Goal: Task Accomplishment & Management: Manage account settings

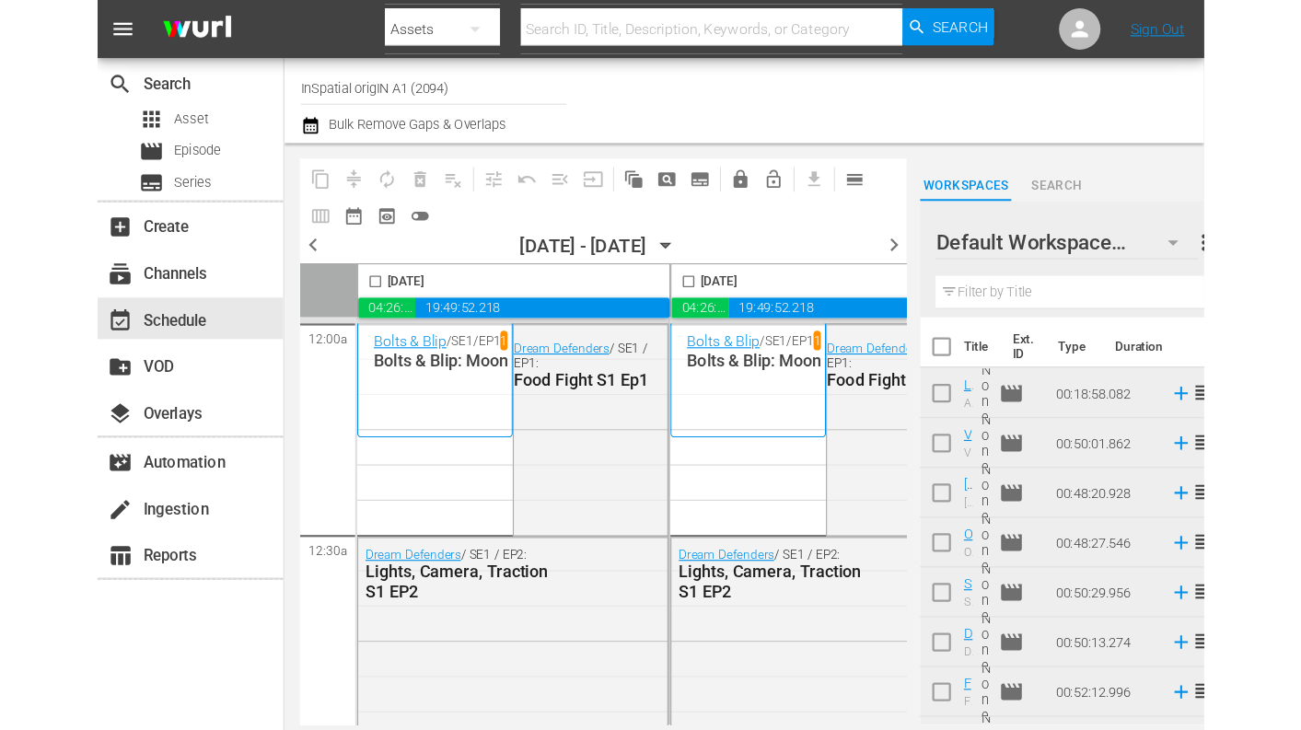
scroll to position [8636, 1057]
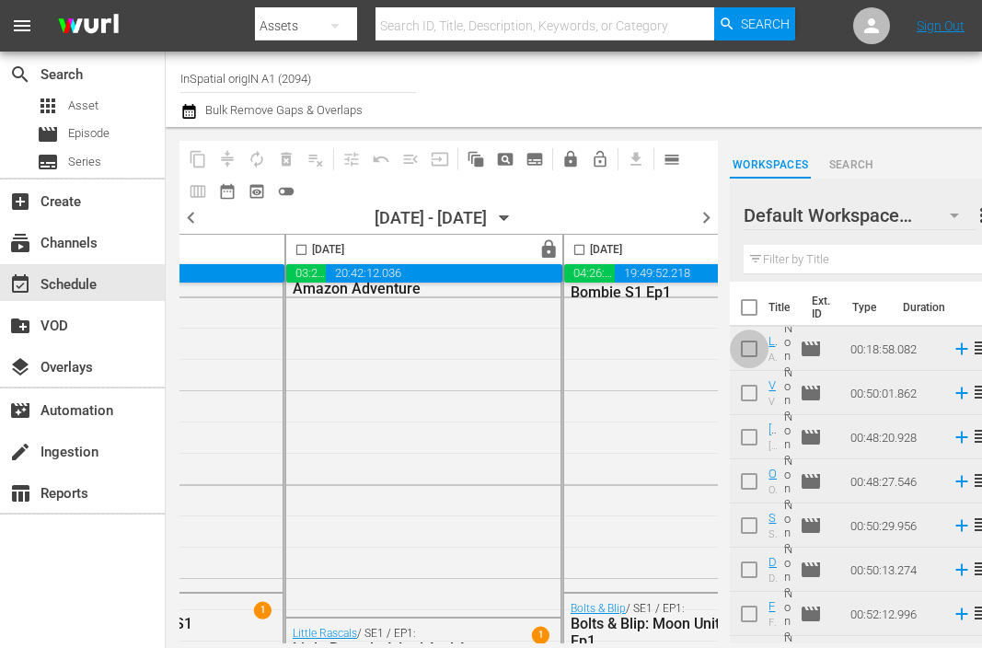
click at [743, 360] on input "checkbox" at bounding box center [749, 352] width 39 height 39
checkbox input "true"
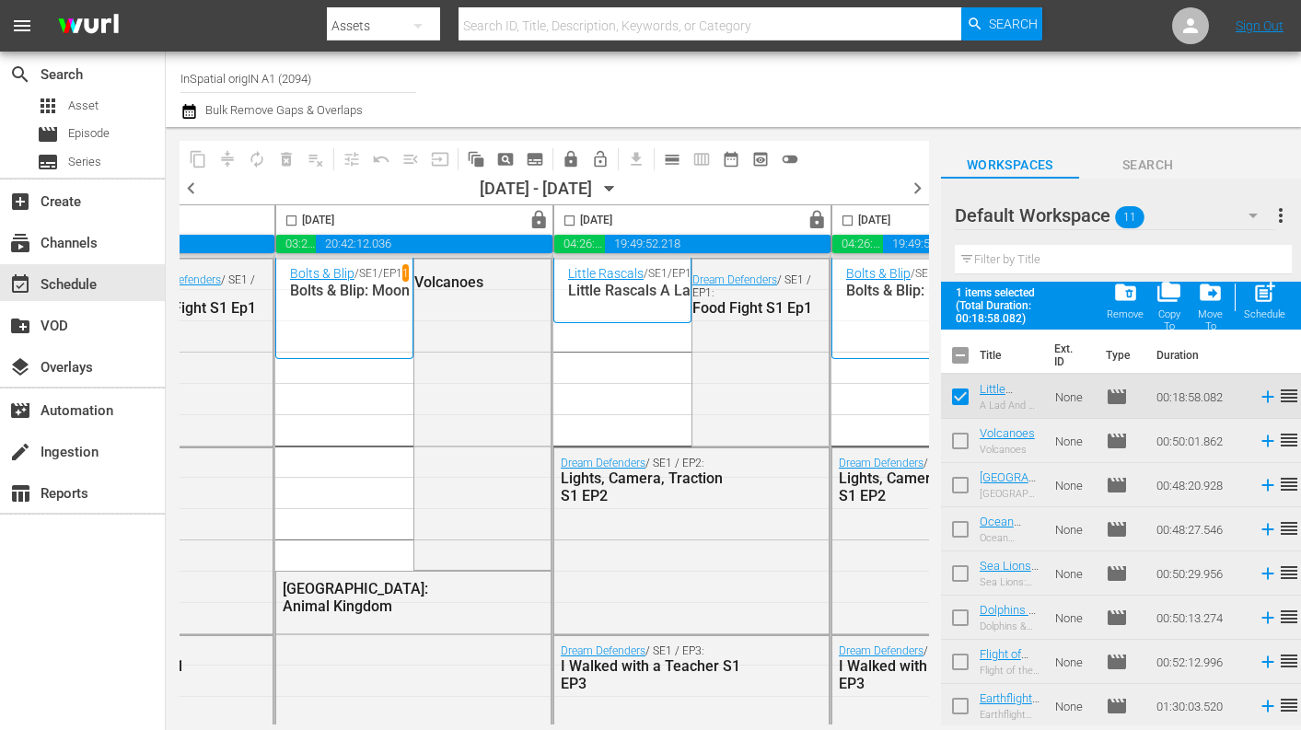
scroll to position [0, 1067]
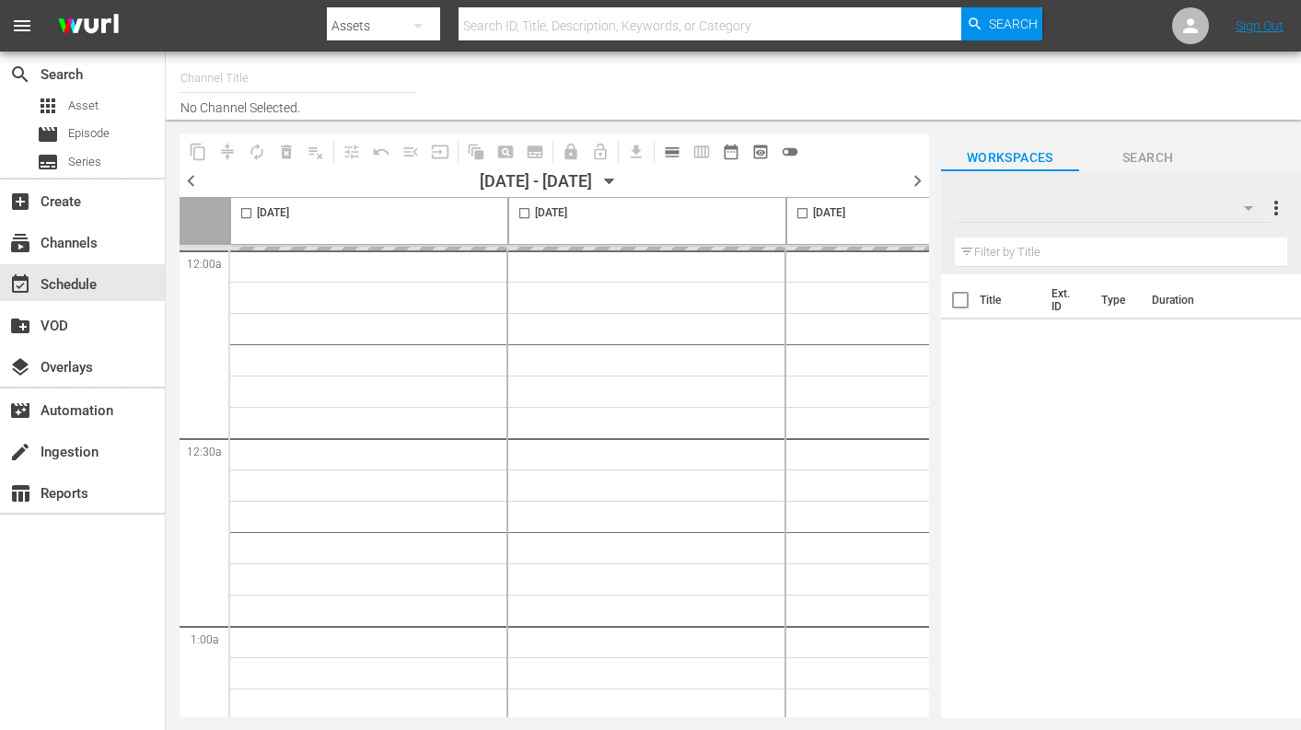
type input "InSpatial origIN A1 (2094)"
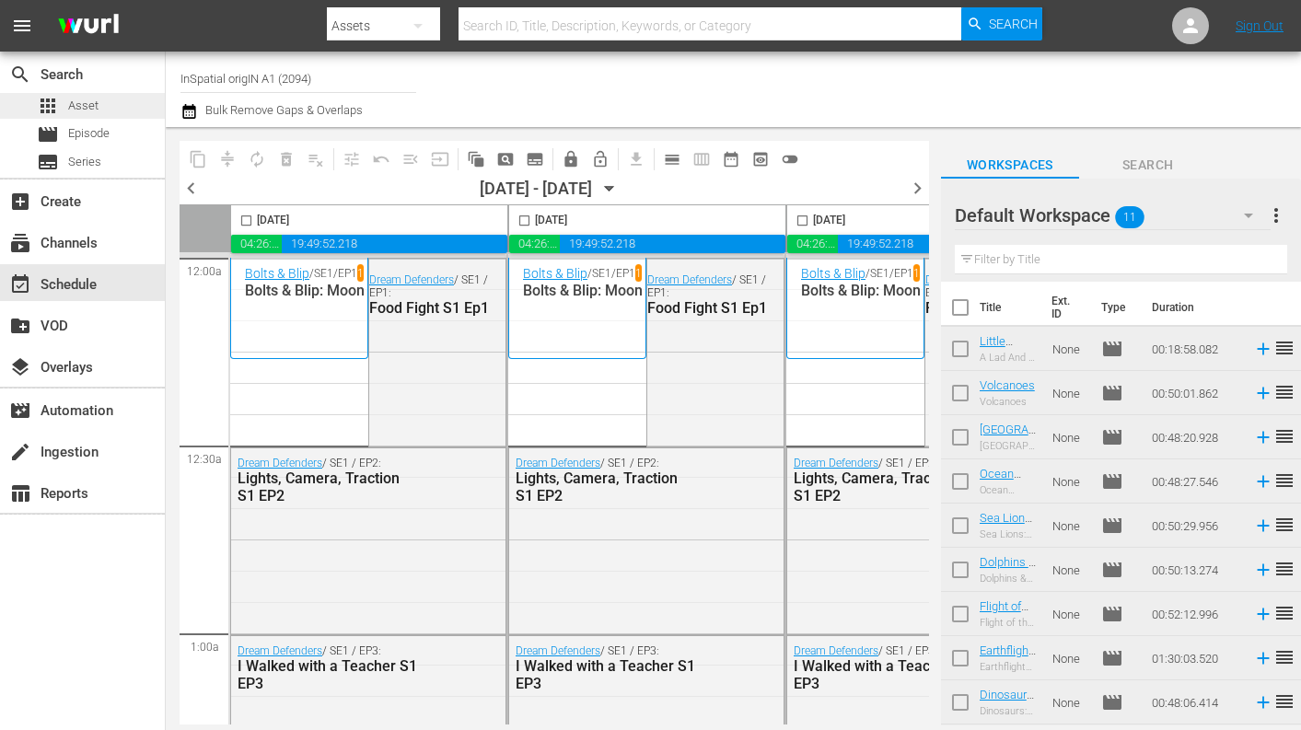
click at [90, 107] on span "Asset" at bounding box center [83, 106] width 30 height 18
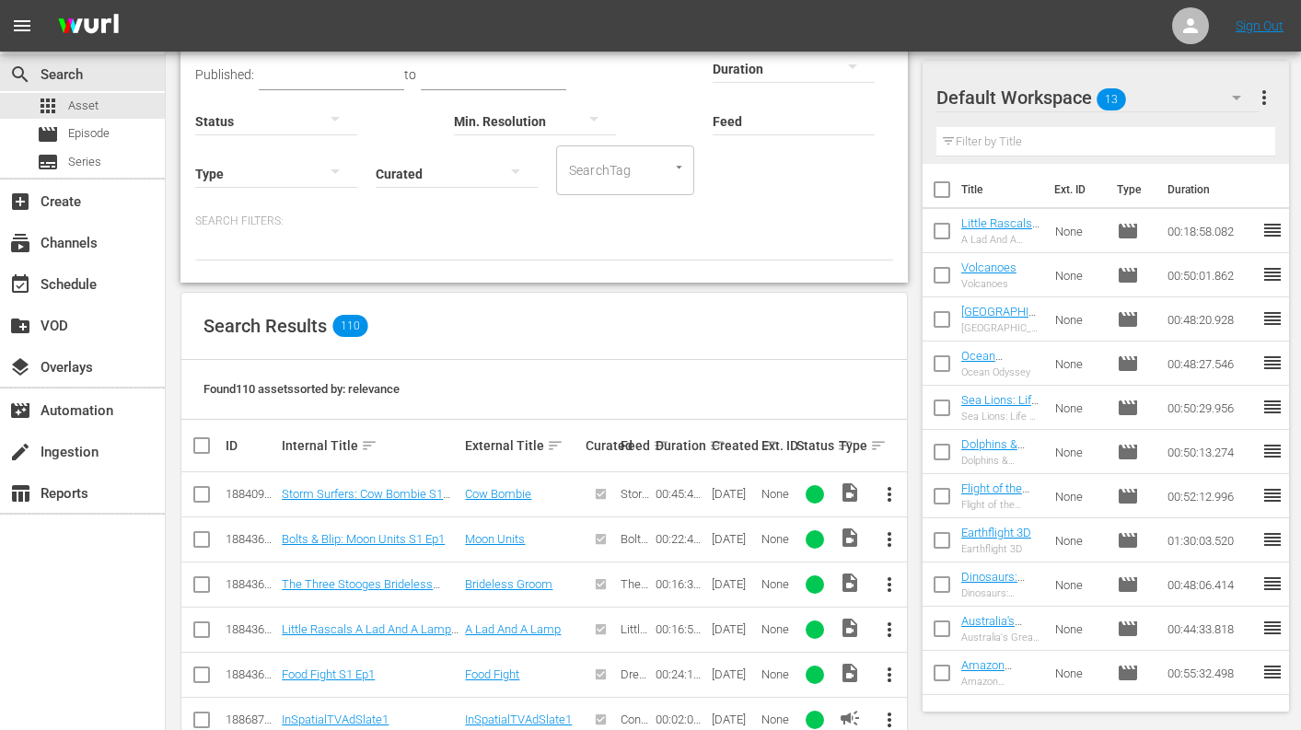
scroll to position [350, 0]
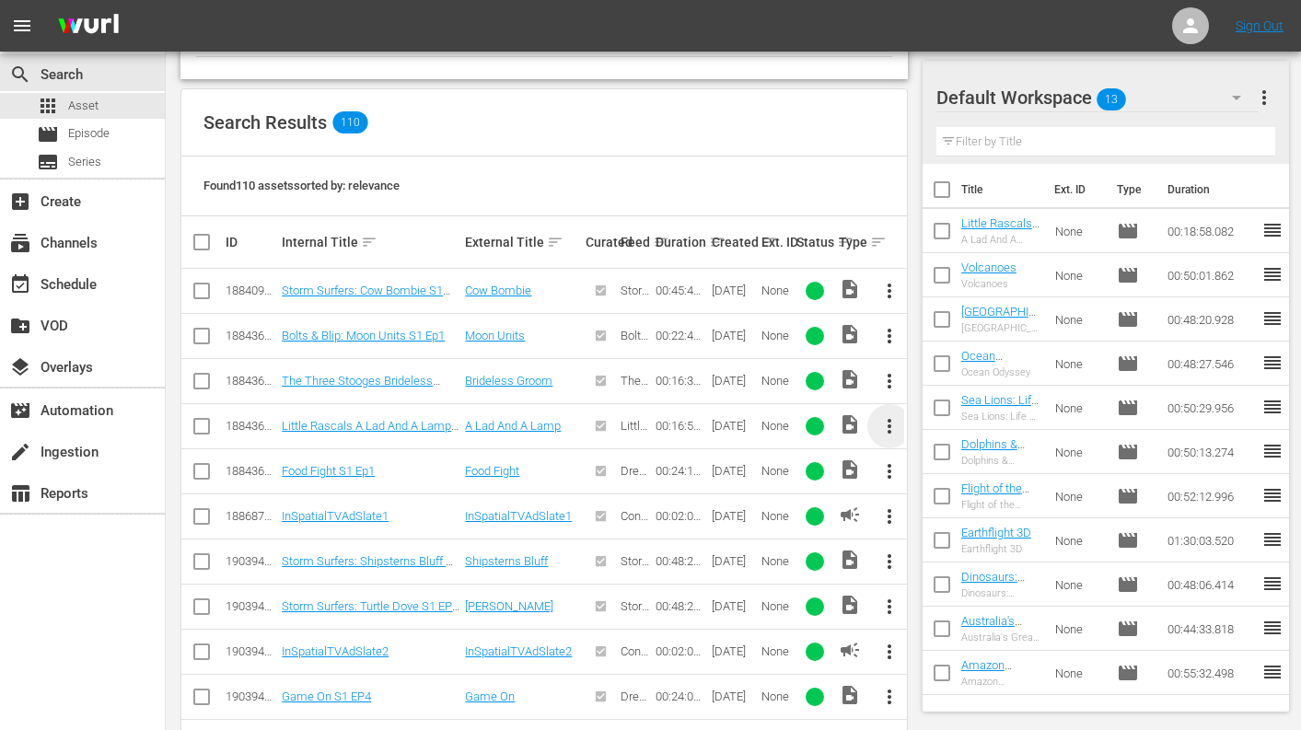
click at [889, 429] on span "more_vert" at bounding box center [889, 426] width 22 height 22
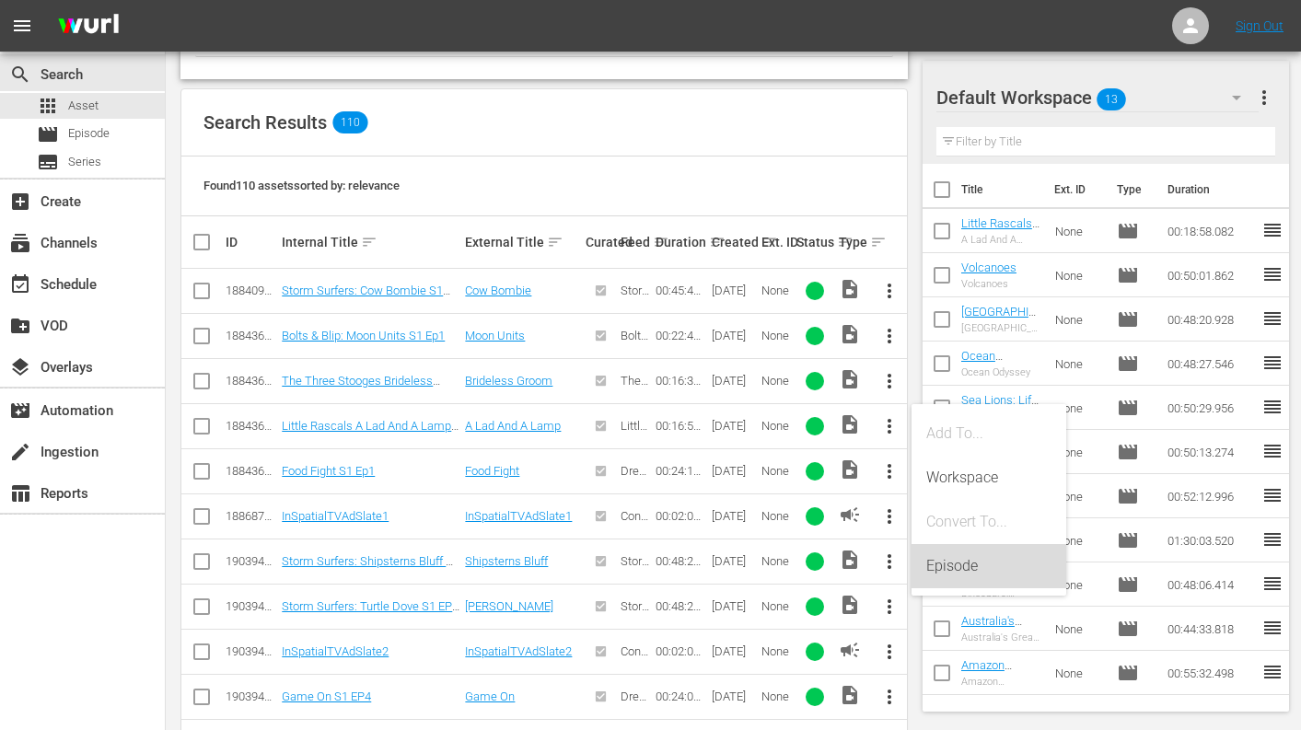
click at [951, 569] on div "Episode" at bounding box center [988, 566] width 125 height 44
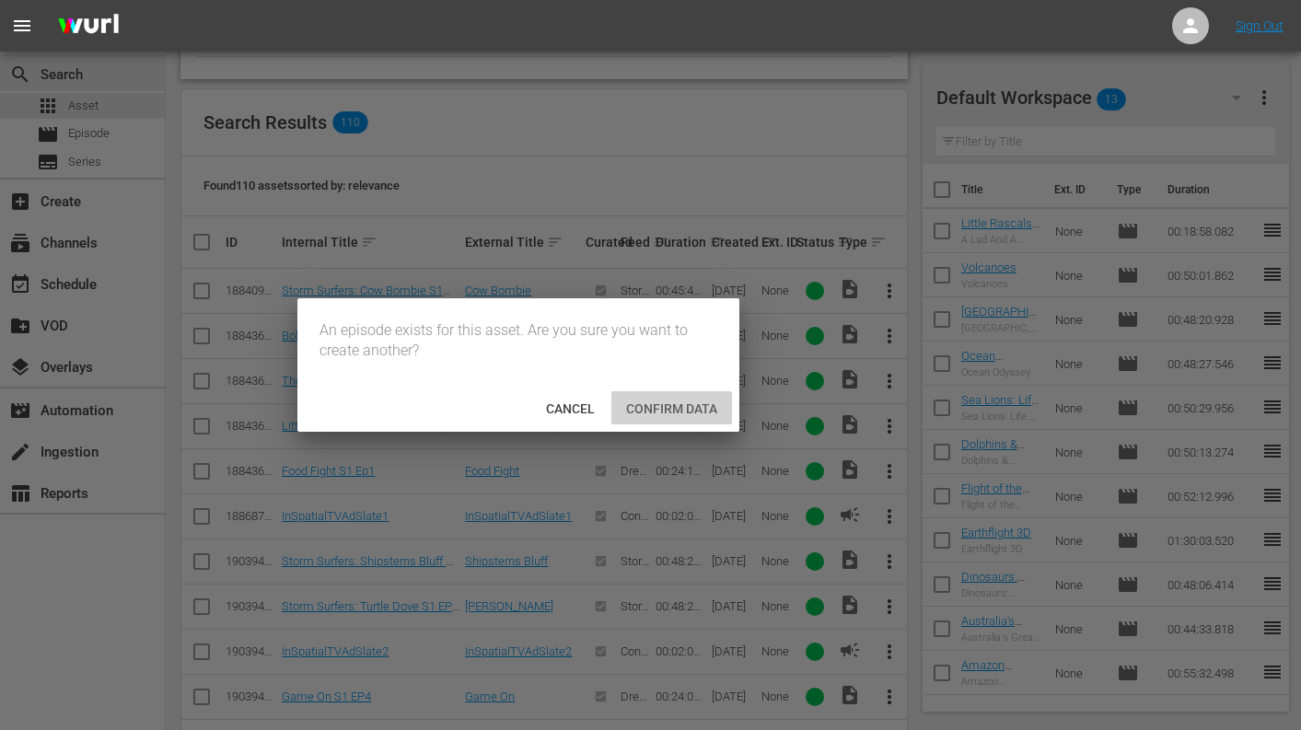
click at [652, 407] on span "Confirm data" at bounding box center [671, 408] width 121 height 15
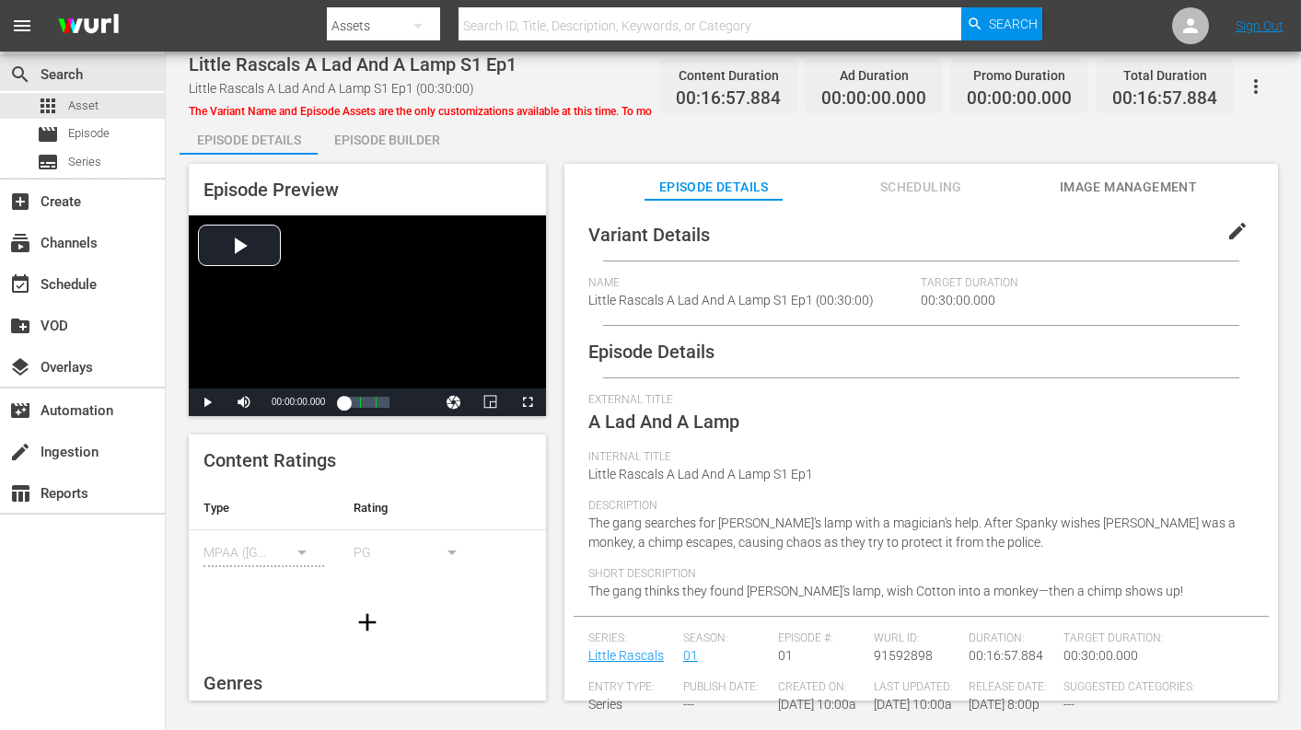
click at [654, 295] on span "Little Rascals A Lad And A Lamp S1 Ep1 (00:30:00)" at bounding box center [730, 300] width 285 height 15
click at [1226, 233] on span "edit" at bounding box center [1237, 231] width 22 height 22
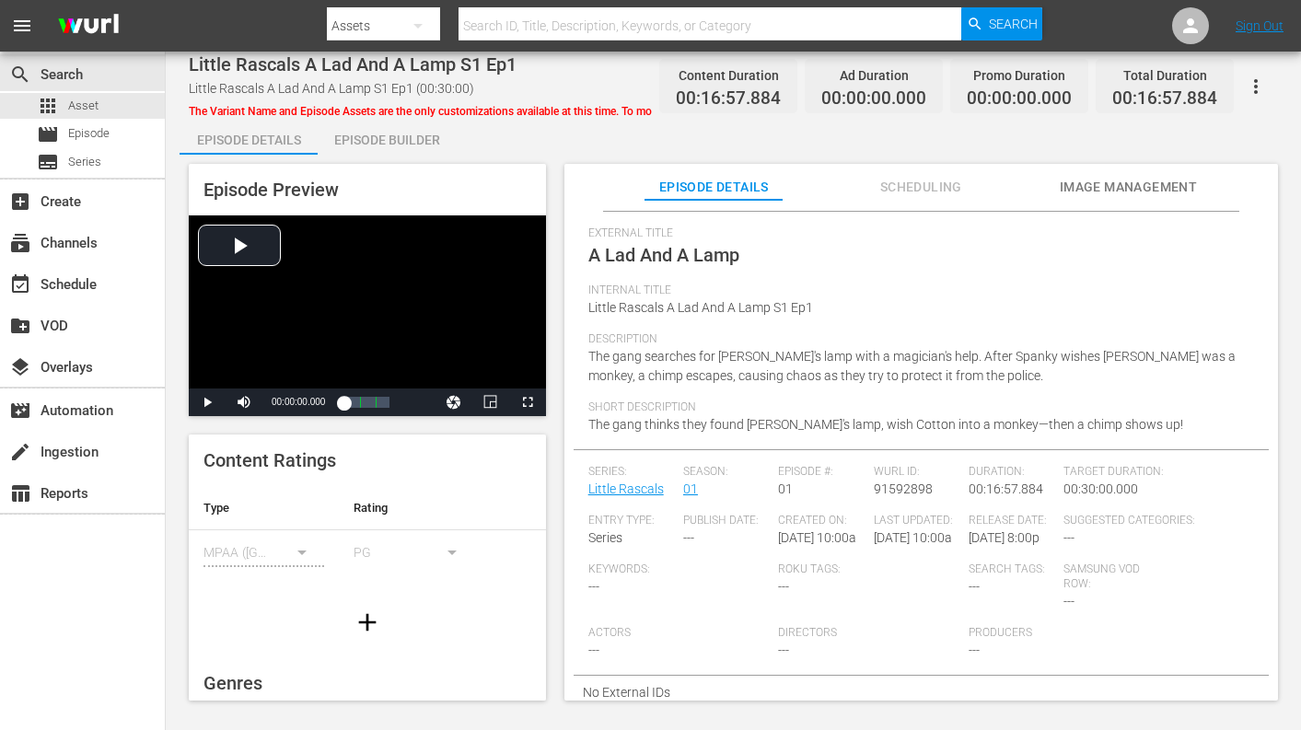
scroll to position [7, 0]
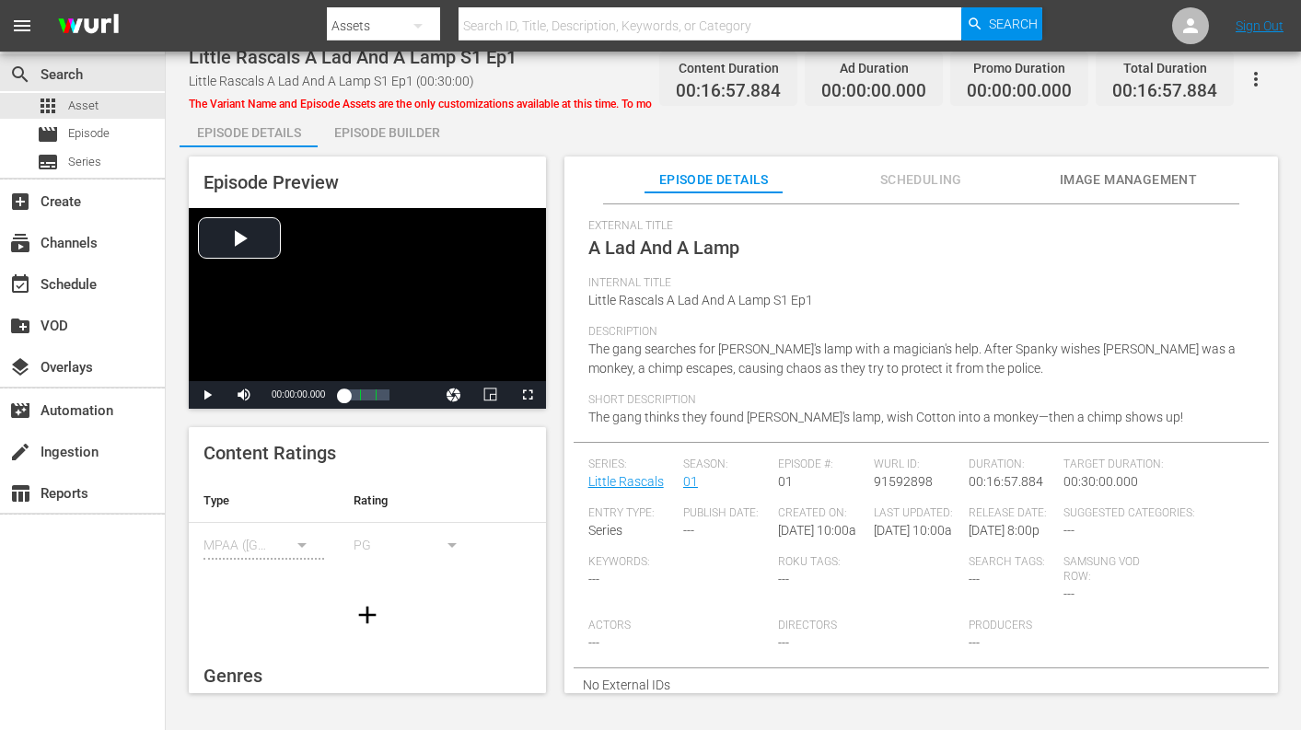
click at [1119, 181] on span "Image Management" at bounding box center [1128, 179] width 138 height 23
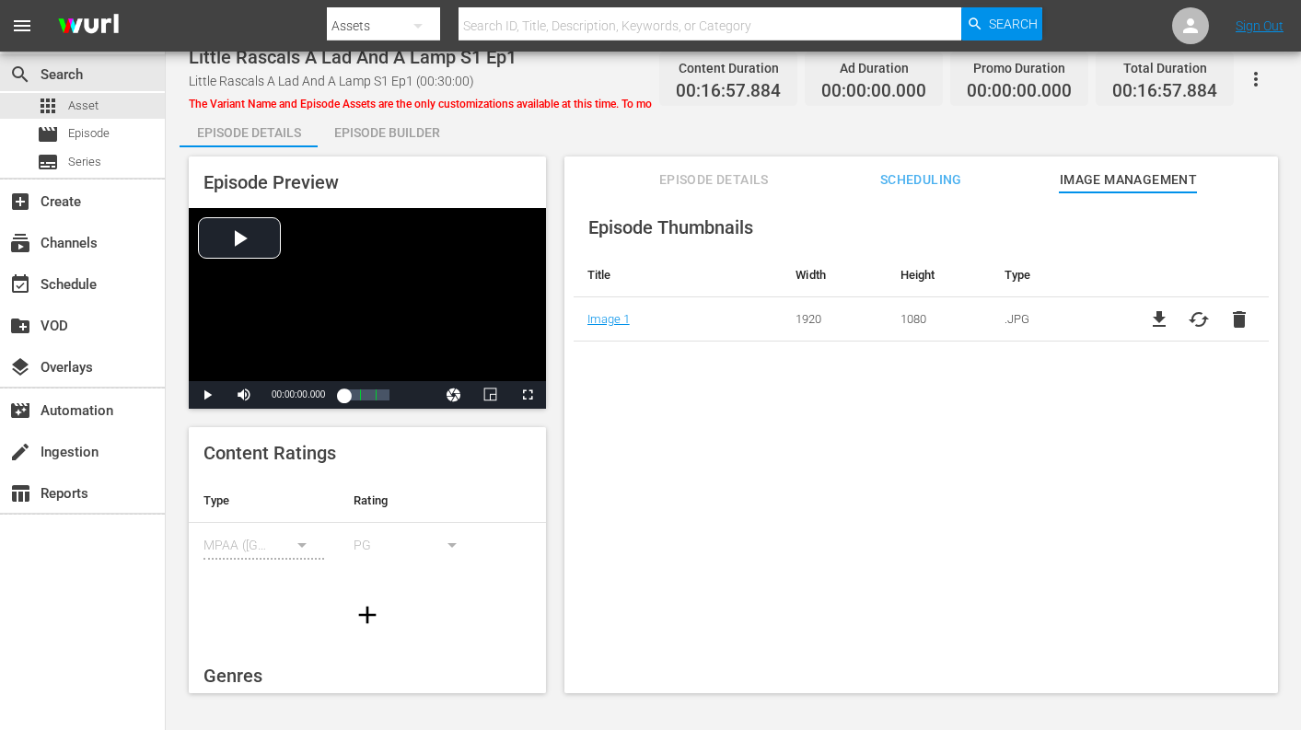
click at [922, 181] on span "Scheduling" at bounding box center [920, 179] width 138 height 23
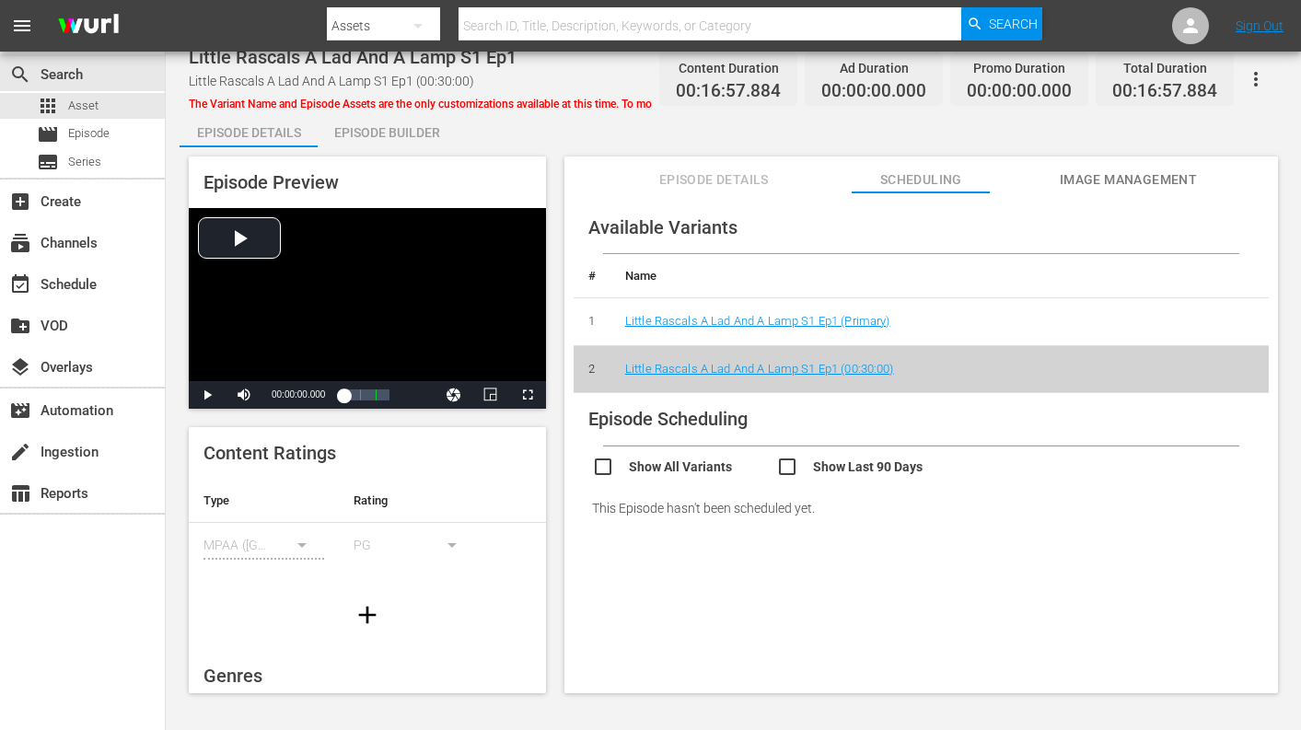
click at [689, 170] on span "Episode Details" at bounding box center [713, 179] width 138 height 23
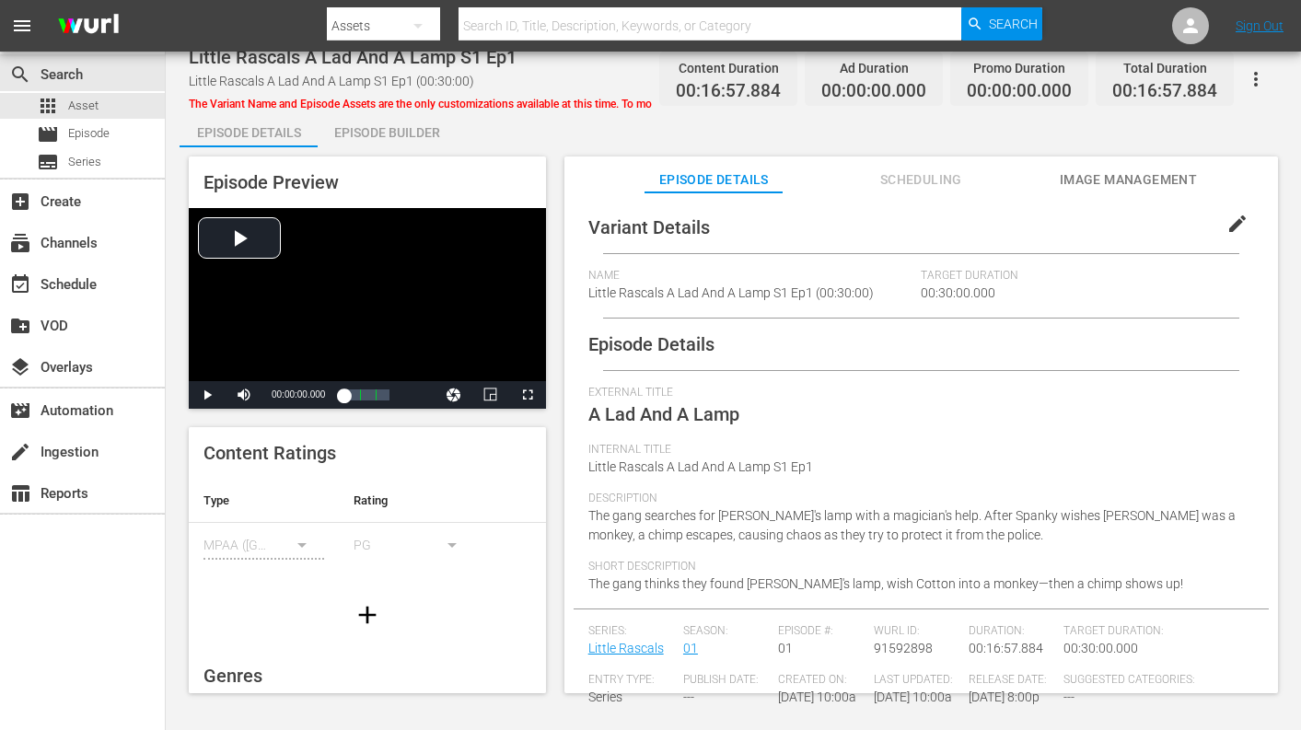
scroll to position [0, 0]
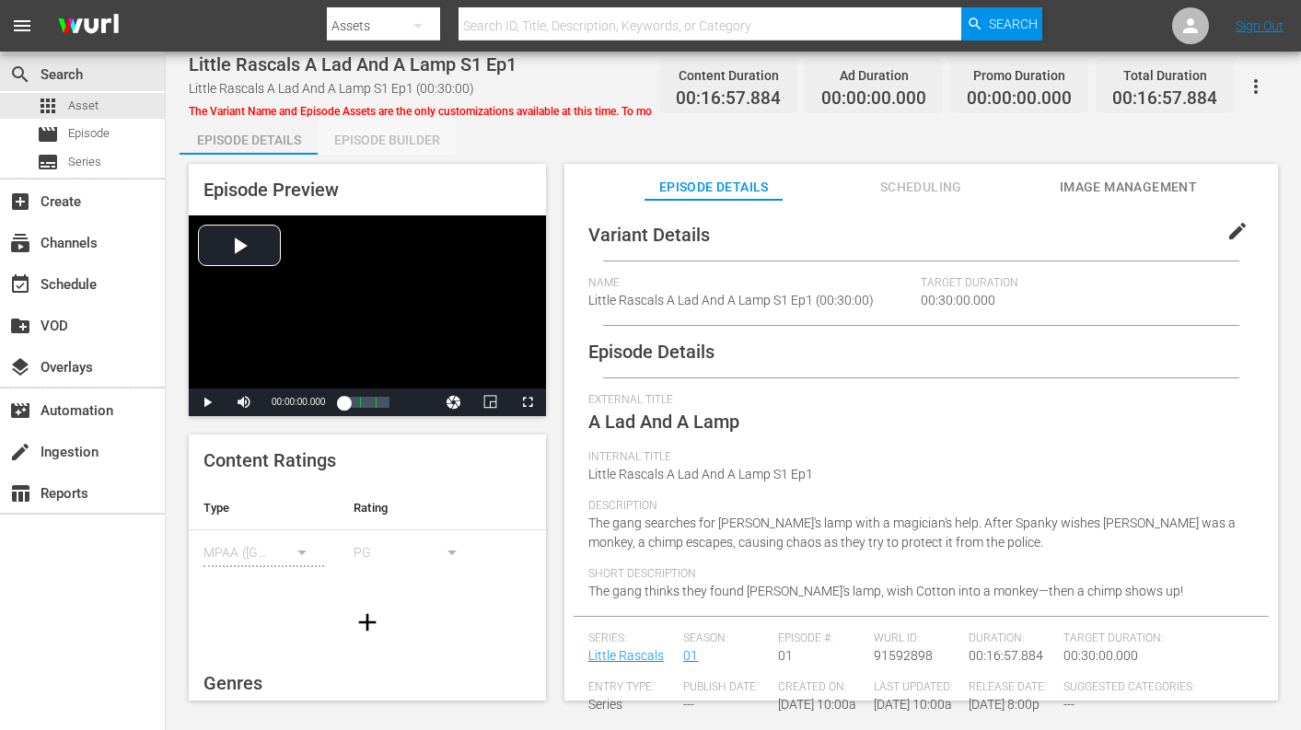
click at [434, 141] on div "Episode Builder" at bounding box center [387, 140] width 138 height 44
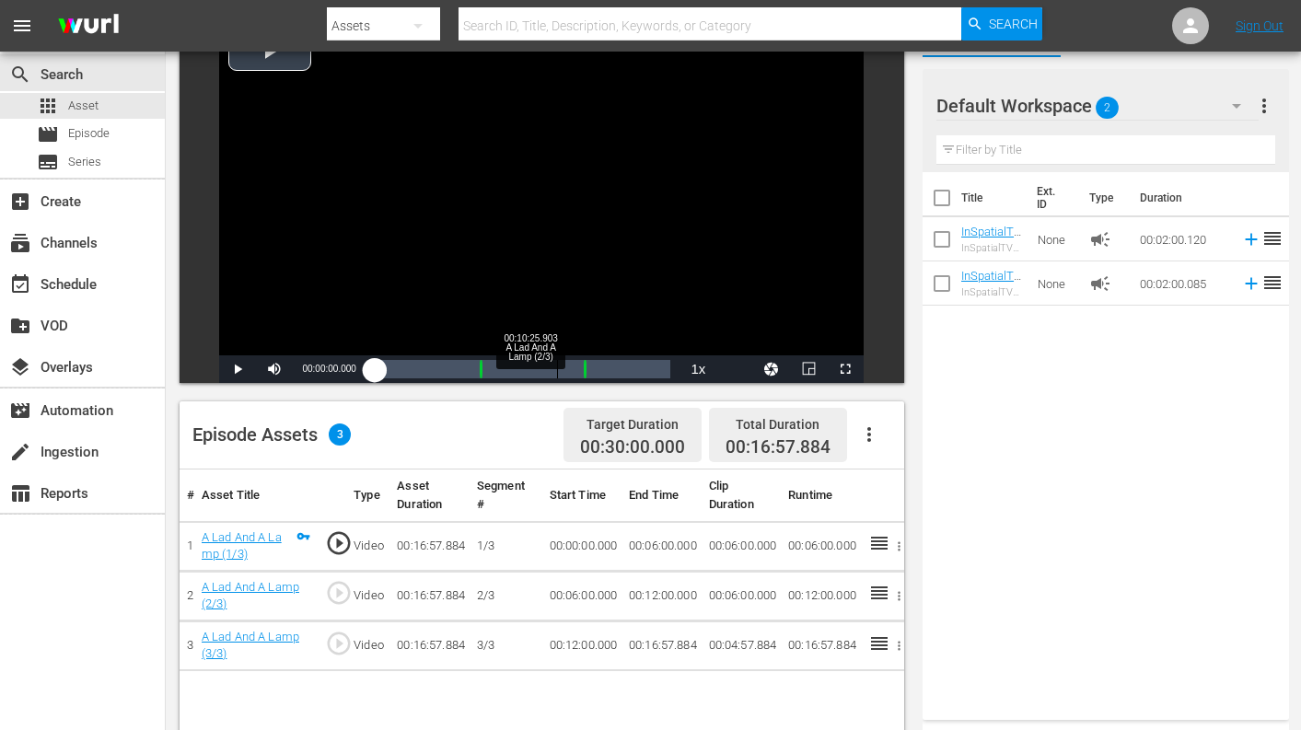
scroll to position [179, 0]
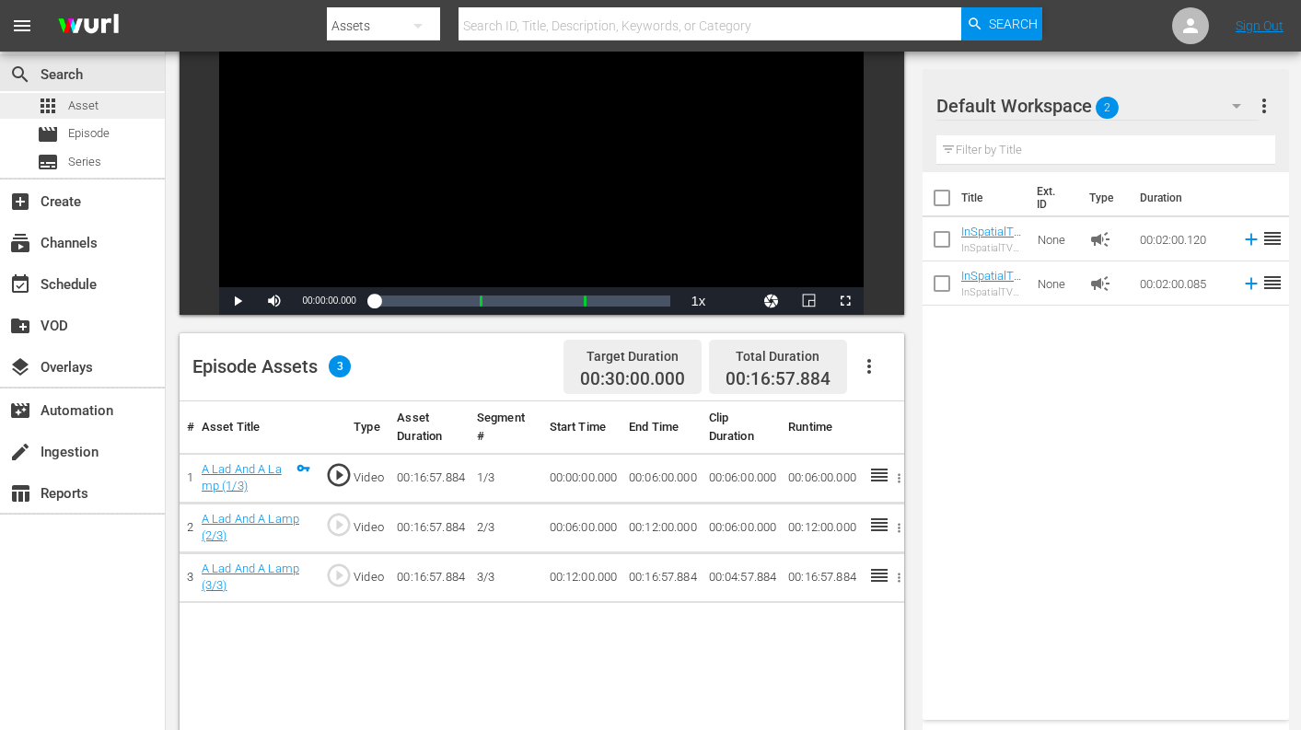
click at [90, 111] on span "Asset" at bounding box center [83, 106] width 30 height 18
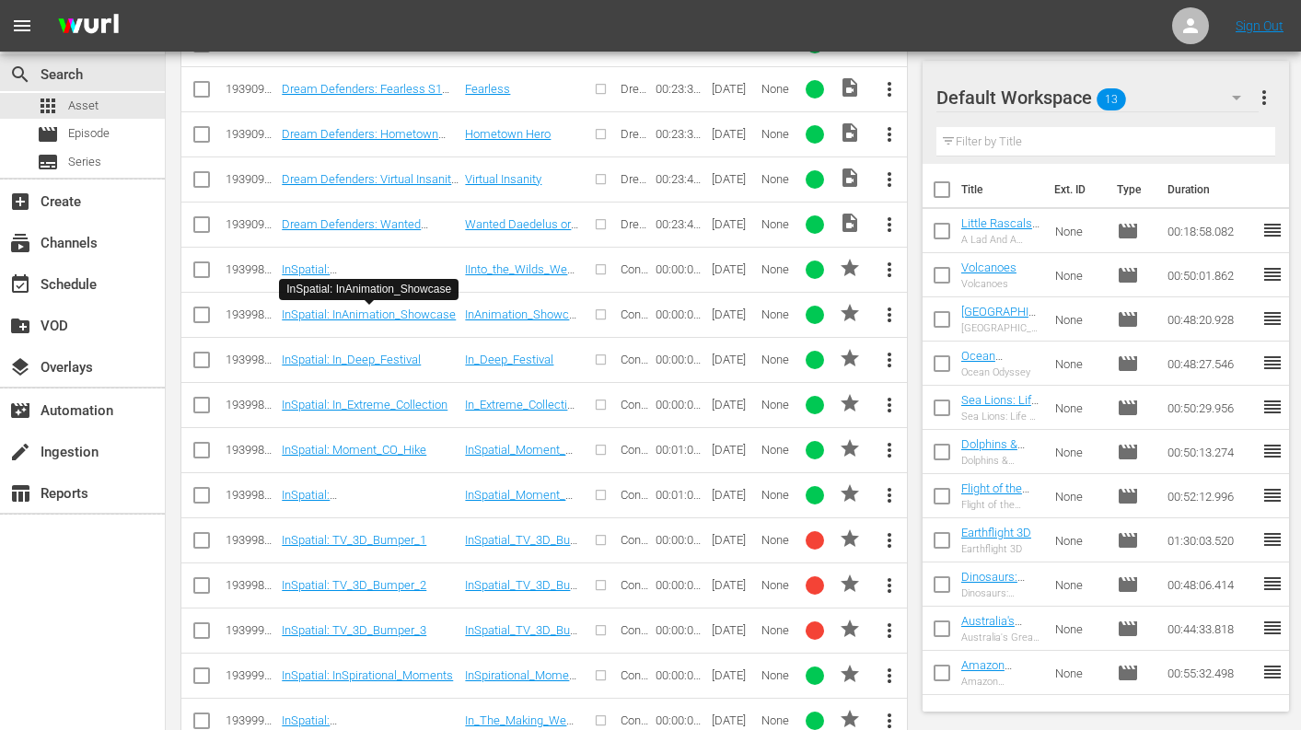
scroll to position [4751, 0]
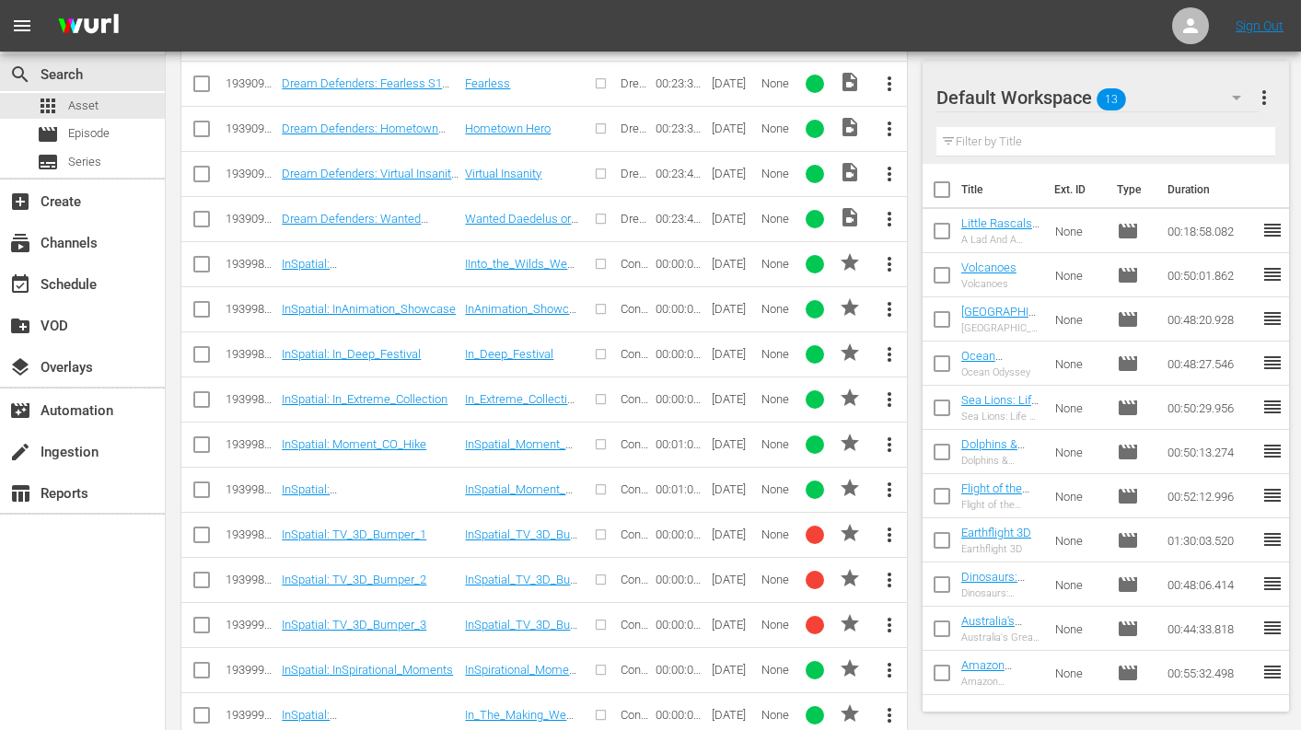
click at [885, 439] on span "more_vert" at bounding box center [889, 445] width 22 height 22
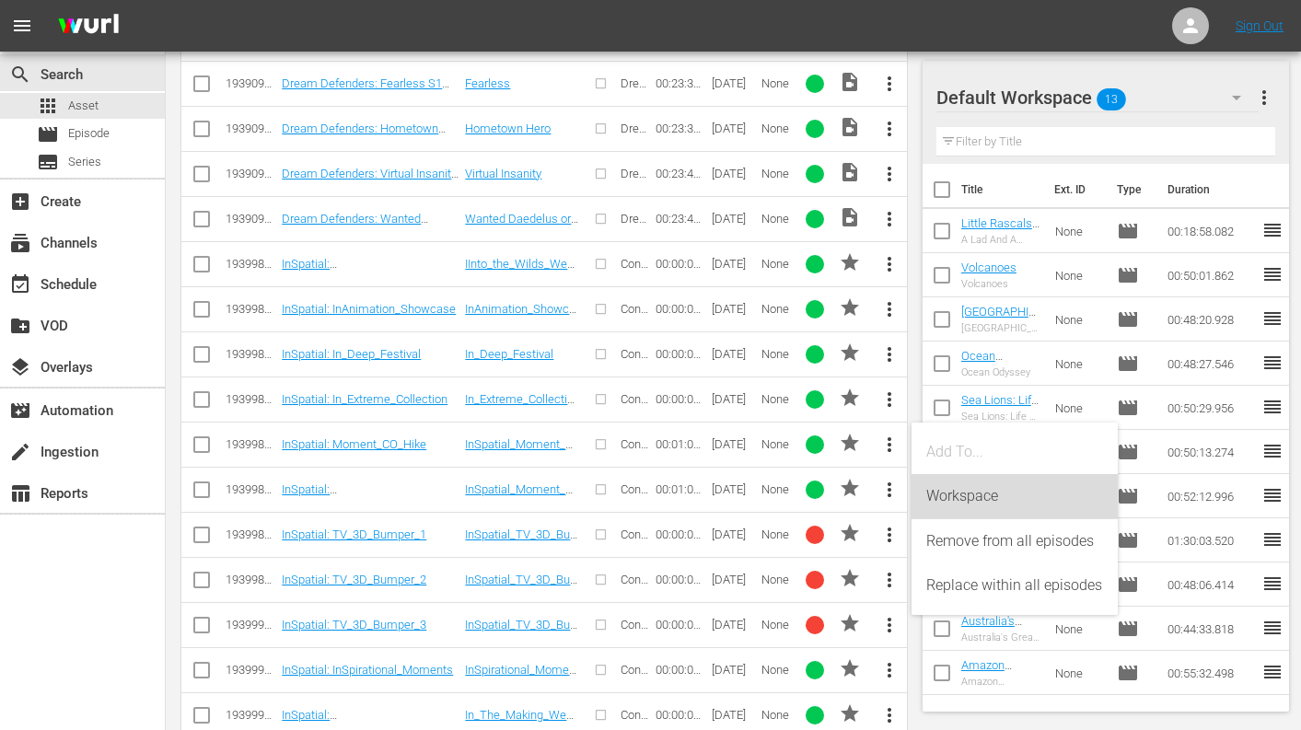
click at [942, 499] on div "Workspace" at bounding box center [1014, 496] width 177 height 44
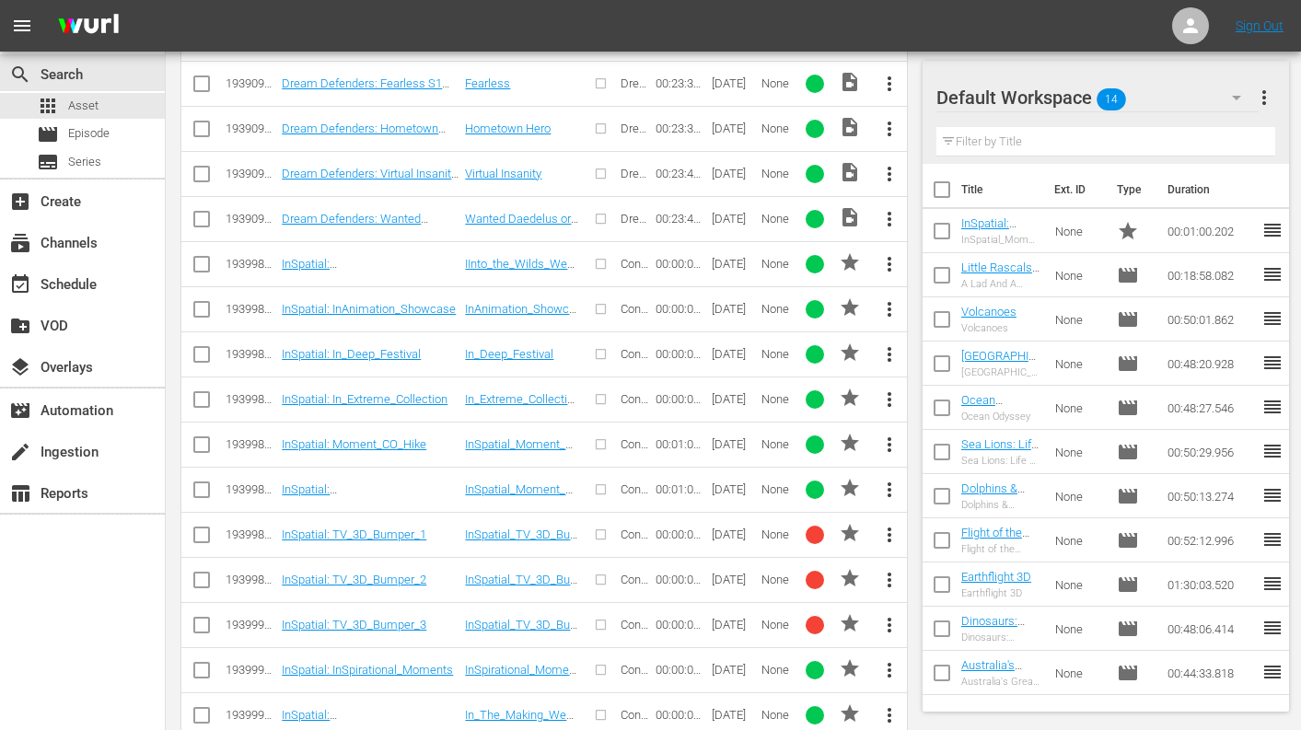
click at [888, 489] on span "more_vert" at bounding box center [889, 490] width 22 height 22
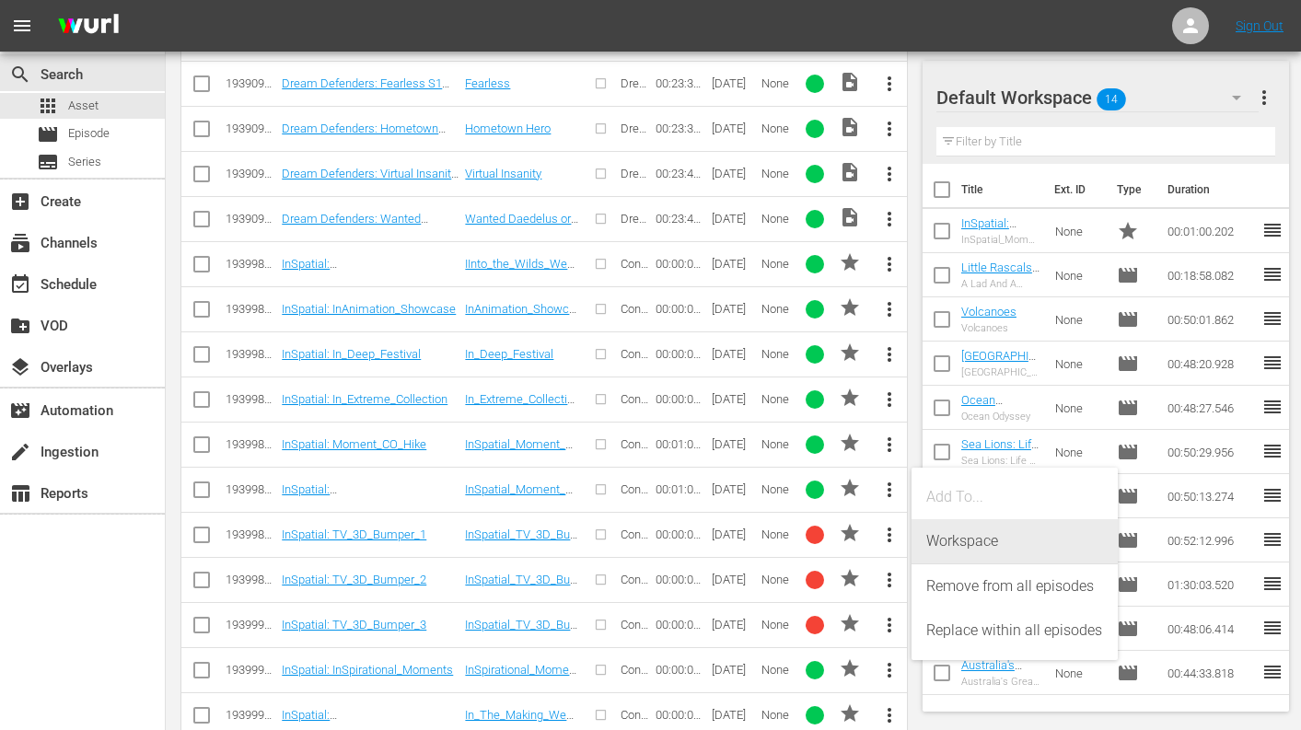
click at [950, 536] on div "Workspace" at bounding box center [1014, 541] width 177 height 44
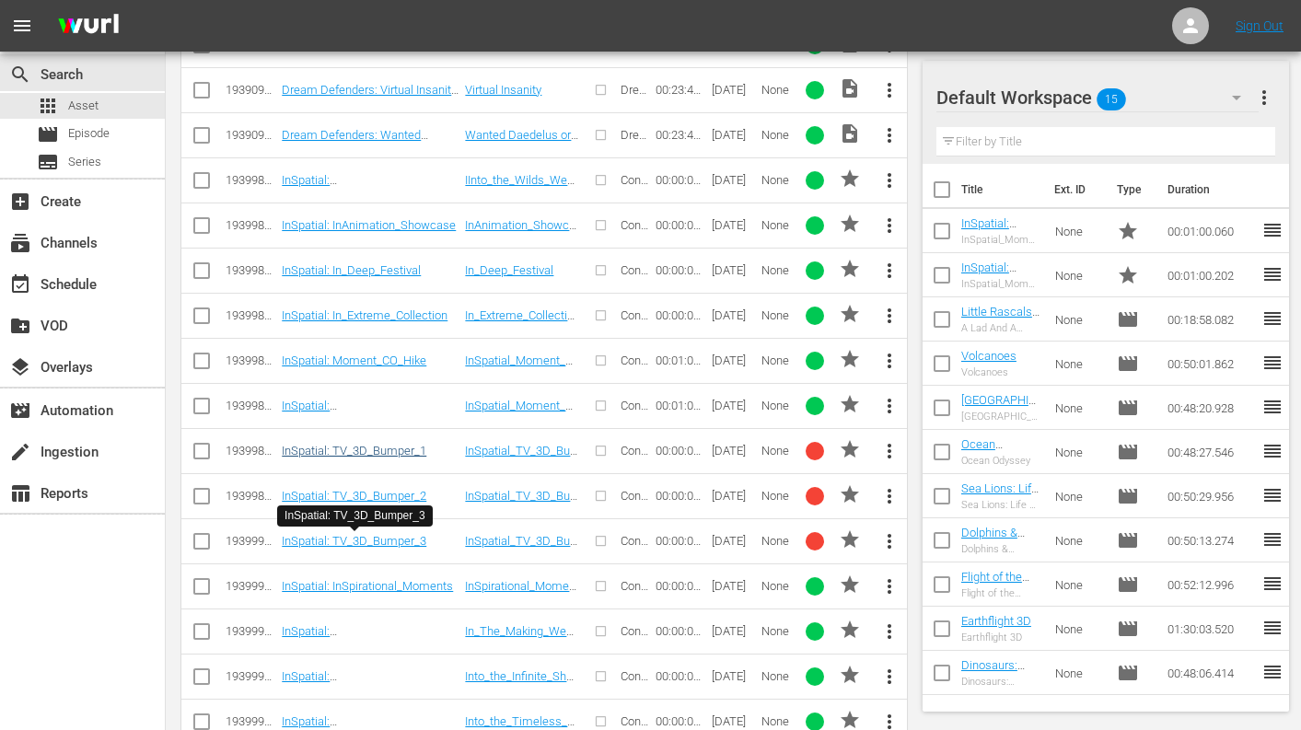
scroll to position [4884, 0]
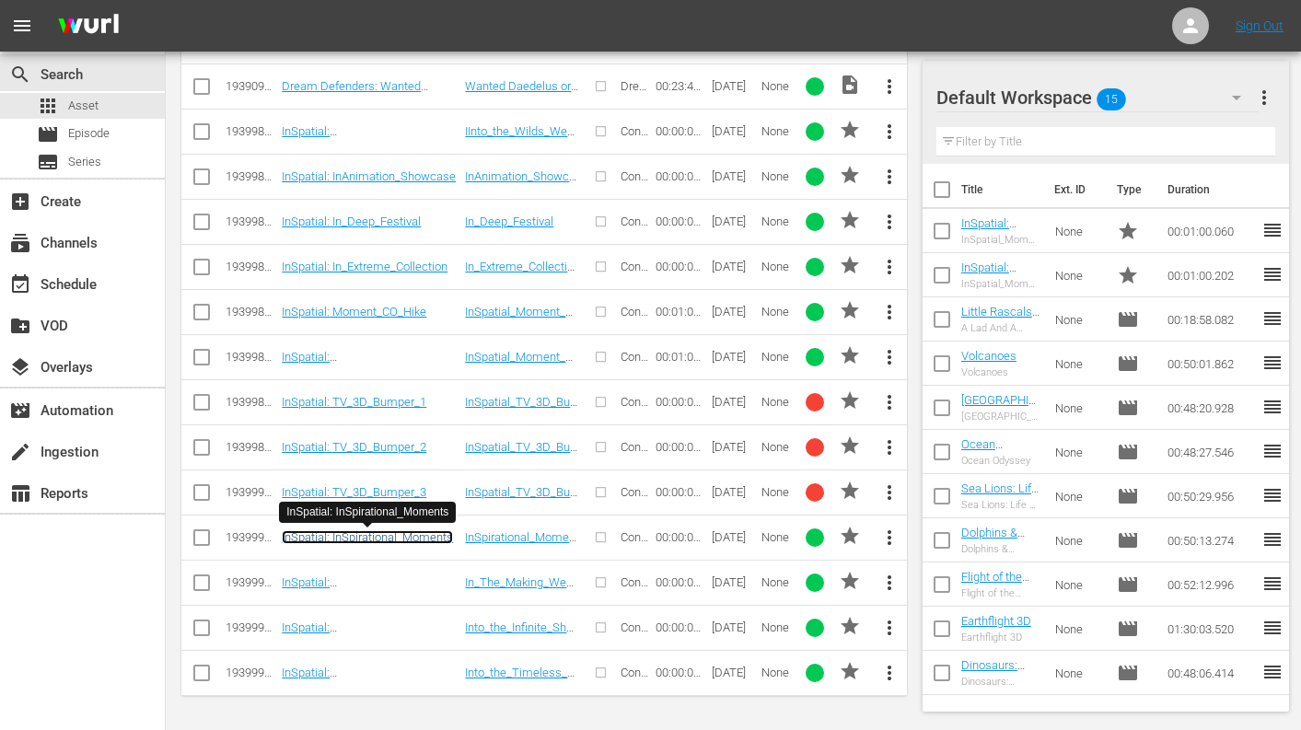
click at [364, 535] on link "InSpatial: InSpirational_Moments" at bounding box center [367, 537] width 171 height 14
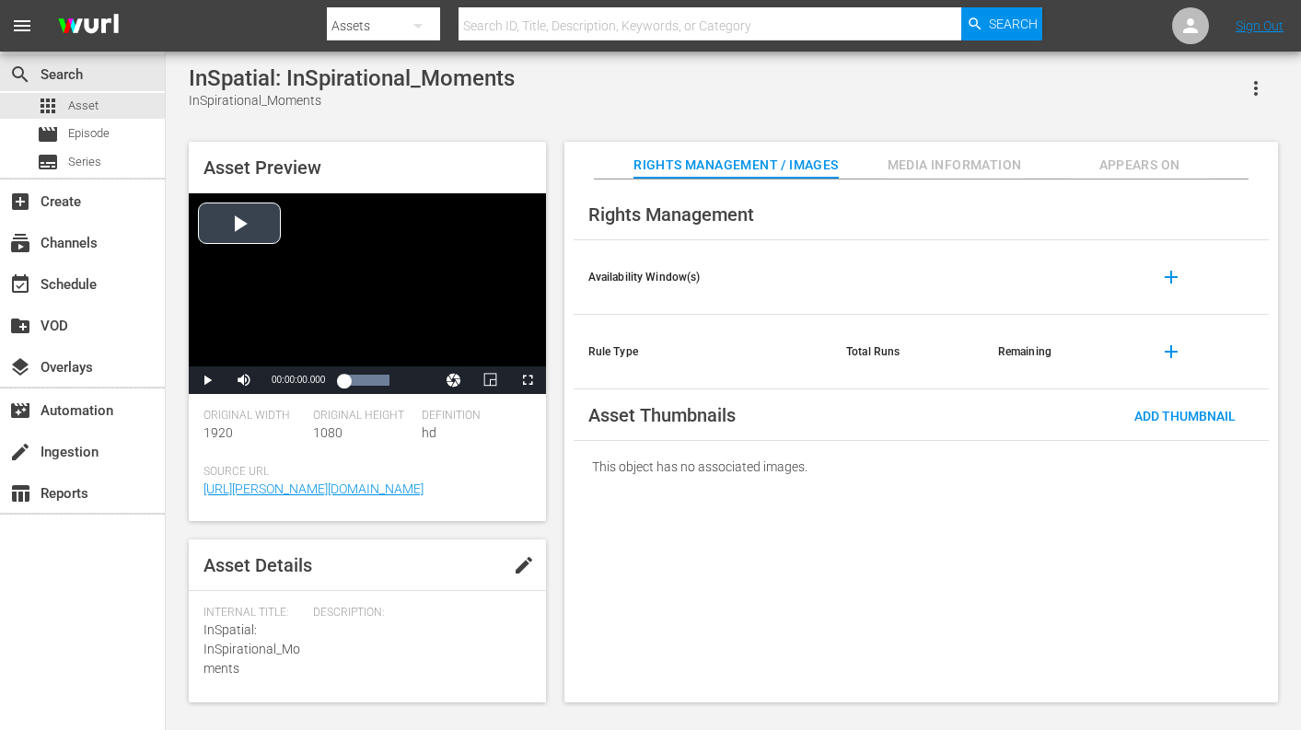
click at [218, 223] on div "Video Player" at bounding box center [367, 279] width 357 height 173
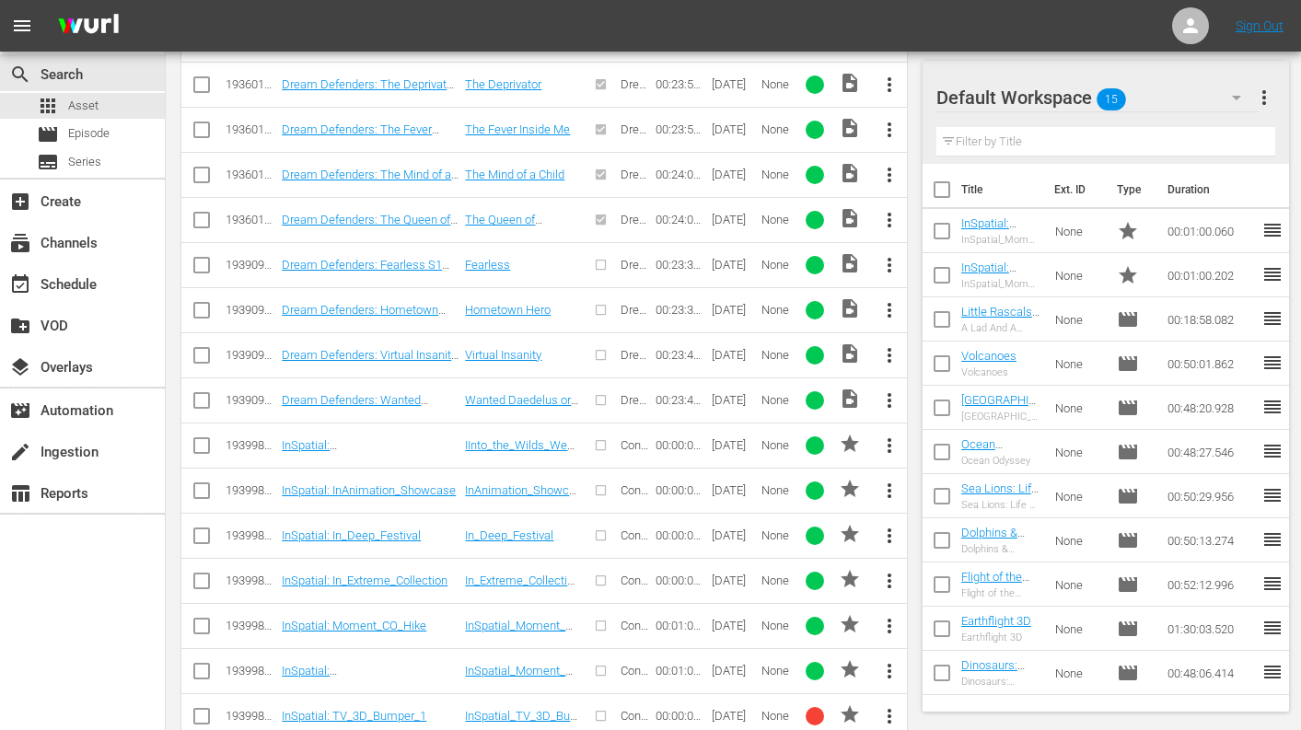
scroll to position [4626, 0]
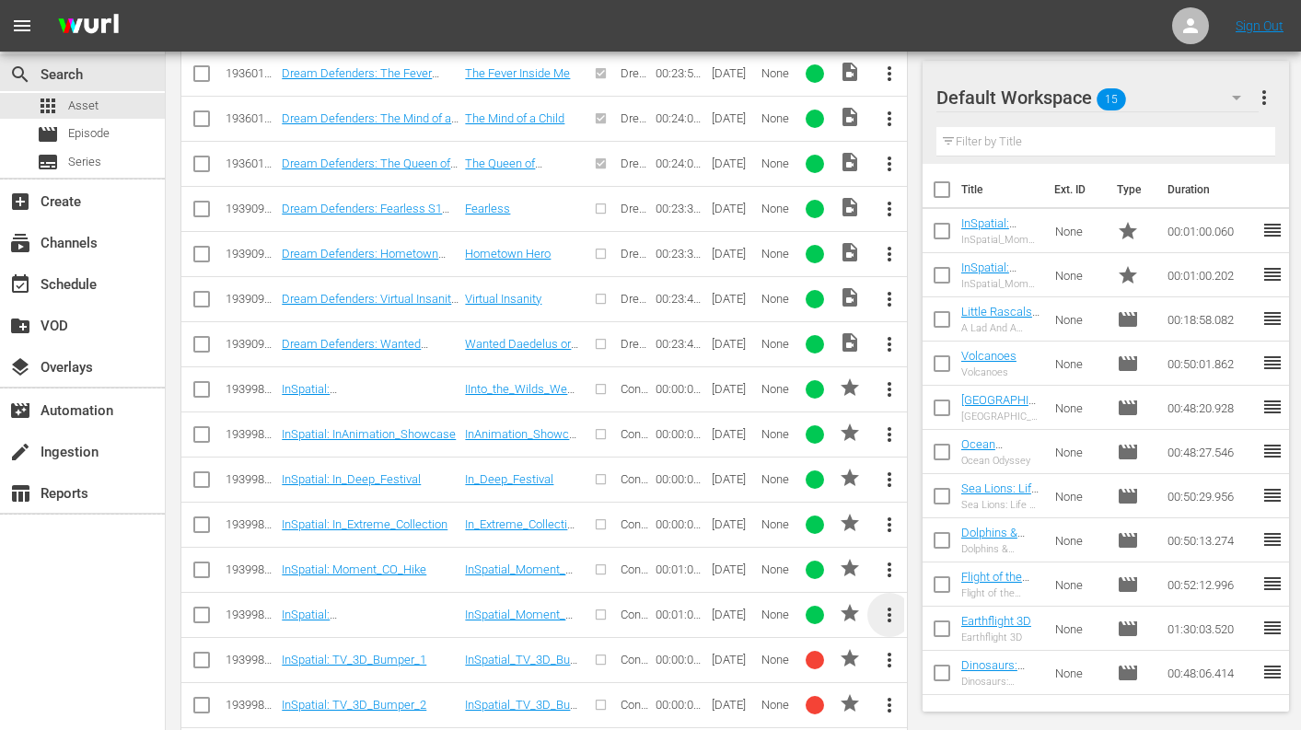
click at [884, 618] on span "more_vert" at bounding box center [889, 615] width 22 height 22
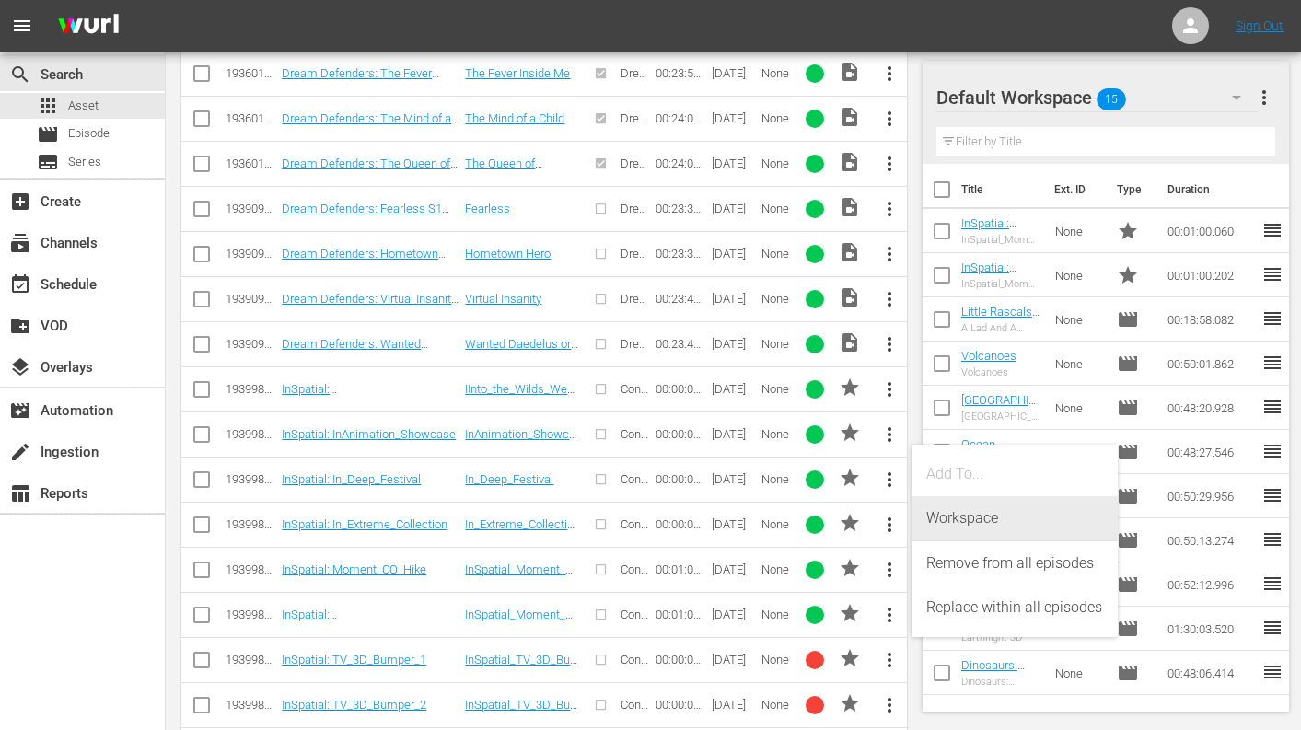
click at [953, 519] on div "Workspace" at bounding box center [1014, 518] width 177 height 44
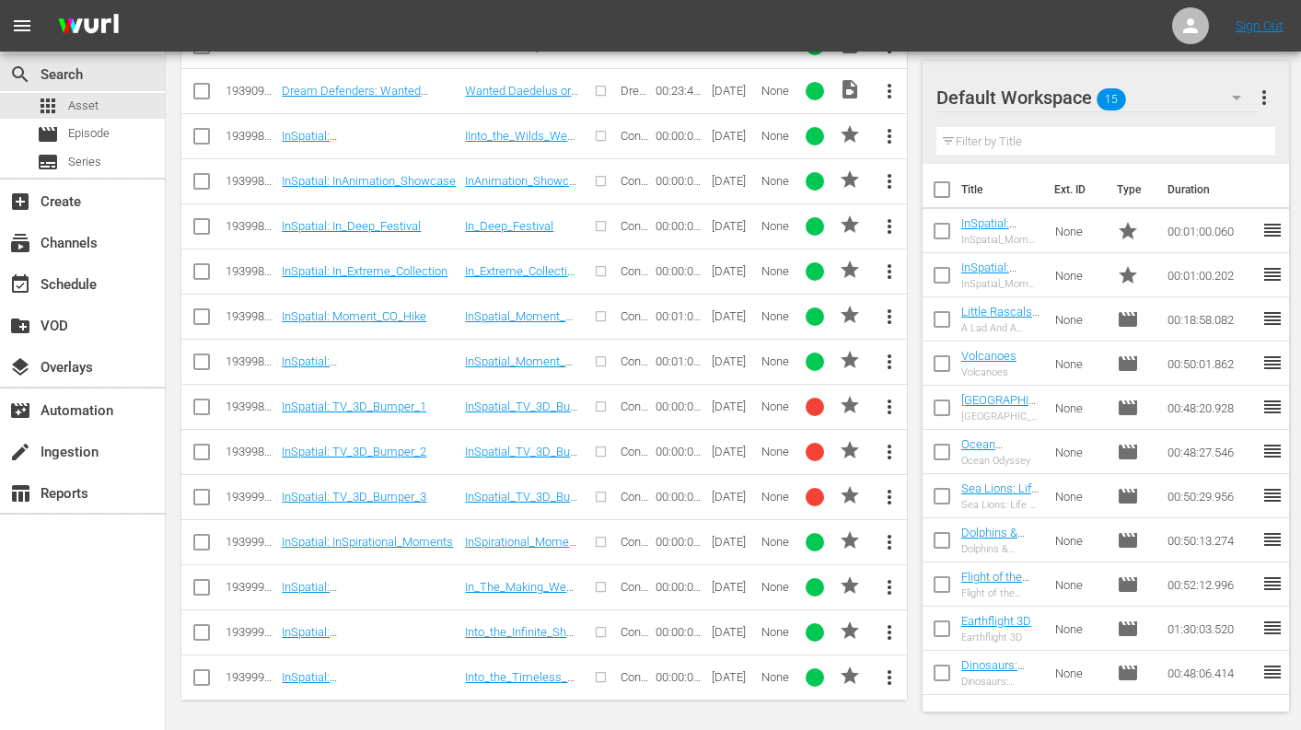
scroll to position [4884, 0]
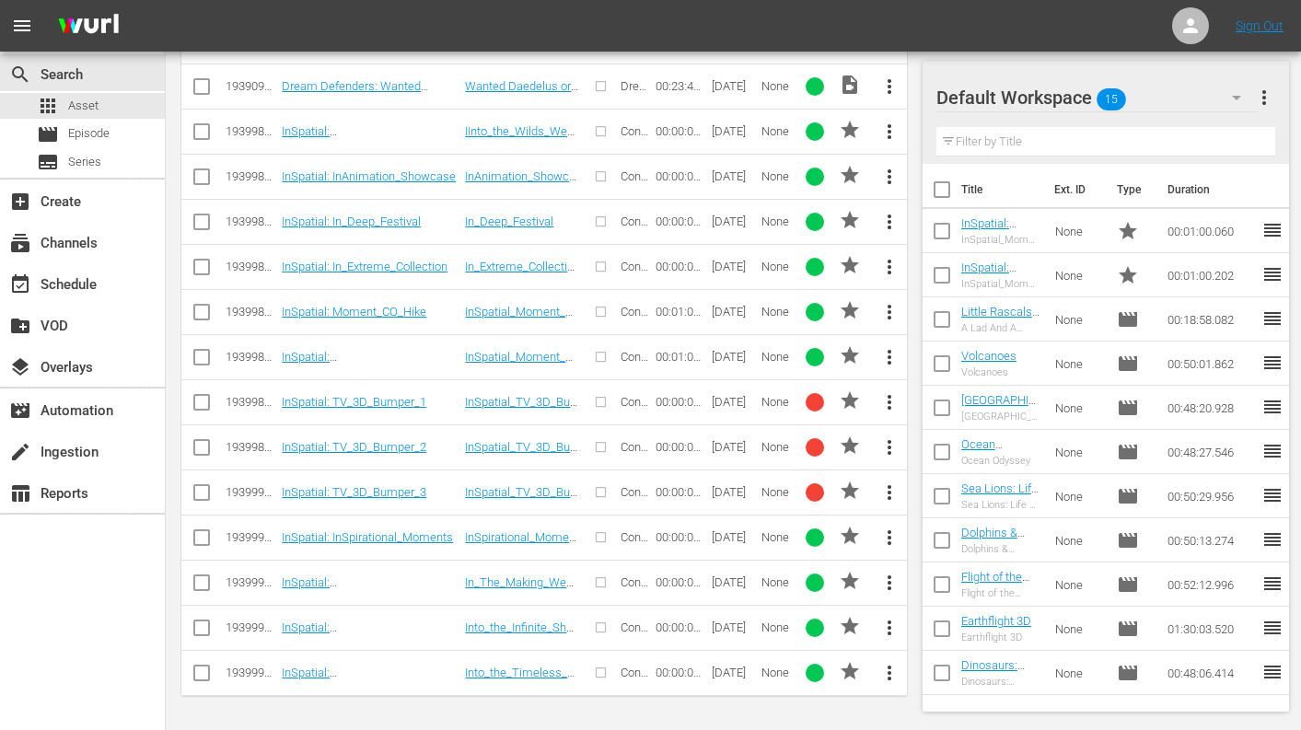
click at [889, 540] on span "more_vert" at bounding box center [889, 537] width 22 height 22
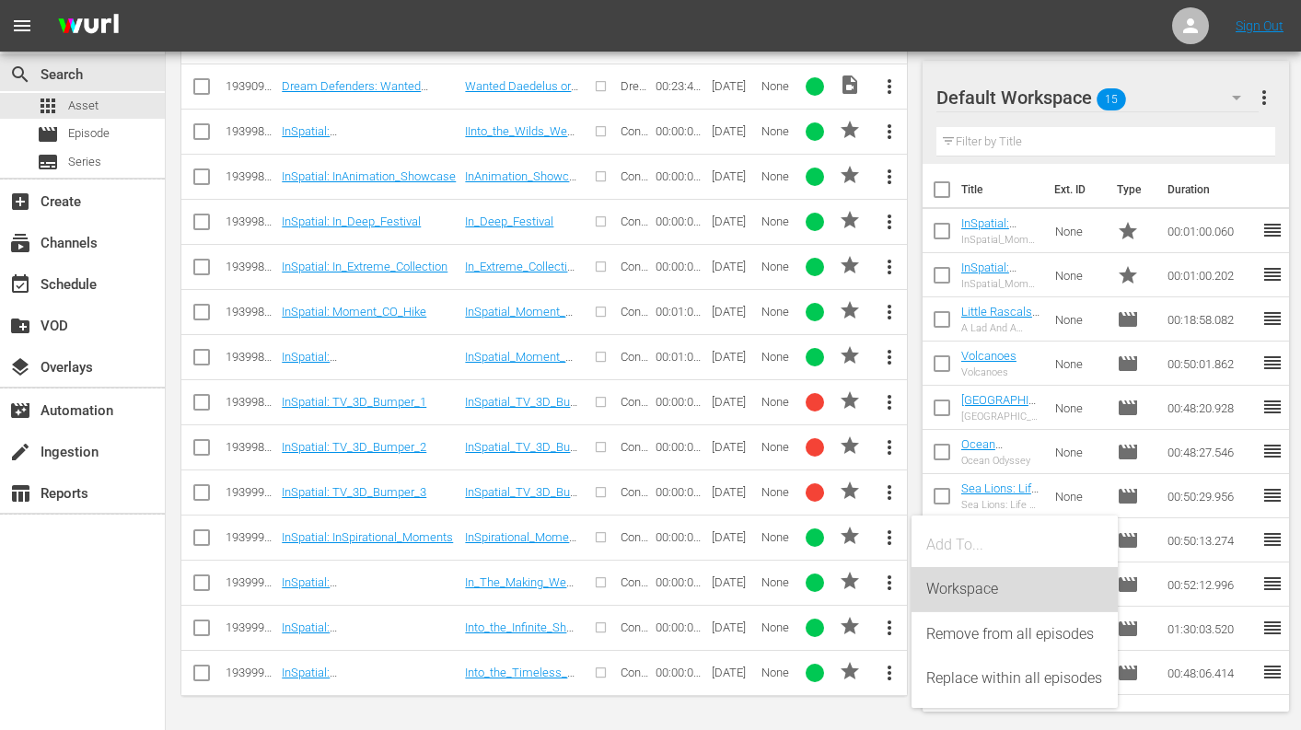
click at [965, 580] on div "Workspace" at bounding box center [1014, 589] width 177 height 44
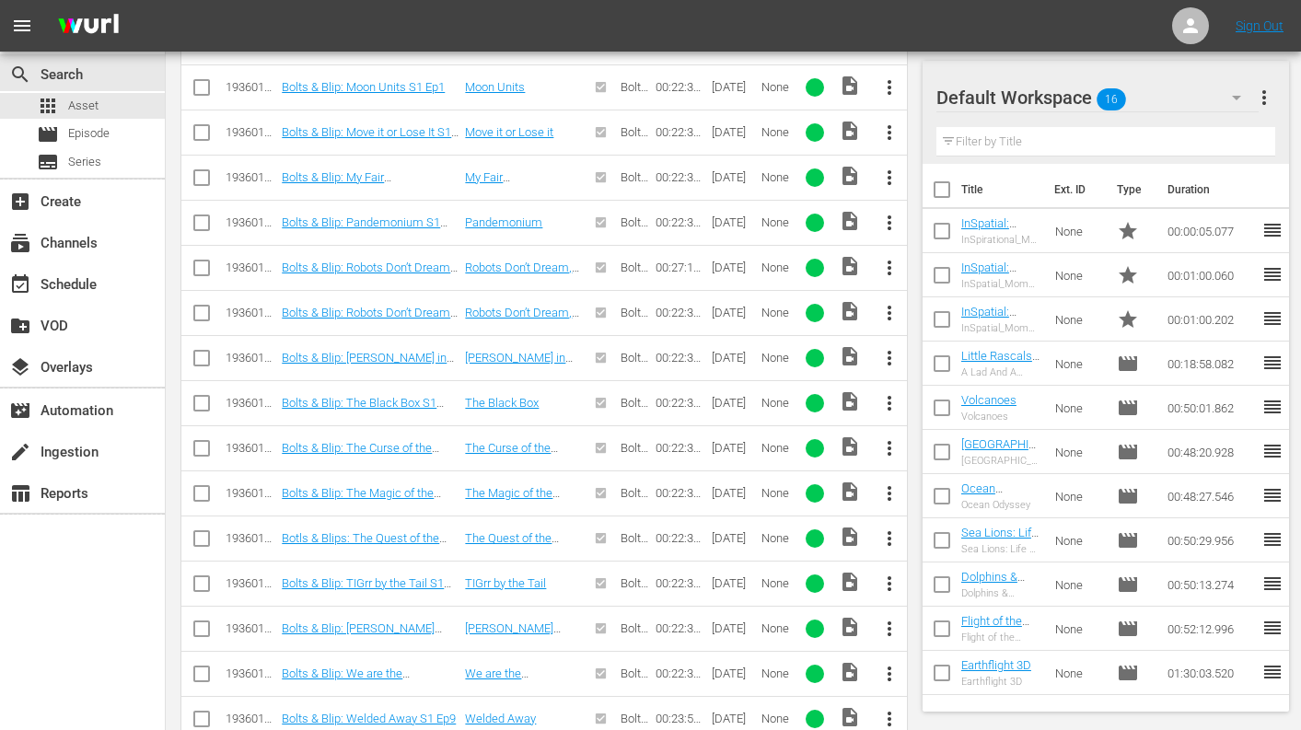
scroll to position [2767, 0]
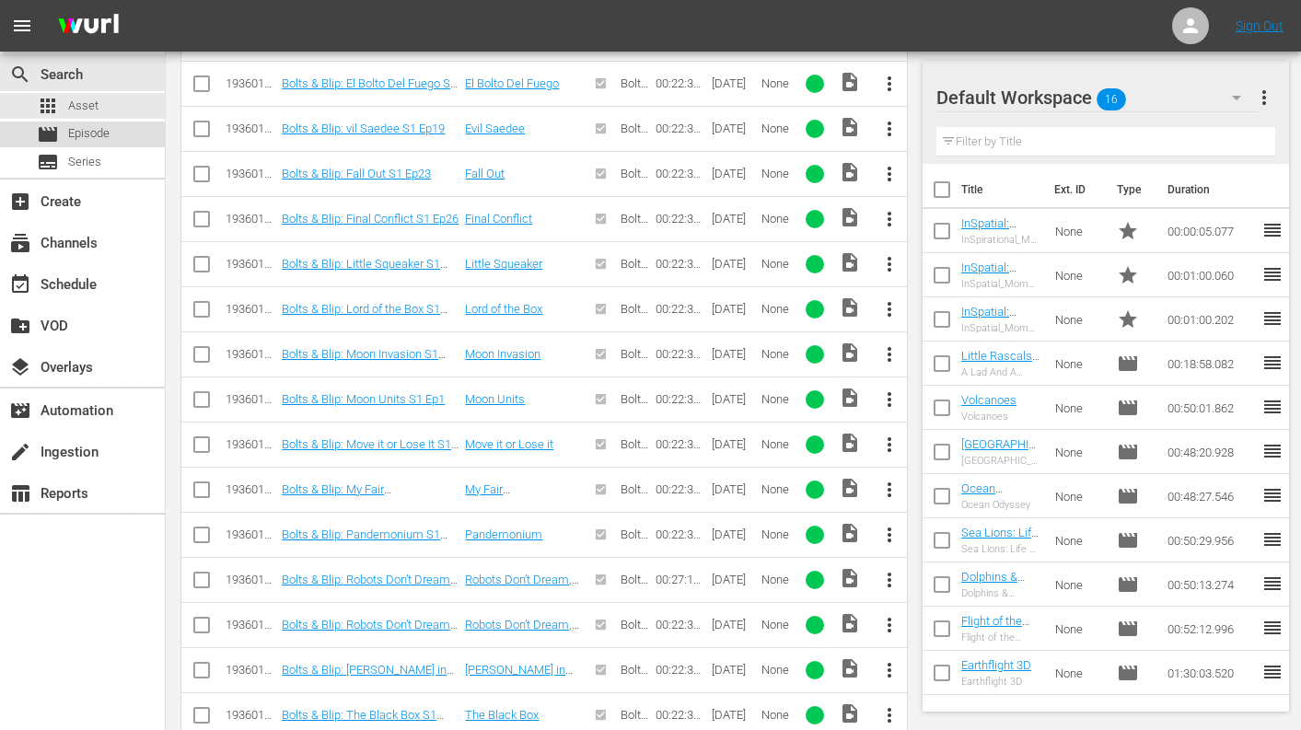
click at [113, 135] on div "movie Episode" at bounding box center [82, 134] width 165 height 26
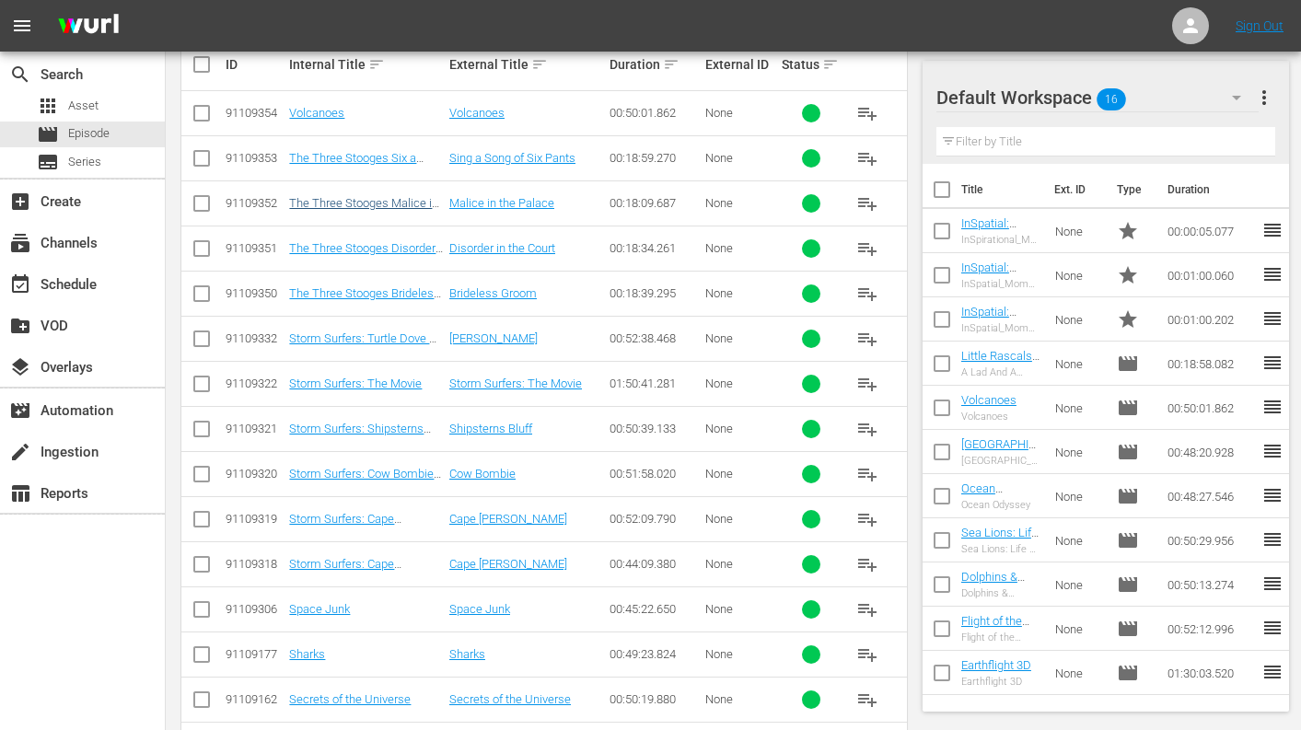
scroll to position [268, 0]
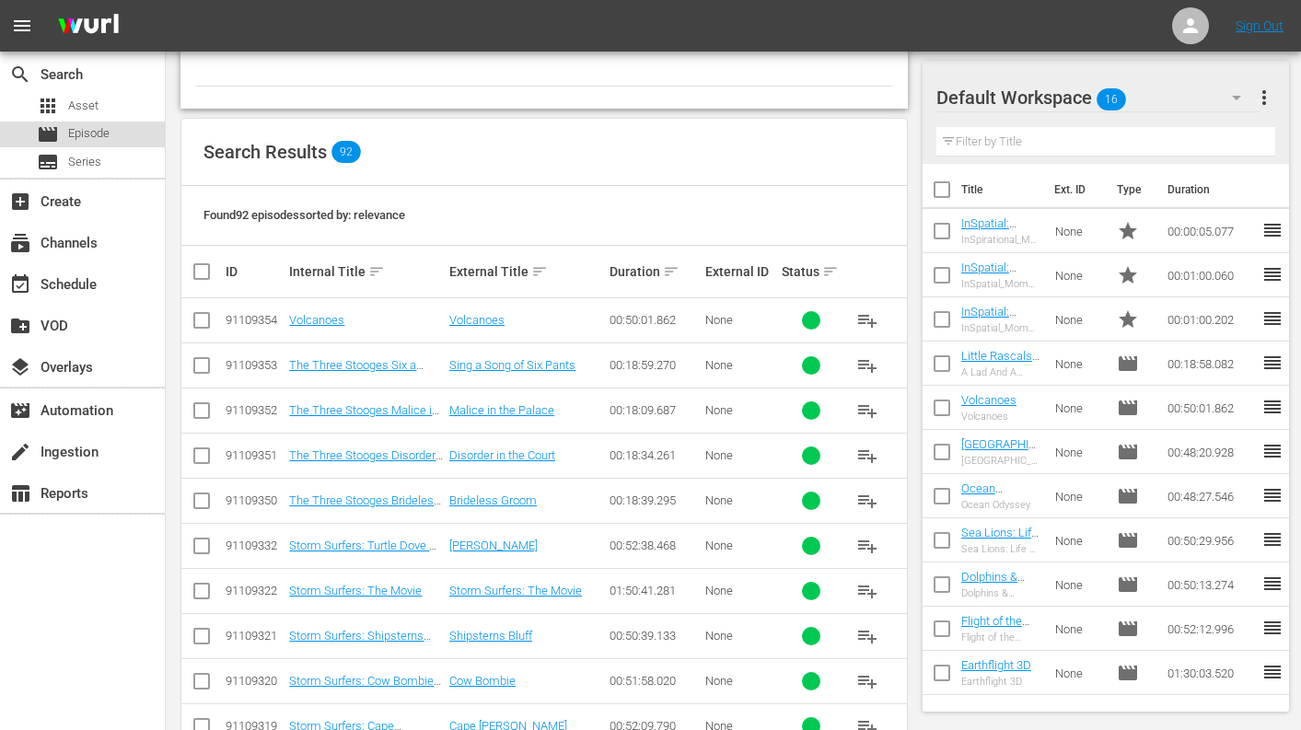
click at [97, 136] on span "Episode" at bounding box center [88, 133] width 41 height 18
click at [333, 272] on div "Internal Title sort" at bounding box center [366, 271] width 155 height 22
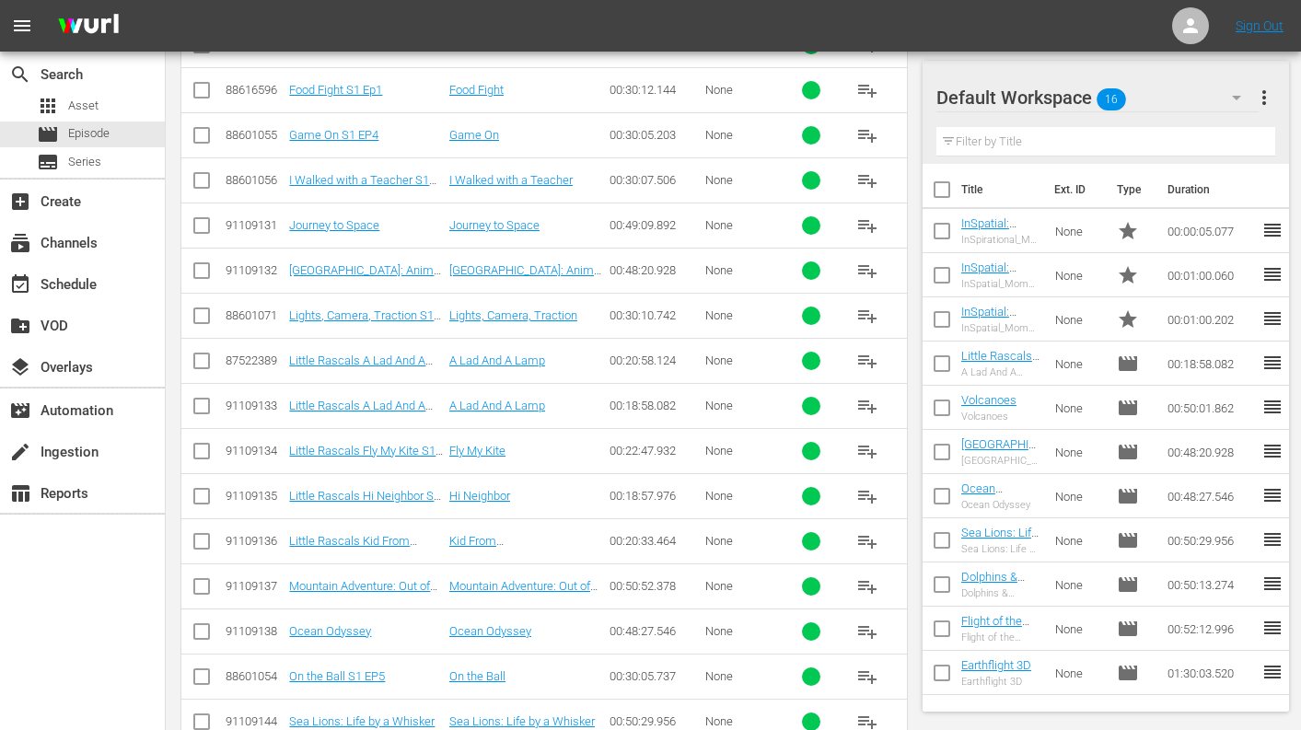
scroll to position [3193, 0]
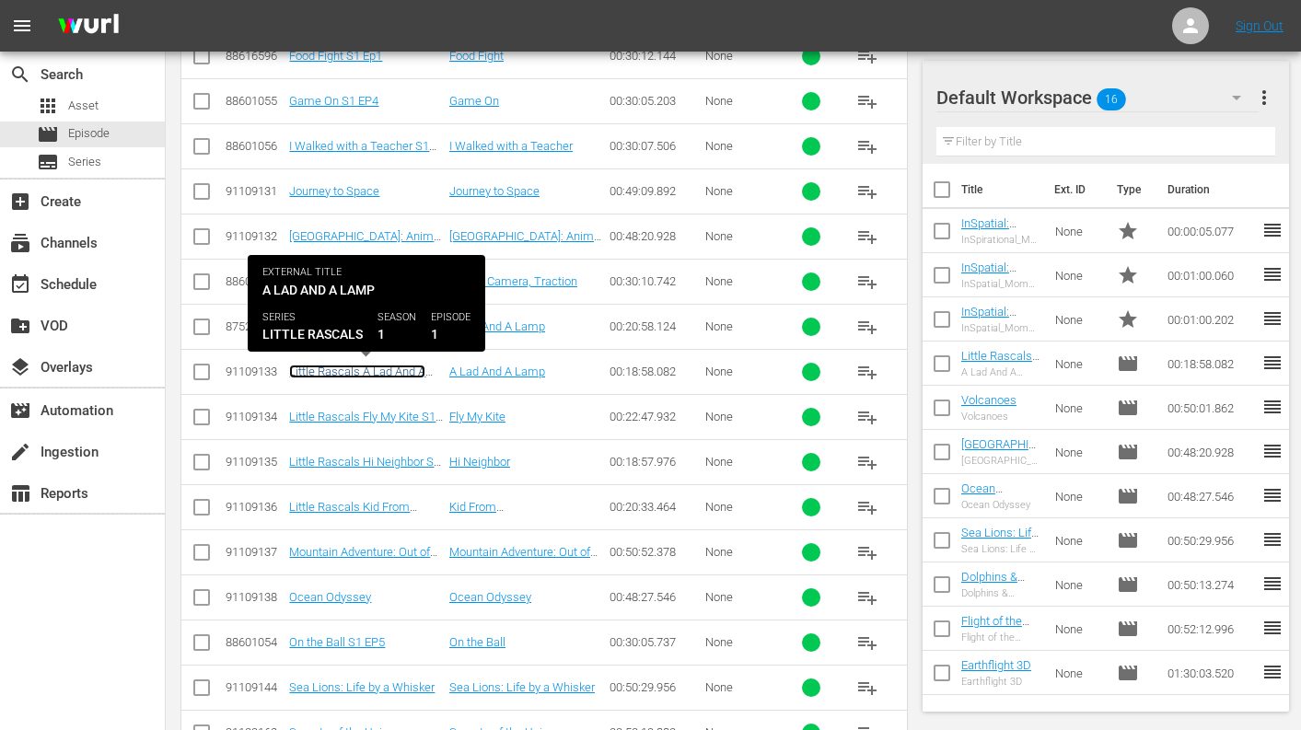
click at [373, 373] on link "Little Rascals A Lad And A Lamp S1 Ep1" at bounding box center [357, 378] width 136 height 28
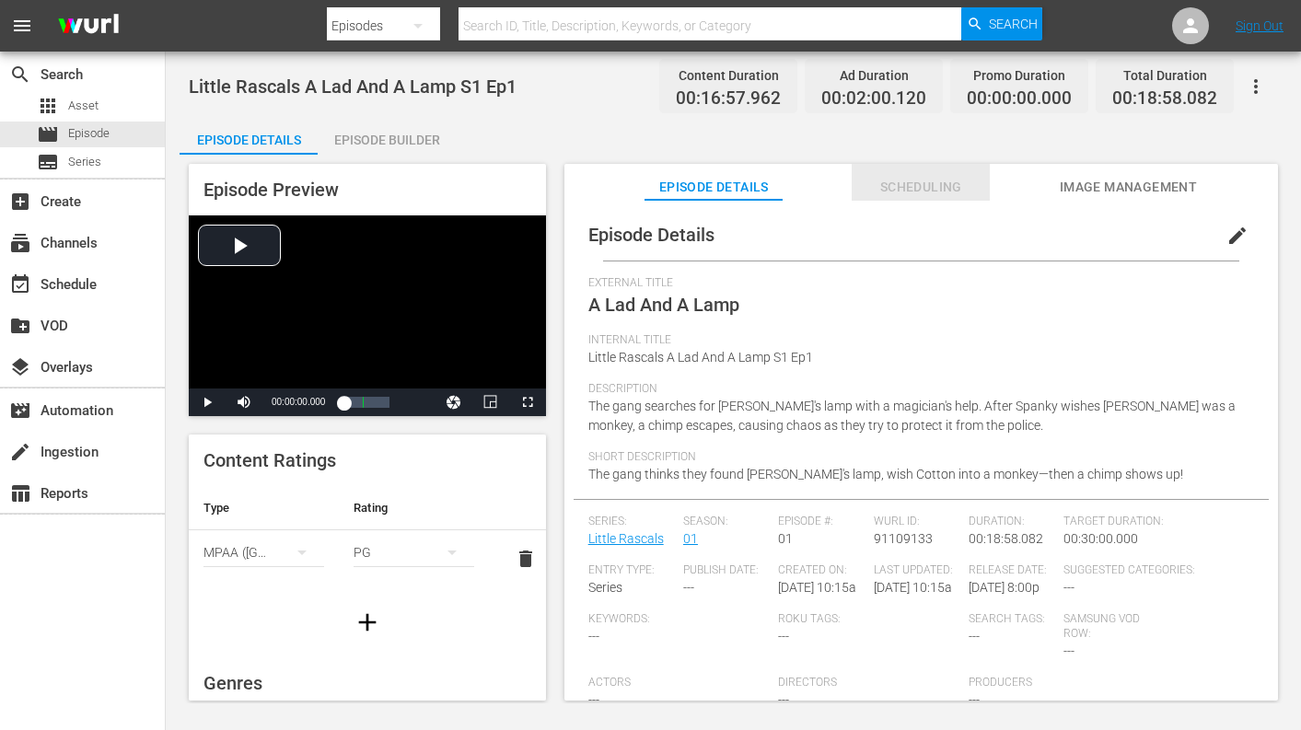
click at [908, 181] on span "Scheduling" at bounding box center [920, 187] width 138 height 23
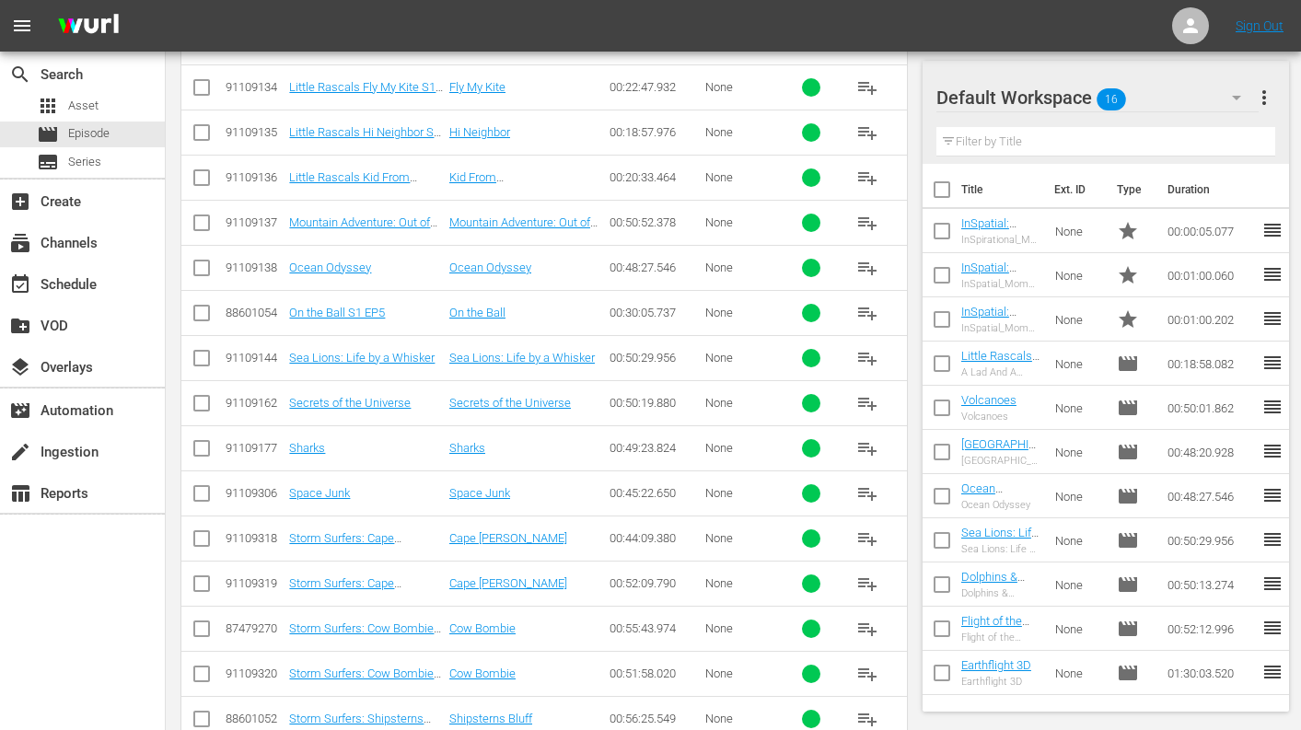
scroll to position [3313, 0]
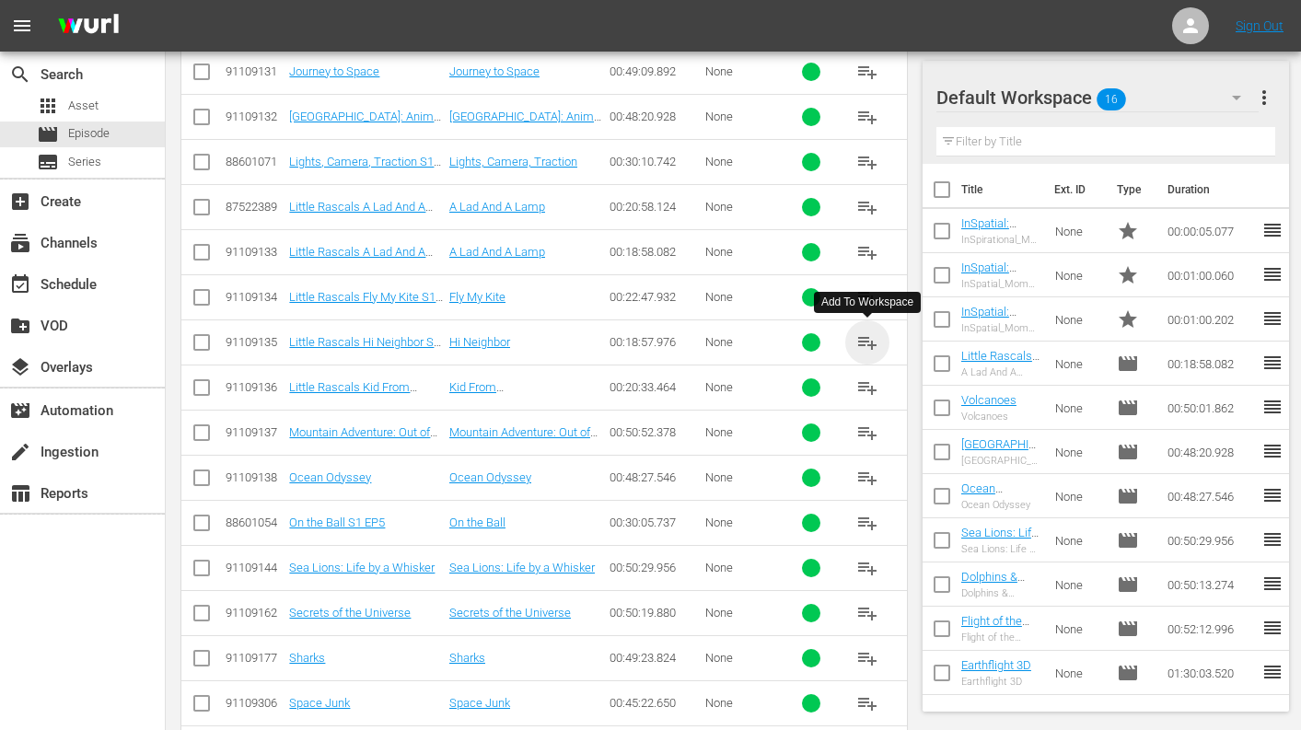
click at [865, 342] on span "playlist_add" at bounding box center [867, 342] width 22 height 22
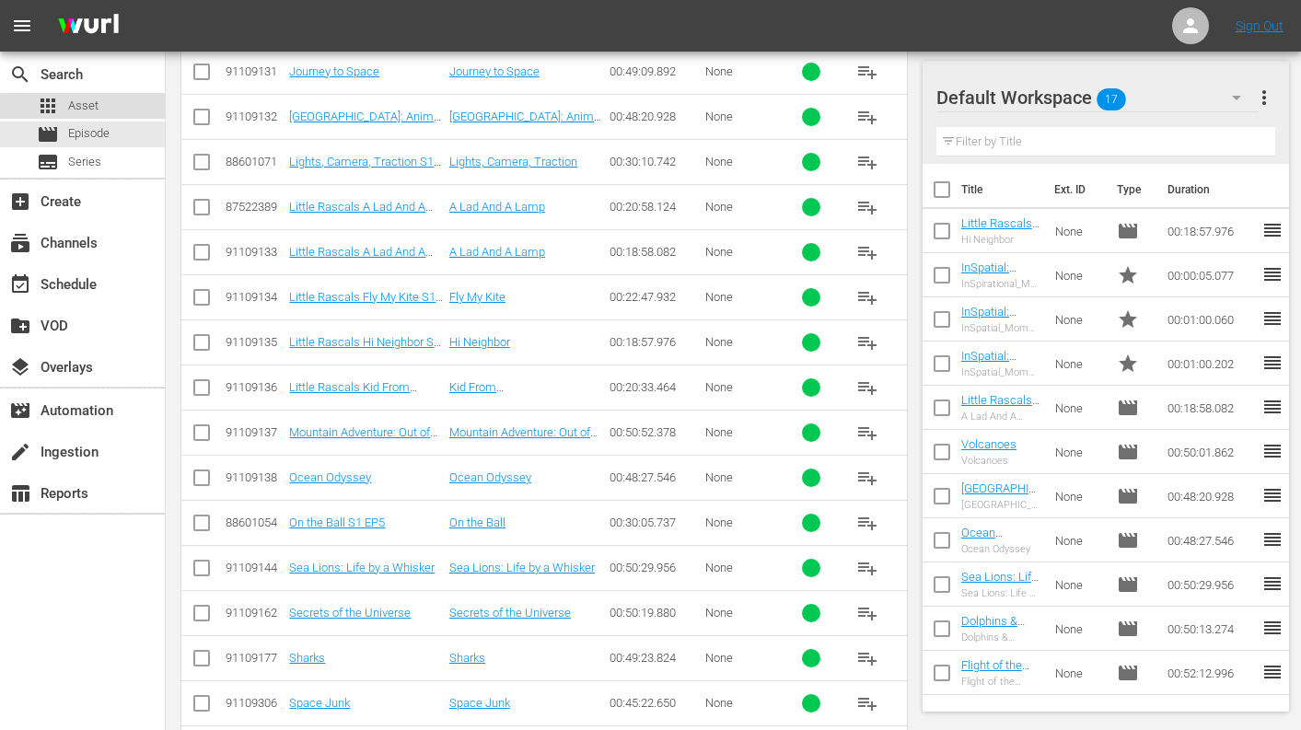
click at [89, 104] on span "Asset" at bounding box center [83, 106] width 30 height 18
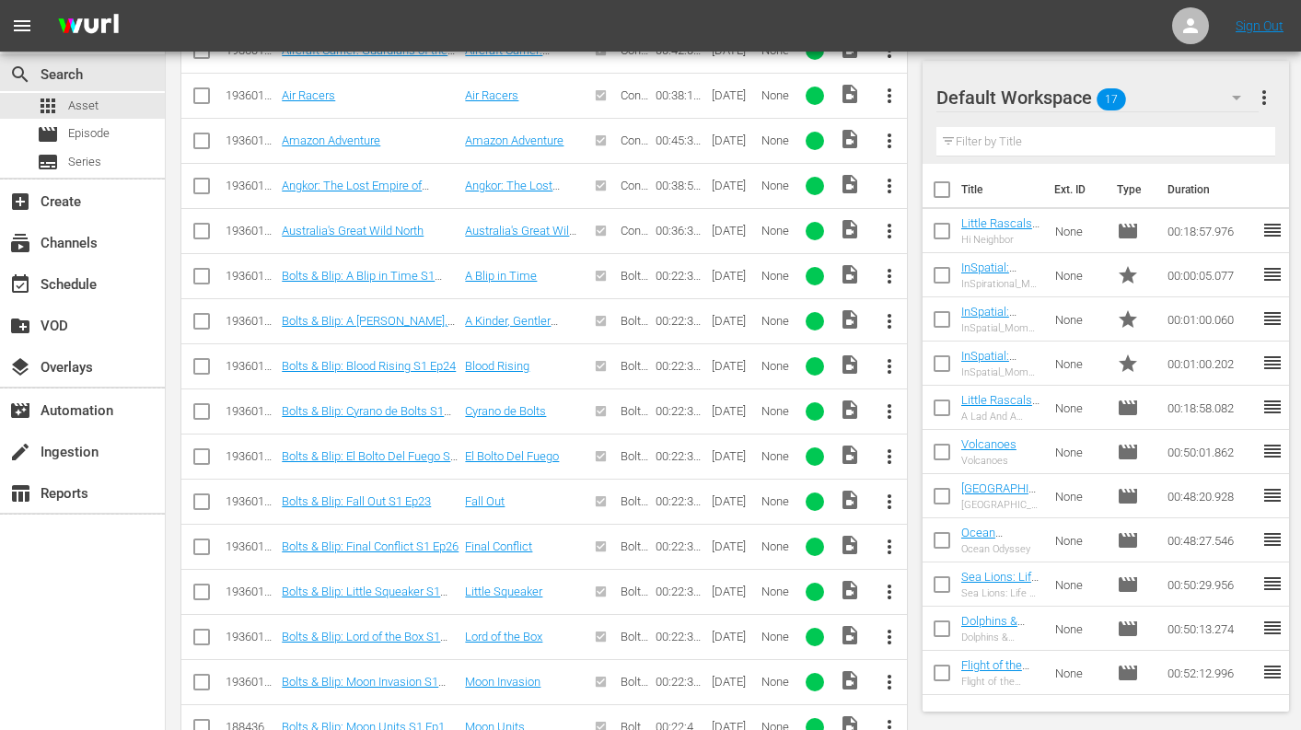
scroll to position [322, 0]
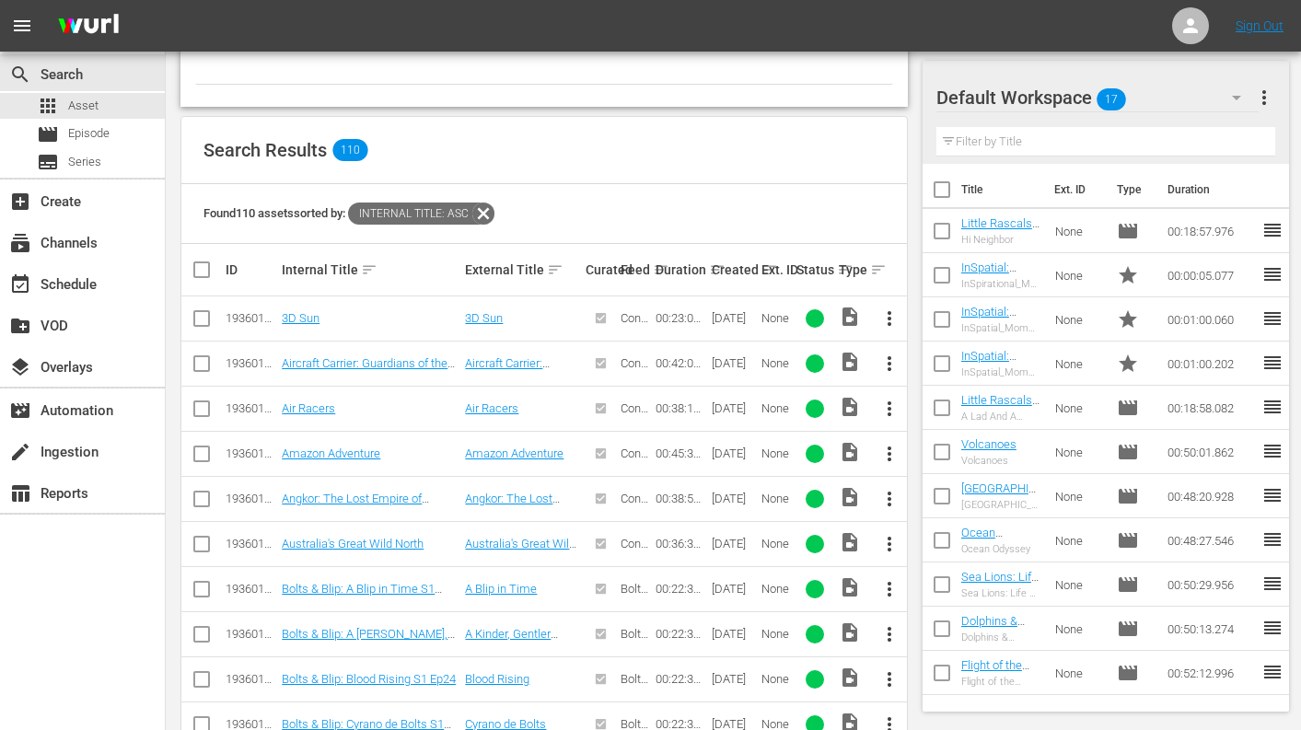
click at [714, 269] on div "Created sort" at bounding box center [734, 270] width 44 height 22
click at [775, 267] on div "Ext. ID" at bounding box center [775, 269] width 29 height 15
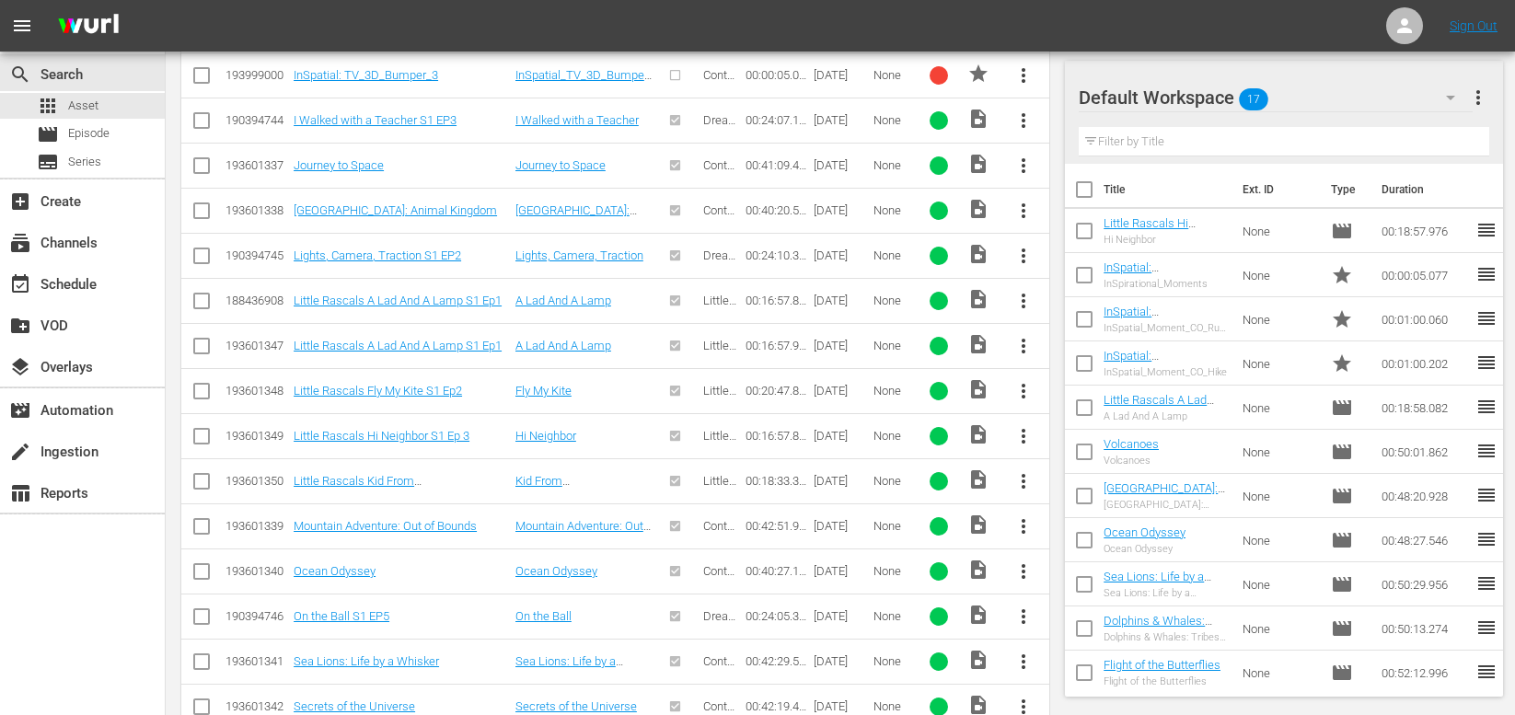
scroll to position [4009, 0]
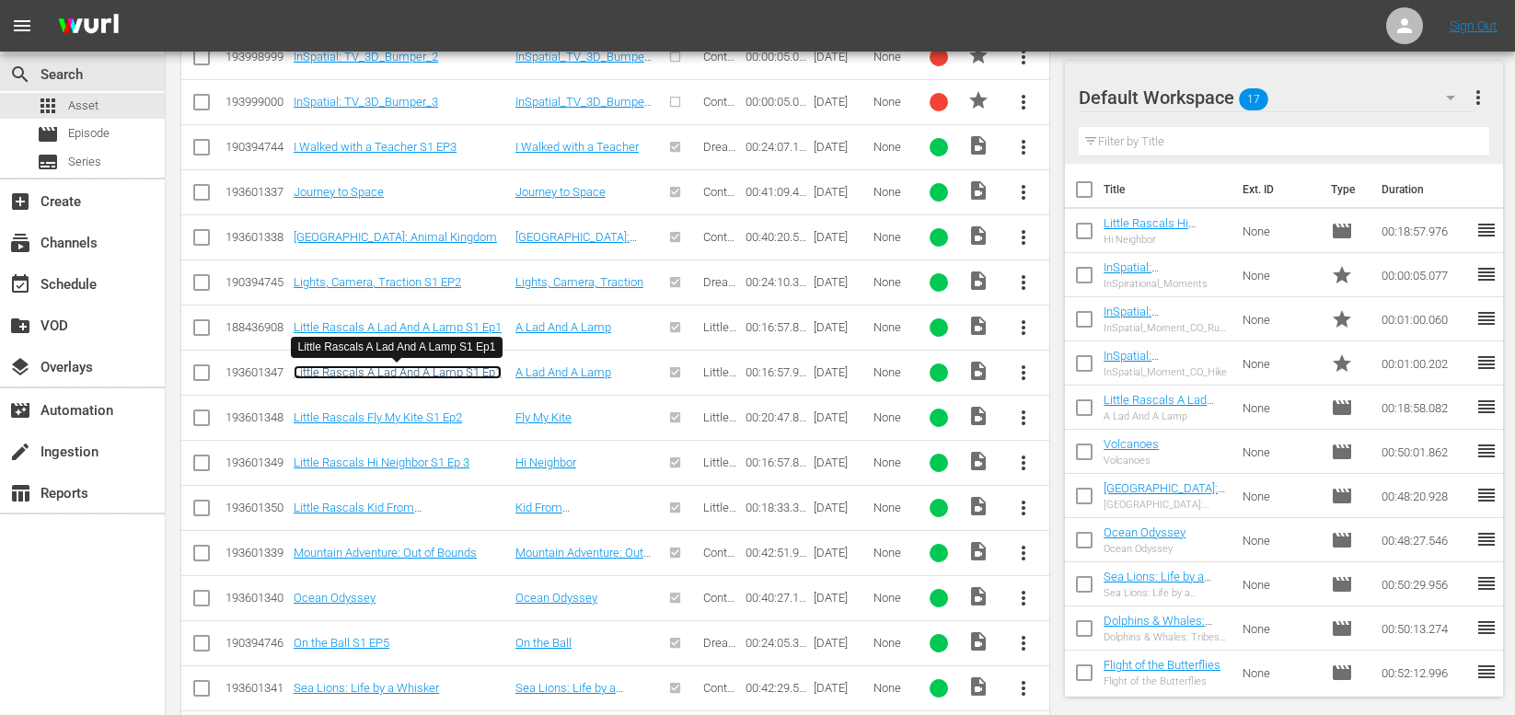
click at [403, 374] on link "Little Rascals A Lad And A Lamp S1 Ep1" at bounding box center [398, 372] width 208 height 14
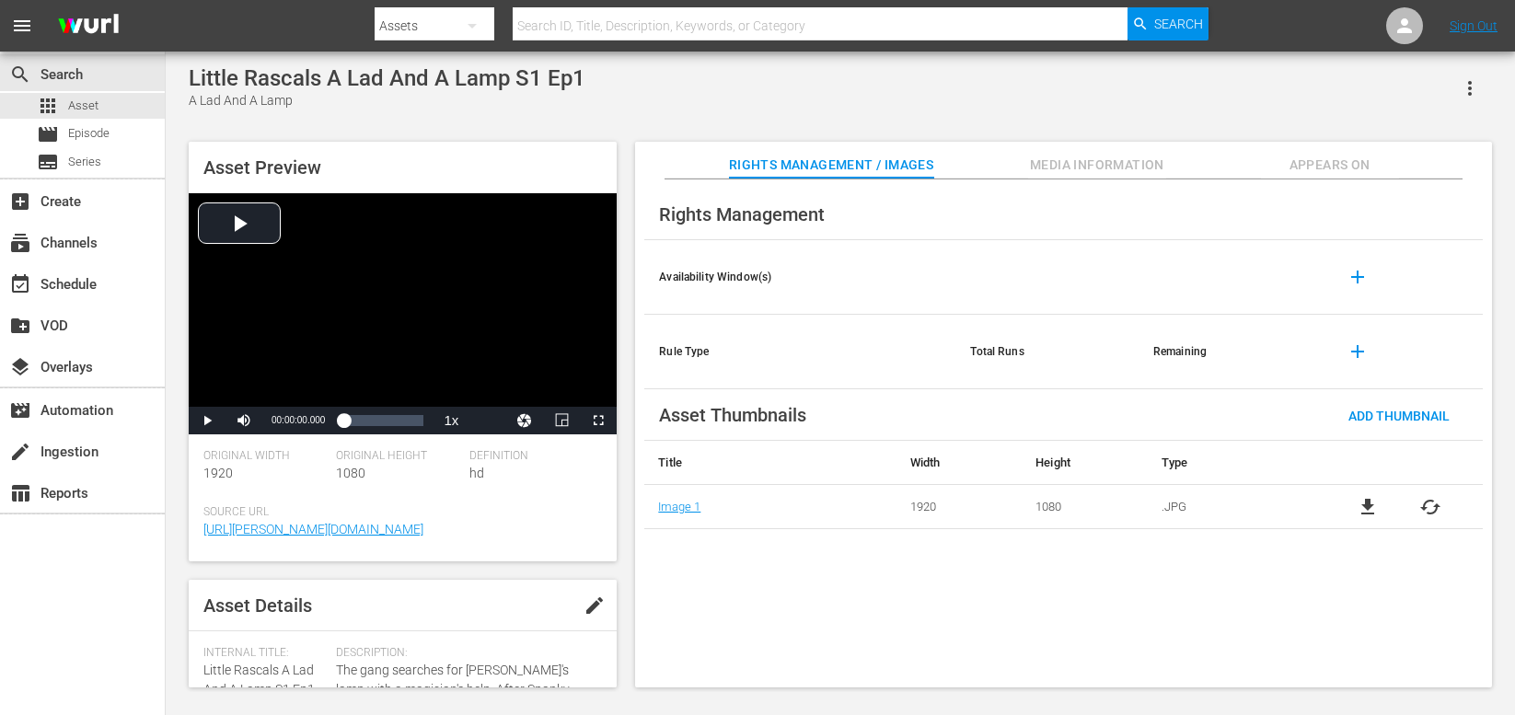
click at [1109, 163] on span "Media Information" at bounding box center [1097, 165] width 138 height 23
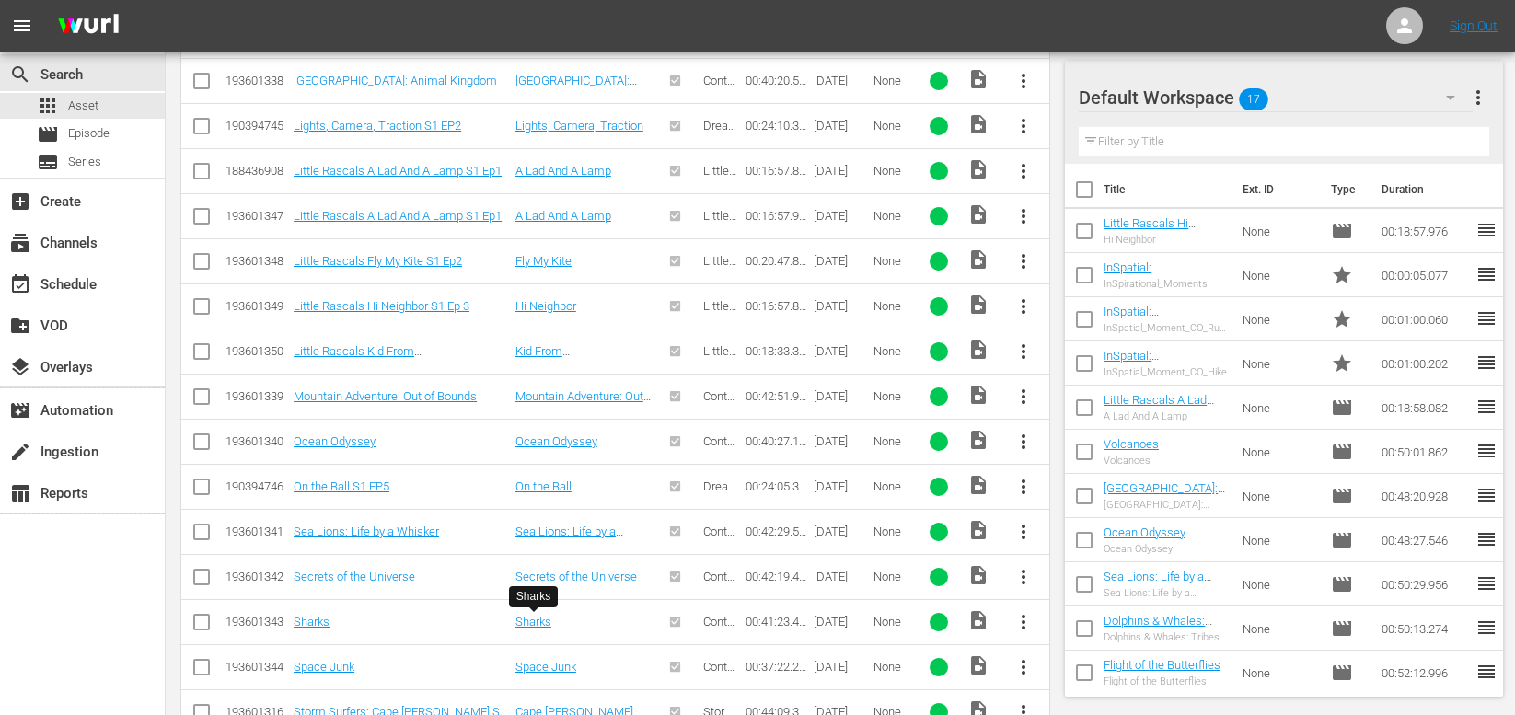
scroll to position [4040, 0]
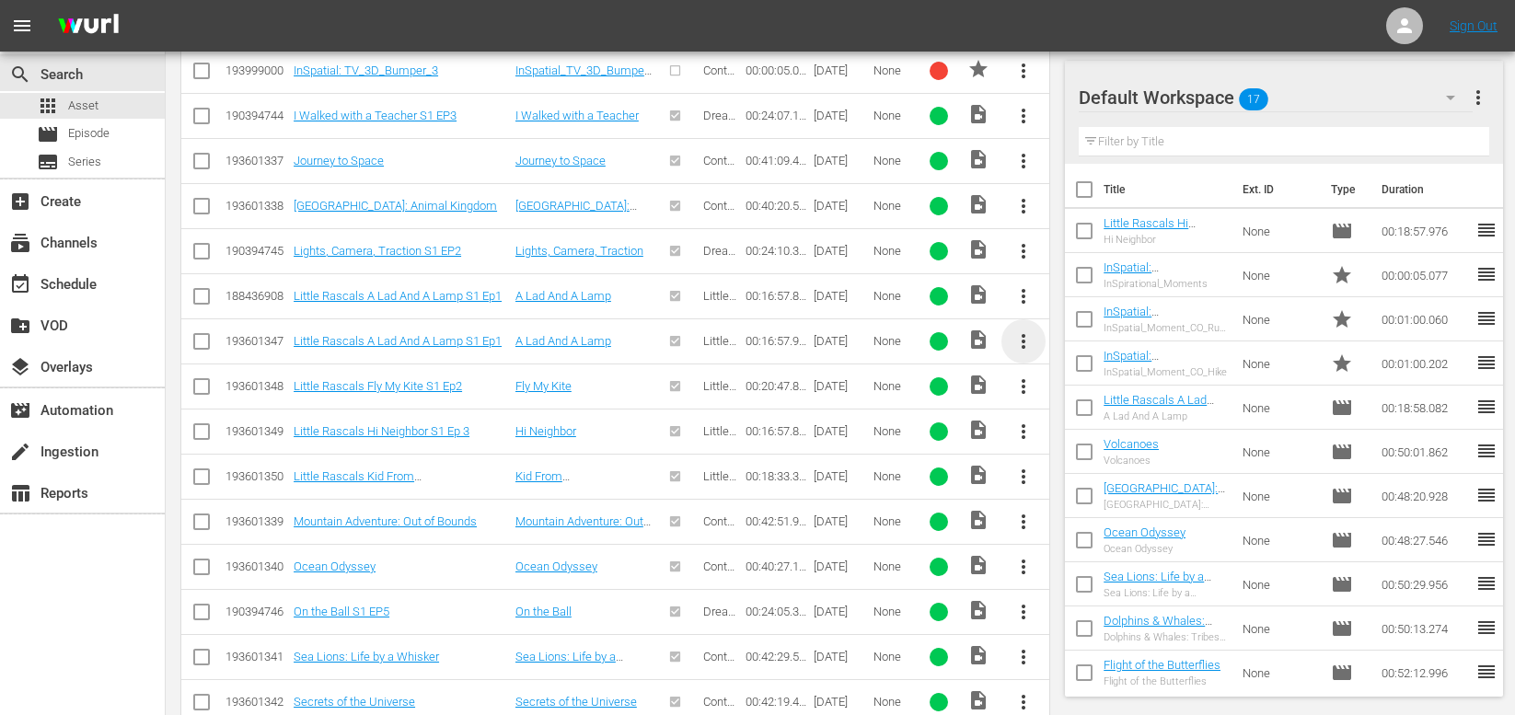
click at [1024, 345] on span "more_vert" at bounding box center [1023, 341] width 22 height 22
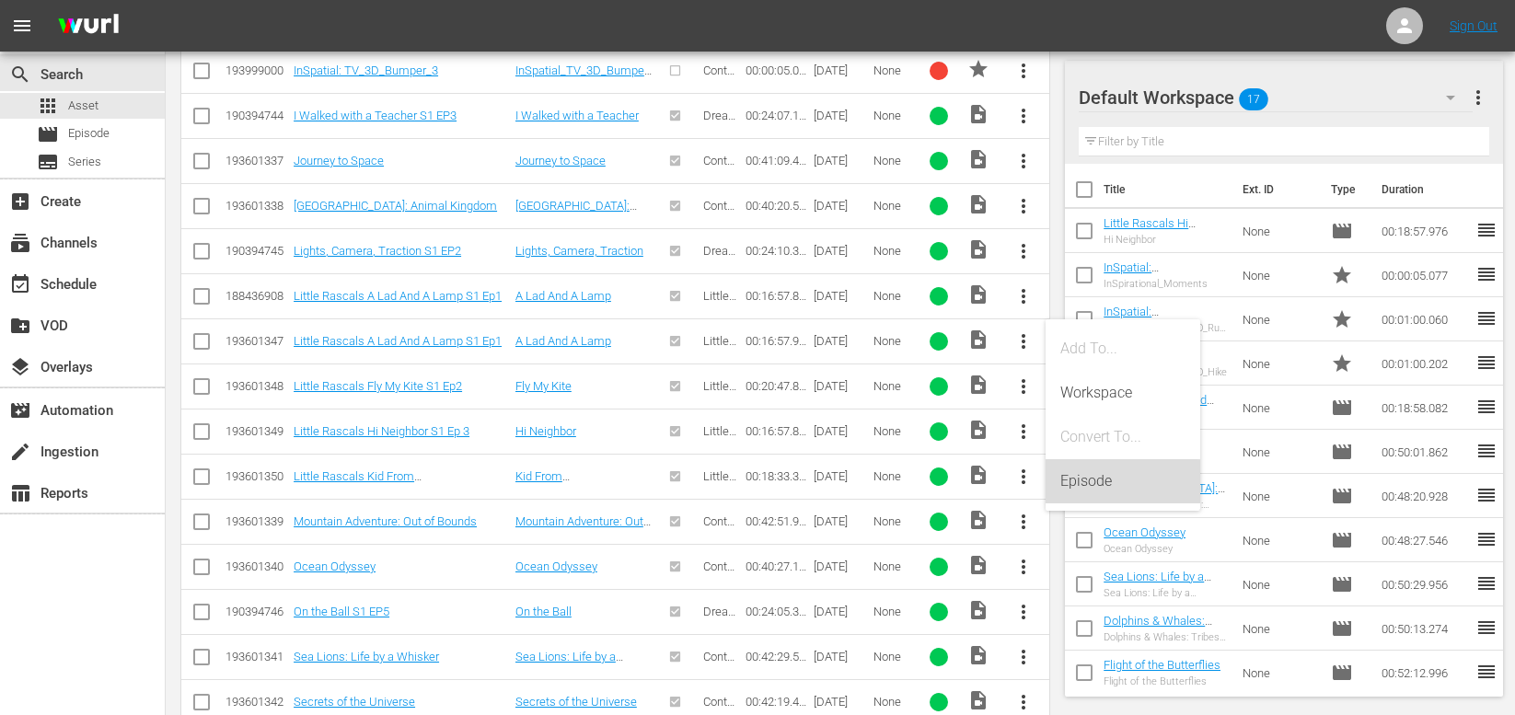
click at [1074, 480] on div "Episode" at bounding box center [1122, 481] width 125 height 44
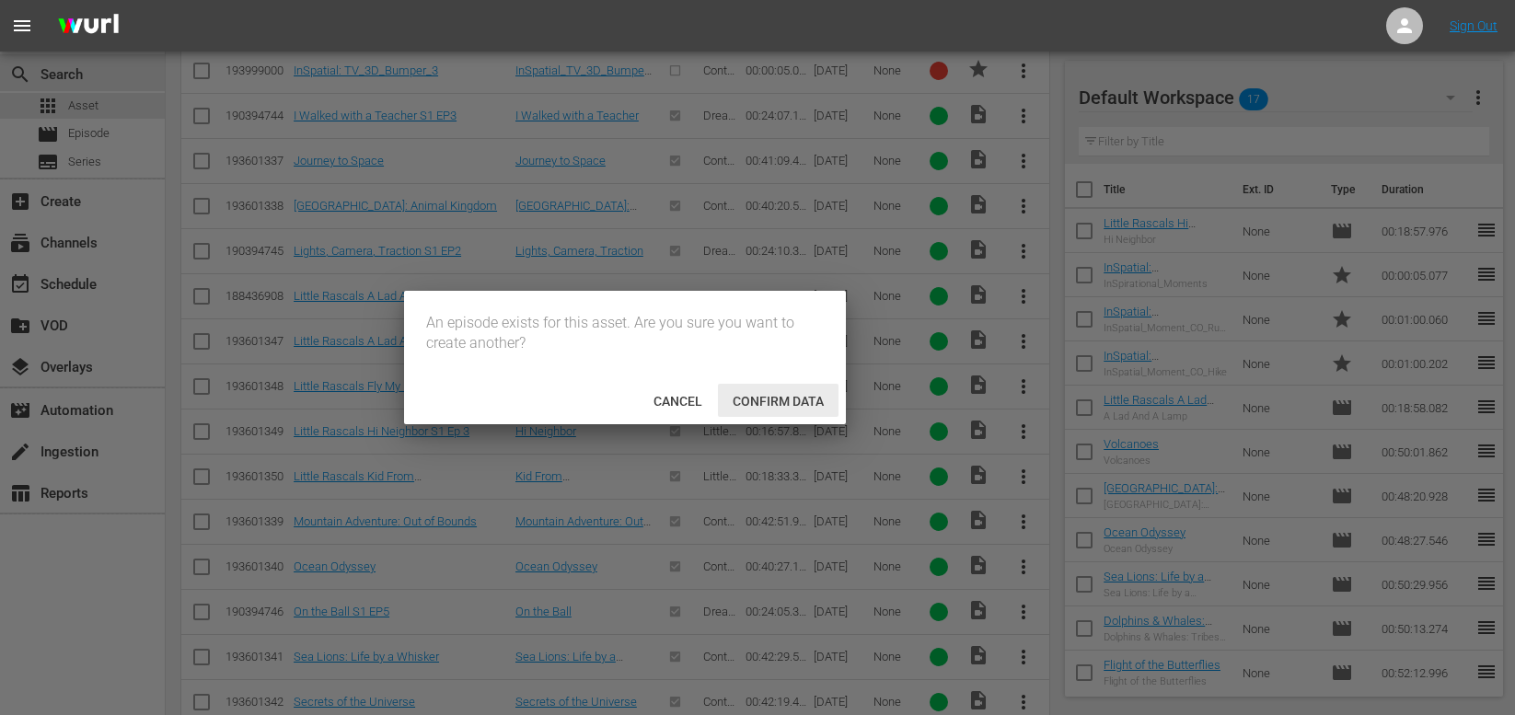
click at [761, 390] on div "Confirm data" at bounding box center [778, 401] width 121 height 34
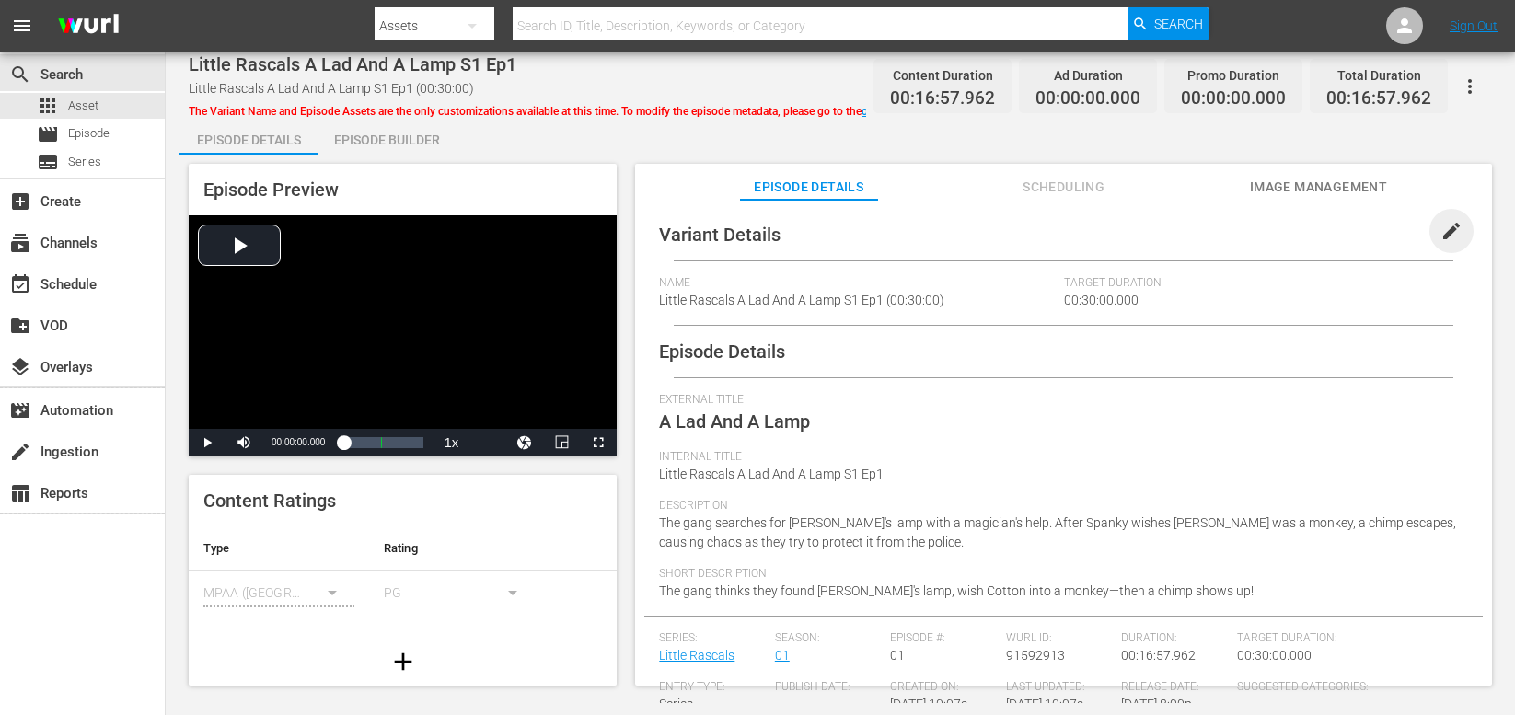
click at [1300, 228] on span "edit" at bounding box center [1451, 231] width 22 height 22
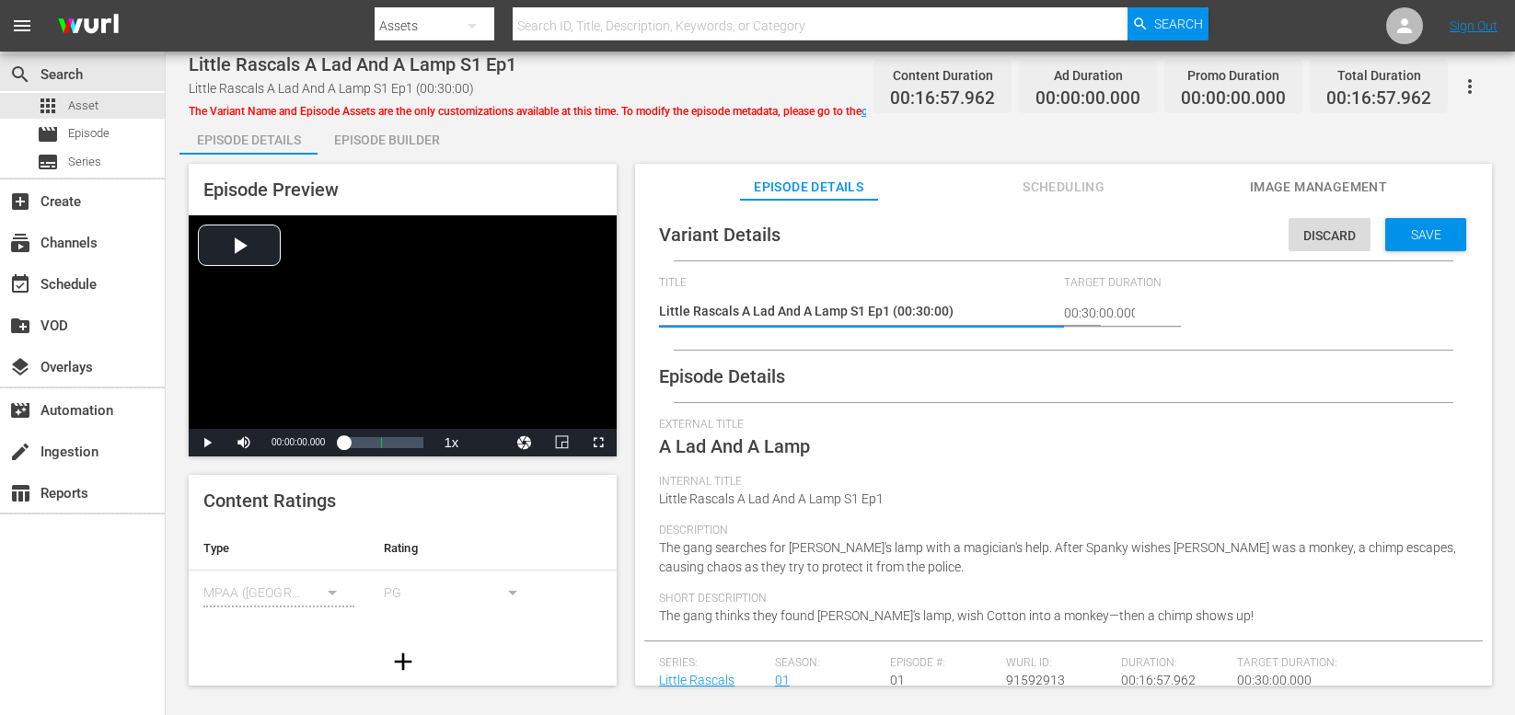
click at [837, 302] on textarea "Little Rascals A Lad And A Lamp S1 Ep1 (00:30:00)" at bounding box center [856, 313] width 395 height 22
click at [781, 311] on textarea "Little Rascals A Lad And A Lamp S1 Ep1 (00:30:00)" at bounding box center [856, 313] width 395 height 22
type textarea "Little Rascals A Lad Aknd A Lamp S1 Ep1 (00:30:00)"
type textarea "Little Rascals A Lad Akknd A Lamp S1 Ep1 (00:30:00)"
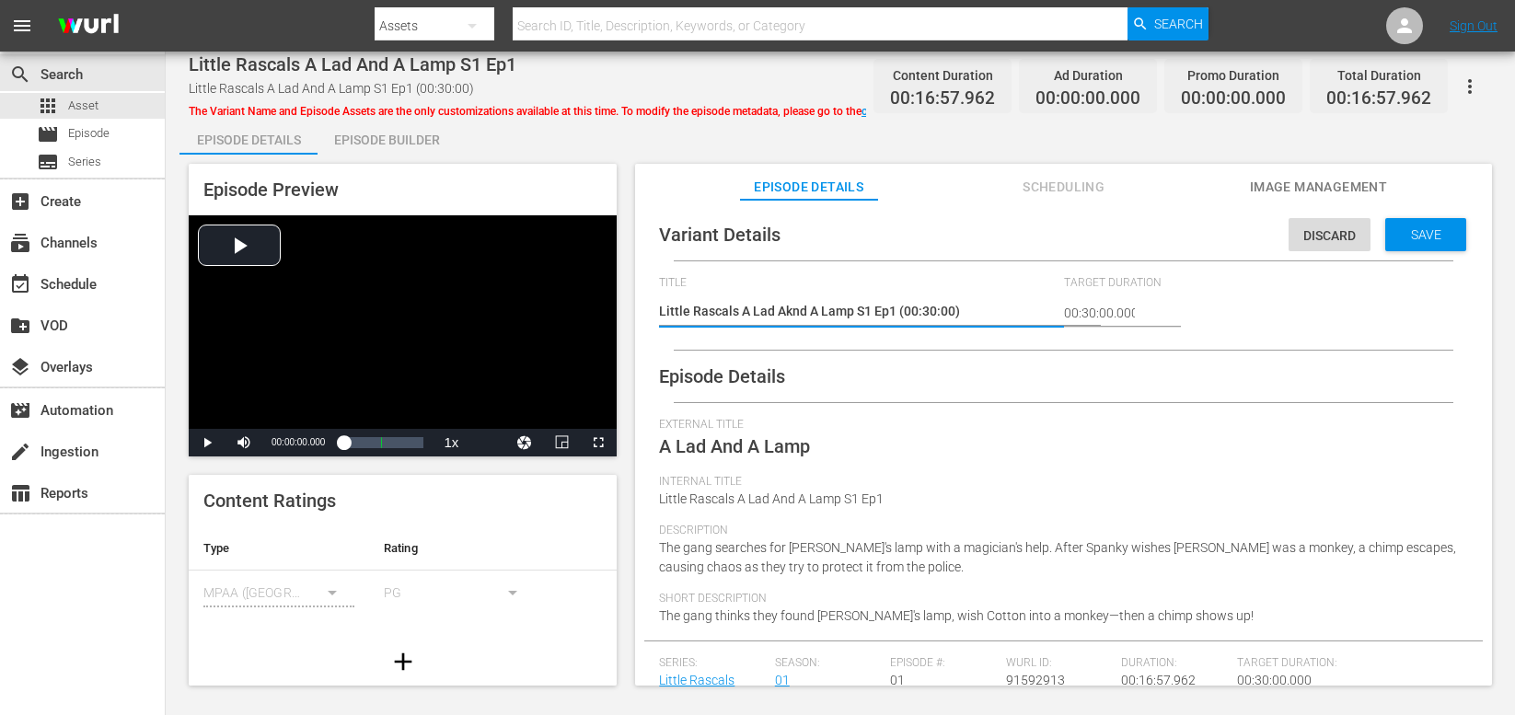
type textarea "Little Rascals A Lad Akknd A Lamp S1 Ep1 (00:30:00)"
type textarea "Little Rascals A Lad Akkknd A Lamp S1 Ep1 (00:30:00)"
type textarea "Little Rascals A Lad Akknd A Lamp S1 Ep1 (00:30:00)"
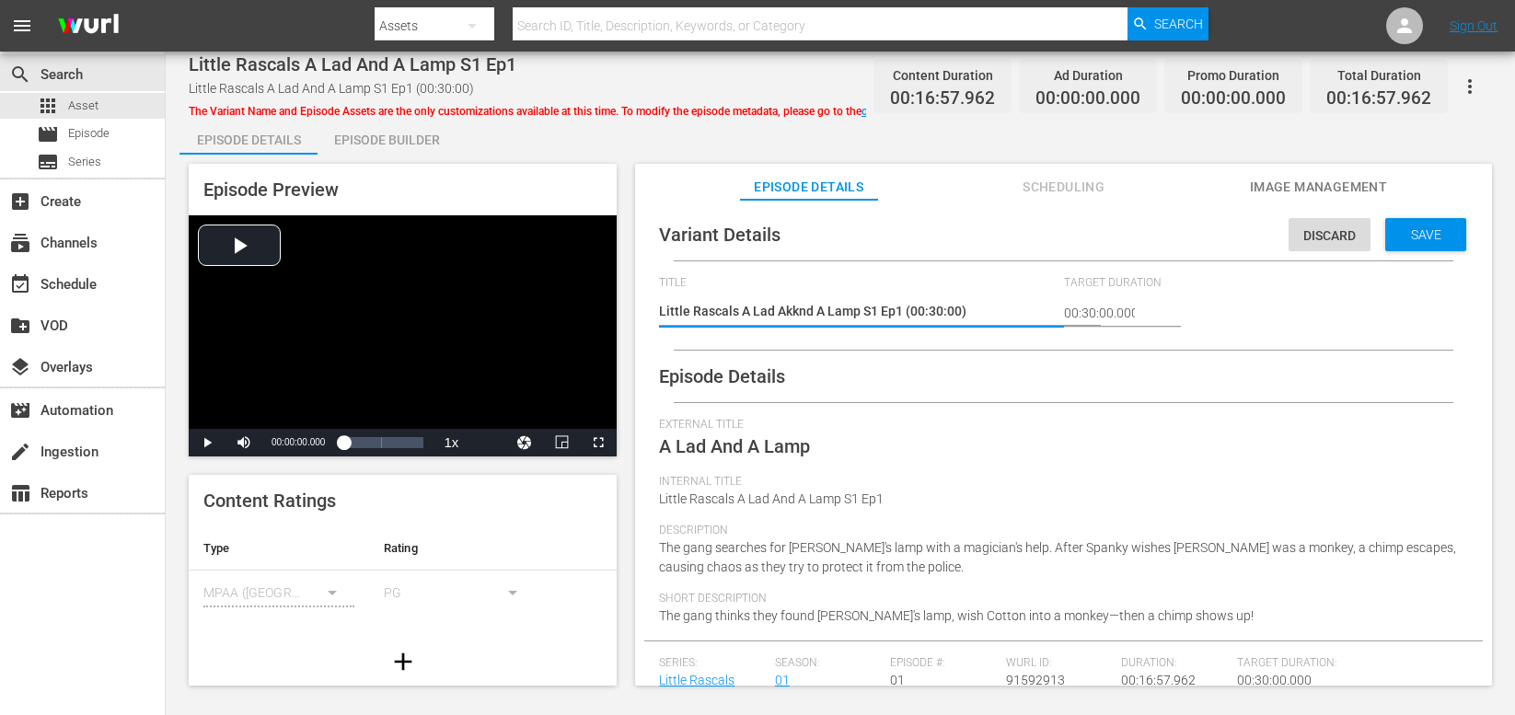
type textarea "Little Rascals A Lad Aknd A Lamp S1 Ep1 (00:30:00)"
type textarea "Little Rascals A Lad And A Lamp S1 Ep1 (00:30:00)"
drag, startPoint x: 659, startPoint y: 311, endPoint x: 670, endPoint y: 318, distance: 13.3
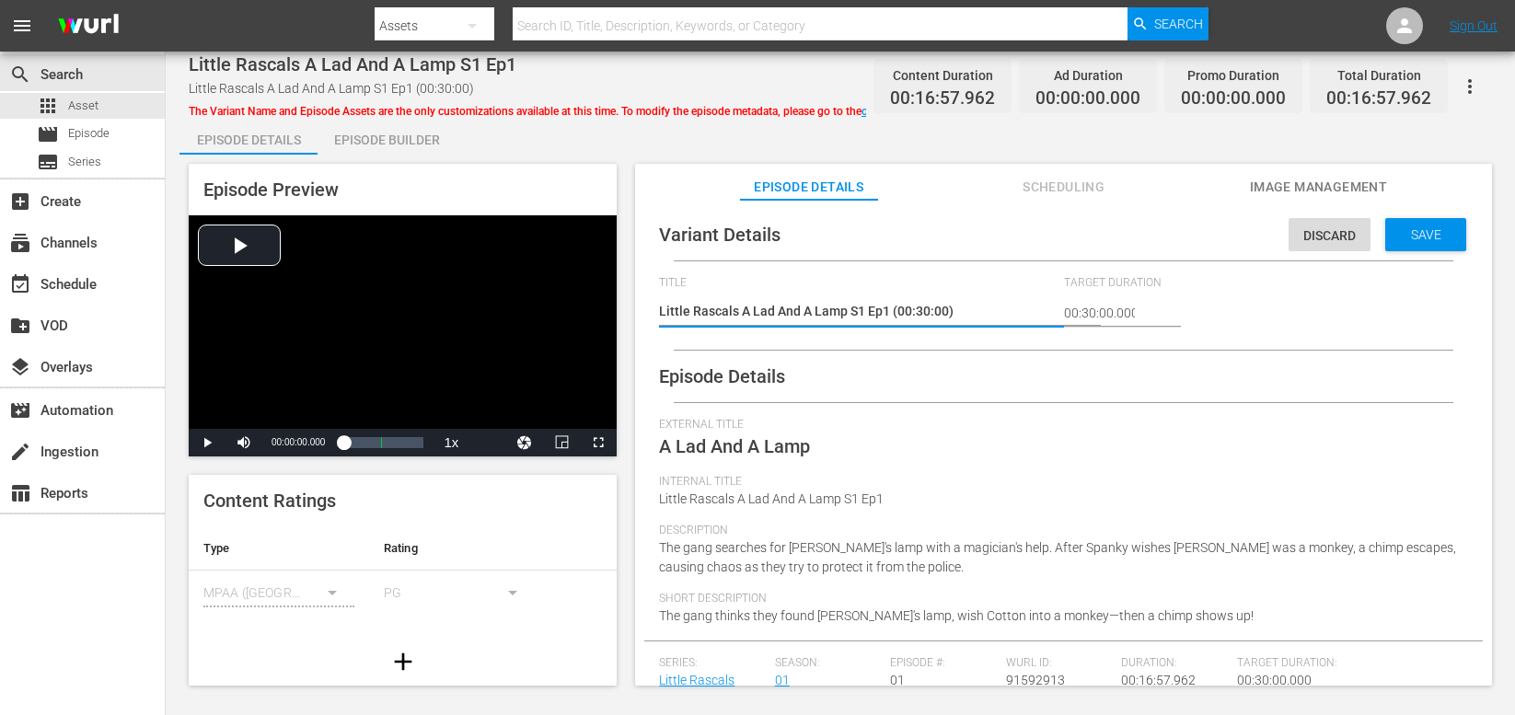
click at [660, 311] on textarea "Little Rascals A Lad And A Lamp S1 Ep1 (00:30:00)" at bounding box center [856, 313] width 395 height 22
type textarea "PLittle Rascals A Lad And A Lamp S1 Ep1 (00:30:00)"
type textarea "PaLittle Rascals A Lad And A Lamp S1 Ep1 (00:30:00)"
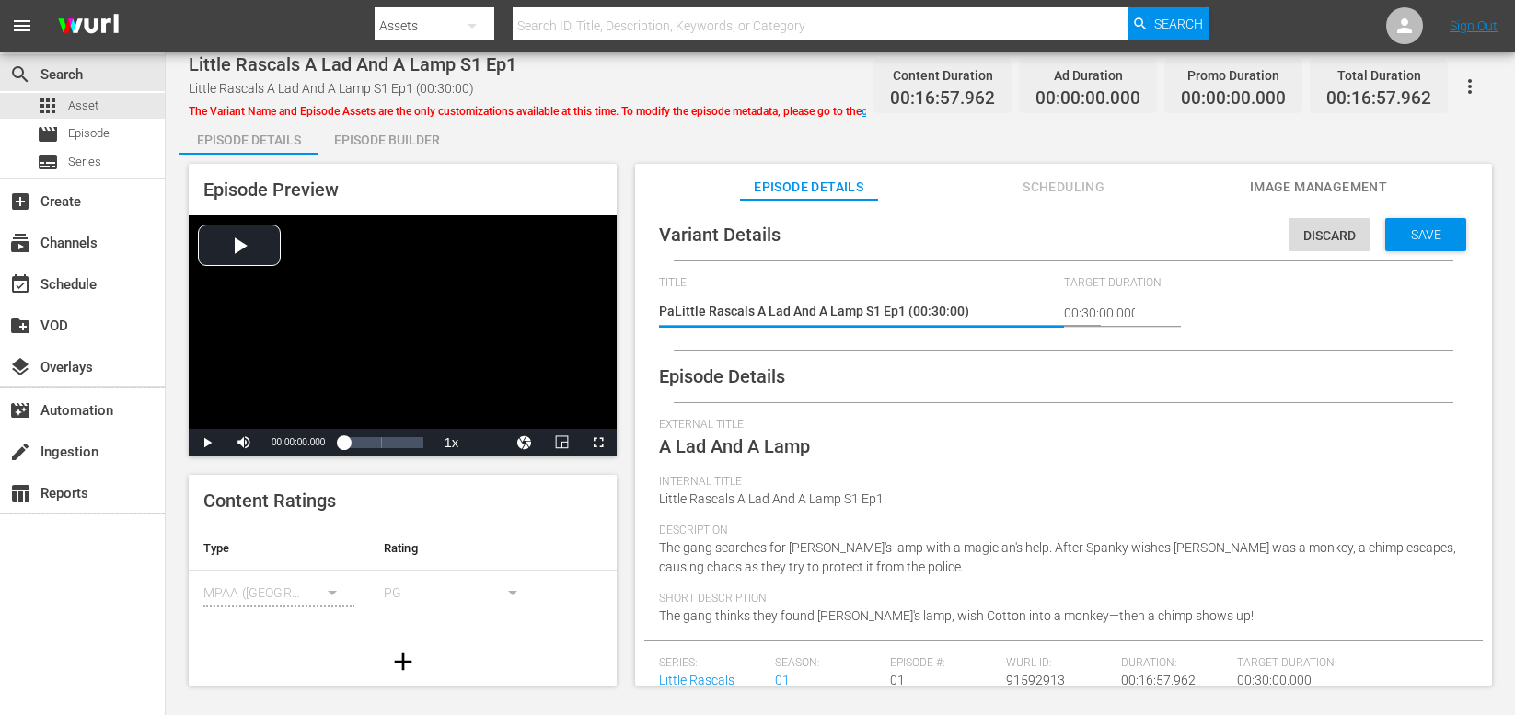
type textarea "PadLittle Rascals A Lad And A Lamp S1 Ep1 (00:30:00)"
type textarea "Pad Little Rascals A Lad And A Lamp S1 Ep1 (00:30:00)"
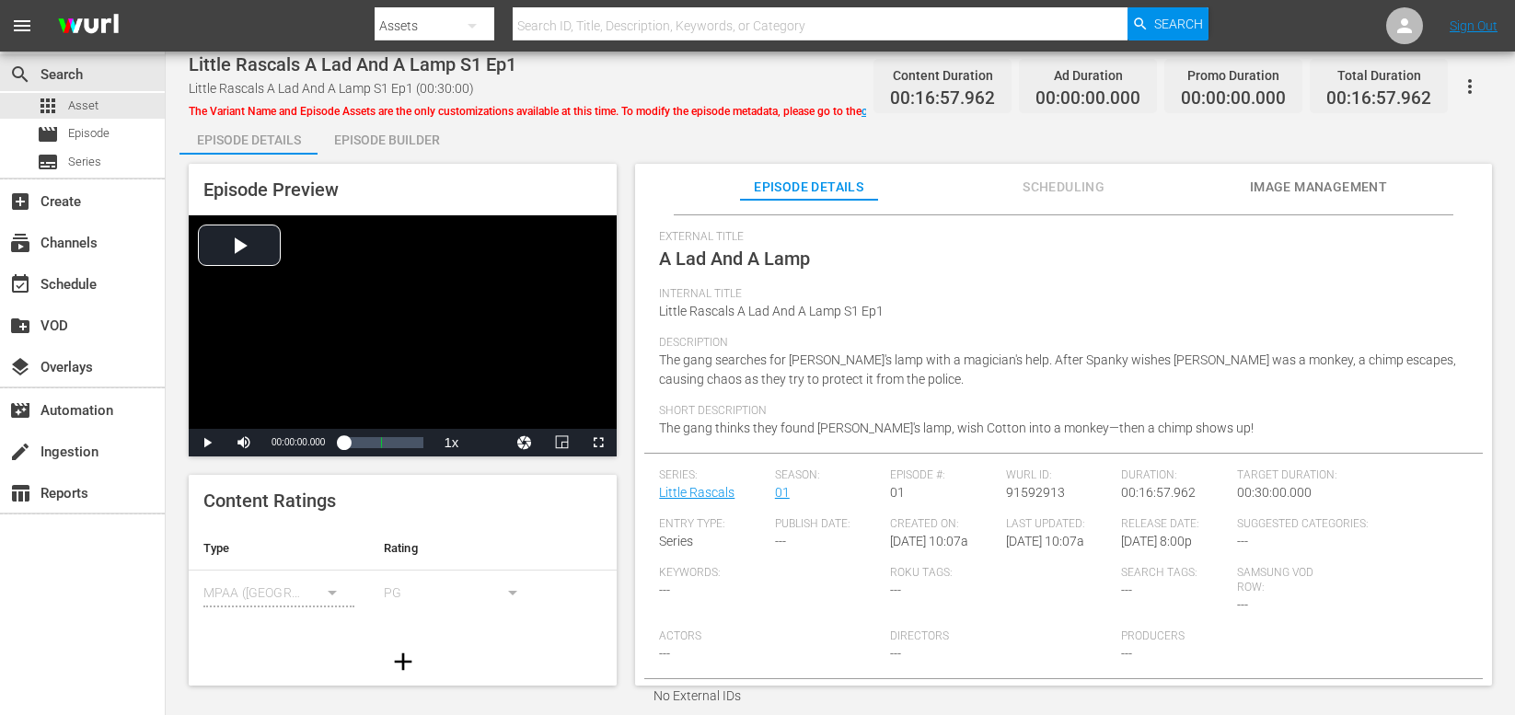
scroll to position [186, 0]
type textarea "Pad Little Rascals A Lad And A Lamp S1 Ep1 (00:30:00)"
click at [658, 317] on div "Episode Details External Title A Lad And A Lamp Internal Title Little Rascals A…" at bounding box center [1063, 440] width 839 height 550
click at [659, 314] on span "Little Rascals A Lad And A Lamp S1 Ep1" at bounding box center [771, 313] width 225 height 15
click at [654, 308] on div "Episode Details External Title A Lad And A Lamp Internal Title Little Rascals A…" at bounding box center [1063, 440] width 839 height 550
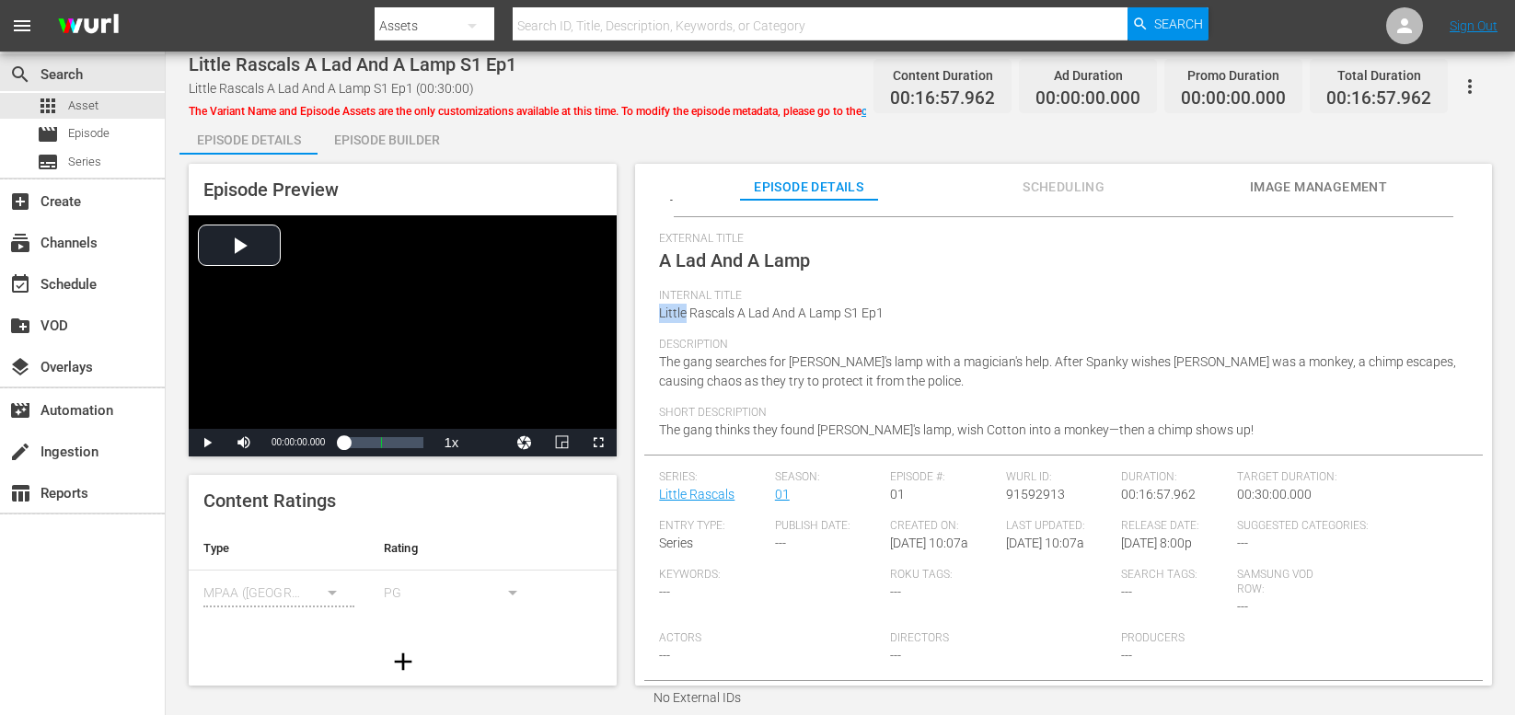
click at [654, 308] on div "Episode Details External Title A Lad And A Lamp Internal Title Little Rascals A…" at bounding box center [1063, 440] width 839 height 550
click at [724, 328] on div "Internal Title Little Rascals A Lad And A Lamp S1 Ep1" at bounding box center [1063, 313] width 809 height 49
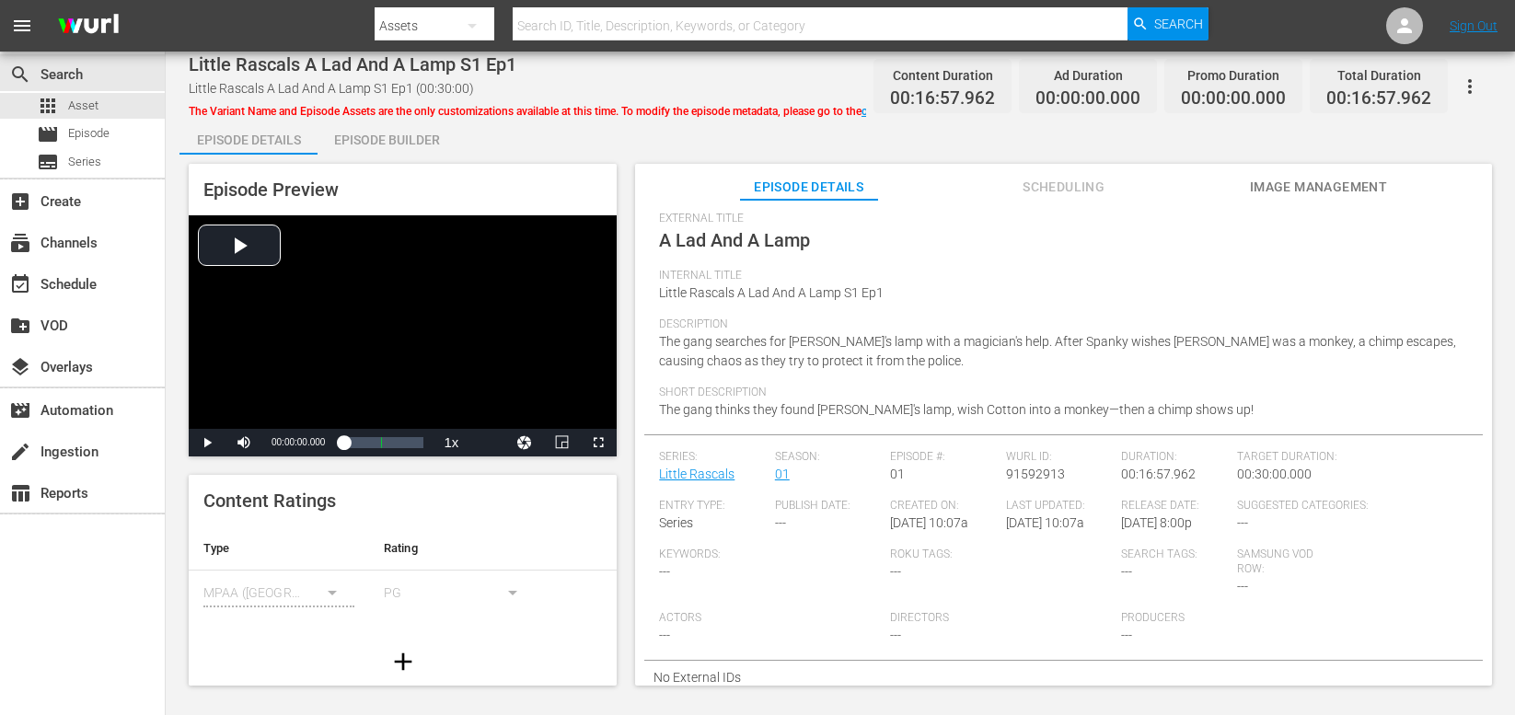
scroll to position [7, 0]
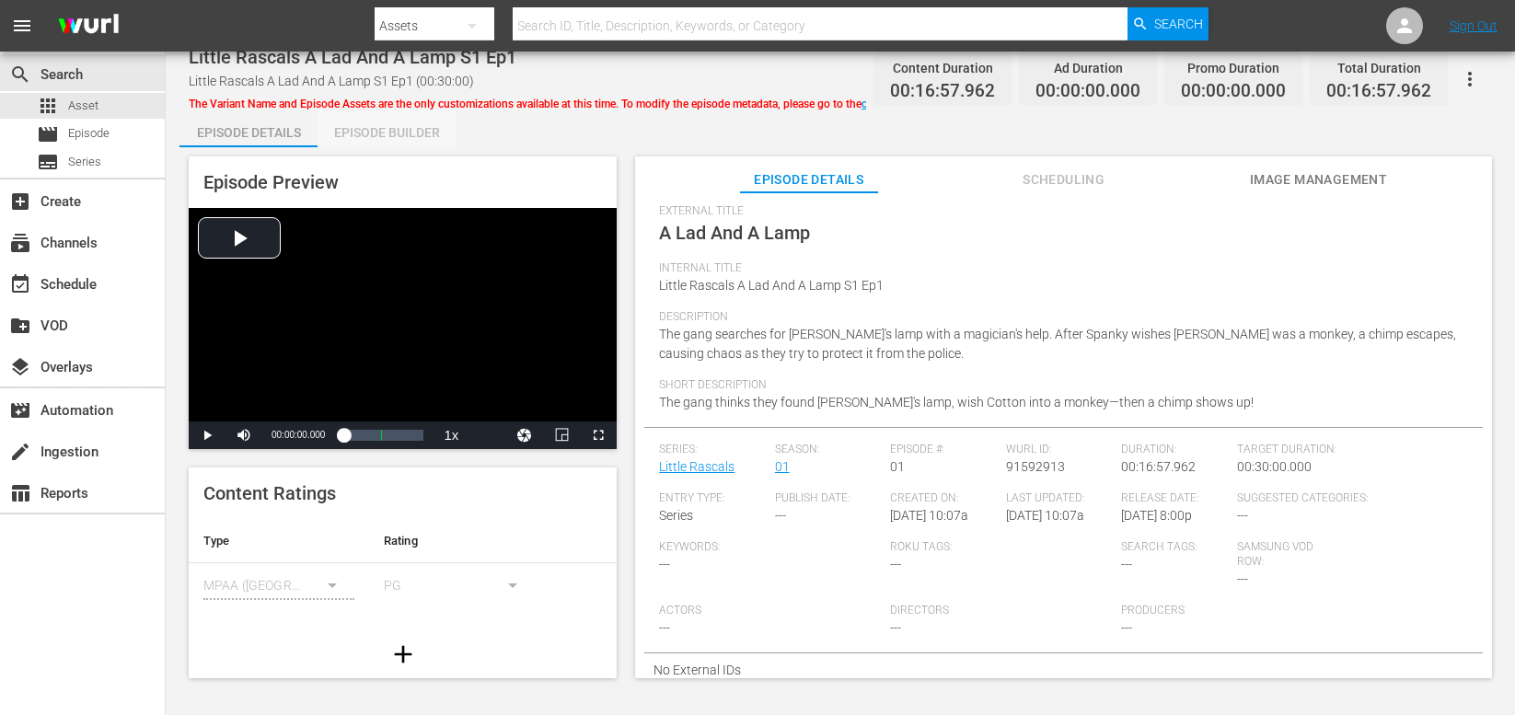
click at [398, 134] on div "Episode Builder" at bounding box center [387, 132] width 138 height 44
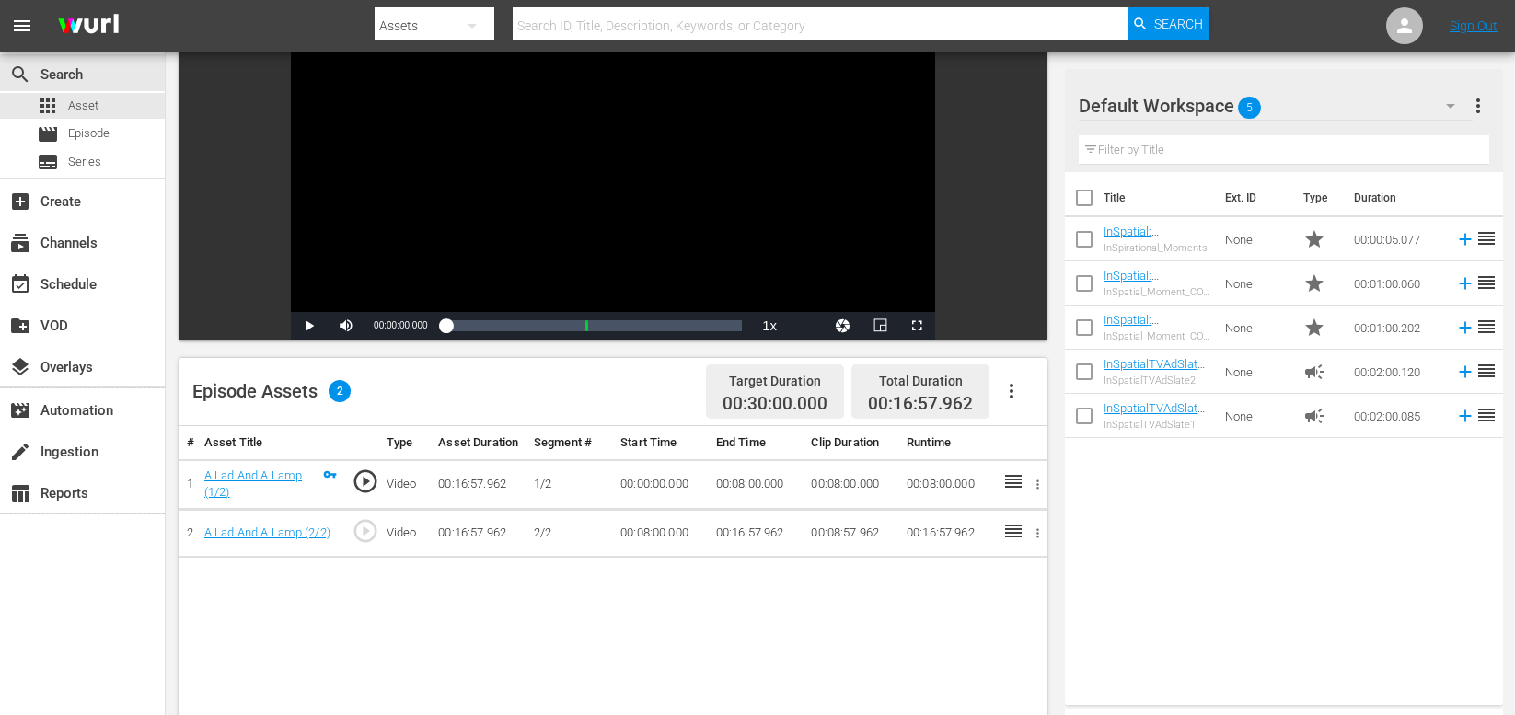
scroll to position [210, 0]
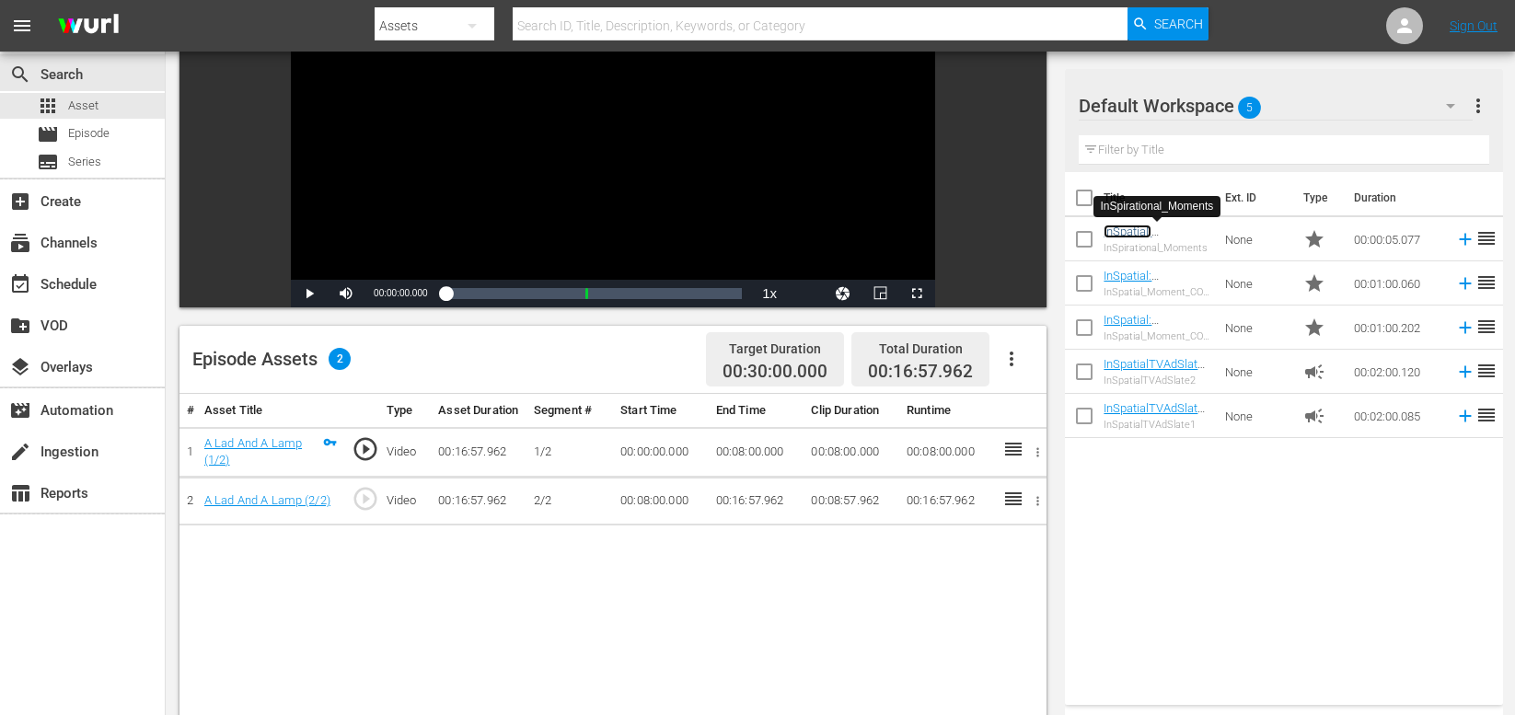
click at [1119, 235] on link "InSpatial: InSpirational_Moments" at bounding box center [1156, 245] width 104 height 41
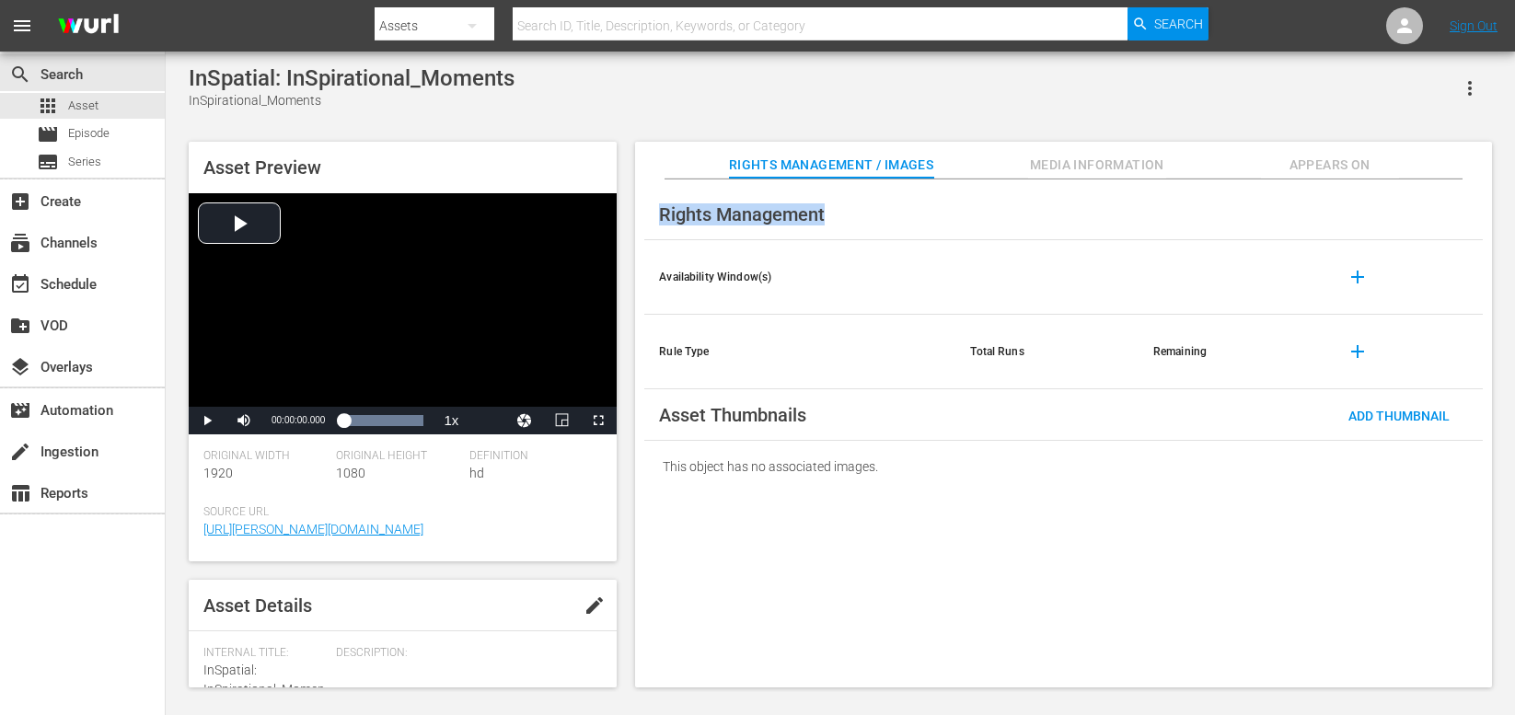
click at [1118, 235] on div "Rights Management" at bounding box center [1063, 215] width 839 height 52
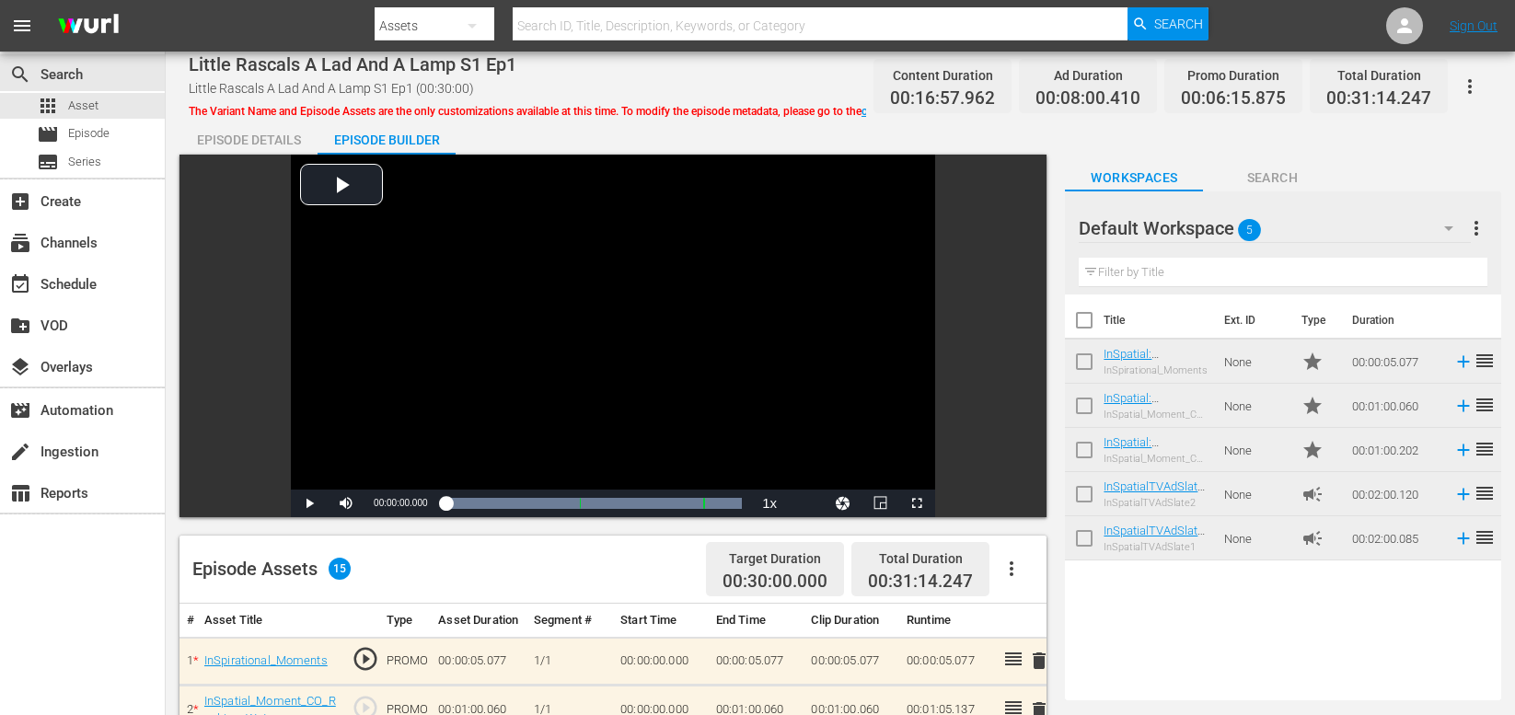
click at [1300, 88] on icon "button" at bounding box center [1470, 86] width 22 height 22
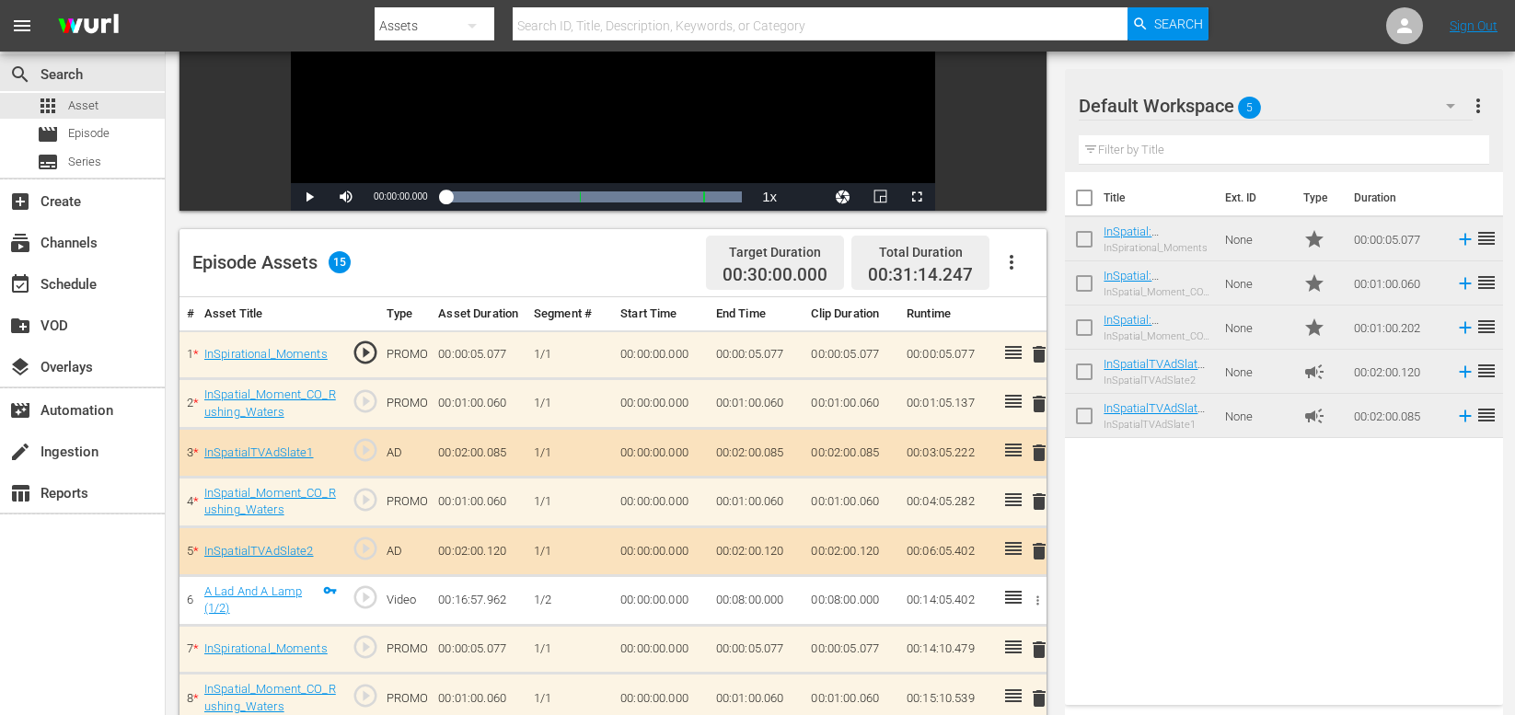
scroll to position [135, 0]
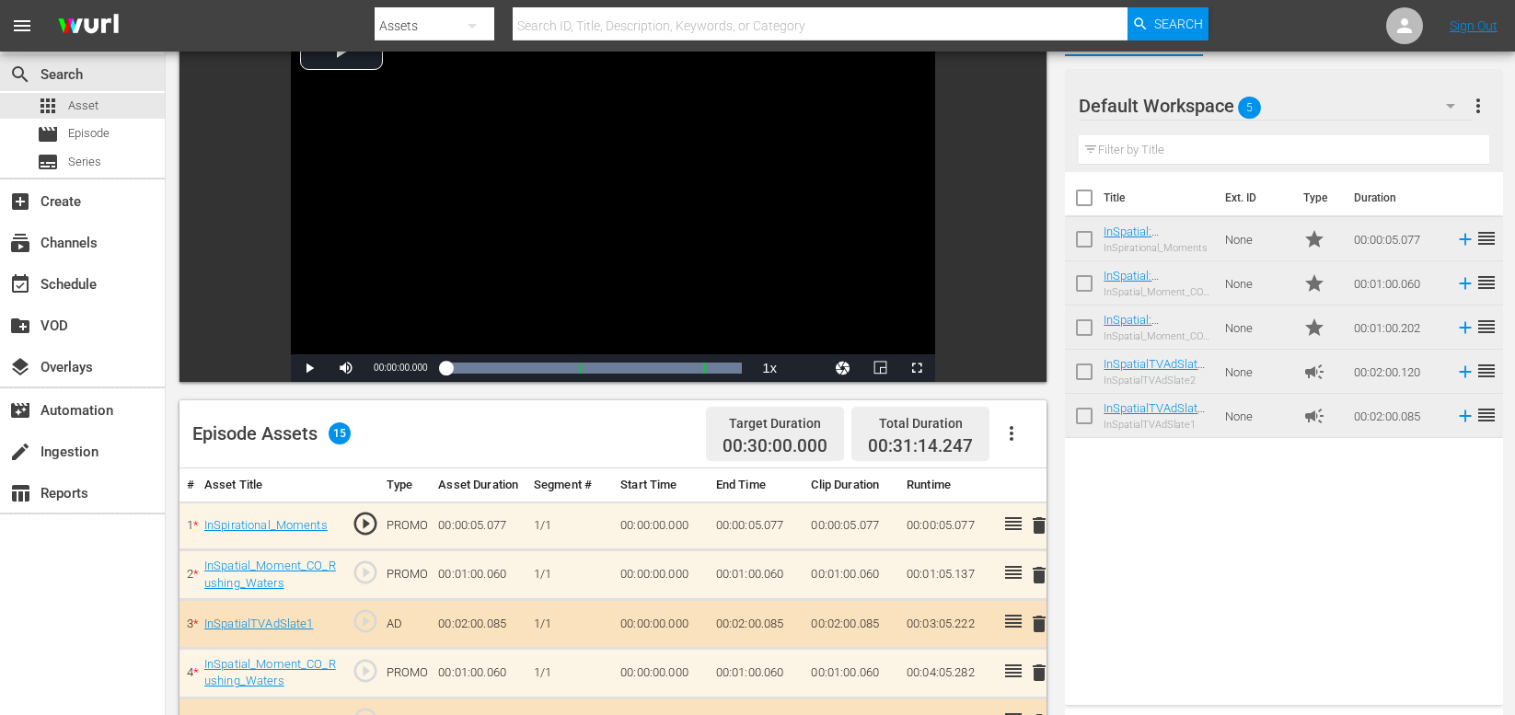
click at [1300, 105] on span "more_vert" at bounding box center [1478, 106] width 22 height 22
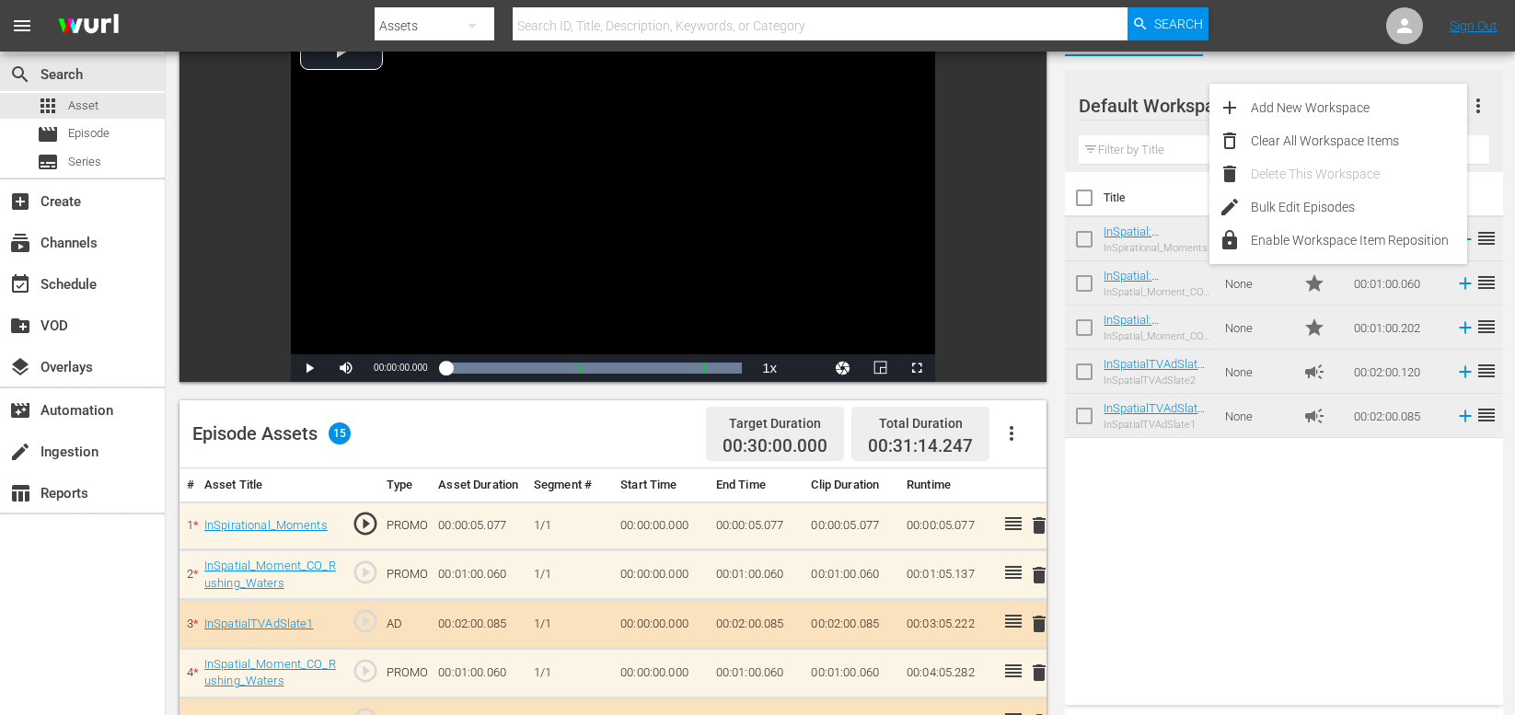
click at [1300, 69] on div "Default Workspace 5 Default more_vert" at bounding box center [1284, 98] width 410 height 59
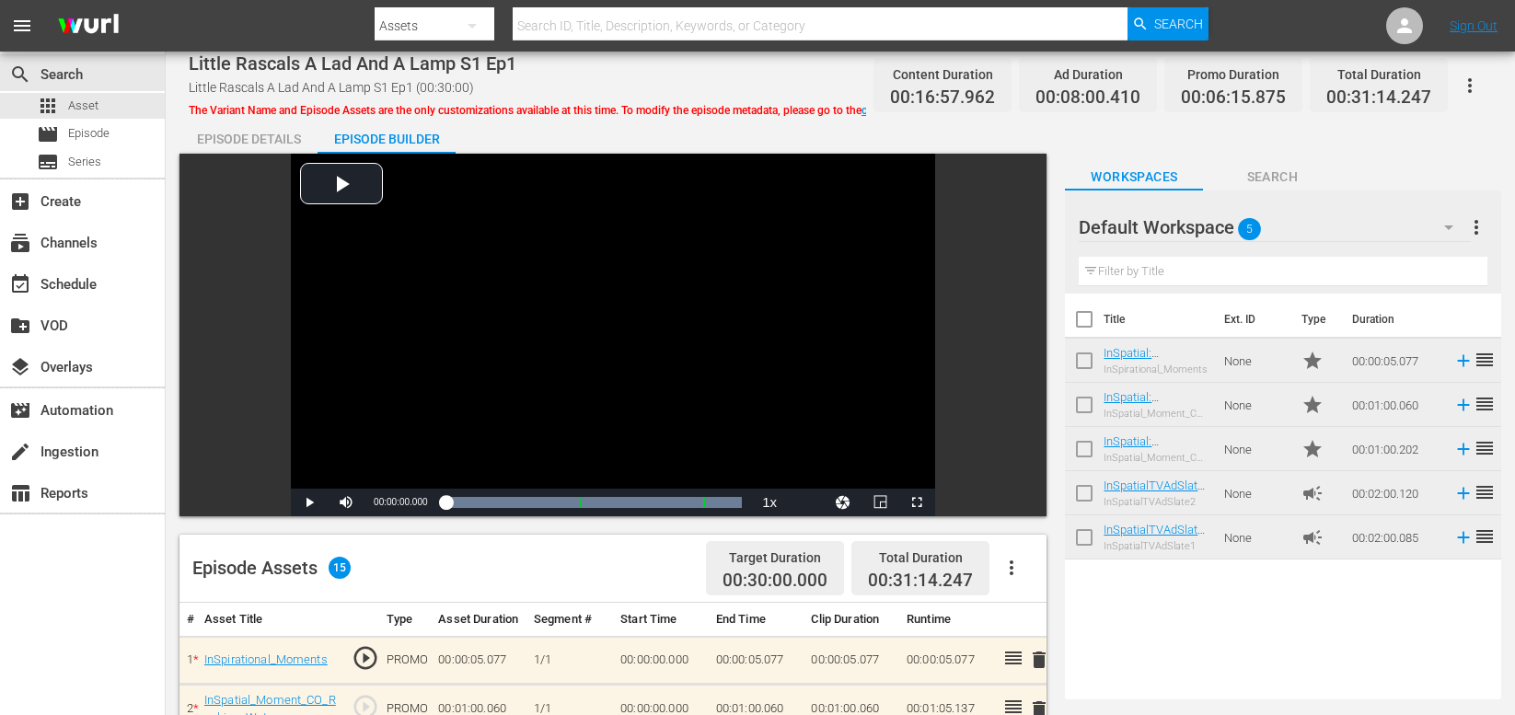
scroll to position [0, 0]
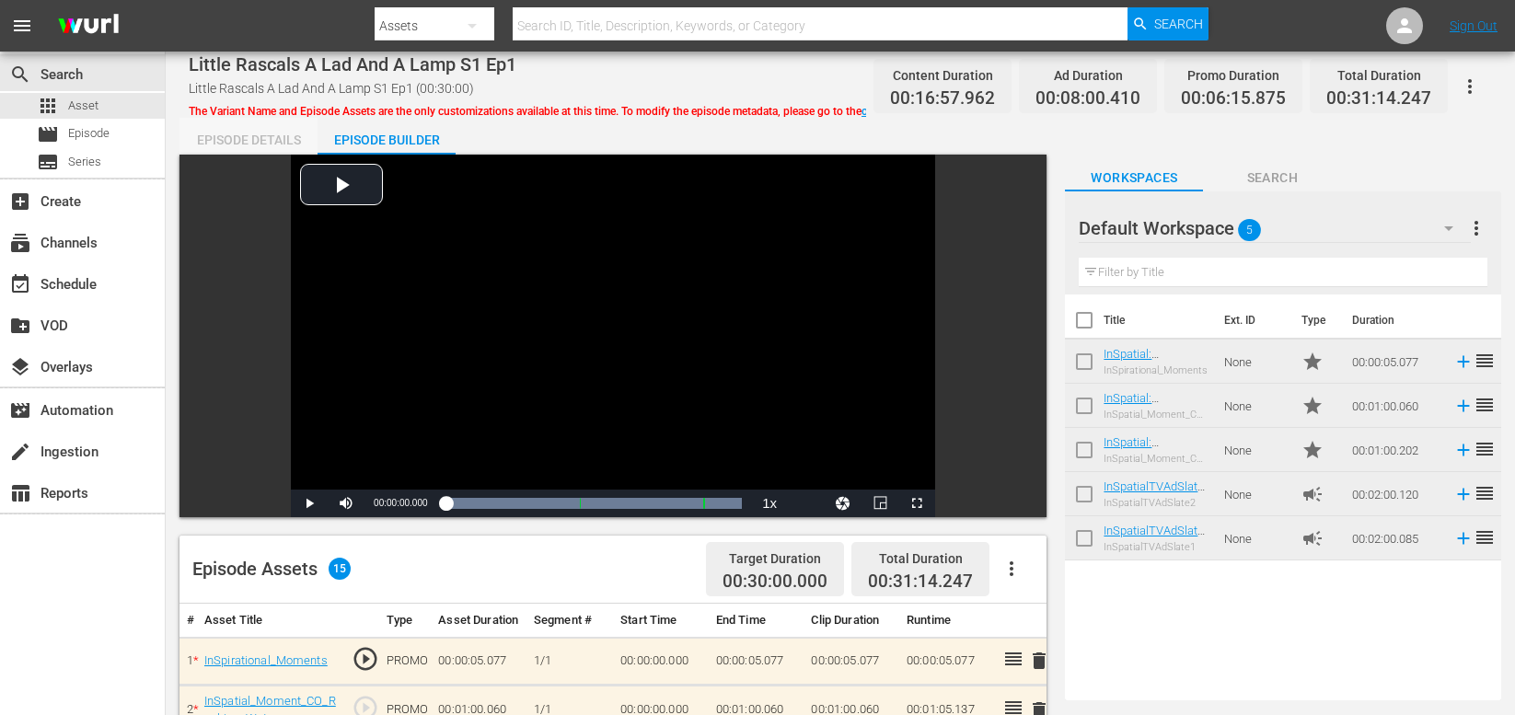
click at [257, 138] on div "Episode Details" at bounding box center [248, 140] width 138 height 44
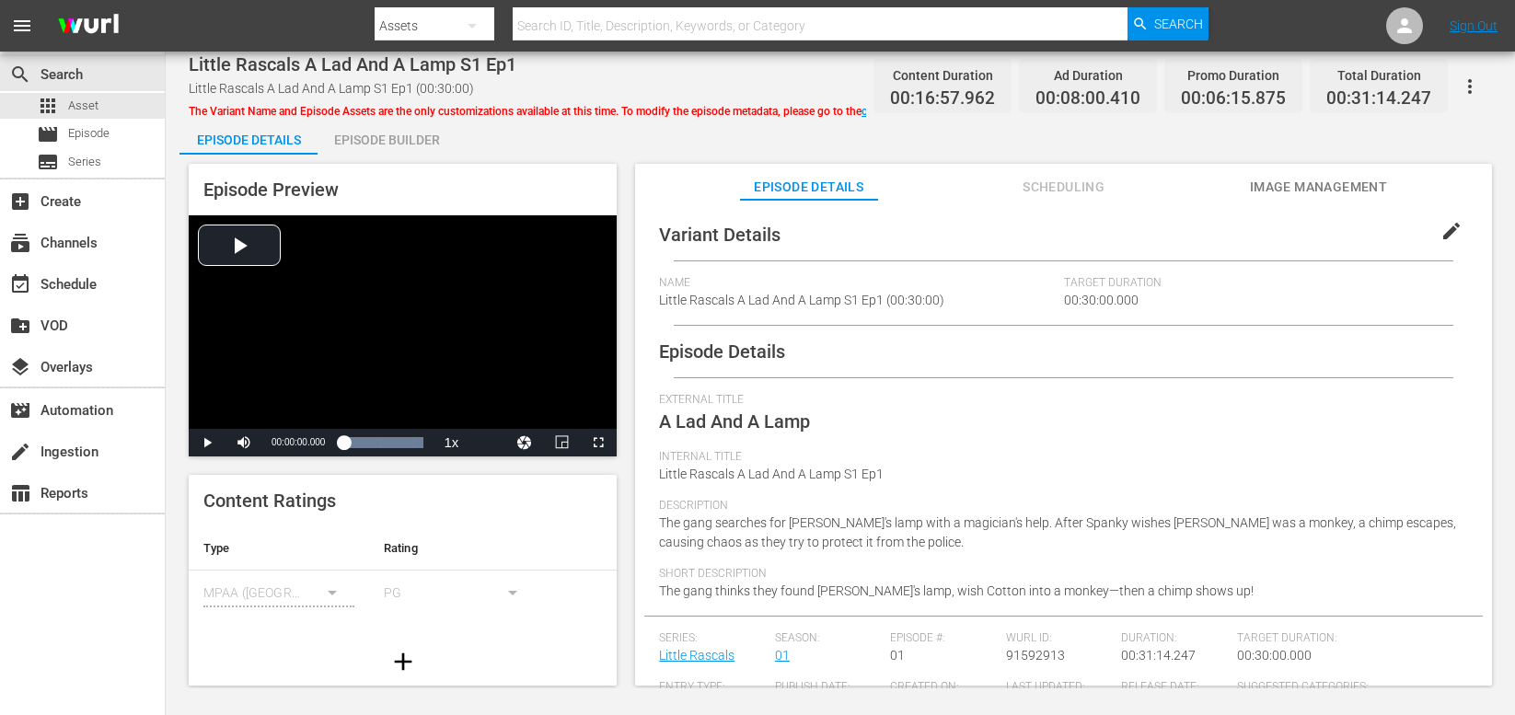
click at [1300, 189] on span "Image Management" at bounding box center [1319, 187] width 138 height 23
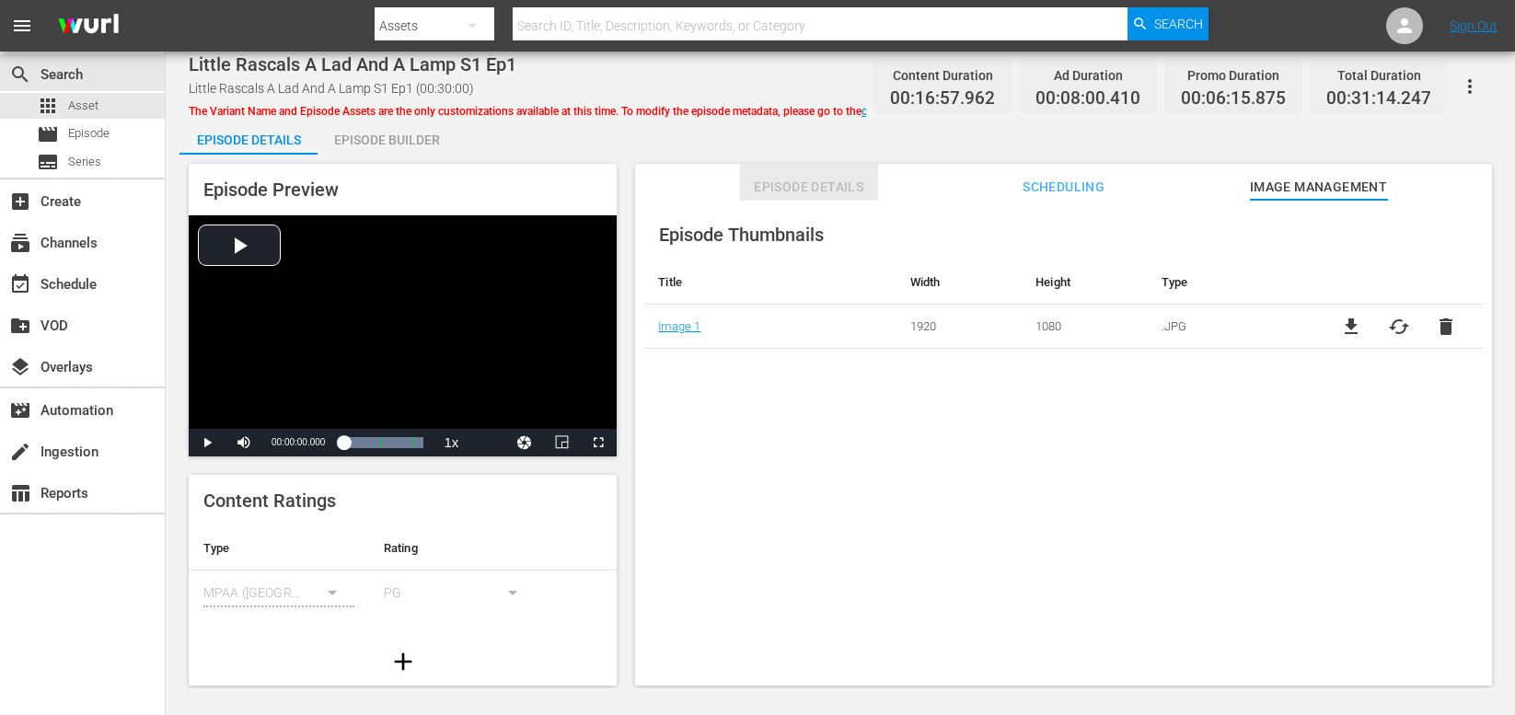
click at [781, 172] on button "Episode Details" at bounding box center [809, 182] width 138 height 37
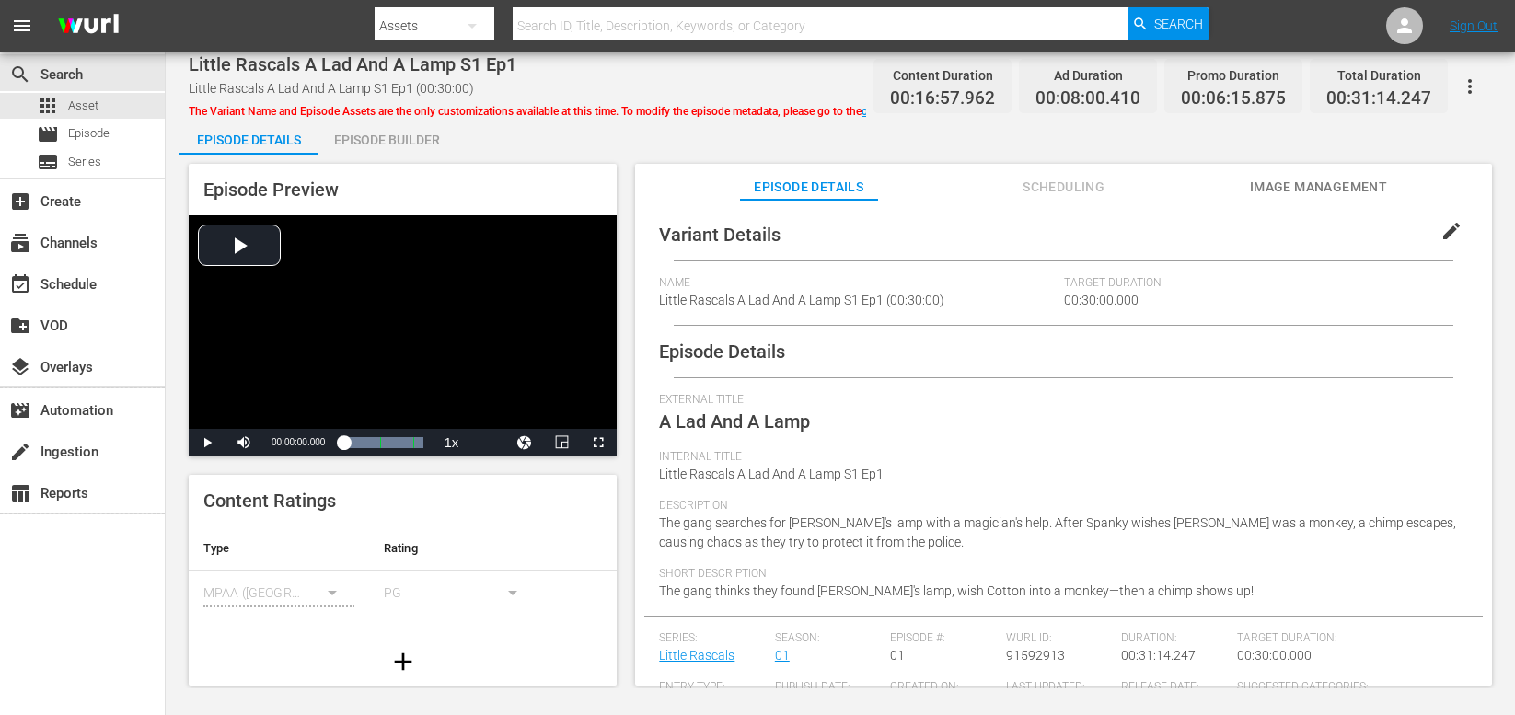
click at [1300, 87] on icon "button" at bounding box center [1470, 86] width 22 height 22
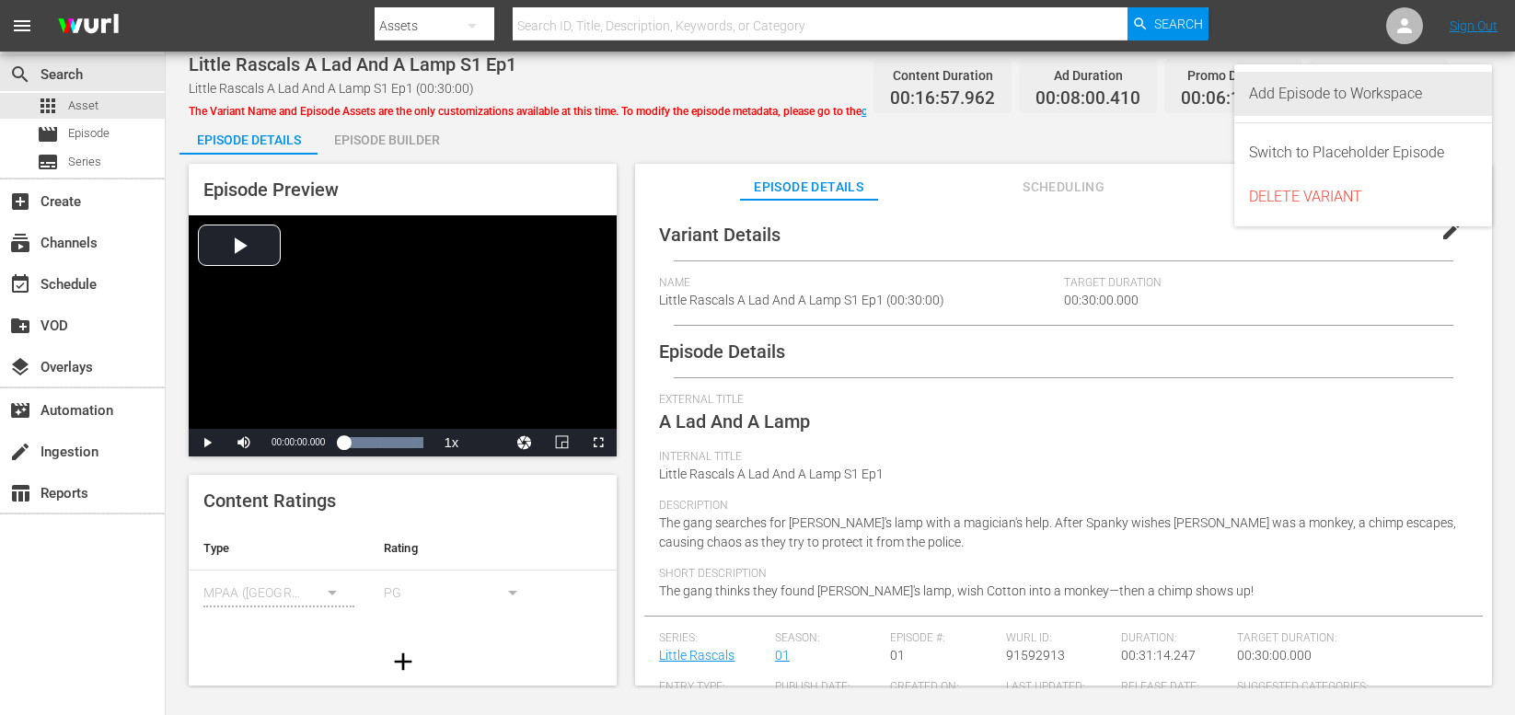
click at [1300, 93] on div "Add Episode to Workspace" at bounding box center [1363, 94] width 228 height 44
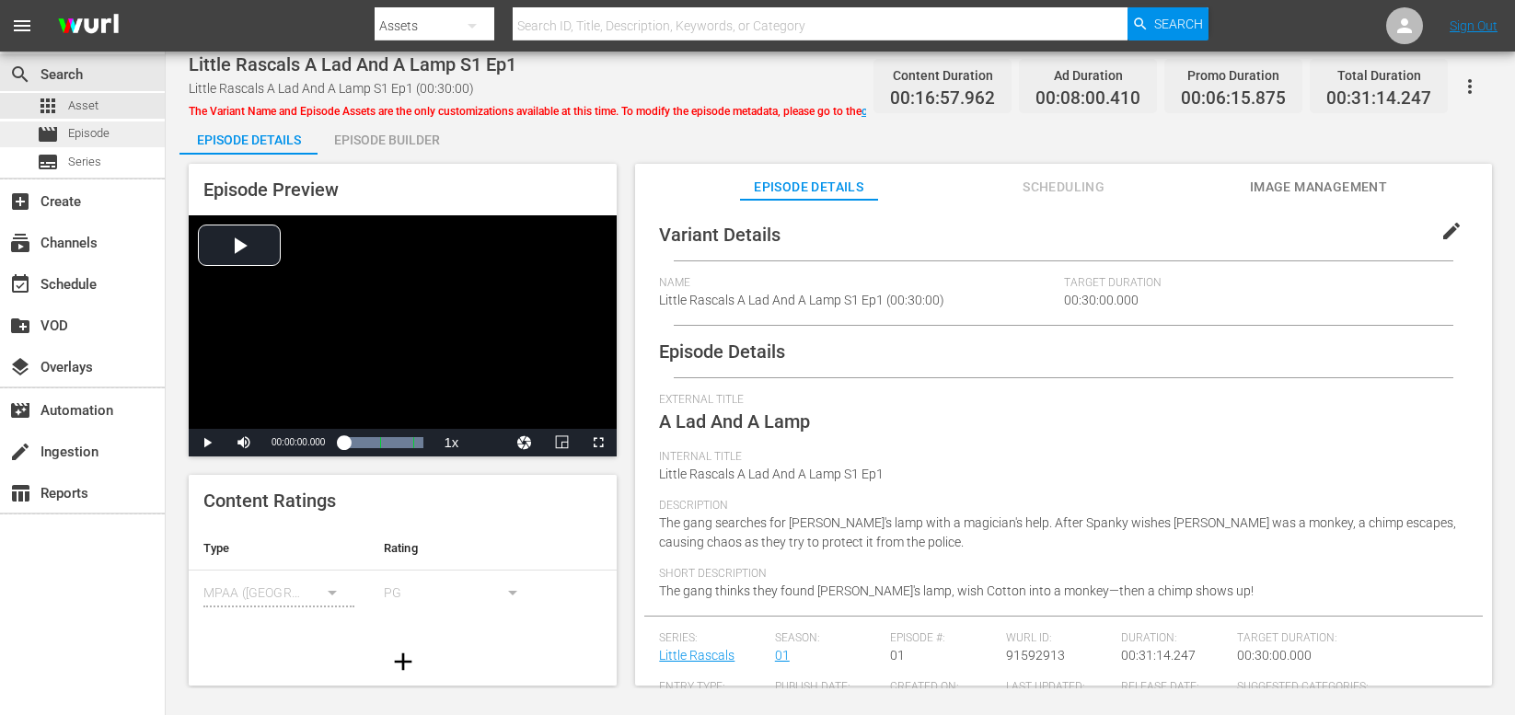
click at [86, 139] on span "Episode" at bounding box center [88, 133] width 41 height 18
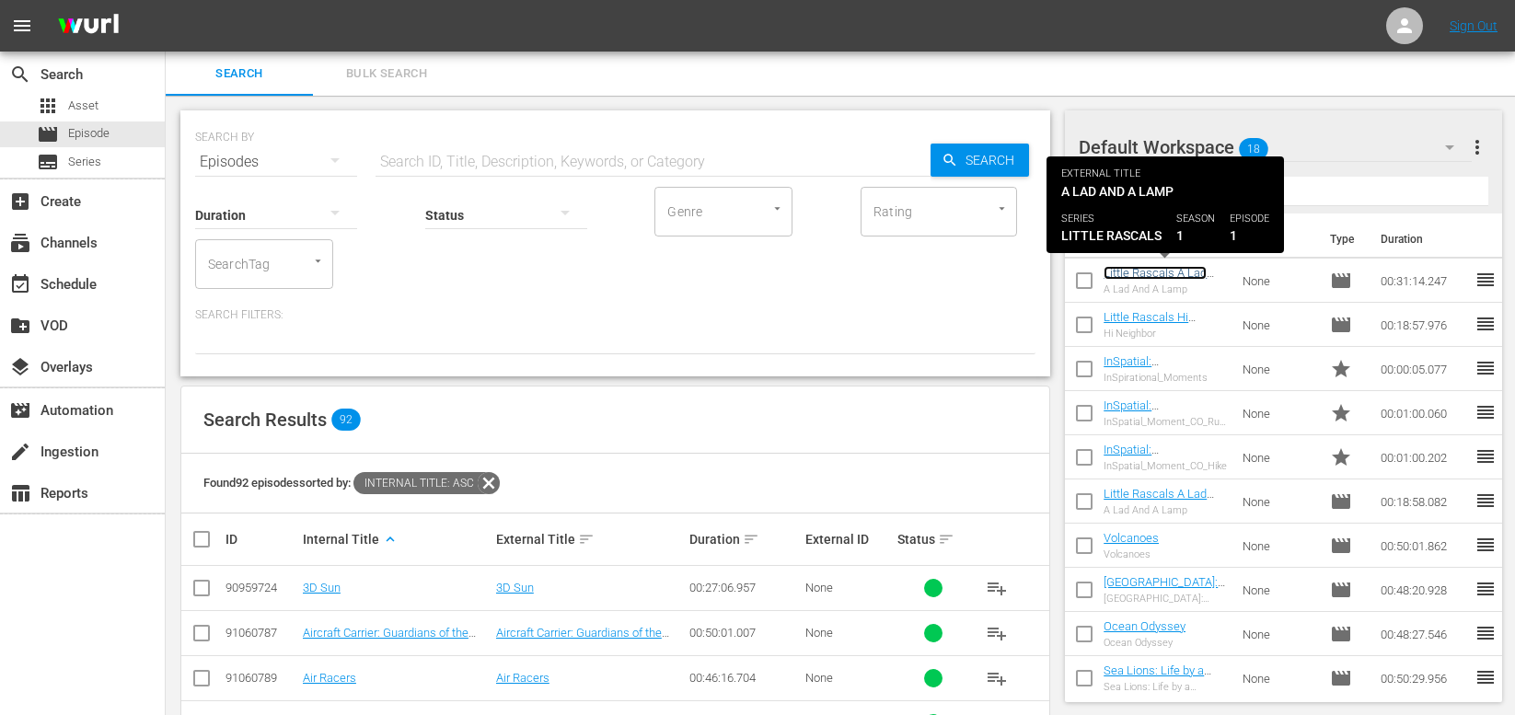
click at [1136, 272] on link "Little Rascals A Lad And A Lamp S1 Ep1 (Little Rascals A Lad And A Lamp S1 Ep1 …" at bounding box center [1157, 300] width 107 height 69
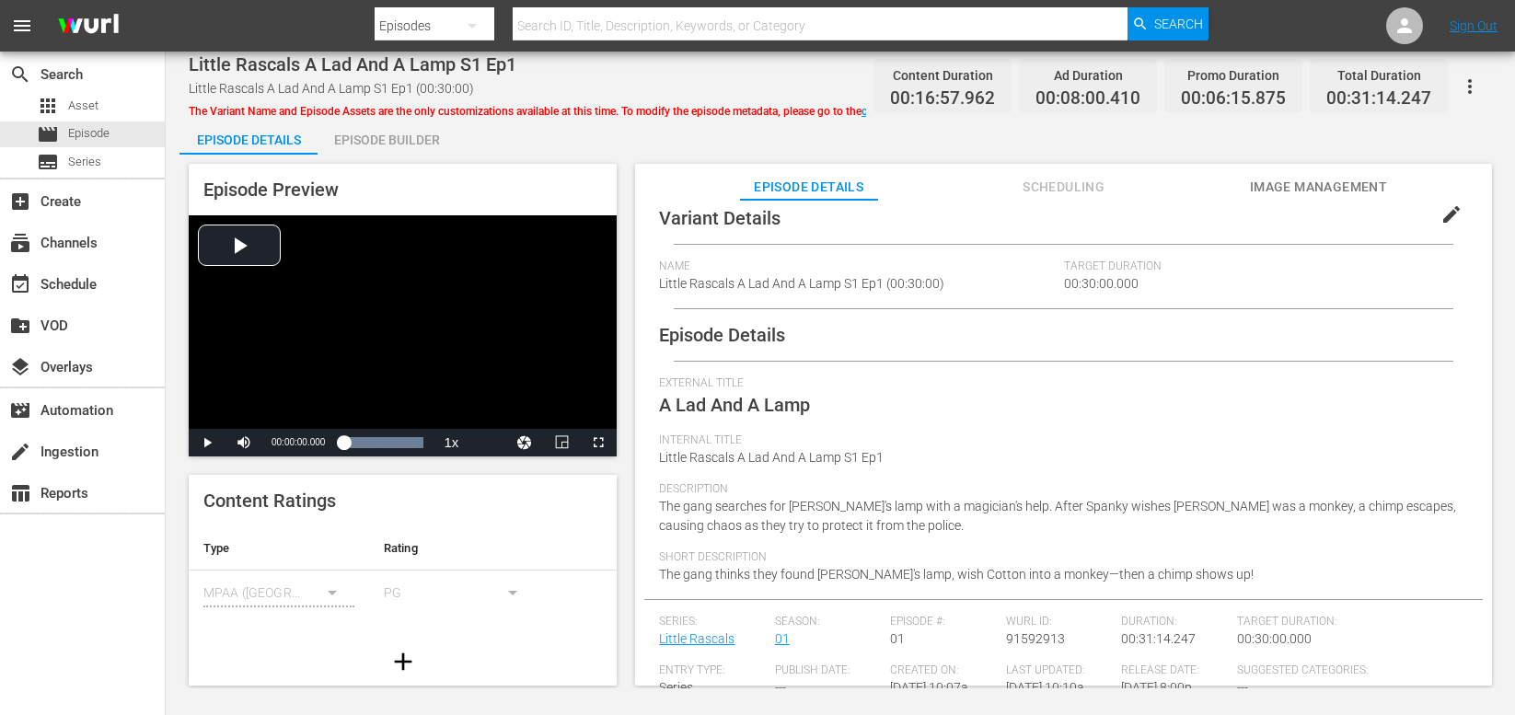
scroll to position [25, 0]
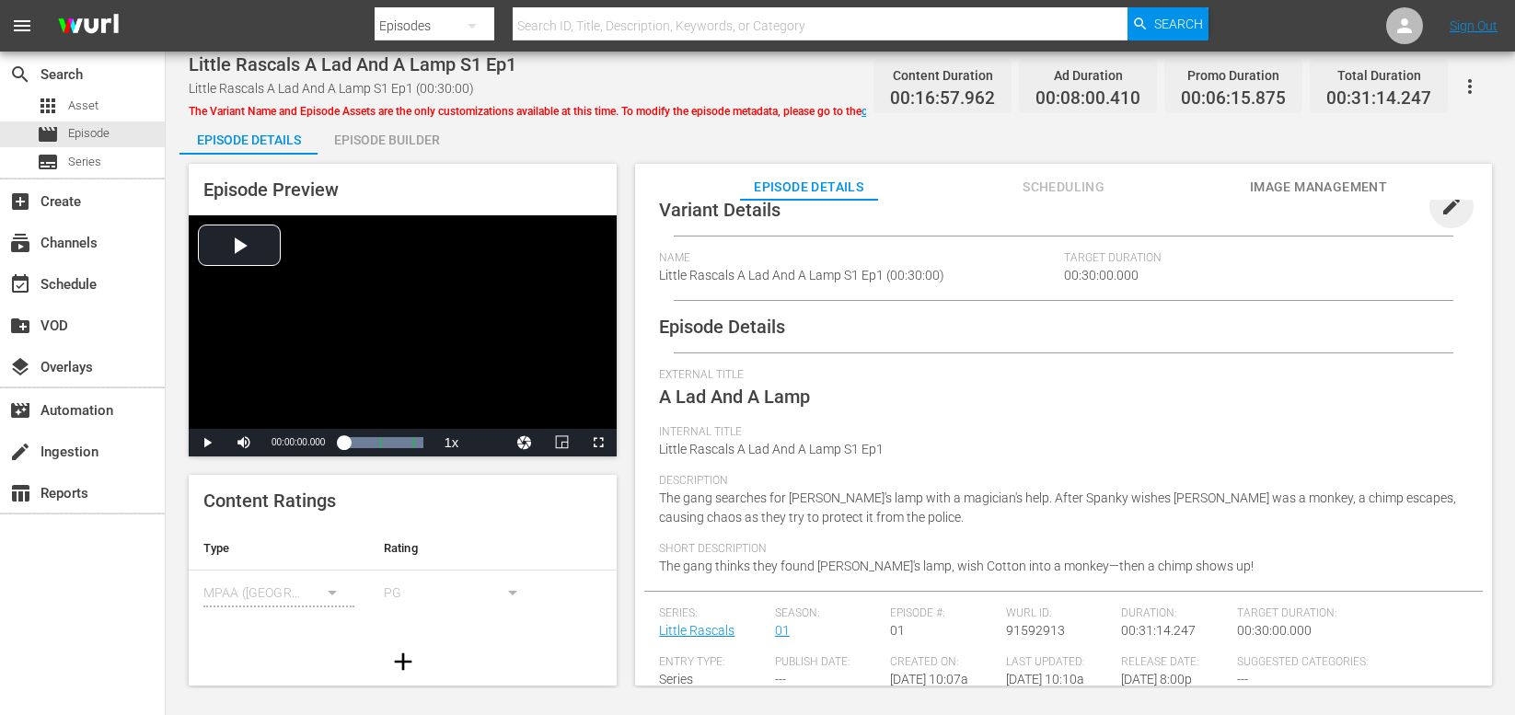
click at [1300, 202] on span "edit" at bounding box center [1451, 206] width 22 height 22
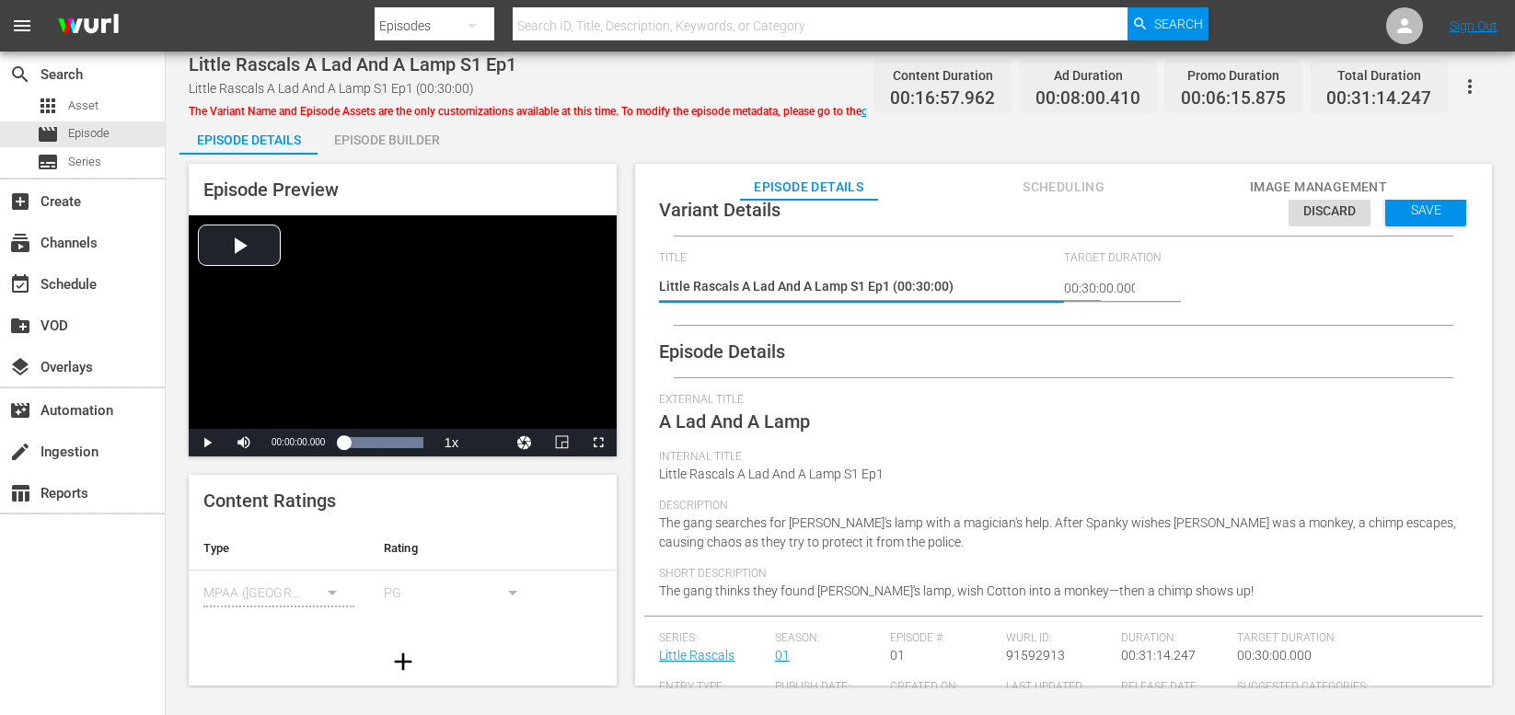
type textarea "PLittle Rascals A Lad And A Lamp S1 Ep1 (00:30:00)"
type textarea "PALittle Rascals A Lad And A Lamp S1 Ep1 (00:30:00)"
type textarea "PADLittle Rascals A Lad And A Lamp S1 Ep1 (00:30:00)"
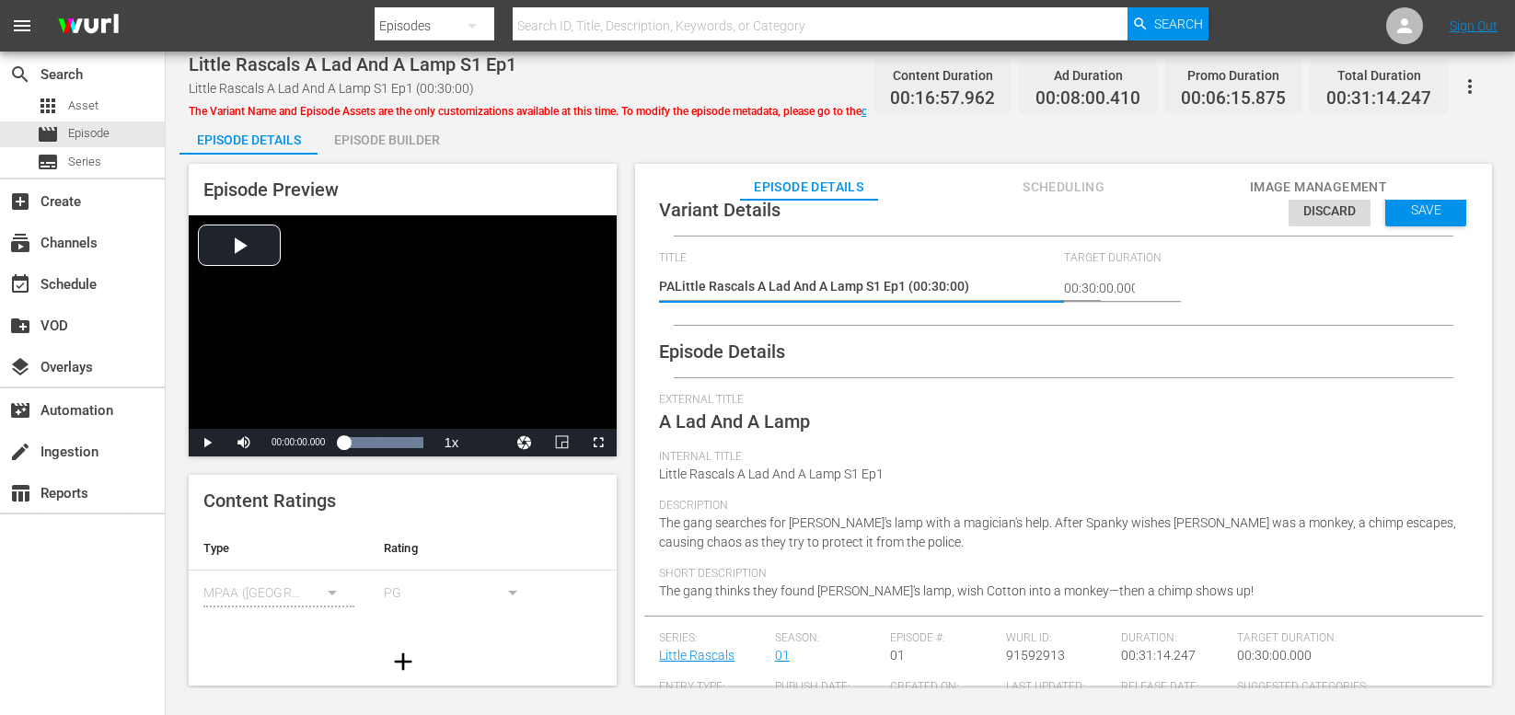
type textarea "PADLittle Rascals A Lad And A Lamp S1 Ep1 (00:30:00)"
type textarea "PAD Little Rascals A Lad And A Lamp S1 Ep1 (00:30:00)"
click at [386, 137] on div "Episode Builder" at bounding box center [387, 140] width 138 height 44
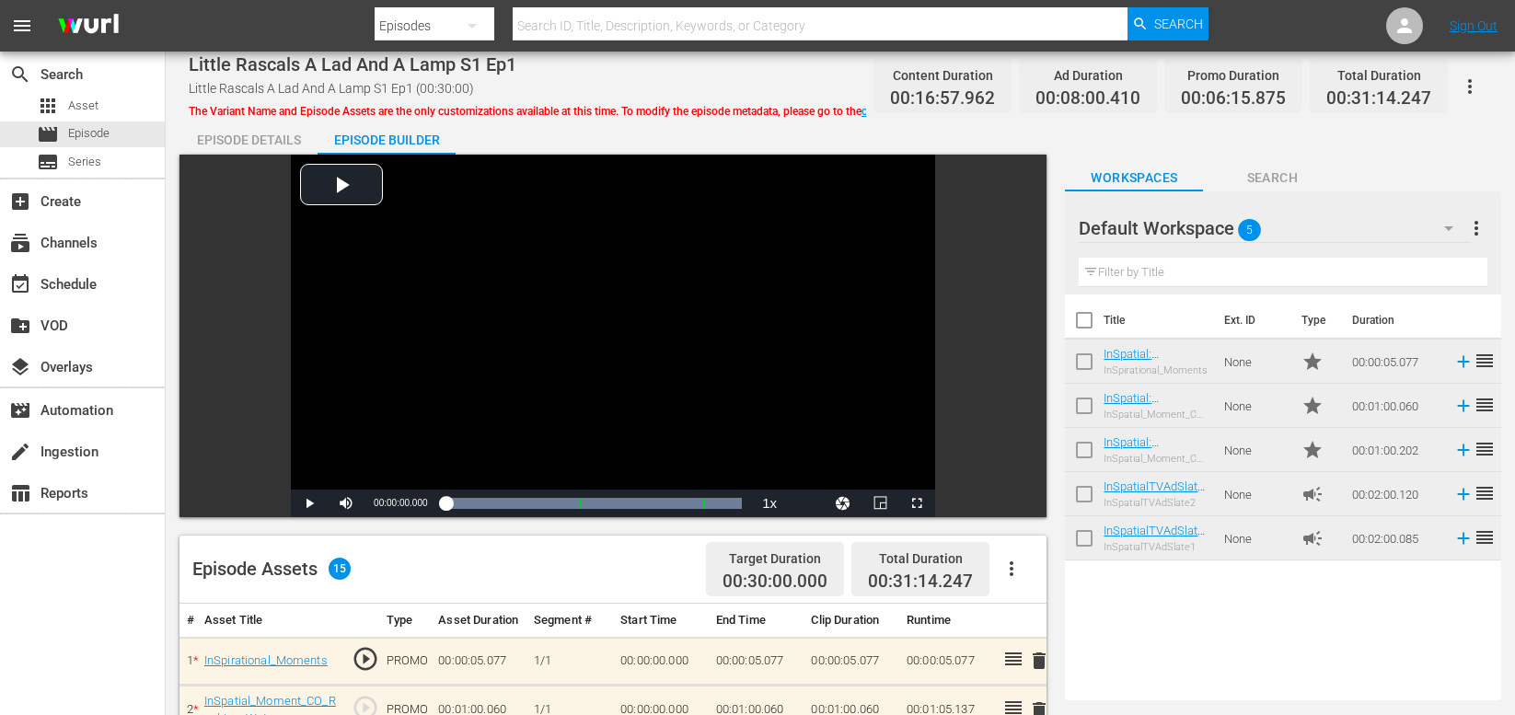
click at [233, 138] on div "Episode Details" at bounding box center [248, 140] width 138 height 44
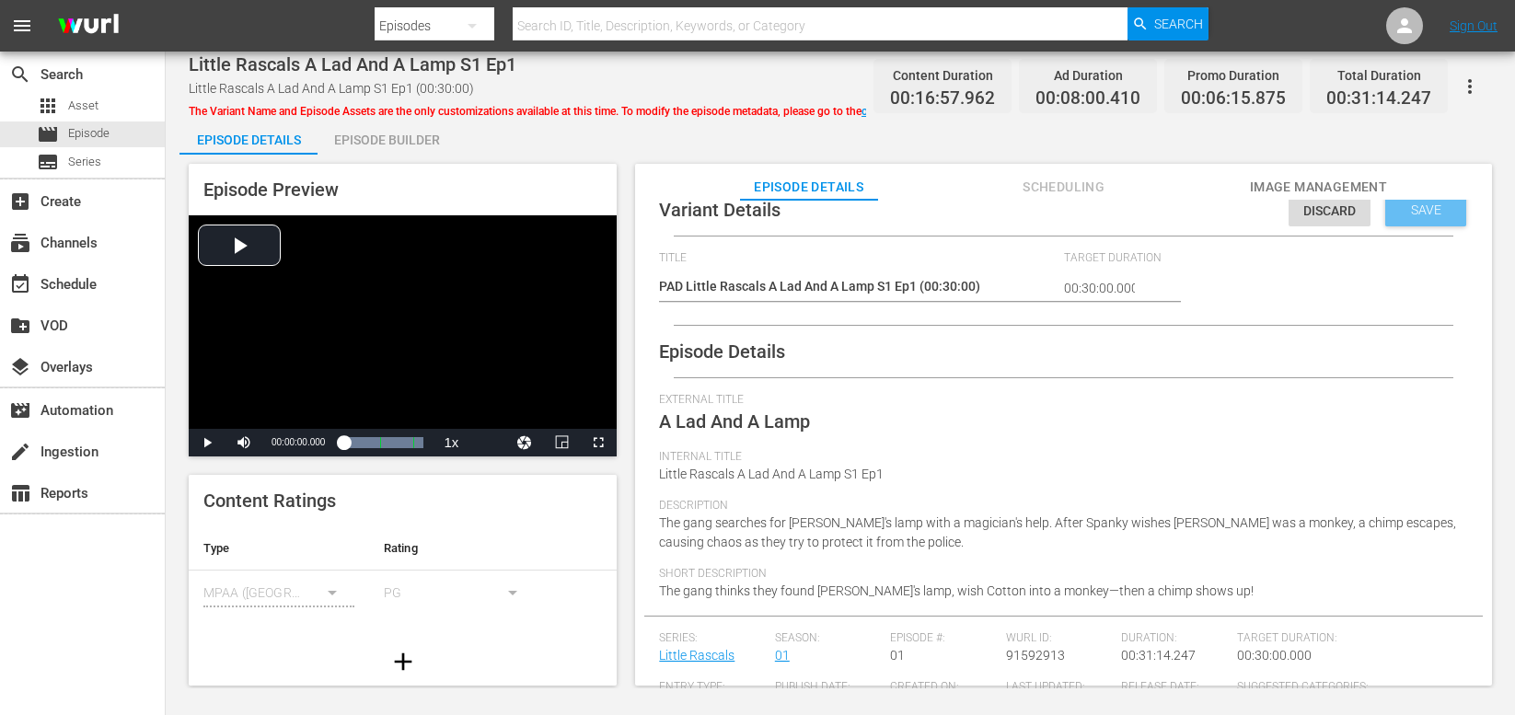
click at [1300, 208] on span "Save" at bounding box center [1426, 209] width 60 height 15
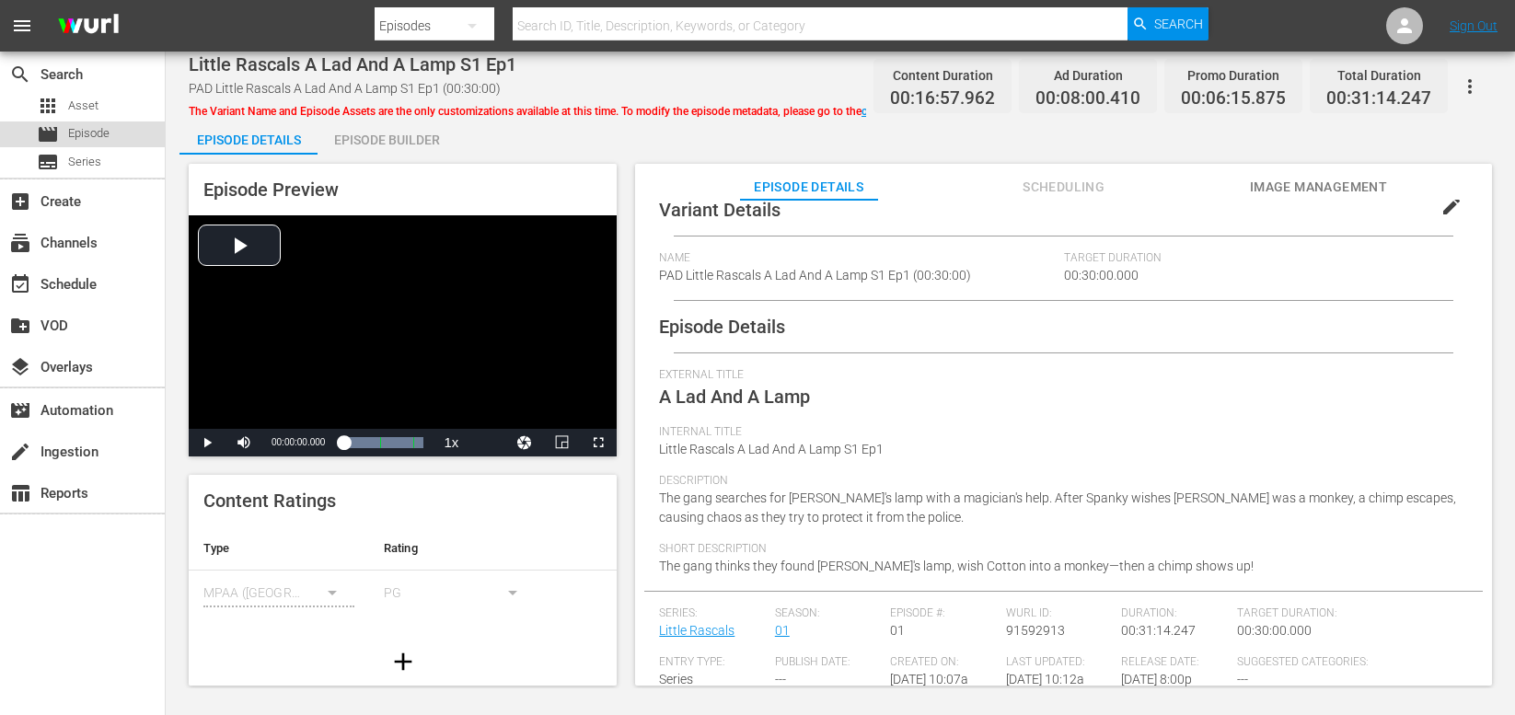
click at [100, 138] on span "Episode" at bounding box center [88, 133] width 41 height 18
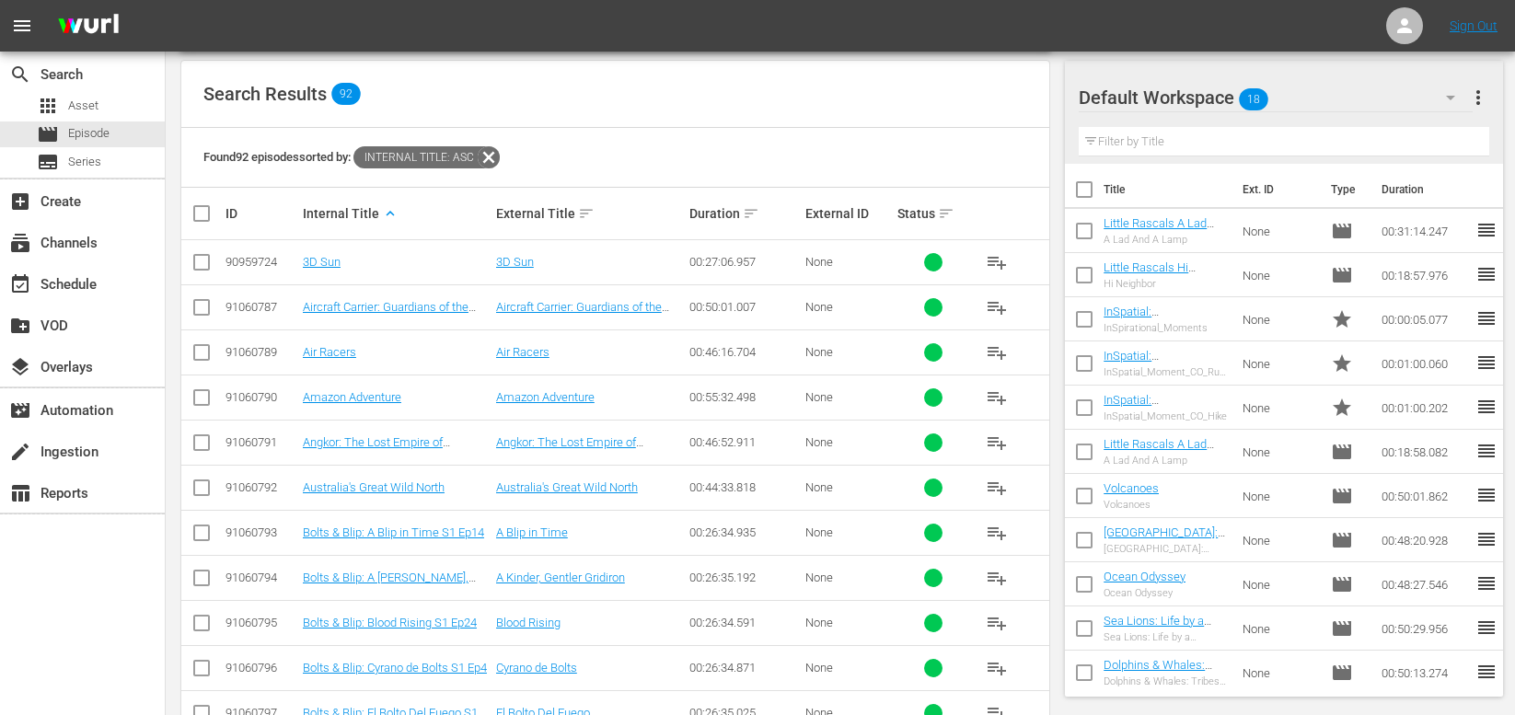
scroll to position [485, 0]
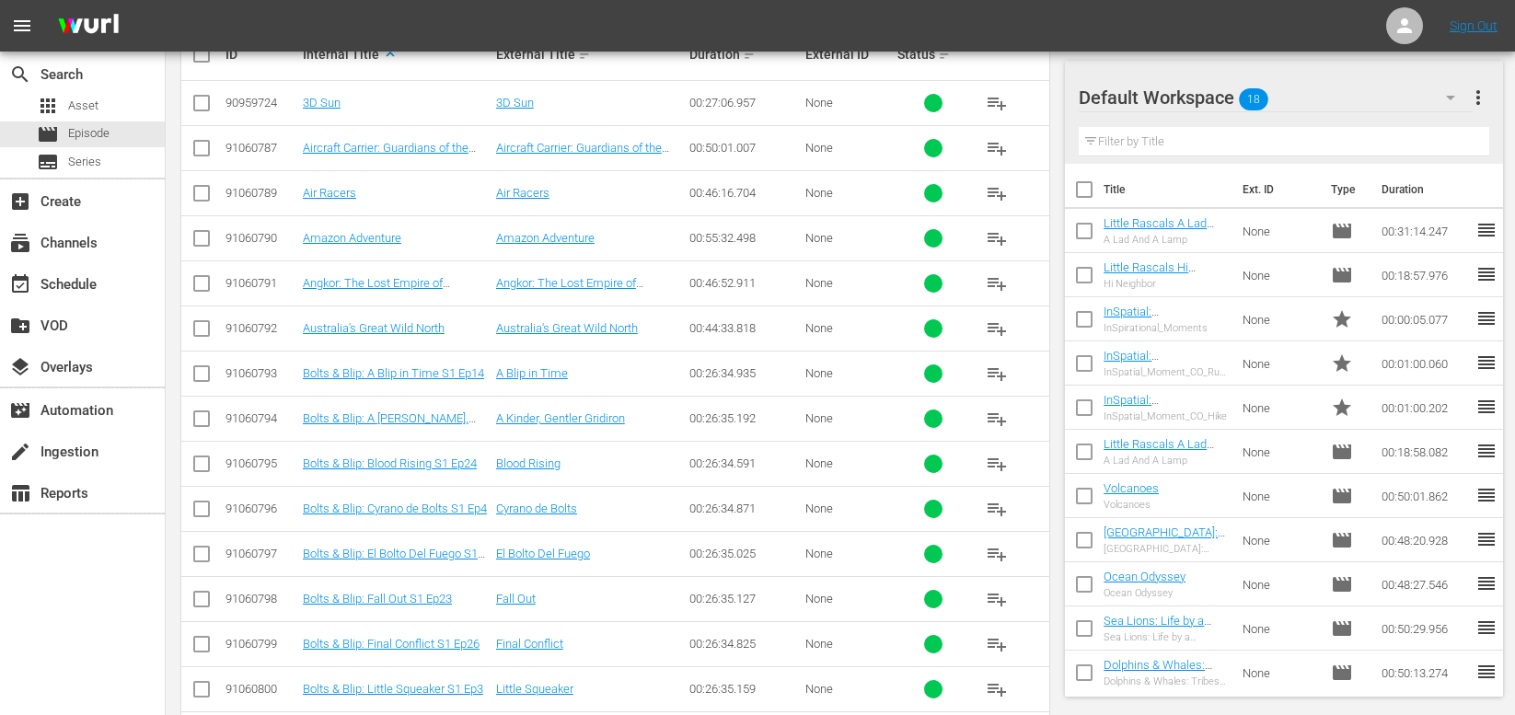
click at [1087, 328] on input "checkbox" at bounding box center [1084, 323] width 39 height 39
checkbox input "true"
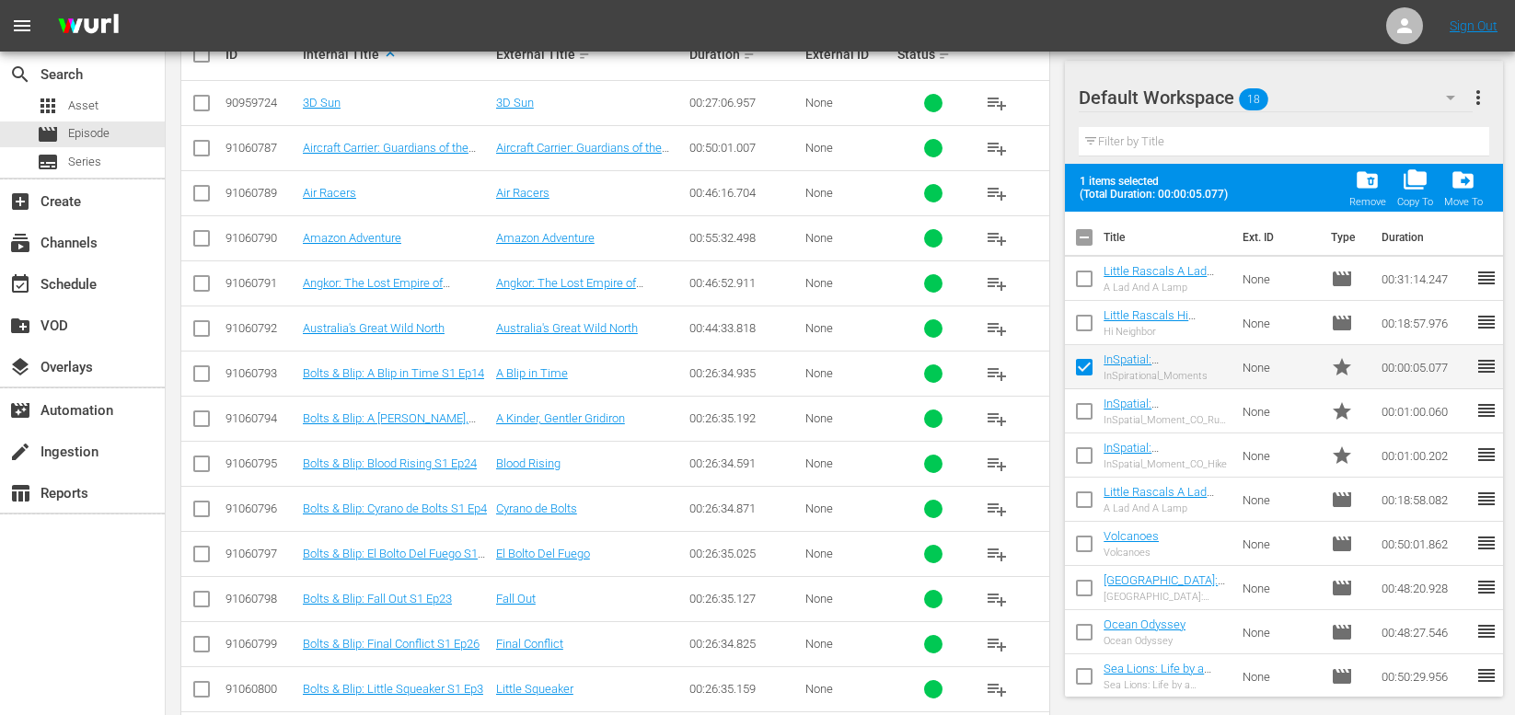
click at [1078, 414] on input "checkbox" at bounding box center [1084, 415] width 39 height 39
checkbox input "true"
click at [1083, 461] on input "checkbox" at bounding box center [1084, 459] width 39 height 39
checkbox input "true"
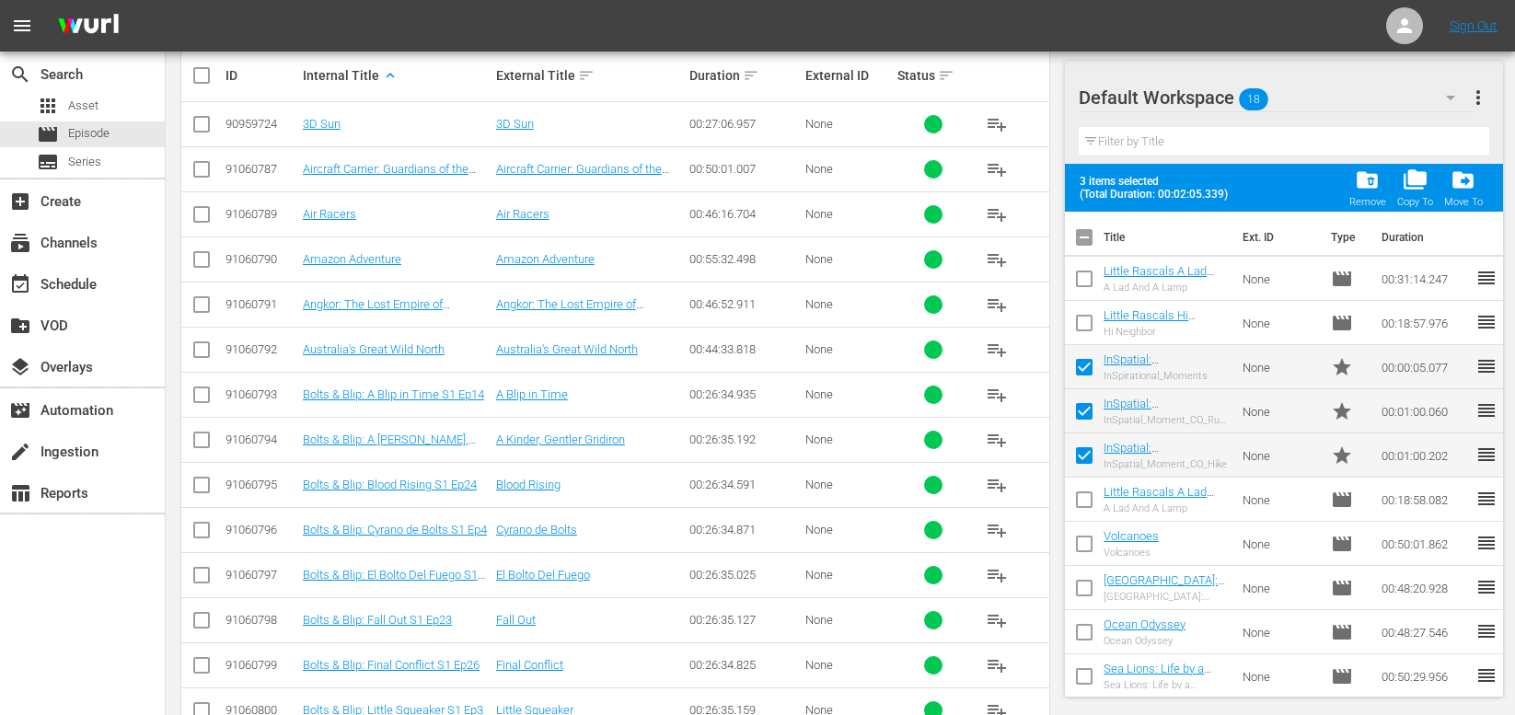
scroll to position [467, 0]
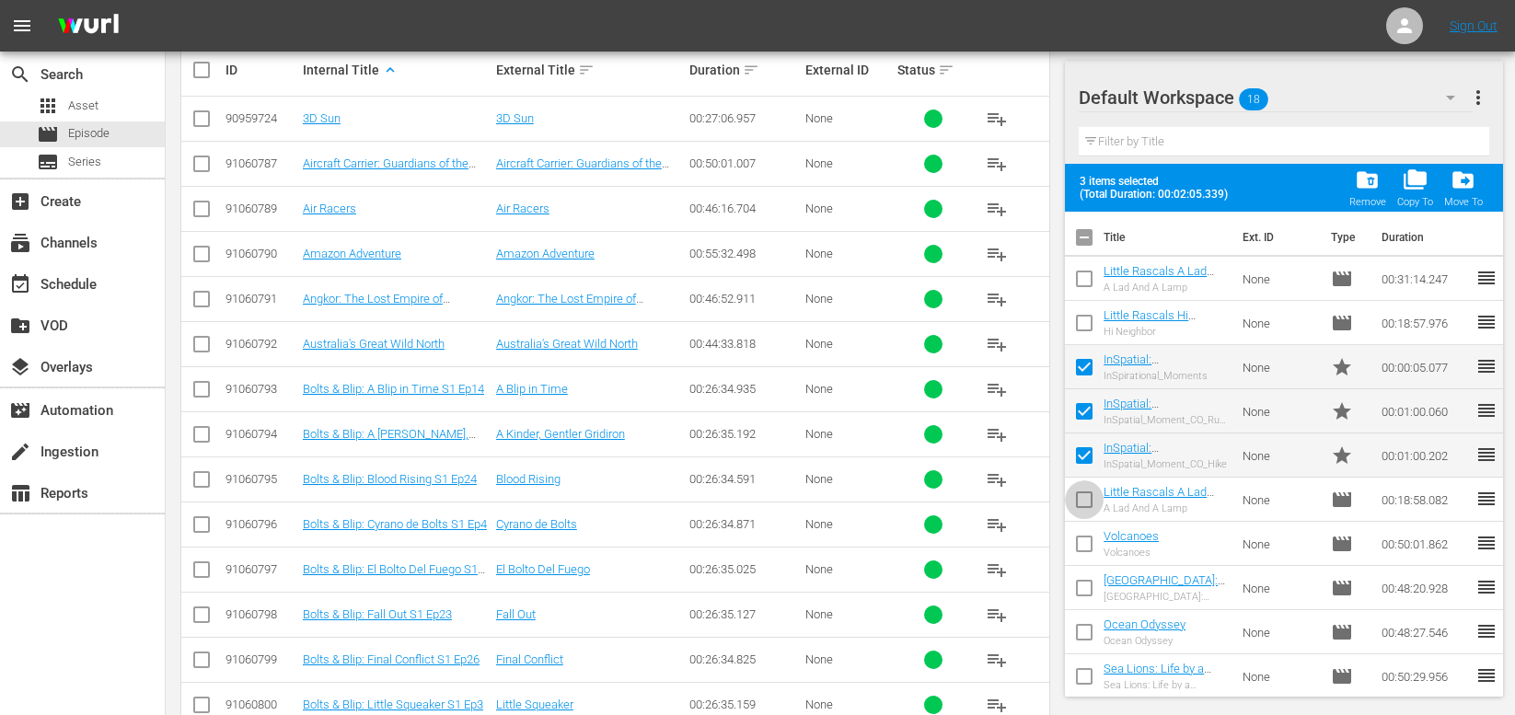
click at [1086, 500] on input "checkbox" at bounding box center [1084, 503] width 39 height 39
checkbox input "true"
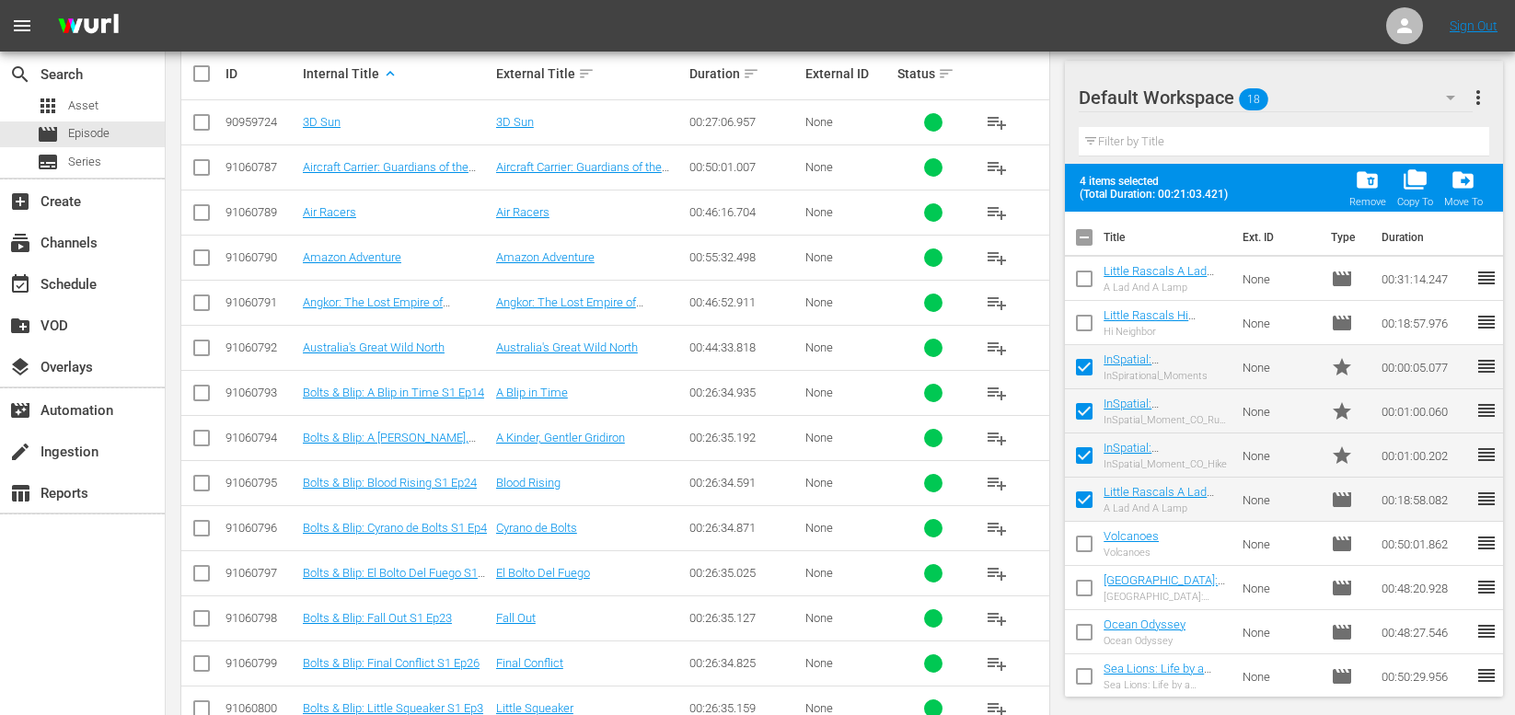
scroll to position [468, 0]
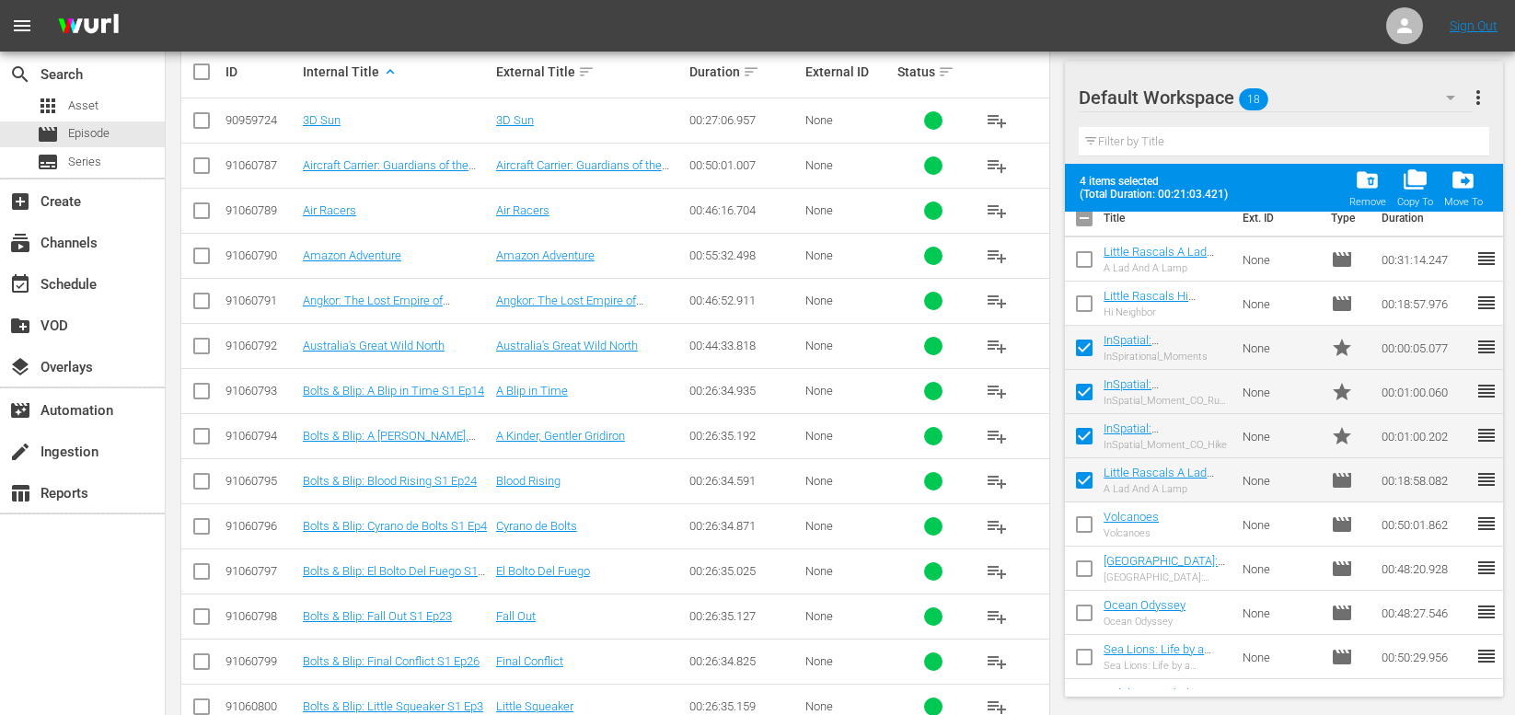
click at [1081, 310] on input "checkbox" at bounding box center [1084, 307] width 39 height 39
checkbox input "true"
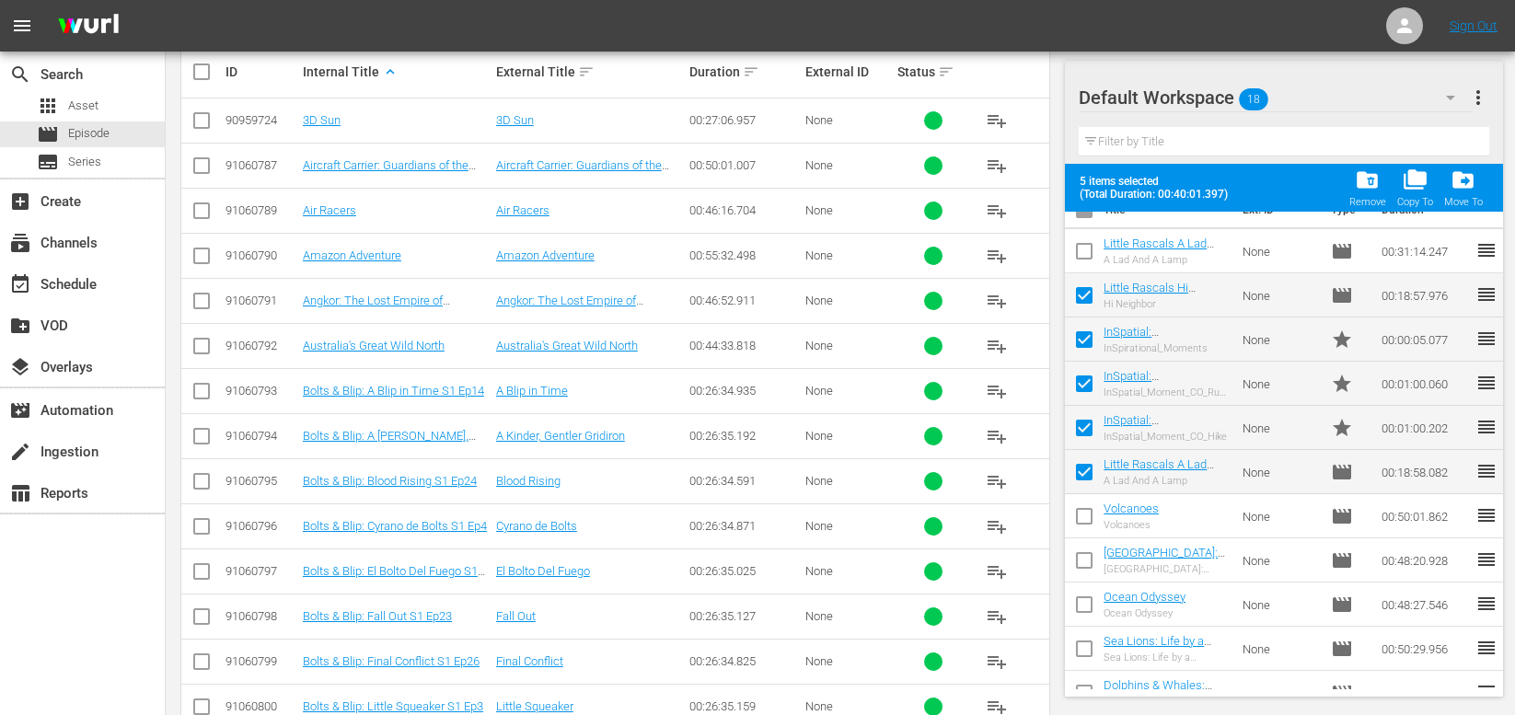
scroll to position [29, 0]
click at [1084, 249] on input "checkbox" at bounding box center [1084, 254] width 39 height 39
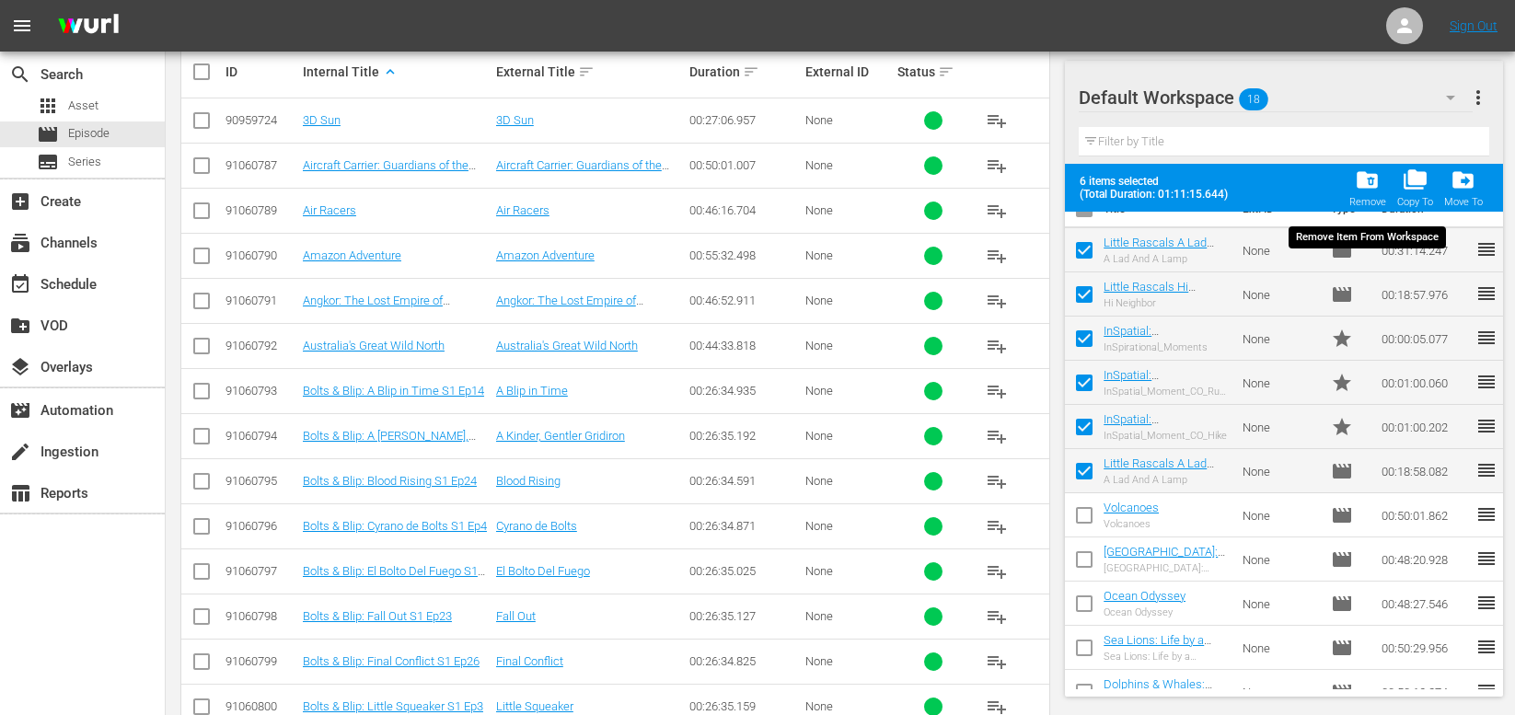
click at [1367, 185] on span "folder_delete" at bounding box center [1367, 180] width 25 height 25
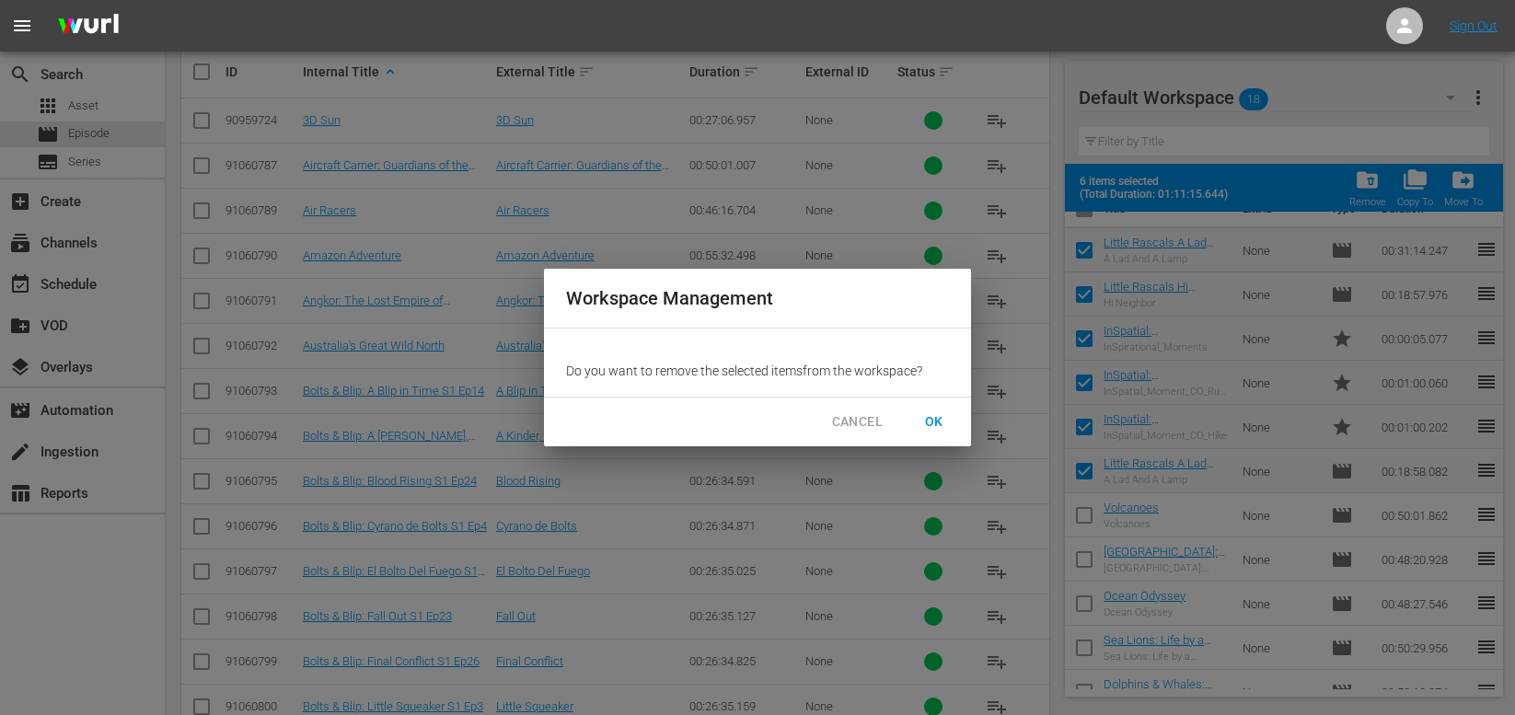
click at [936, 417] on span "OK" at bounding box center [934, 422] width 29 height 23
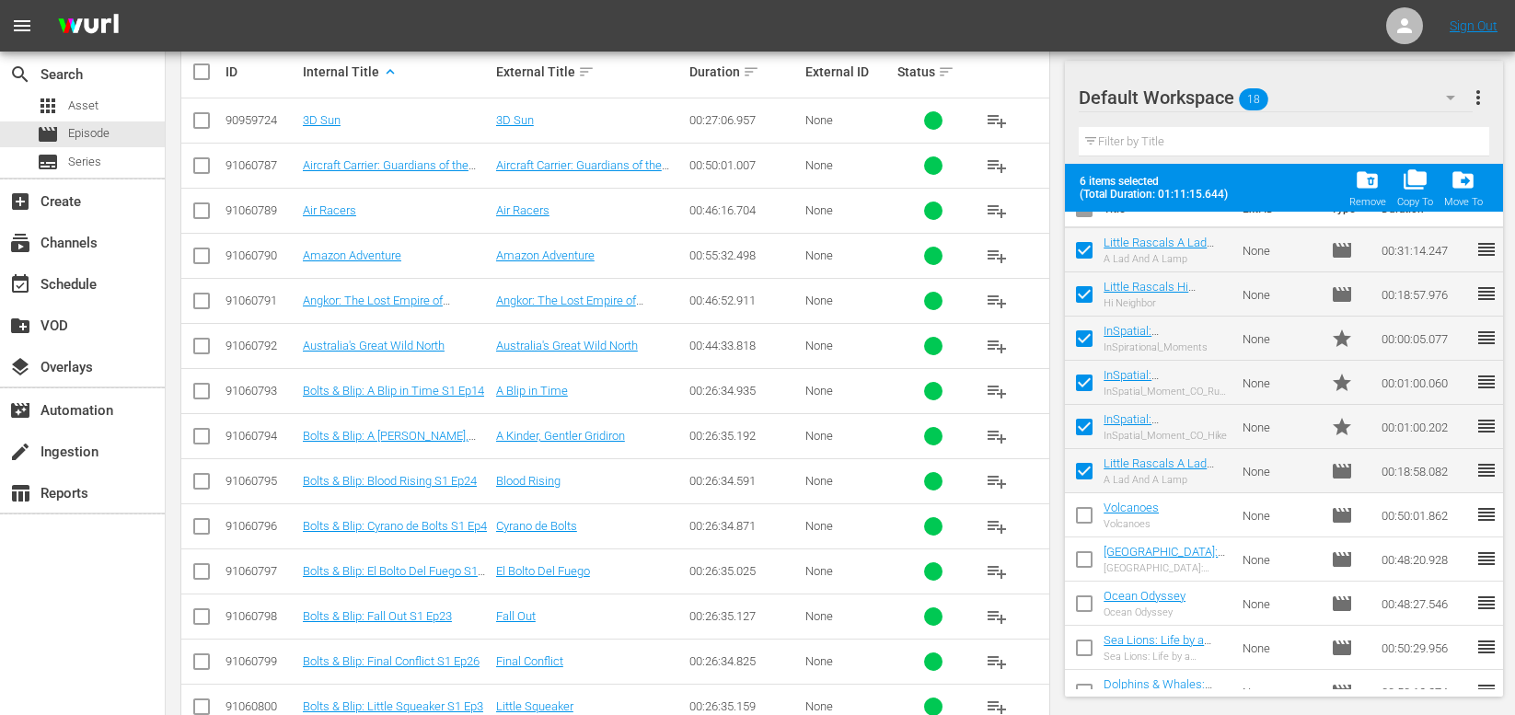
checkbox input "false"
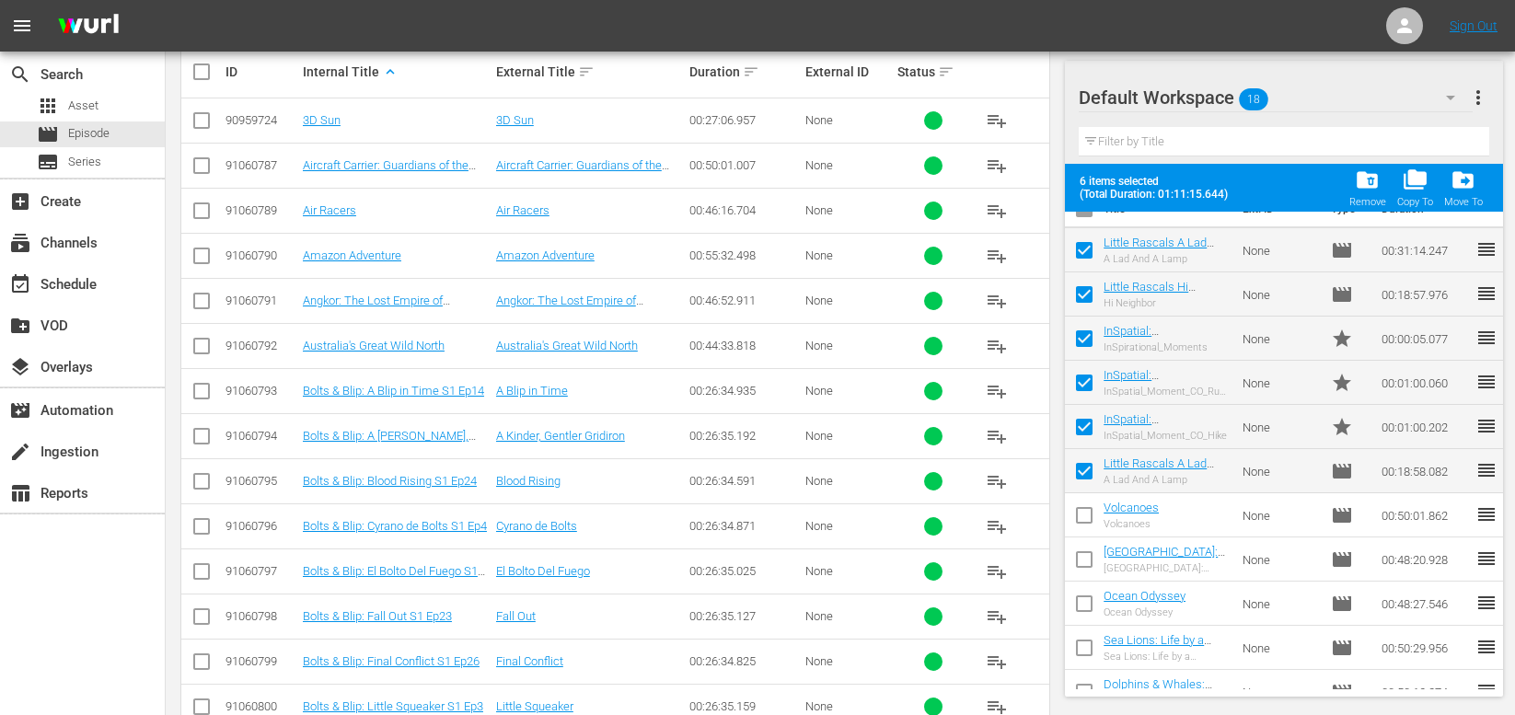
checkbox input "false"
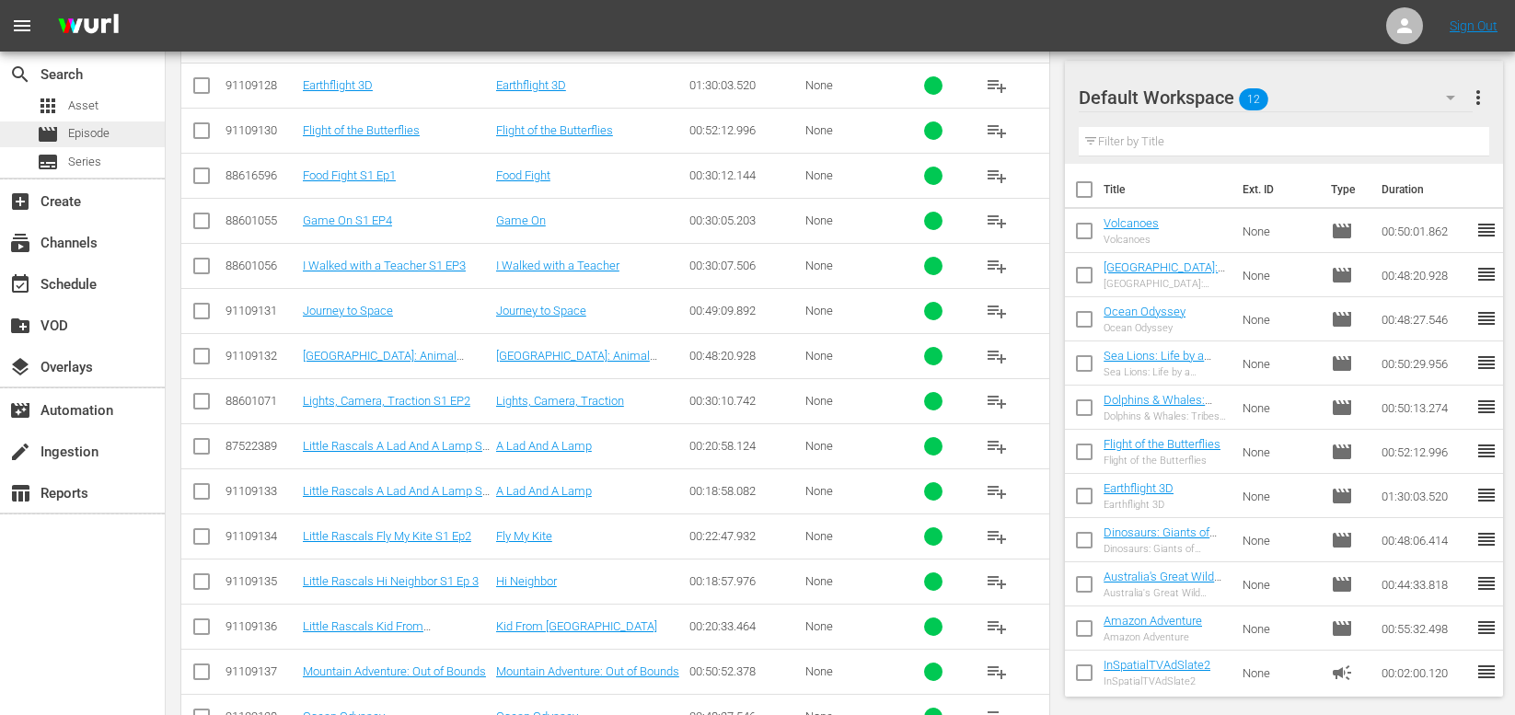
scroll to position [3072, 0]
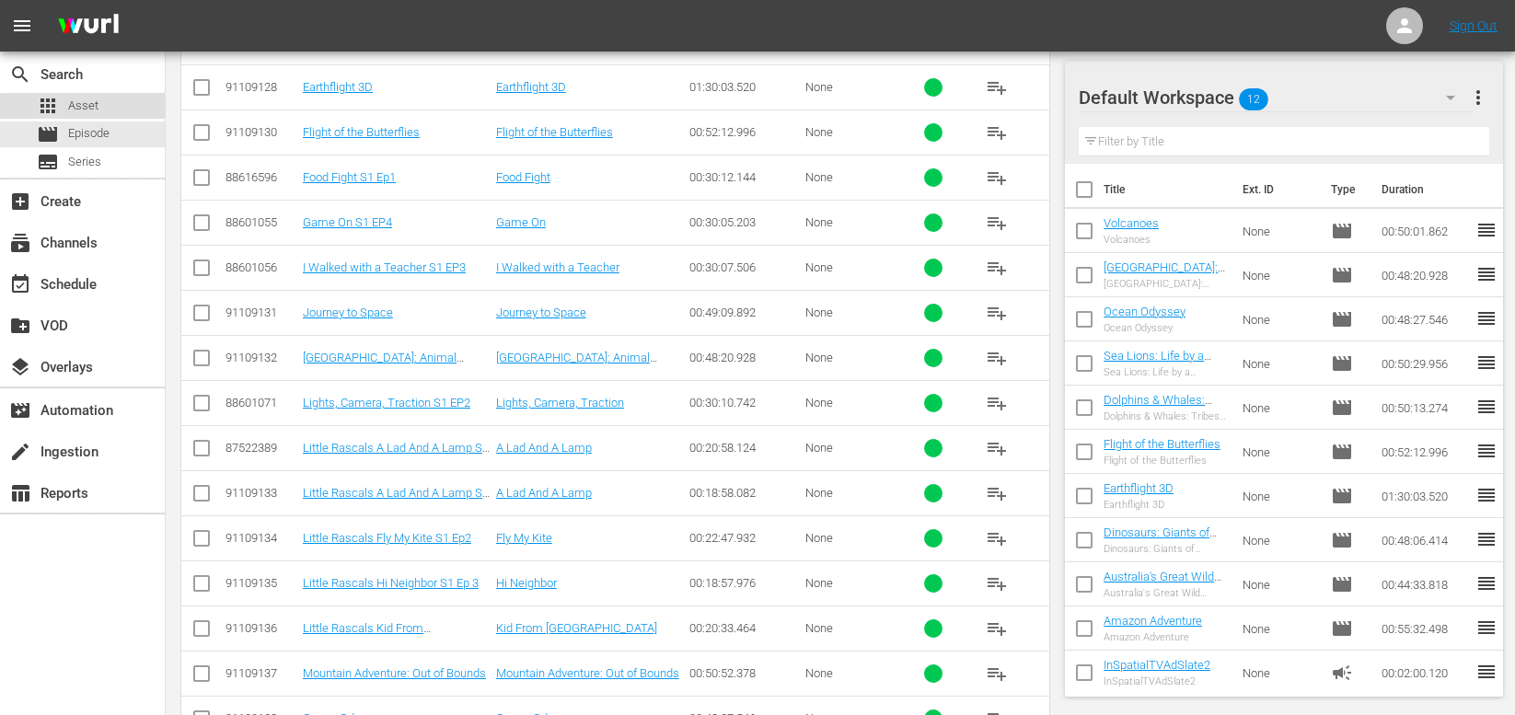
click at [88, 107] on span "Asset" at bounding box center [83, 106] width 30 height 18
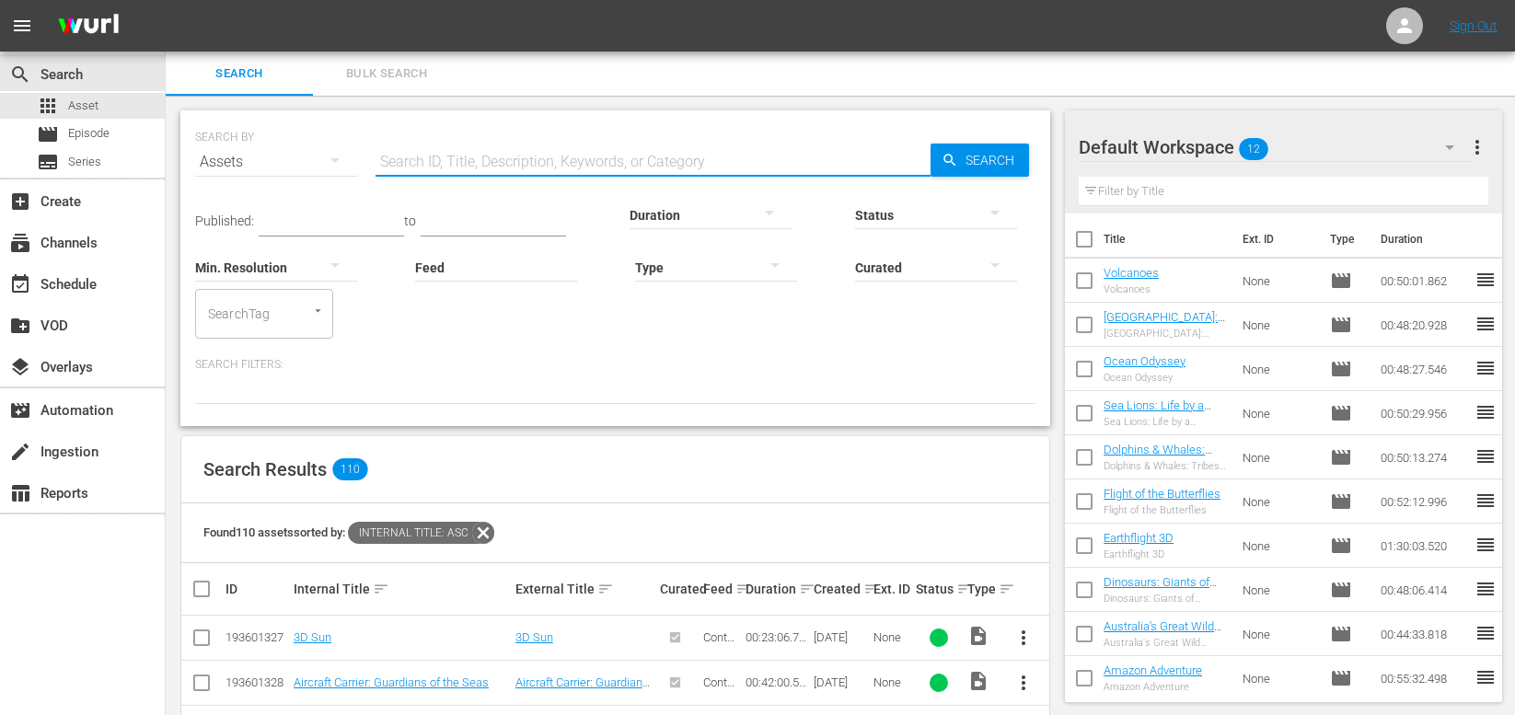
click at [420, 159] on input "text" at bounding box center [653, 162] width 555 height 44
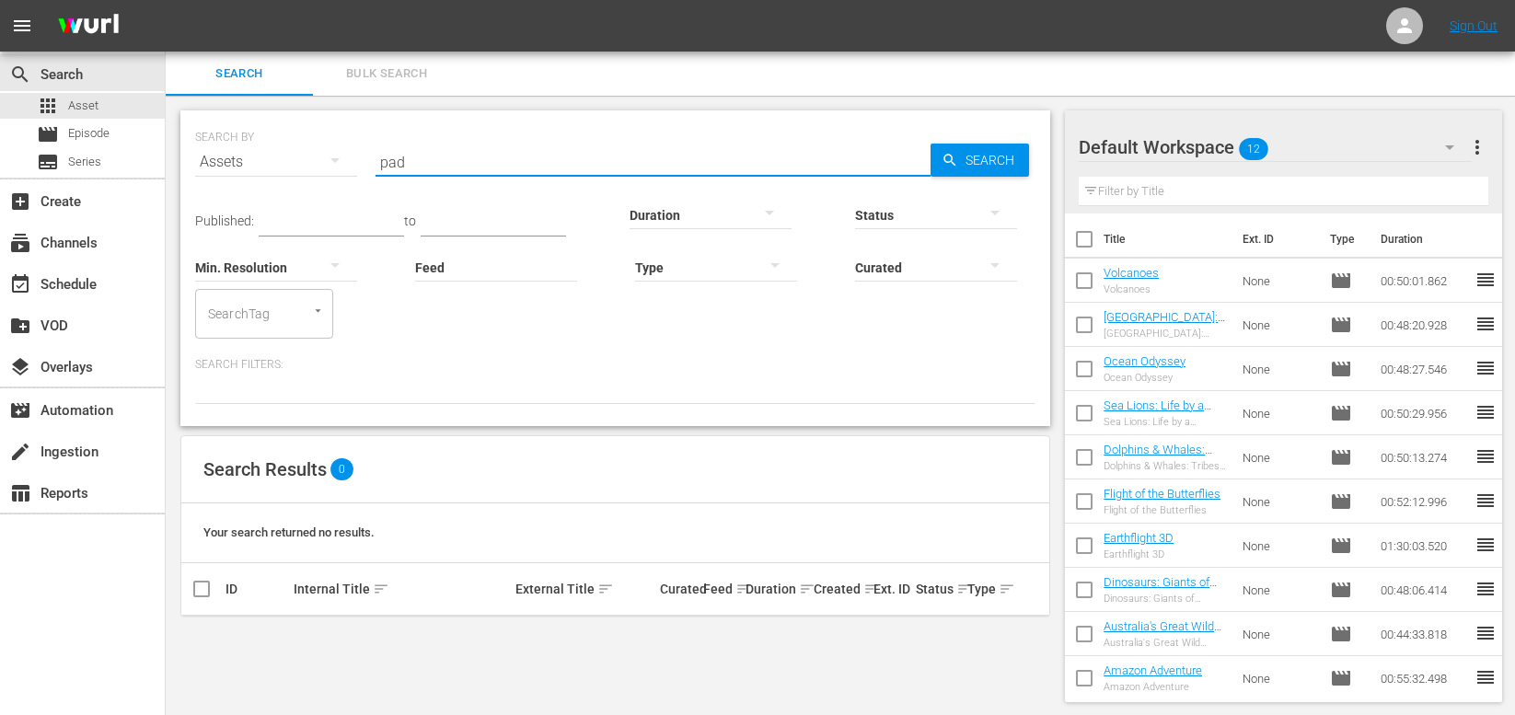
type input "pad"
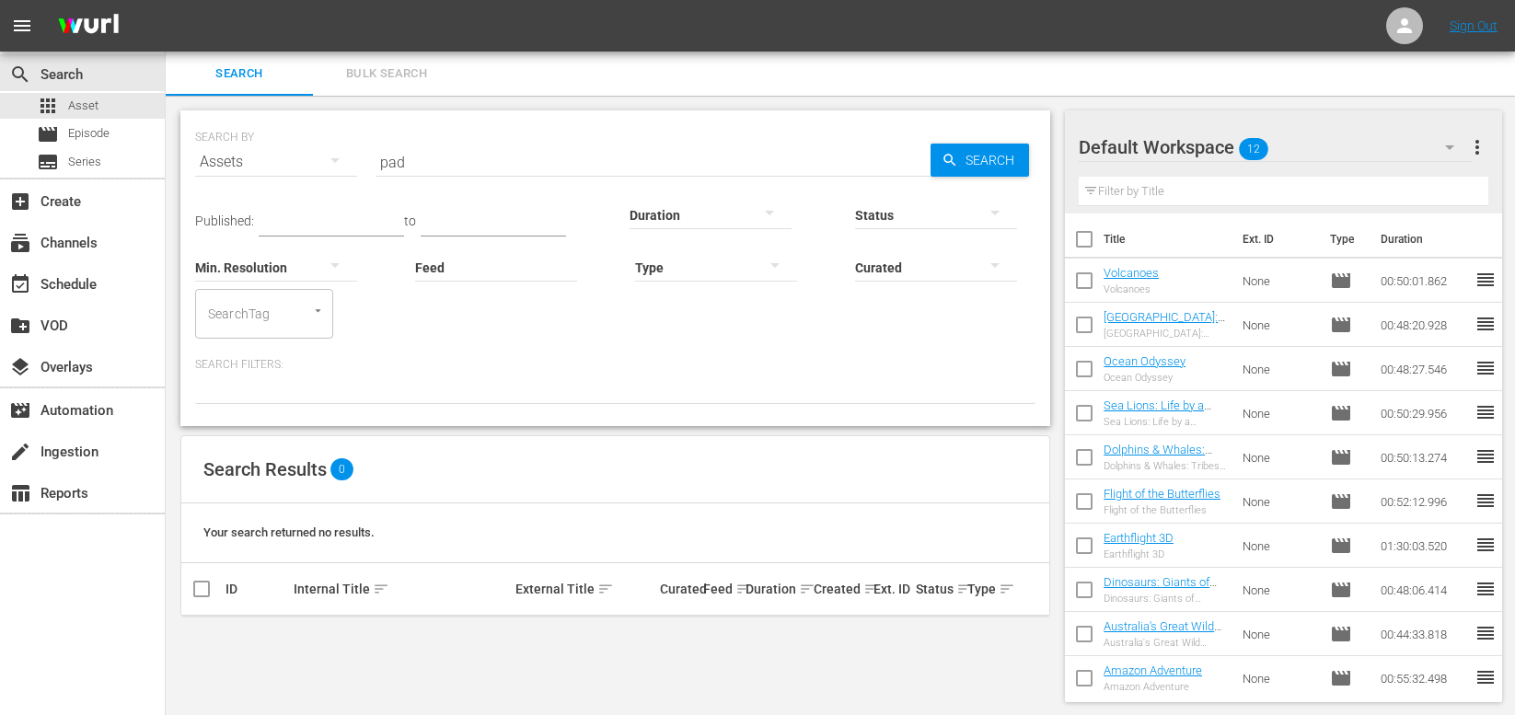
click at [920, 175] on div "Status" at bounding box center [936, 203] width 162 height 66
click at [1000, 152] on span "Search" at bounding box center [993, 160] width 71 height 33
click at [87, 145] on div "movie Episode" at bounding box center [73, 134] width 73 height 26
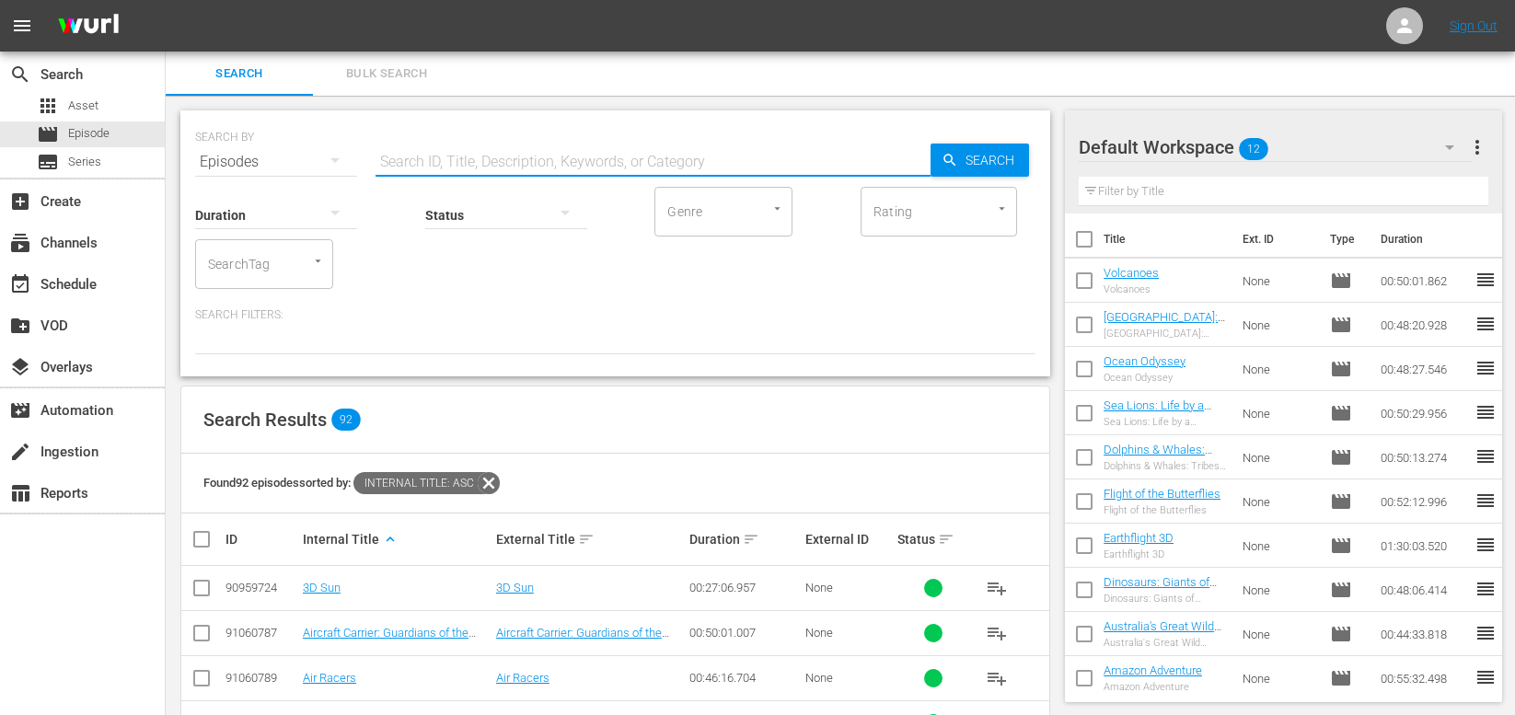
click at [510, 157] on input "text" at bounding box center [653, 162] width 555 height 44
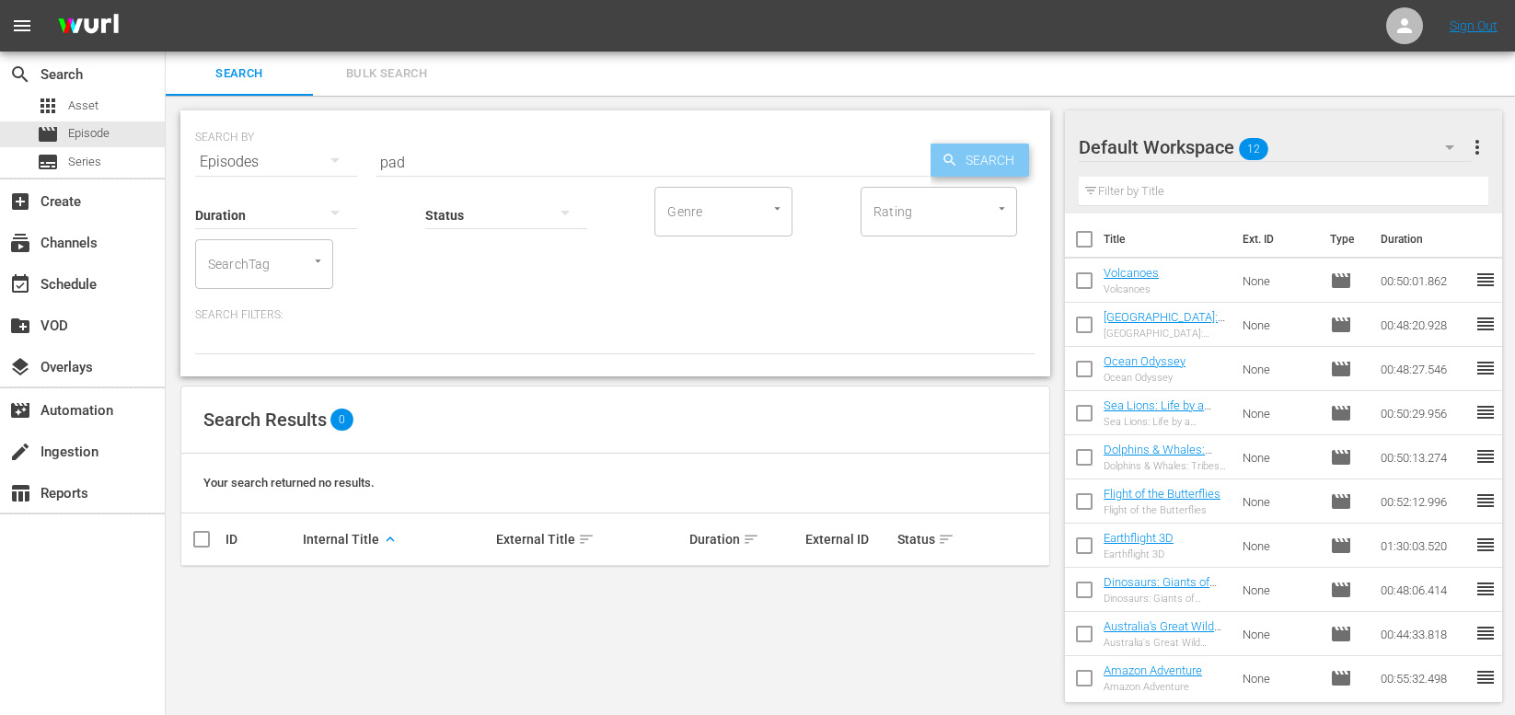
click at [981, 159] on span "Search" at bounding box center [993, 160] width 71 height 33
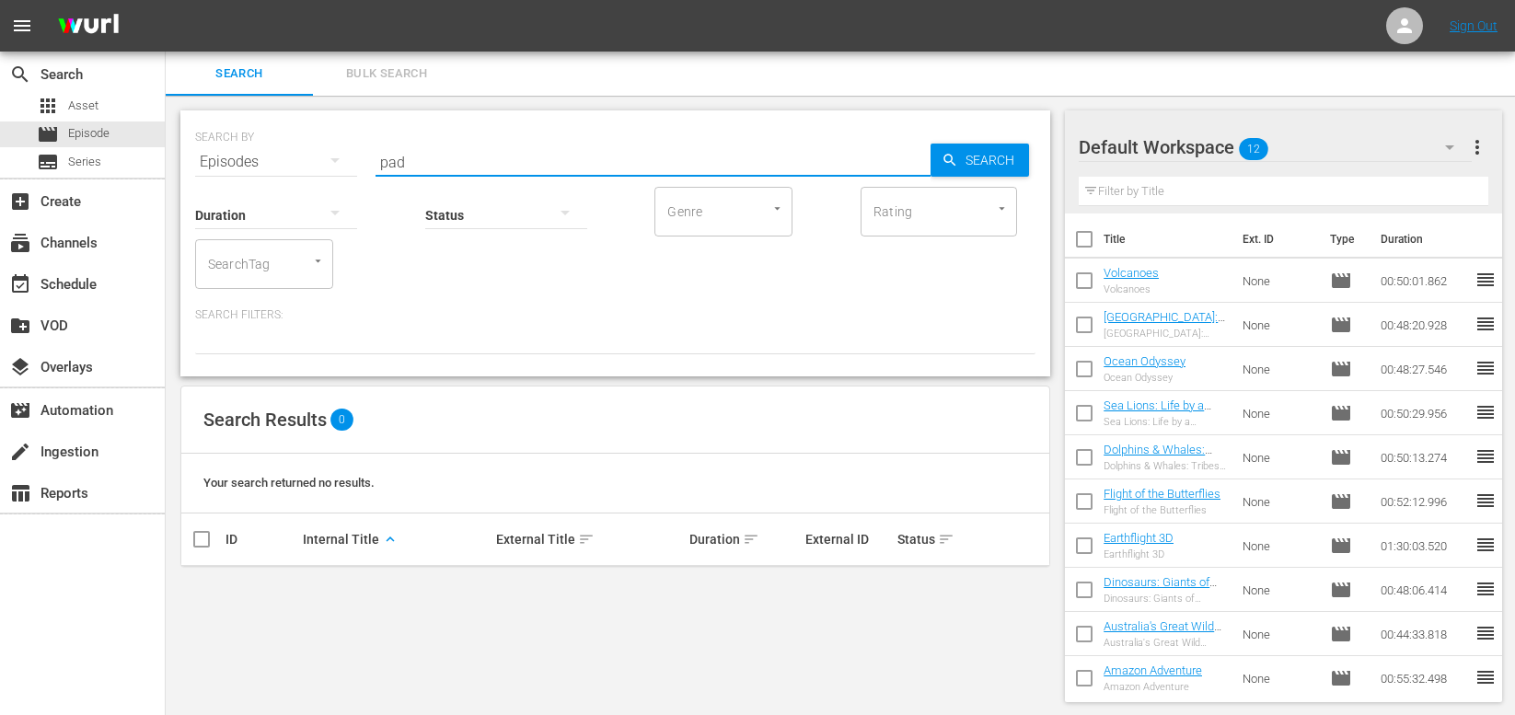
drag, startPoint x: 442, startPoint y: 161, endPoint x: 359, endPoint y: 166, distance: 83.0
click at [359, 166] on div "SEARCH BY Search By Episodes Search ID, Title, Description, Keywords, or Catego…" at bounding box center [615, 151] width 840 height 66
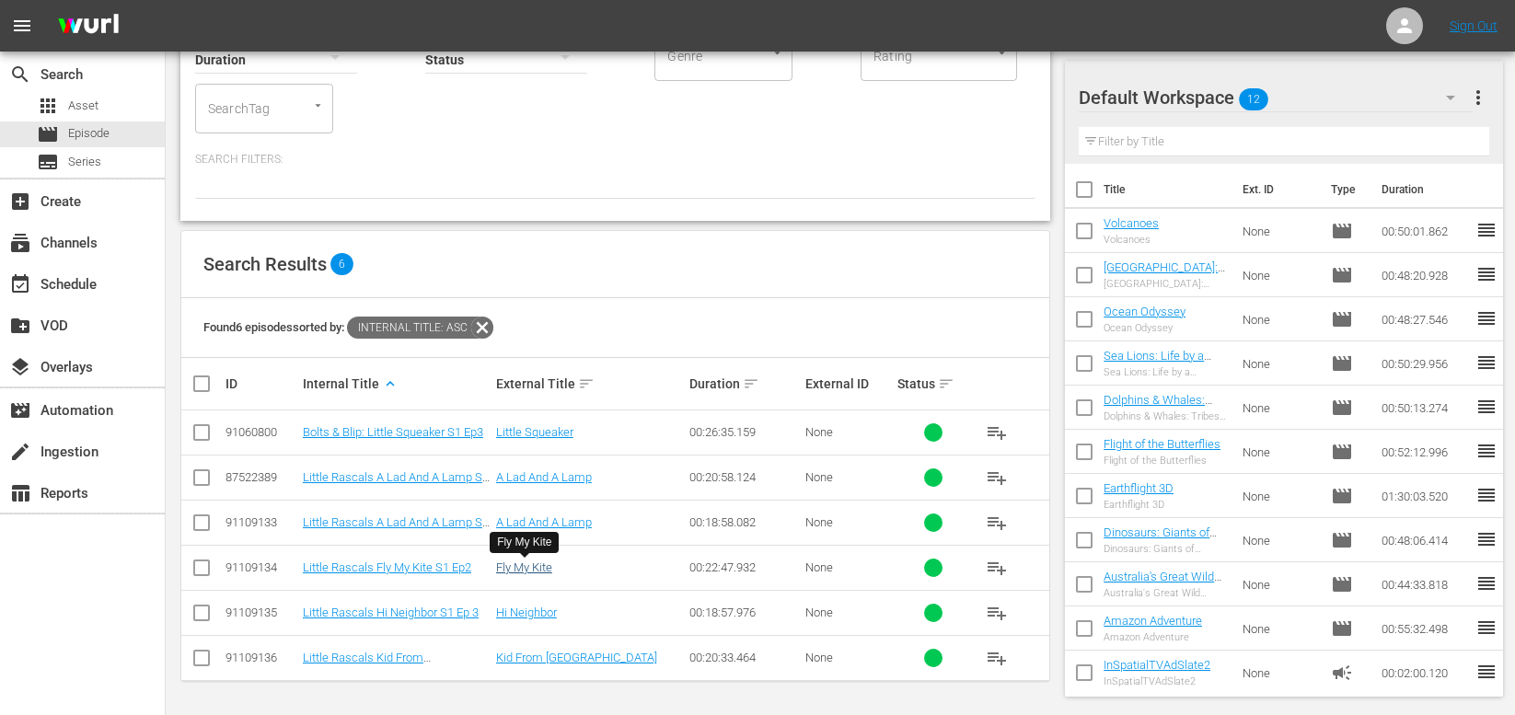
scroll to position [156, 0]
type input "little"
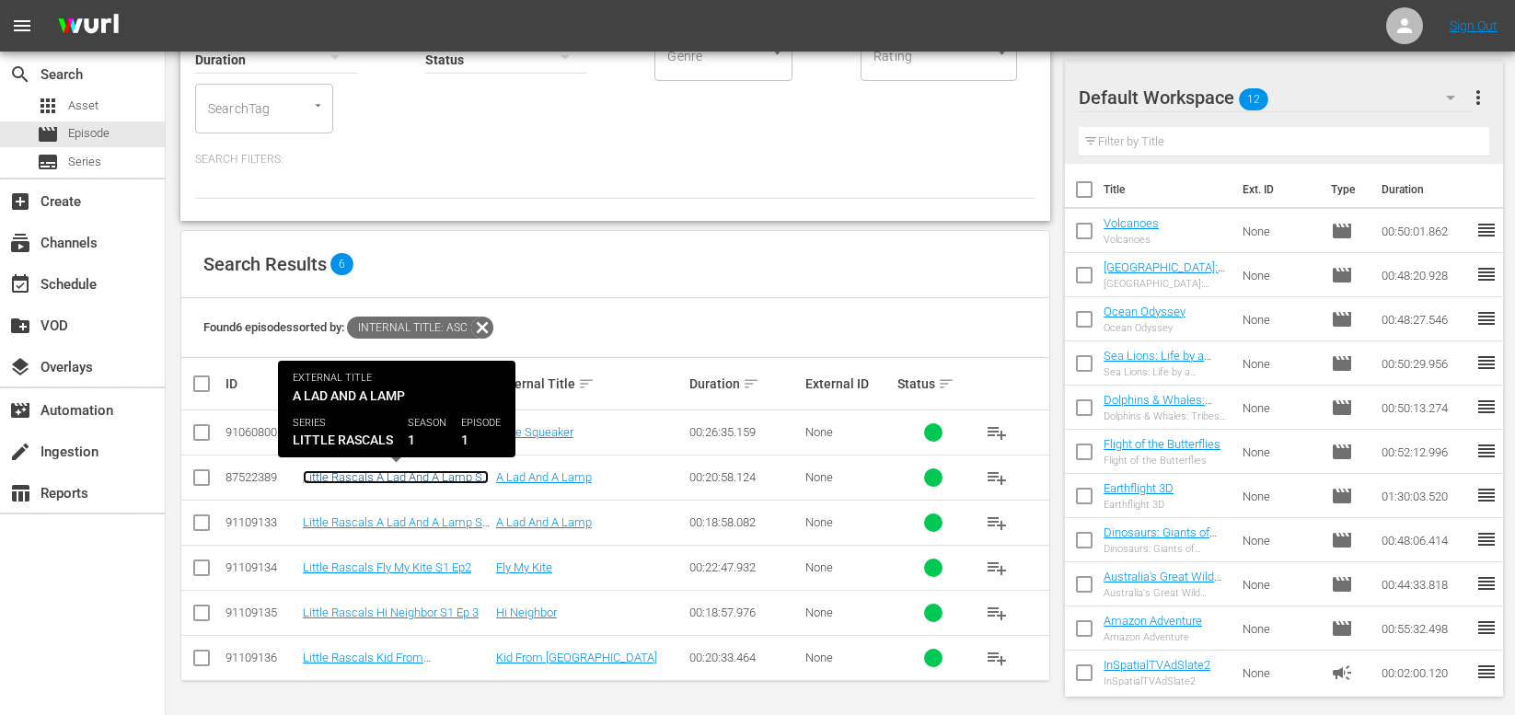
click at [415, 478] on link "Little Rascals A Lad And A Lamp S1 Ep1" at bounding box center [396, 484] width 186 height 28
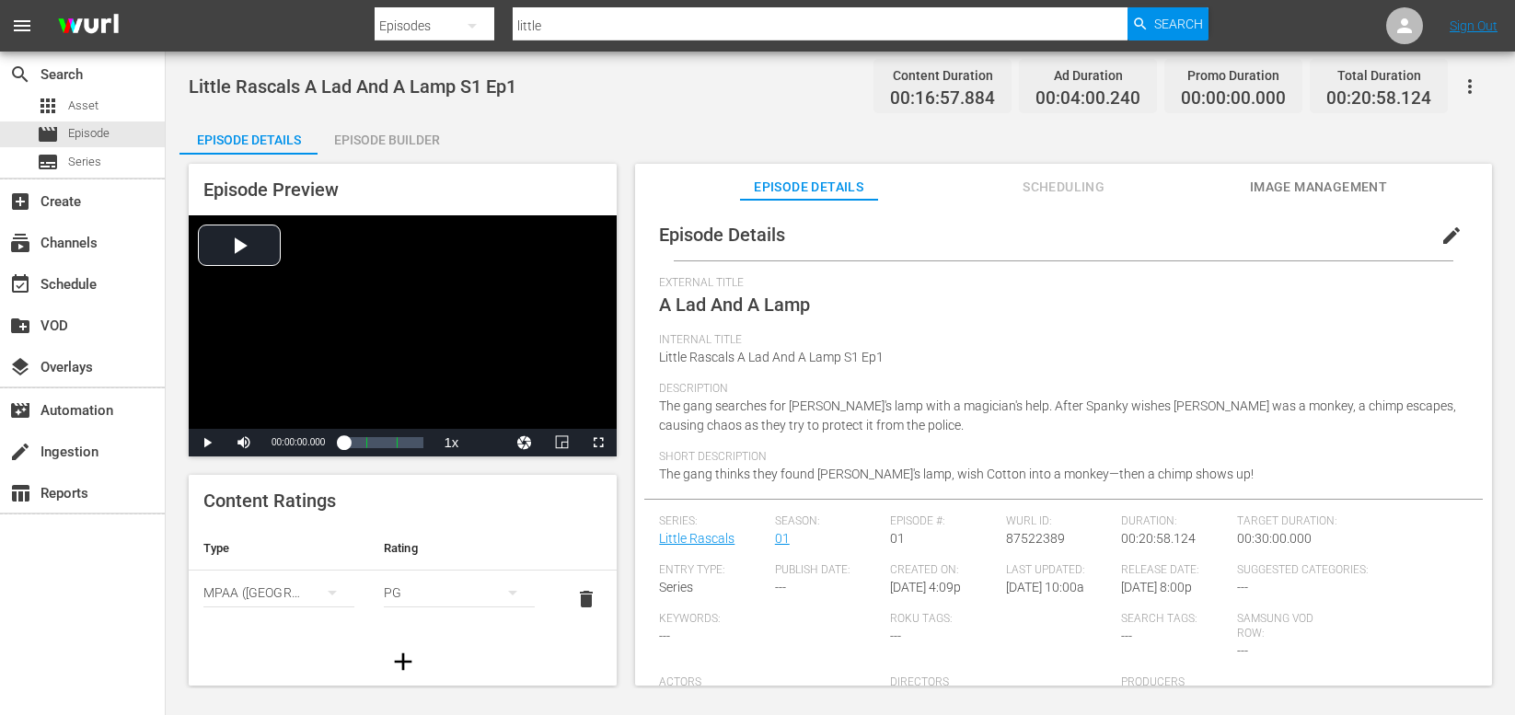
click at [393, 121] on div "Episode Builder" at bounding box center [387, 140] width 138 height 44
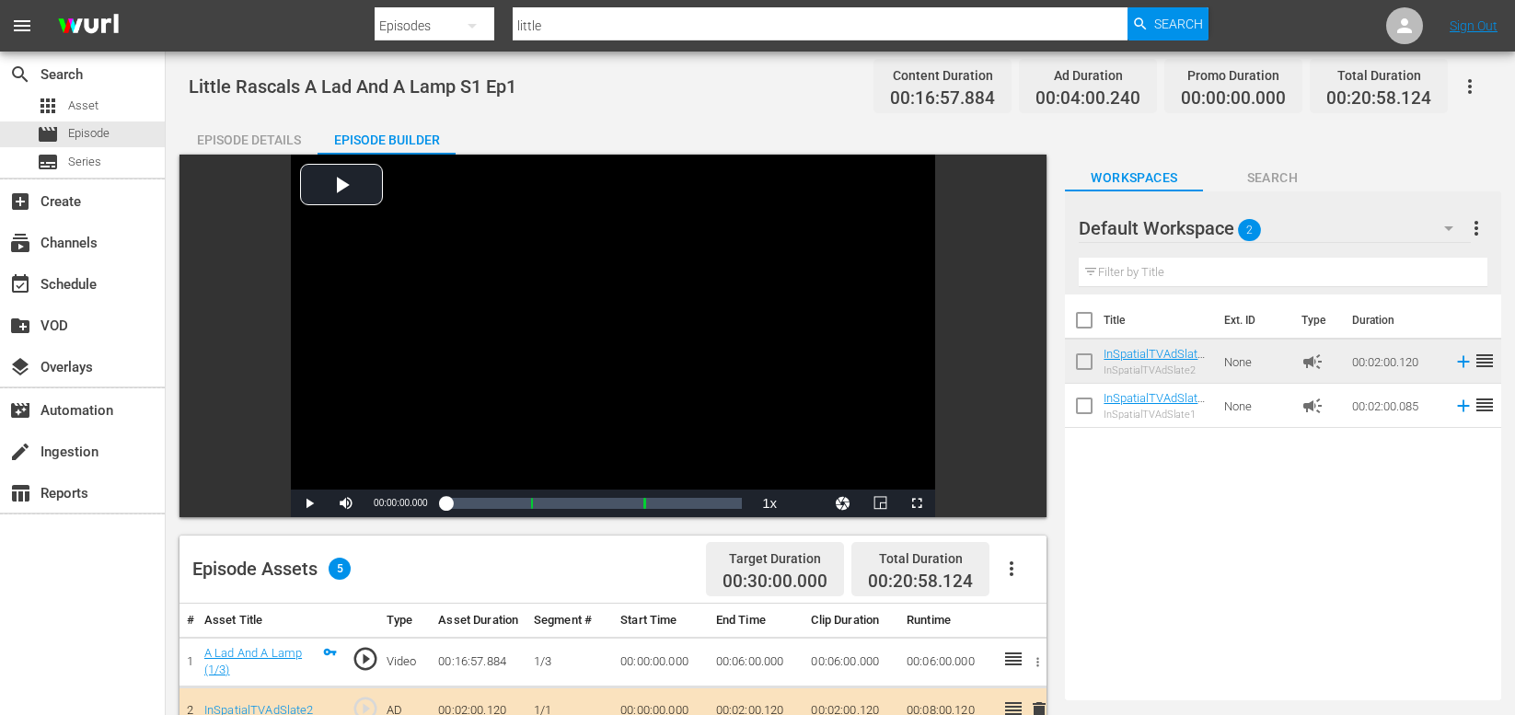
click at [254, 136] on div "Episode Details" at bounding box center [248, 140] width 138 height 44
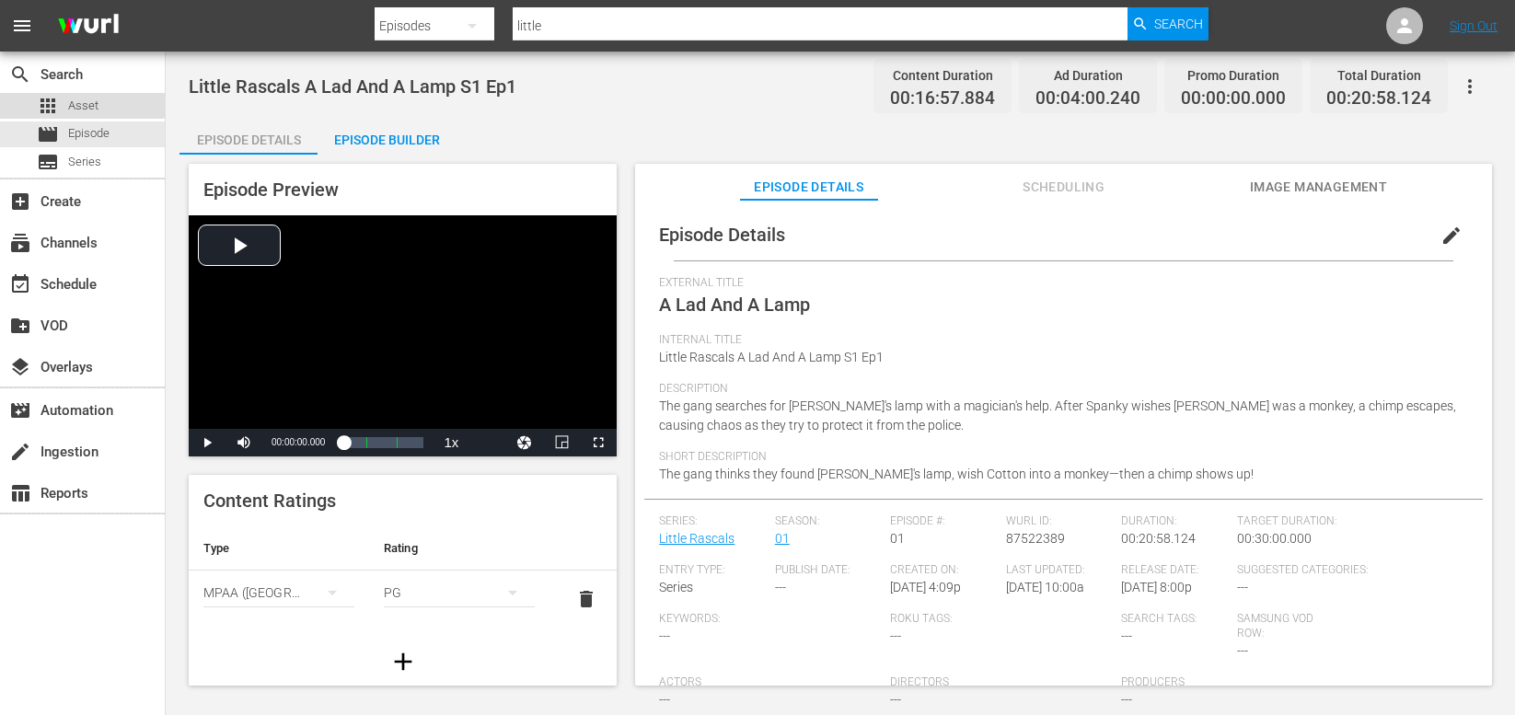
click at [80, 104] on span "Asset" at bounding box center [83, 106] width 30 height 18
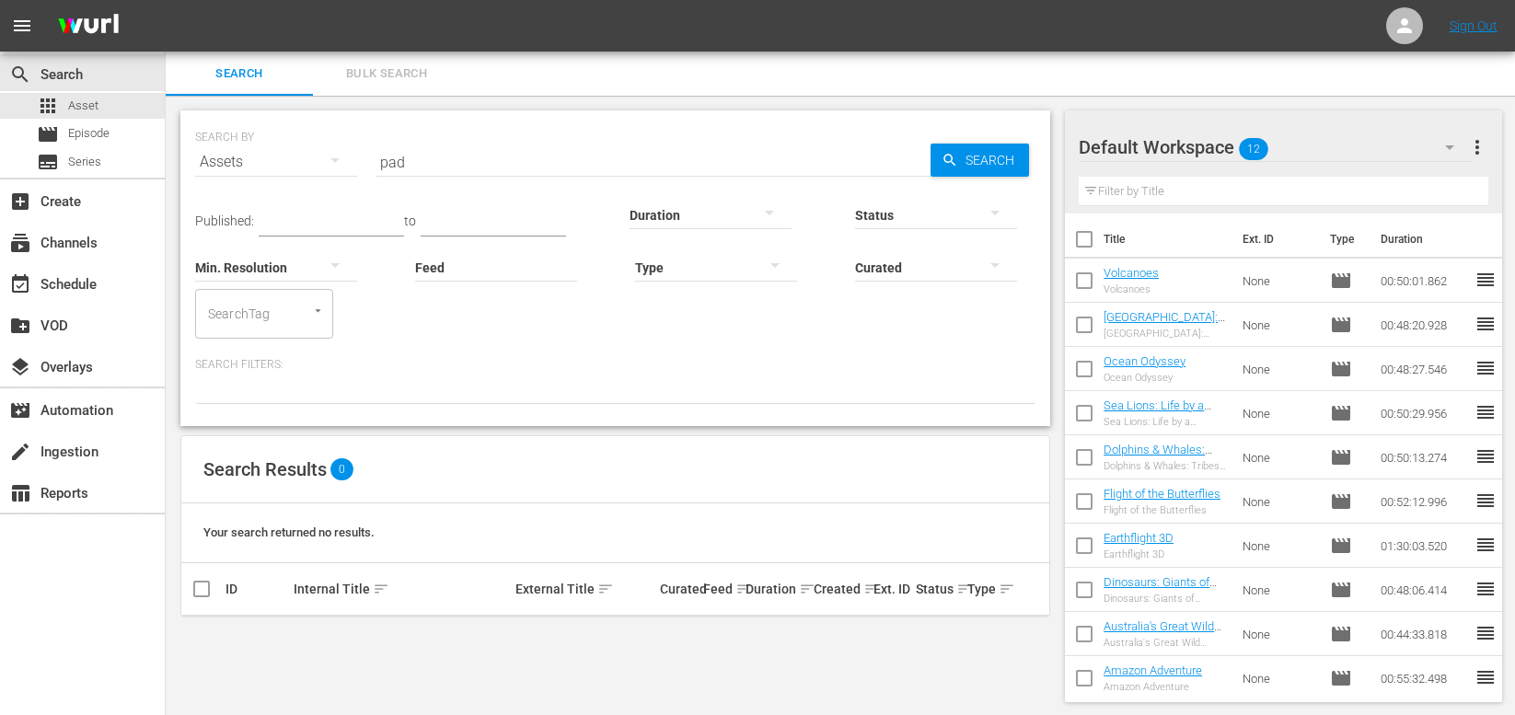
scroll to position [2, 0]
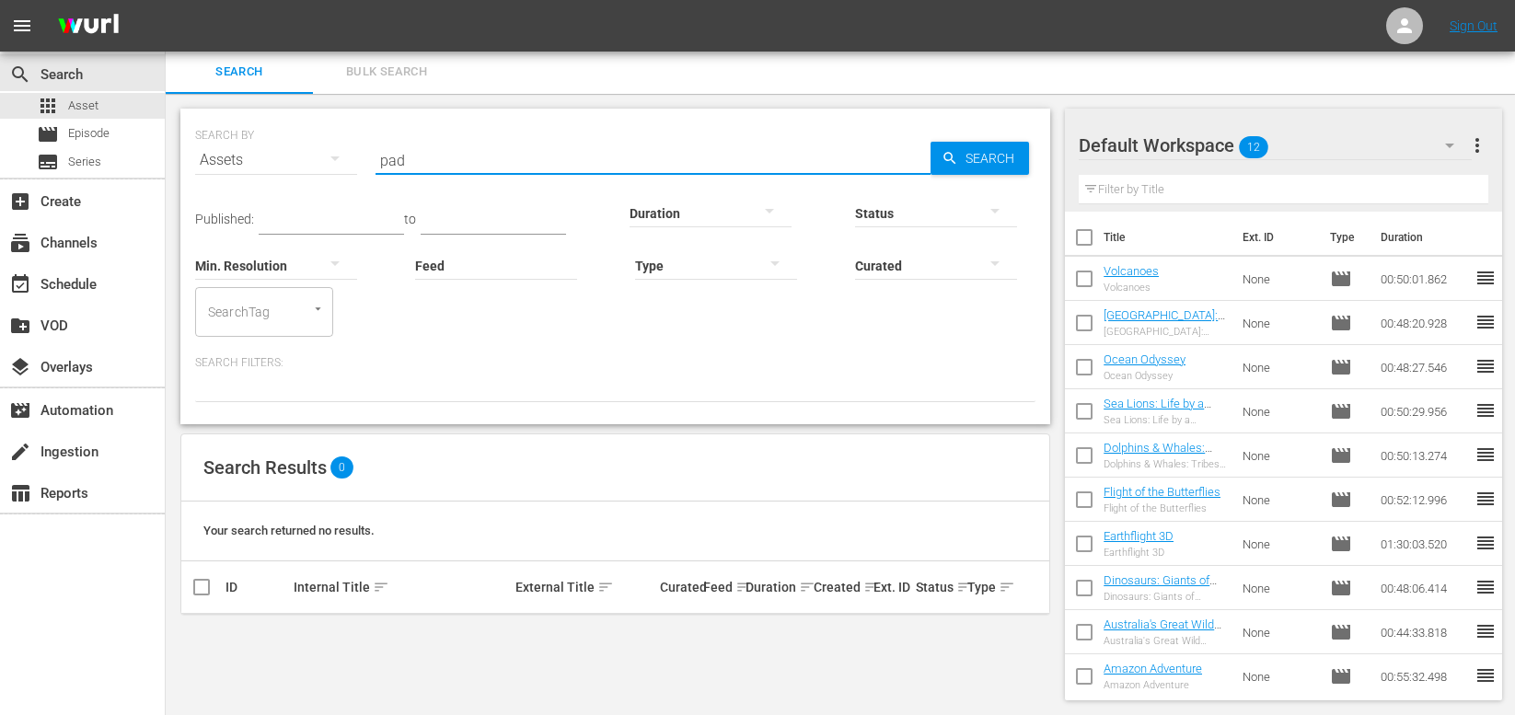
drag, startPoint x: 431, startPoint y: 157, endPoint x: 269, endPoint y: 181, distance: 163.8
click at [273, 180] on div "SEARCH BY Search By Assets Search ID, Title, Description, Keywords, or Category…" at bounding box center [615, 149] width 840 height 66
type input "p"
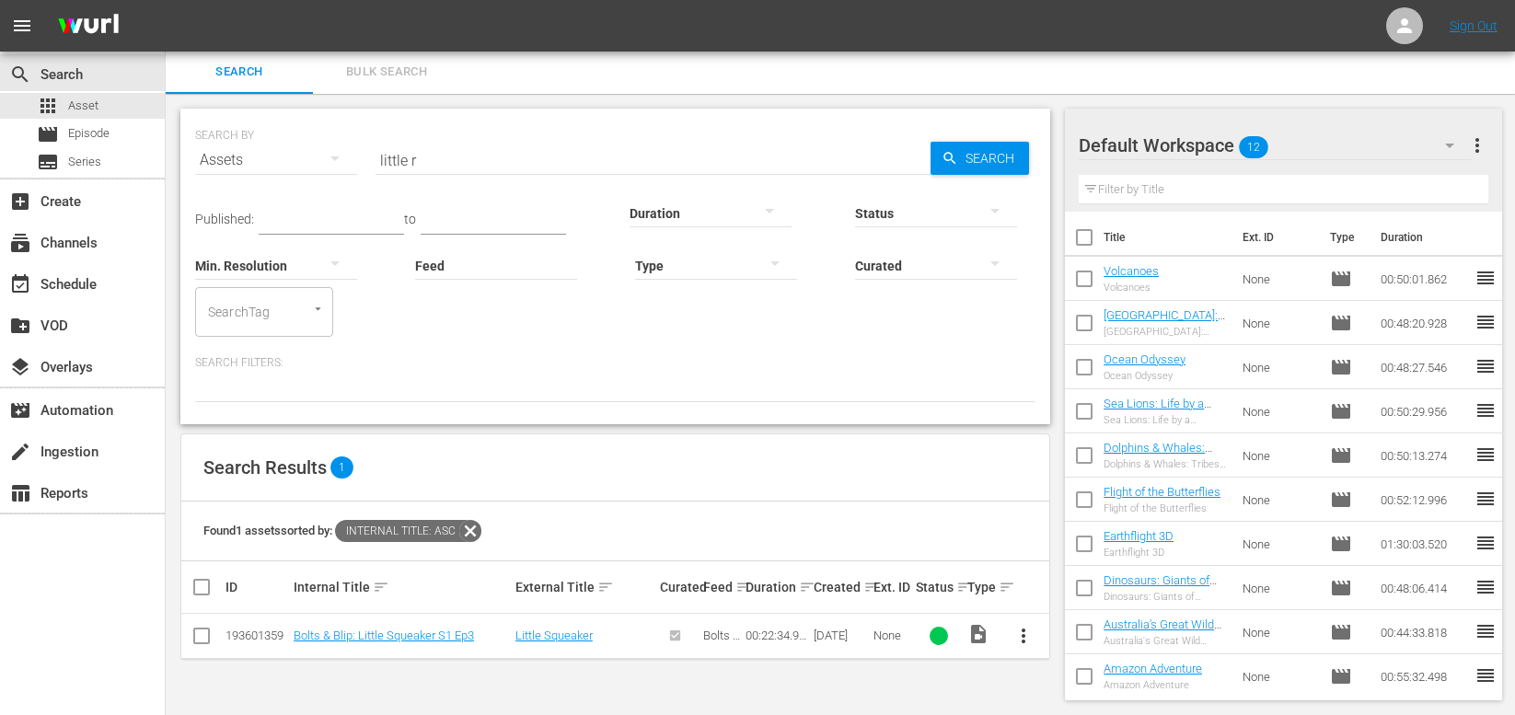
click at [995, 168] on div "Status" at bounding box center [936, 201] width 162 height 66
drag, startPoint x: 1077, startPoint y: 149, endPoint x: 1063, endPoint y: 150, distance: 13.8
click at [1076, 149] on div "Default Workspace 12 Default more_vert Filter by Title" at bounding box center [1283, 161] width 437 height 103
click at [966, 156] on span "Search" at bounding box center [993, 160] width 71 height 33
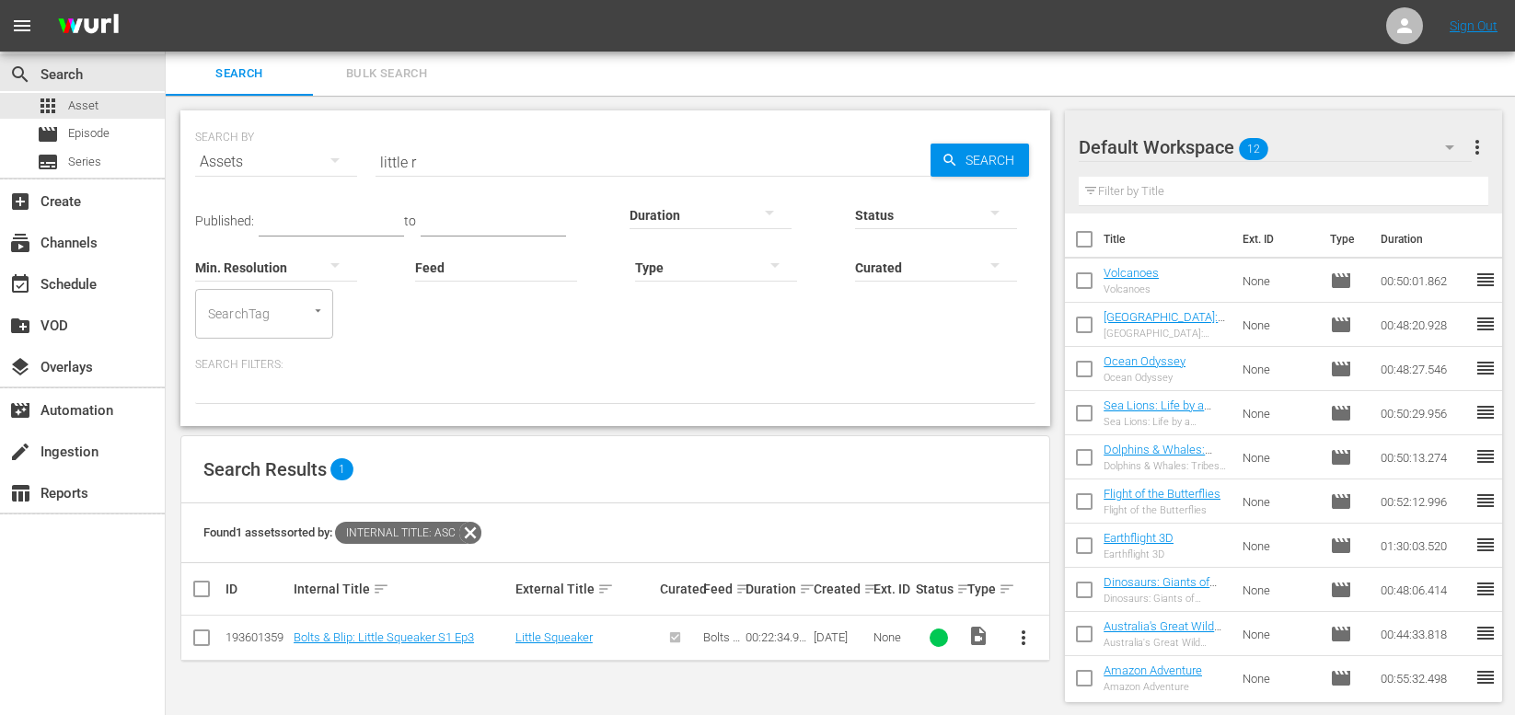
scroll to position [2, 0]
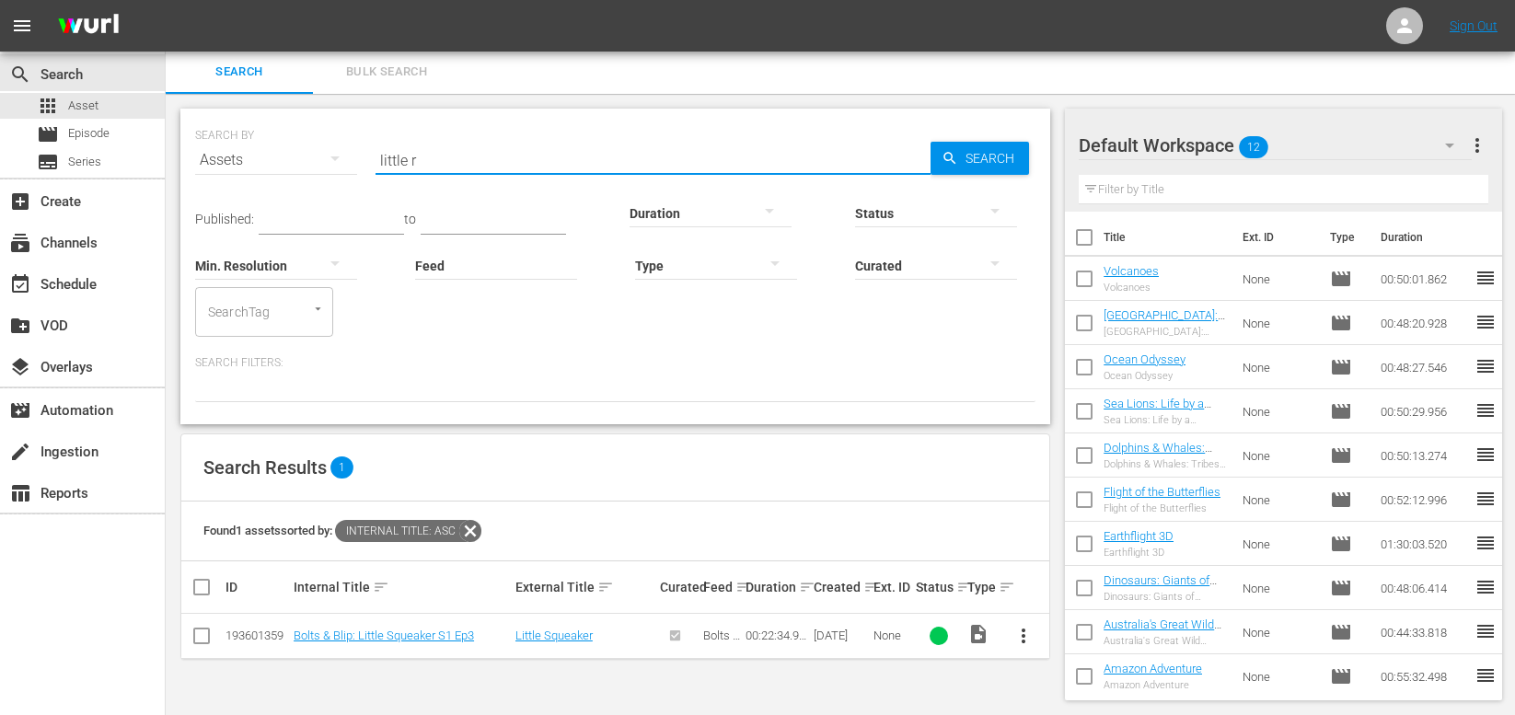
drag, startPoint x: 433, startPoint y: 157, endPoint x: 245, endPoint y: 155, distance: 187.8
click at [245, 155] on div "SEARCH BY Search By Assets Search ID, Title, Description, Keywords, or Category…" at bounding box center [615, 149] width 840 height 66
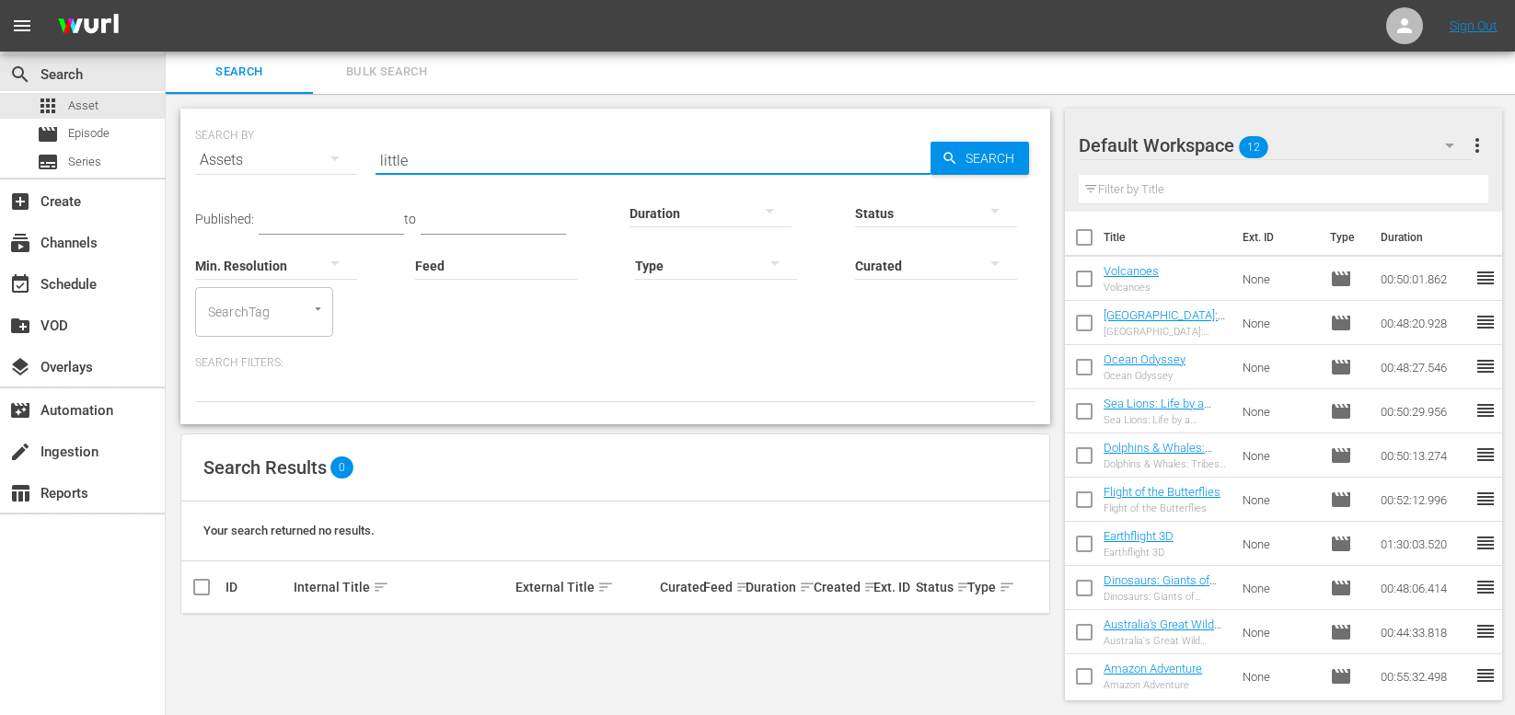
scroll to position [0, 0]
type input "l"
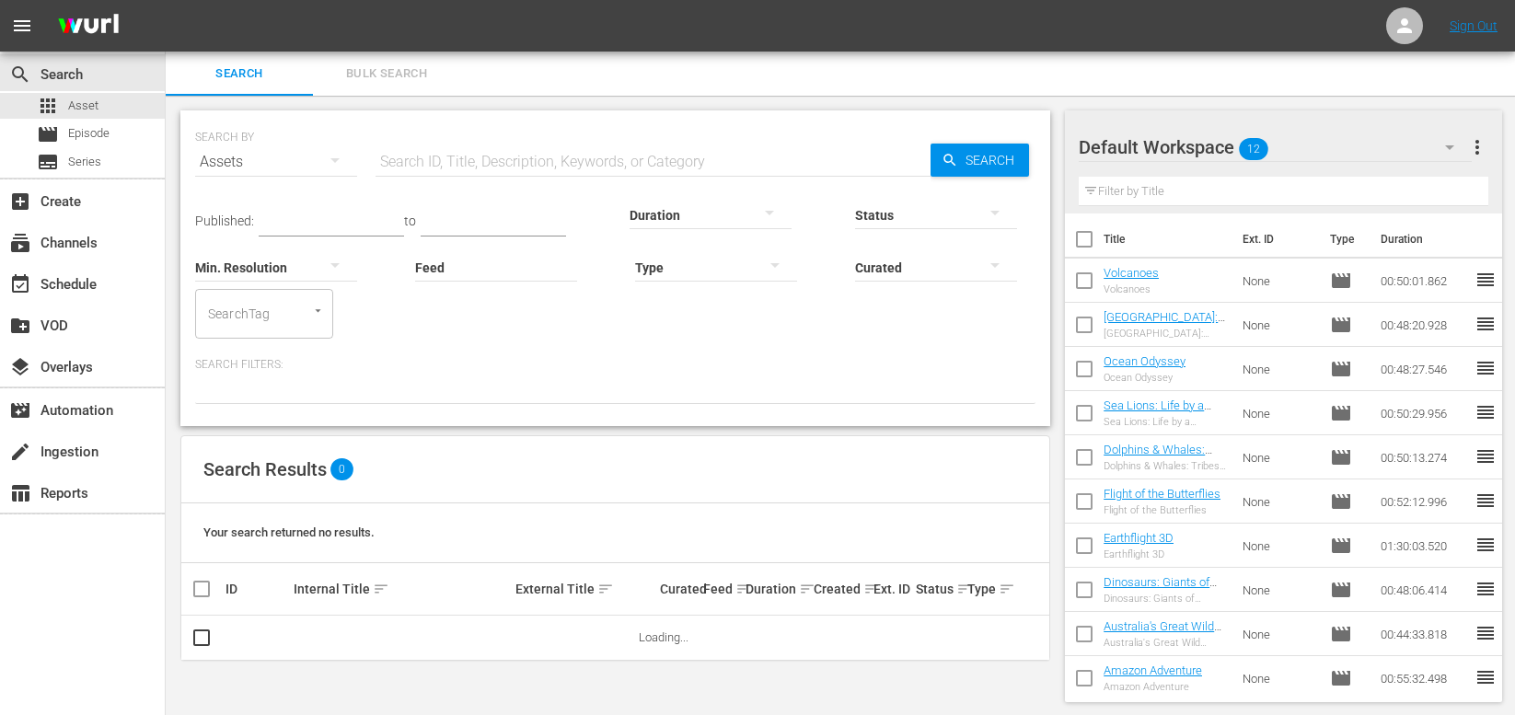
click at [1019, 141] on div "SEARCH BY Search By Assets Search ID, Title, Description, Keywords, or Category…" at bounding box center [615, 151] width 840 height 66
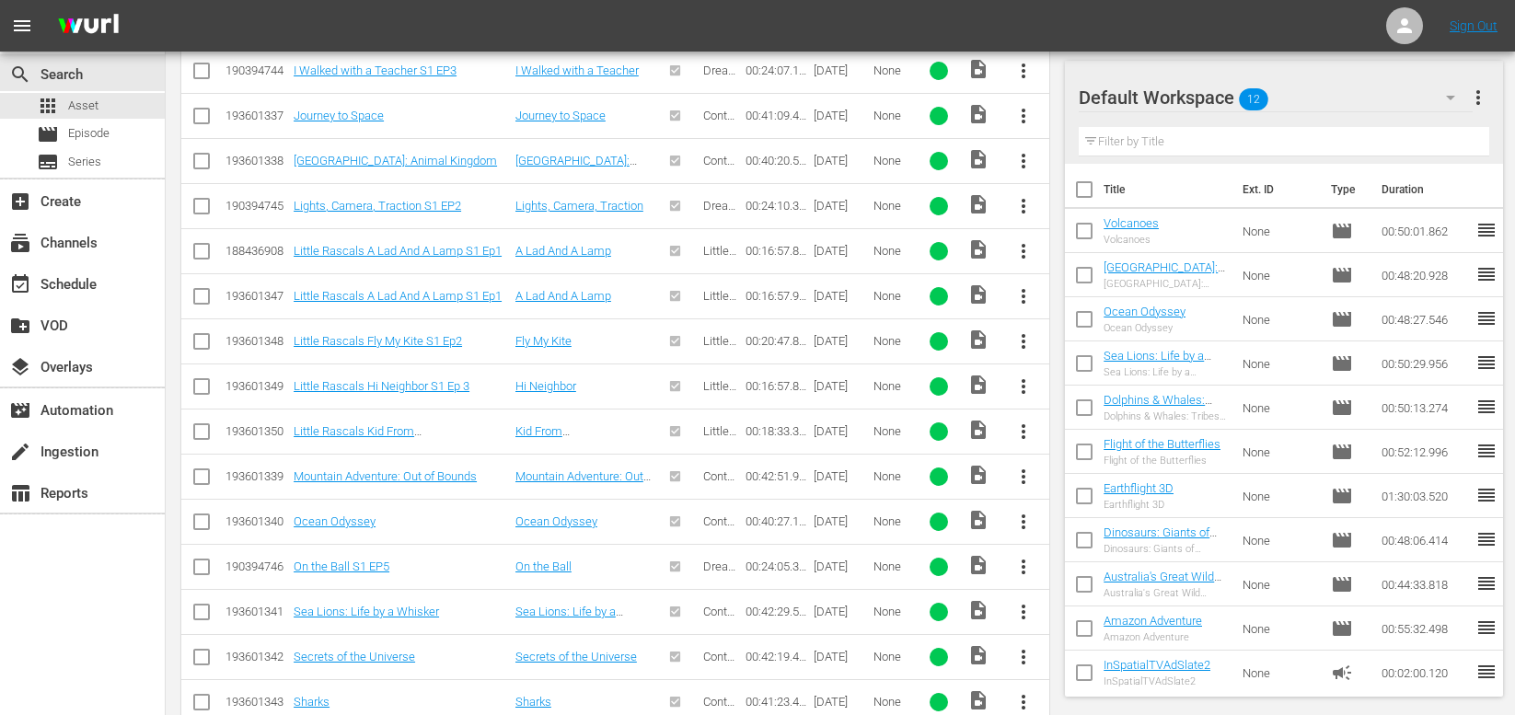
scroll to position [4076, 0]
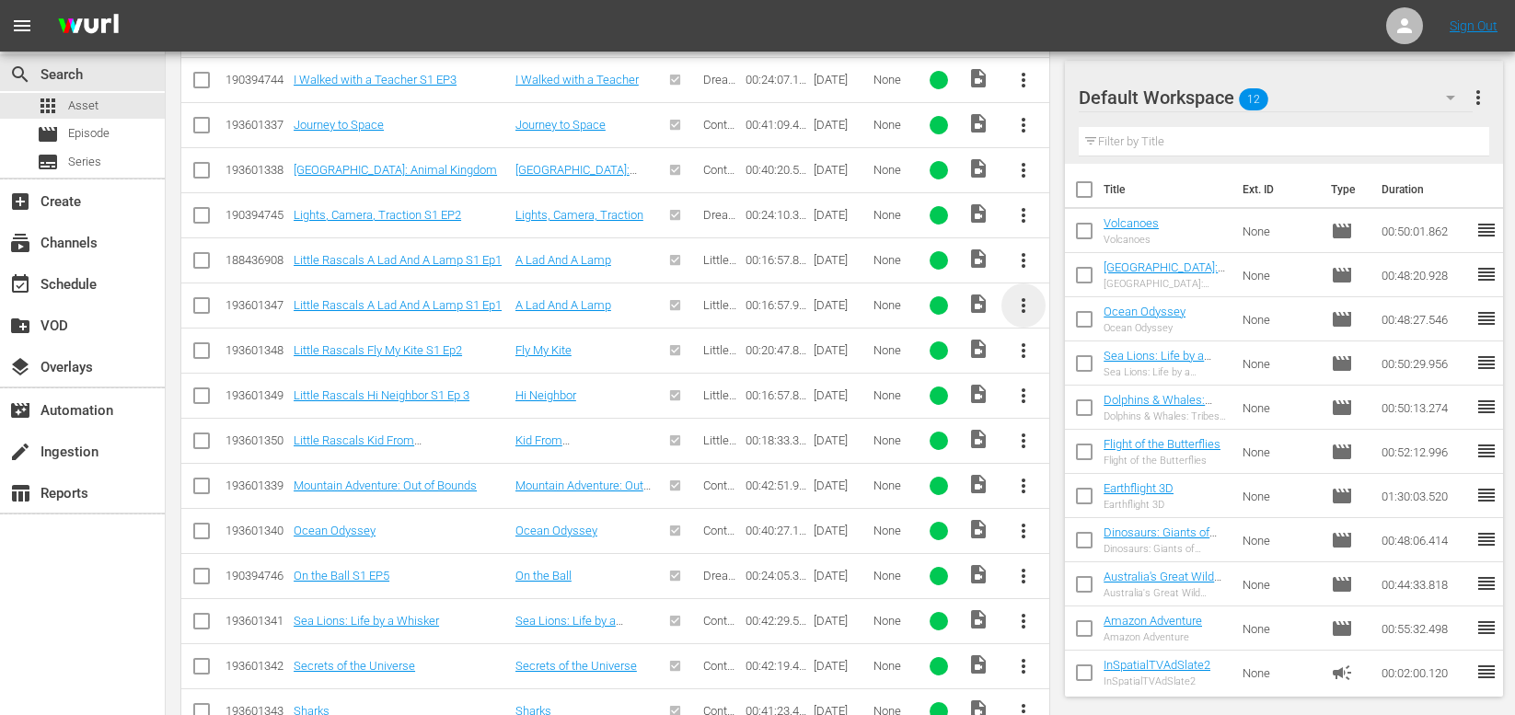
click at [1028, 309] on span "more_vert" at bounding box center [1023, 306] width 22 height 22
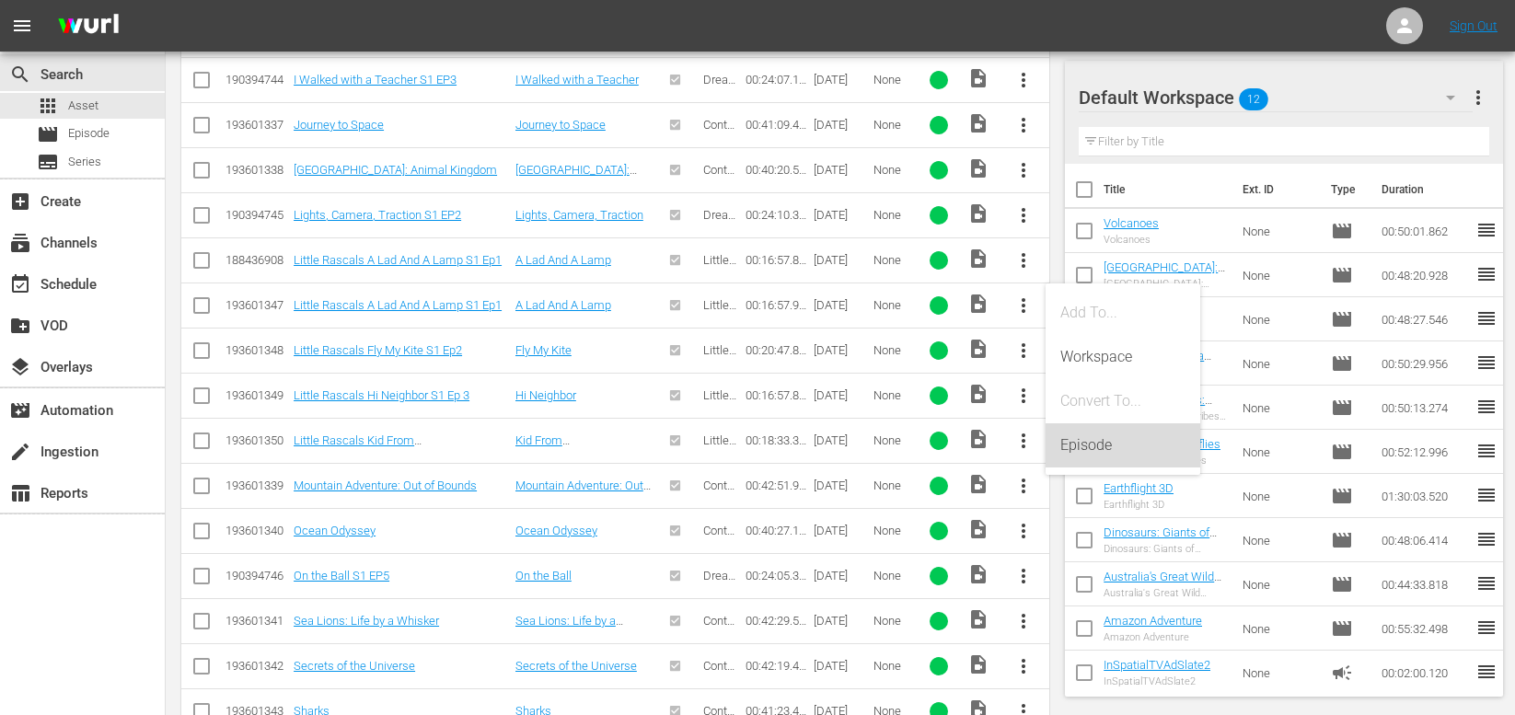
click at [1075, 441] on div "Episode" at bounding box center [1122, 445] width 125 height 44
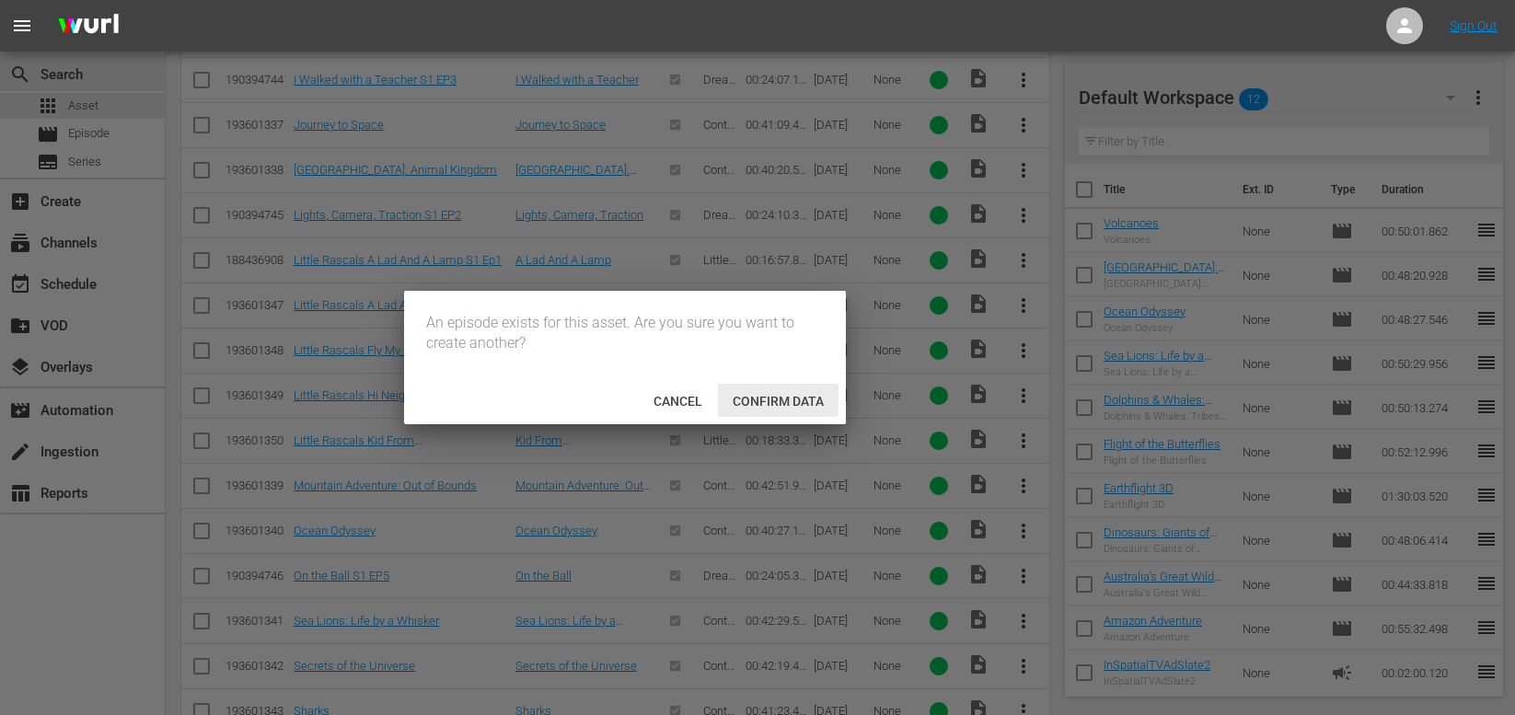
click at [755, 395] on span "Confirm data" at bounding box center [778, 401] width 121 height 15
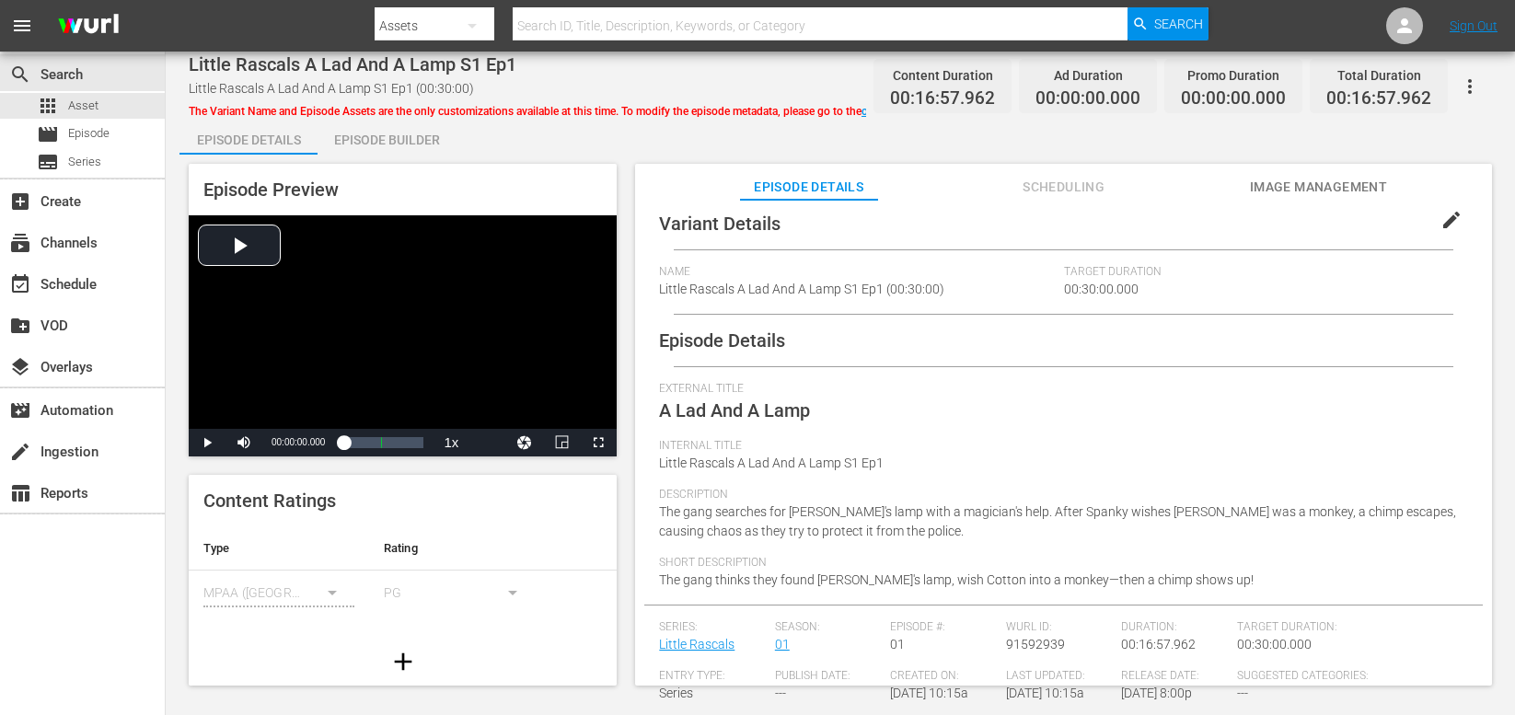
scroll to position [9, 0]
click at [1440, 220] on span "edit" at bounding box center [1451, 222] width 22 height 22
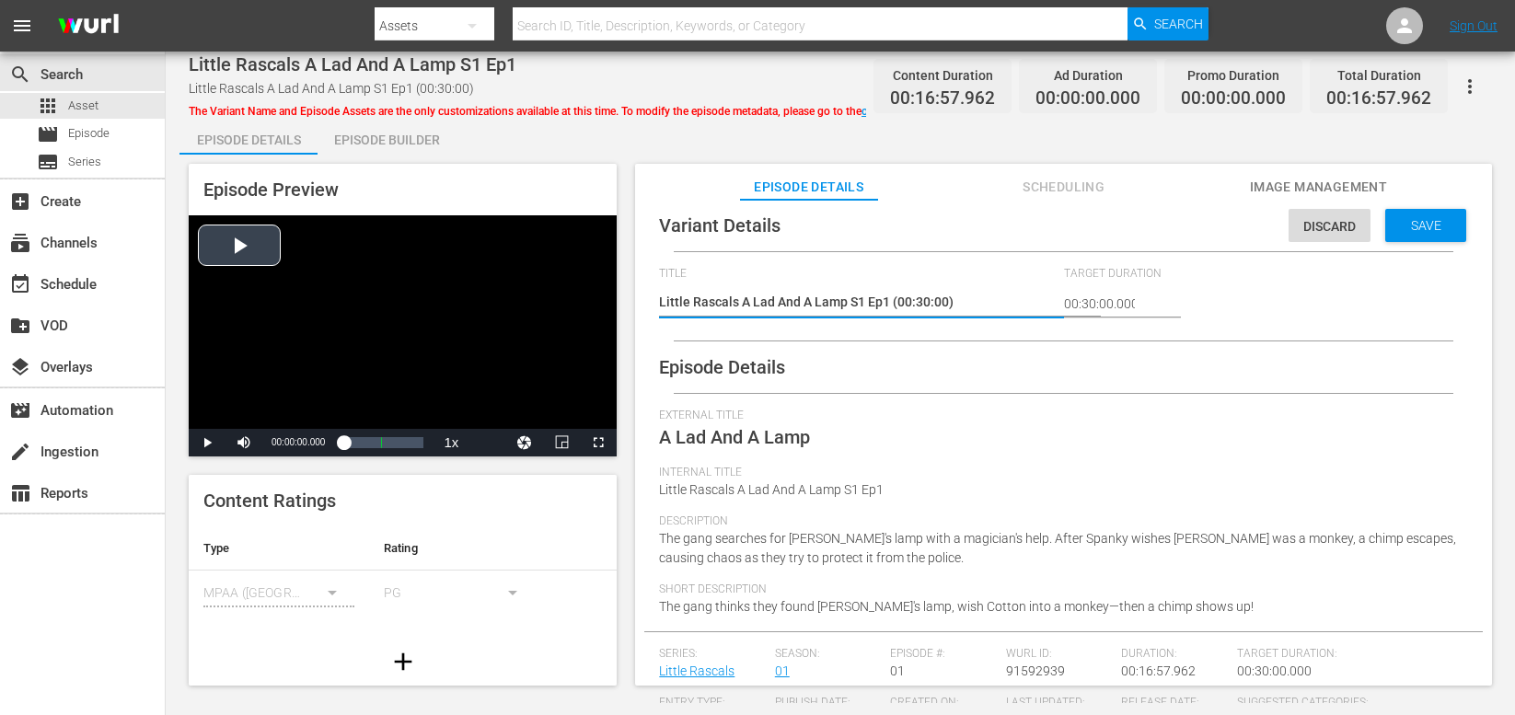
type textarea "PLittle Rascals A Lad And A Lamp S1 Ep1 (00:30:00)"
type textarea "PaLittle Rascals A Lad And A Lamp S1 Ep1 (00:30:00)"
type textarea "PadLittle Rascals A Lad And A Lamp S1 Ep1 (00:30:00)"
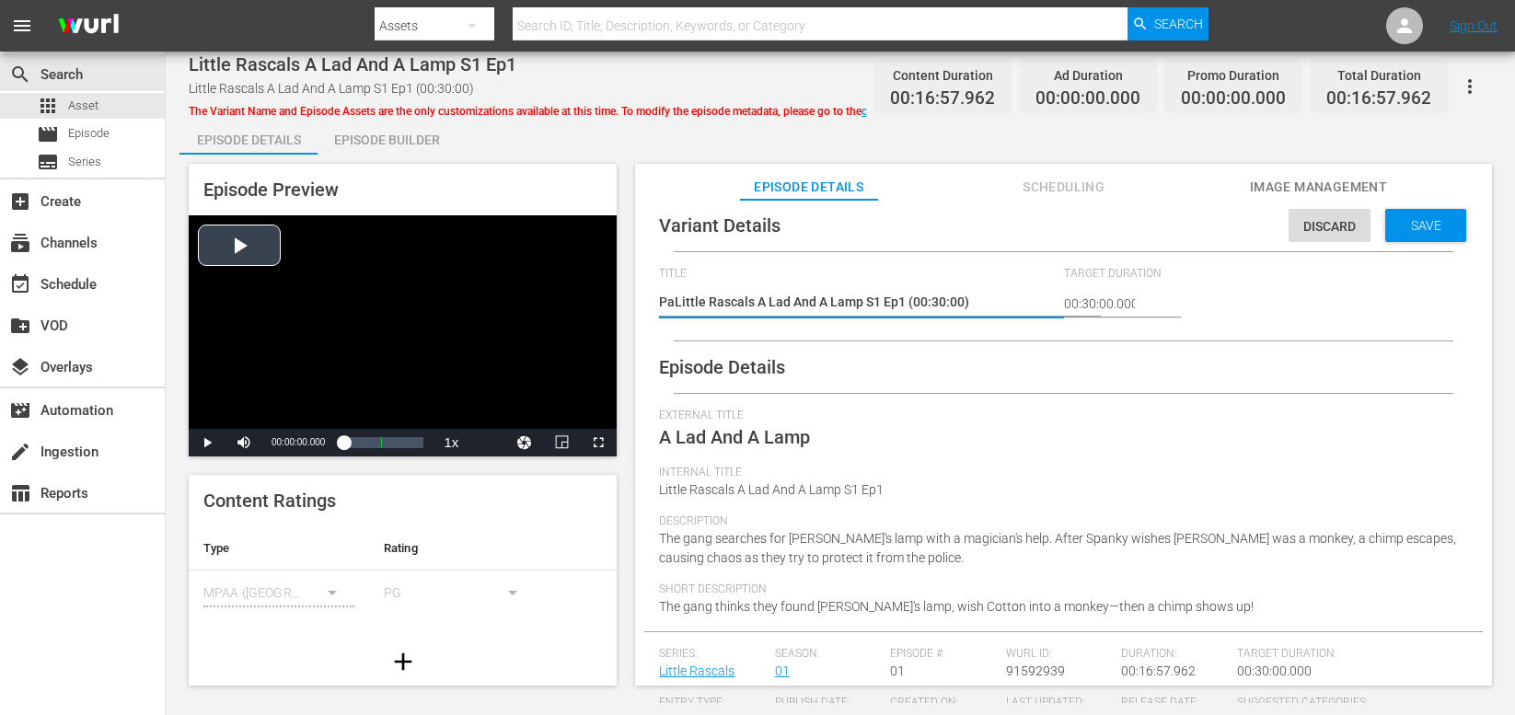
type textarea "PadLittle Rascals A Lad And A Lamp S1 Ep1 (00:30:00)"
type textarea "Pad Little Rascals A Lad And A Lamp S1 Ep1 (00:30:00)"
type textarea "Pad vLittle Rascals A Lad And A Lamp S1 Ep1 (00:30:00)"
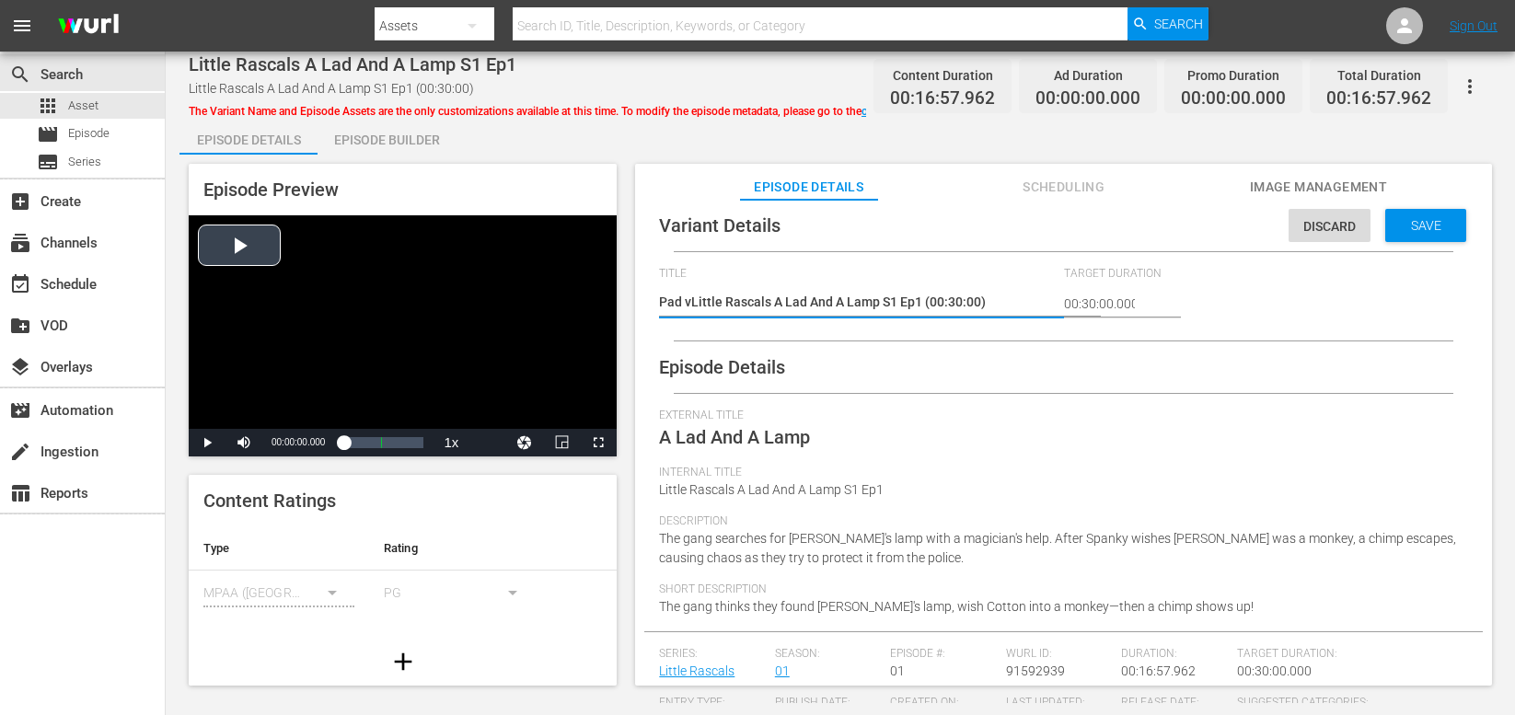
type textarea "Pad veLittle Rascals A Lad And A Lamp S1 Ep1 (00:30:00)"
type textarea "Pad verLittle Rascals A Lad And A Lamp S1 Ep1 (00:30:00)"
type textarea "Pad versLittle Rascals A Lad And A Lamp S1 Ep1 (00:30:00)"
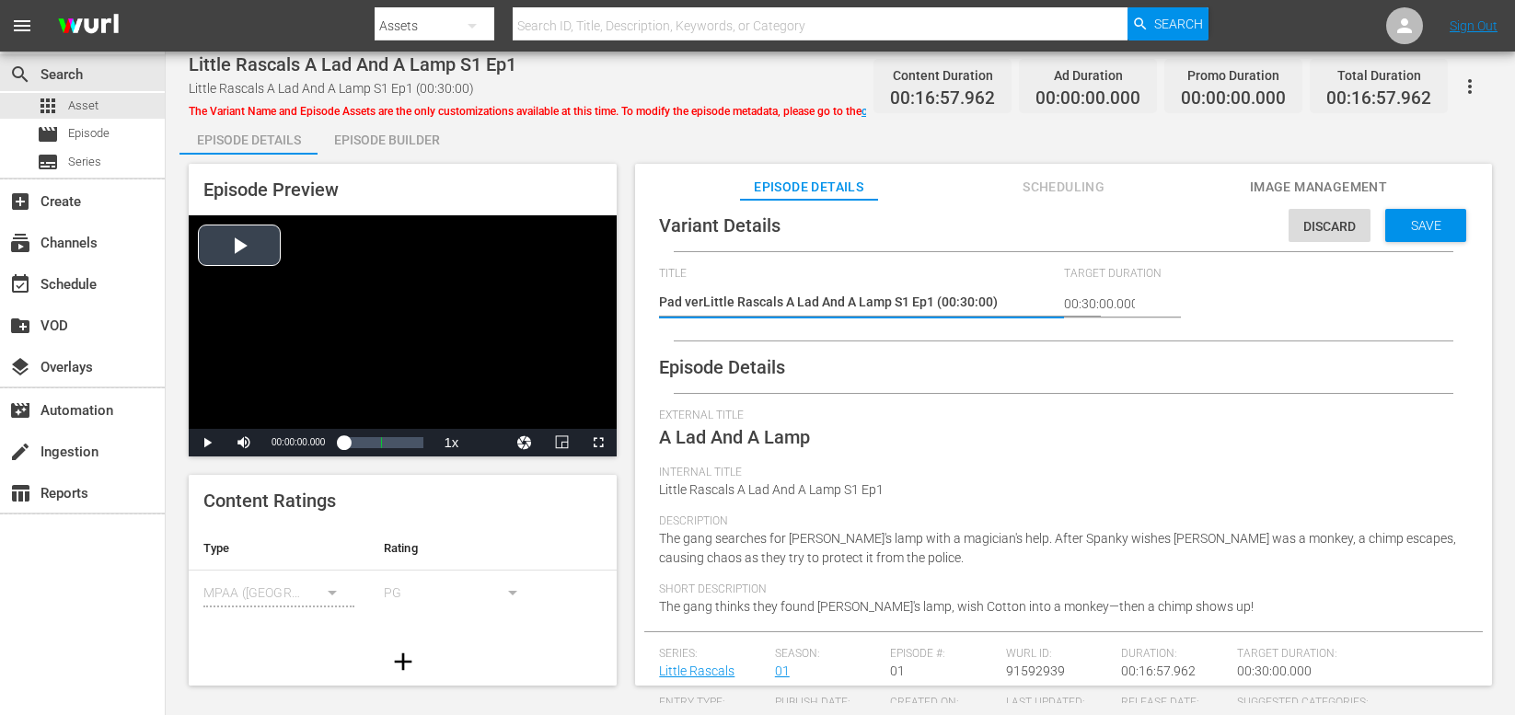
type textarea "Pad versLittle Rascals A Lad And A Lamp S1 Ep1 (00:30:00)"
type textarea "Pad versiLittle Rascals A Lad And A Lamp S1 Ep1 (00:30:00)"
type textarea "Pad versioLittle Rascals A Lad And A Lamp S1 Ep1 (00:30:00)"
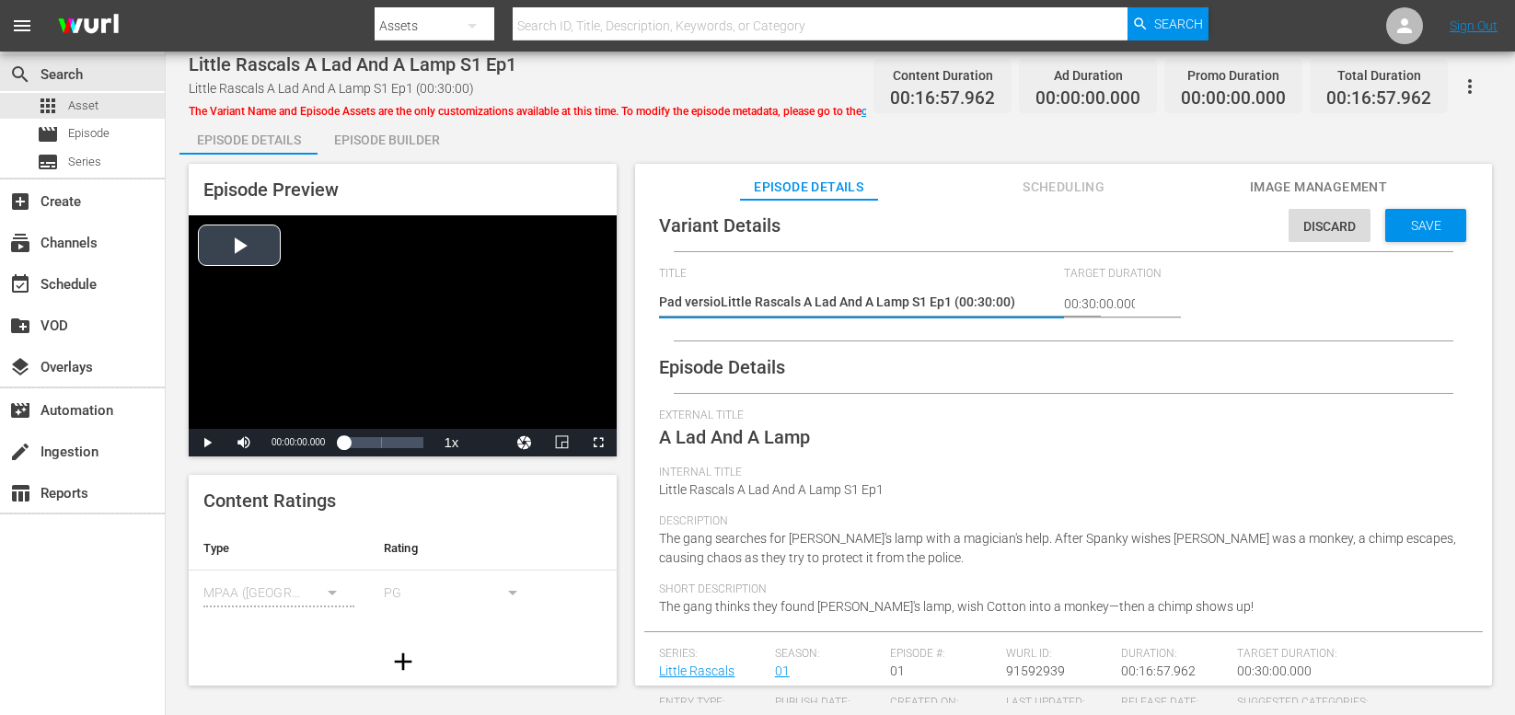
type textarea "Pad versionLittle Rascals A Lad And A Lamp S1 Ep1 (00:30:00)"
type textarea "Pad version Little Rascals A Lad And A Lamp S1 Ep1 (00:30:00)"
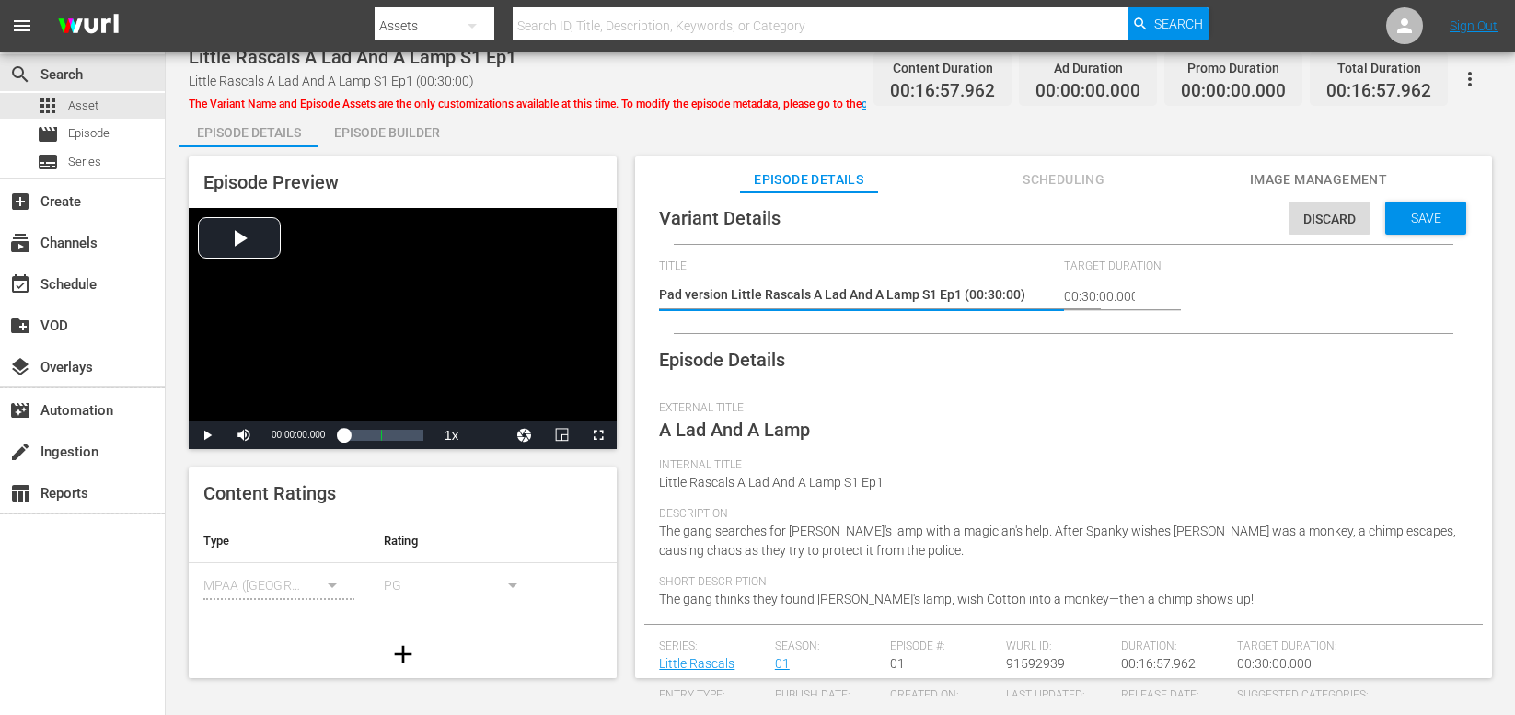
type textarea "Pad version Little Rascals A Lad And A Lamp S1 Ep1 (00:30:00)"
click at [379, 138] on div "Episode Builder" at bounding box center [387, 132] width 138 height 44
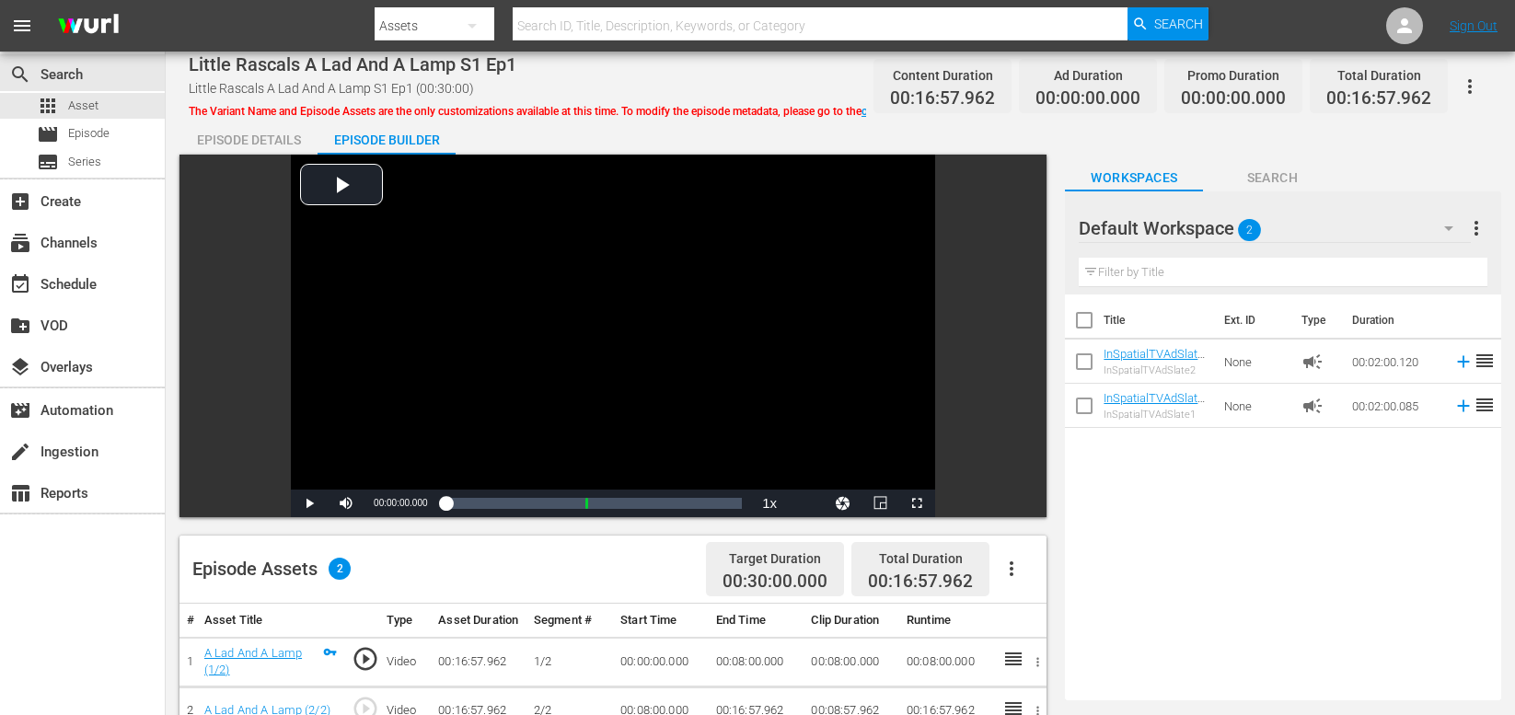
click at [226, 144] on div "Episode Details" at bounding box center [248, 140] width 138 height 44
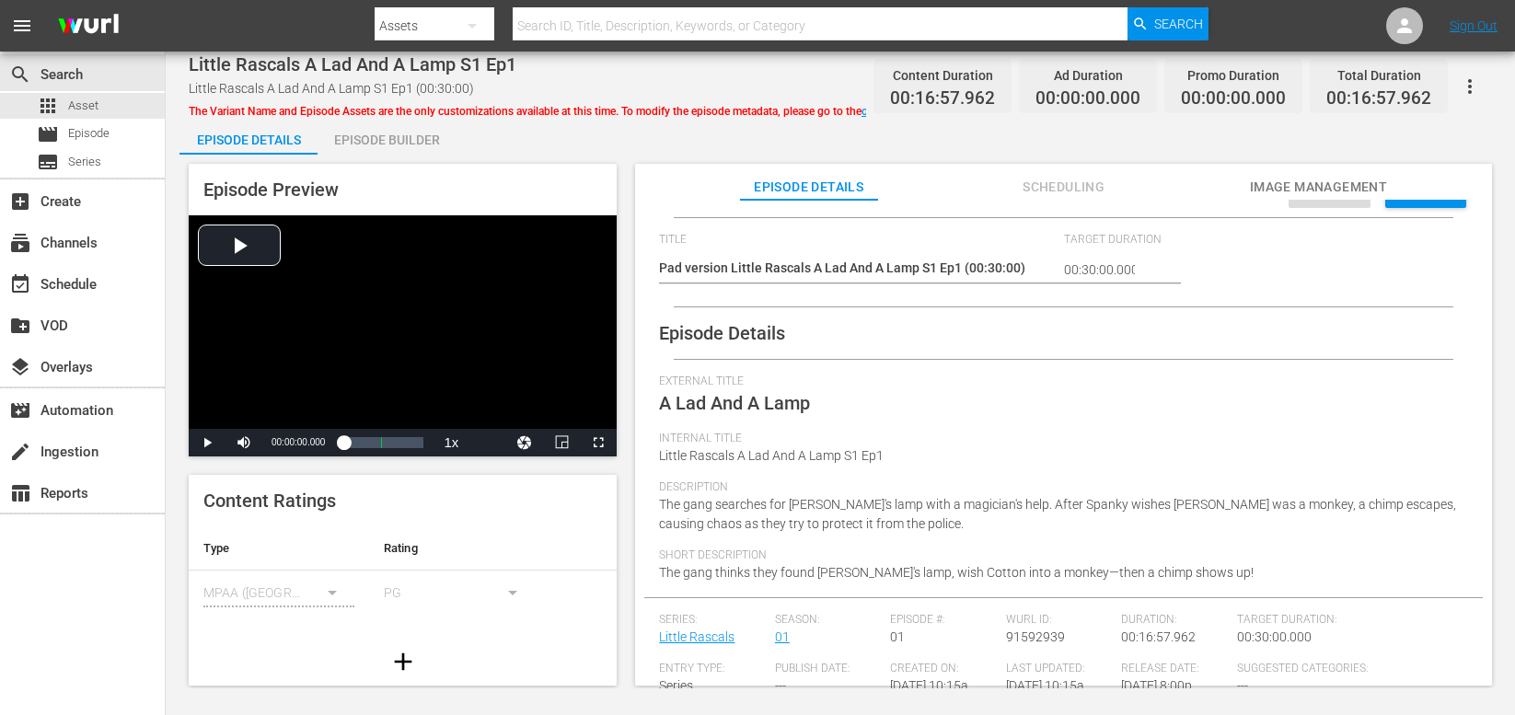
scroll to position [206, 0]
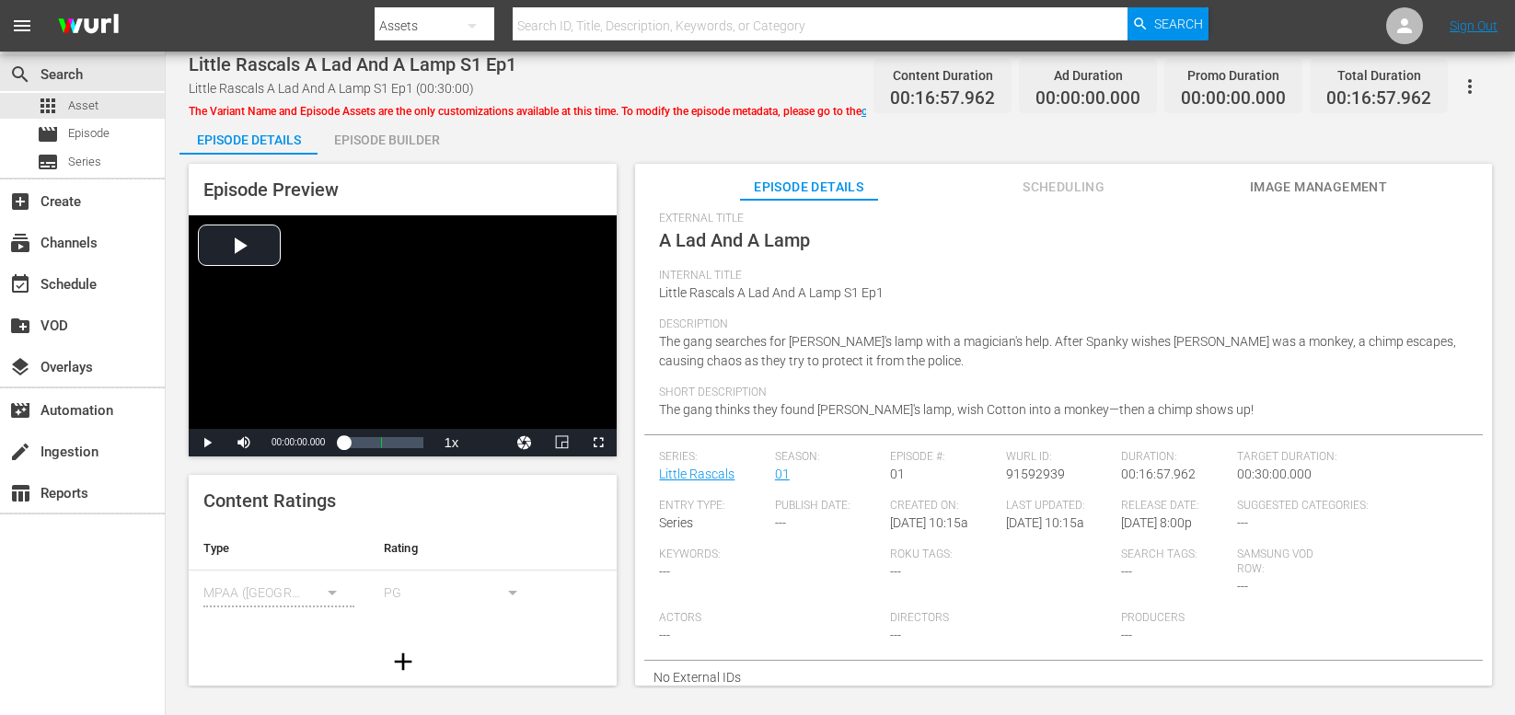
click at [674, 520] on span "Series" at bounding box center [676, 522] width 34 height 15
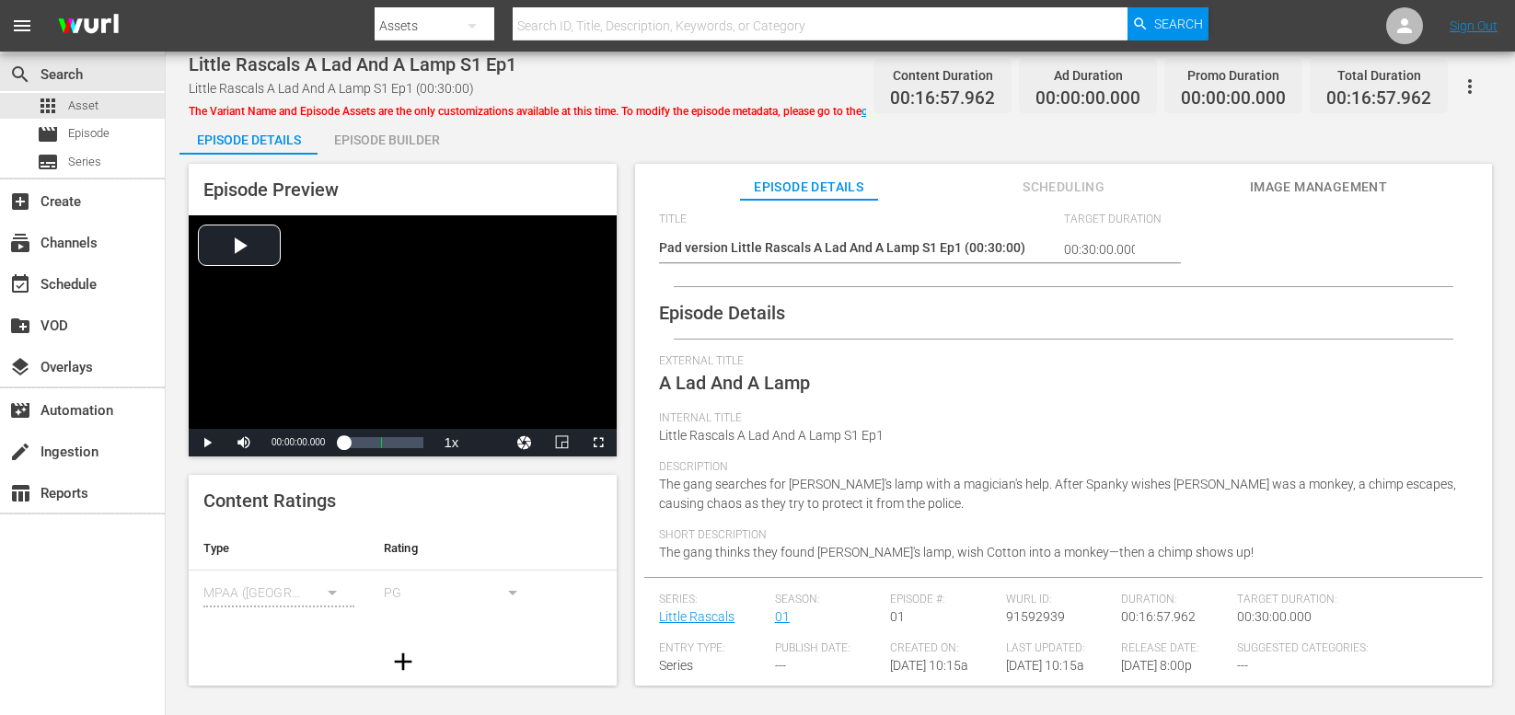
scroll to position [0, 0]
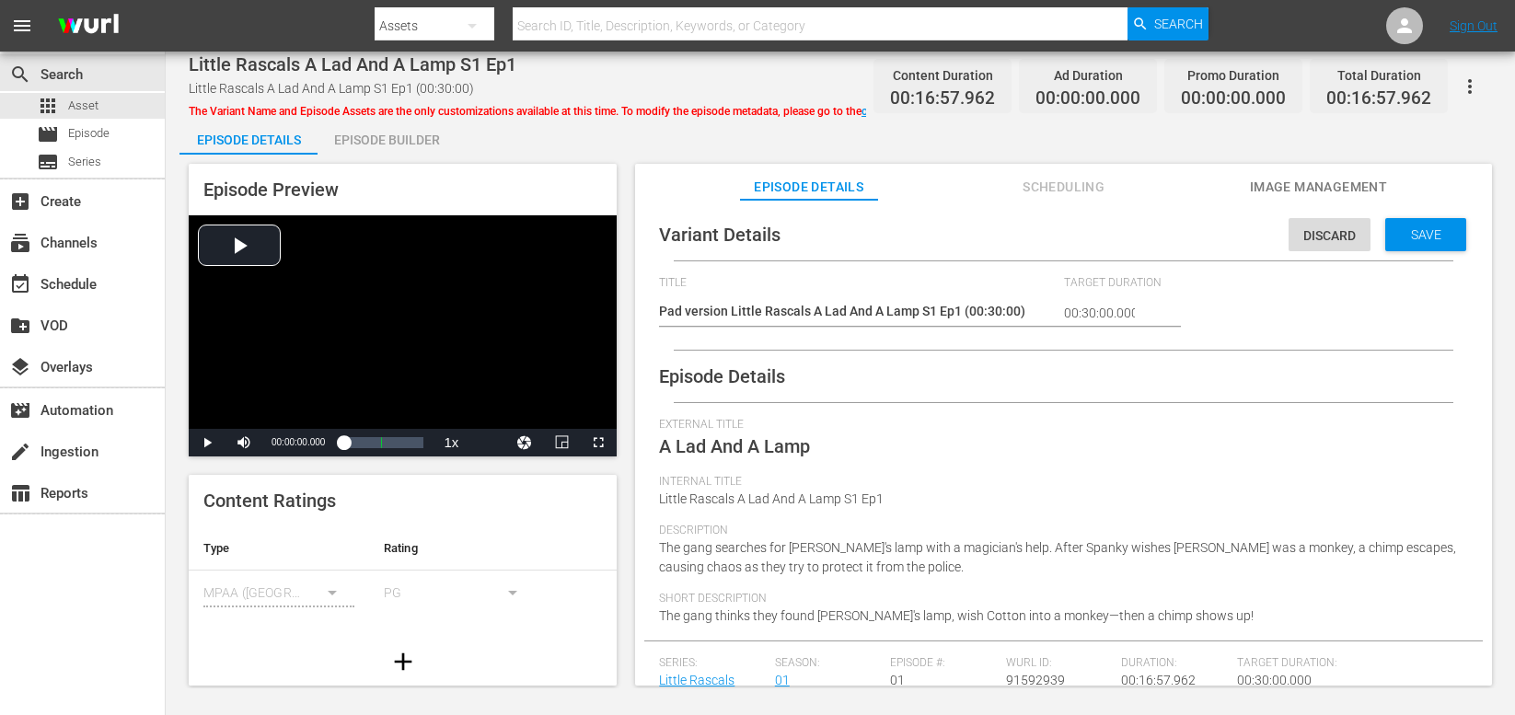
click at [799, 548] on span "The gang searches for Aladdin's lamp with a magician's help. After Spanky wishe…" at bounding box center [1057, 557] width 797 height 34
click at [906, 553] on span "The gang searches for Aladdin's lamp with a magician's help. After Spanky wishe…" at bounding box center [1057, 557] width 797 height 34
click at [1410, 237] on span "Save" at bounding box center [1426, 234] width 60 height 15
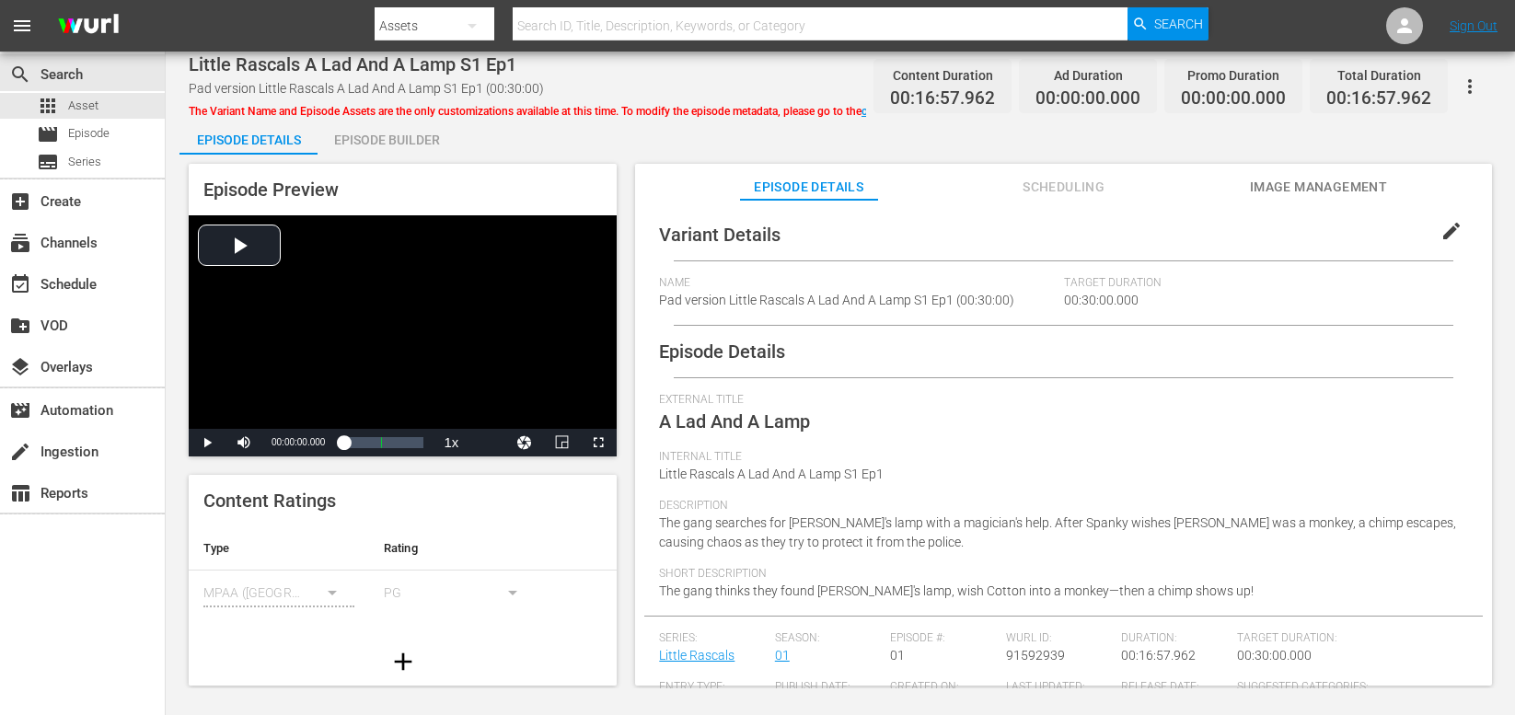
click at [1257, 417] on div "External Title A Lad And A Lamp" at bounding box center [1063, 421] width 809 height 57
click at [1065, 192] on span "Scheduling" at bounding box center [1064, 187] width 138 height 23
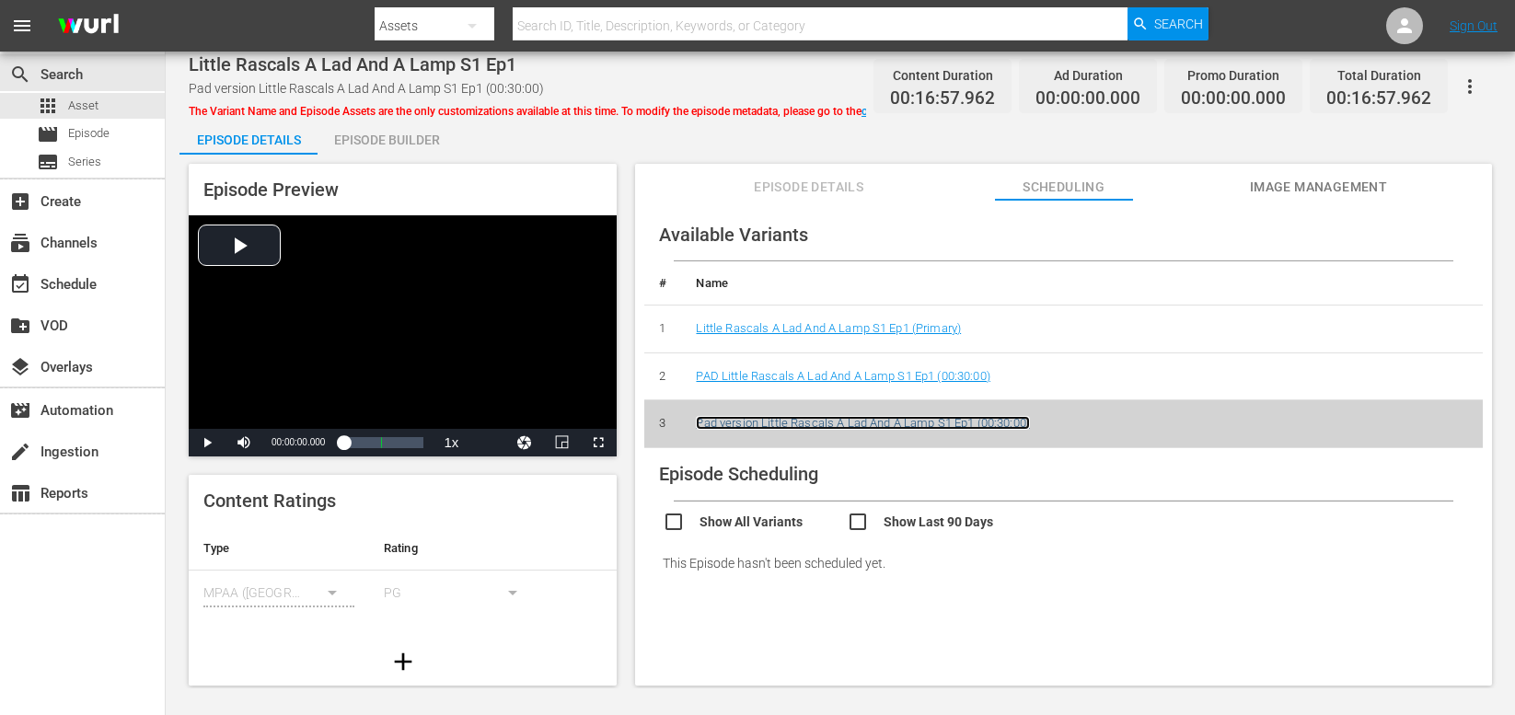
click at [738, 423] on link "Pad version Little Rascals A Lad And A Lamp S1 Ep1 (00:30:00)" at bounding box center [863, 423] width 334 height 14
click at [747, 423] on link "Pad version Little Rascals A Lad And A Lamp S1 Ep1 (00:30:00)" at bounding box center [863, 423] width 334 height 14
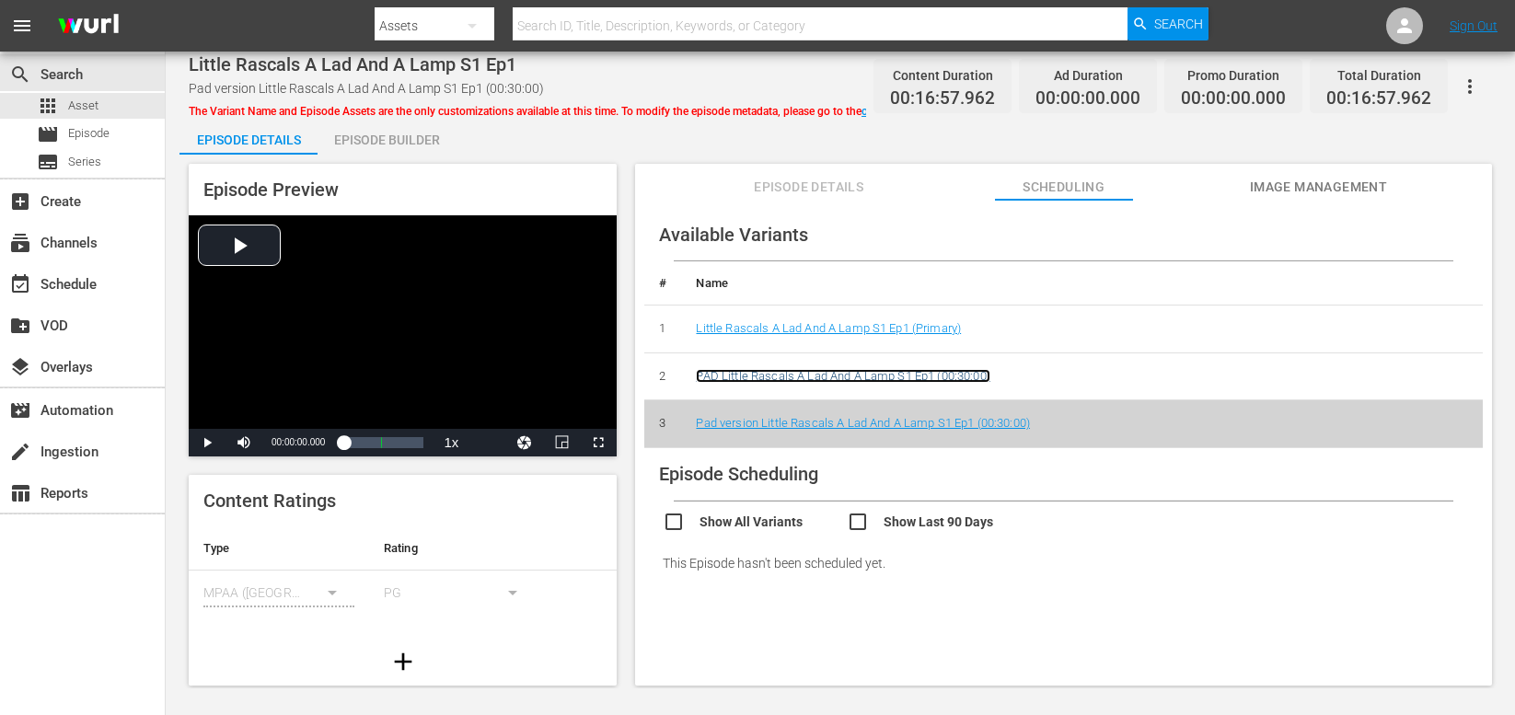
click at [740, 375] on link "PAD Little Rascals A Lad And A Lamp S1 Ep1 (00:30:00)" at bounding box center [843, 376] width 294 height 14
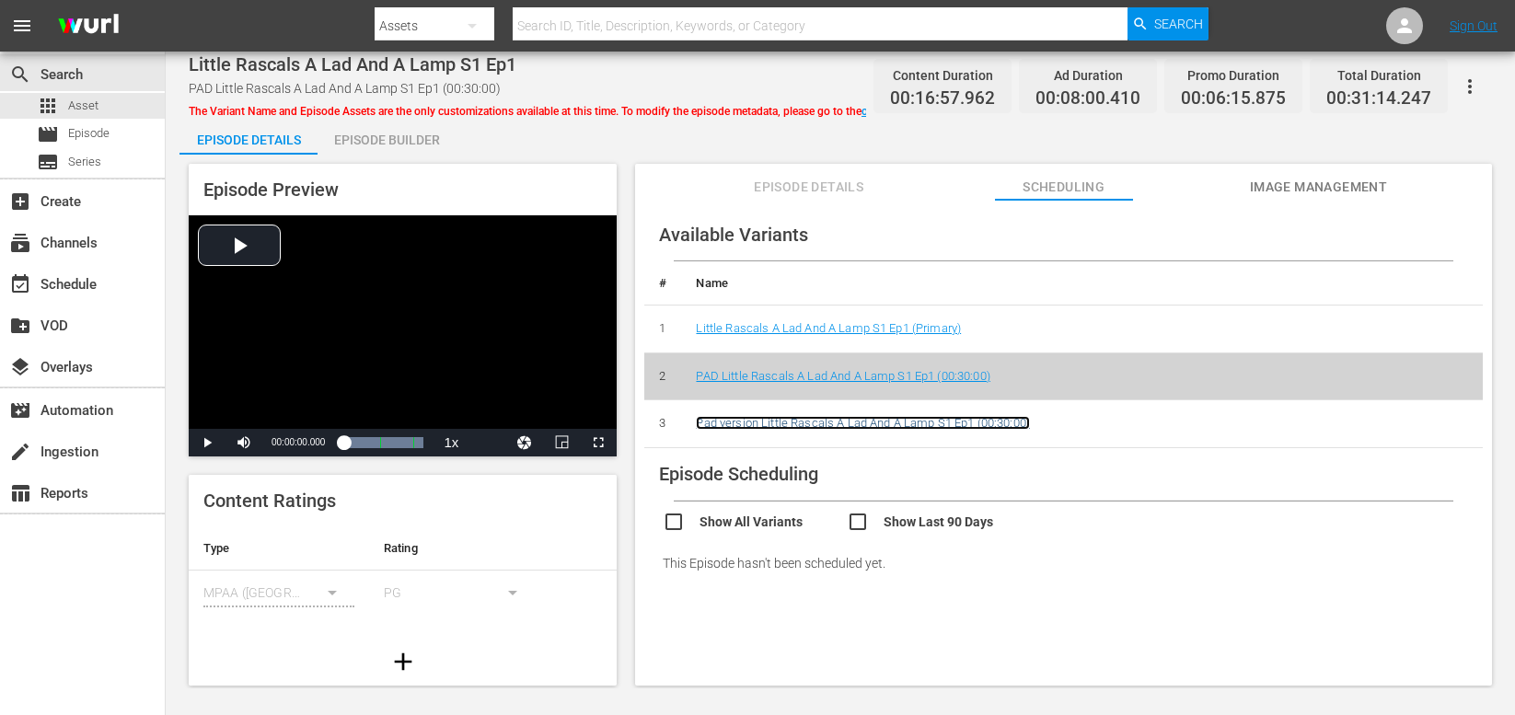
click at [740, 426] on link "Pad version Little Rascals A Lad And A Lamp S1 Ep1 (00:30:00)" at bounding box center [863, 423] width 334 height 14
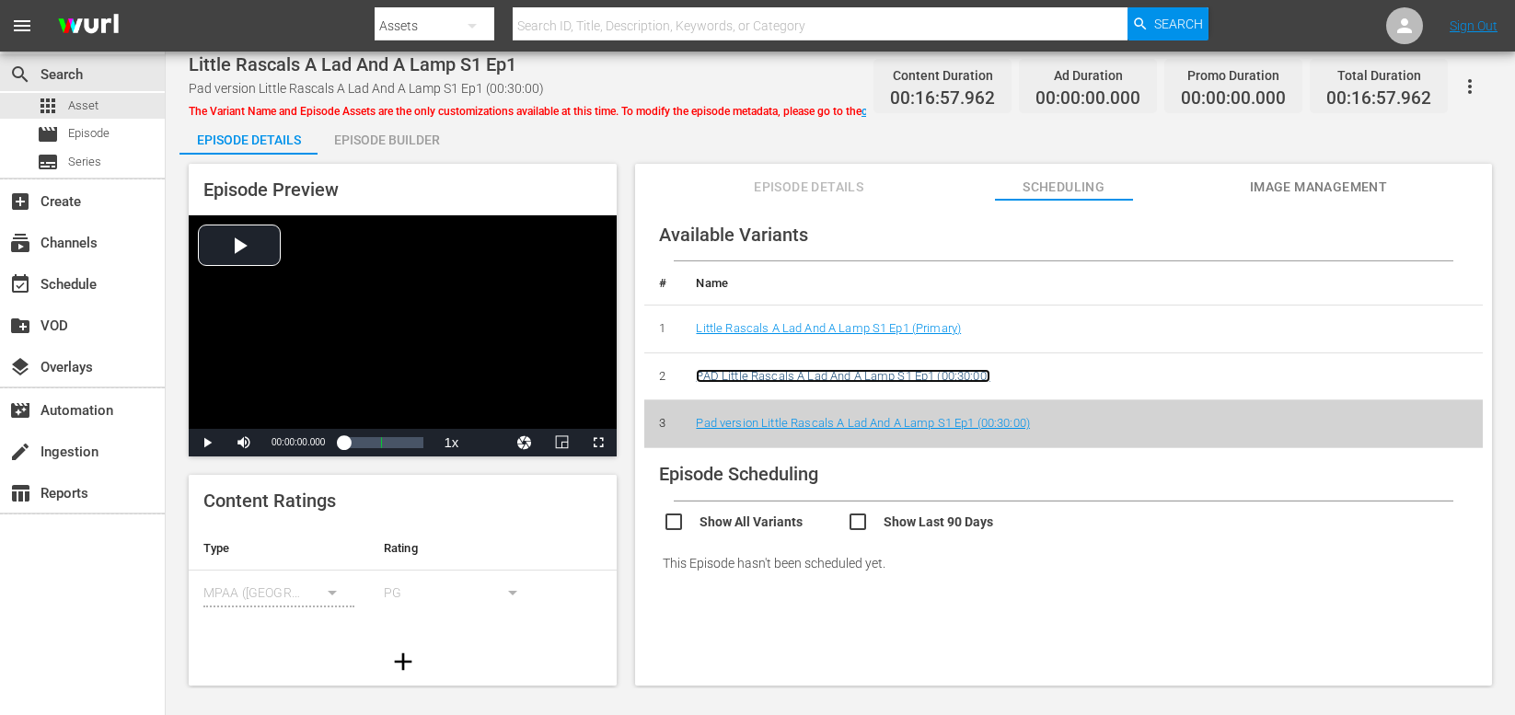
click at [804, 373] on link "PAD Little Rascals A Lad And A Lamp S1 Ep1 (00:30:00)" at bounding box center [843, 376] width 294 height 14
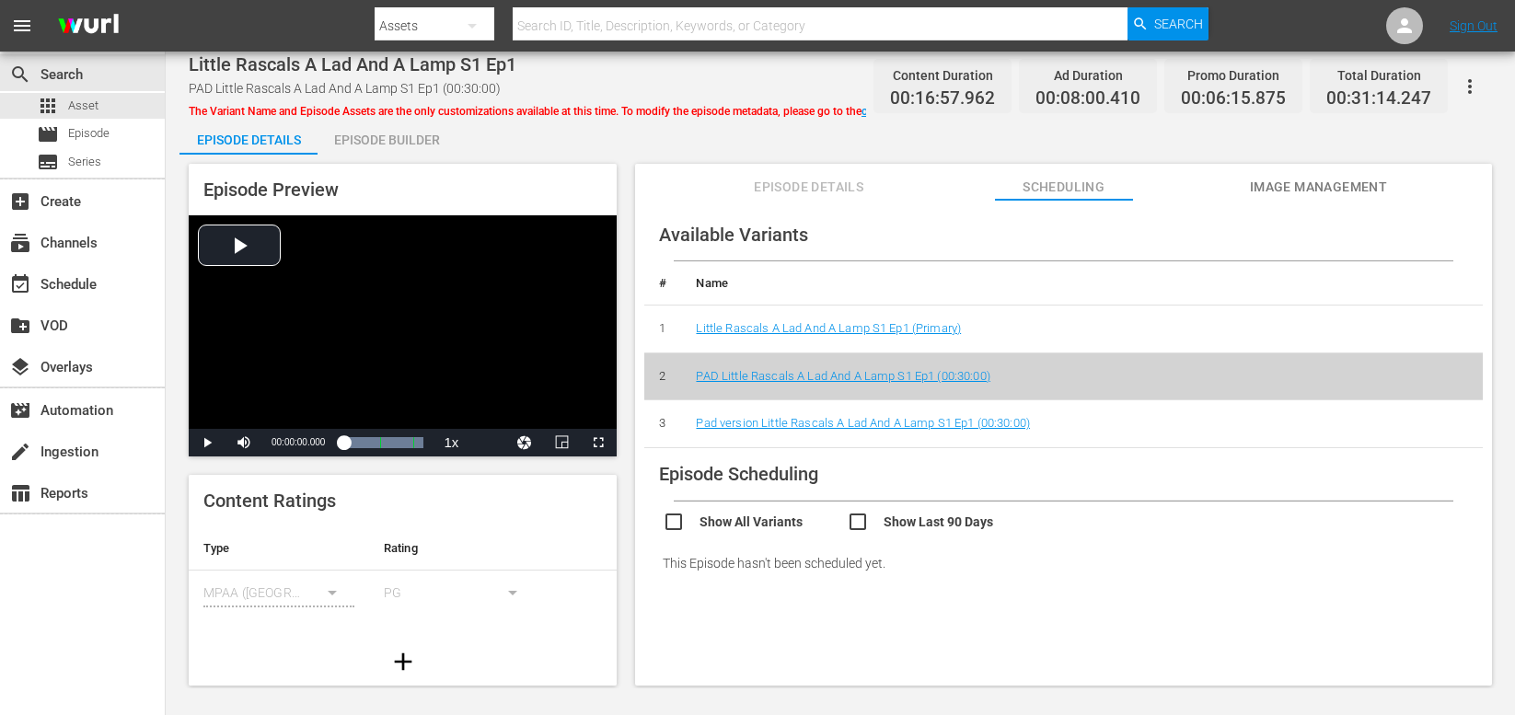
click at [389, 134] on div "Episode Builder" at bounding box center [387, 140] width 138 height 44
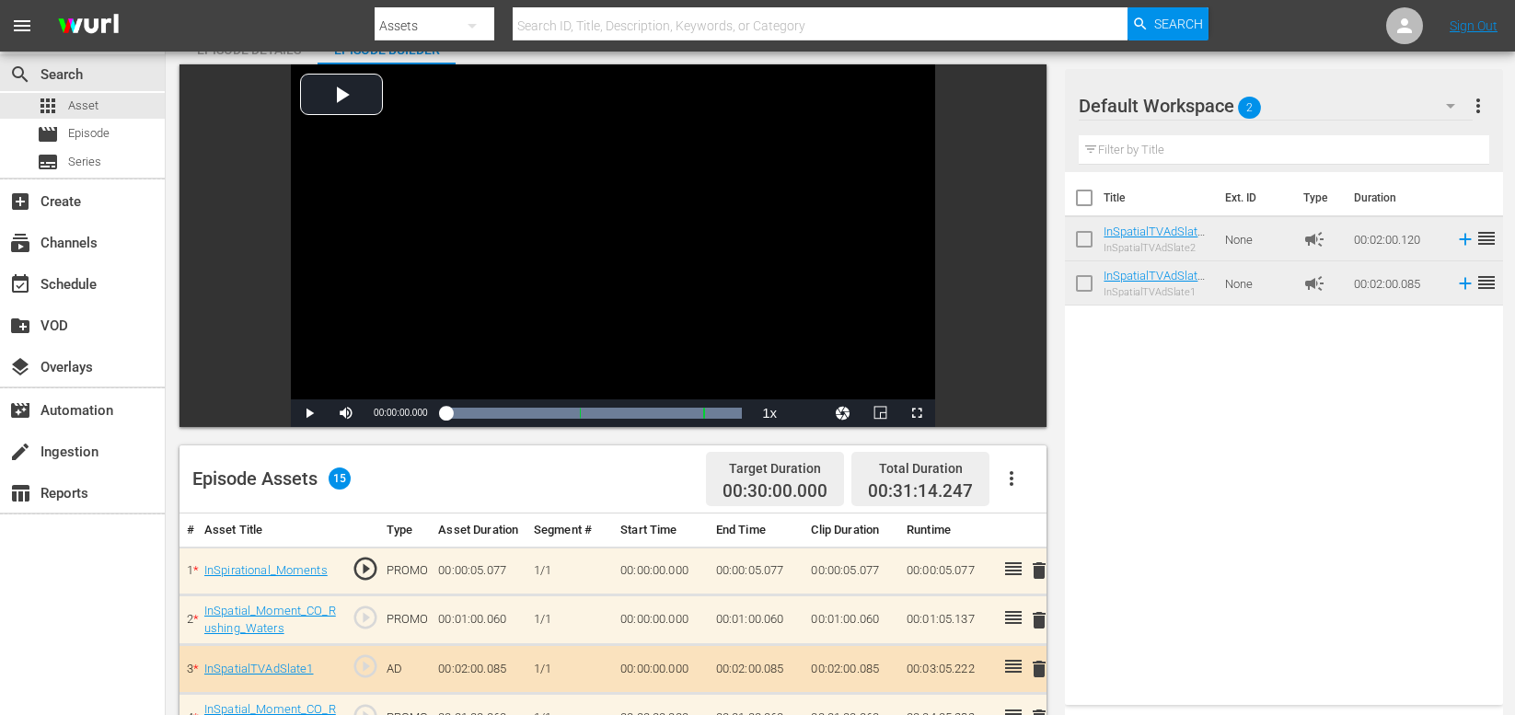
scroll to position [68, 0]
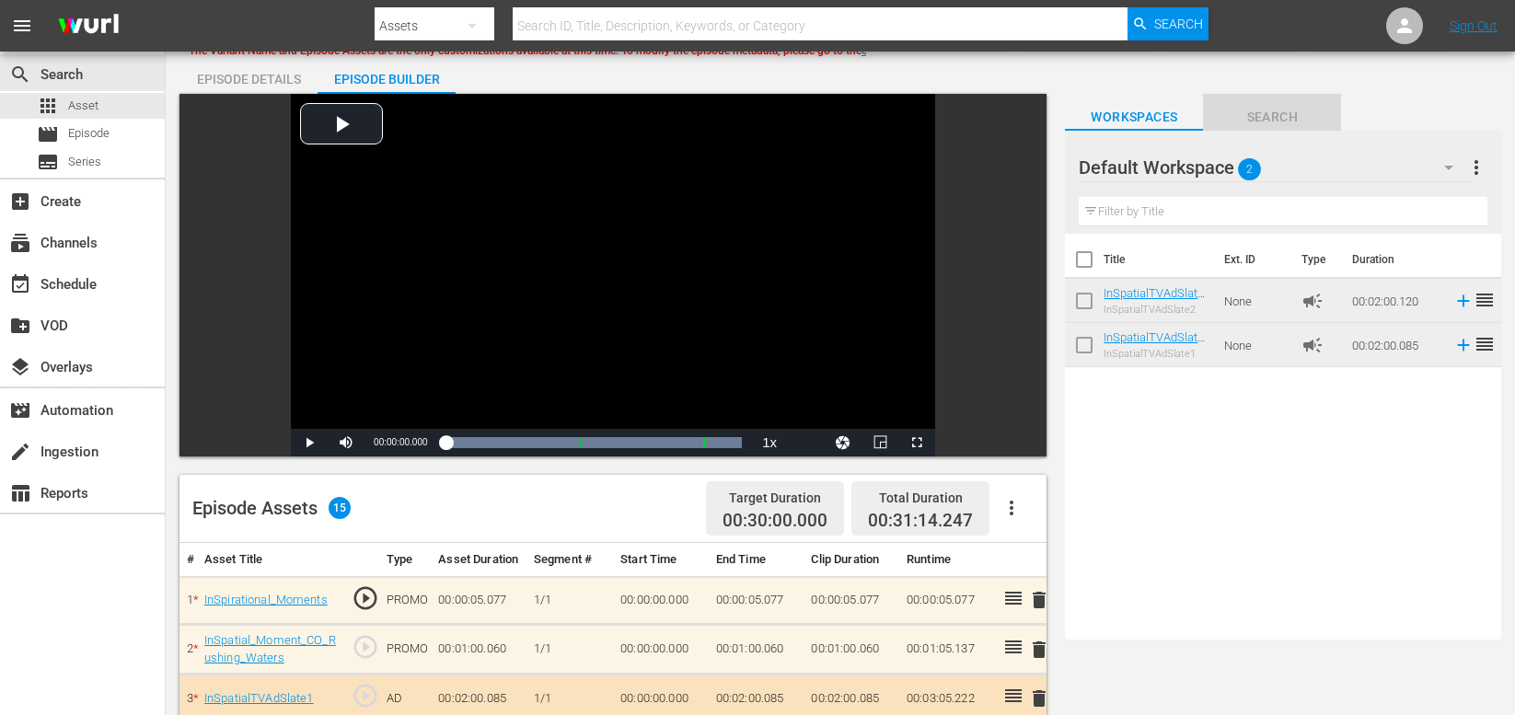
click at [1261, 113] on span "Search" at bounding box center [1272, 117] width 138 height 23
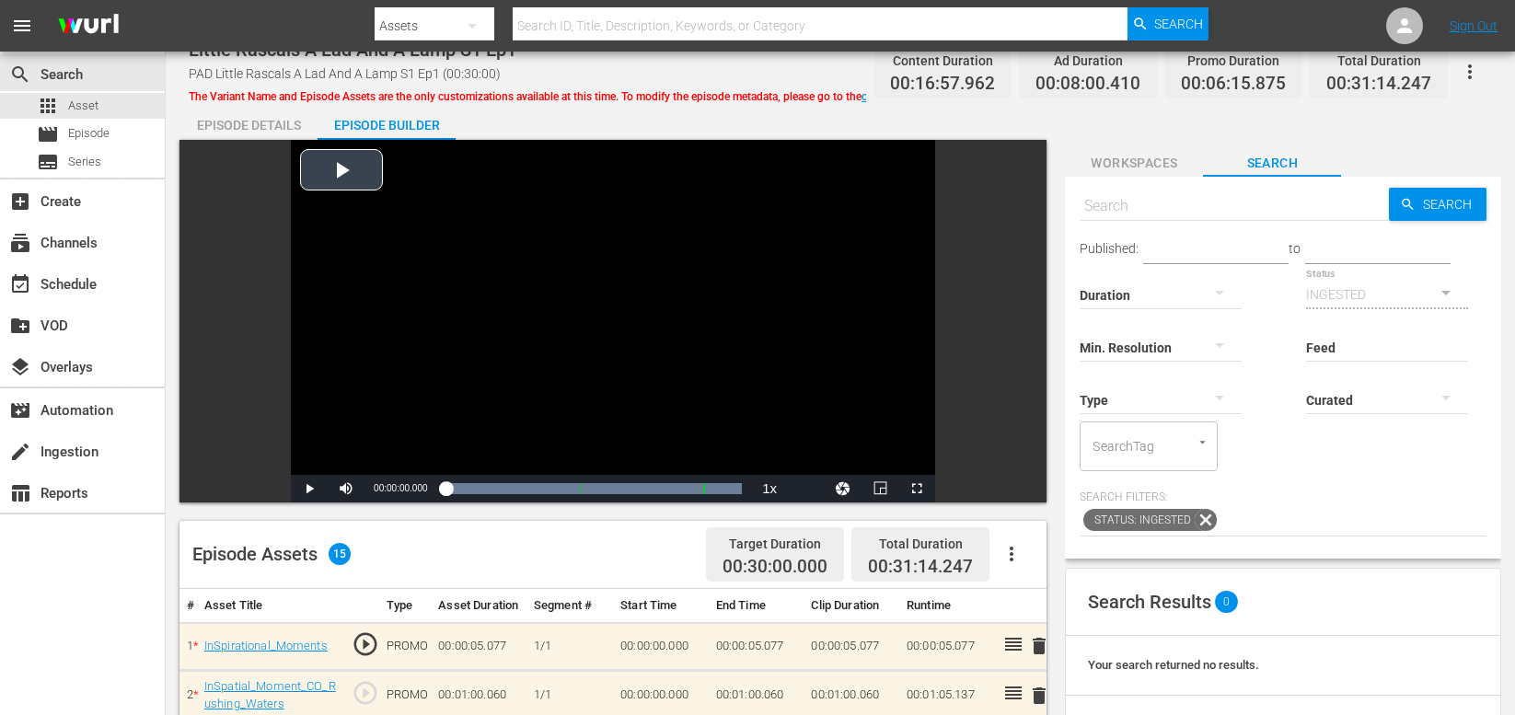
scroll to position [0, 0]
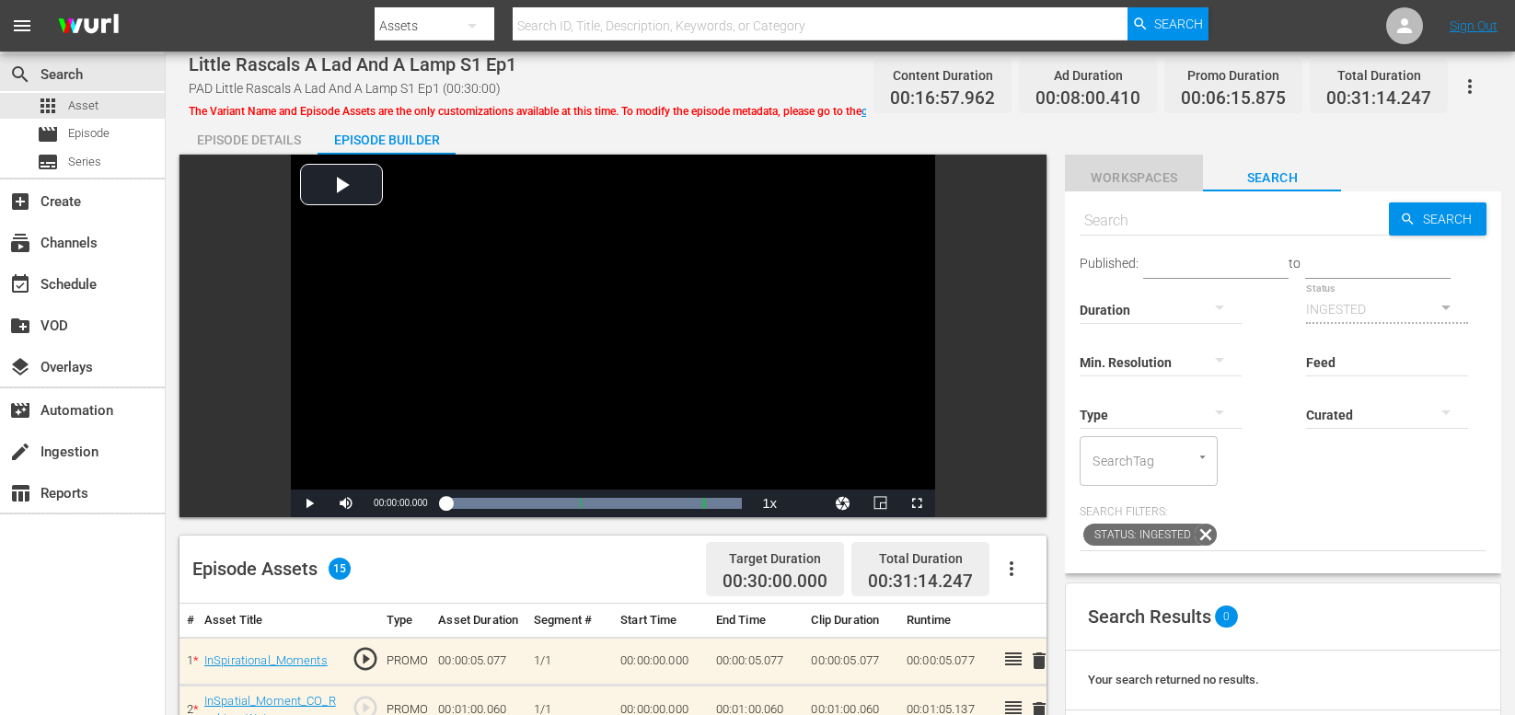
click at [1122, 181] on span "Workspaces" at bounding box center [1134, 178] width 138 height 23
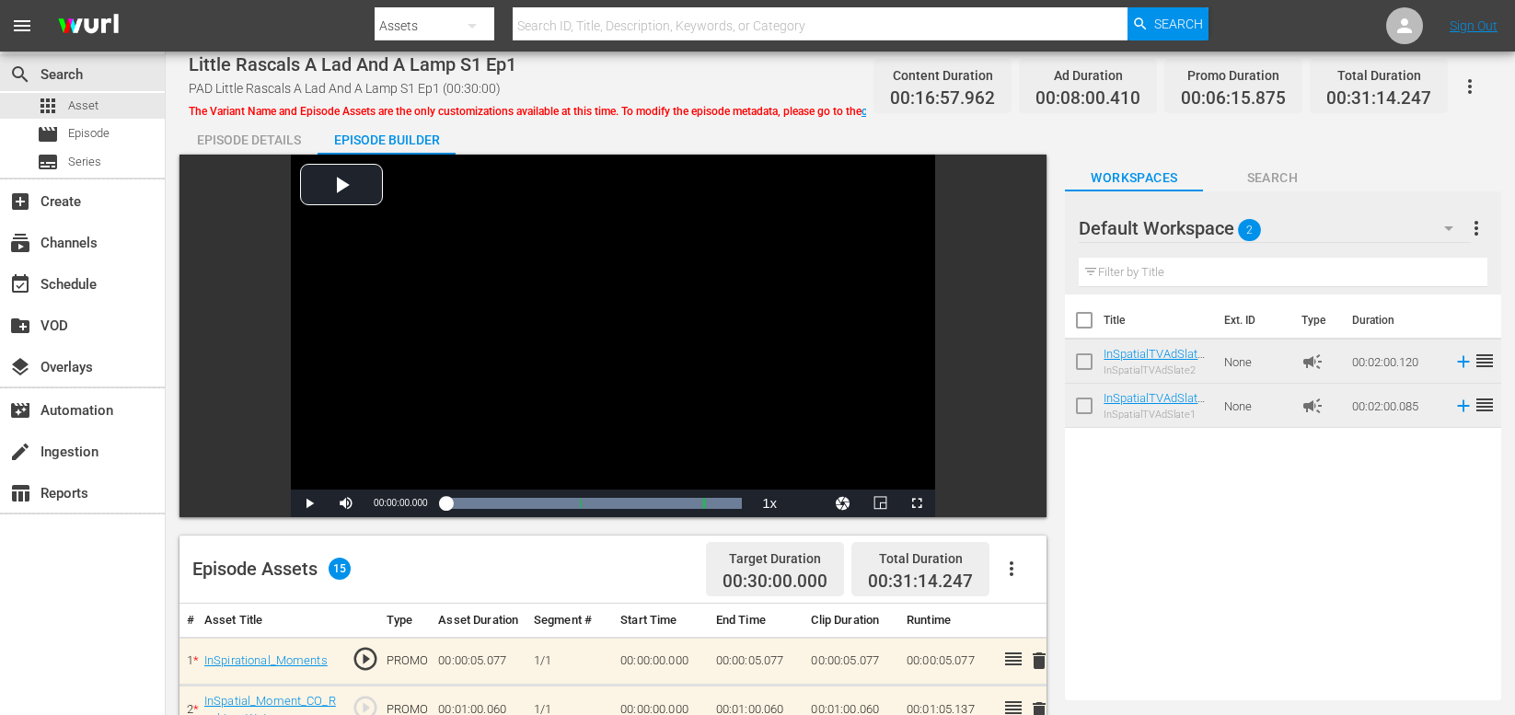
click at [1474, 226] on span "more_vert" at bounding box center [1476, 228] width 22 height 22
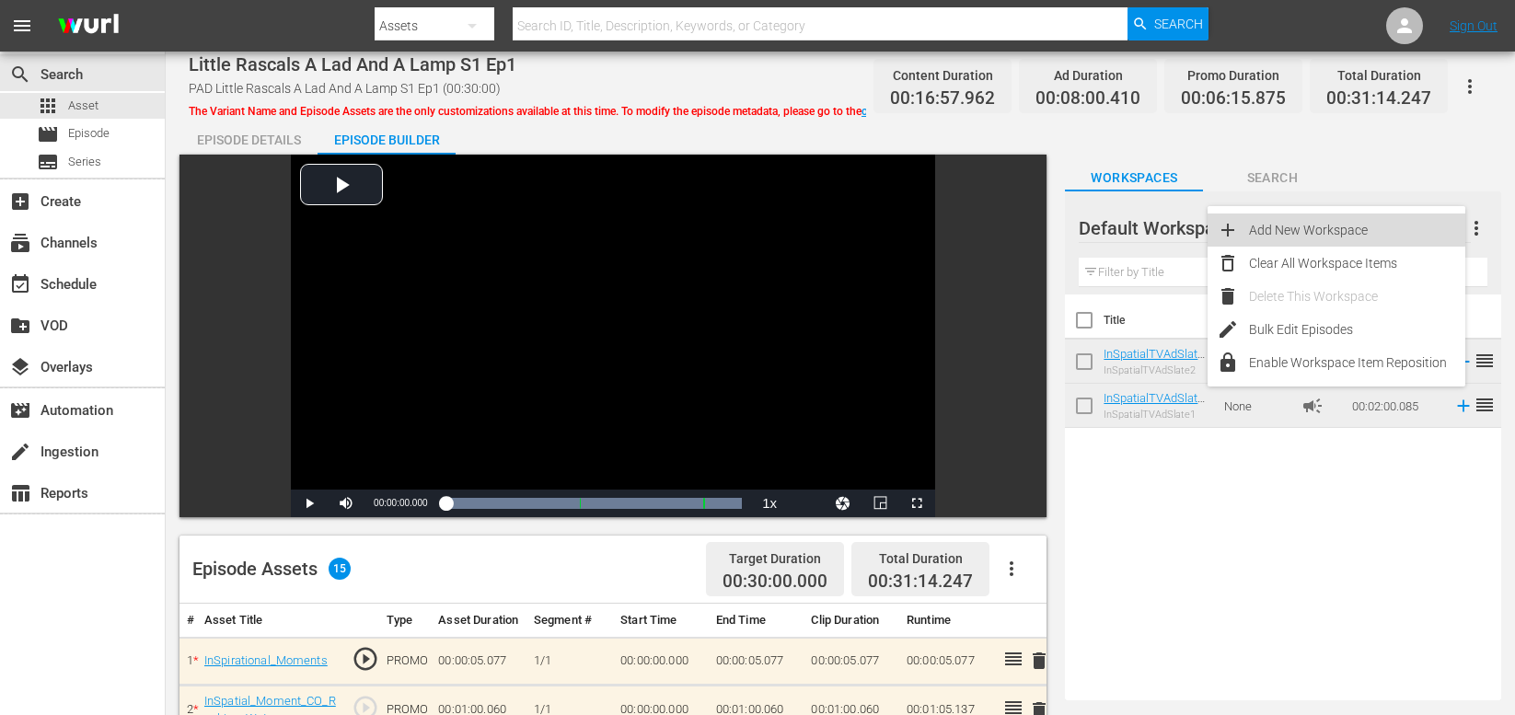
click at [1313, 228] on div "Add New Workspace" at bounding box center [1357, 230] width 216 height 33
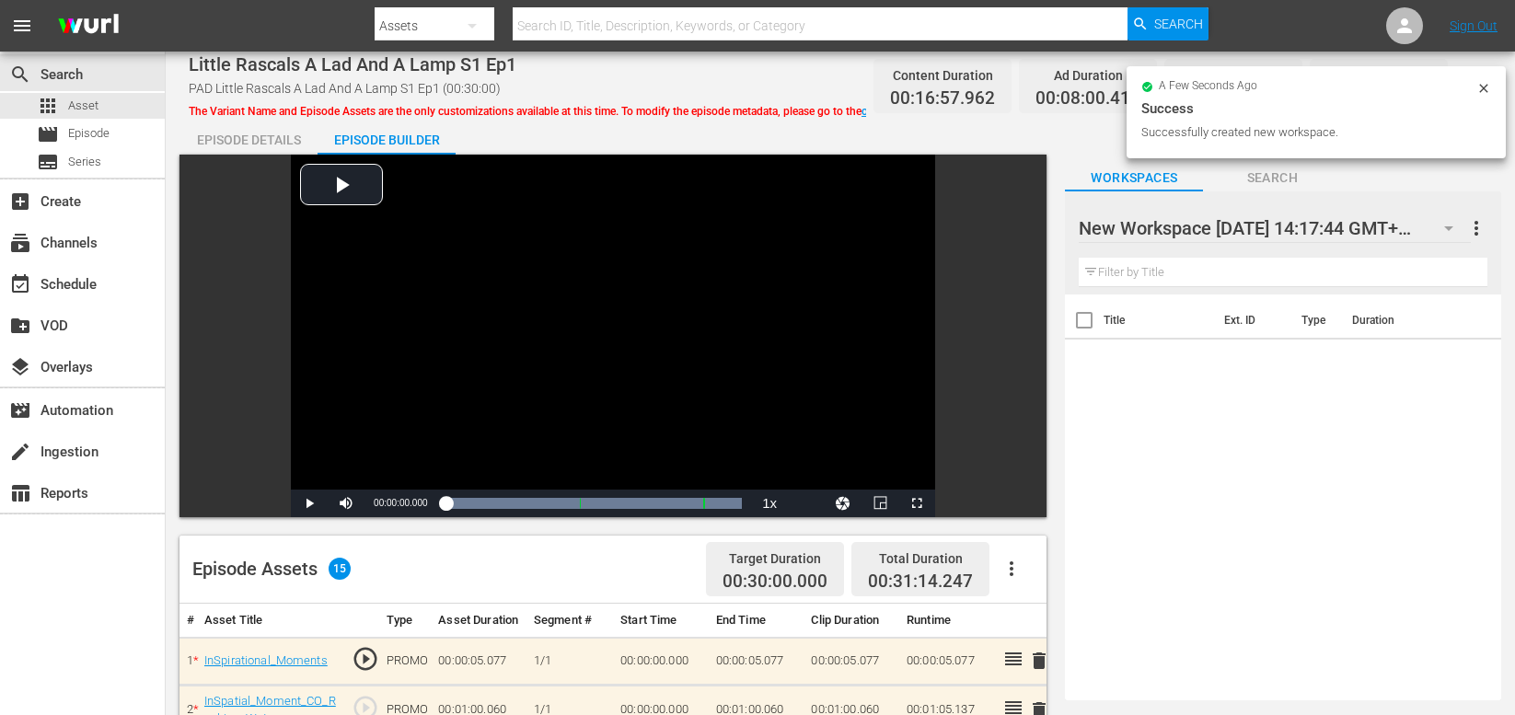
click at [1232, 386] on div "Title Ext. ID Type Duration" at bounding box center [1283, 494] width 436 height 399
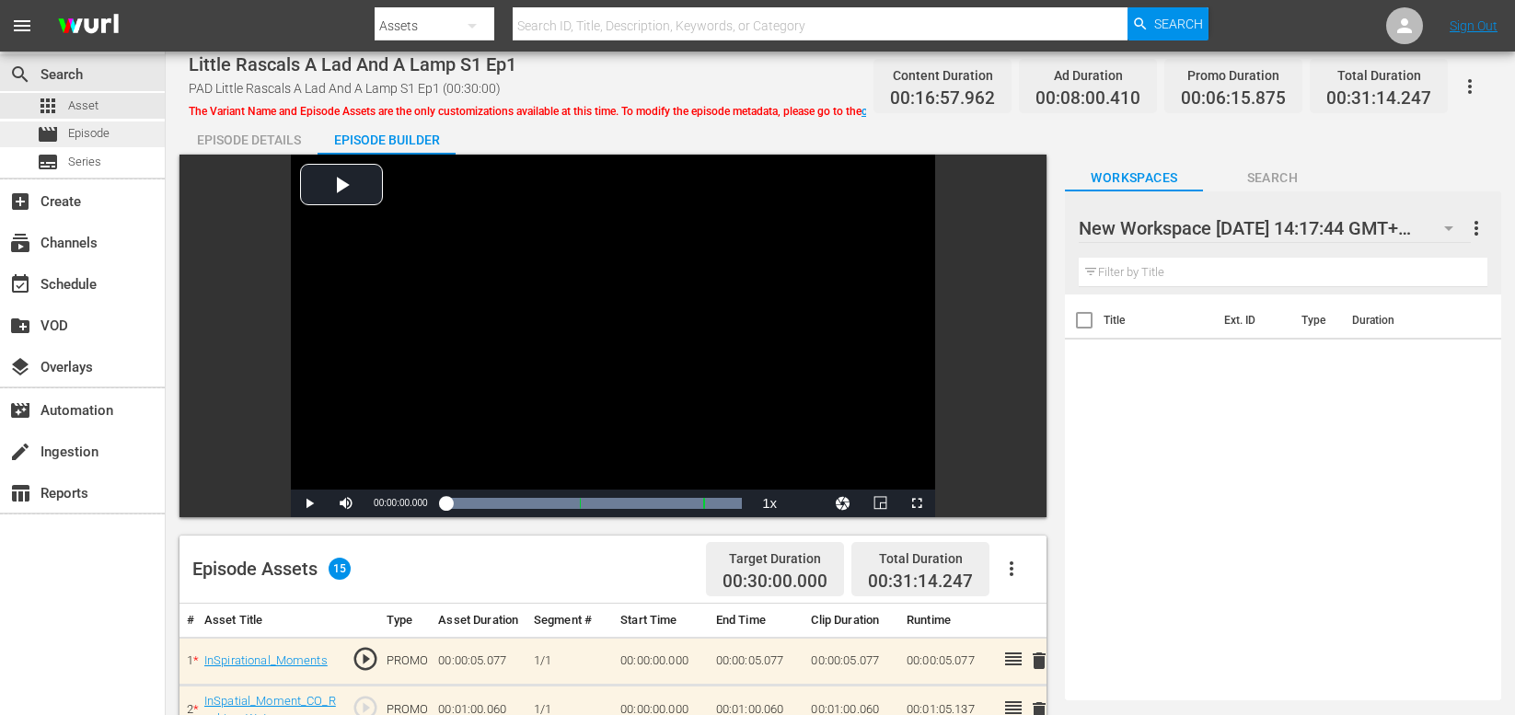
click at [73, 135] on span "Episode" at bounding box center [88, 133] width 41 height 18
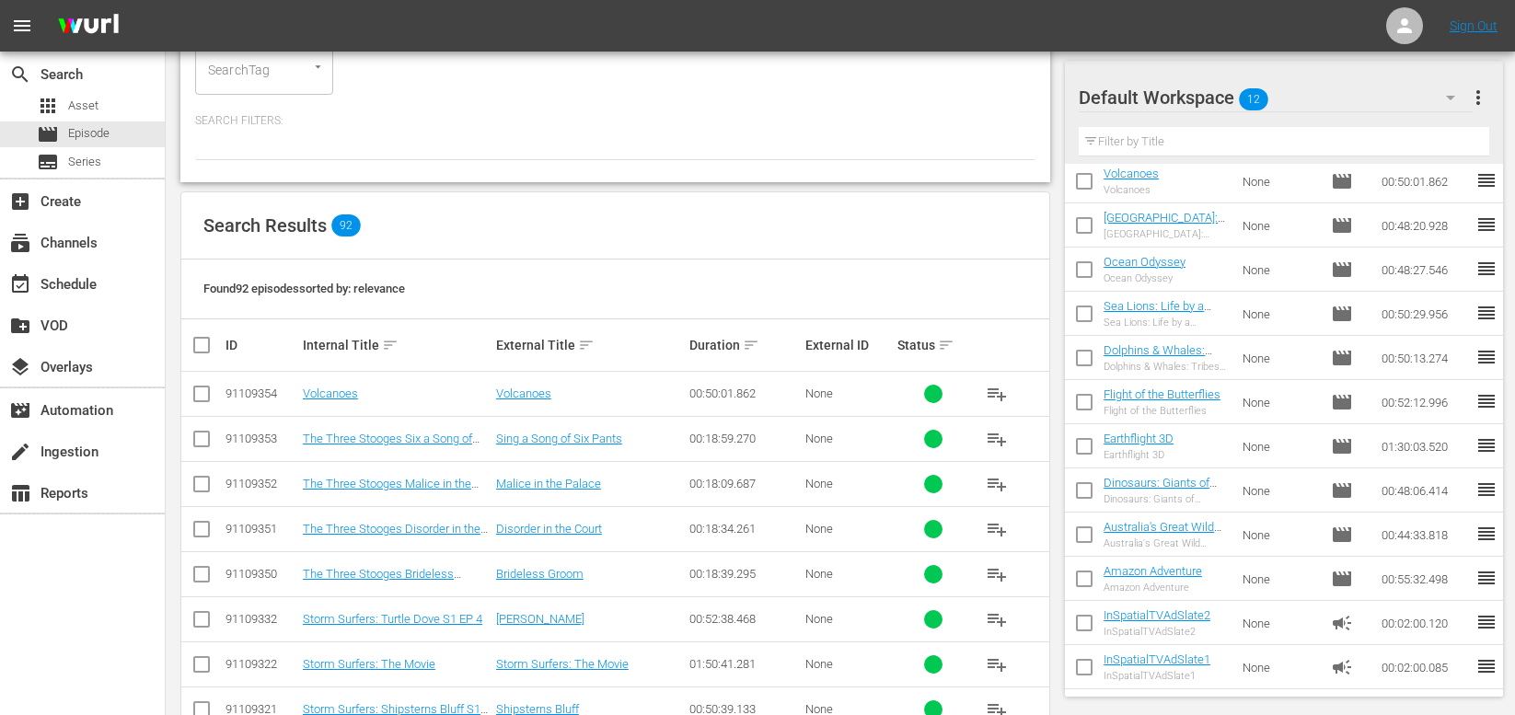
scroll to position [213, 0]
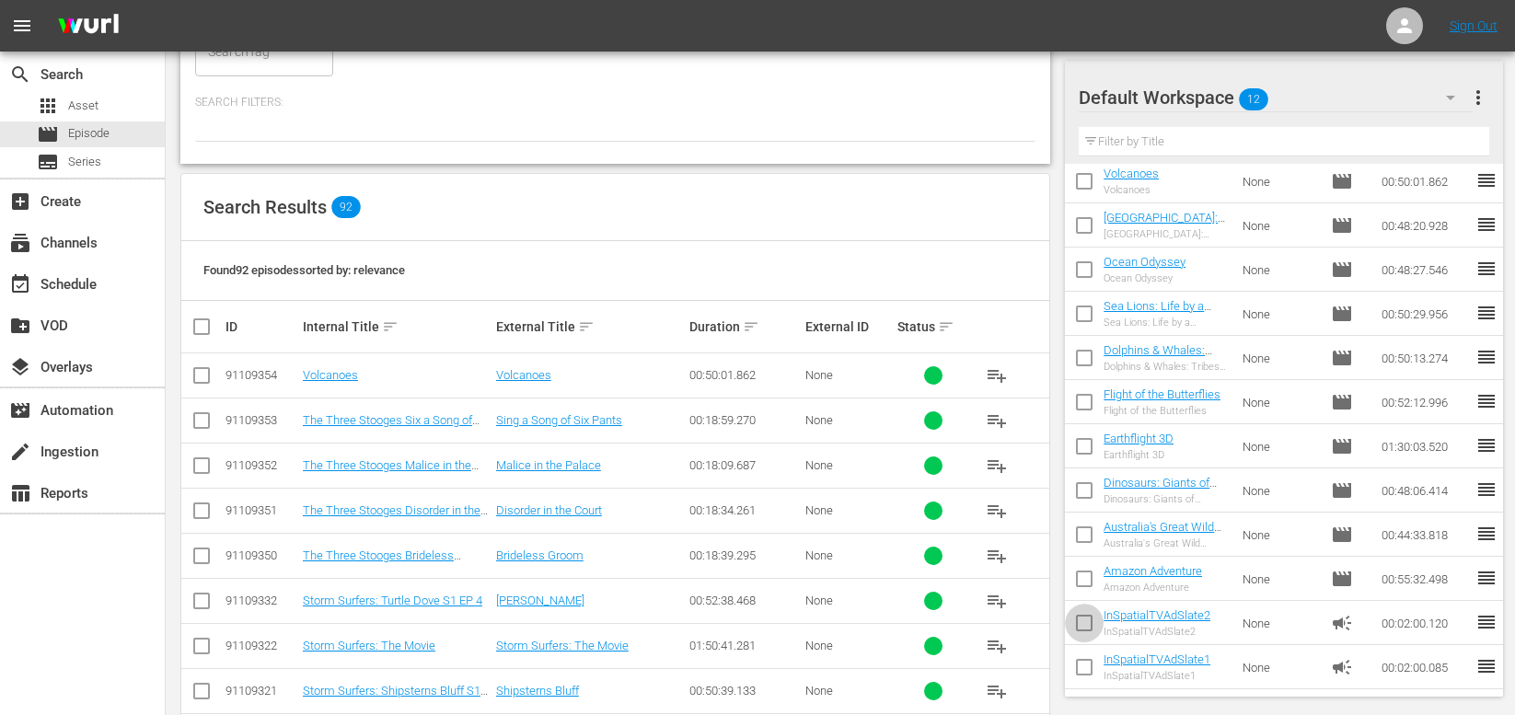
drag, startPoint x: 1082, startPoint y: 624, endPoint x: 1084, endPoint y: 645, distance: 21.3
click at [1082, 625] on input "checkbox" at bounding box center [1084, 626] width 39 height 39
checkbox input "true"
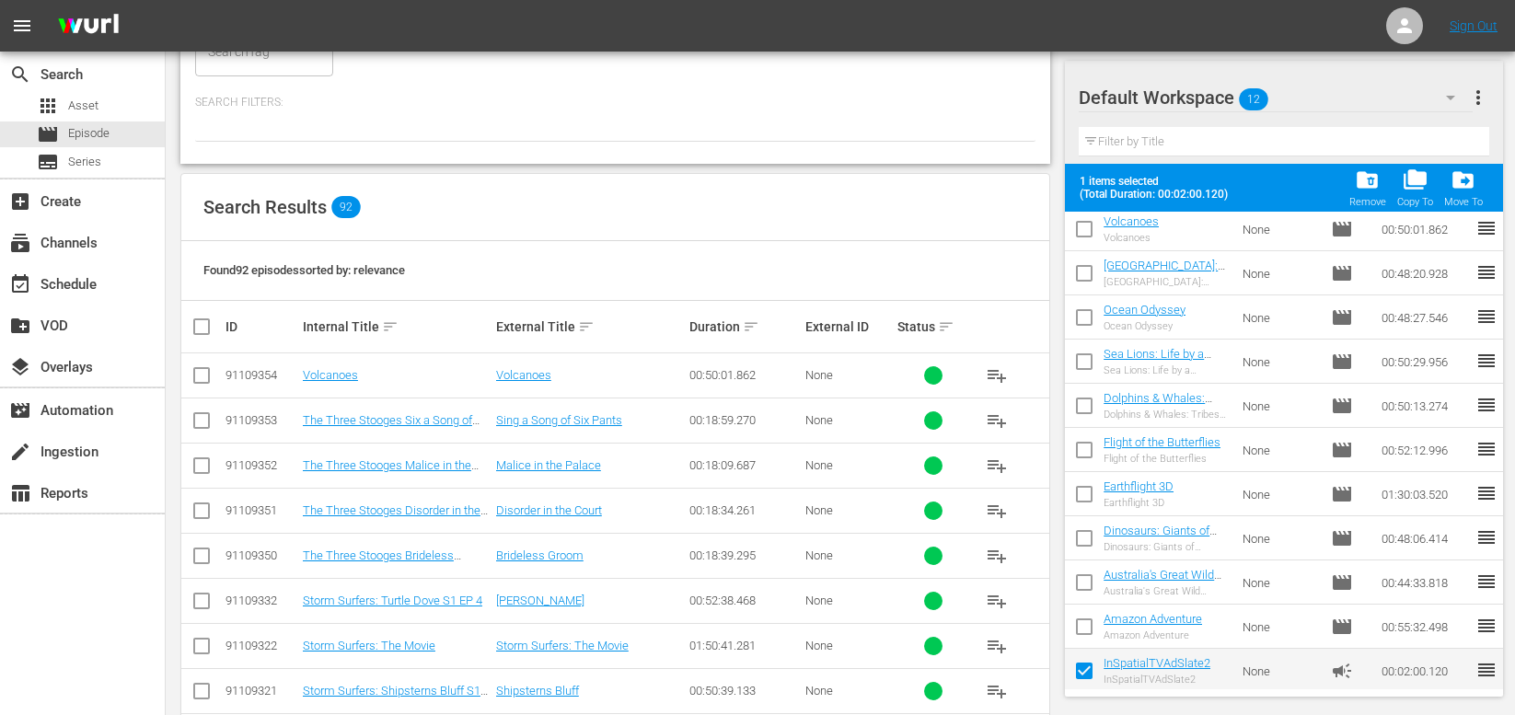
scroll to position [98, 0]
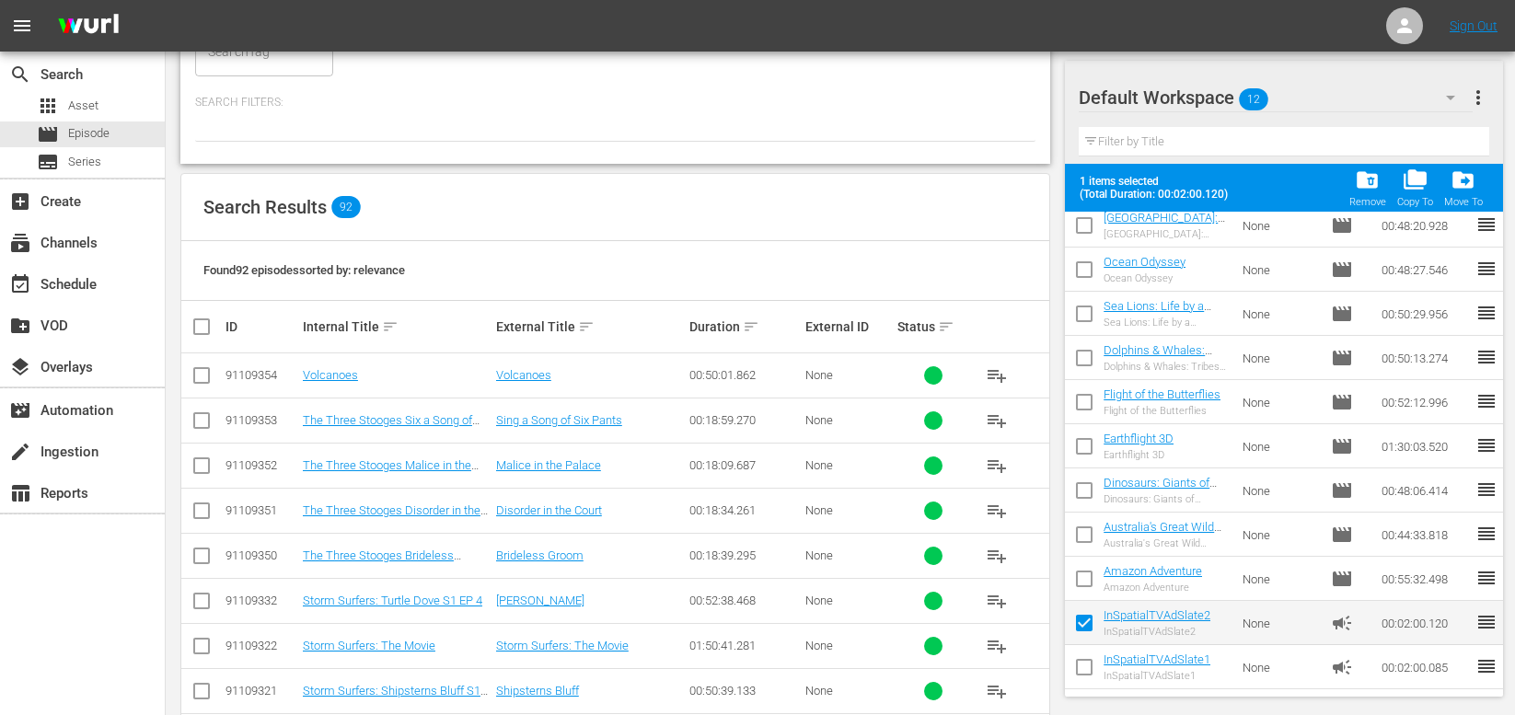
click at [1086, 670] on input "checkbox" at bounding box center [1084, 671] width 39 height 39
checkbox input "true"
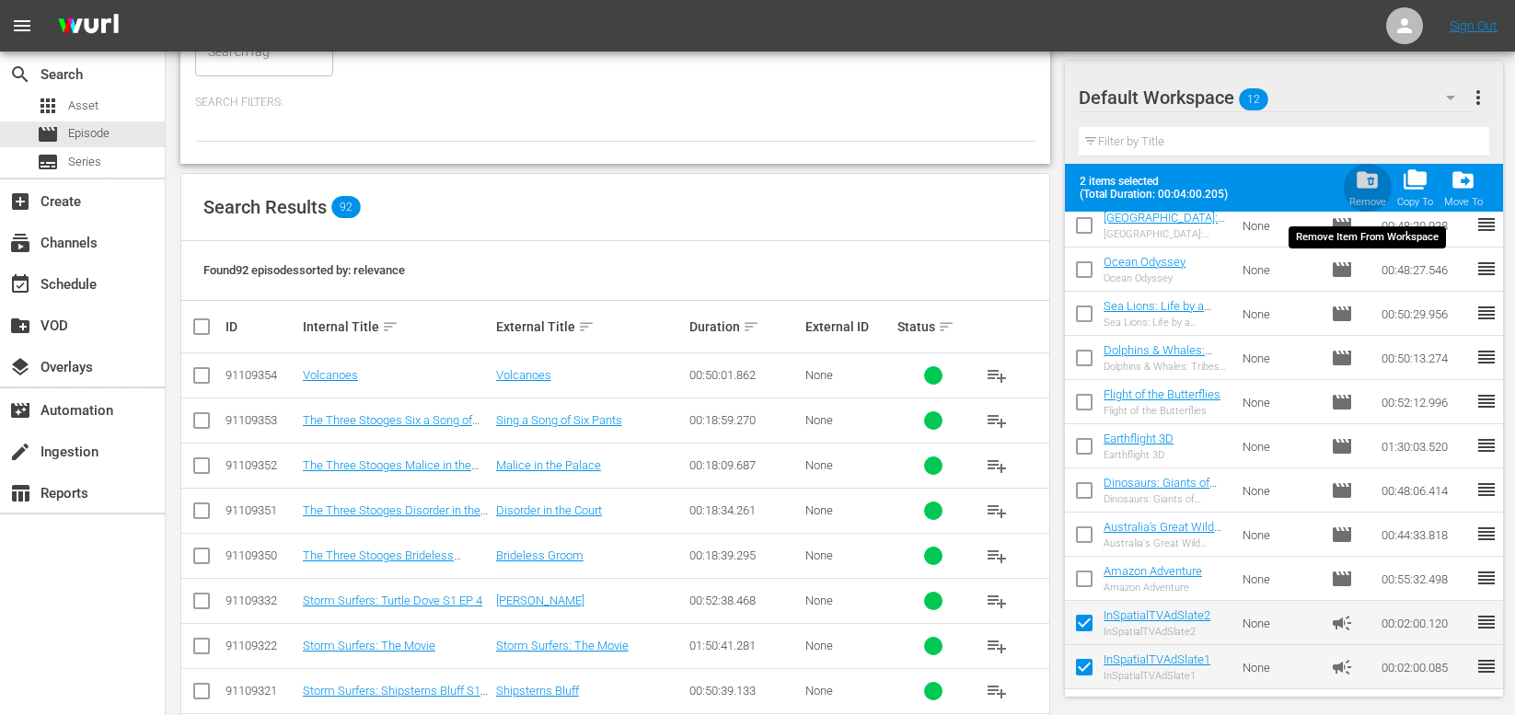
click at [1360, 183] on span "folder_delete" at bounding box center [1367, 180] width 25 height 25
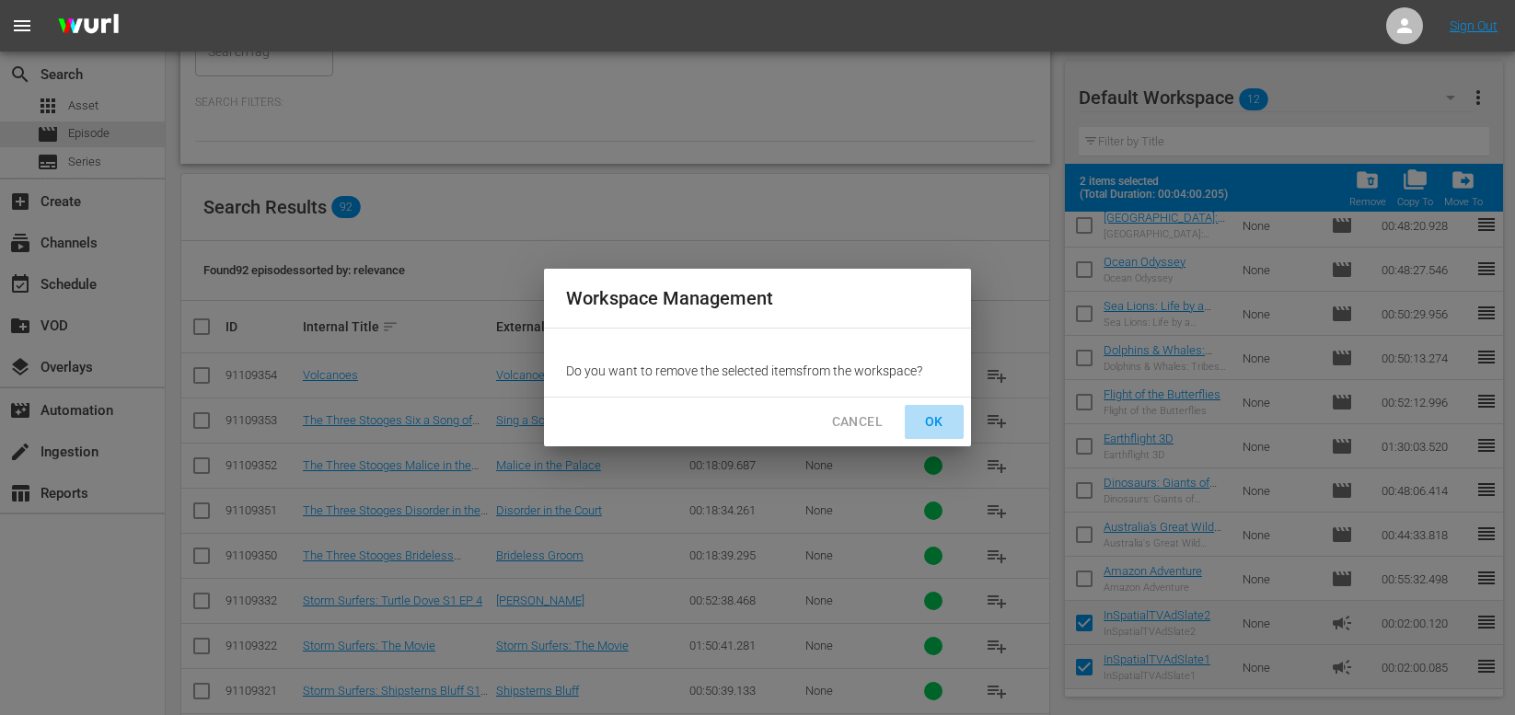
click at [913, 429] on button "OK" at bounding box center [934, 422] width 59 height 34
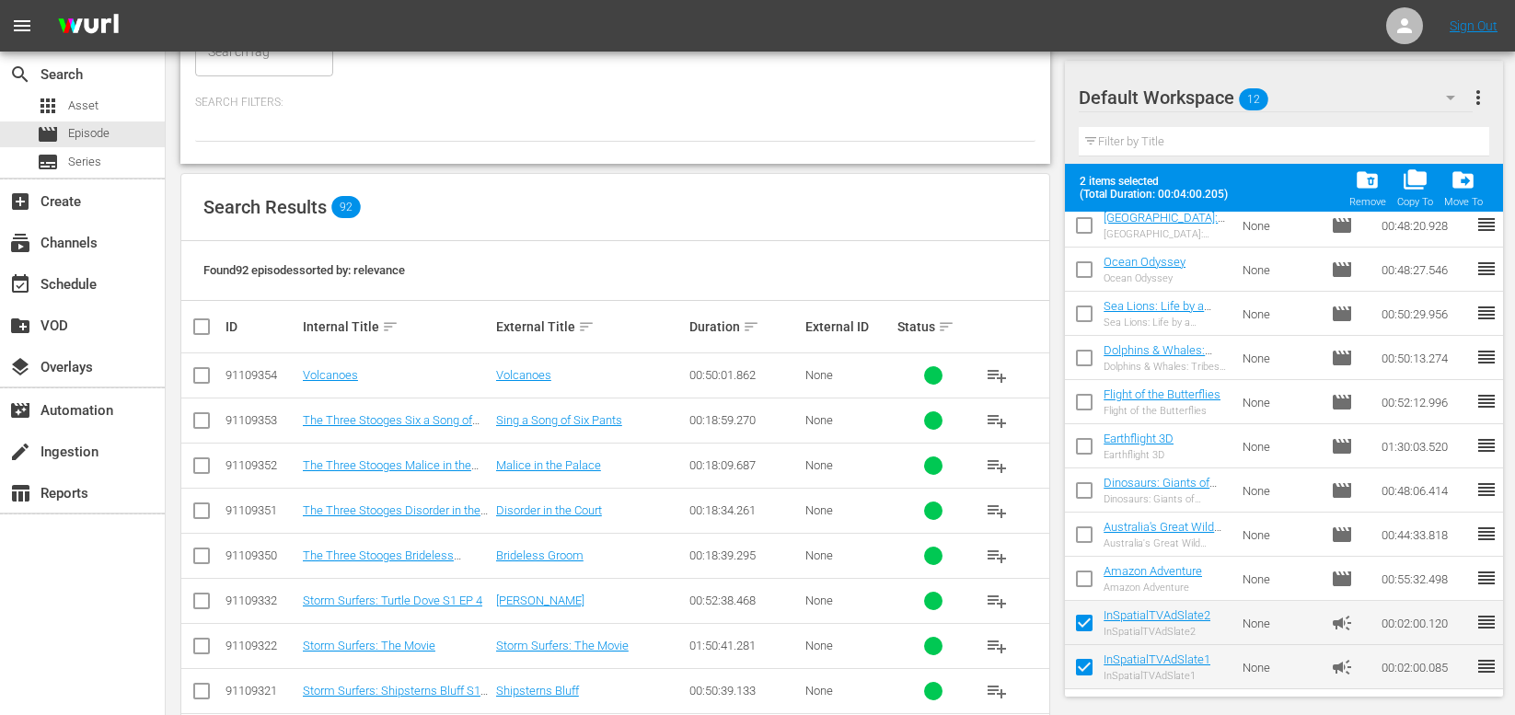
checkbox input "false"
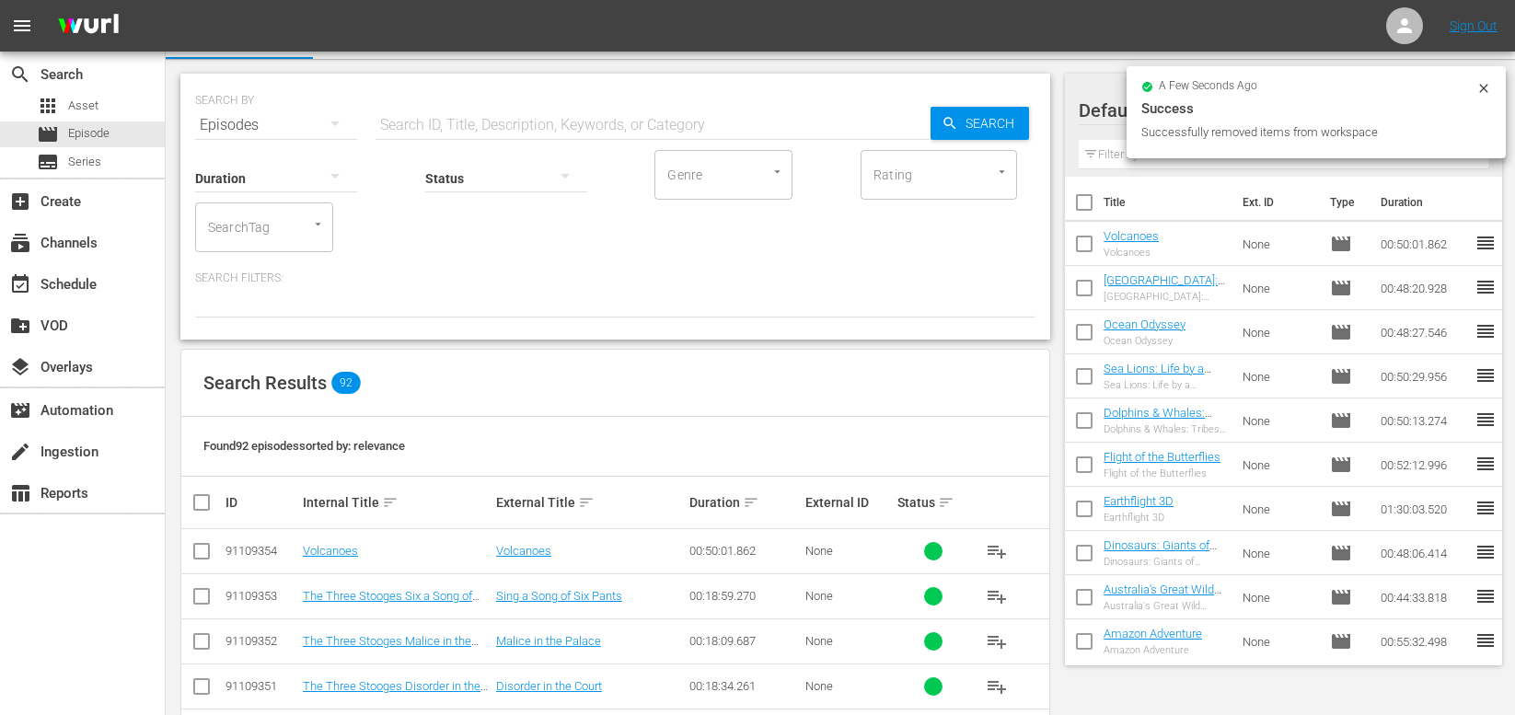
scroll to position [0, 0]
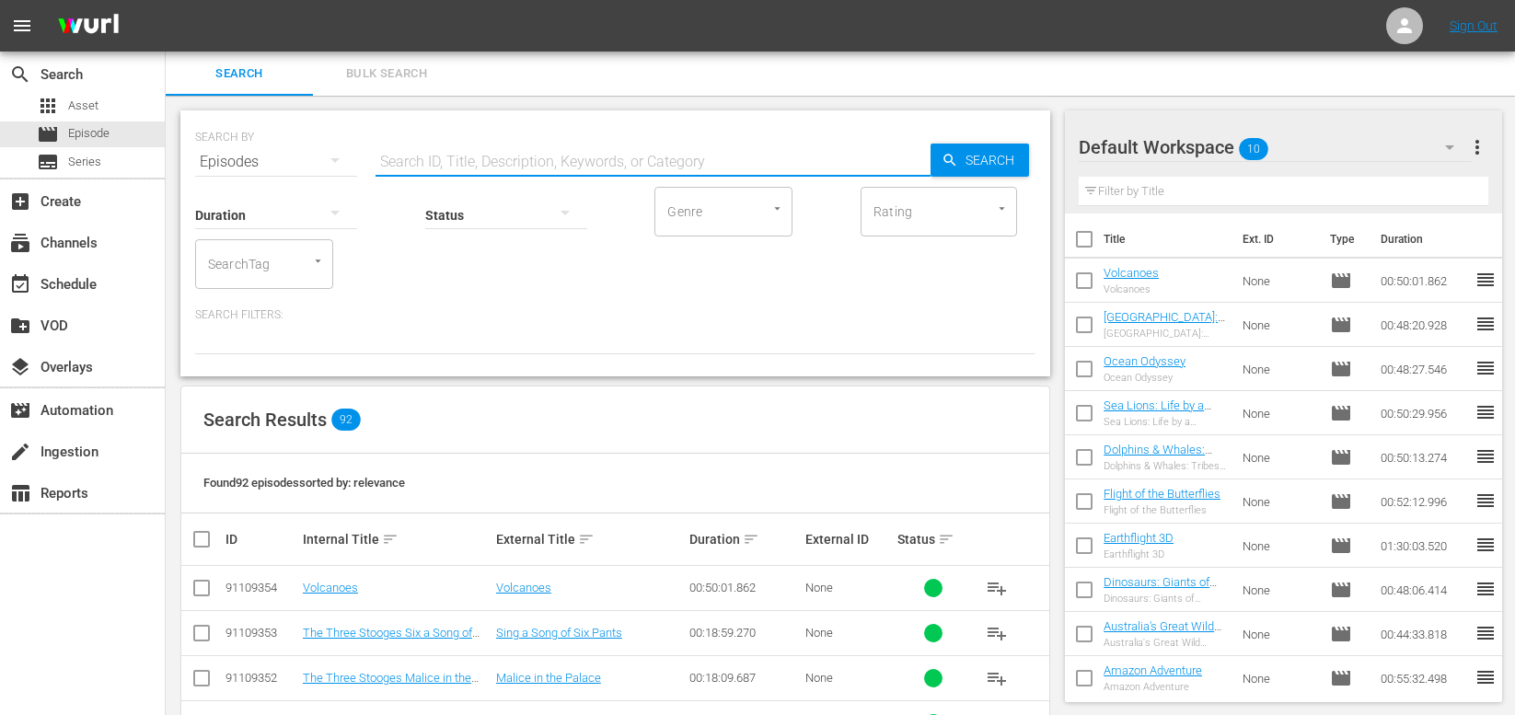
click at [538, 164] on input "text" at bounding box center [653, 162] width 555 height 44
type input "pad"
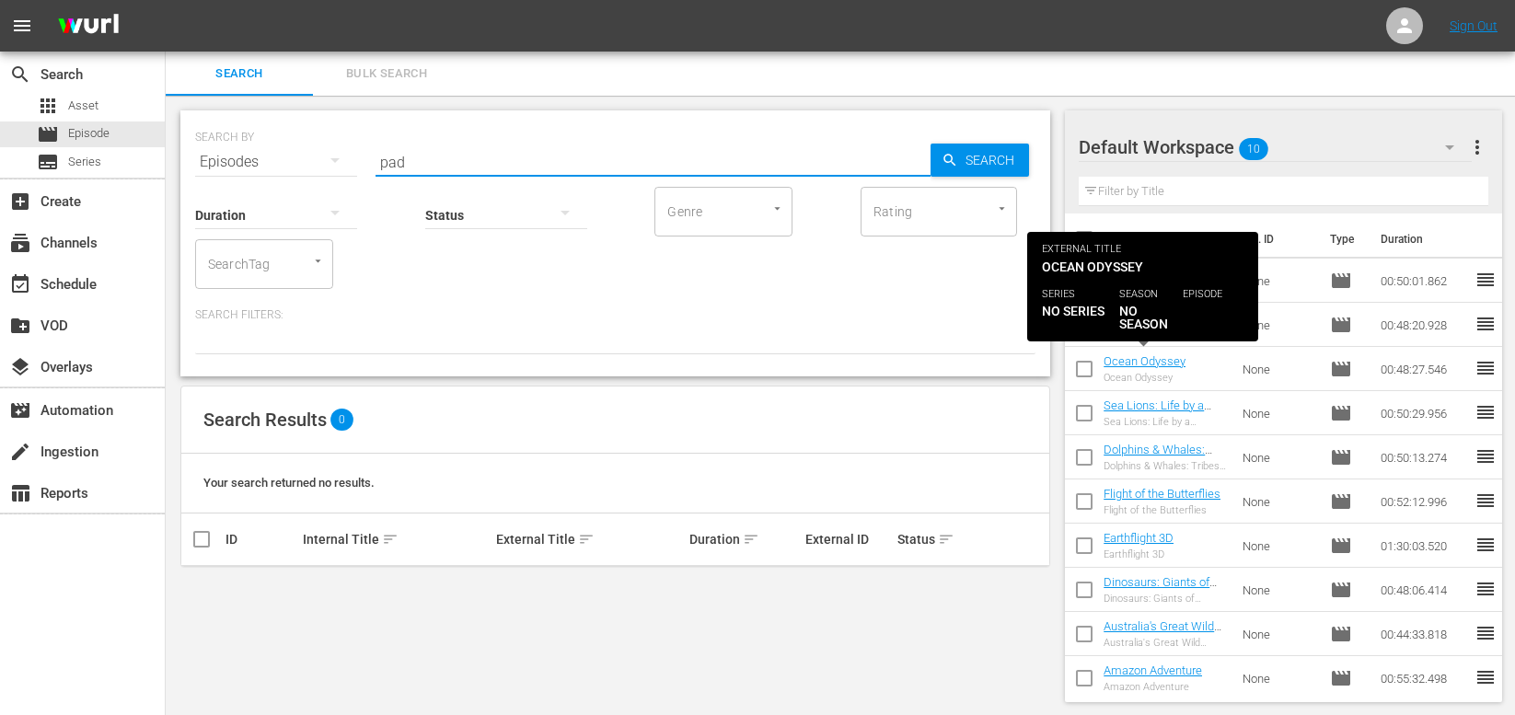
scroll to position [6, 0]
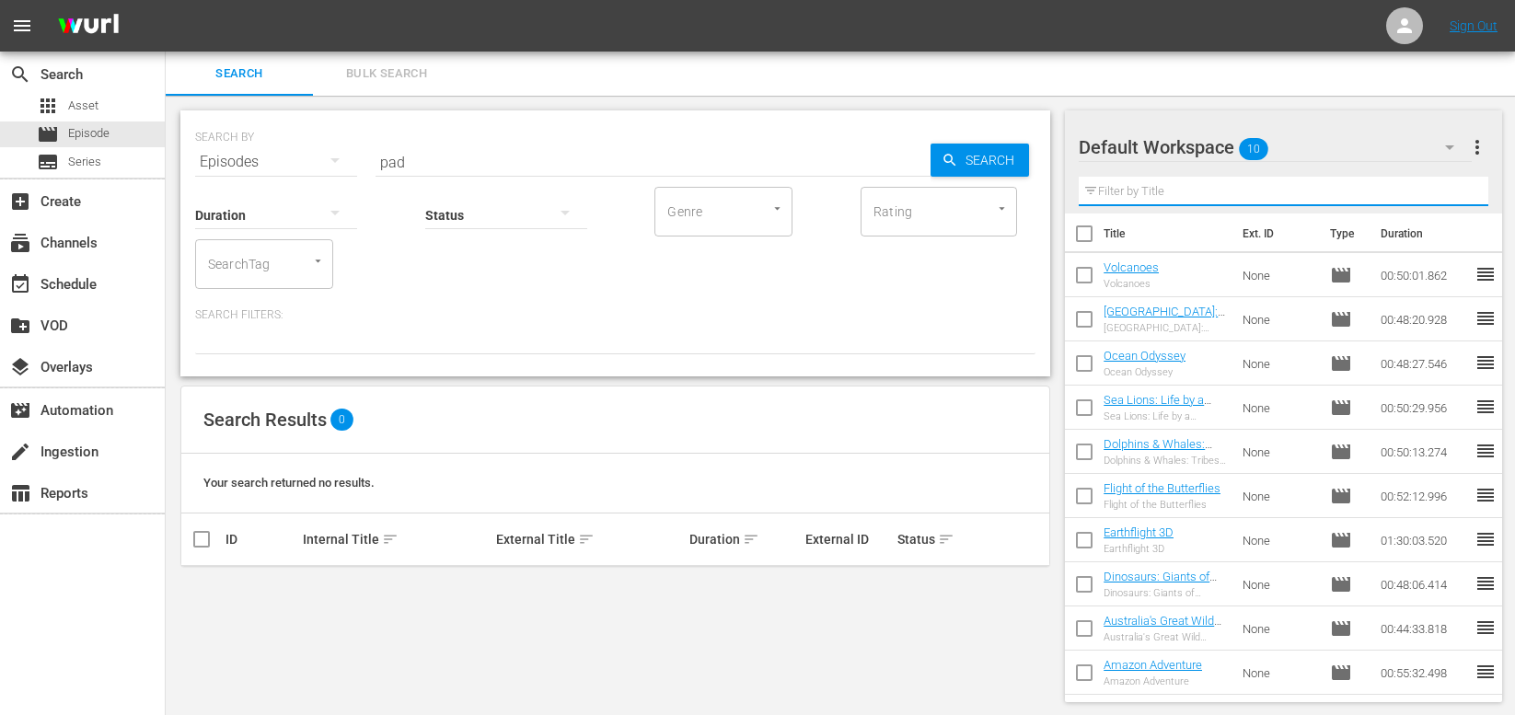
click at [1118, 192] on input "text" at bounding box center [1284, 191] width 410 height 29
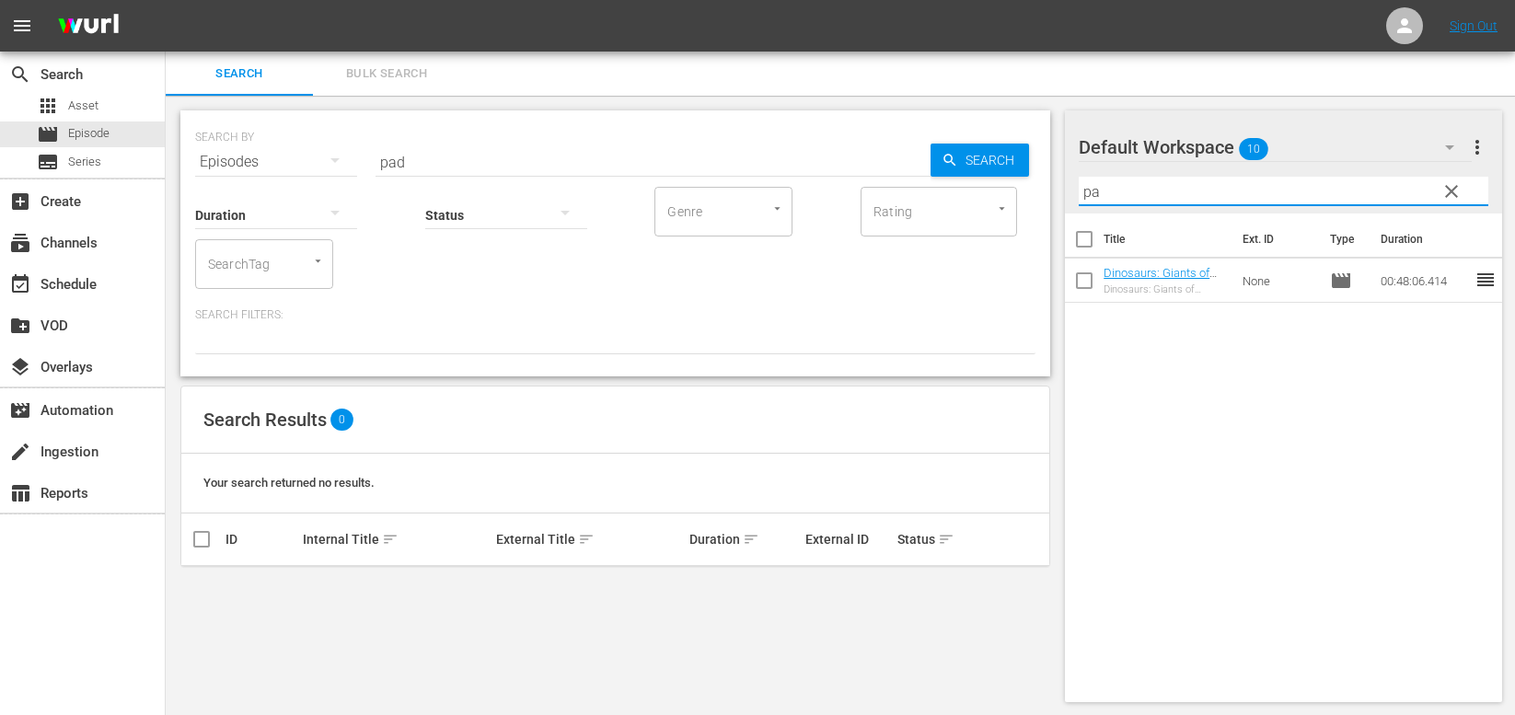
type input "p"
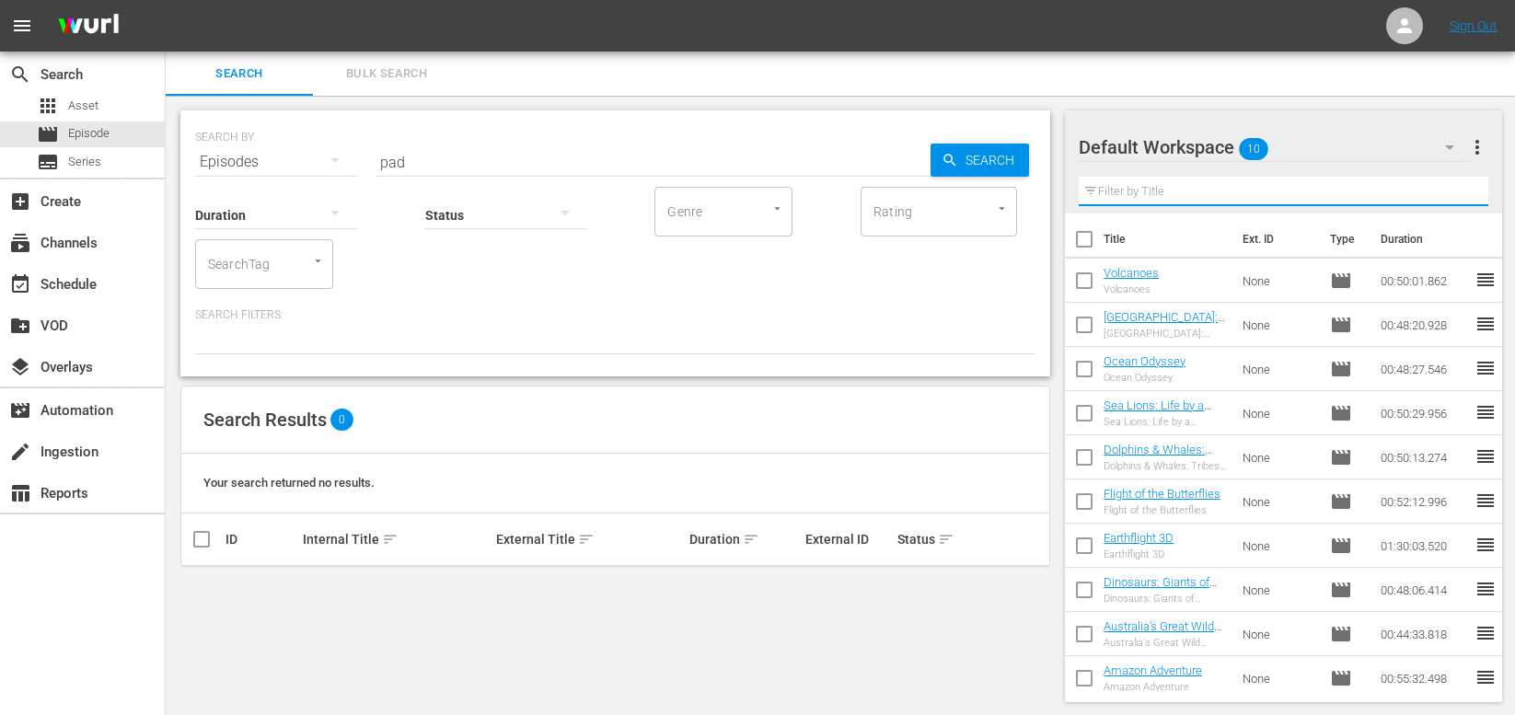
scroll to position [6, 0]
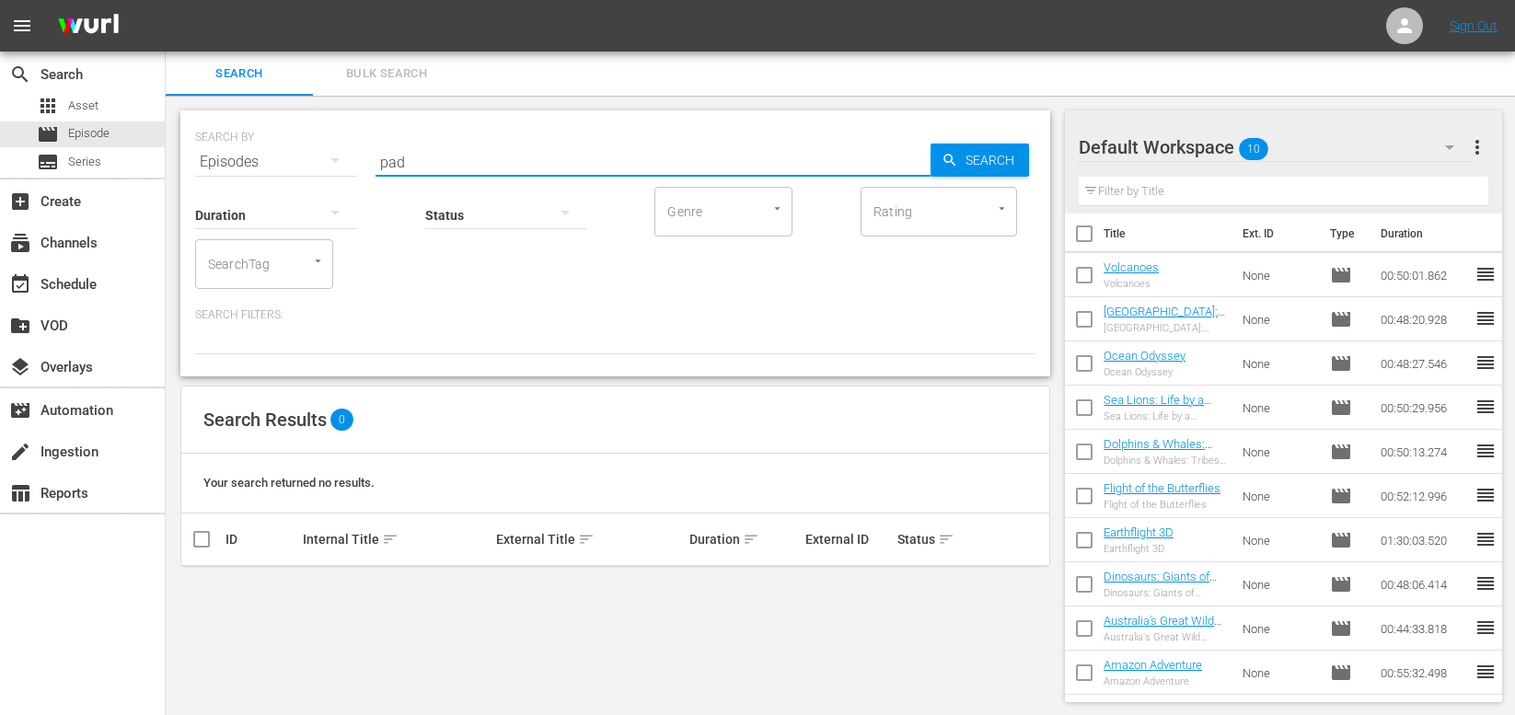
drag, startPoint x: 420, startPoint y: 163, endPoint x: 267, endPoint y: 168, distance: 152.9
click at [267, 168] on div "SEARCH BY Search By Episodes Search ID, Title, Description, Keywords, or Catego…" at bounding box center [615, 151] width 840 height 66
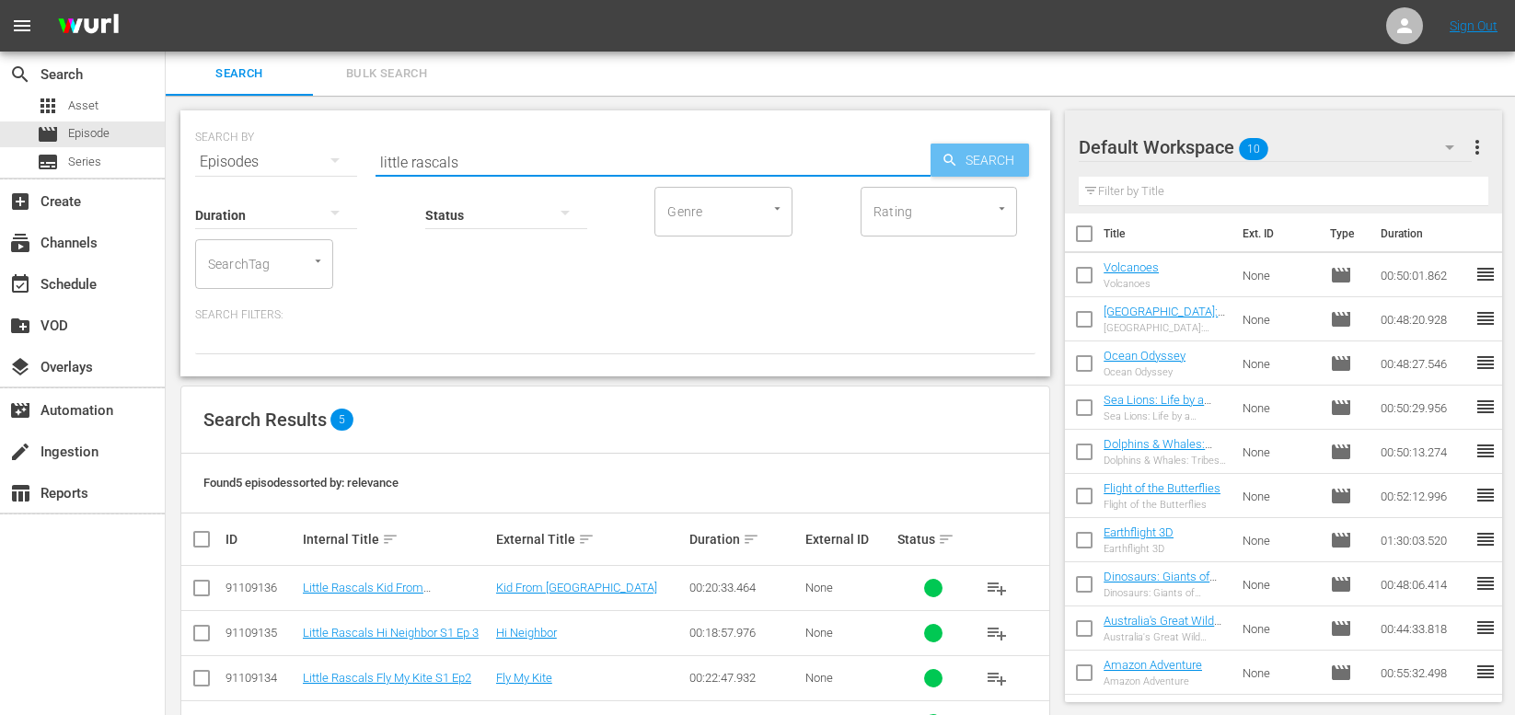
type input "little rascals"
click at [983, 156] on span "Search" at bounding box center [993, 160] width 71 height 33
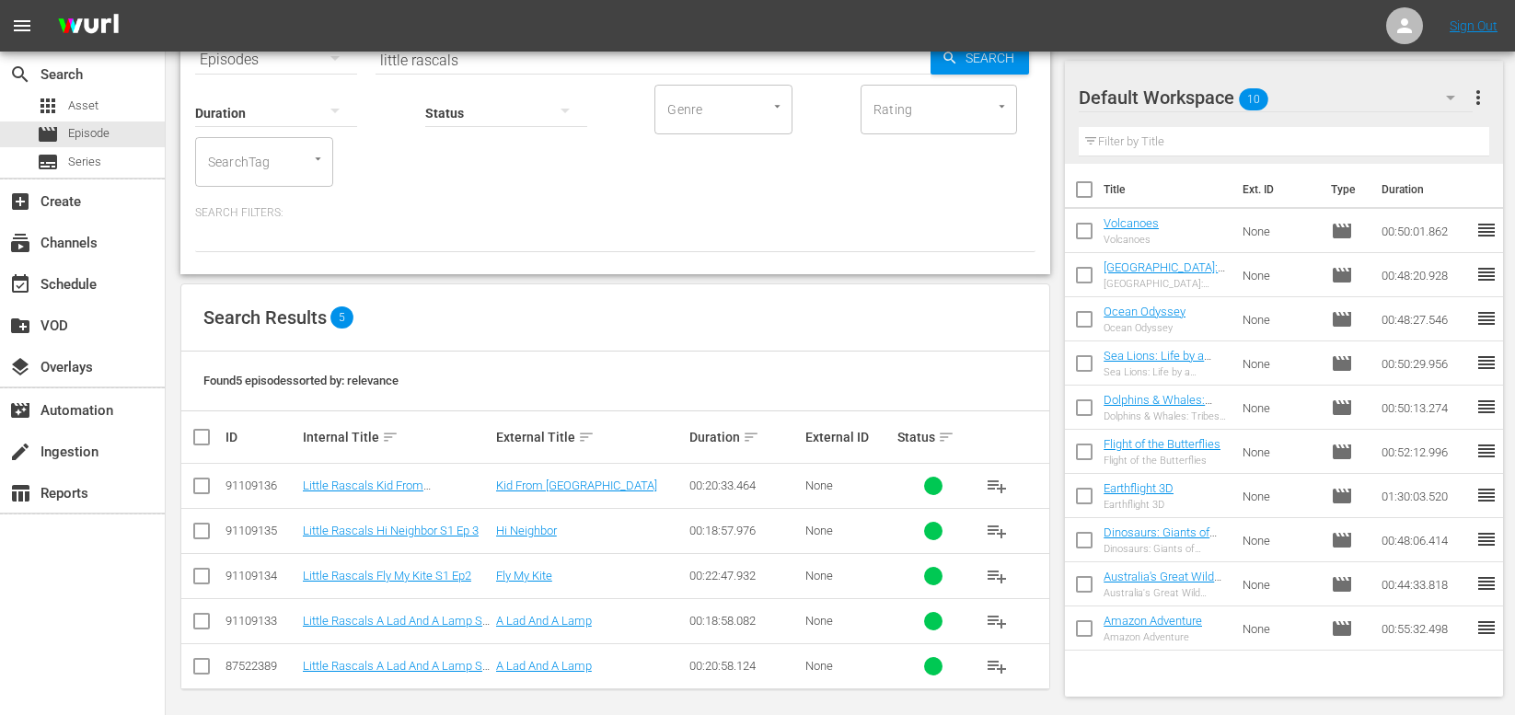
scroll to position [100, 0]
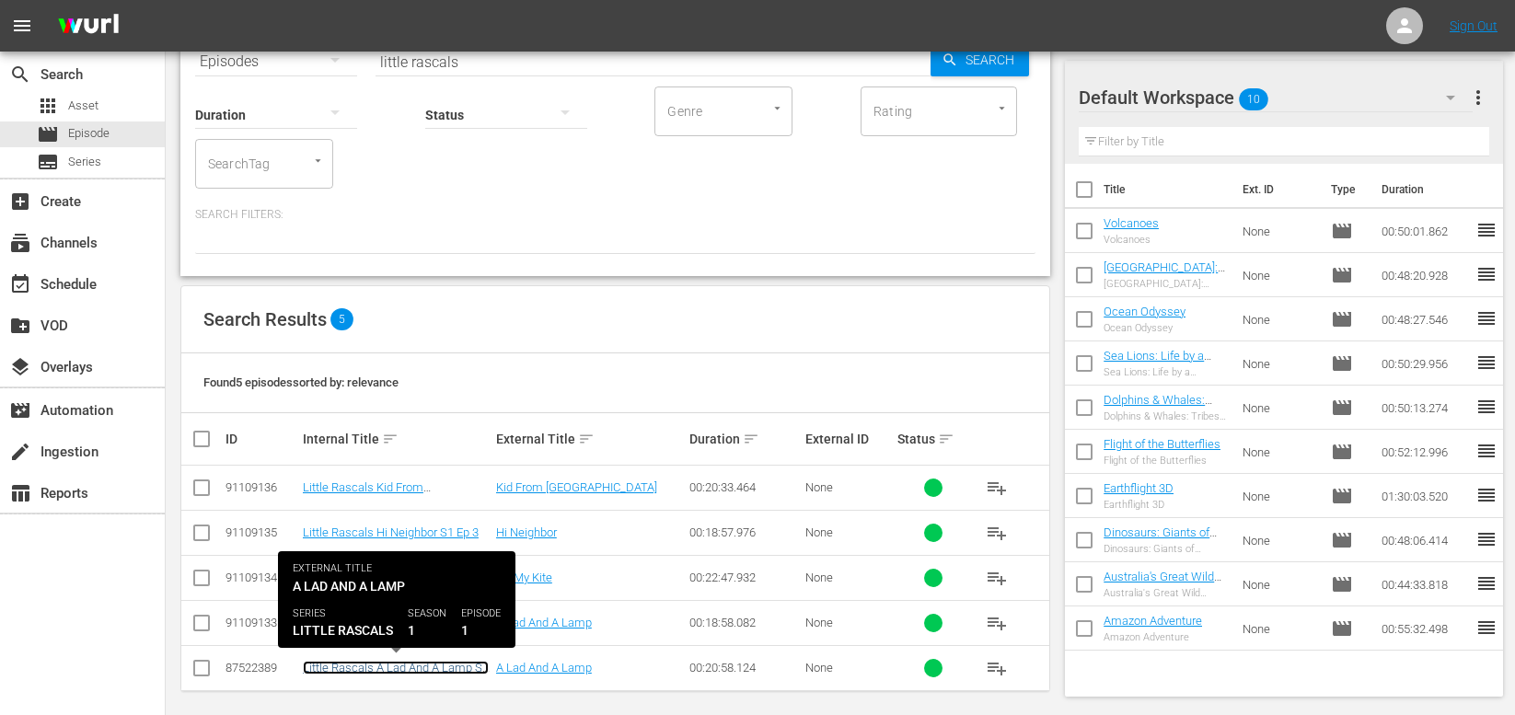
click at [398, 668] on link "Little Rascals A Lad And A Lamp S1 Ep1" at bounding box center [396, 675] width 186 height 28
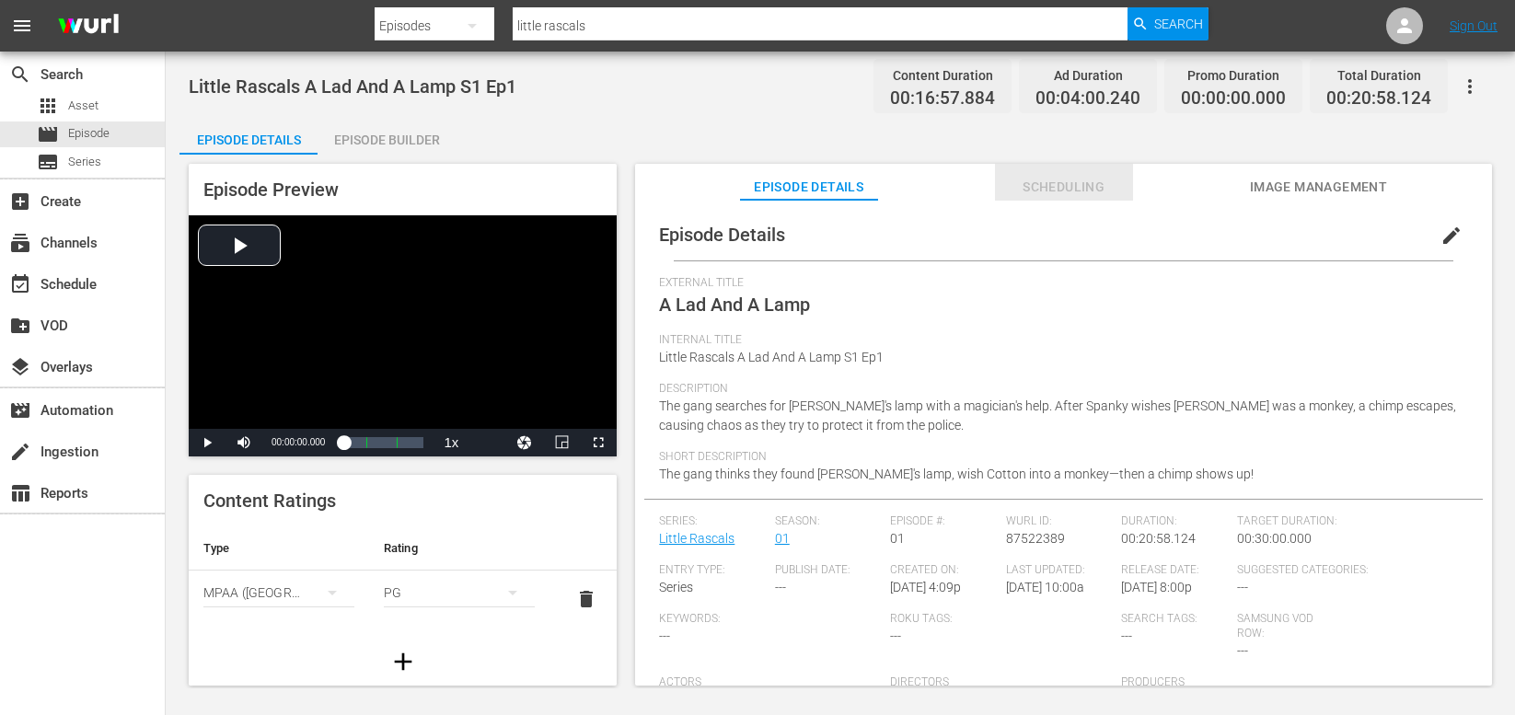
click at [1071, 180] on span "Scheduling" at bounding box center [1064, 187] width 138 height 23
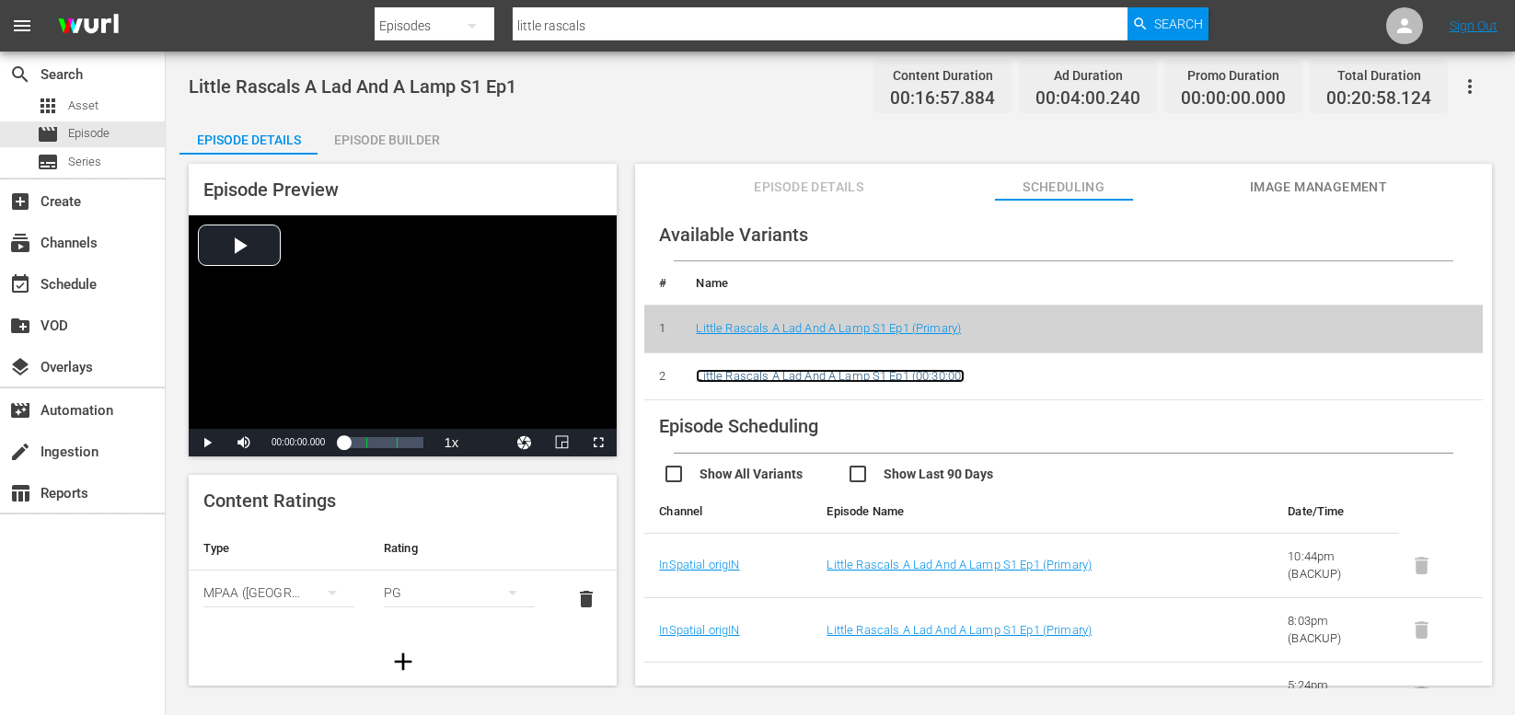
click at [839, 370] on link "Little Rascals A Lad And A Lamp S1 Ep1 (00:30:00)" at bounding box center [830, 376] width 269 height 14
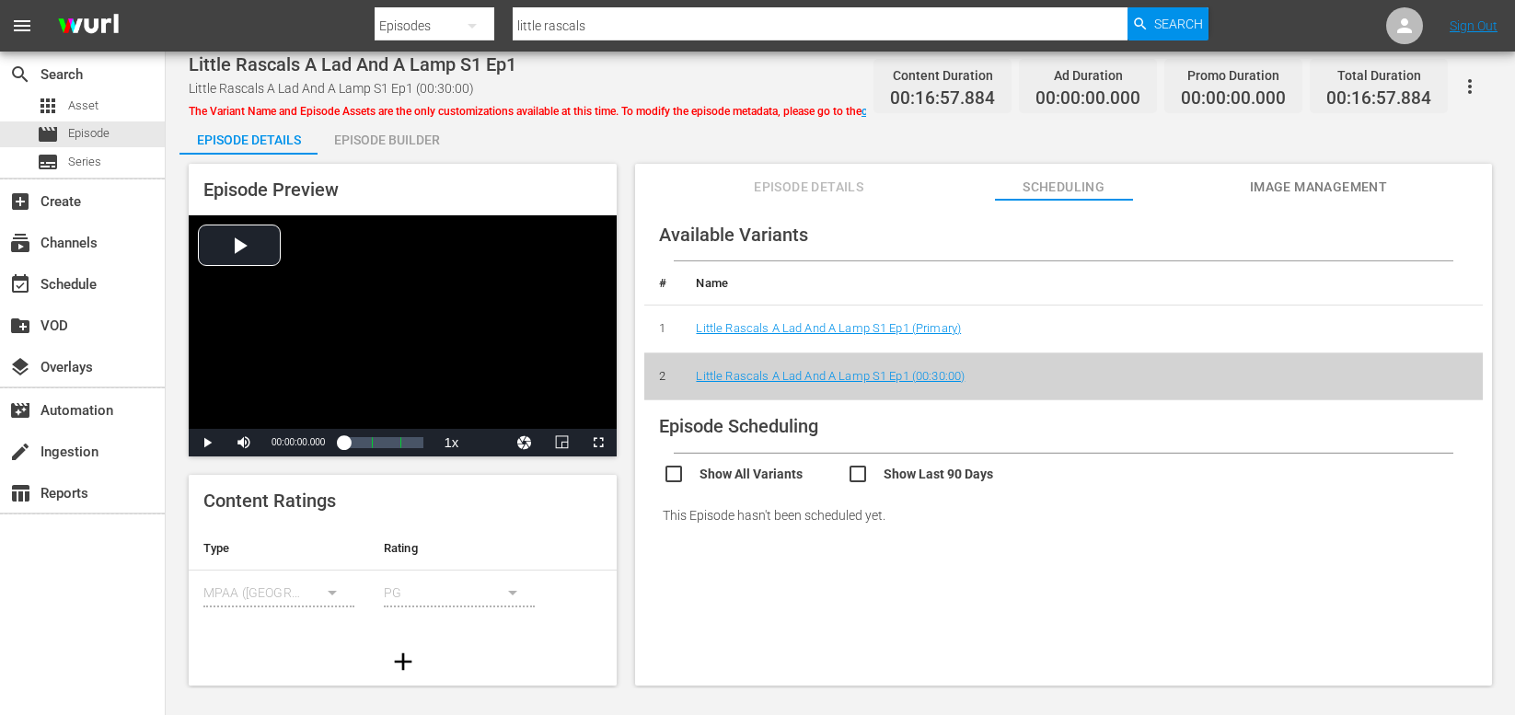
click at [383, 141] on div "Episode Builder" at bounding box center [387, 140] width 138 height 44
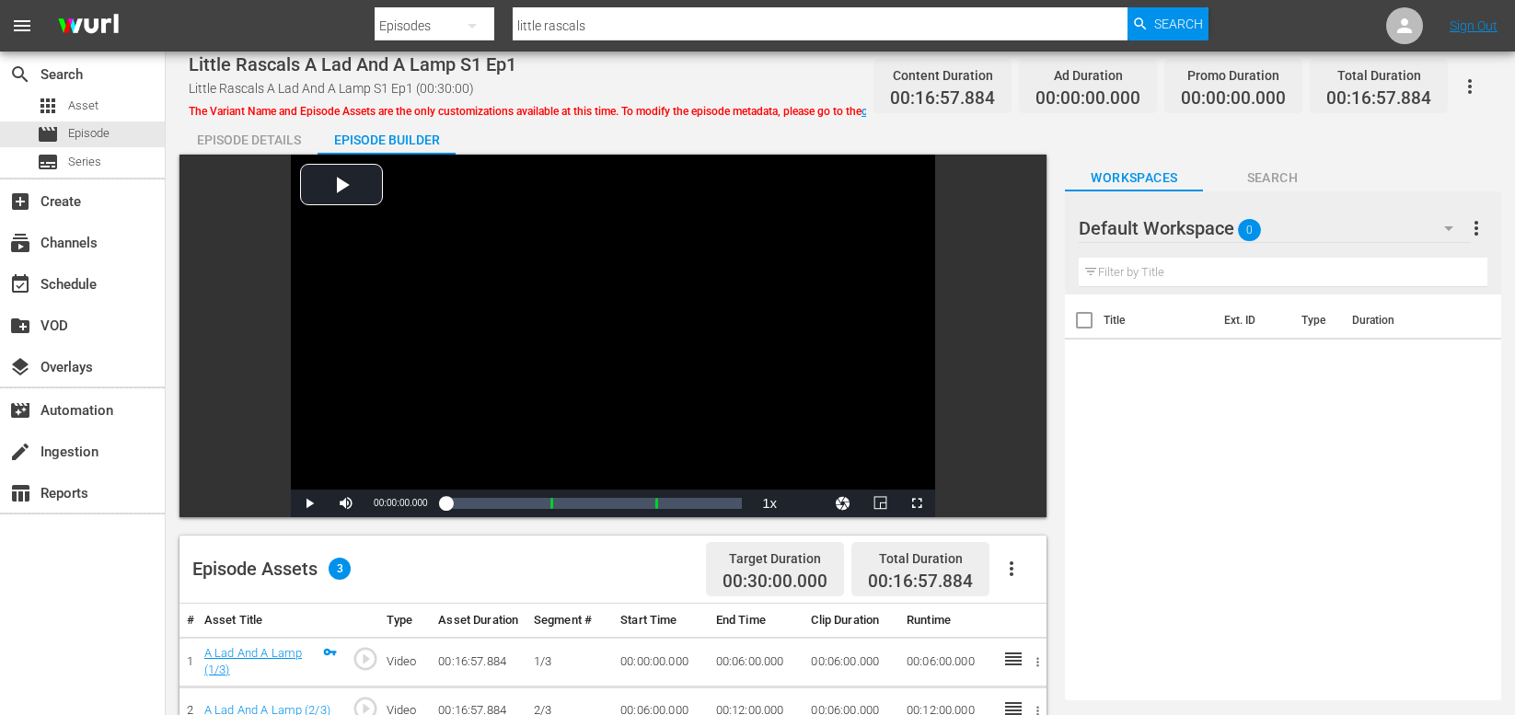
click at [248, 135] on div "Episode Details" at bounding box center [248, 140] width 138 height 44
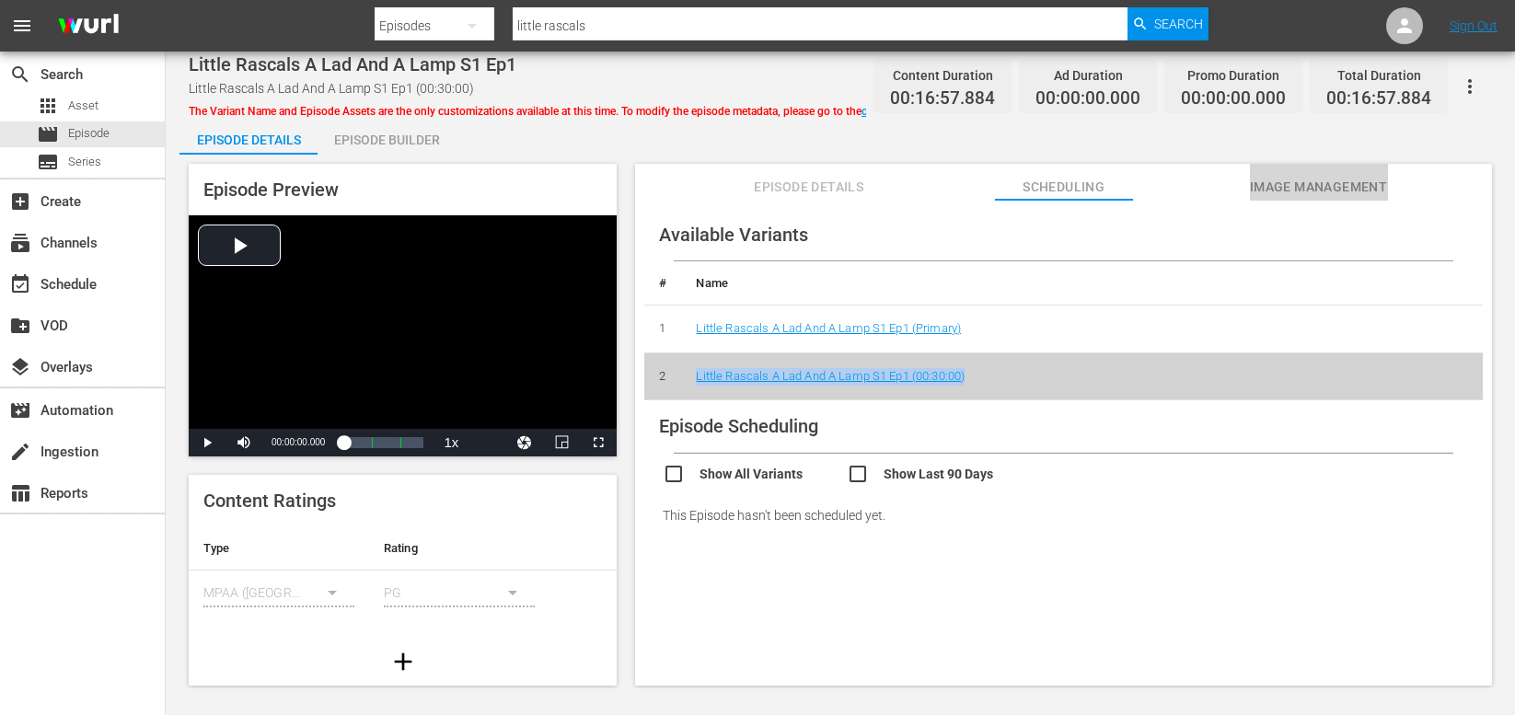
click at [1287, 184] on span "Image Management" at bounding box center [1319, 187] width 138 height 23
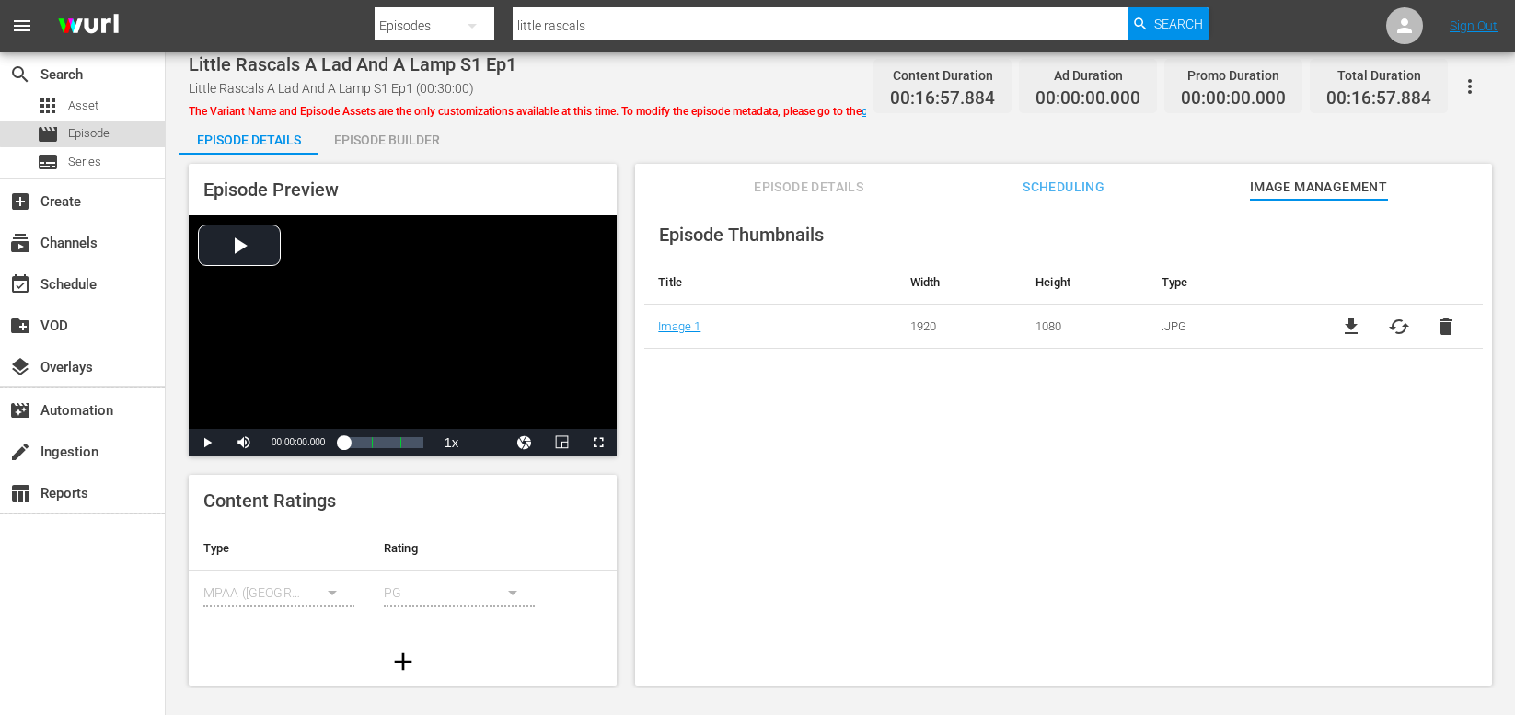
click at [94, 133] on span "Episode" at bounding box center [88, 133] width 41 height 18
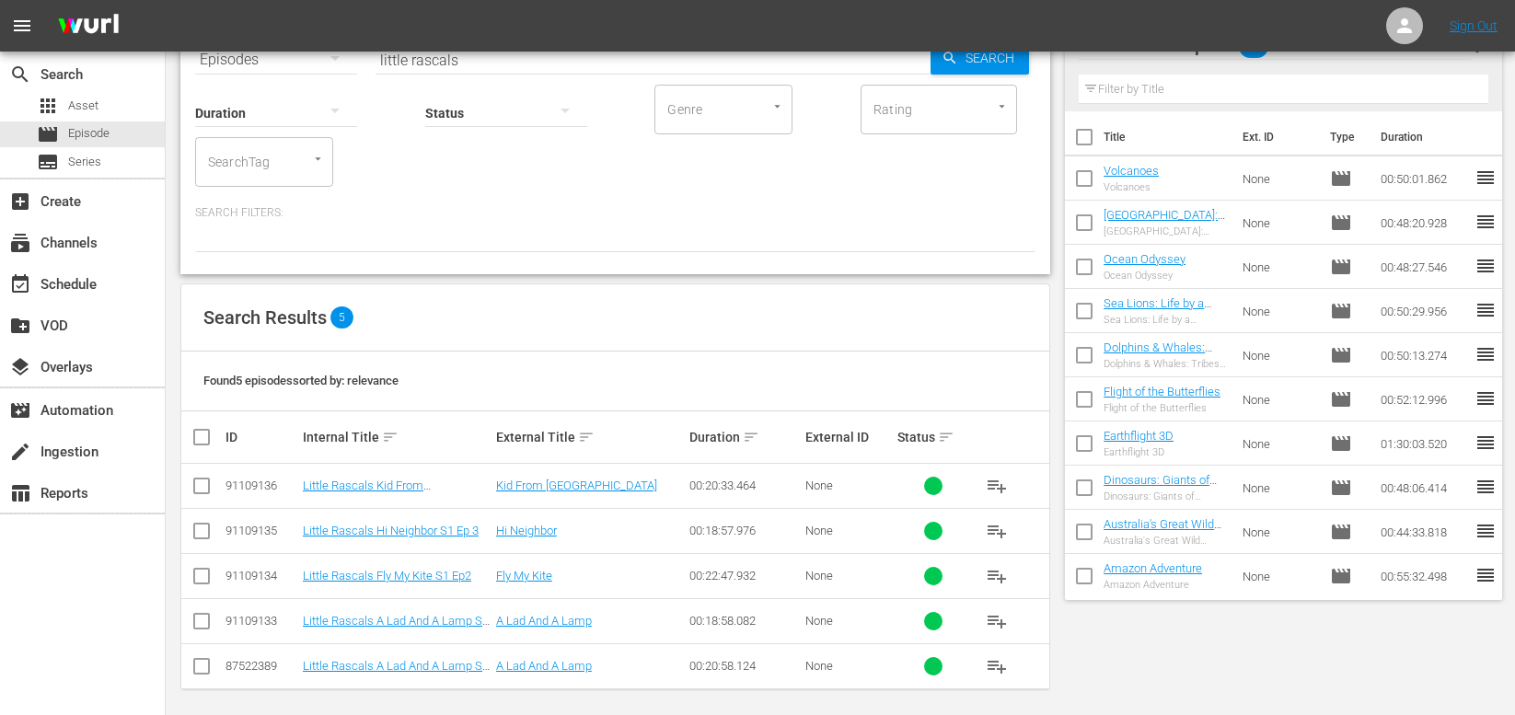
scroll to position [110, 0]
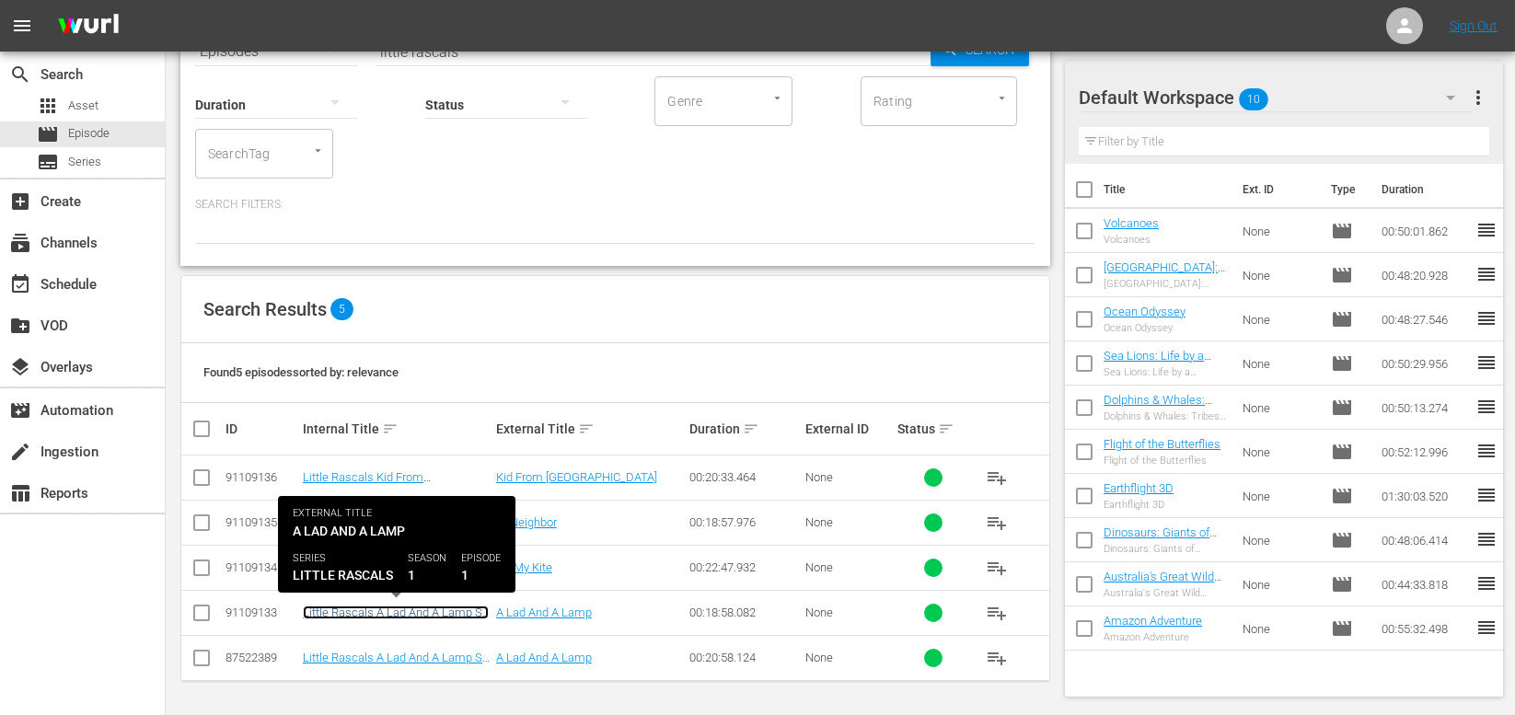
click at [388, 609] on link "Little Rascals A Lad And A Lamp S1 Ep1" at bounding box center [396, 620] width 186 height 28
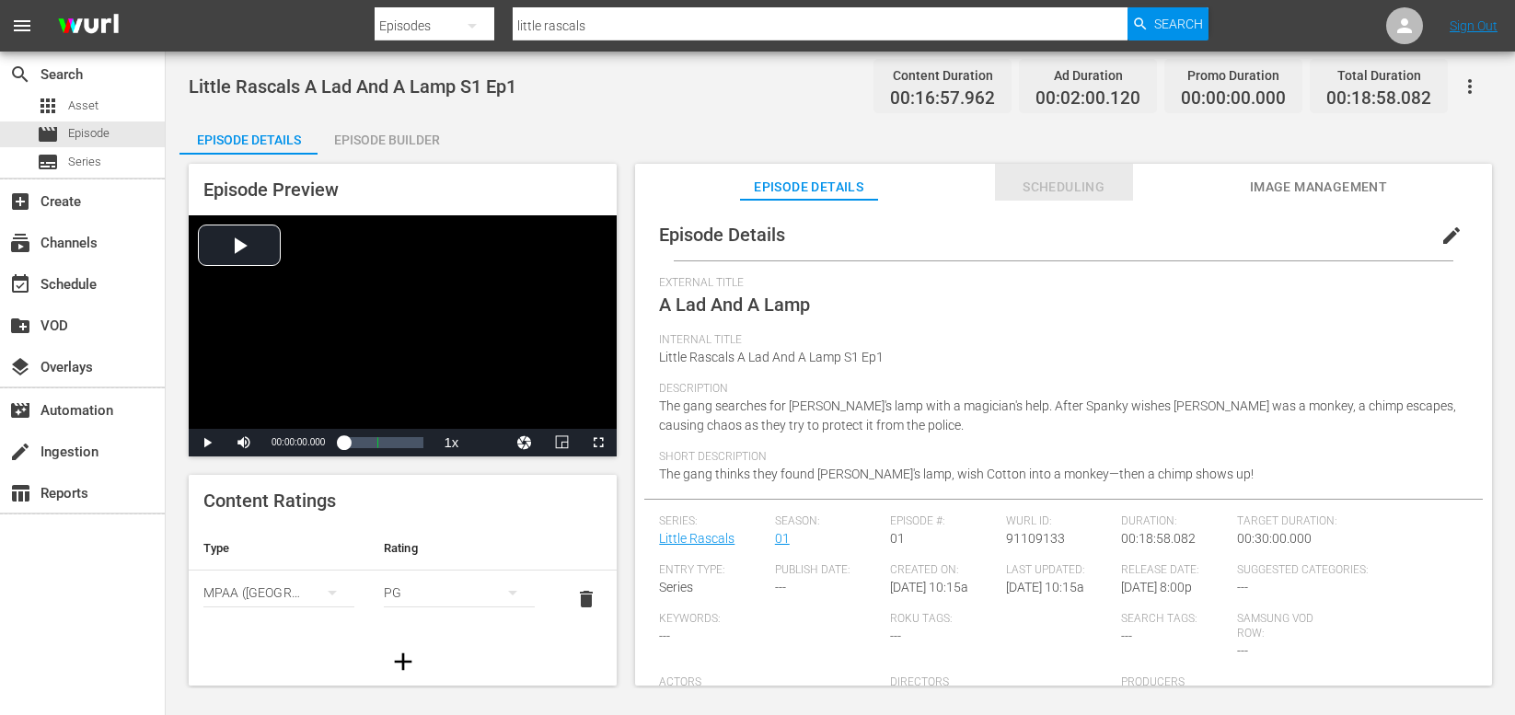
click at [1034, 180] on span "Scheduling" at bounding box center [1064, 187] width 138 height 23
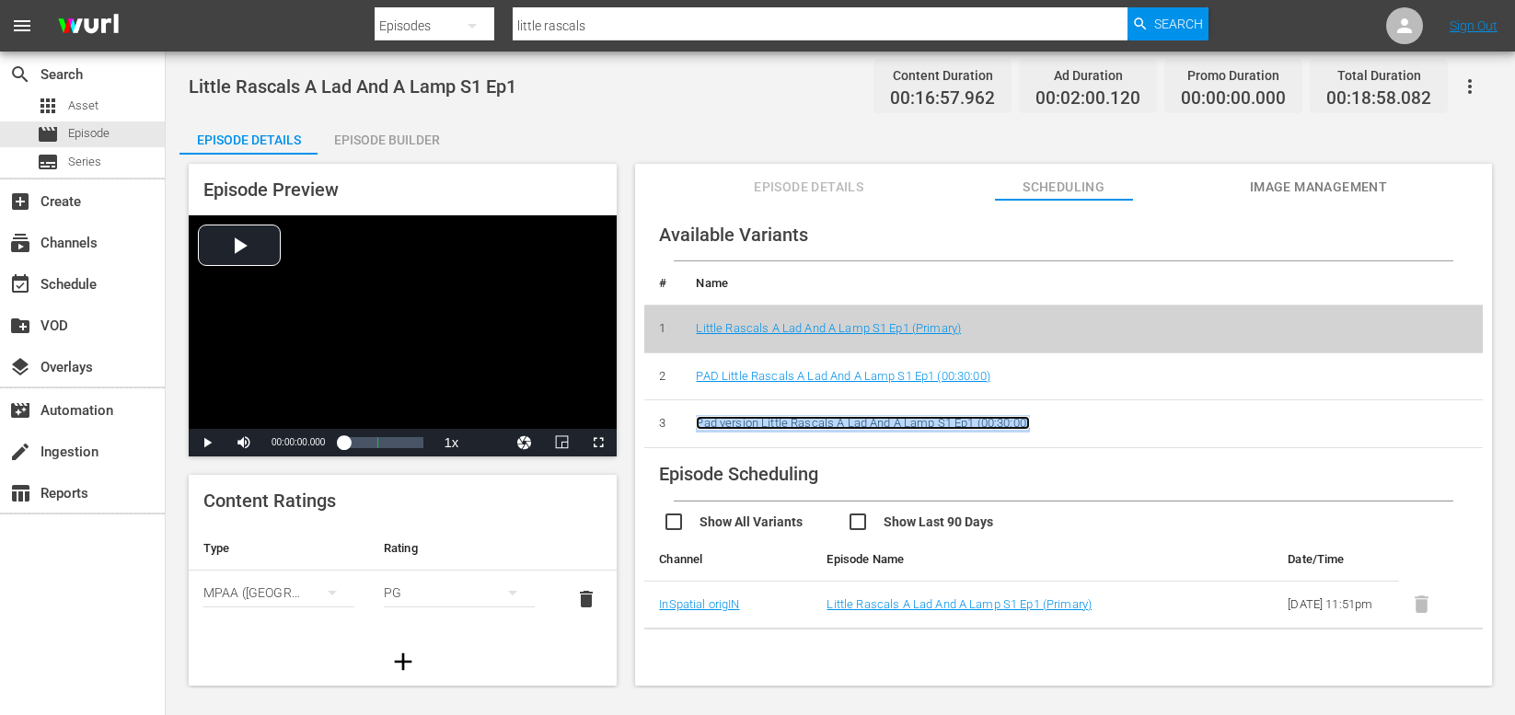
click at [870, 422] on link "Pad version Little Rascals A Lad And A Lamp S1 Ep1 (00:30:00)" at bounding box center [863, 423] width 334 height 14
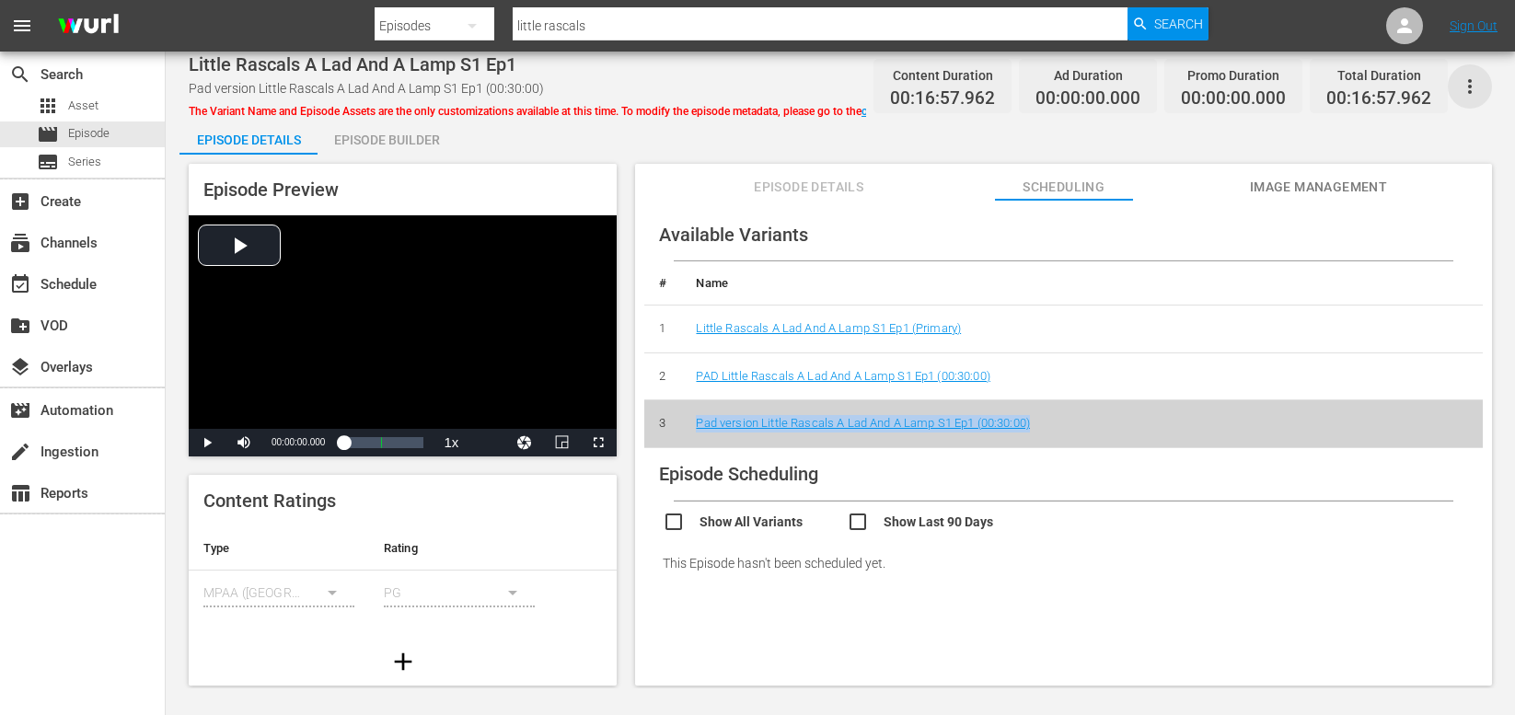
click at [1469, 94] on icon "button" at bounding box center [1470, 86] width 22 height 22
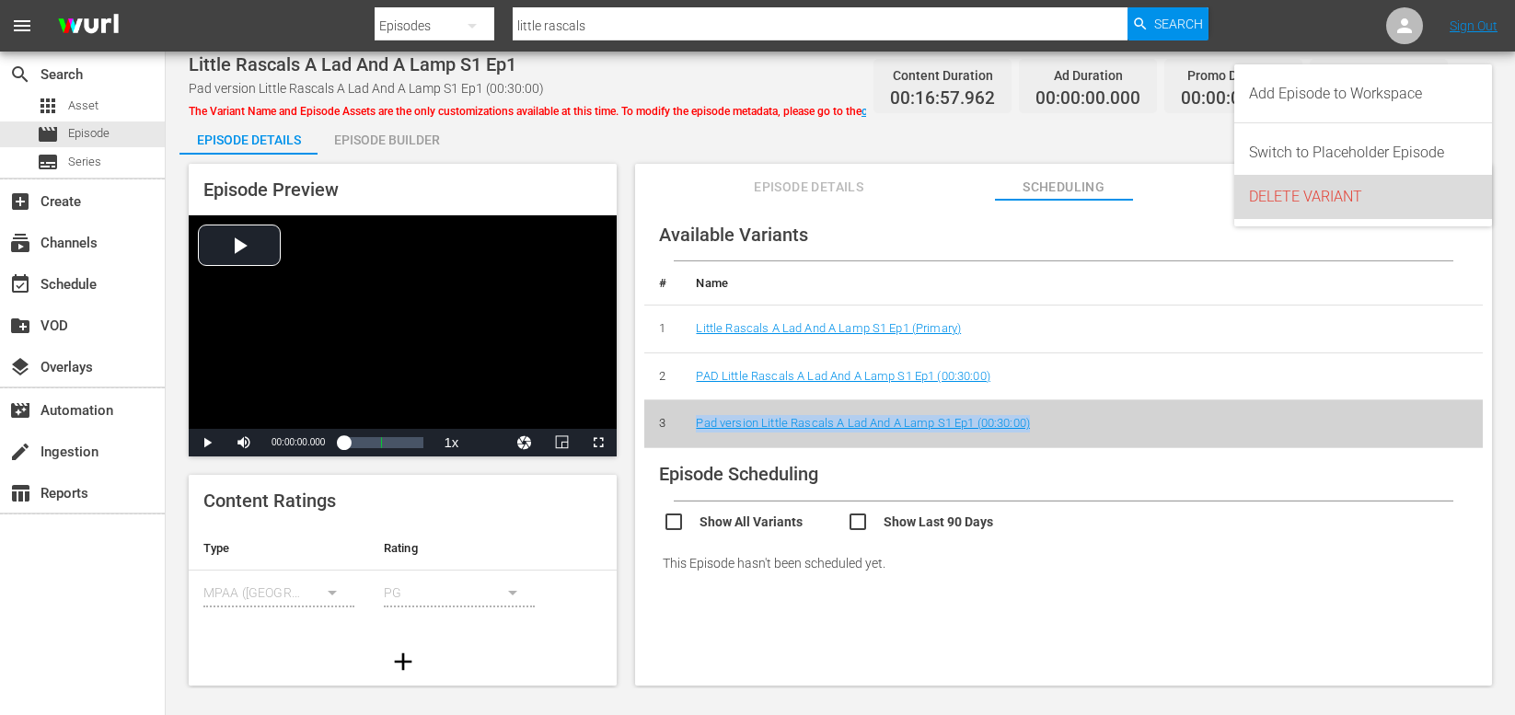
click at [1316, 196] on div "DELETE VARIANT" at bounding box center [1363, 197] width 228 height 44
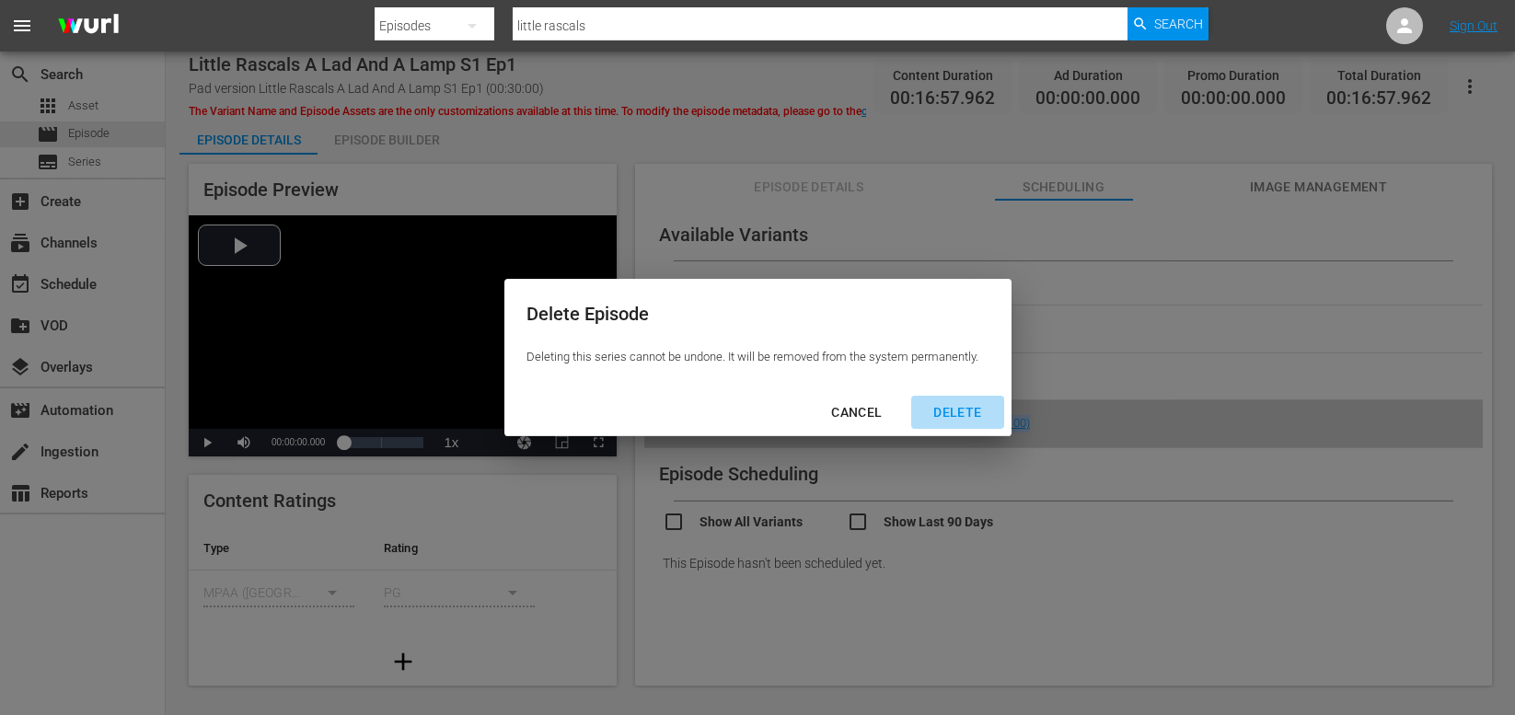
click at [958, 413] on div "DELETE" at bounding box center [957, 412] width 77 height 23
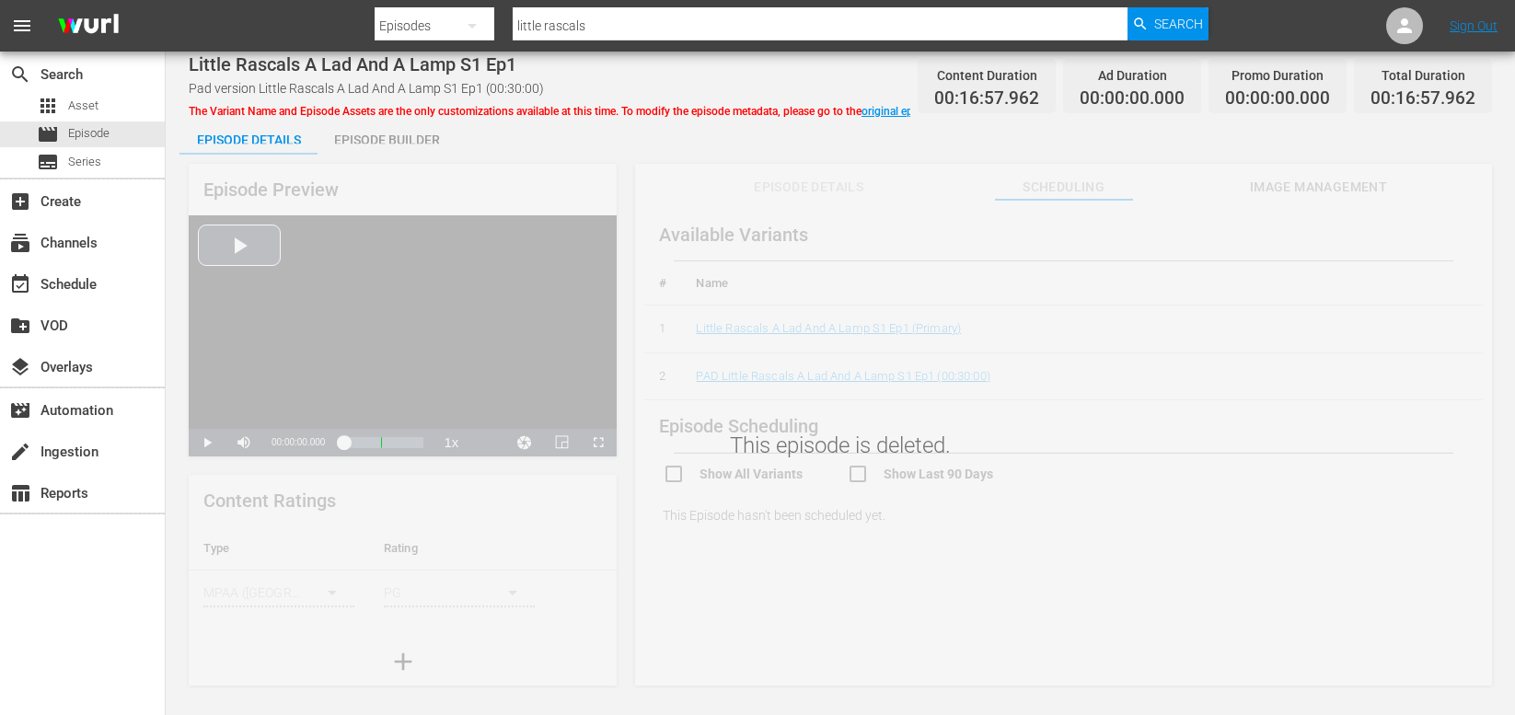
drag, startPoint x: 1086, startPoint y: 508, endPoint x: 1081, endPoint y: 472, distance: 36.3
click at [1086, 508] on div "This episode is deleted." at bounding box center [840, 416] width 1349 height 545
click at [425, 181] on div "This episode is deleted." at bounding box center [840, 416] width 1349 height 545
click at [638, 169] on div "This episode is deleted." at bounding box center [840, 416] width 1349 height 545
click at [638, 168] on div "This episode is deleted." at bounding box center [840, 416] width 1349 height 545
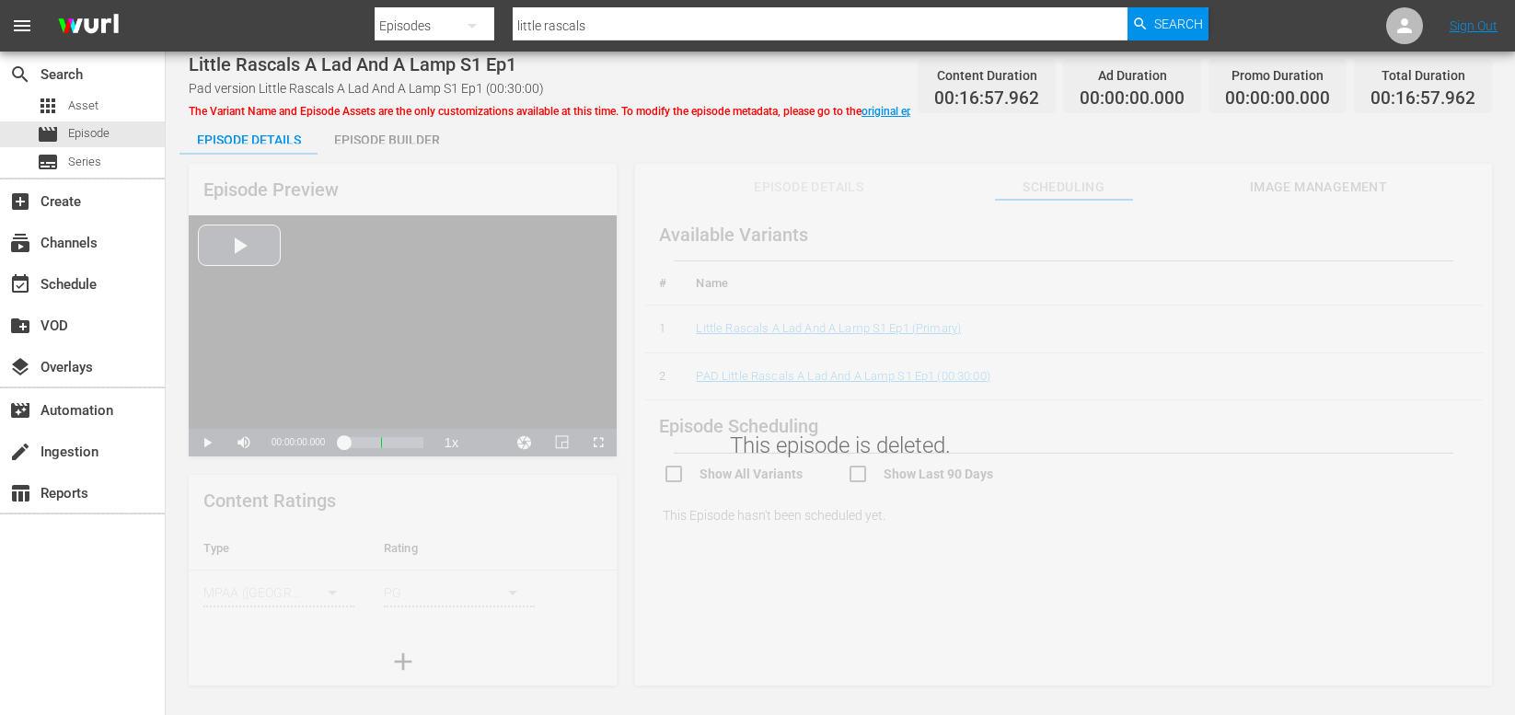
click at [633, 161] on div "This episode is deleted." at bounding box center [840, 416] width 1349 height 545
click at [859, 186] on div "This episode is deleted." at bounding box center [840, 416] width 1349 height 545
click at [832, 166] on div "This episode is deleted." at bounding box center [840, 416] width 1349 height 545
click at [378, 138] on div "Episode Builder" at bounding box center [387, 140] width 138 height 44
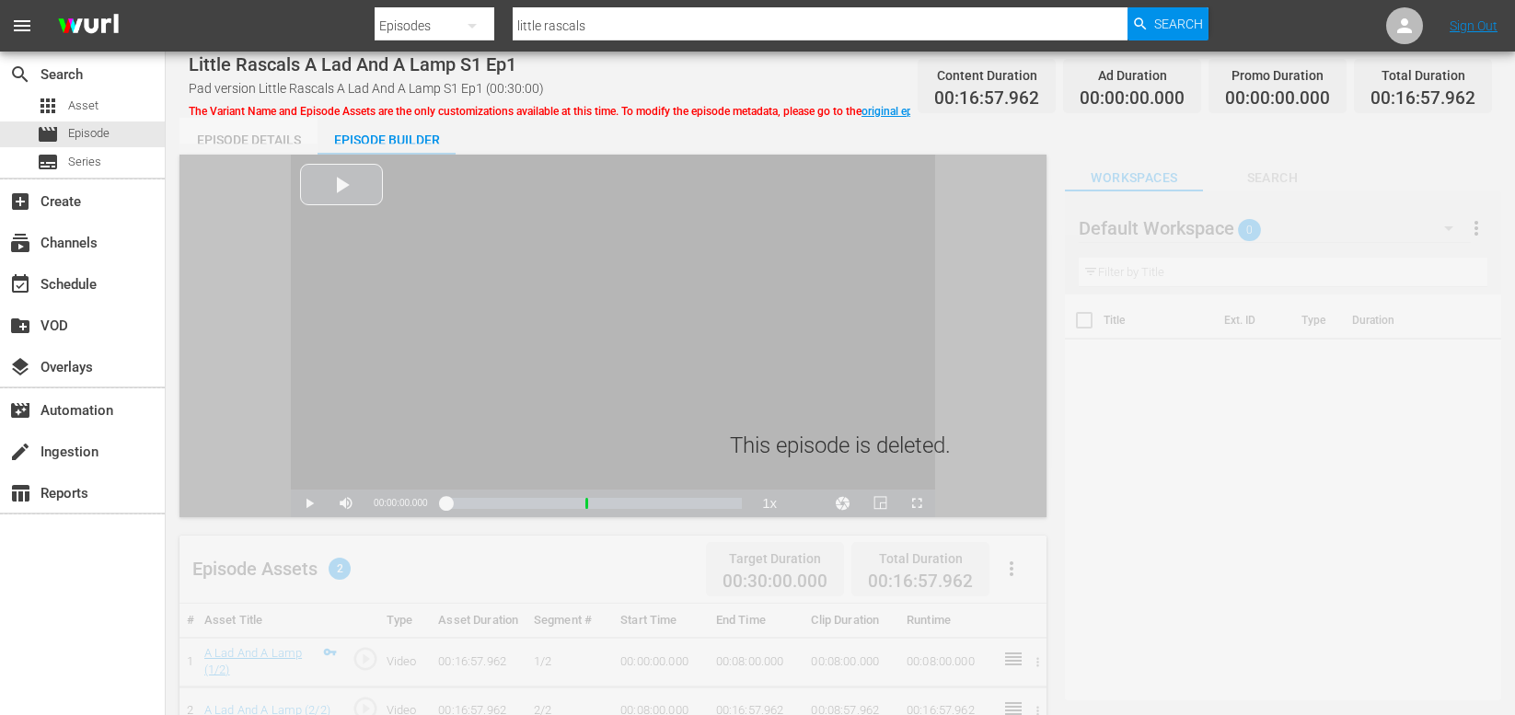
click at [256, 136] on div "Episode Details" at bounding box center [248, 140] width 138 height 44
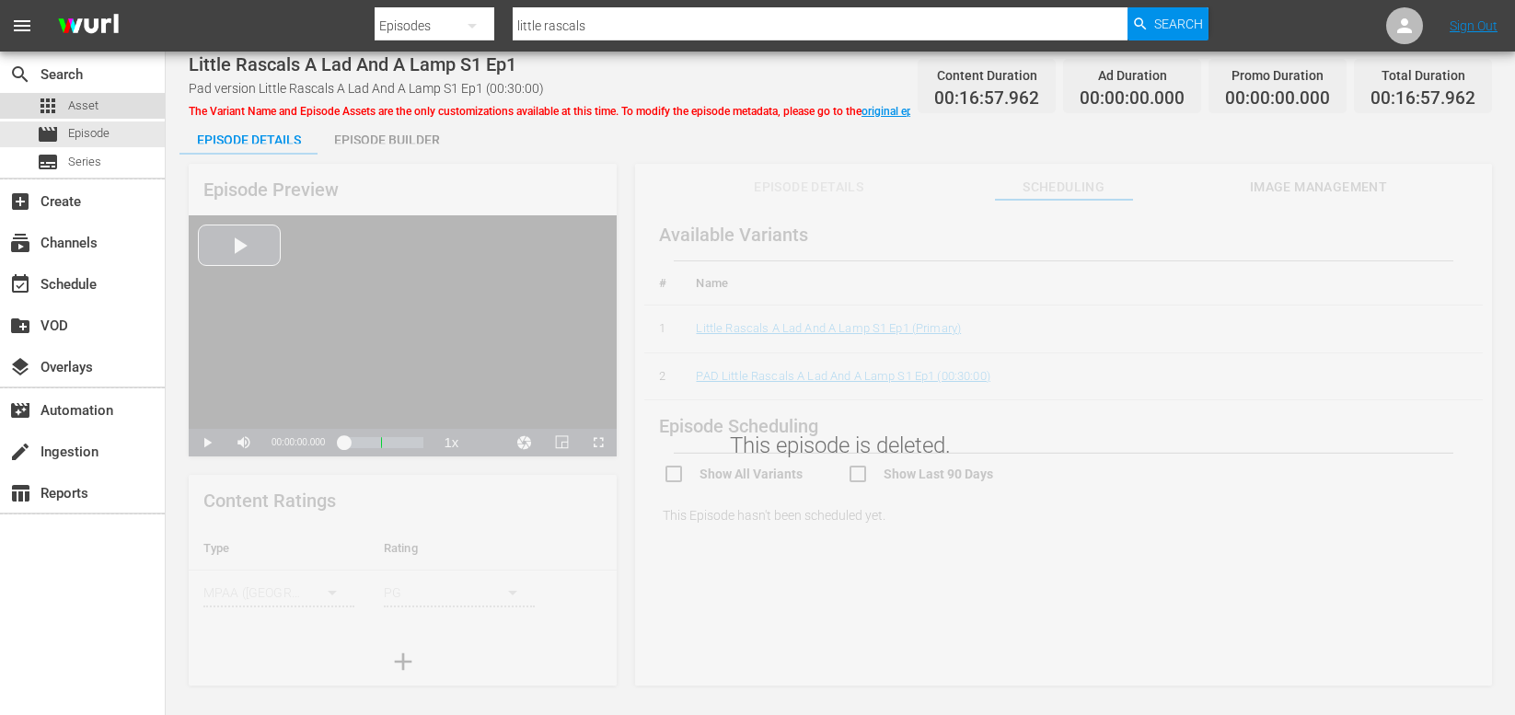
click at [81, 100] on span "Asset" at bounding box center [83, 106] width 30 height 18
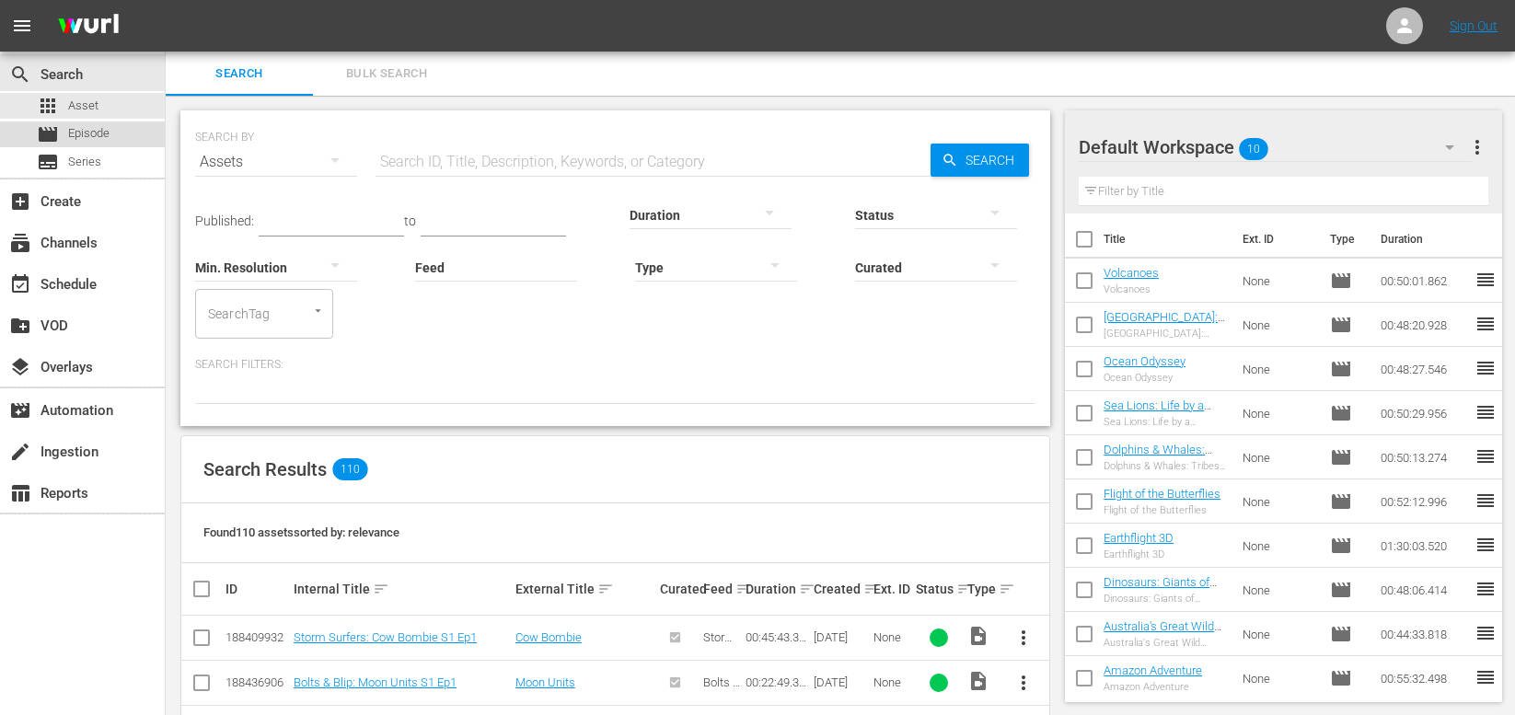
click at [93, 137] on span "Episode" at bounding box center [88, 133] width 41 height 18
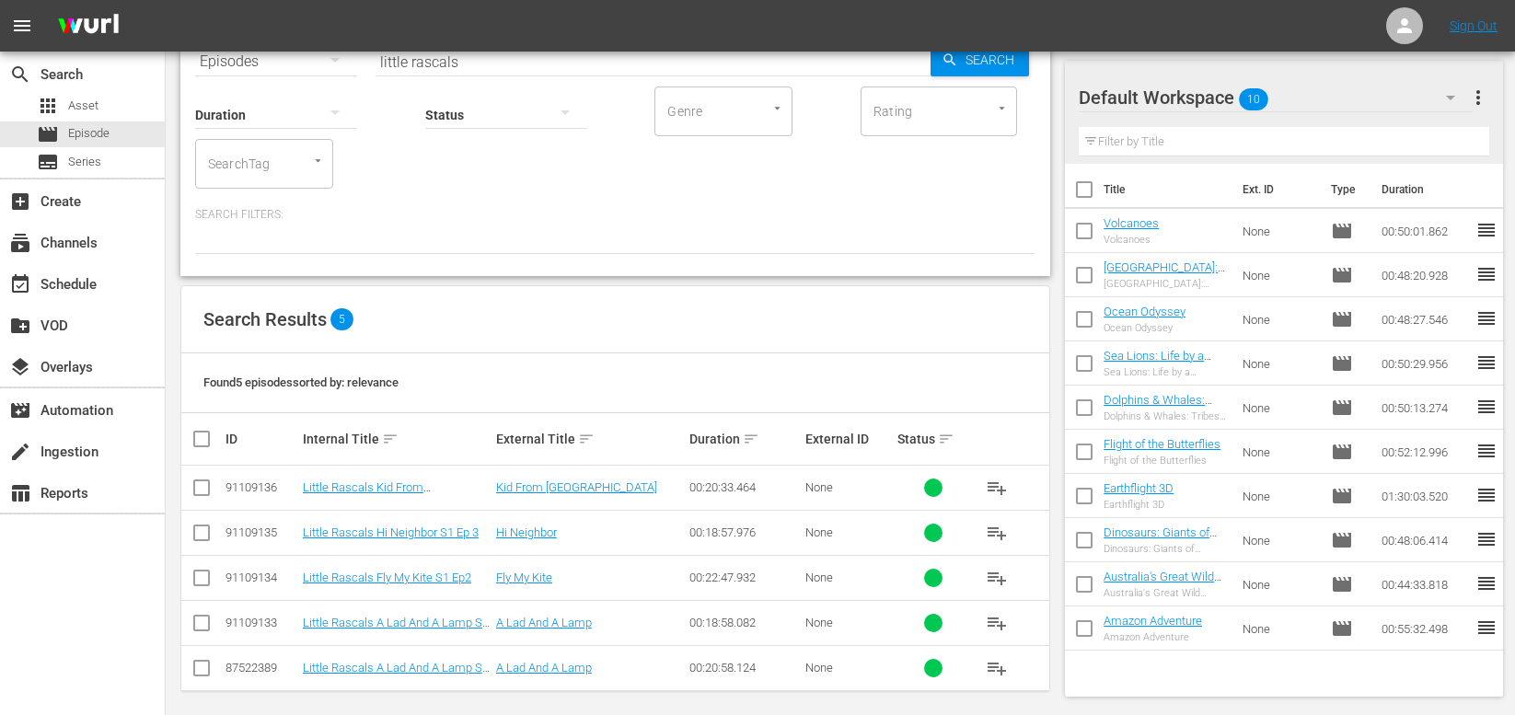
scroll to position [110, 0]
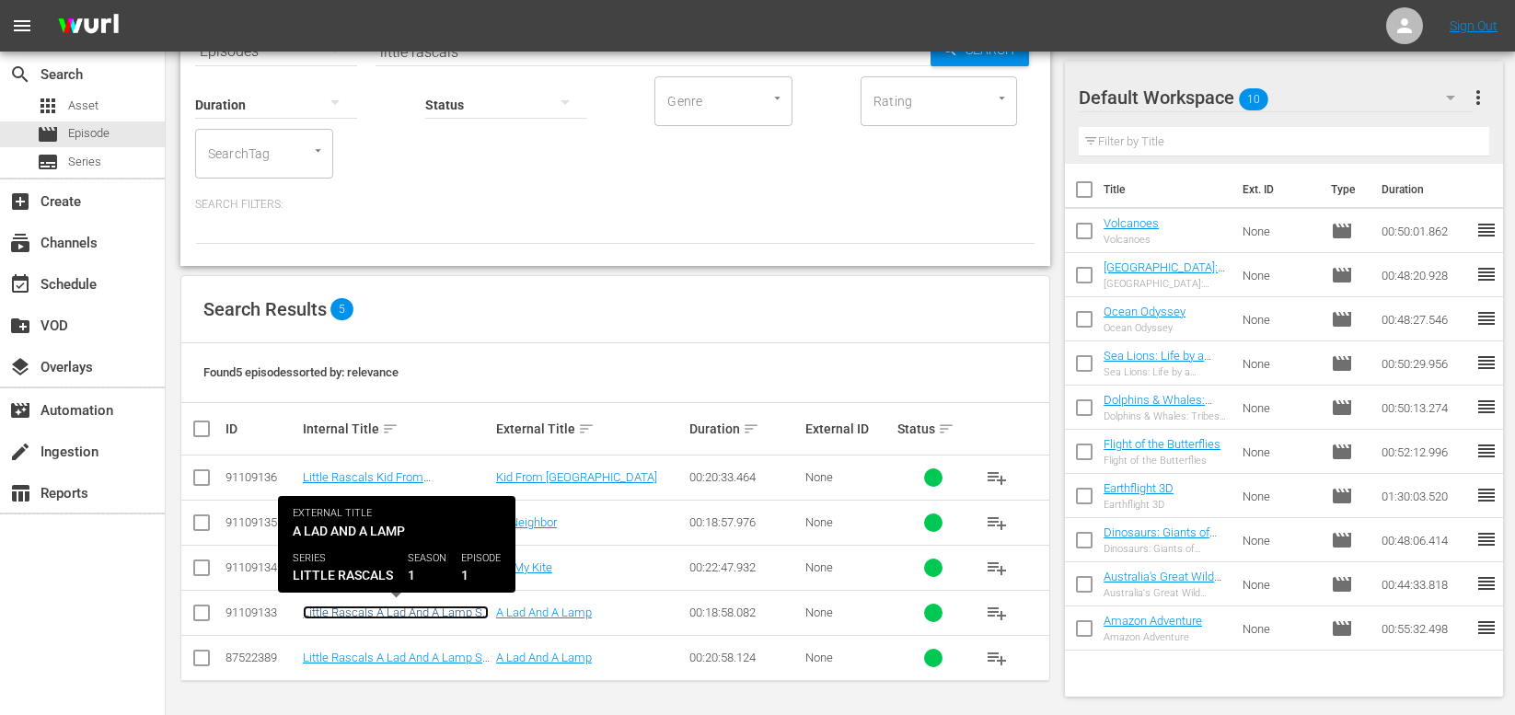
click at [396, 615] on link "Little Rascals A Lad And A Lamp S1 Ep1" at bounding box center [396, 620] width 186 height 28
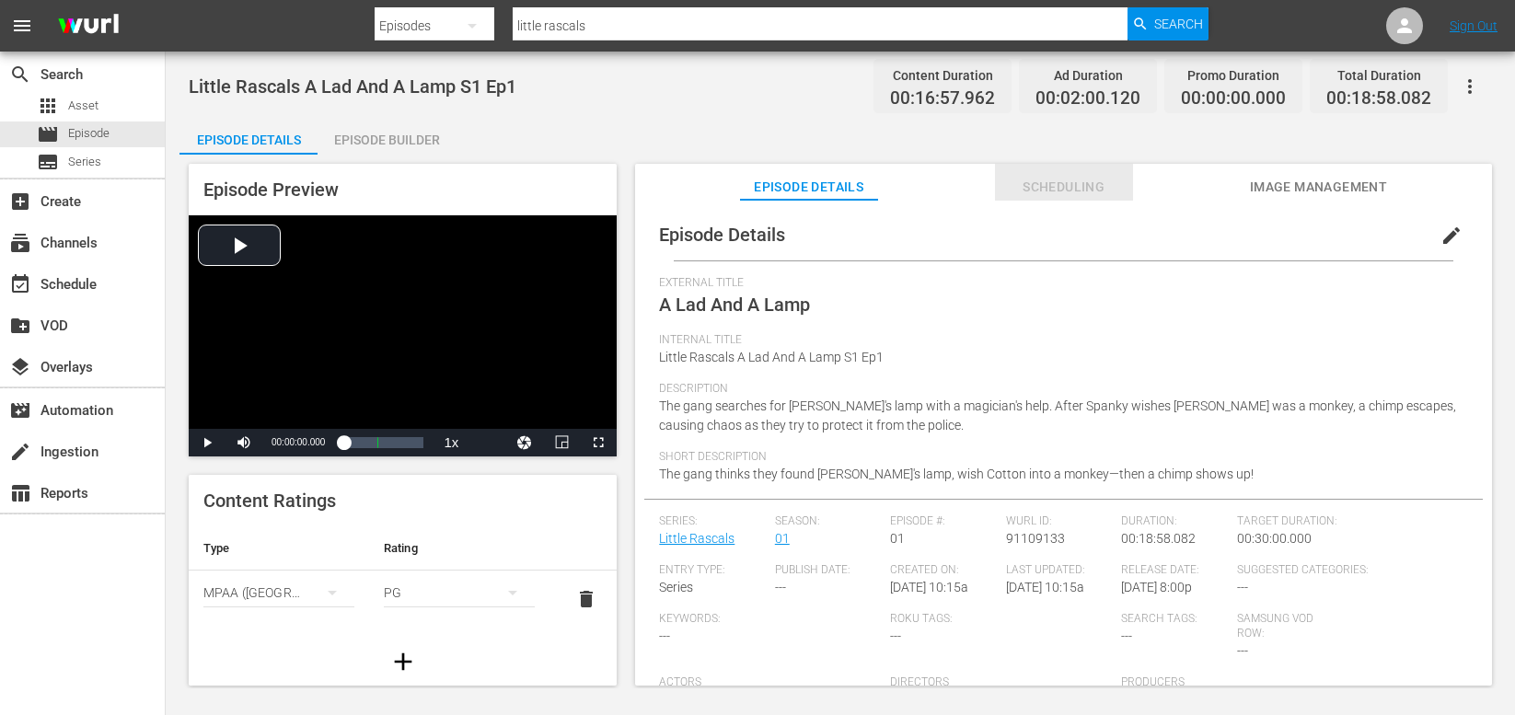
click at [1046, 181] on span "Scheduling" at bounding box center [1064, 187] width 138 height 23
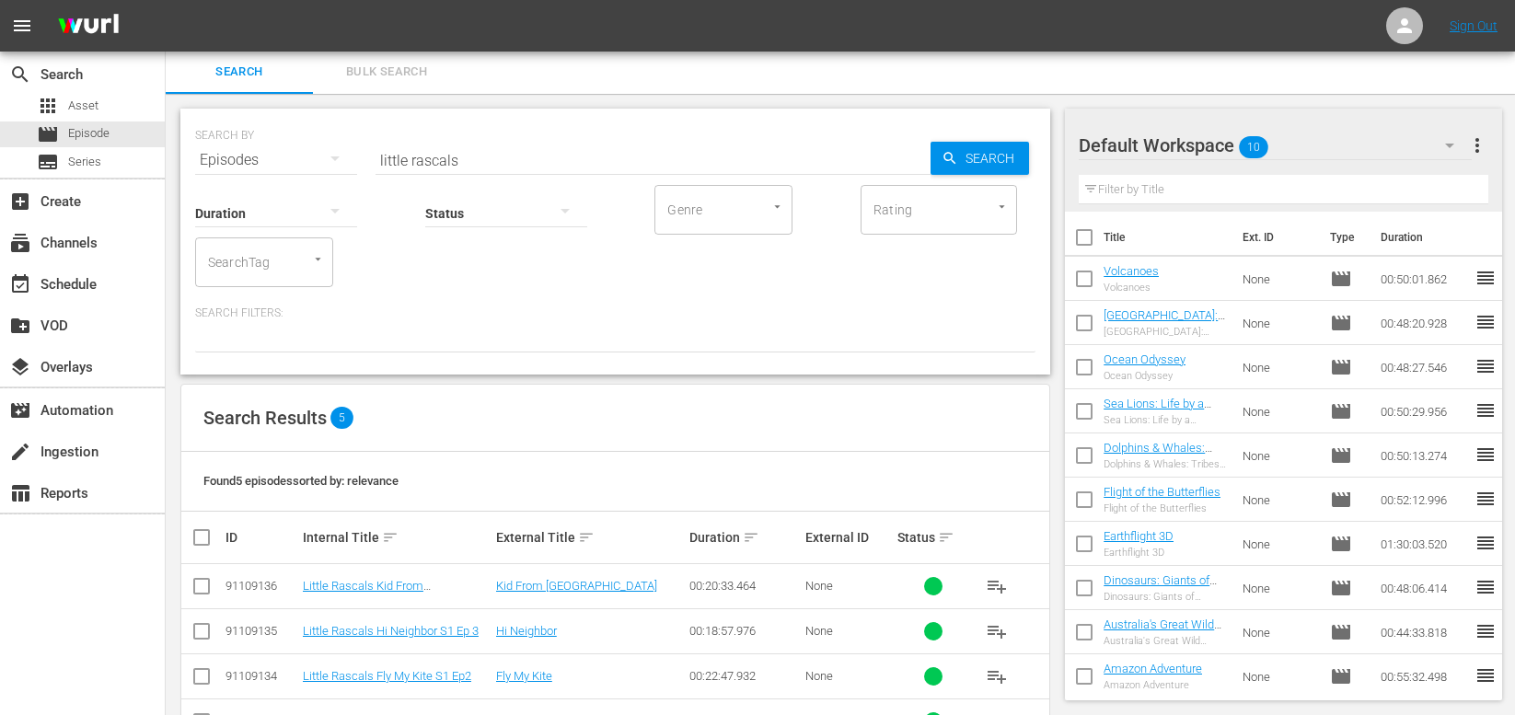
scroll to position [110, 0]
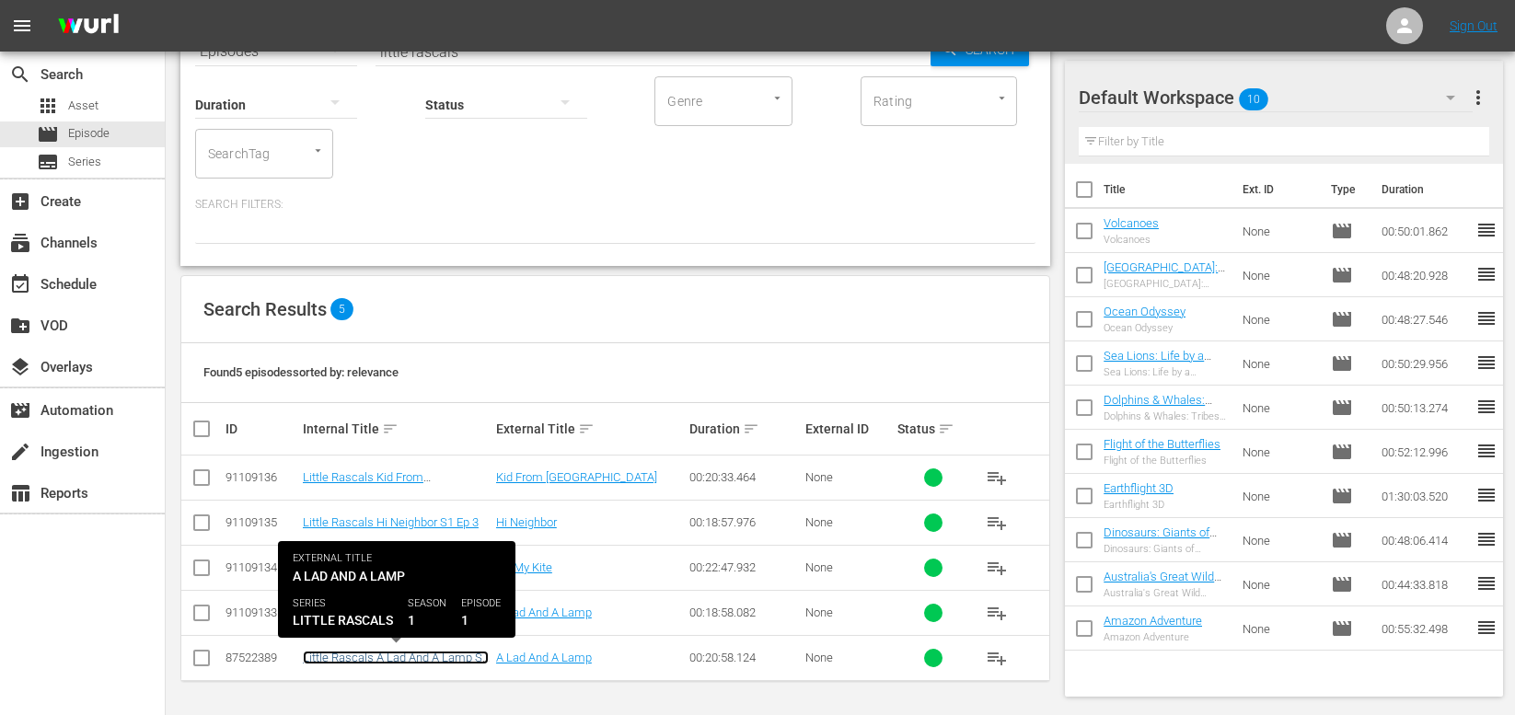
click at [393, 655] on link "Little Rascals A Lad And A Lamp S1 Ep1" at bounding box center [396, 665] width 186 height 28
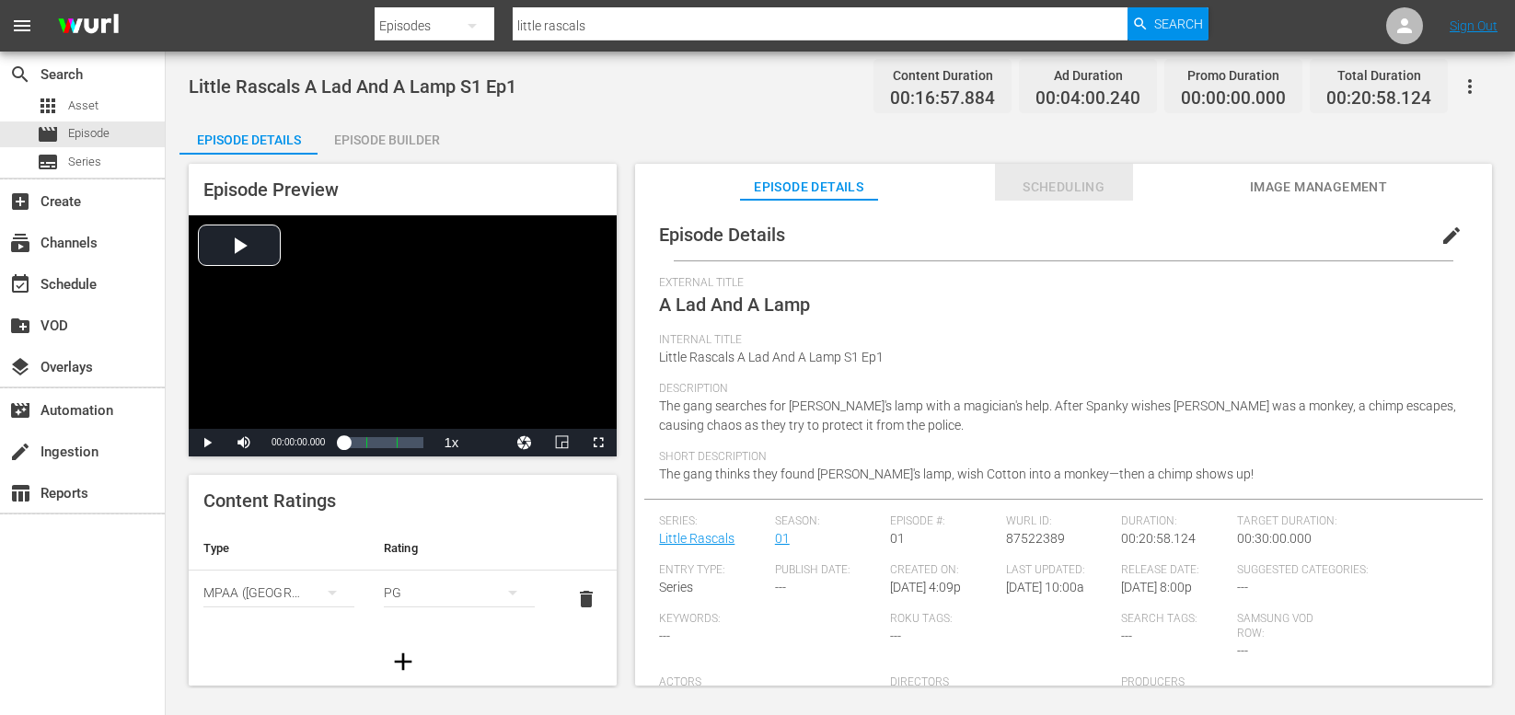
click at [1046, 185] on span "Scheduling" at bounding box center [1064, 187] width 138 height 23
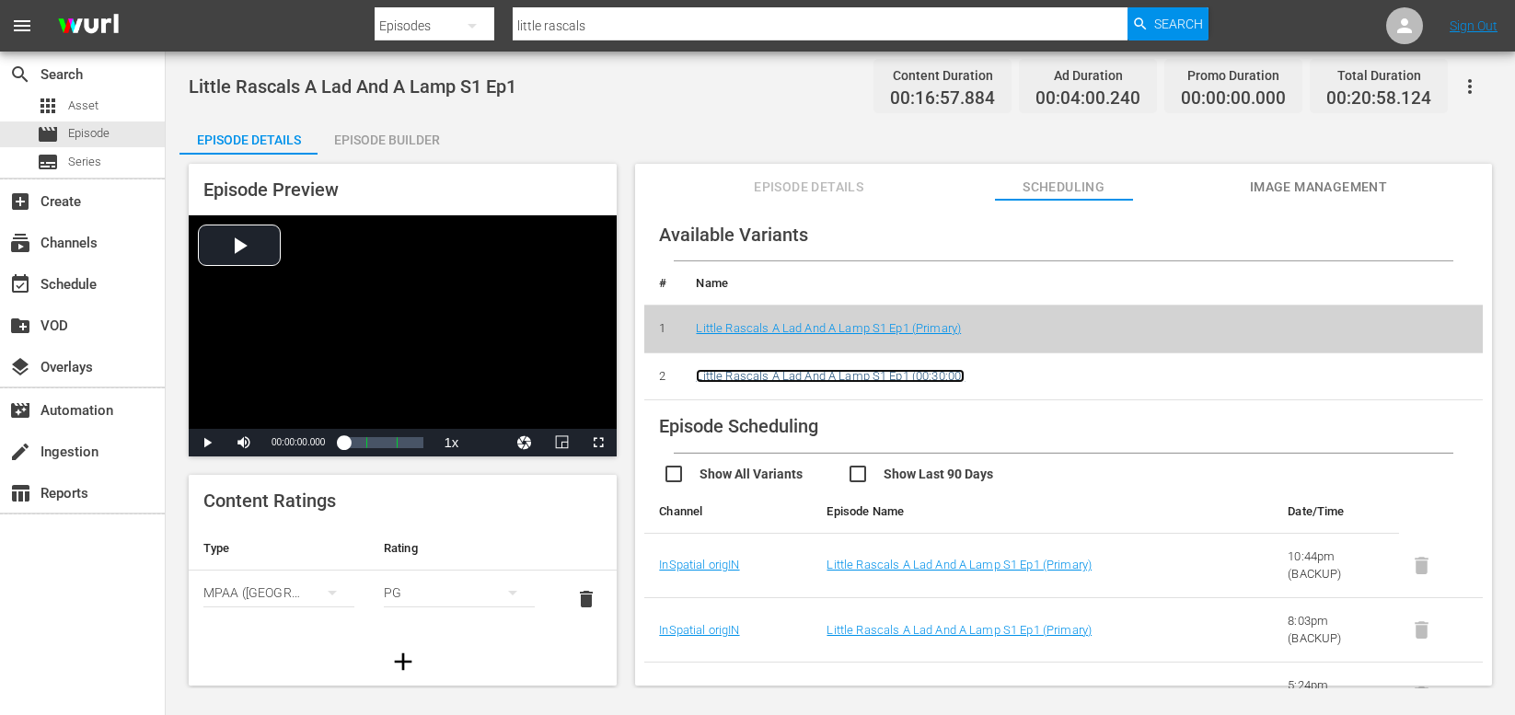
click at [770, 377] on link "Little Rascals A Lad And A Lamp S1 Ep1 (00:30:00)" at bounding box center [830, 376] width 269 height 14
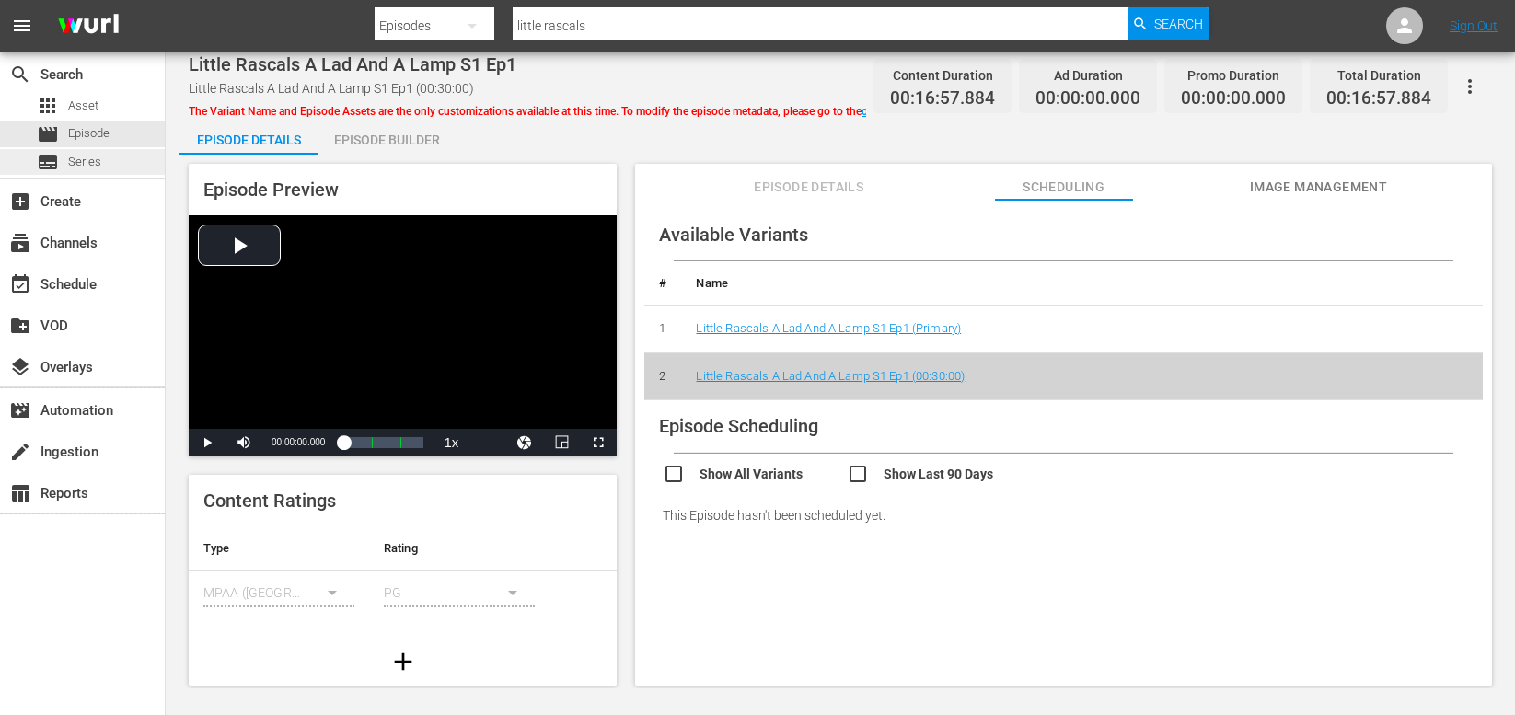
click at [94, 157] on span "Series" at bounding box center [84, 162] width 33 height 18
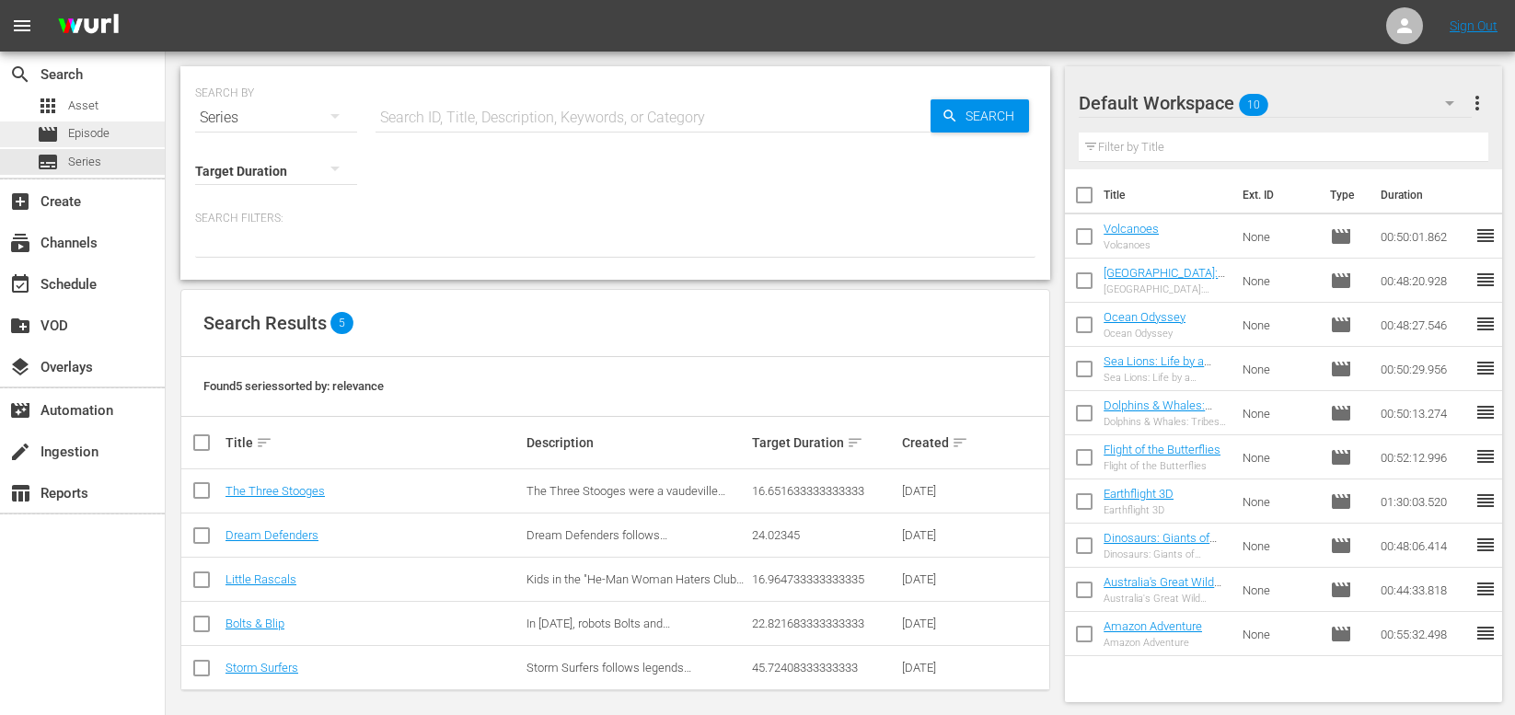
click at [103, 139] on span "Episode" at bounding box center [88, 133] width 41 height 18
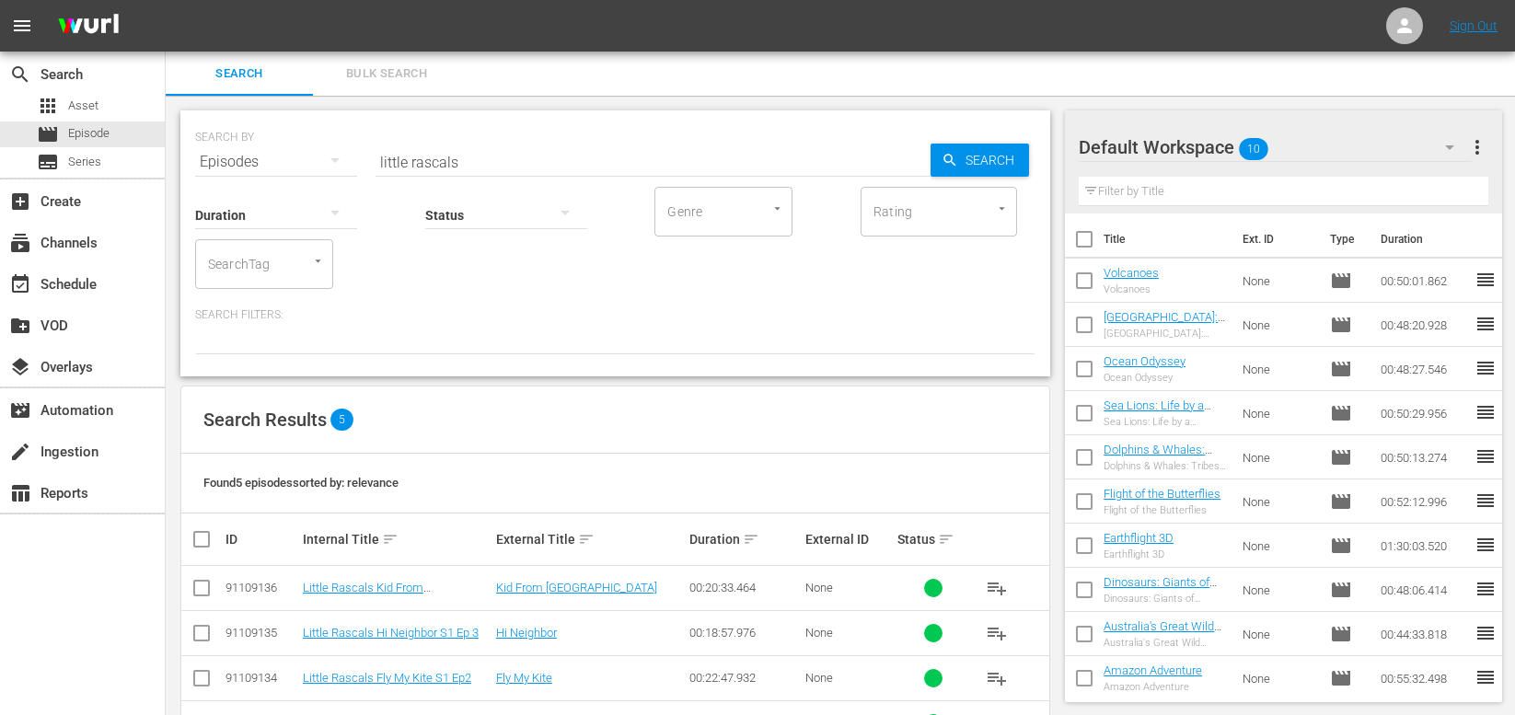
scroll to position [110, 0]
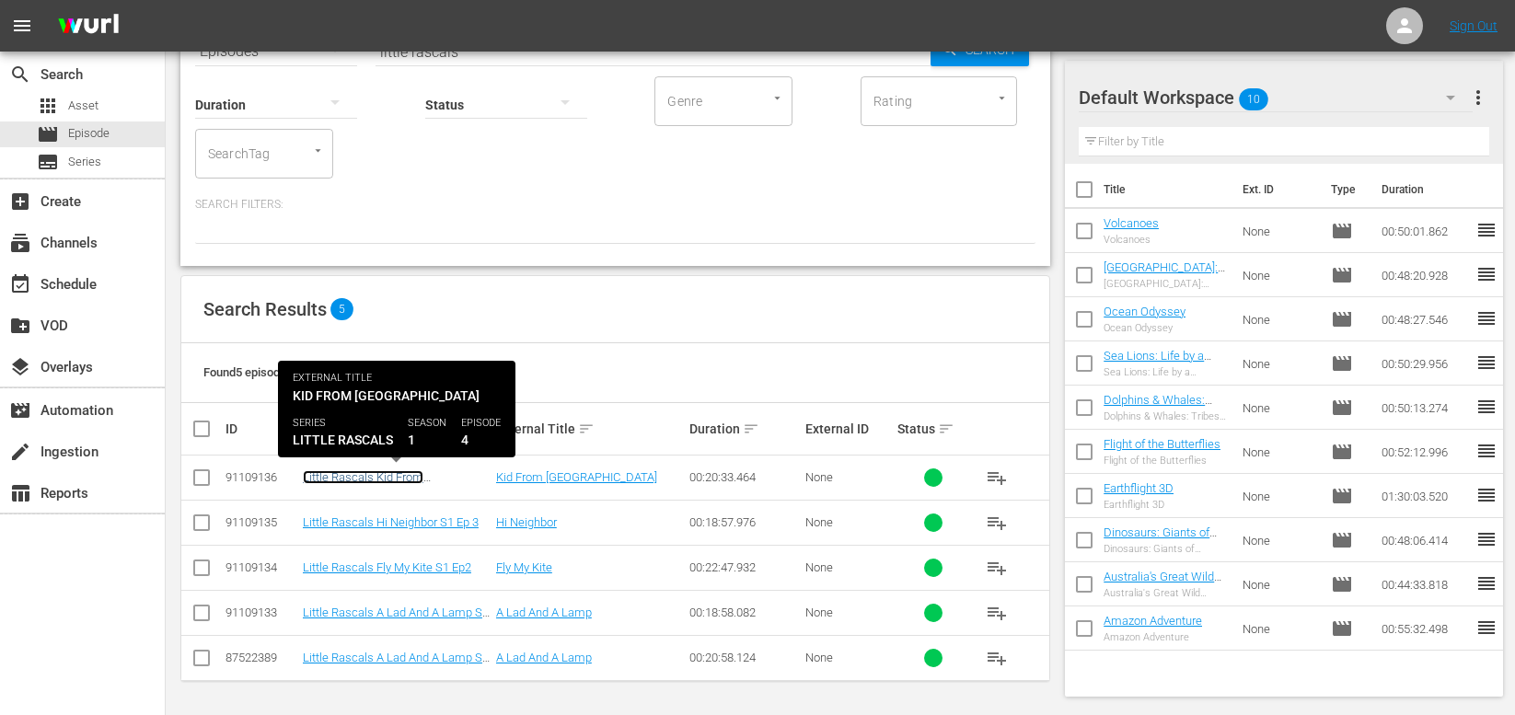
click at [360, 475] on link "Little Rascals Kid From Borneo S1 Ep 4" at bounding box center [379, 484] width 153 height 28
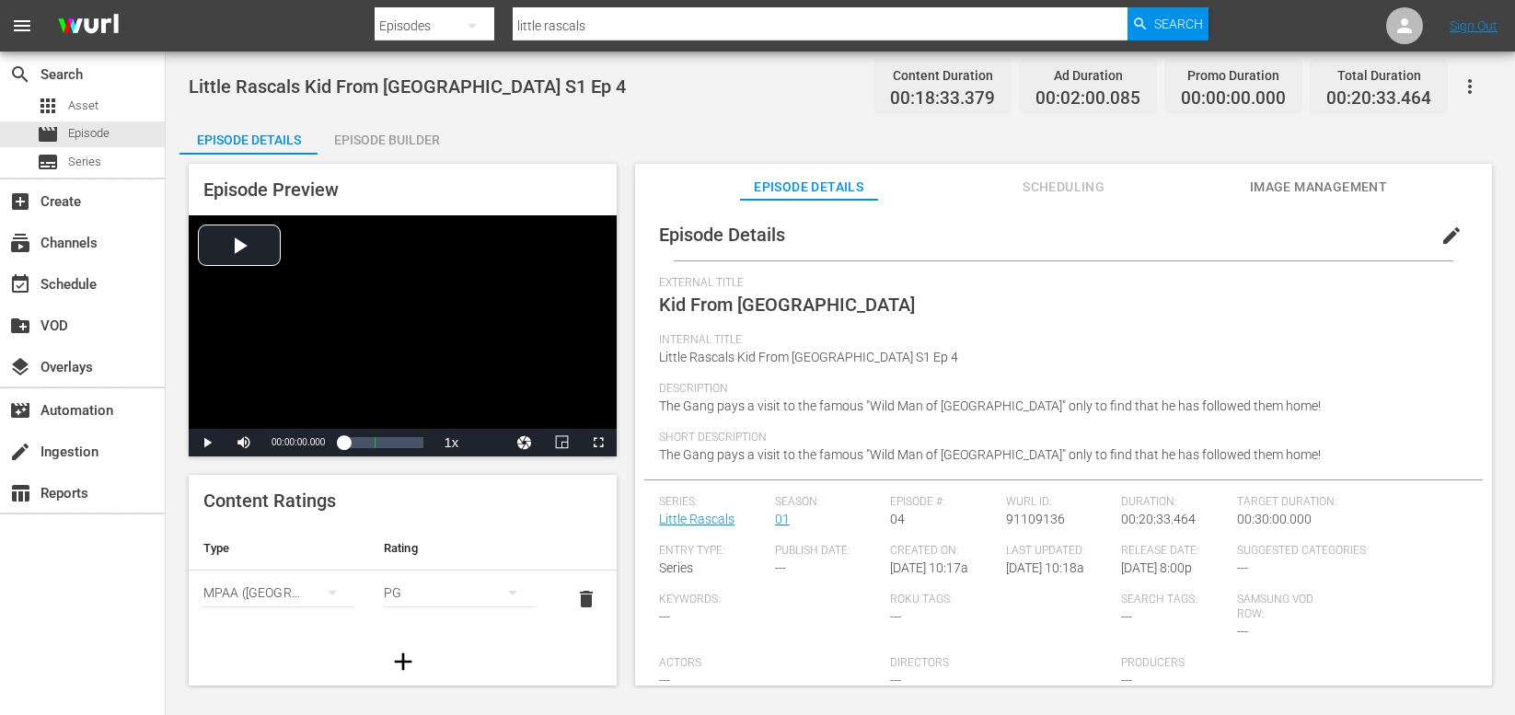
click at [393, 133] on div "Episode Builder" at bounding box center [387, 140] width 138 height 44
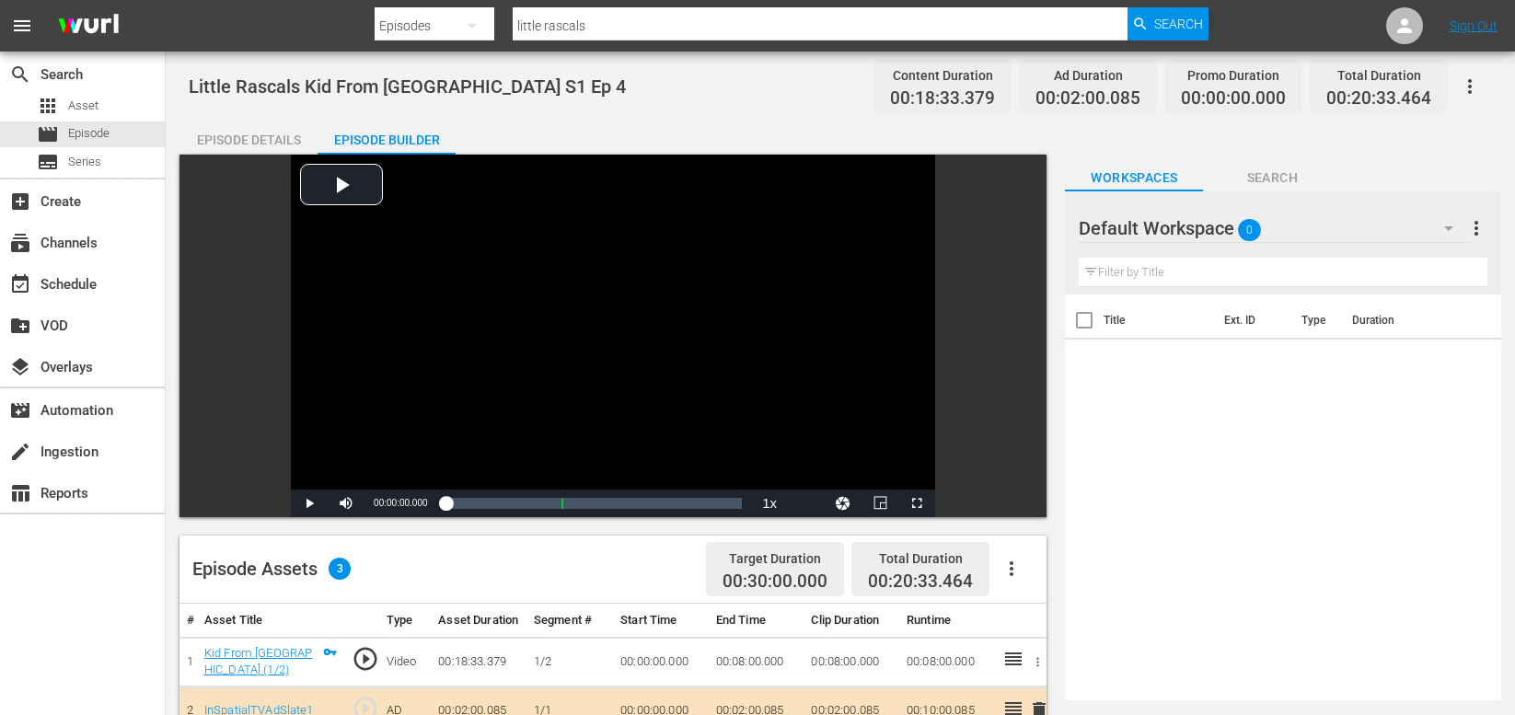
click at [289, 129] on div "Episode Details" at bounding box center [248, 140] width 138 height 44
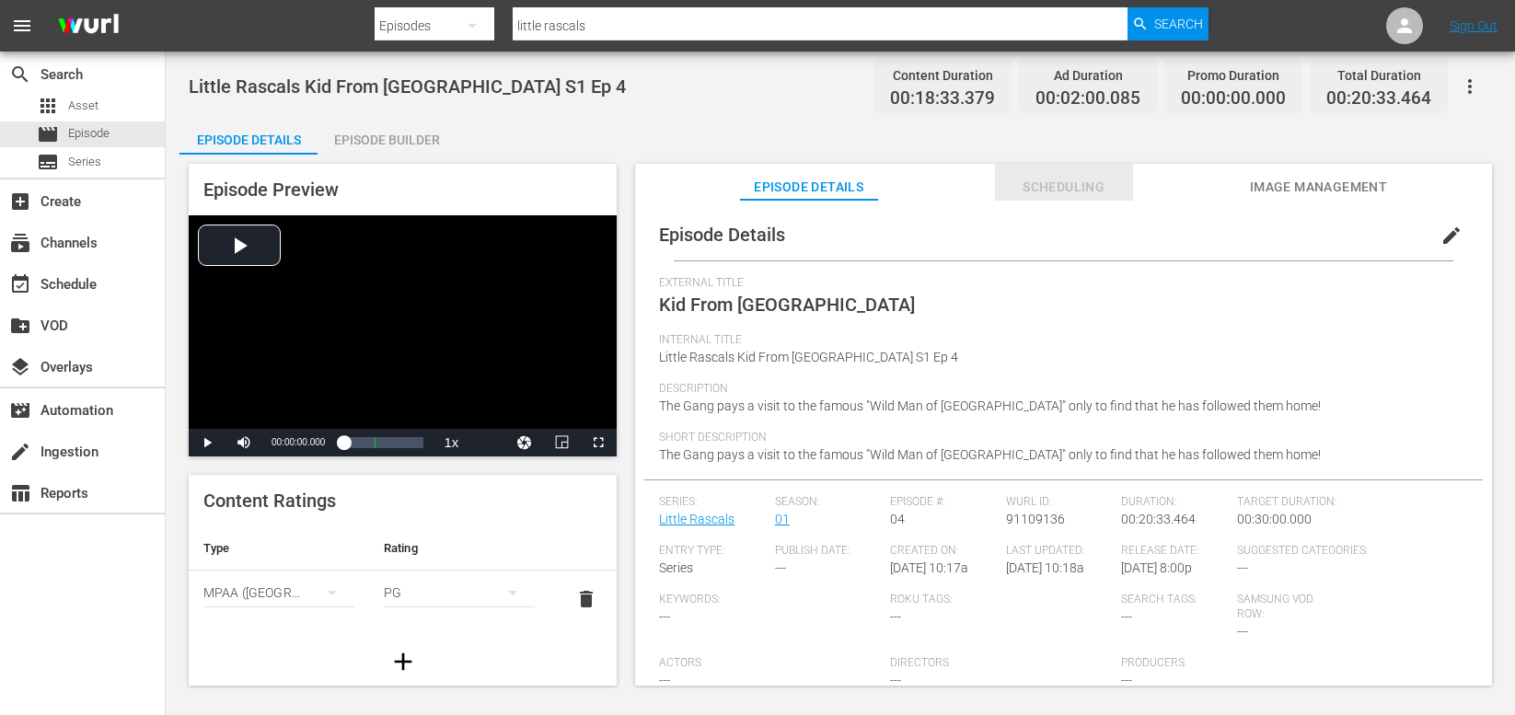
click at [1061, 191] on span "Scheduling" at bounding box center [1064, 187] width 138 height 23
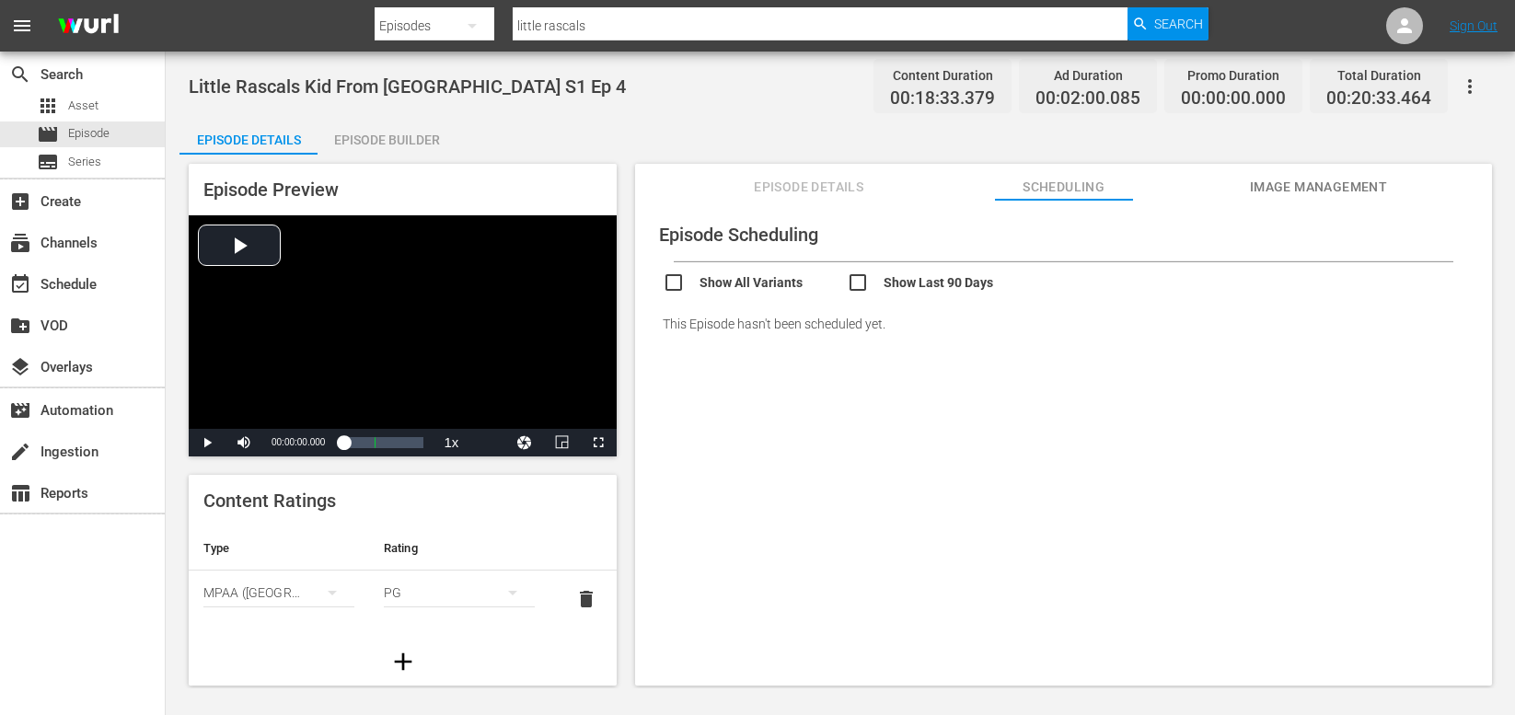
click at [1328, 185] on span "Image Management" at bounding box center [1319, 187] width 138 height 23
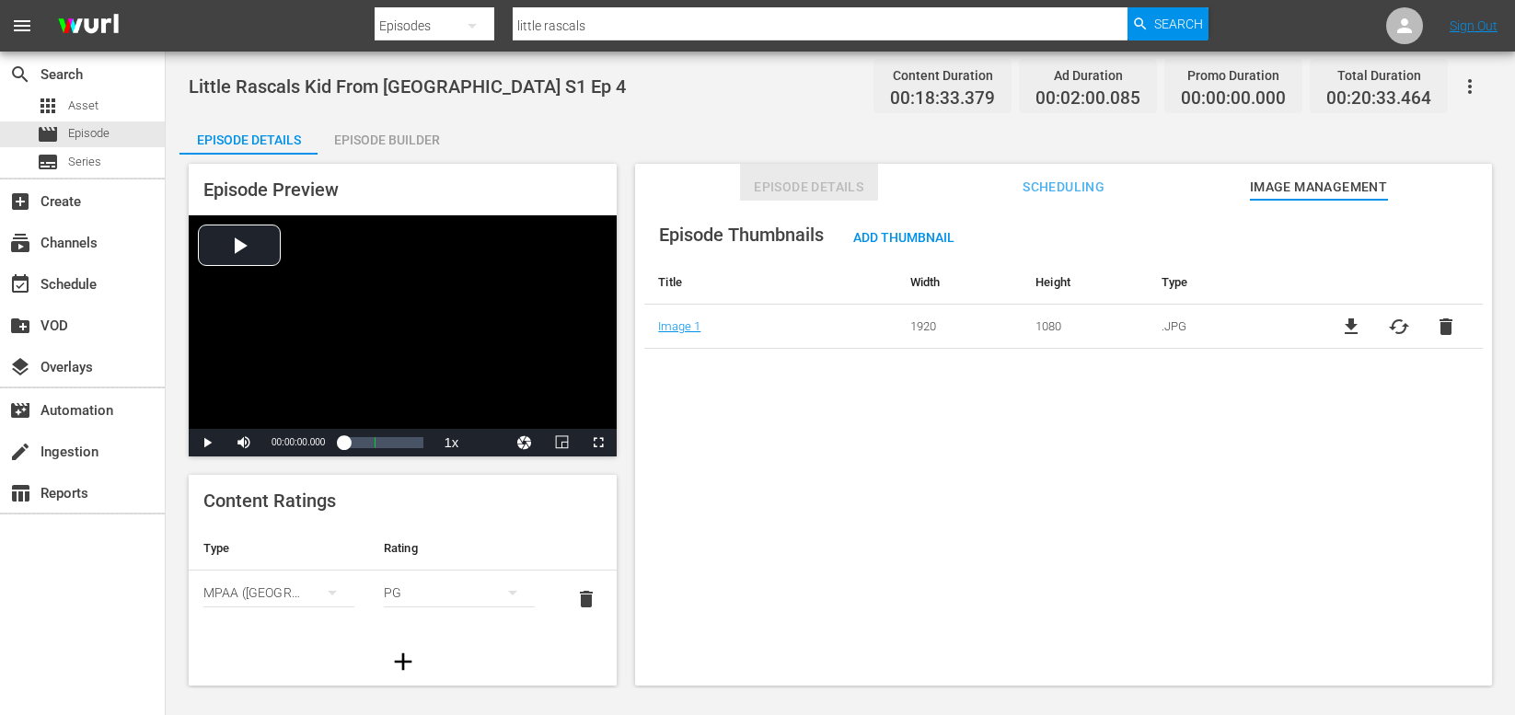
click at [779, 191] on span "Episode Details" at bounding box center [809, 187] width 138 height 23
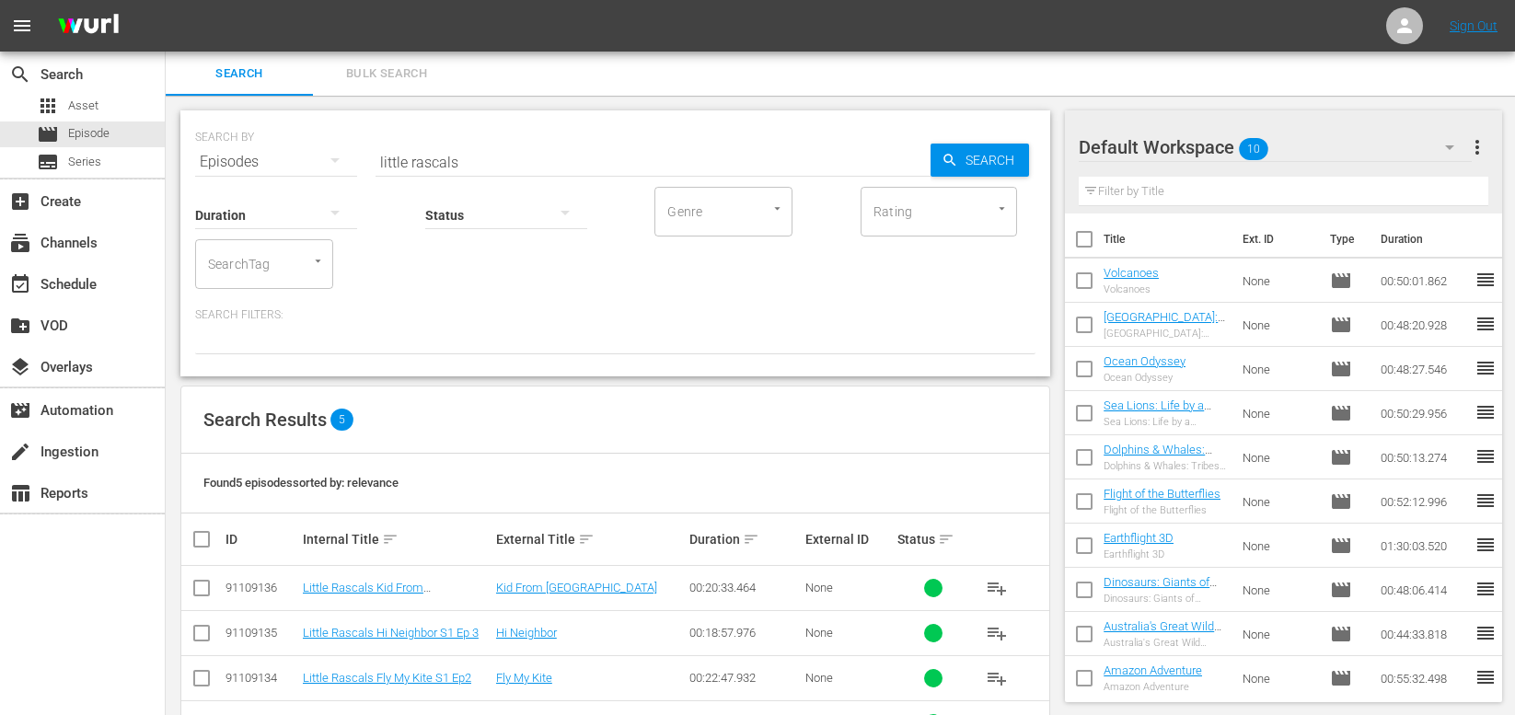
scroll to position [110, 0]
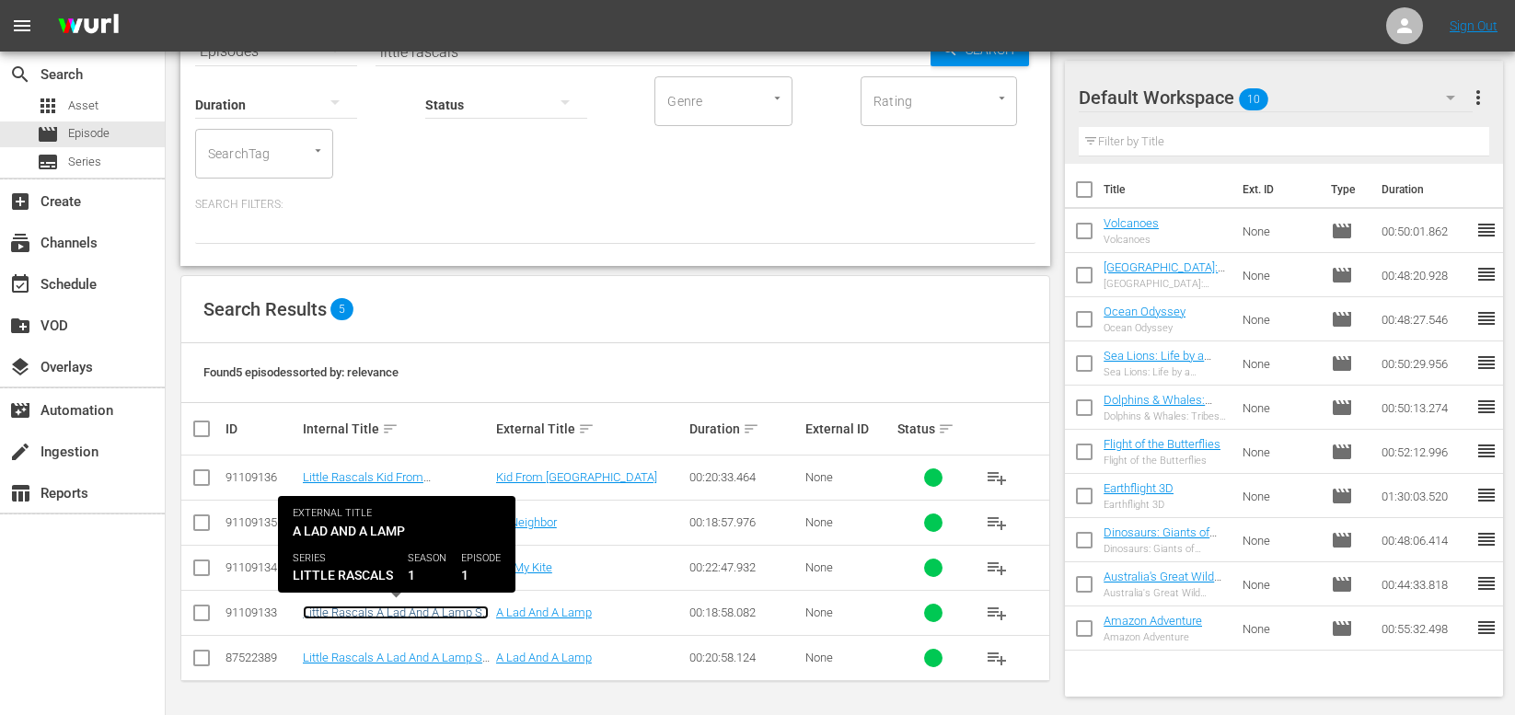
click at [376, 614] on link "Little Rascals A Lad And A Lamp S1 Ep1" at bounding box center [396, 620] width 186 height 28
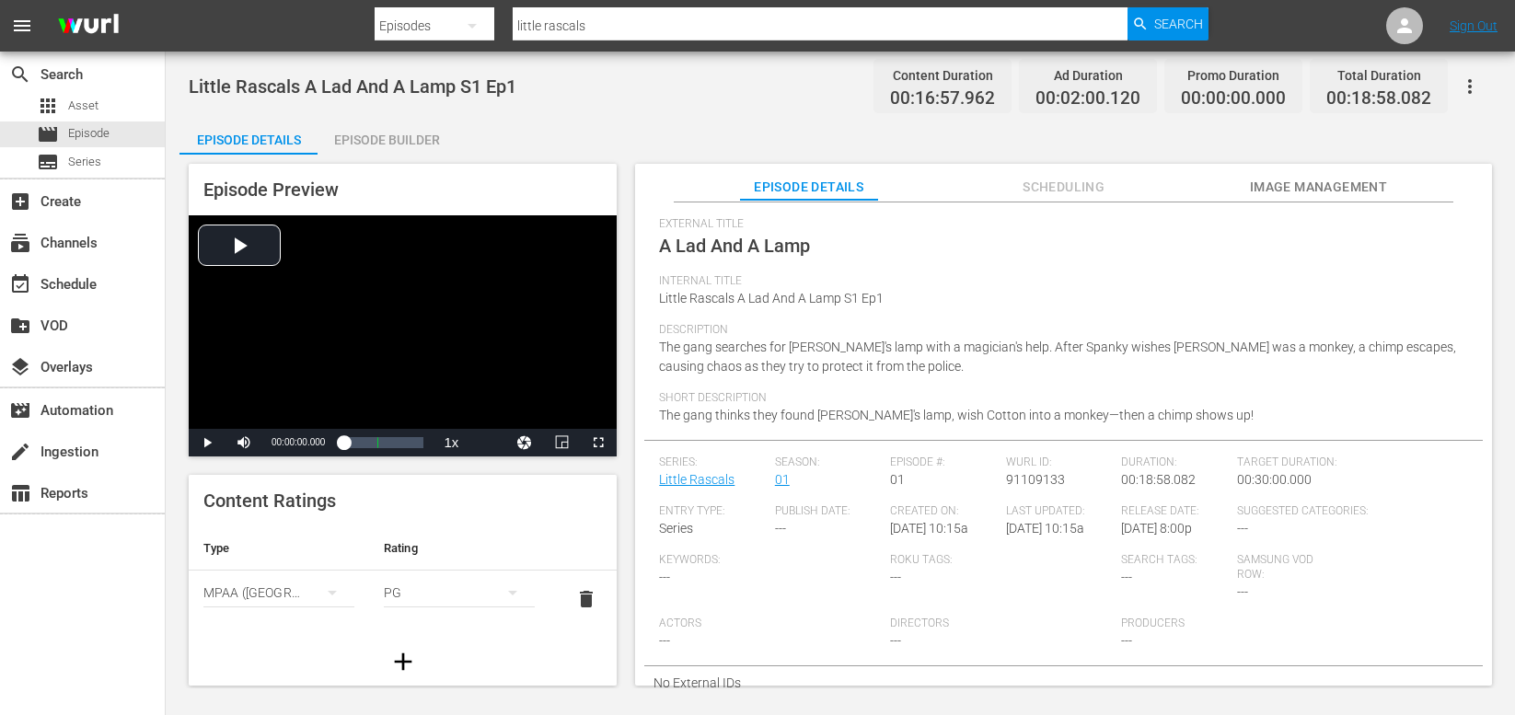
scroll to position [58, 0]
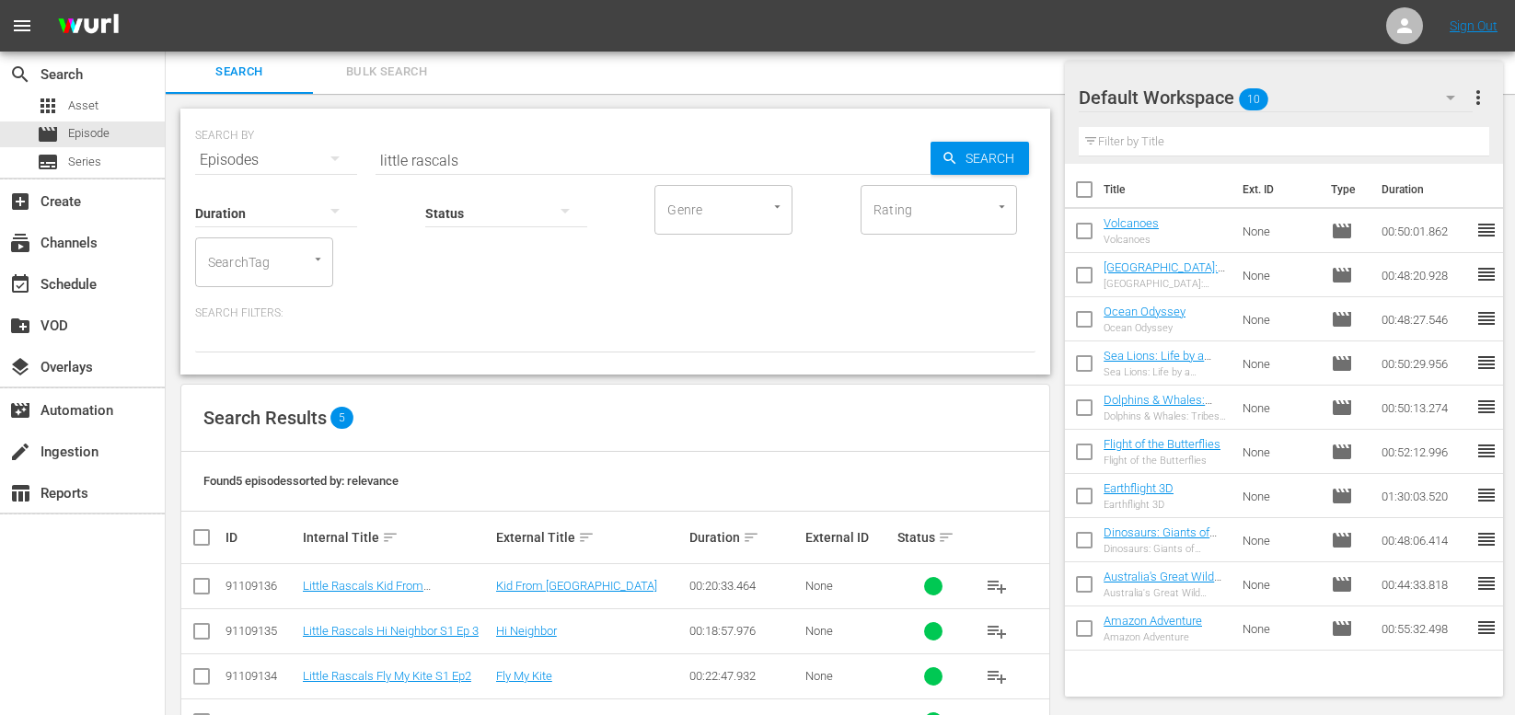
scroll to position [110, 0]
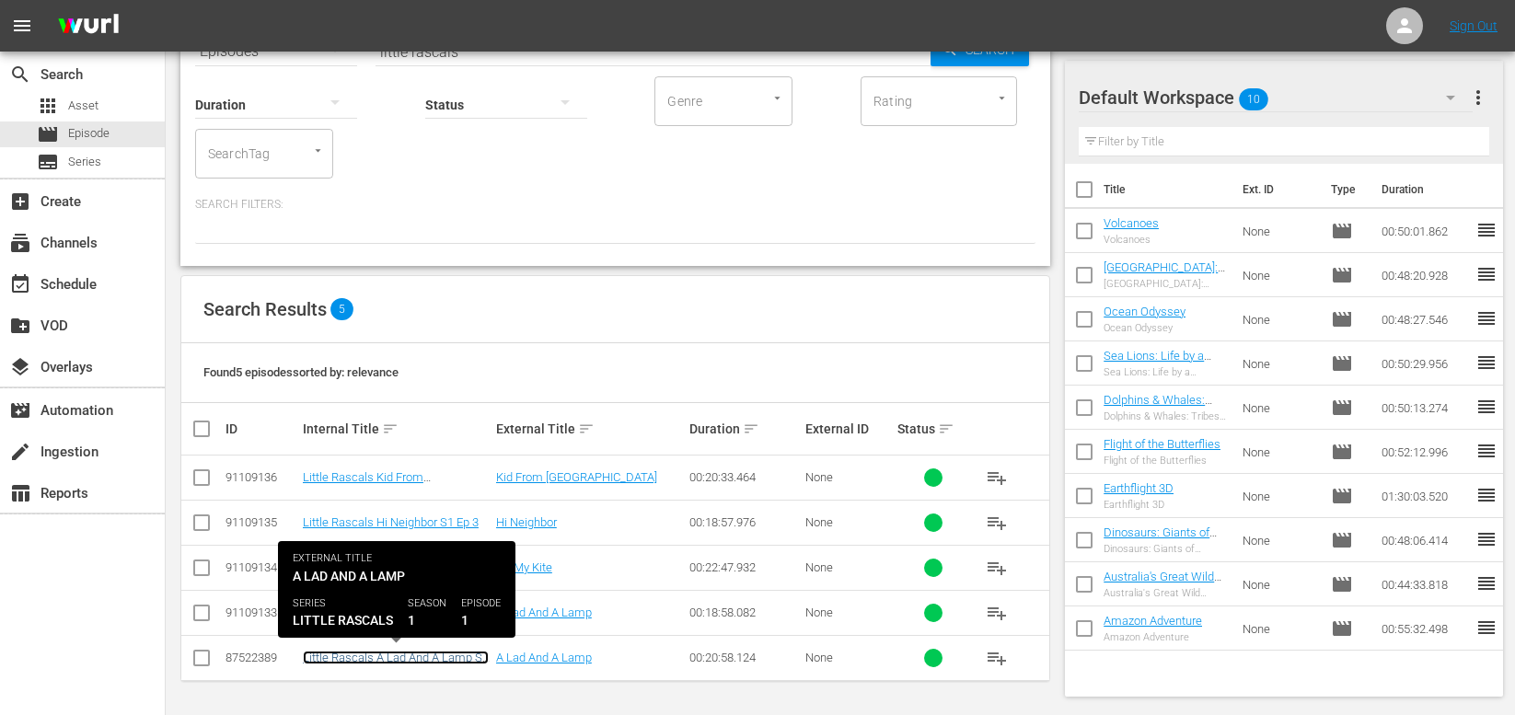
click at [360, 659] on link "Little Rascals A Lad And A Lamp S1 Ep1" at bounding box center [396, 665] width 186 height 28
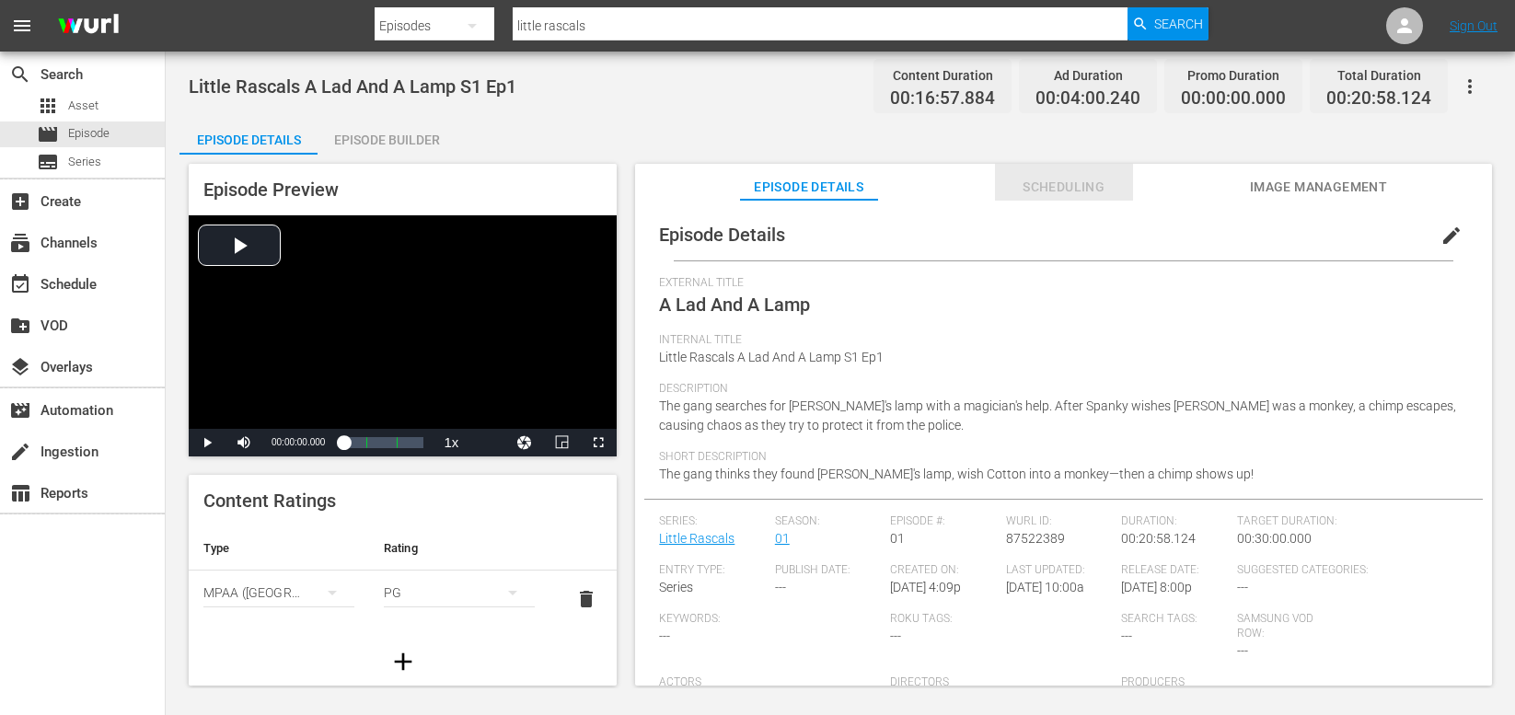
click at [1053, 189] on span "Scheduling" at bounding box center [1064, 187] width 138 height 23
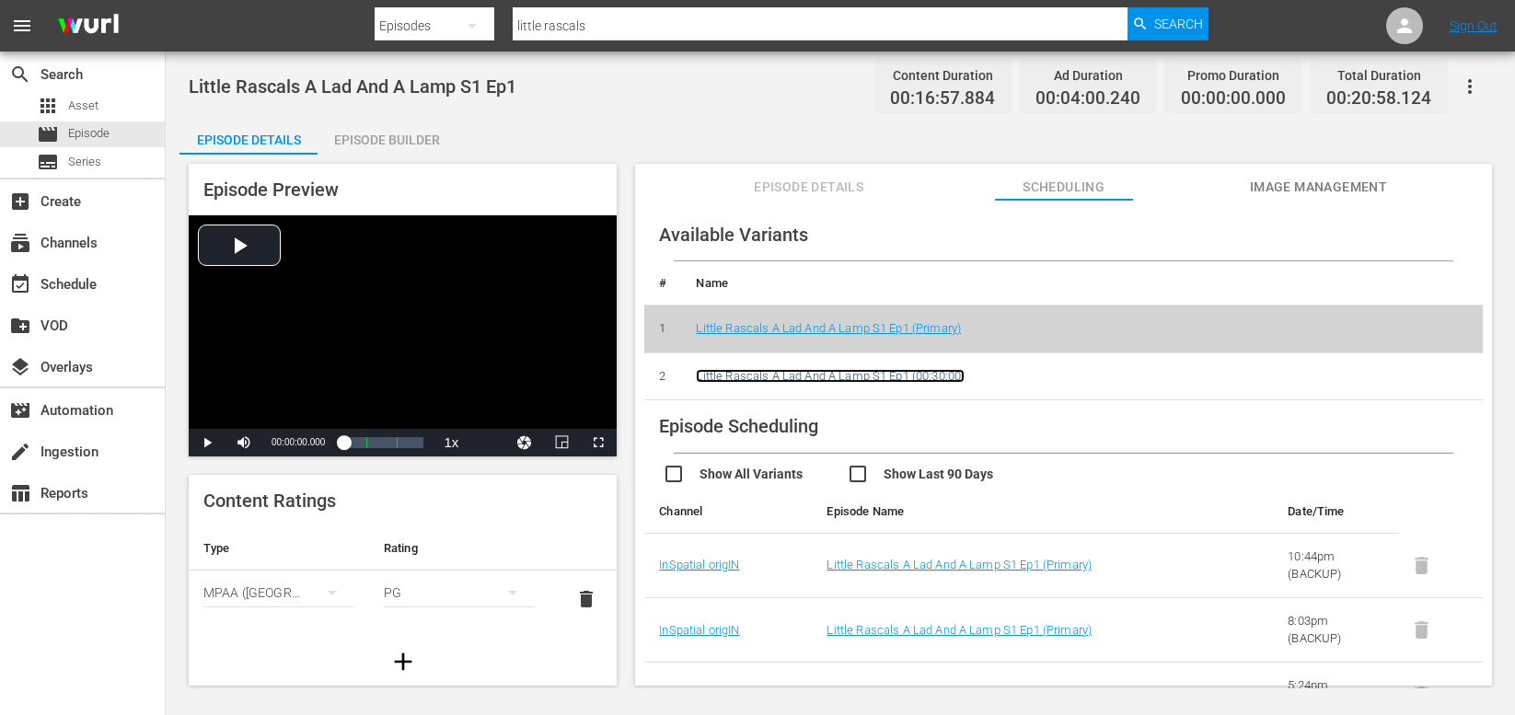
click at [752, 369] on link "Little Rascals A Lad And A Lamp S1 Ep1 (00:30:00)" at bounding box center [830, 376] width 269 height 14
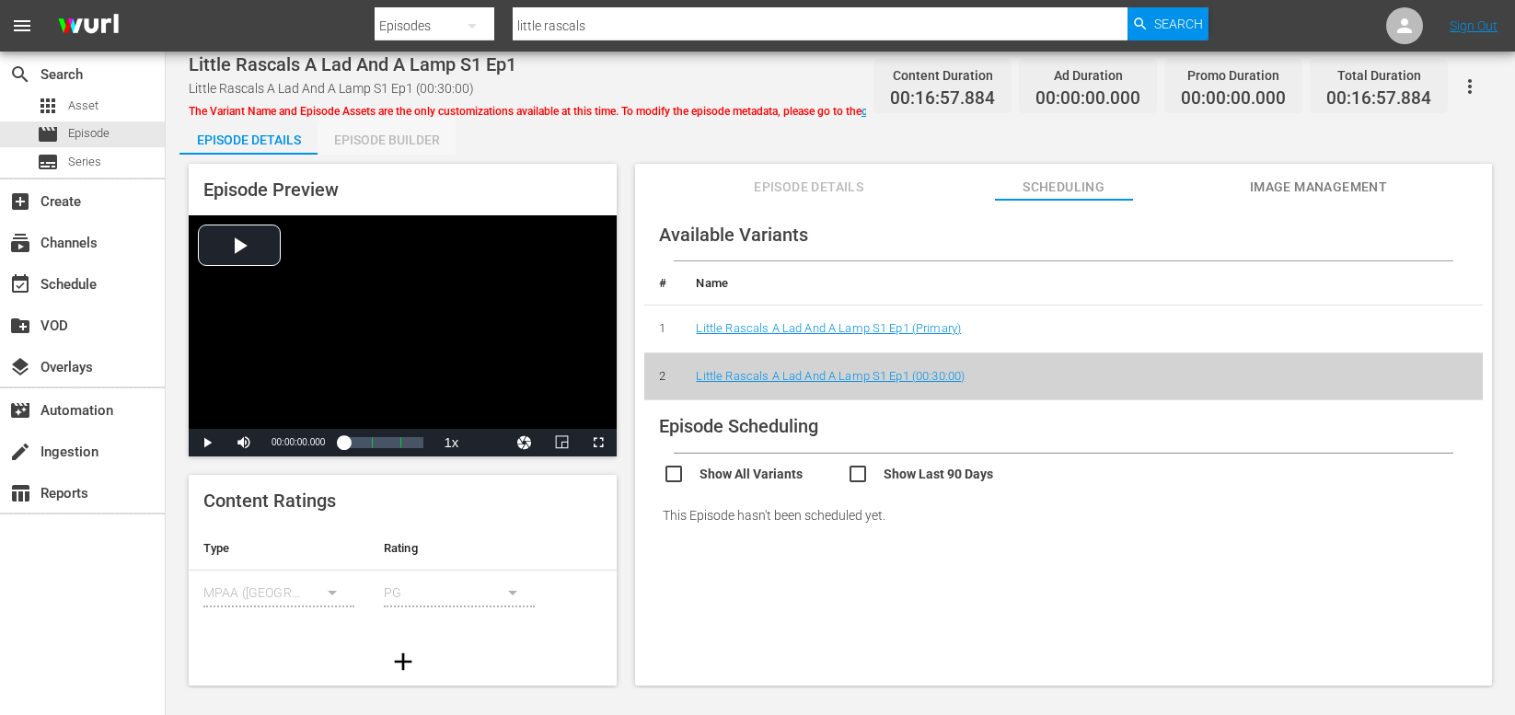
click at [382, 143] on div "Episode Builder" at bounding box center [387, 140] width 138 height 44
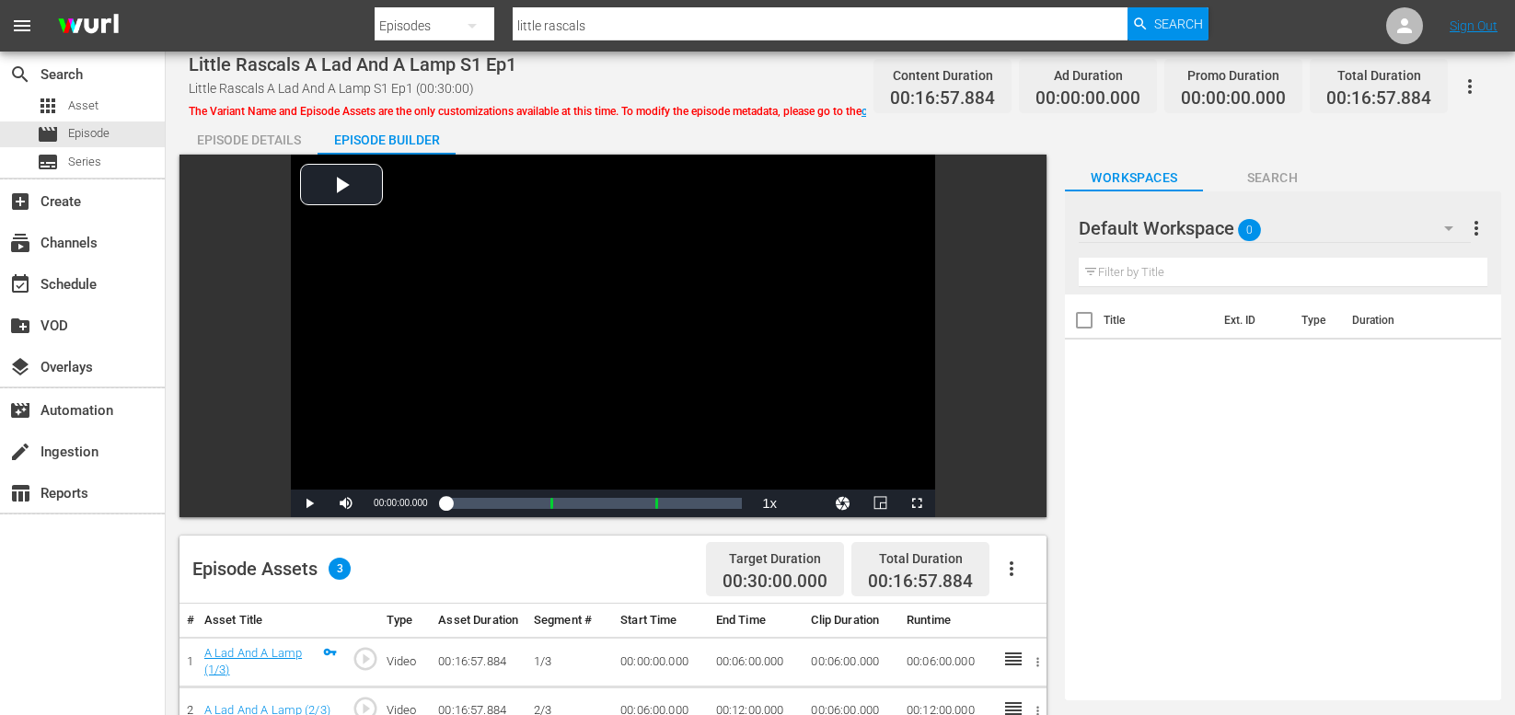
click at [253, 141] on div "Episode Details" at bounding box center [248, 140] width 138 height 44
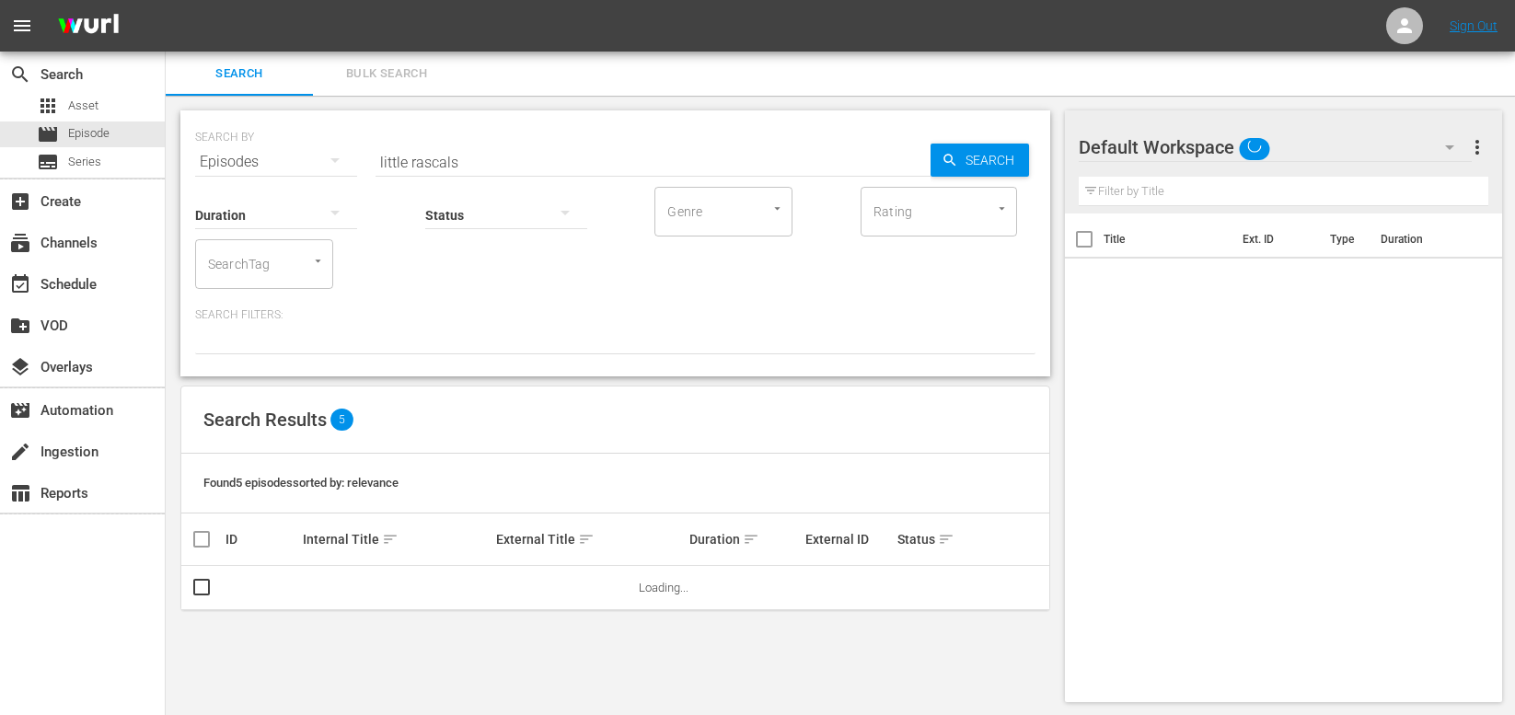
scroll to position [2, 0]
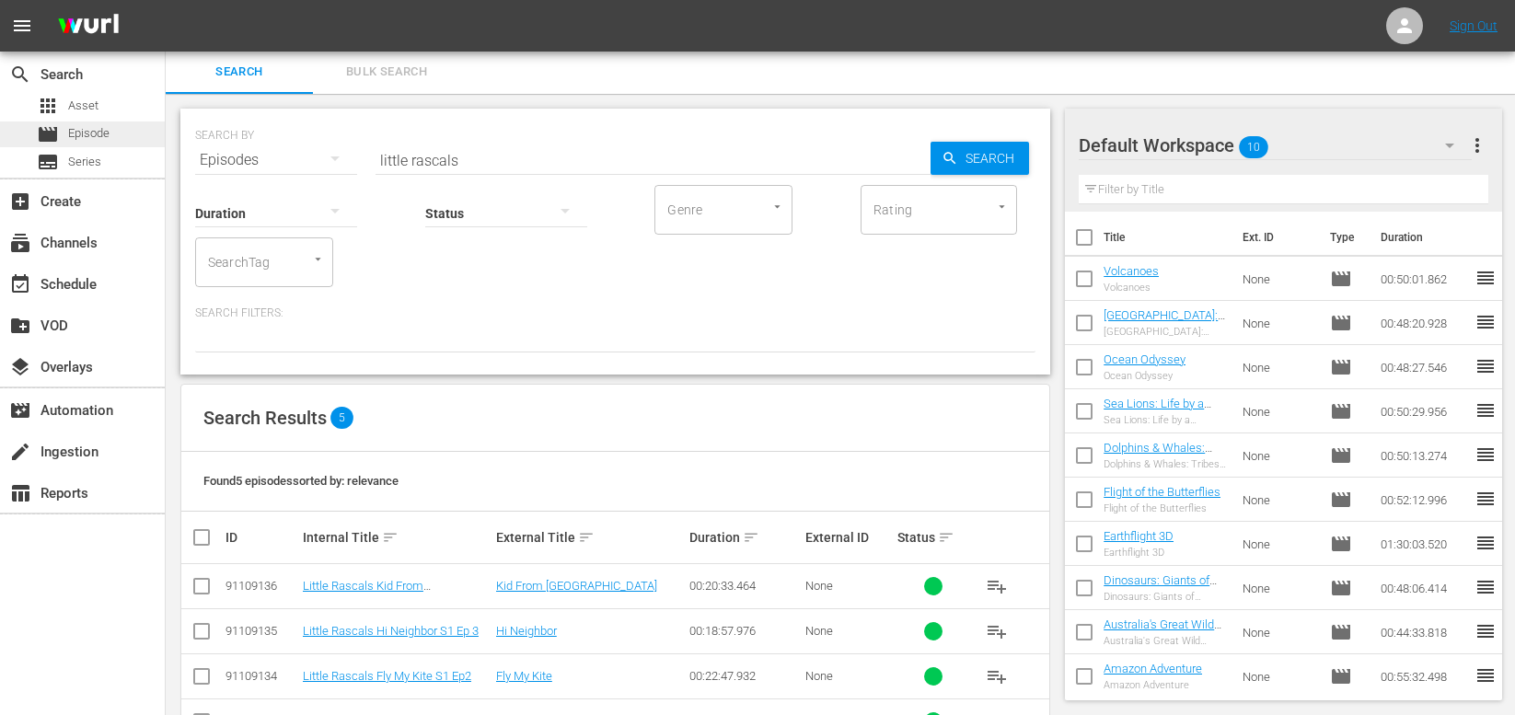
click at [108, 138] on span "Episode" at bounding box center [88, 133] width 41 height 18
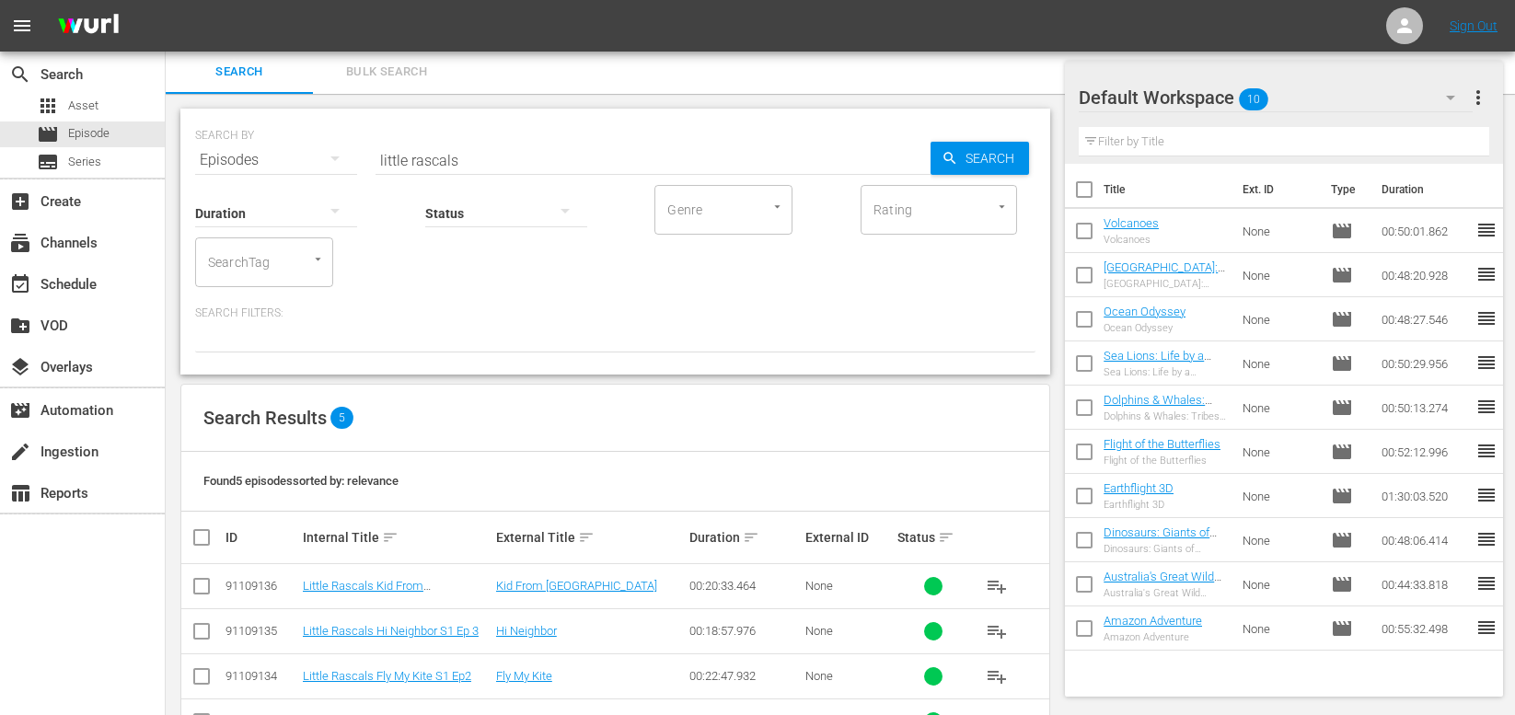
scroll to position [110, 0]
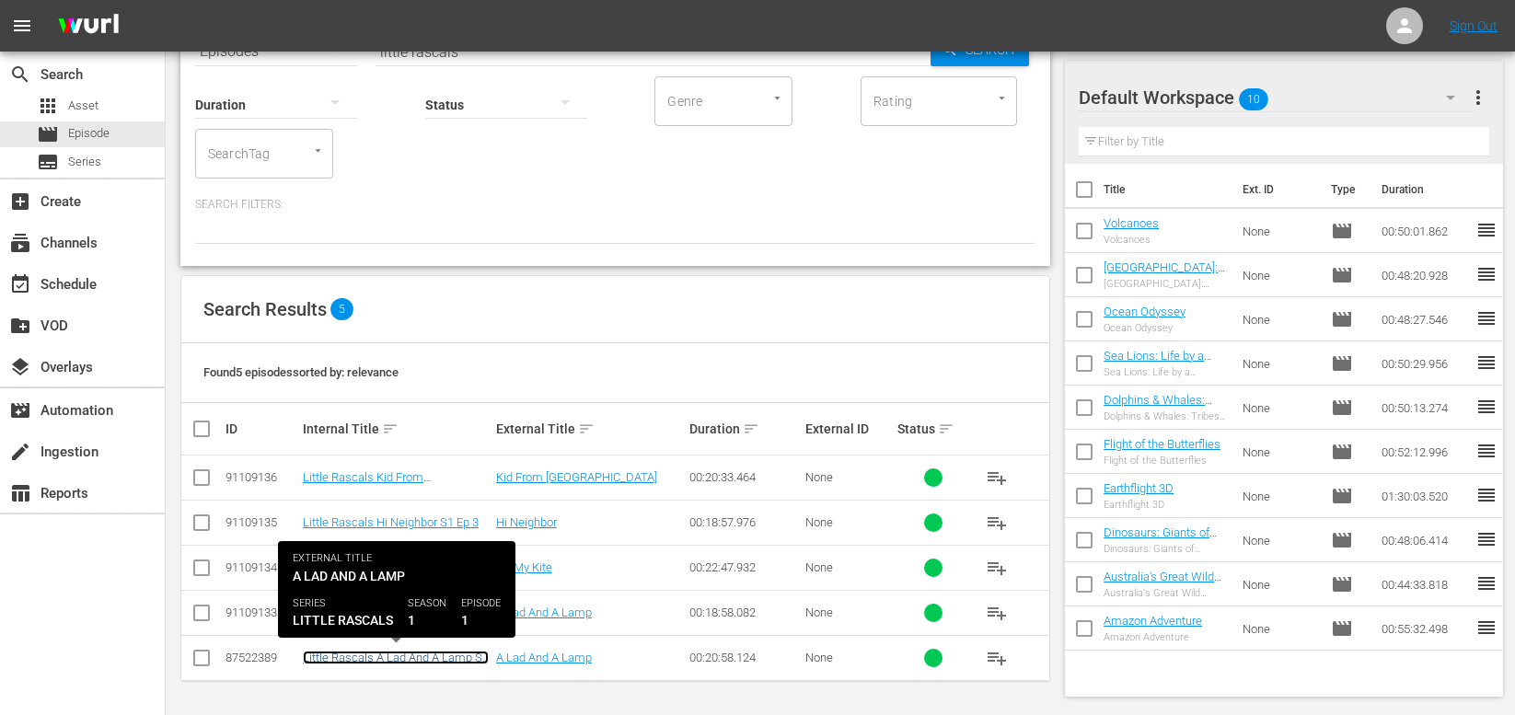
click at [355, 661] on link "Little Rascals A Lad And A Lamp S1 Ep1" at bounding box center [396, 665] width 186 height 28
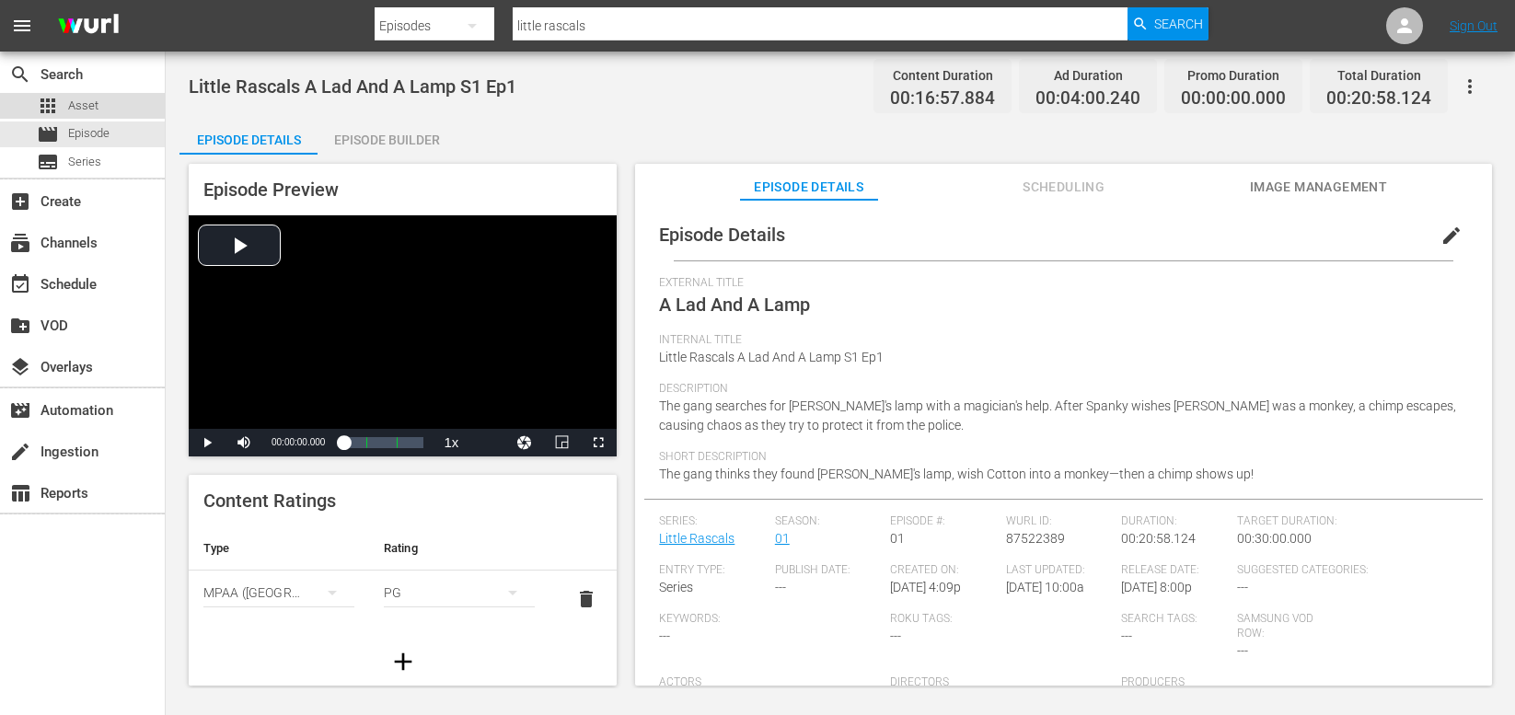
click at [98, 101] on div "apps Asset" at bounding box center [82, 106] width 165 height 26
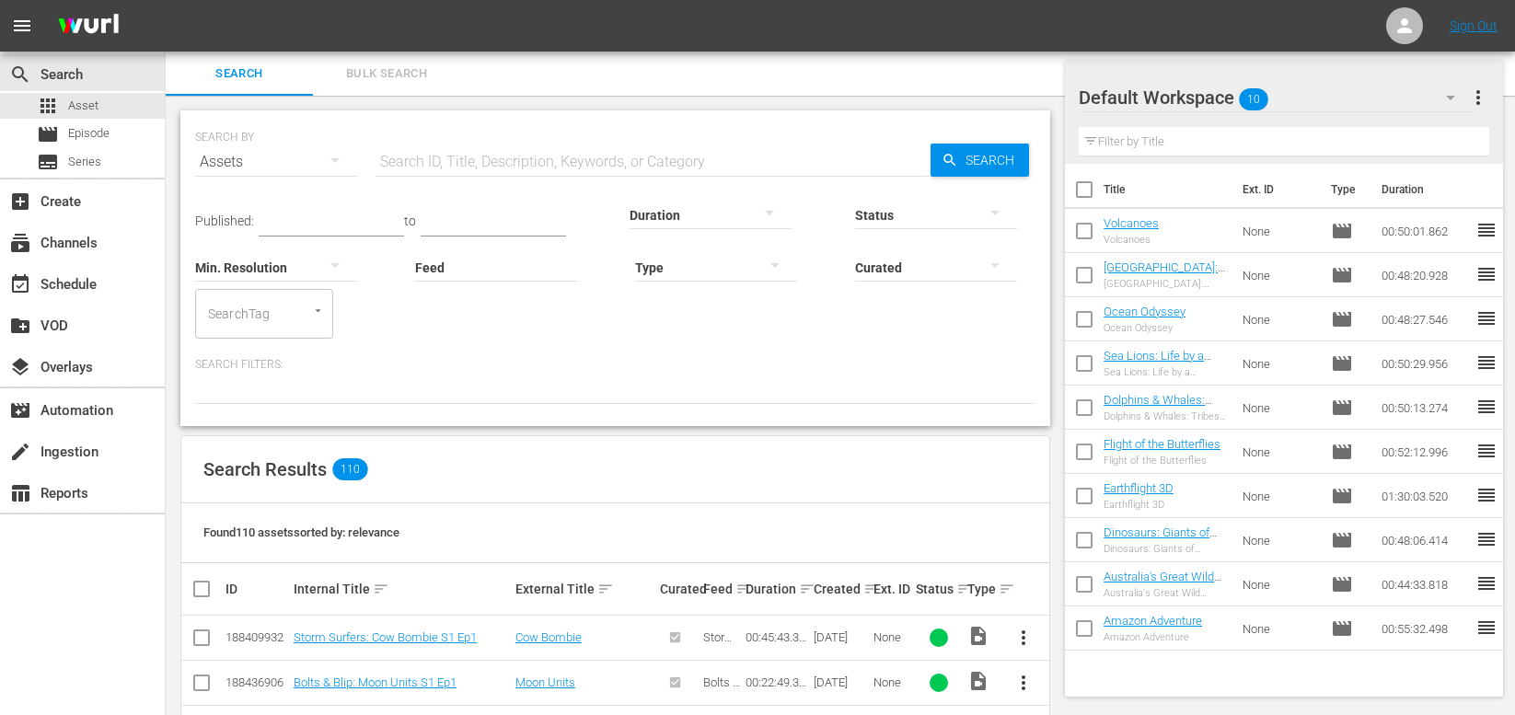
scroll to position [155, 0]
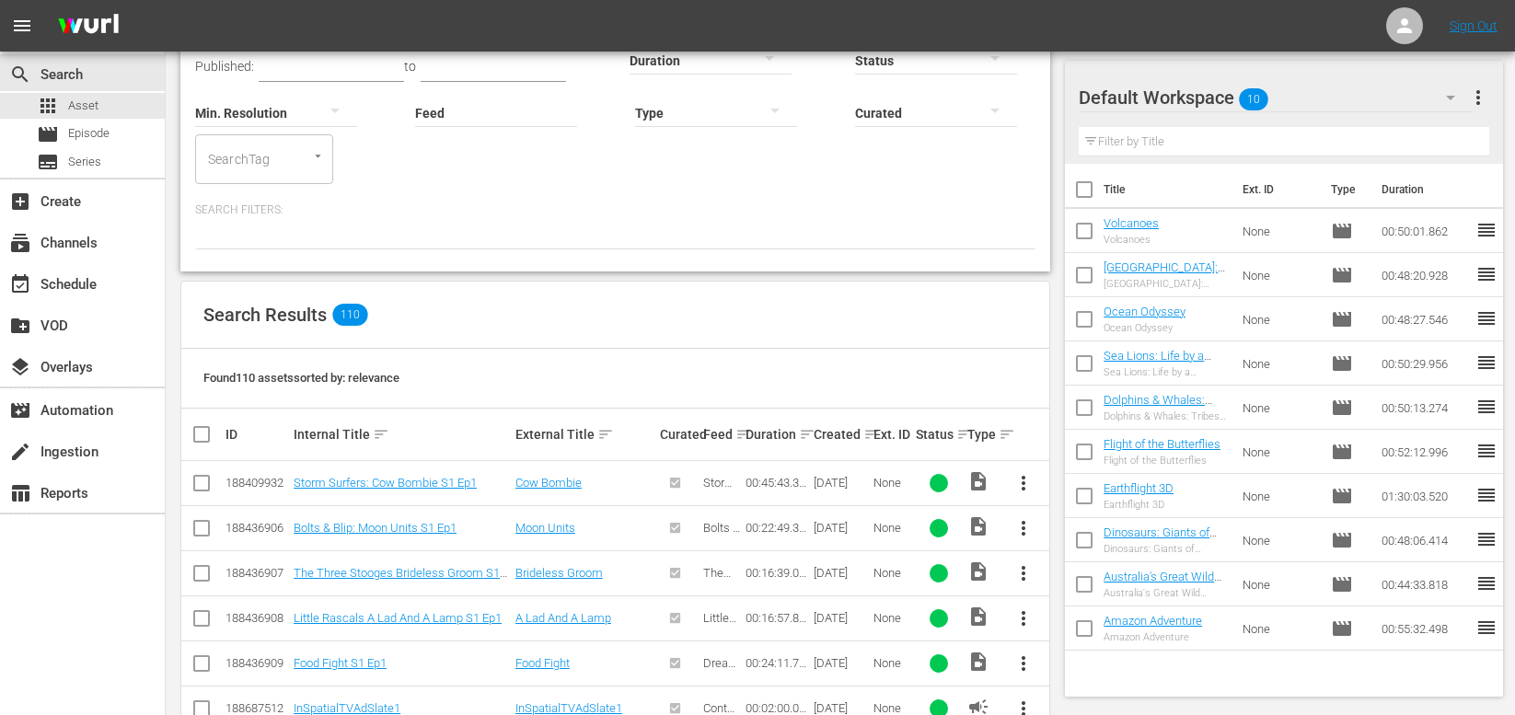
drag, startPoint x: 382, startPoint y: 442, endPoint x: 371, endPoint y: 433, distance: 14.4
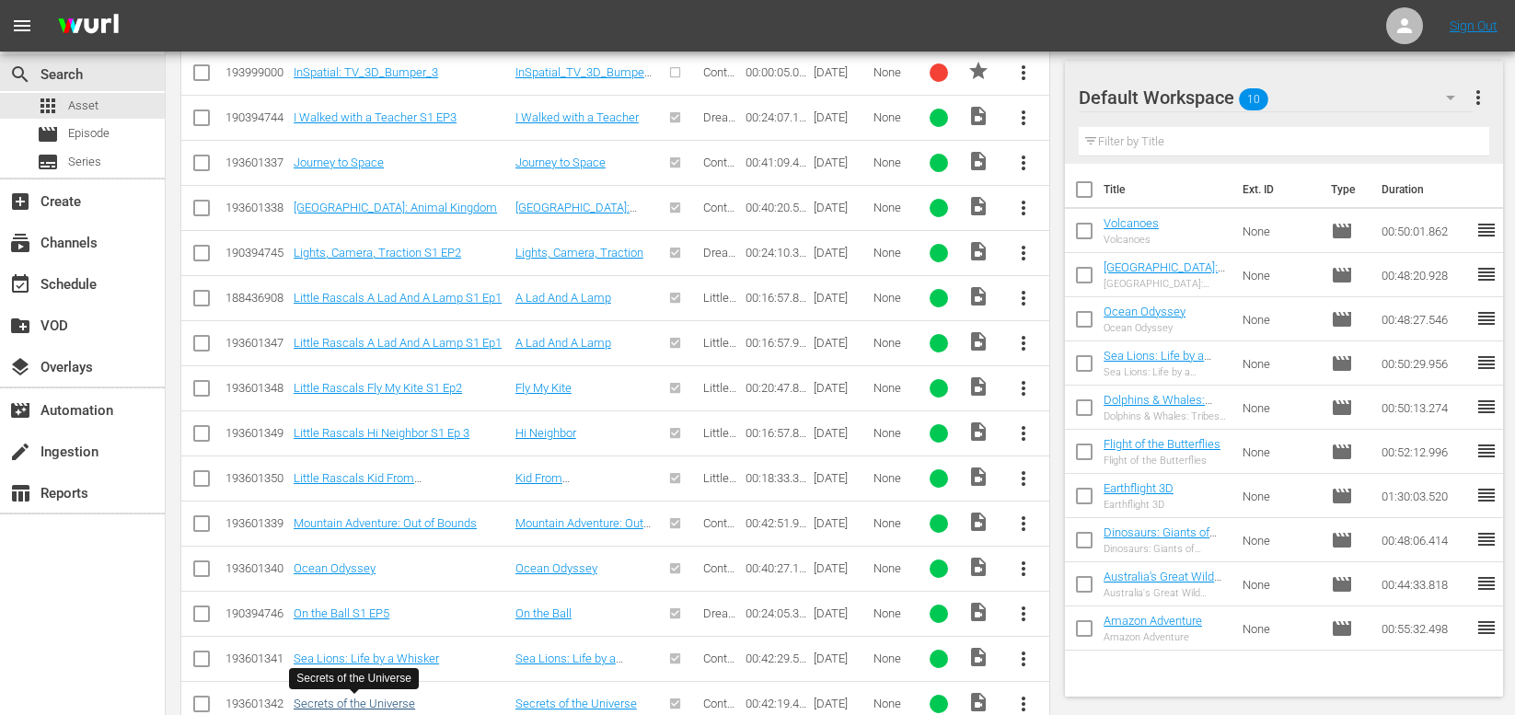
scroll to position [4004, 0]
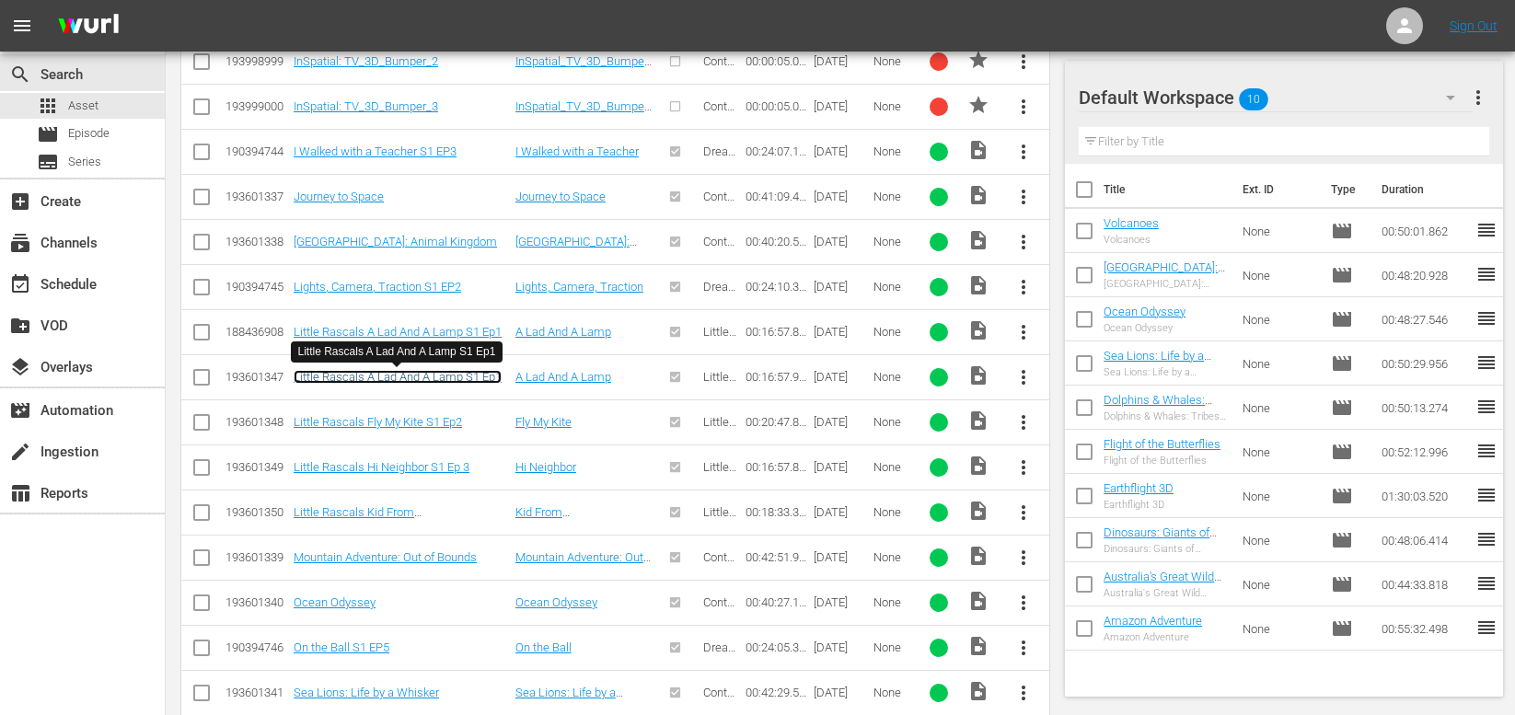
click at [378, 381] on link "Little Rascals A Lad And A Lamp S1 Ep1" at bounding box center [398, 377] width 208 height 14
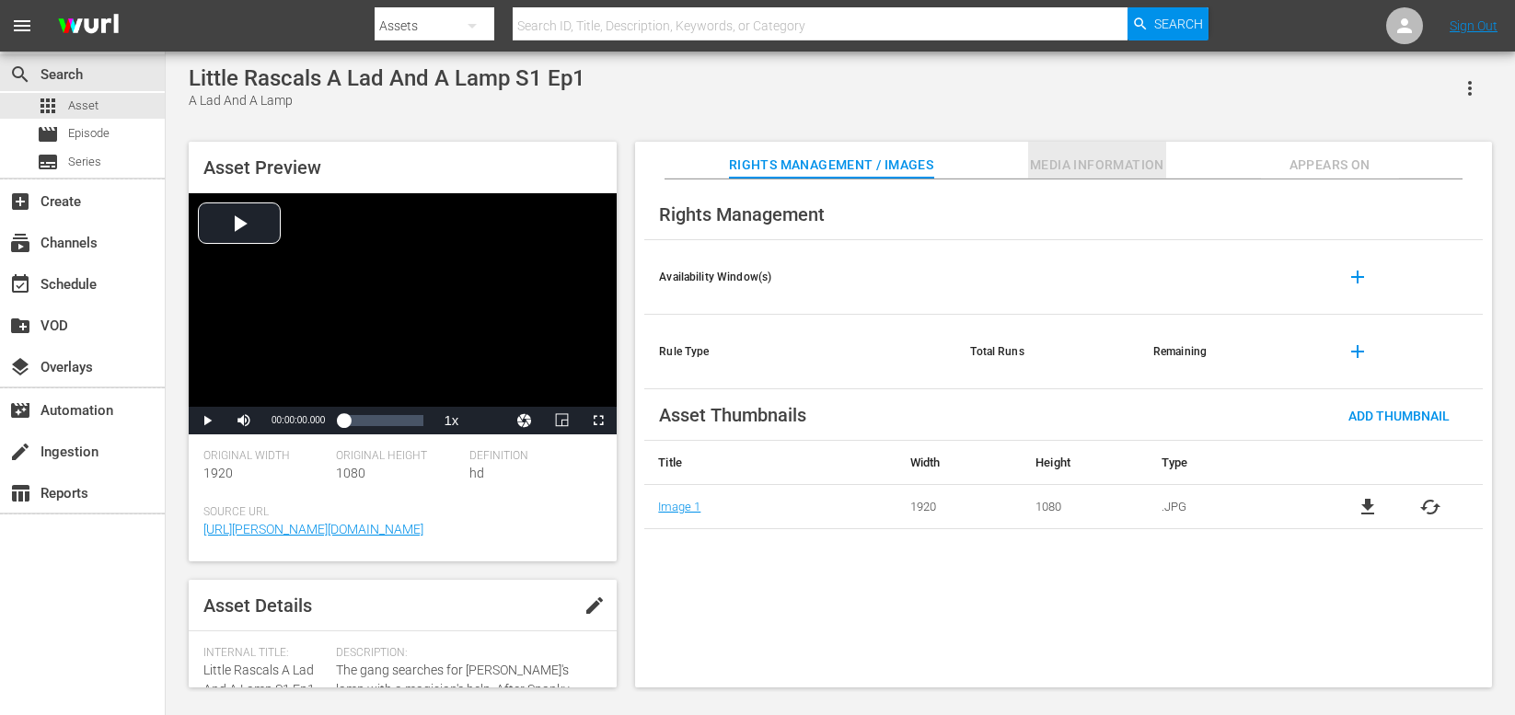
click at [1072, 165] on span "Media Information" at bounding box center [1097, 165] width 138 height 23
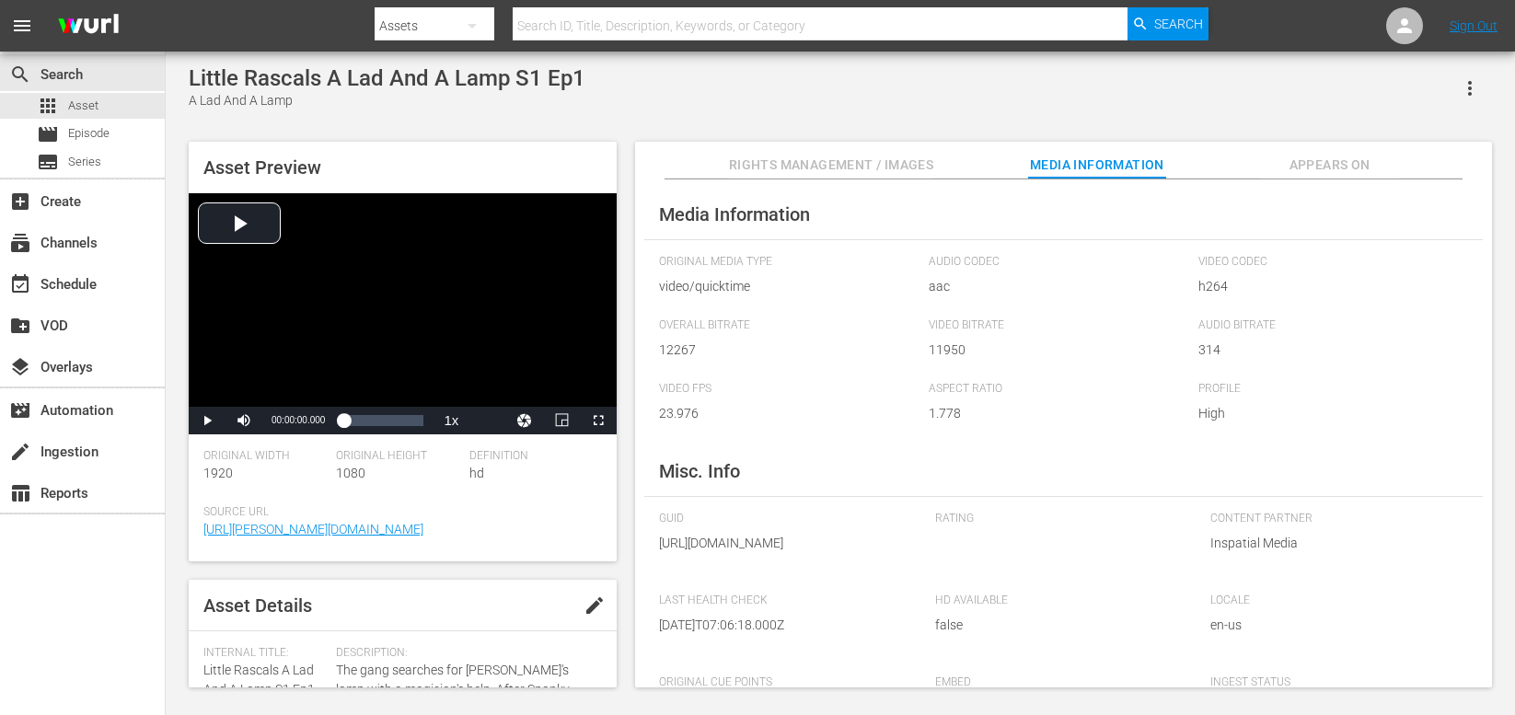
click at [1331, 158] on span "Appears On" at bounding box center [1330, 165] width 138 height 23
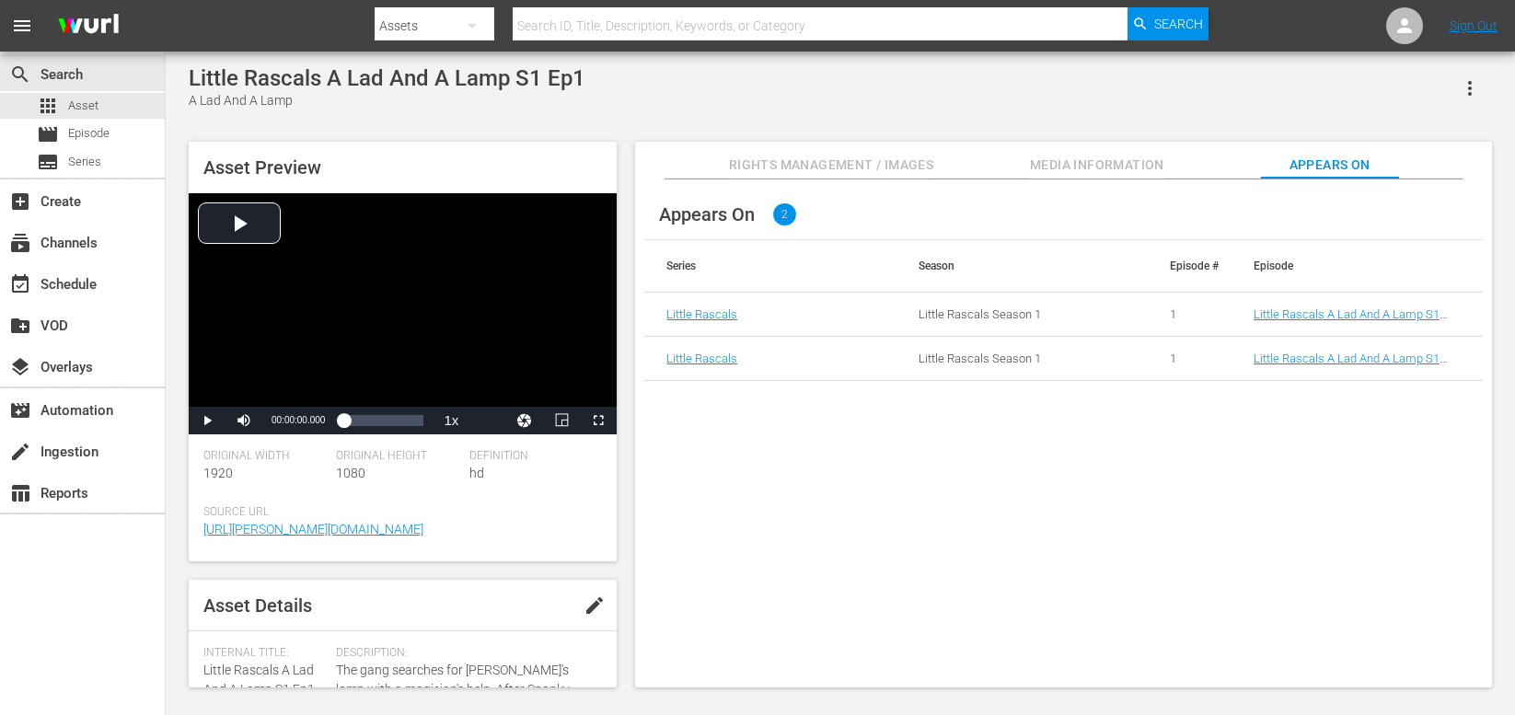
click at [778, 169] on span "Rights Management / Images" at bounding box center [831, 165] width 204 height 23
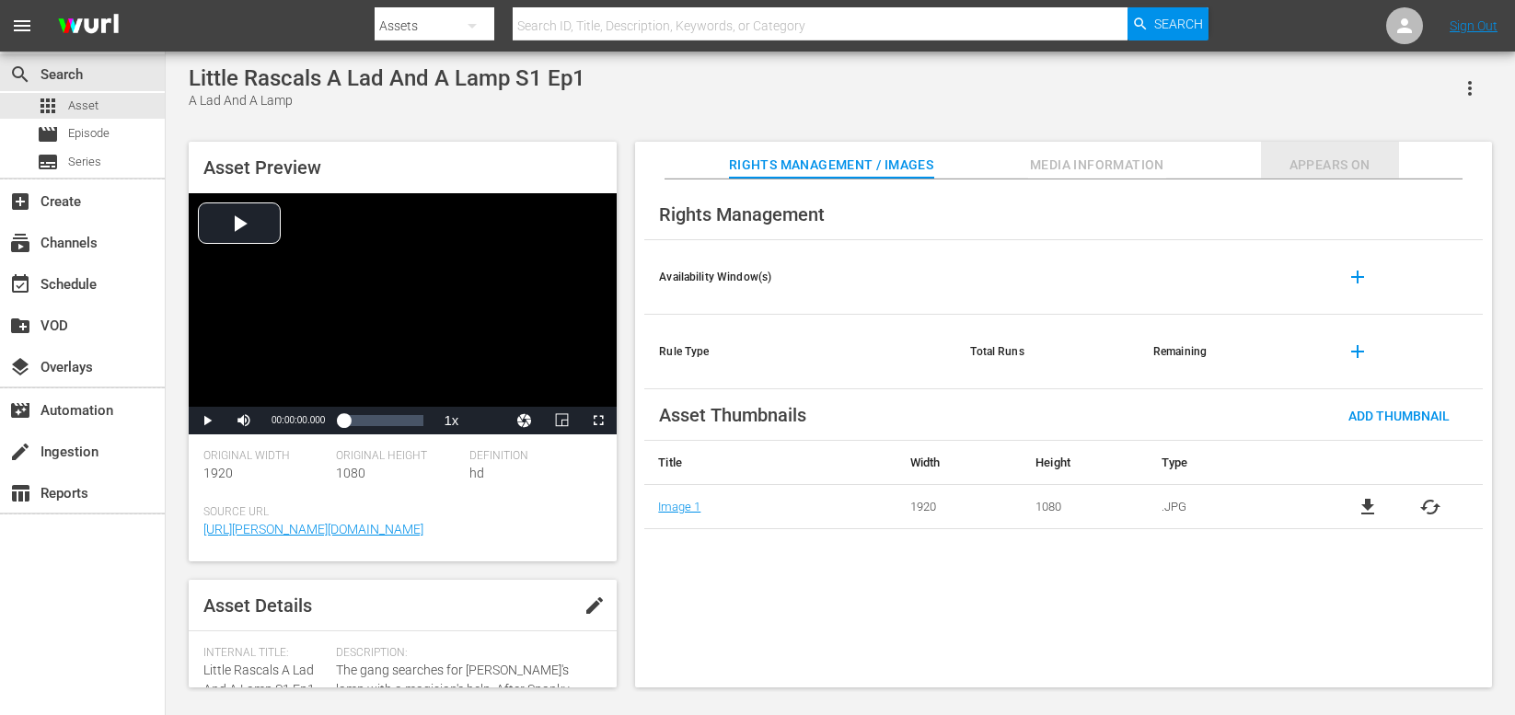
click at [1303, 169] on span "Appears On" at bounding box center [1330, 165] width 138 height 23
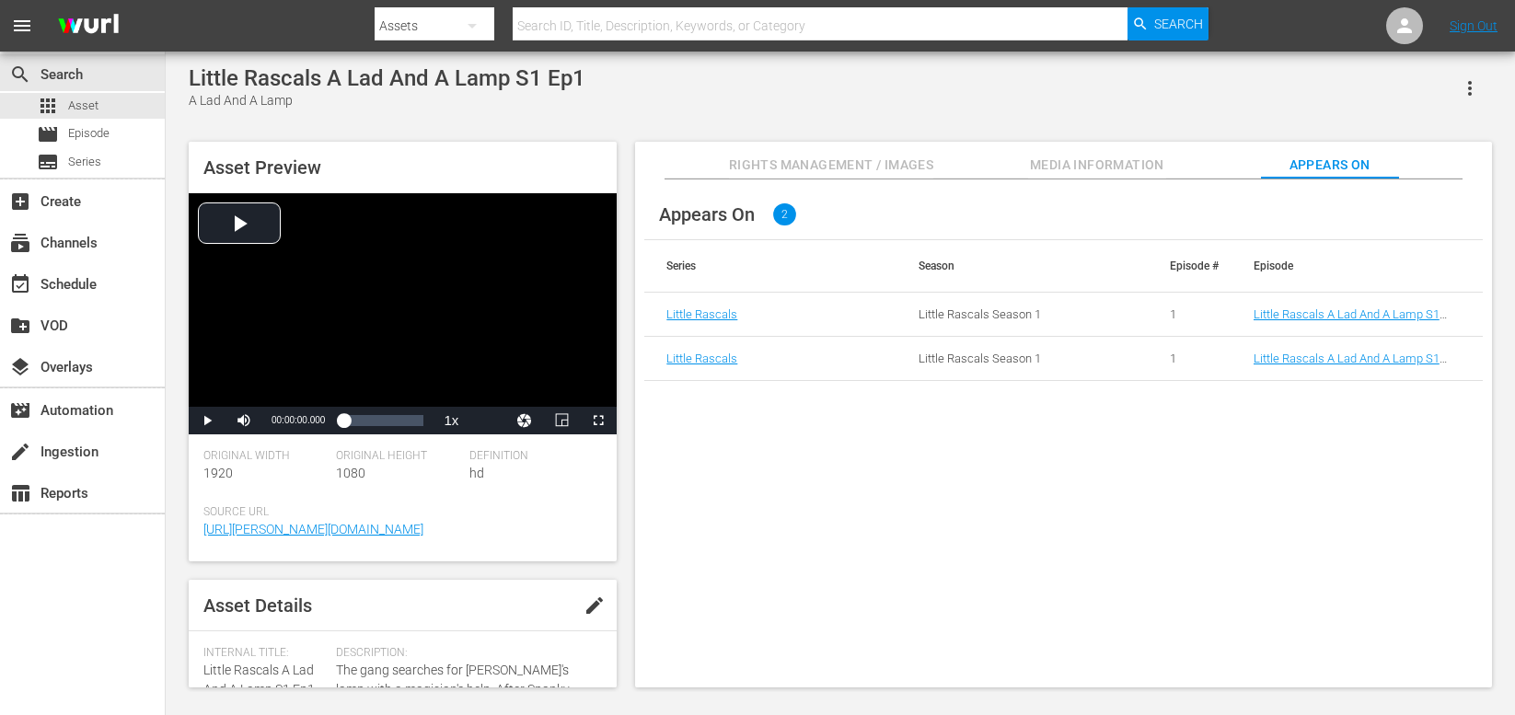
click at [843, 170] on span "Rights Management / Images" at bounding box center [831, 165] width 204 height 23
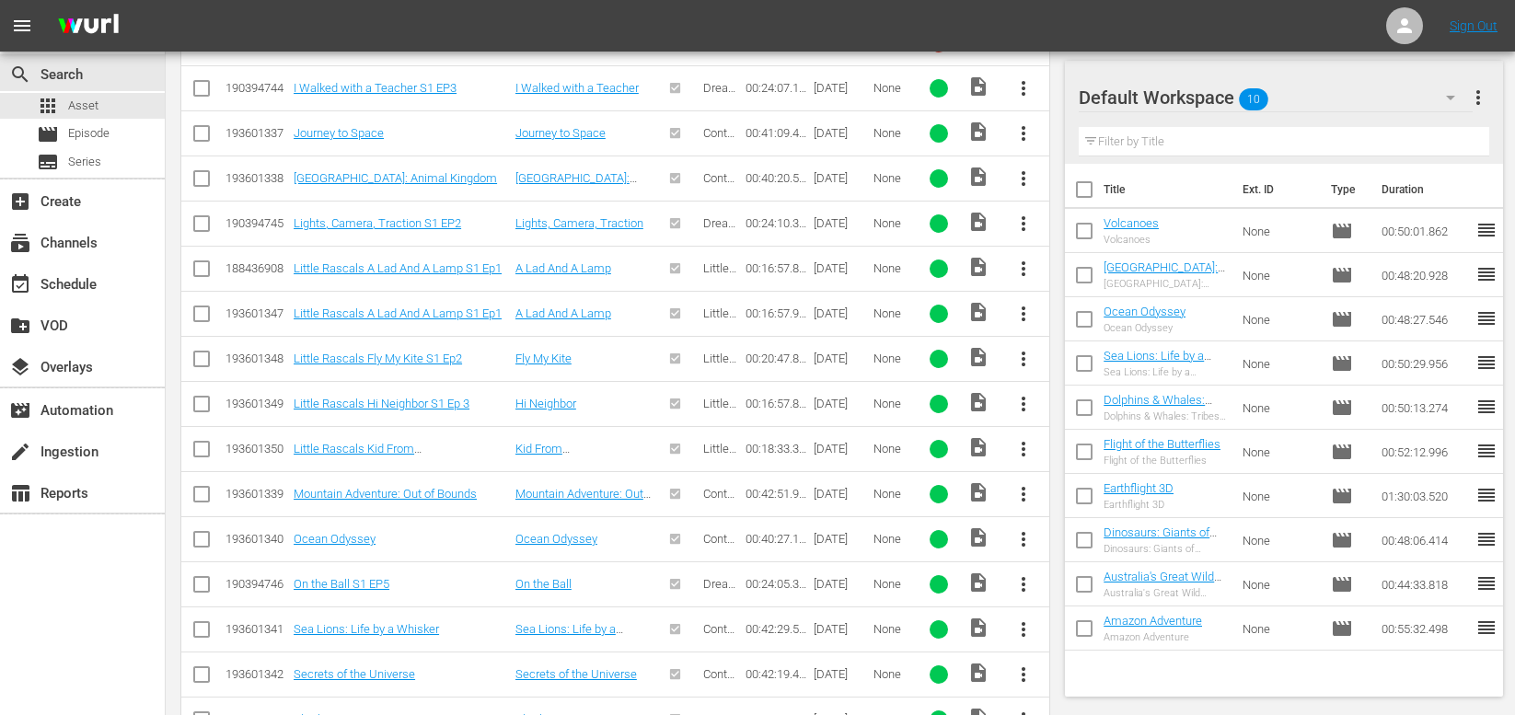
scroll to position [4048, 0]
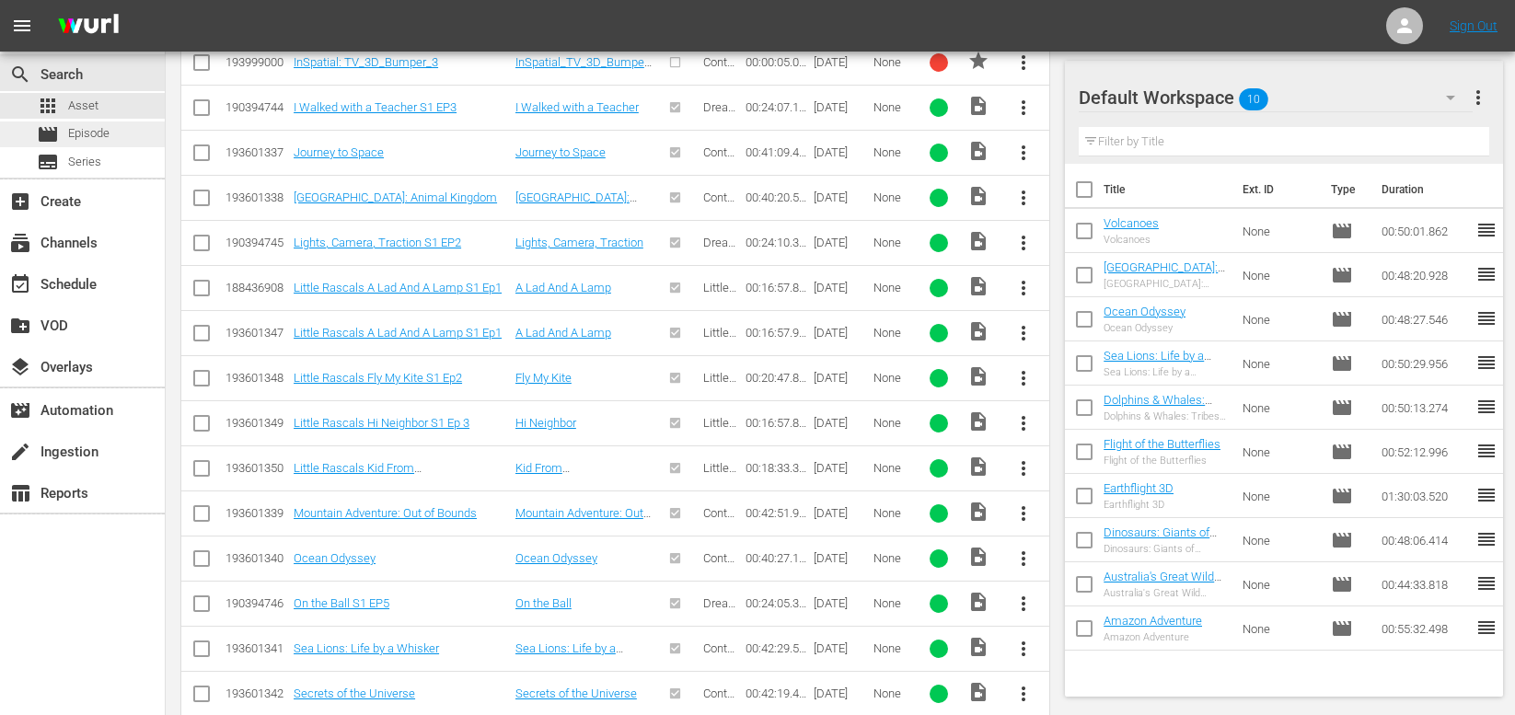
click at [84, 121] on div "movie Episode" at bounding box center [73, 134] width 73 height 26
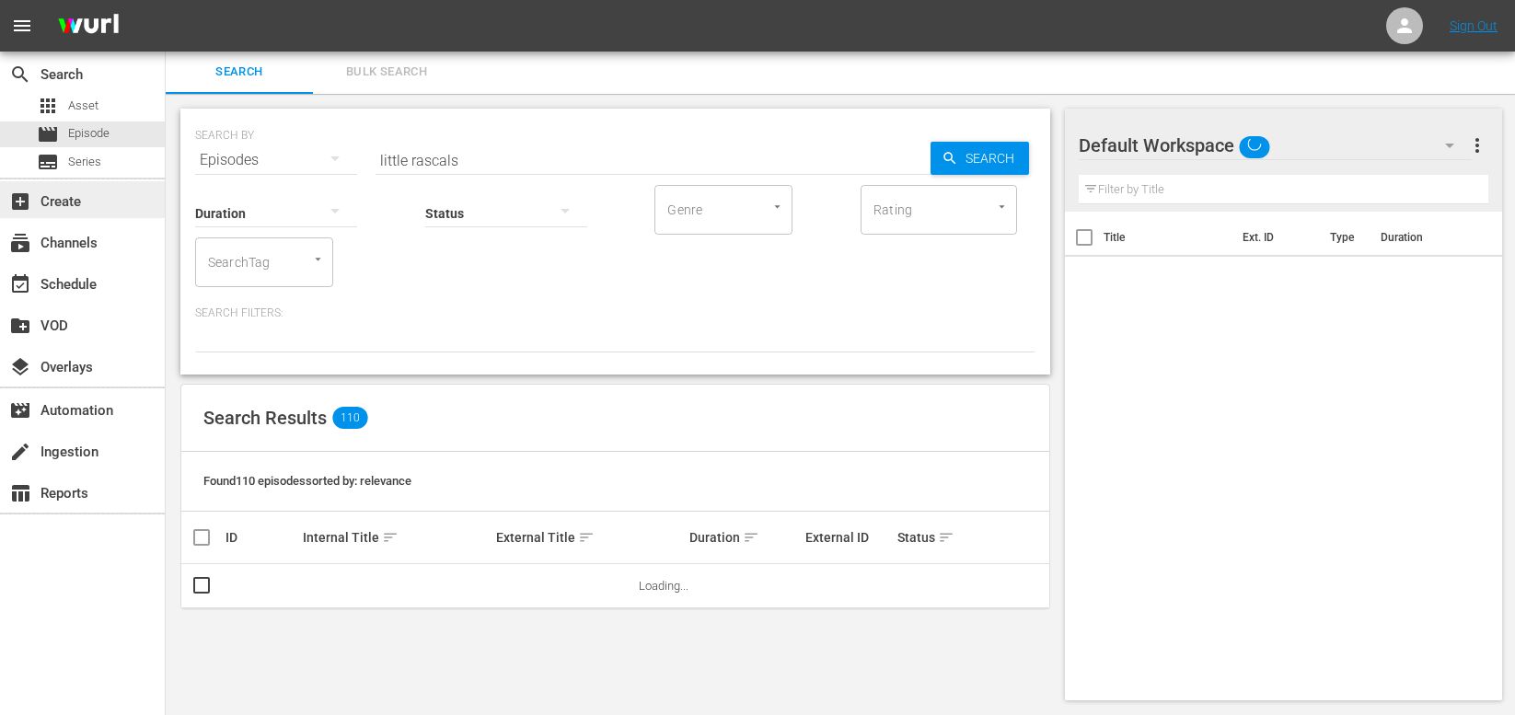
scroll to position [110, 0]
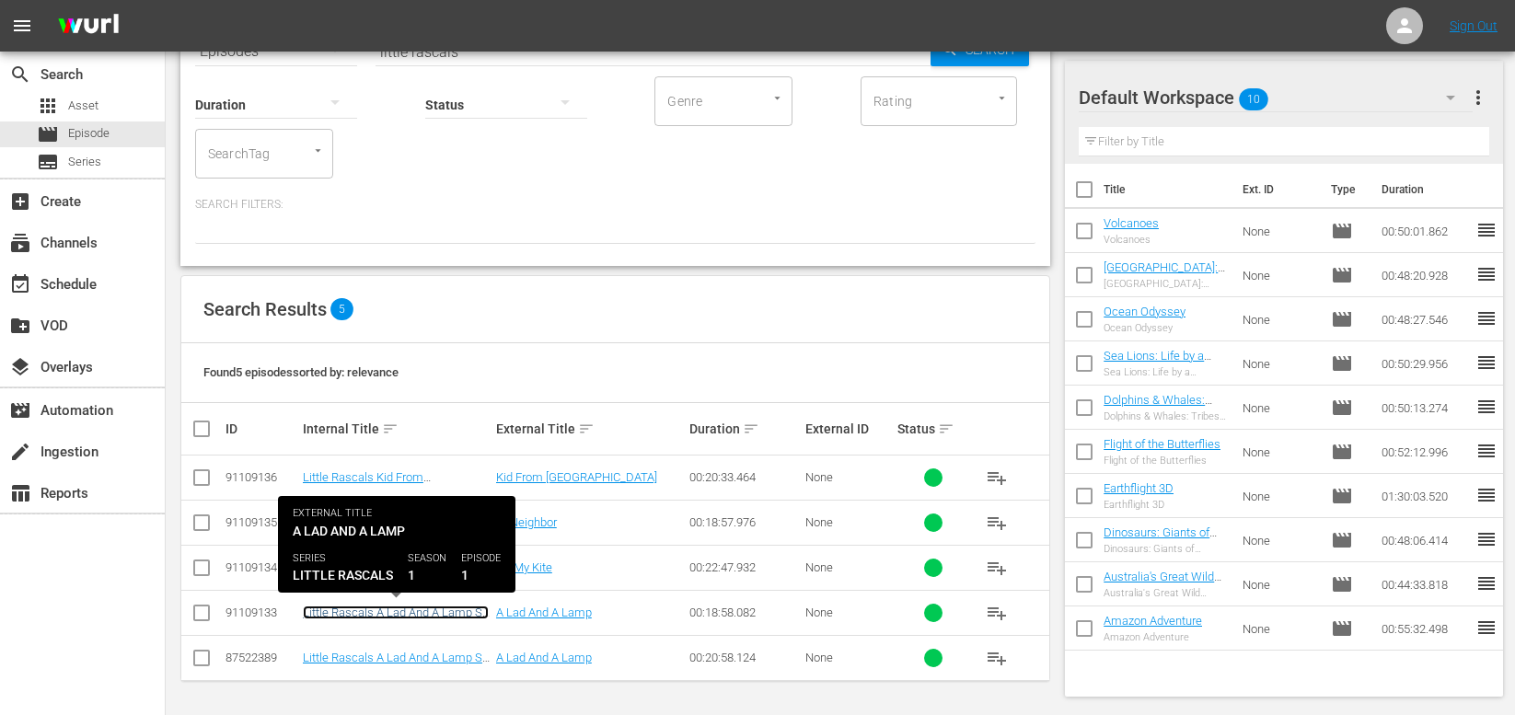
click at [418, 612] on link "Little Rascals A Lad And A Lamp S1 Ep1" at bounding box center [396, 620] width 186 height 28
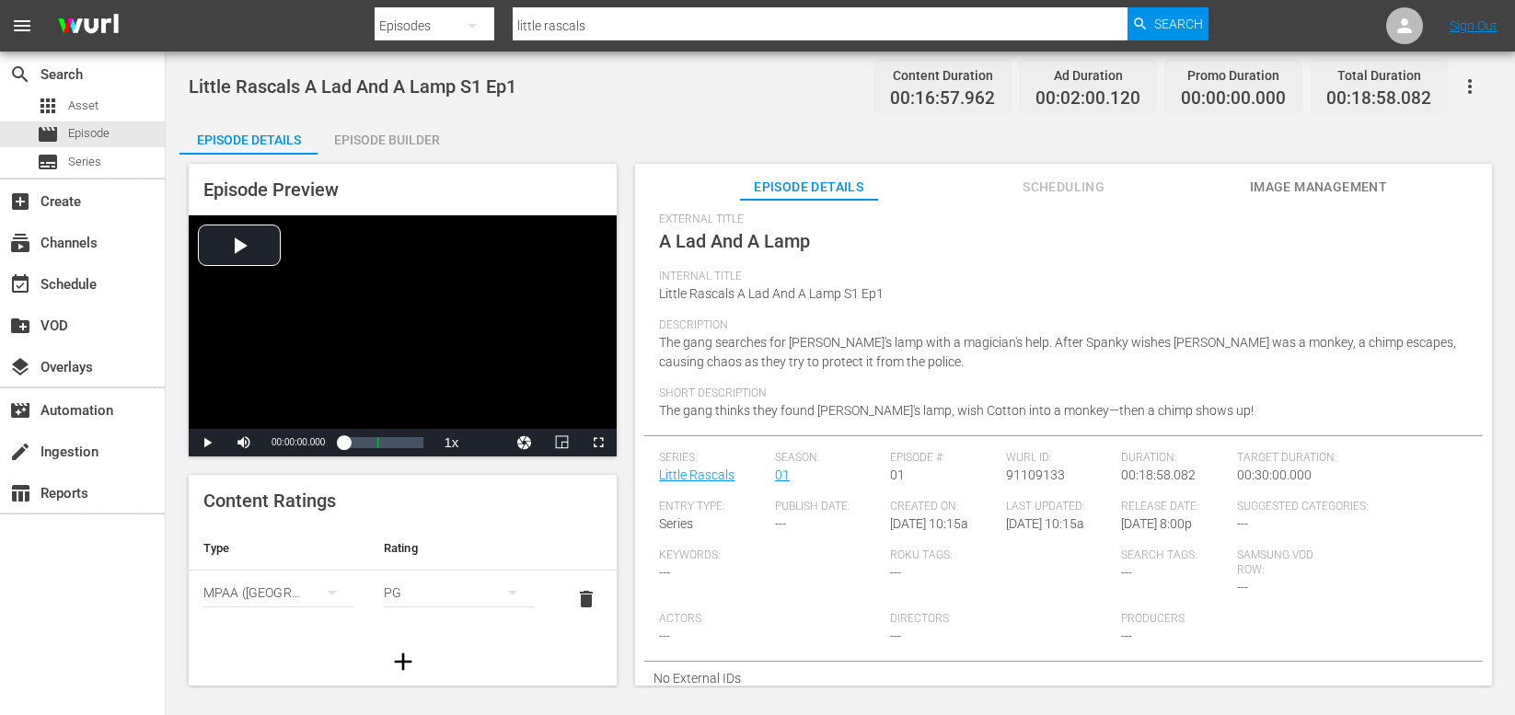
scroll to position [64, 0]
click at [1057, 181] on span "Scheduling" at bounding box center [1064, 187] width 138 height 23
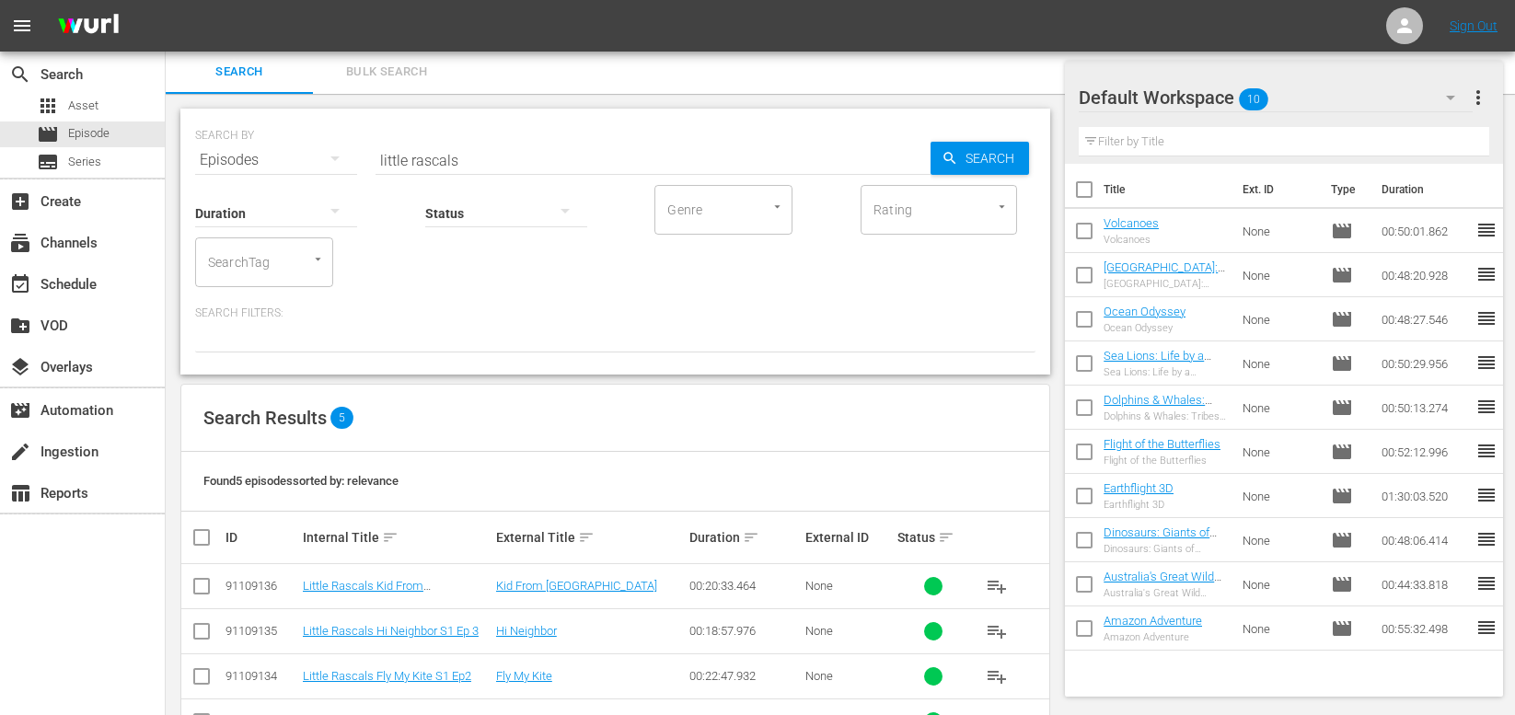
scroll to position [110, 0]
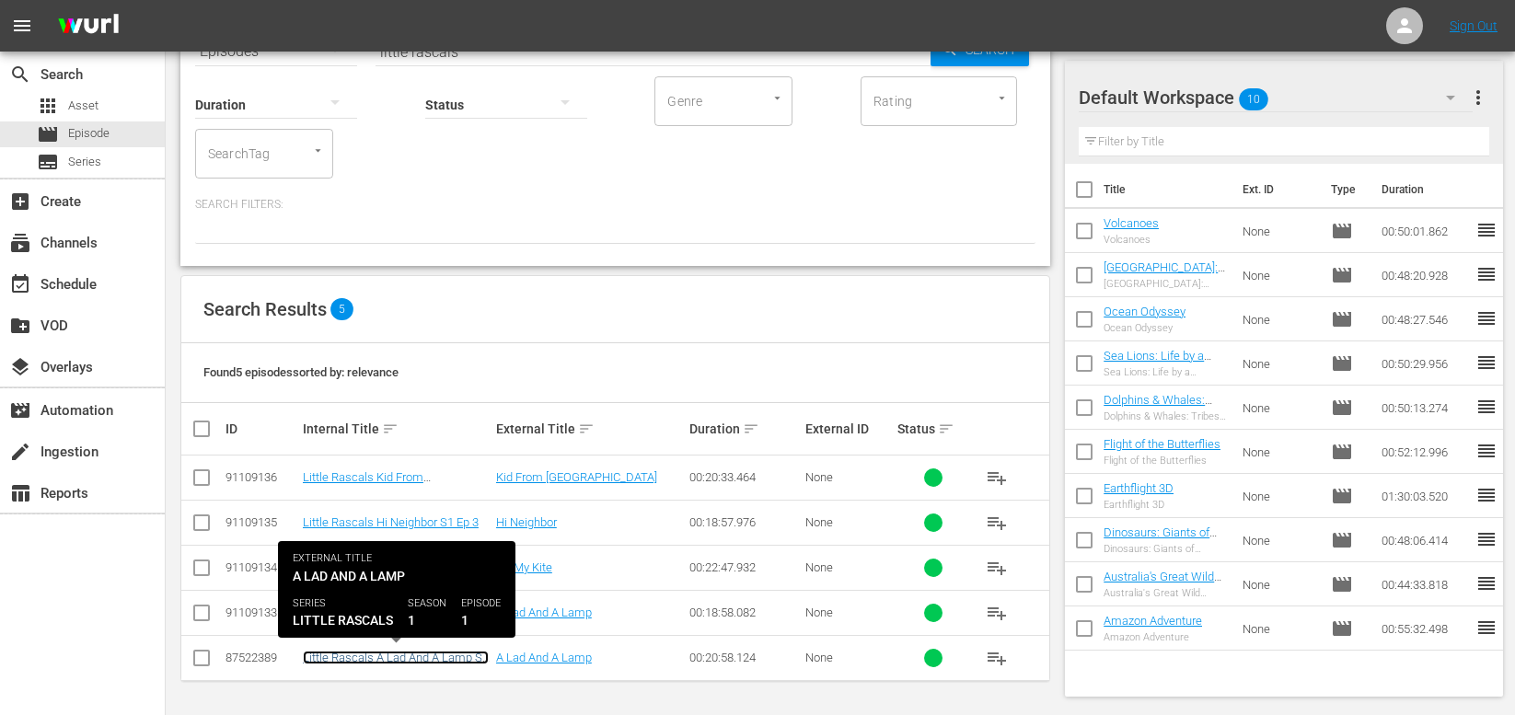
click at [343, 659] on link "Little Rascals A Lad And A Lamp S1 Ep1" at bounding box center [396, 665] width 186 height 28
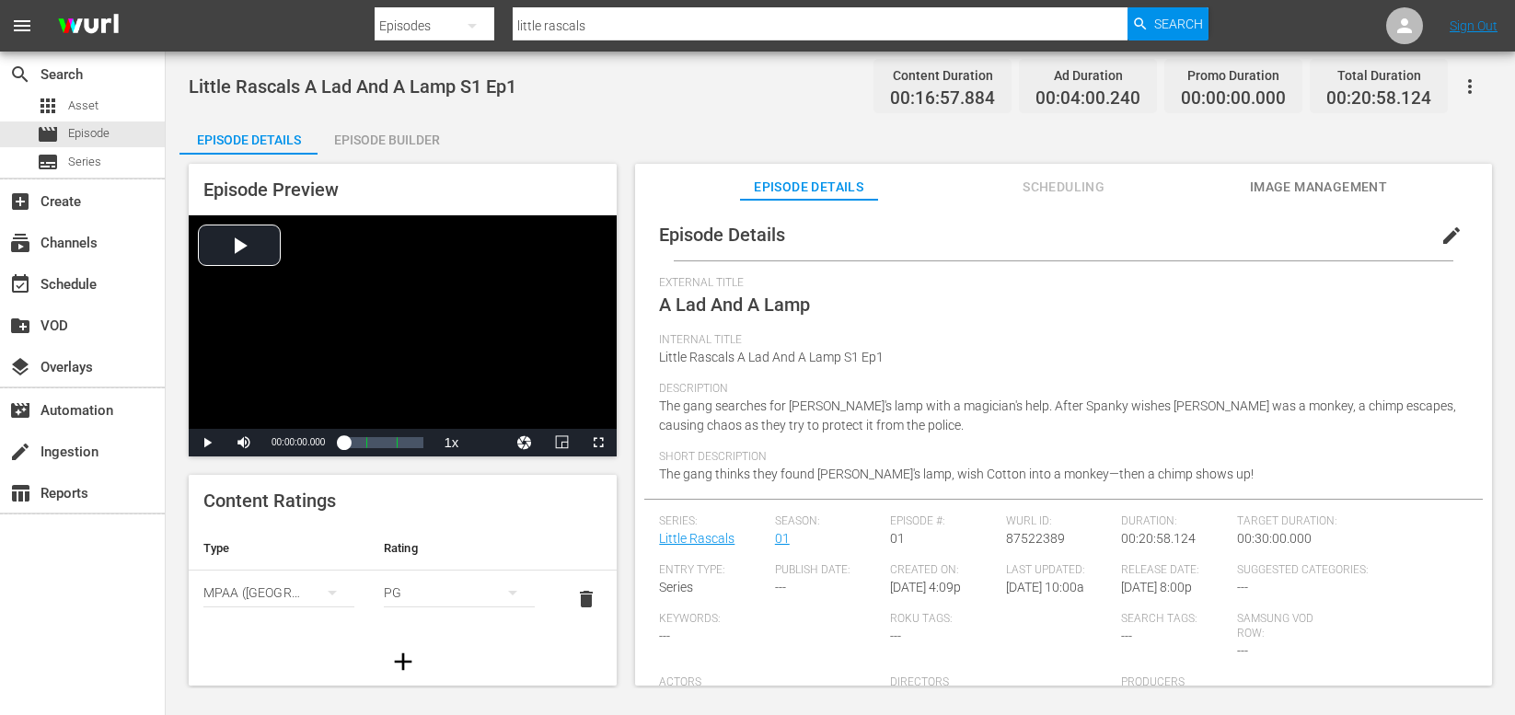
click at [1052, 188] on span "Scheduling" at bounding box center [1064, 187] width 138 height 23
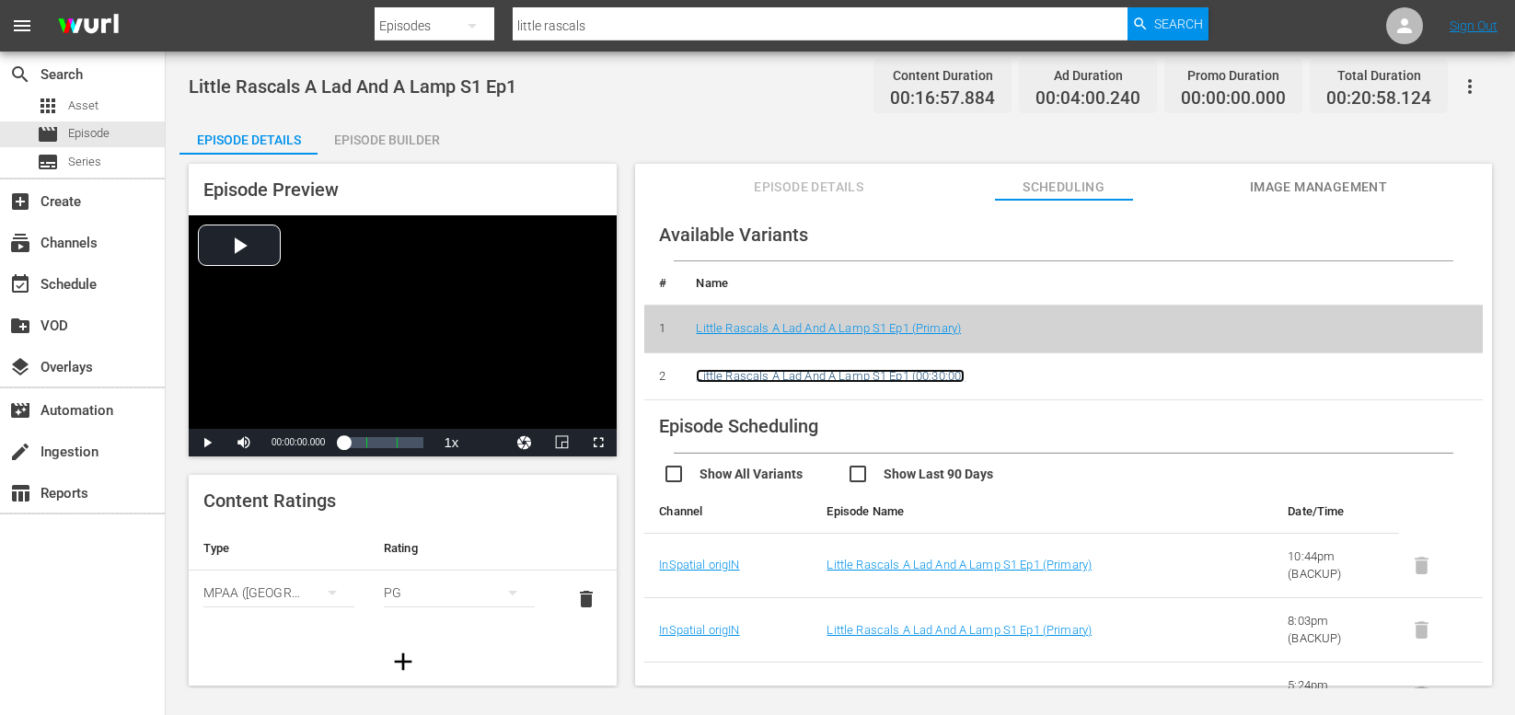
click at [792, 376] on link "Little Rascals A Lad And A Lamp S1 Ep1 (00:30:00)" at bounding box center [830, 376] width 269 height 14
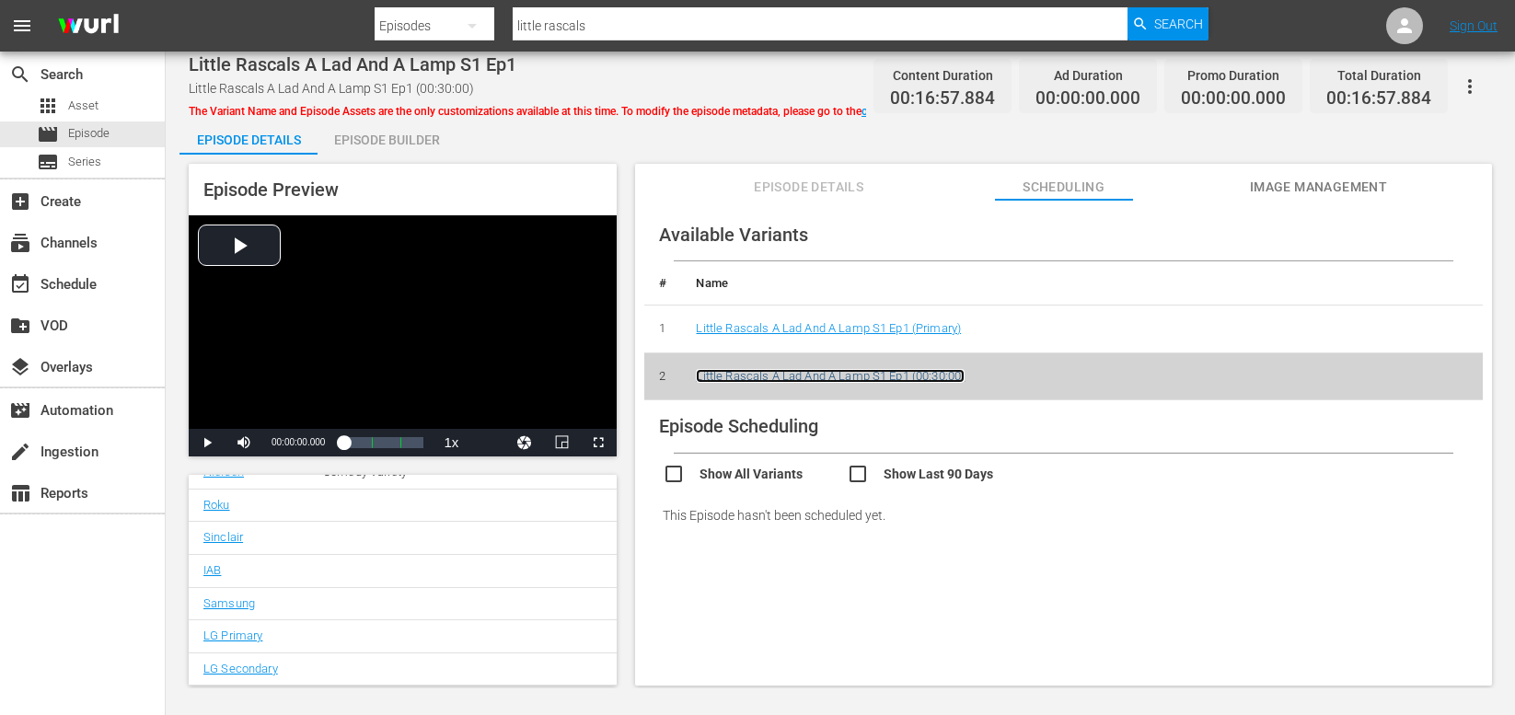
scroll to position [187, 0]
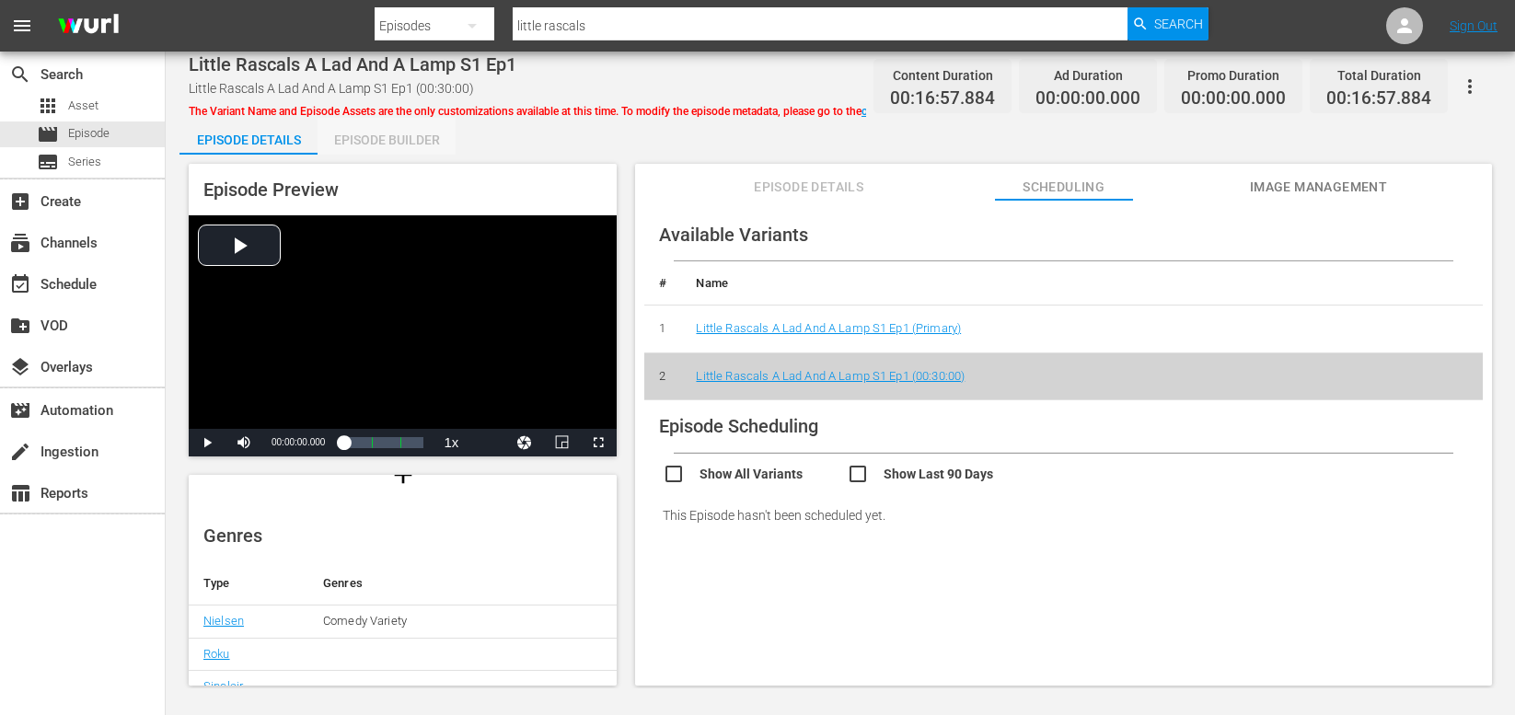
click at [394, 137] on div "Episode Builder" at bounding box center [387, 140] width 138 height 44
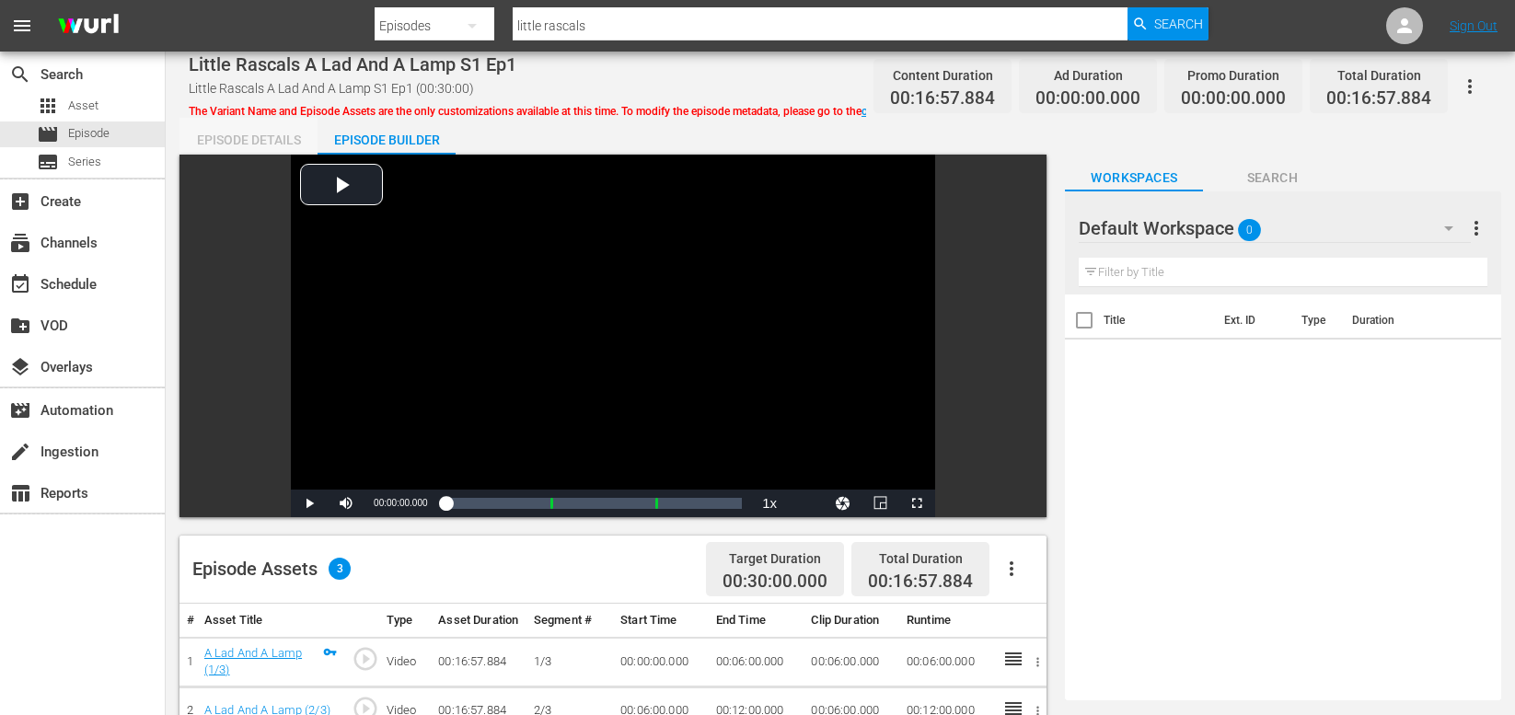
click at [250, 138] on div "Episode Details" at bounding box center [248, 140] width 138 height 44
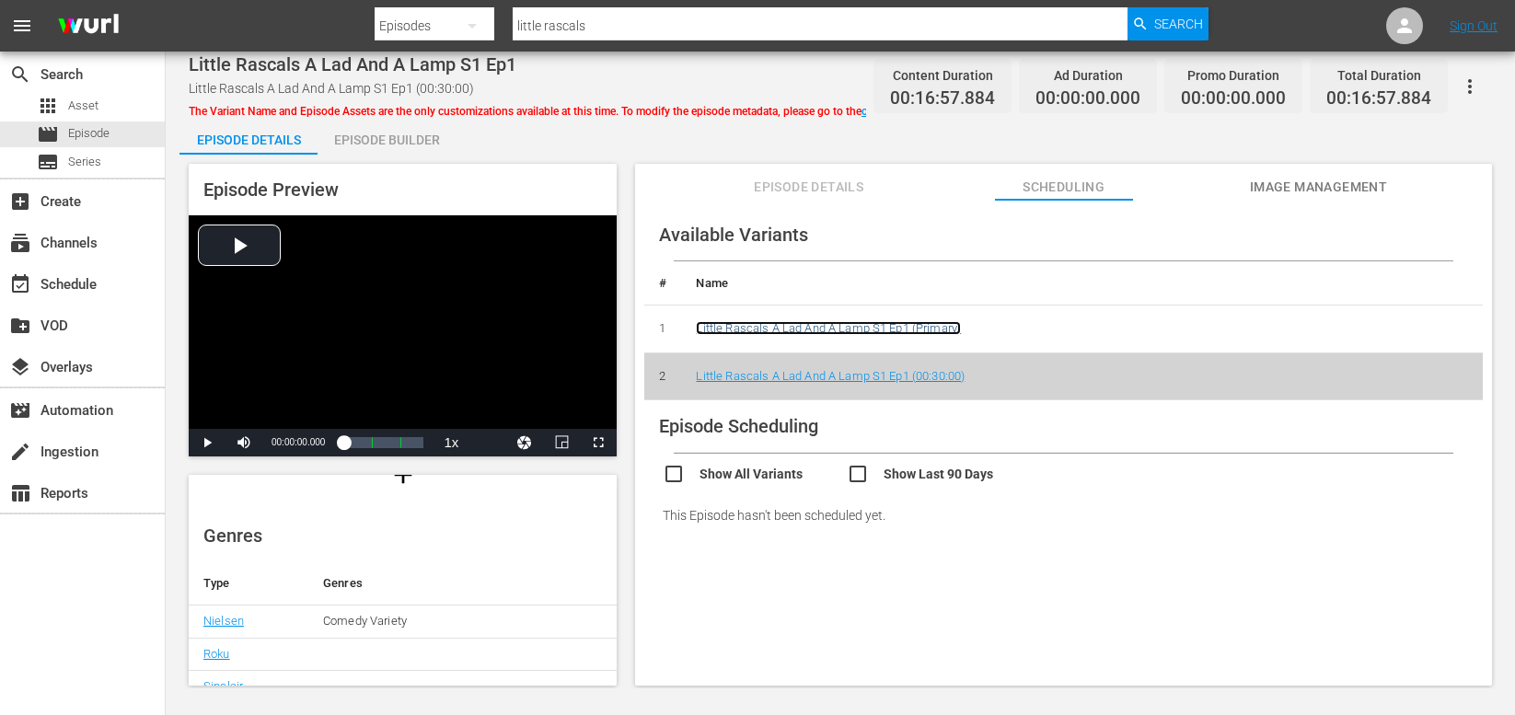
click at [794, 330] on link "Little Rascals A Lad And A Lamp S1 Ep1 (Primary)" at bounding box center [828, 328] width 265 height 14
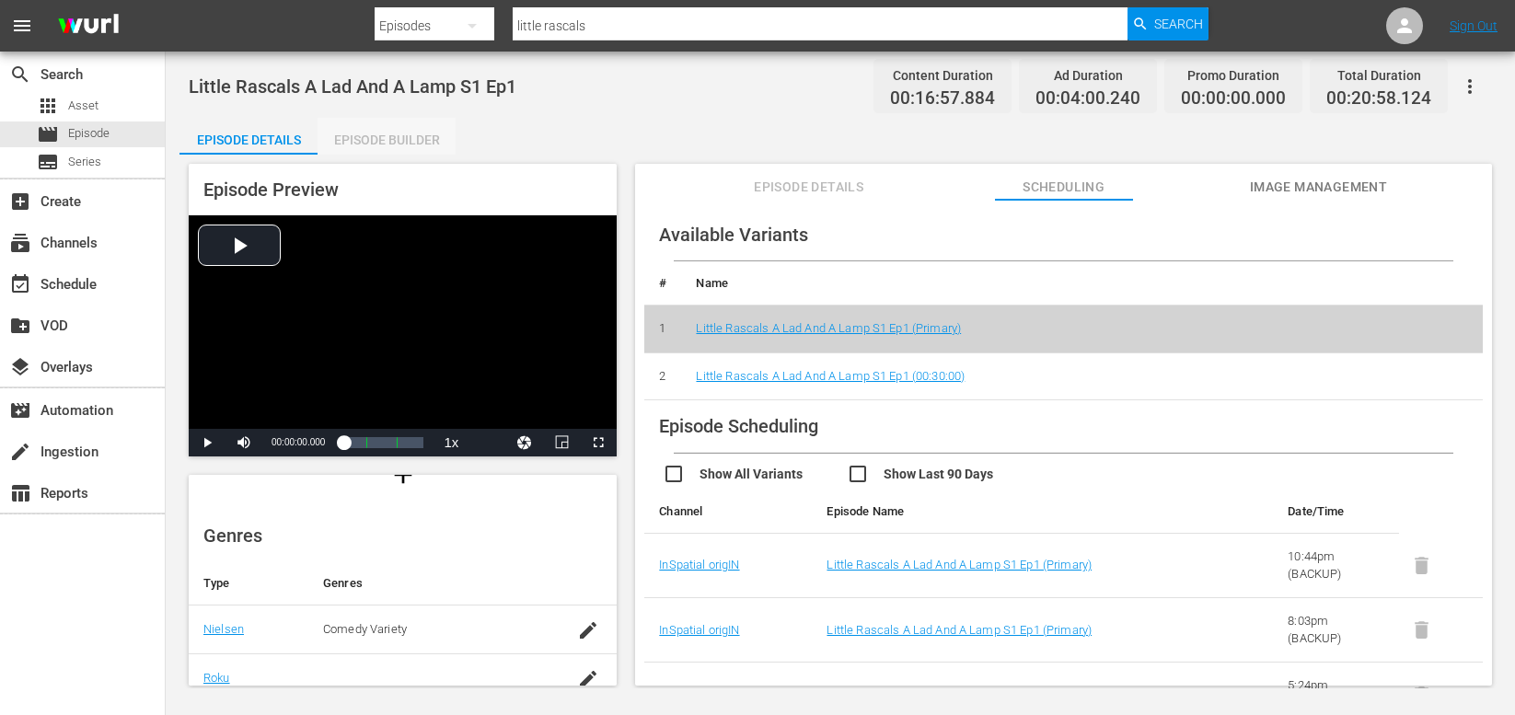
drag, startPoint x: 377, startPoint y: 135, endPoint x: 377, endPoint y: 148, distance: 12.9
click at [376, 135] on div "Episode Builder" at bounding box center [387, 140] width 138 height 44
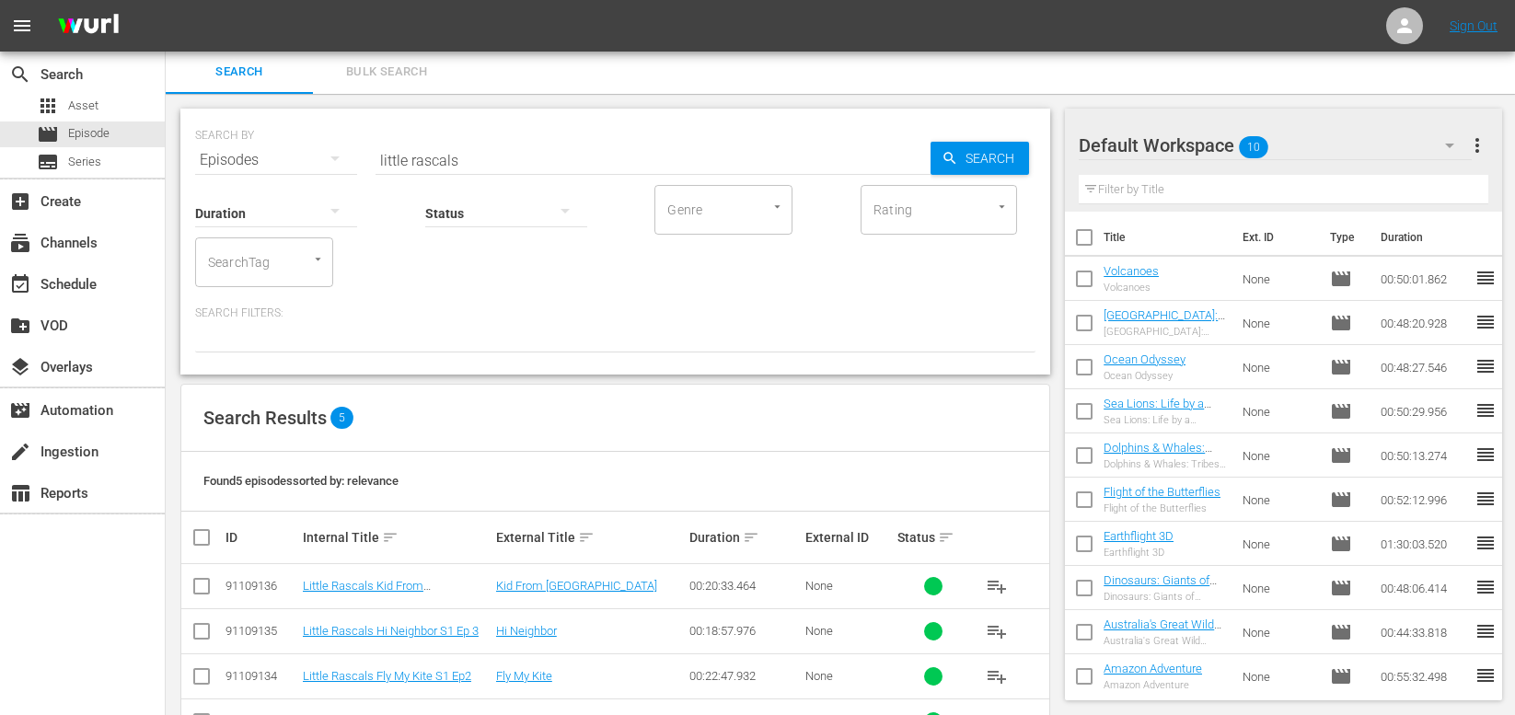
scroll to position [110, 0]
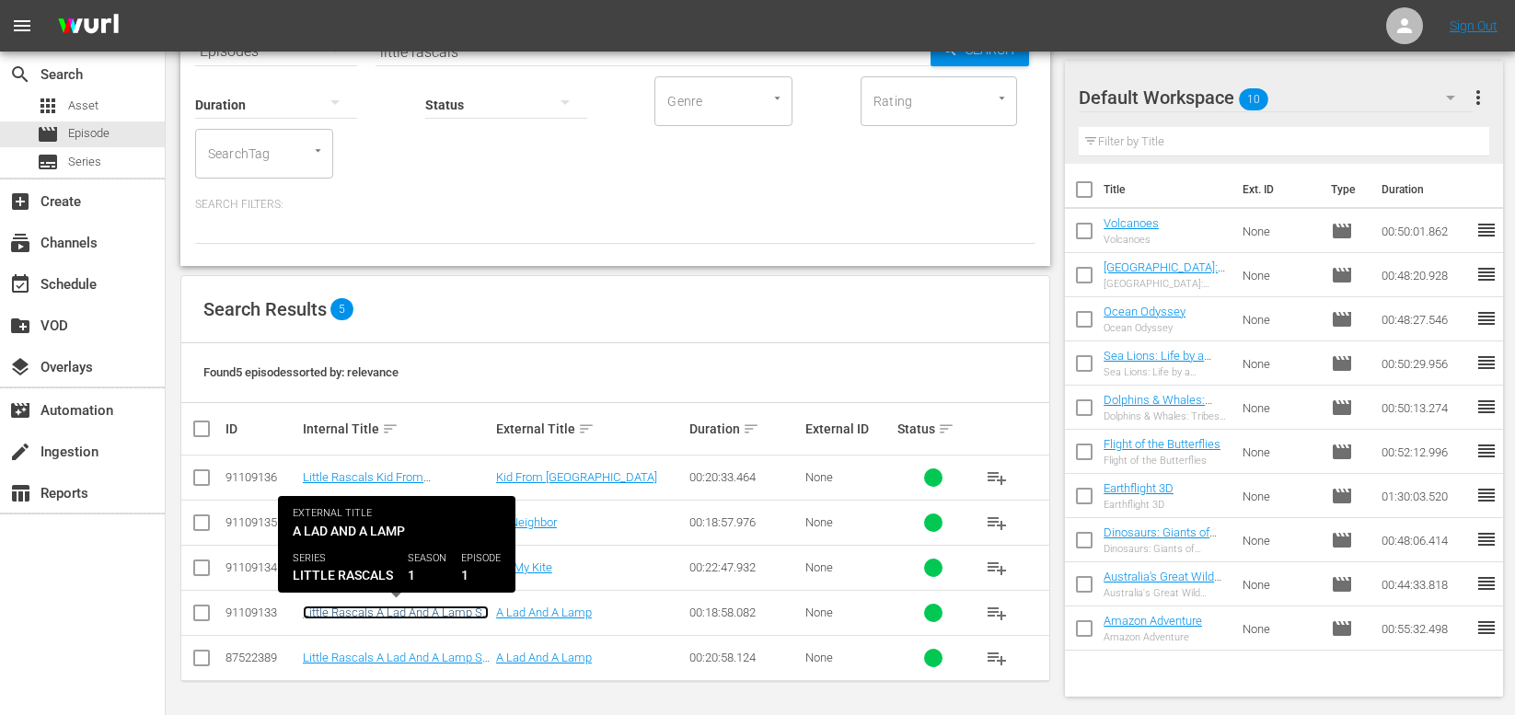
click at [407, 617] on link "Little Rascals A Lad And A Lamp S1 Ep1" at bounding box center [396, 620] width 186 height 28
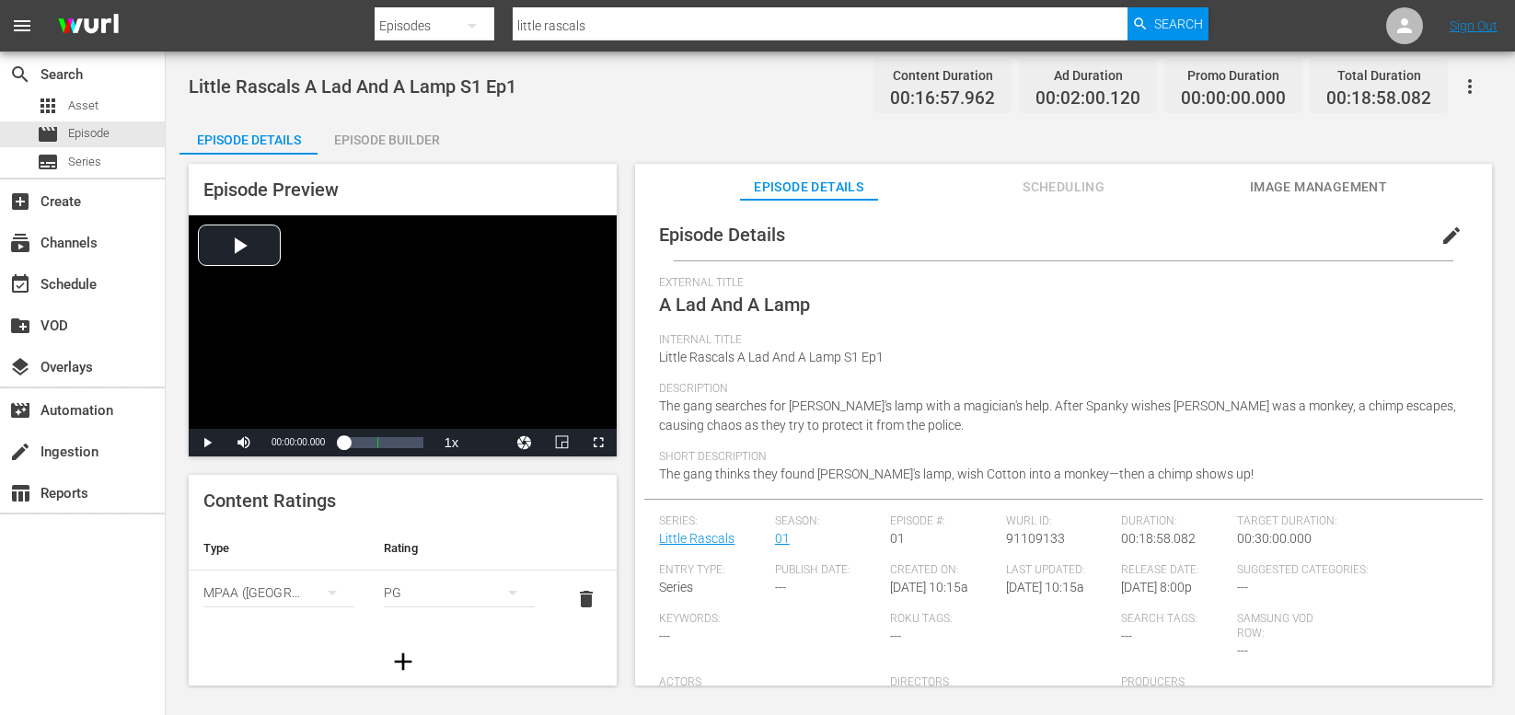
scroll to position [64, 0]
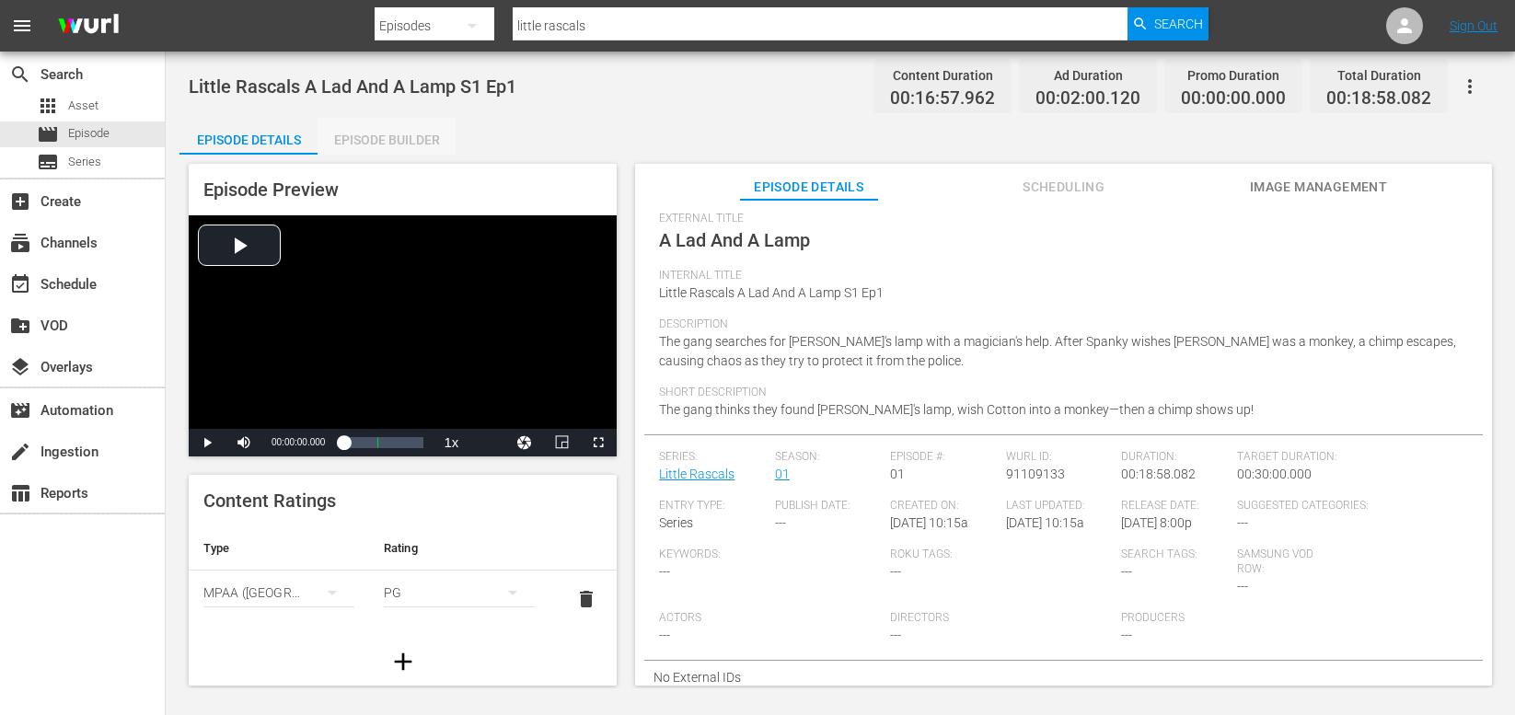
click at [371, 134] on div "Episode Builder" at bounding box center [387, 140] width 138 height 44
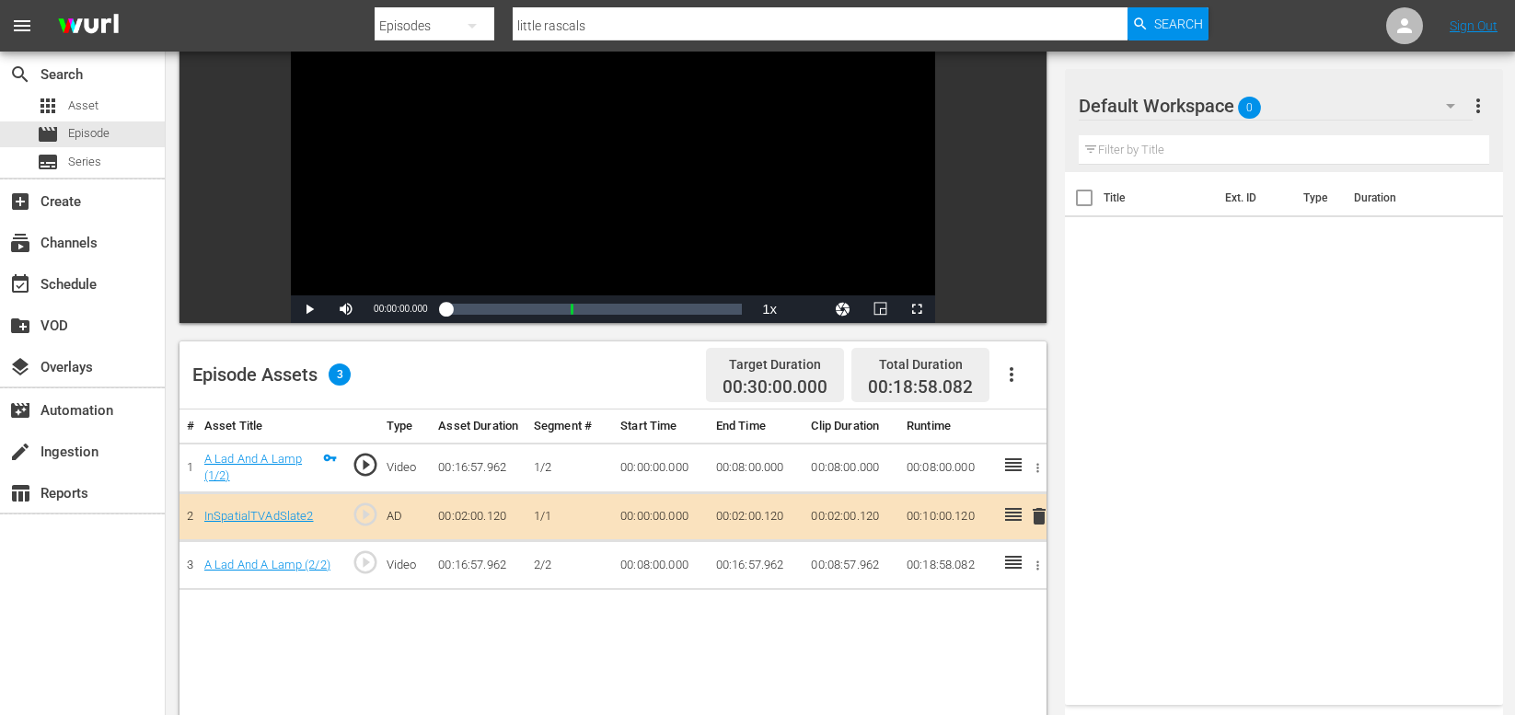
scroll to position [4, 0]
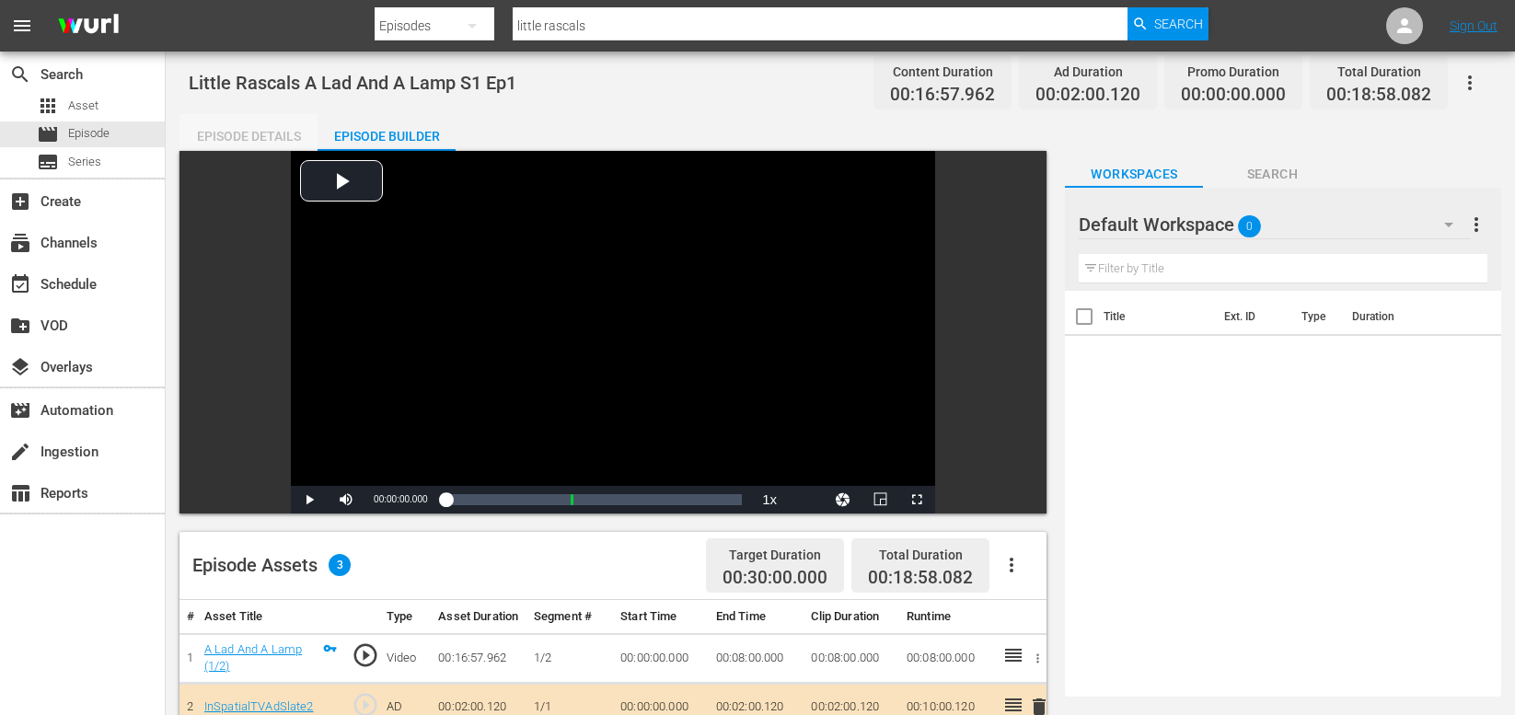
click at [215, 125] on div "Episode Details" at bounding box center [248, 136] width 138 height 44
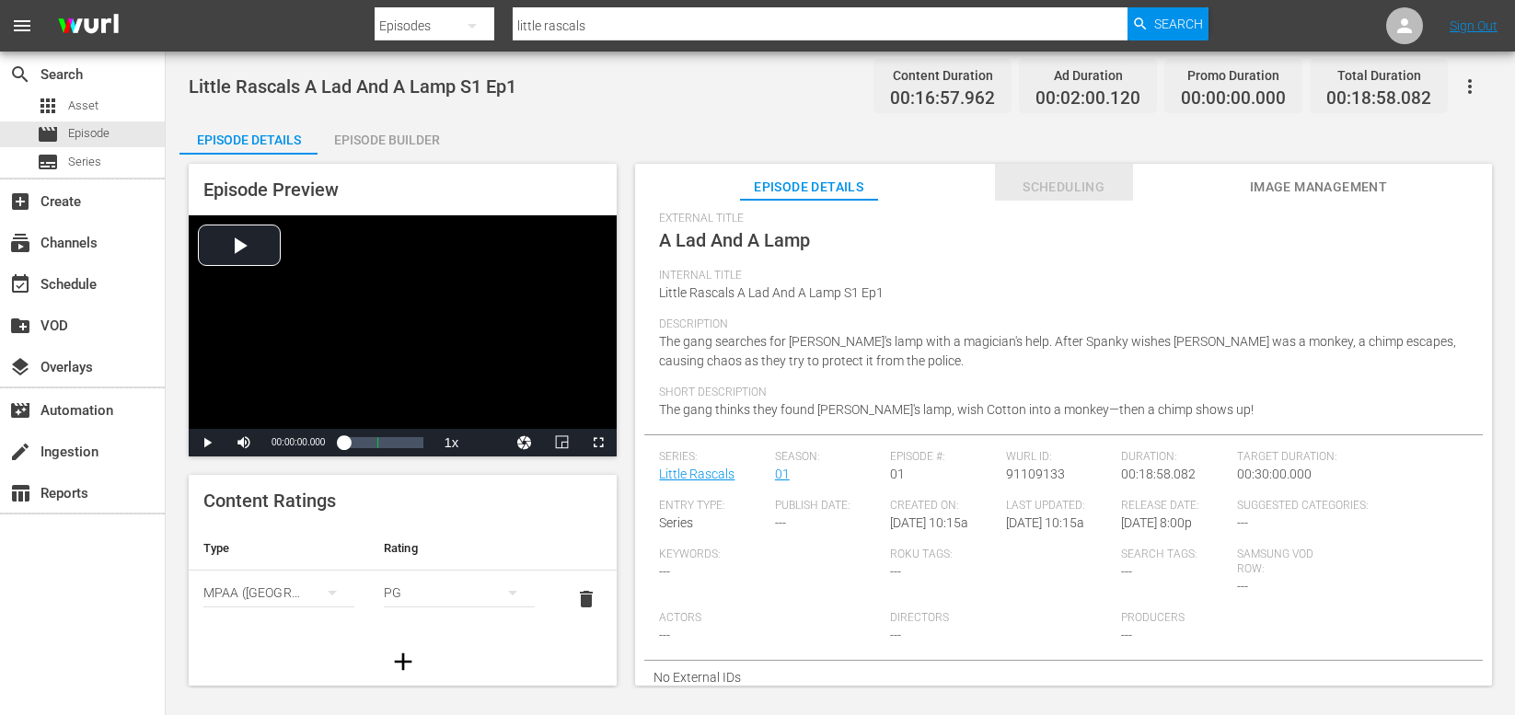
click at [1050, 182] on span "Scheduling" at bounding box center [1064, 187] width 138 height 23
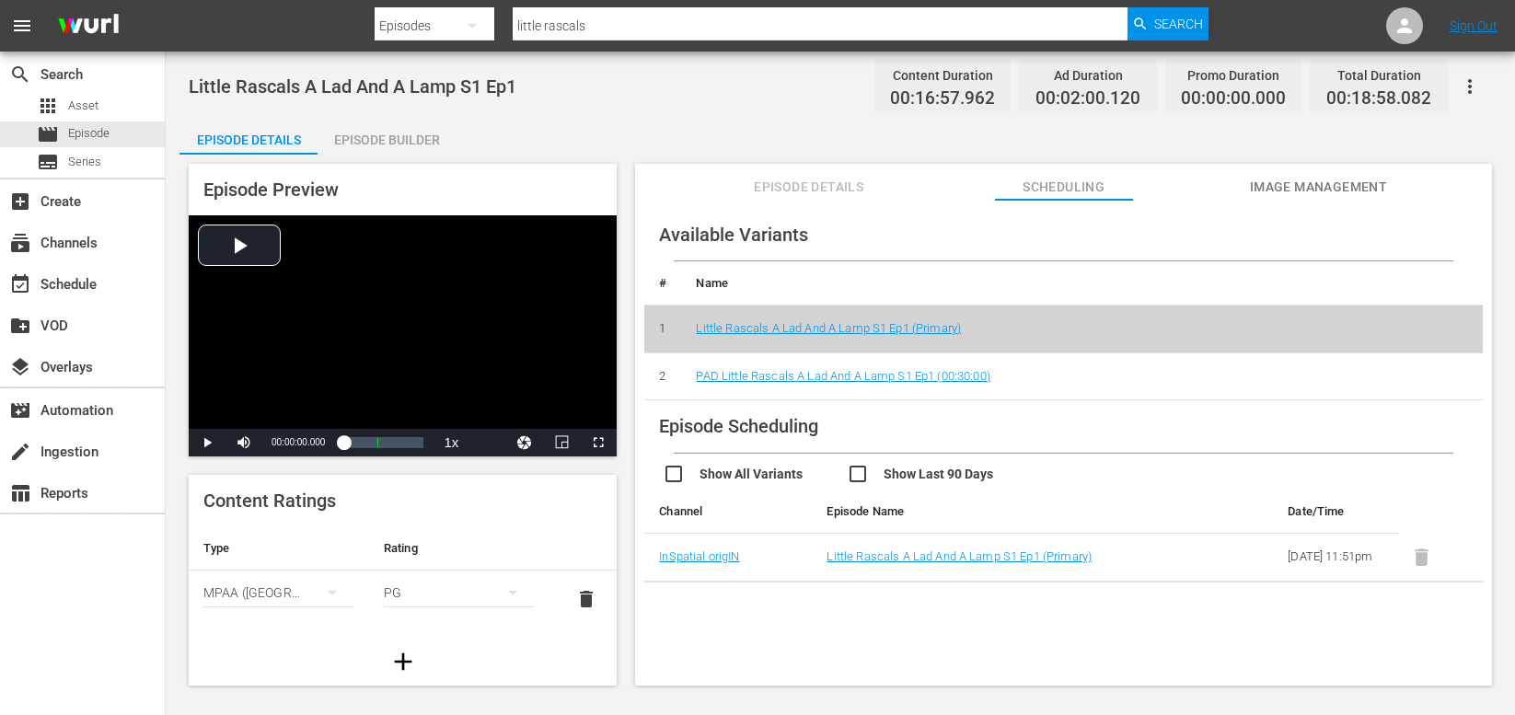
click at [776, 388] on td "PAD Little Rascals A Lad And A Lamp S1 Ep1 (00:30:00)" at bounding box center [1082, 377] width 802 height 48
click at [779, 377] on link "PAD Little Rascals A Lad And A Lamp S1 Ep1 (00:30:00)" at bounding box center [843, 376] width 294 height 14
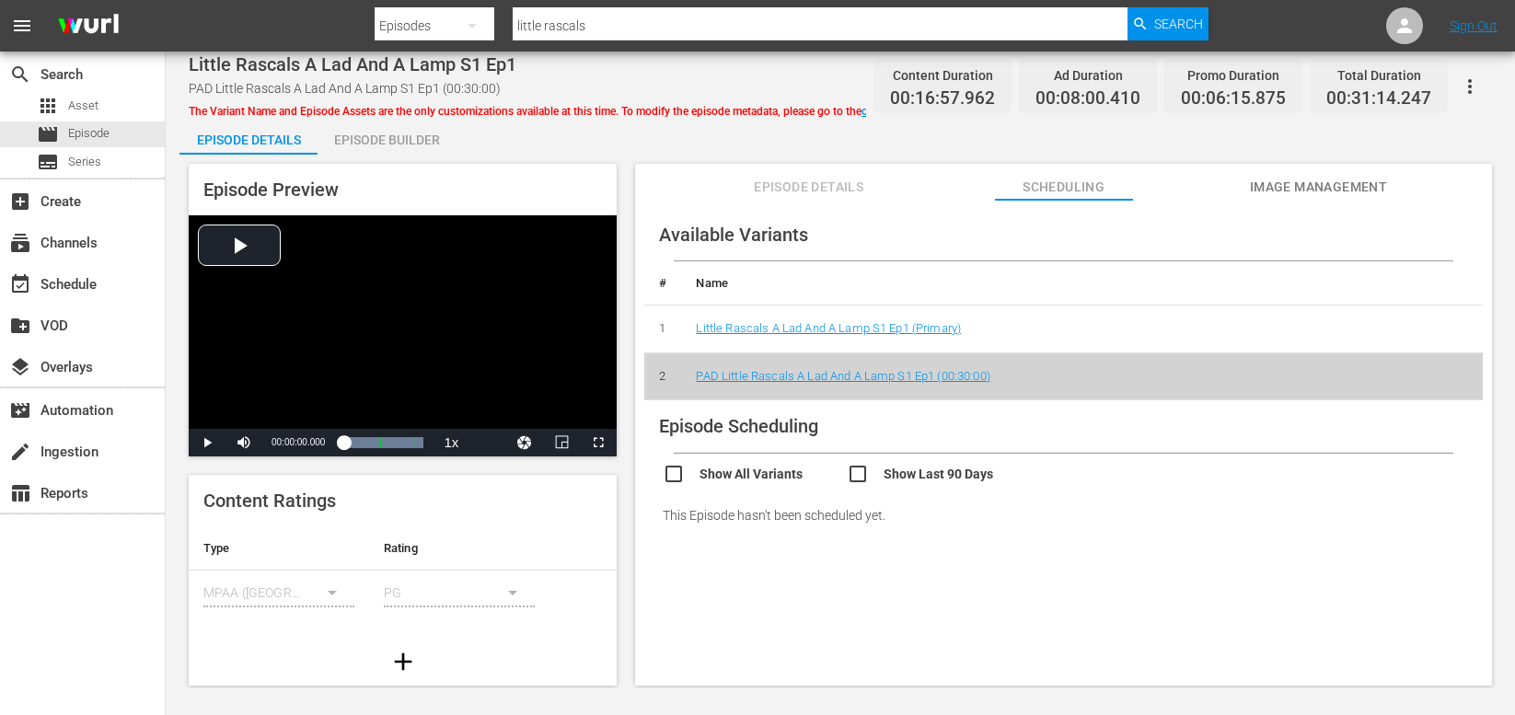
click at [1469, 89] on icon "button" at bounding box center [1470, 86] width 22 height 22
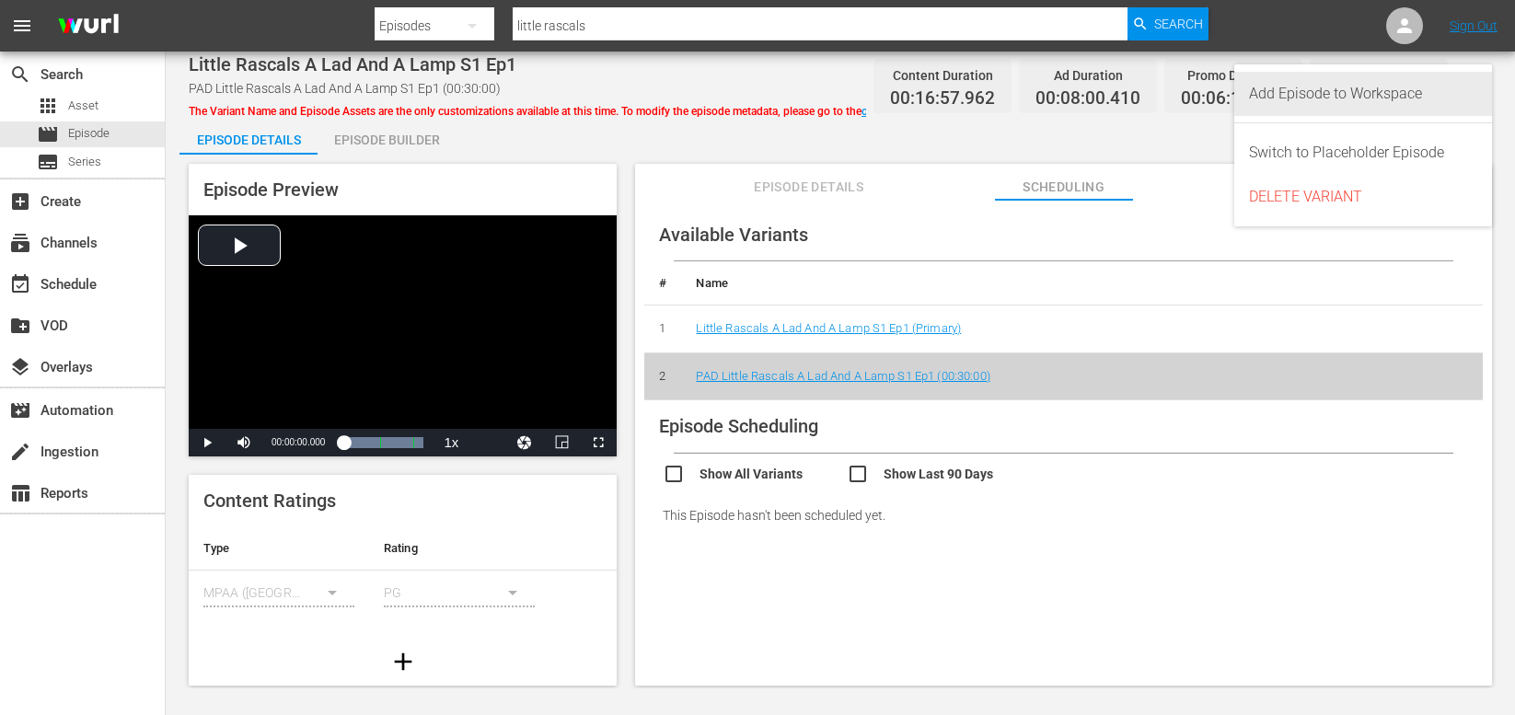
click at [1383, 90] on div "Add Episode to Workspace" at bounding box center [1363, 94] width 228 height 44
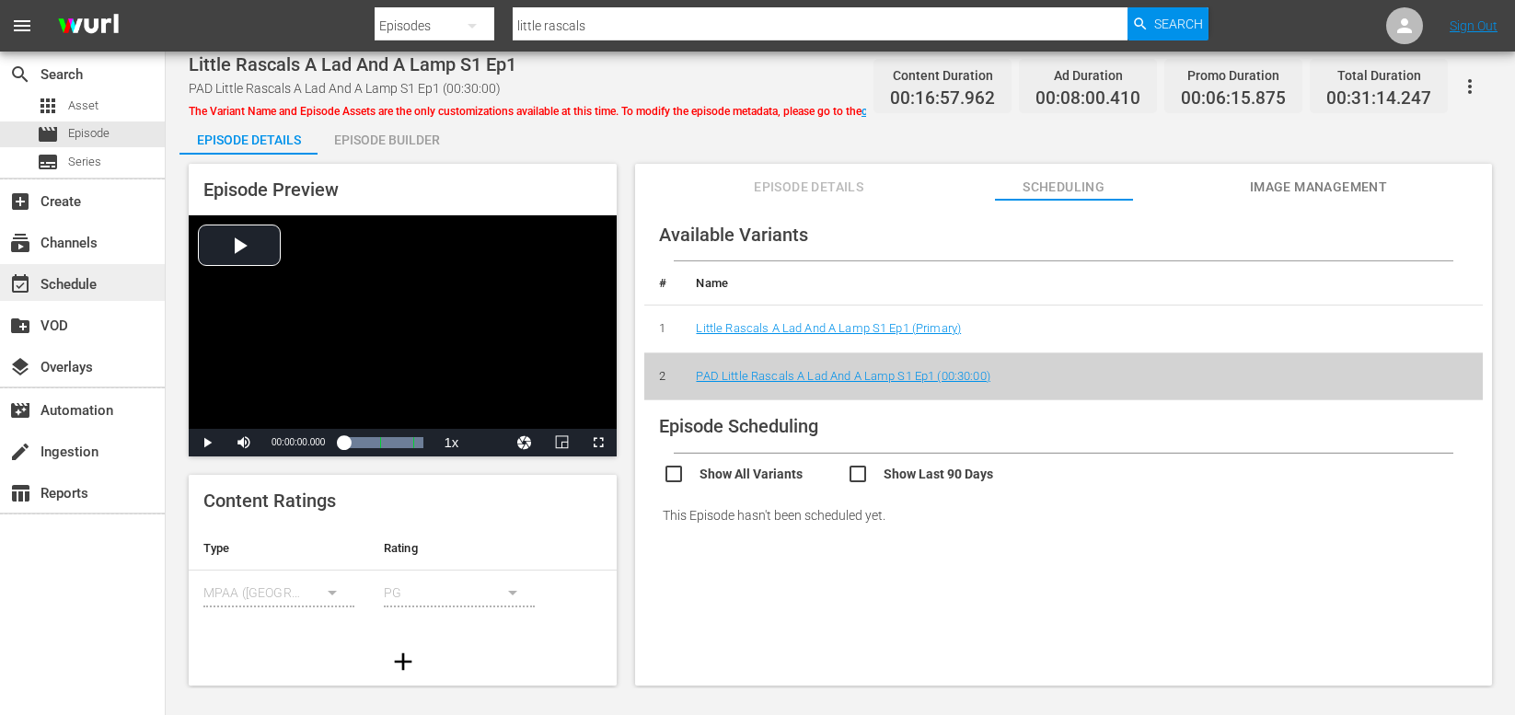
click at [73, 283] on div "event_available Schedule" at bounding box center [51, 281] width 103 height 17
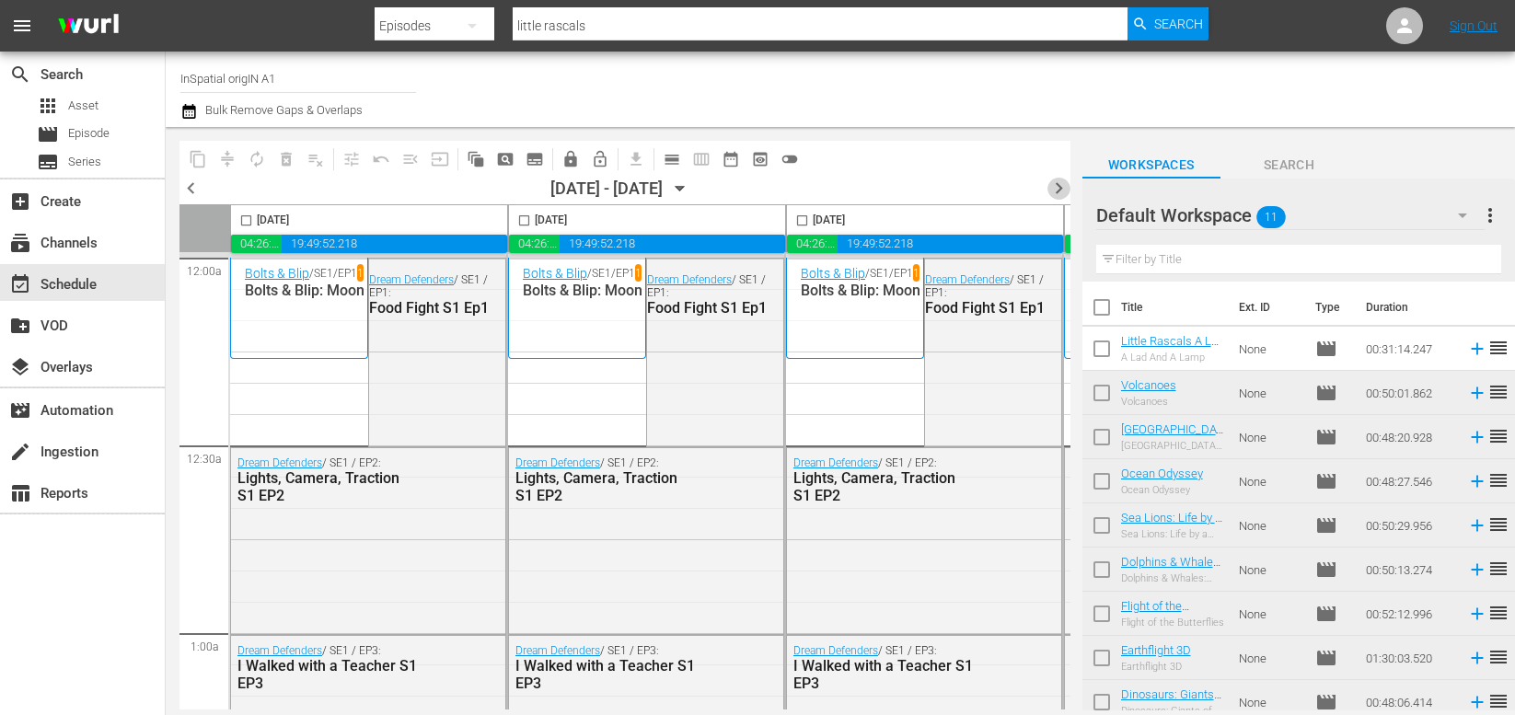
click at [1057, 189] on span "chevron_right" at bounding box center [1058, 188] width 23 height 23
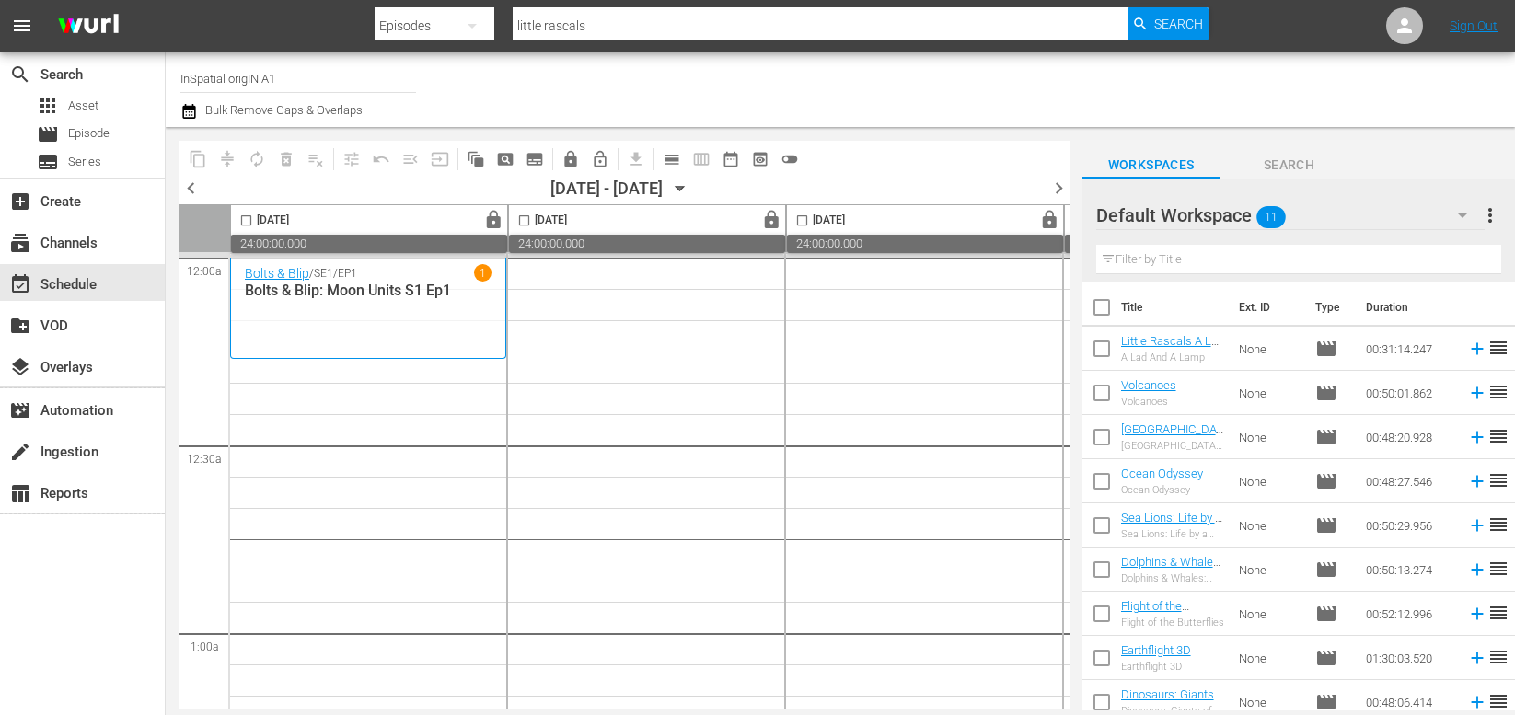
click at [188, 190] on span "chevron_left" at bounding box center [190, 188] width 23 height 23
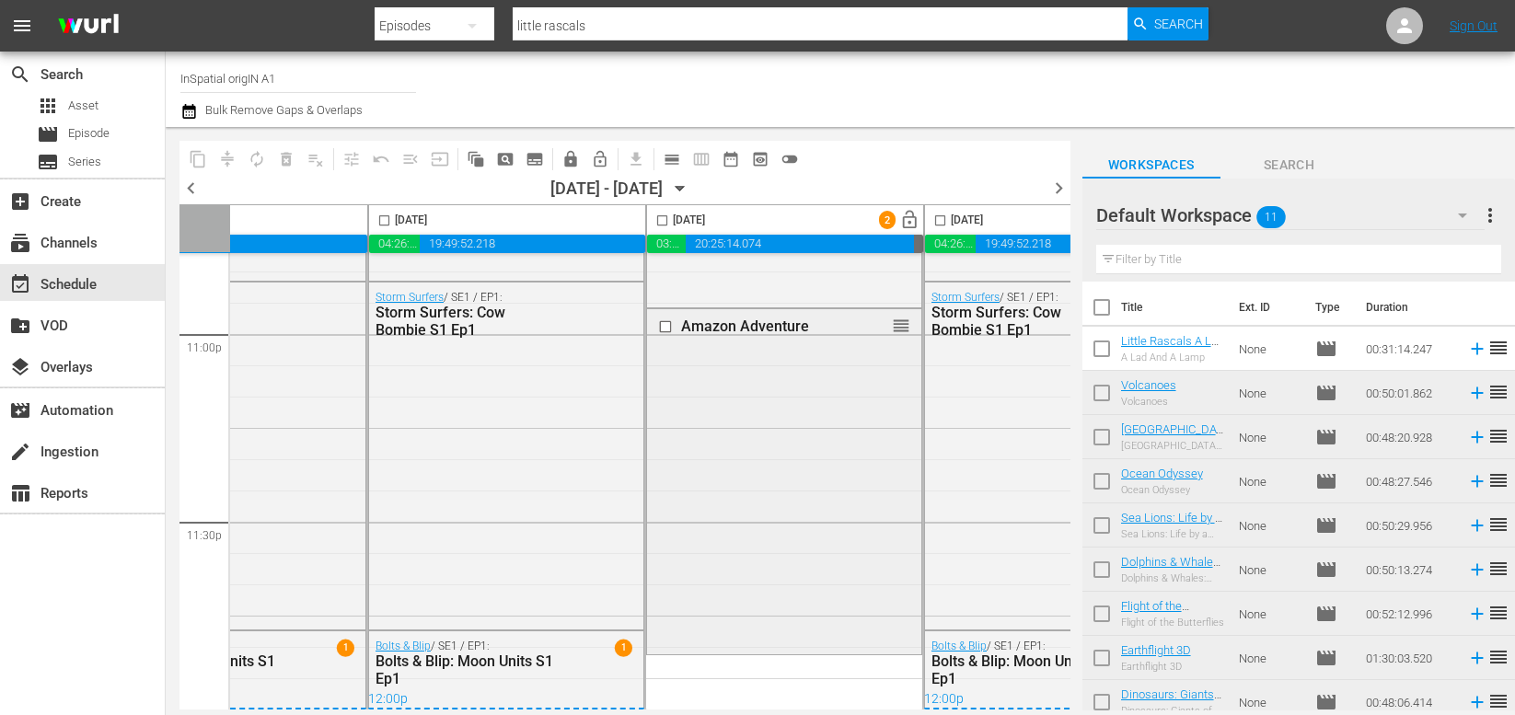
scroll to position [8568, 696]
click at [1102, 349] on input "checkbox" at bounding box center [1101, 352] width 39 height 39
checkbox input "true"
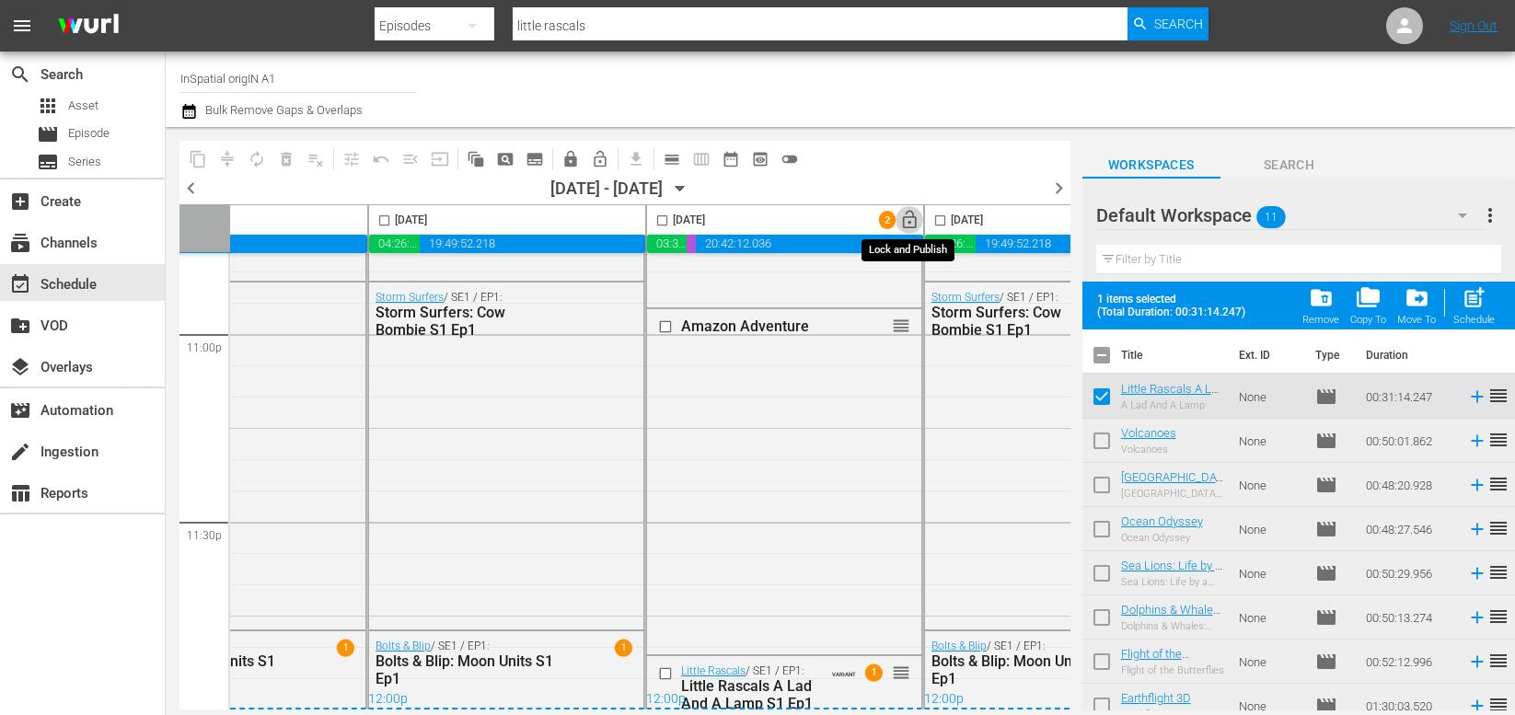
click at [906, 221] on span "lock_open" at bounding box center [909, 220] width 21 height 21
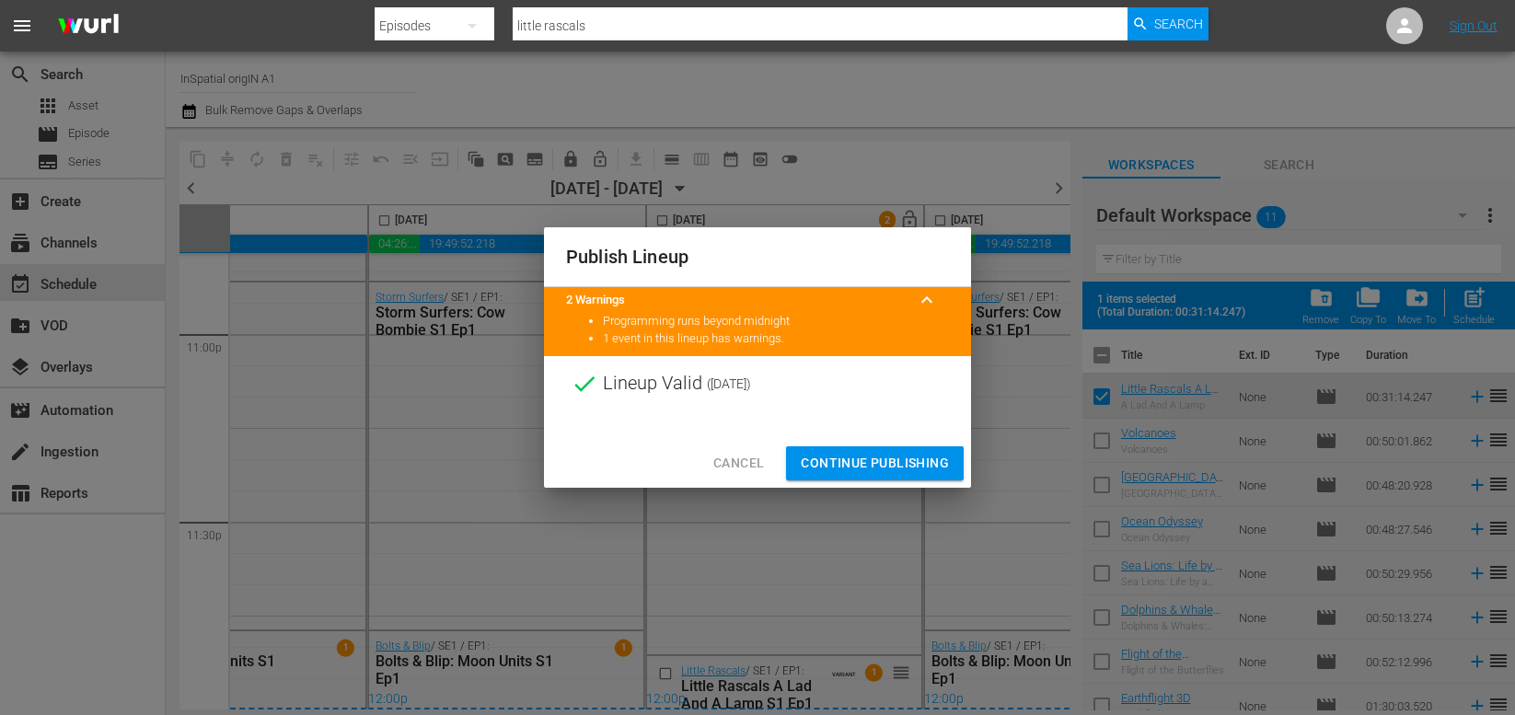
click at [871, 461] on span "Continue Publishing" at bounding box center [875, 463] width 148 height 23
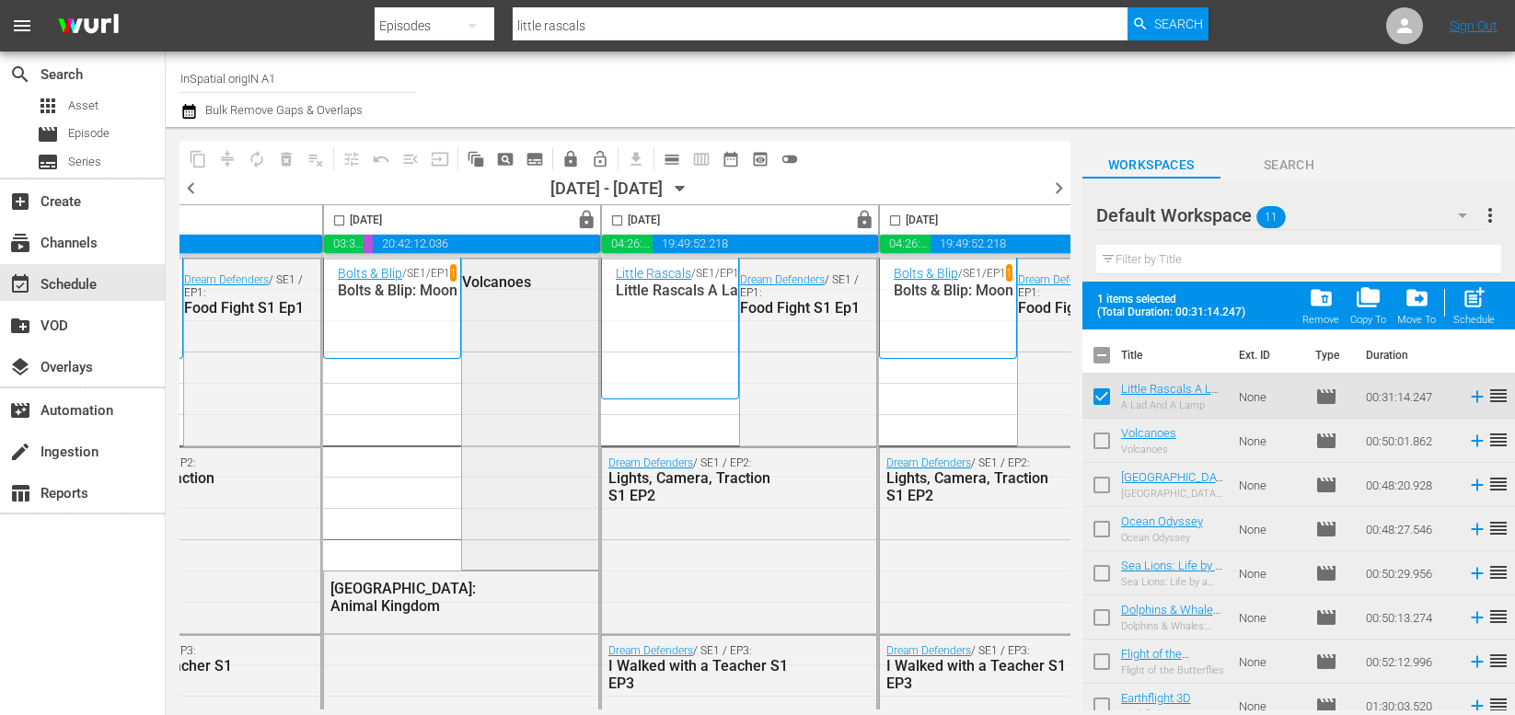
scroll to position [0, 1025]
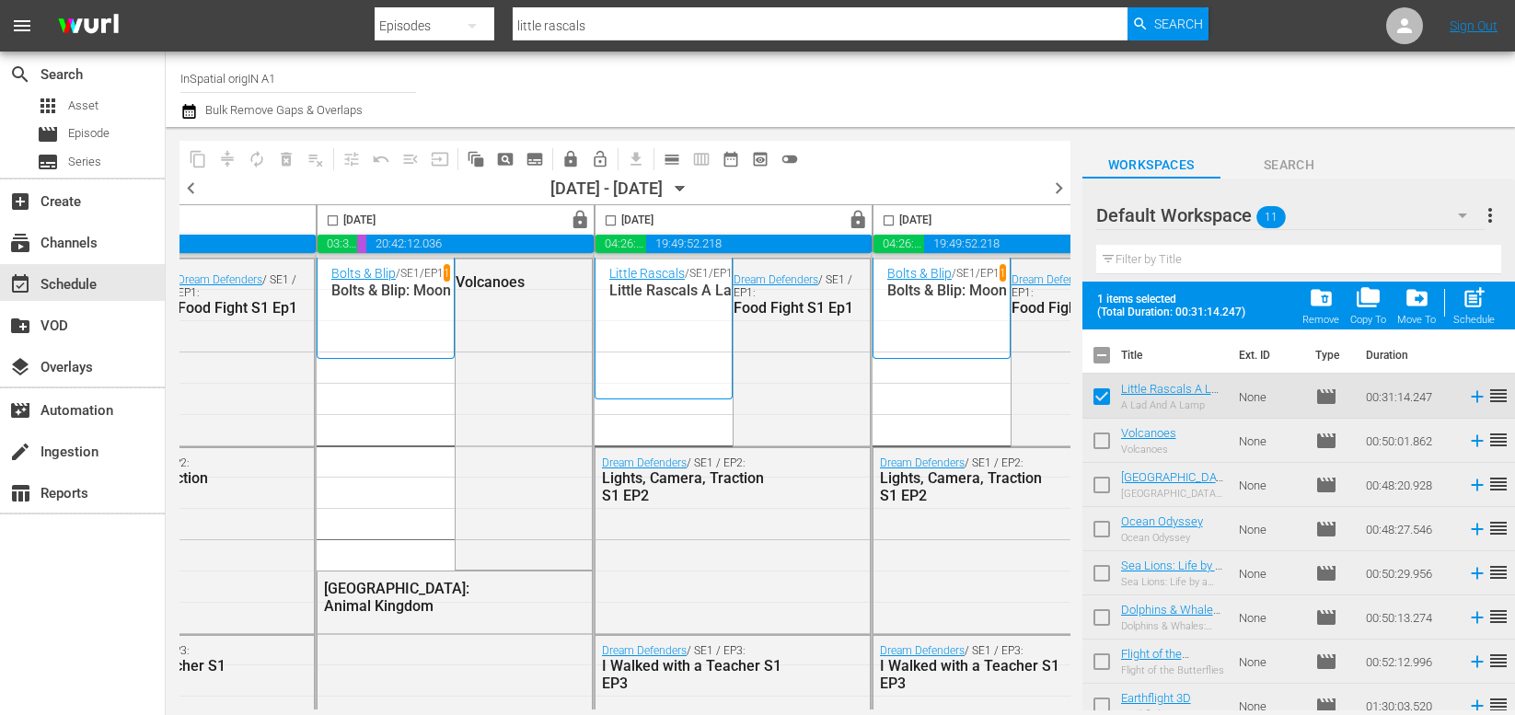
click at [332, 222] on input "checkbox" at bounding box center [332, 224] width 21 height 21
checkbox input "true"
click at [195, 156] on span "content_copy" at bounding box center [198, 159] width 18 height 18
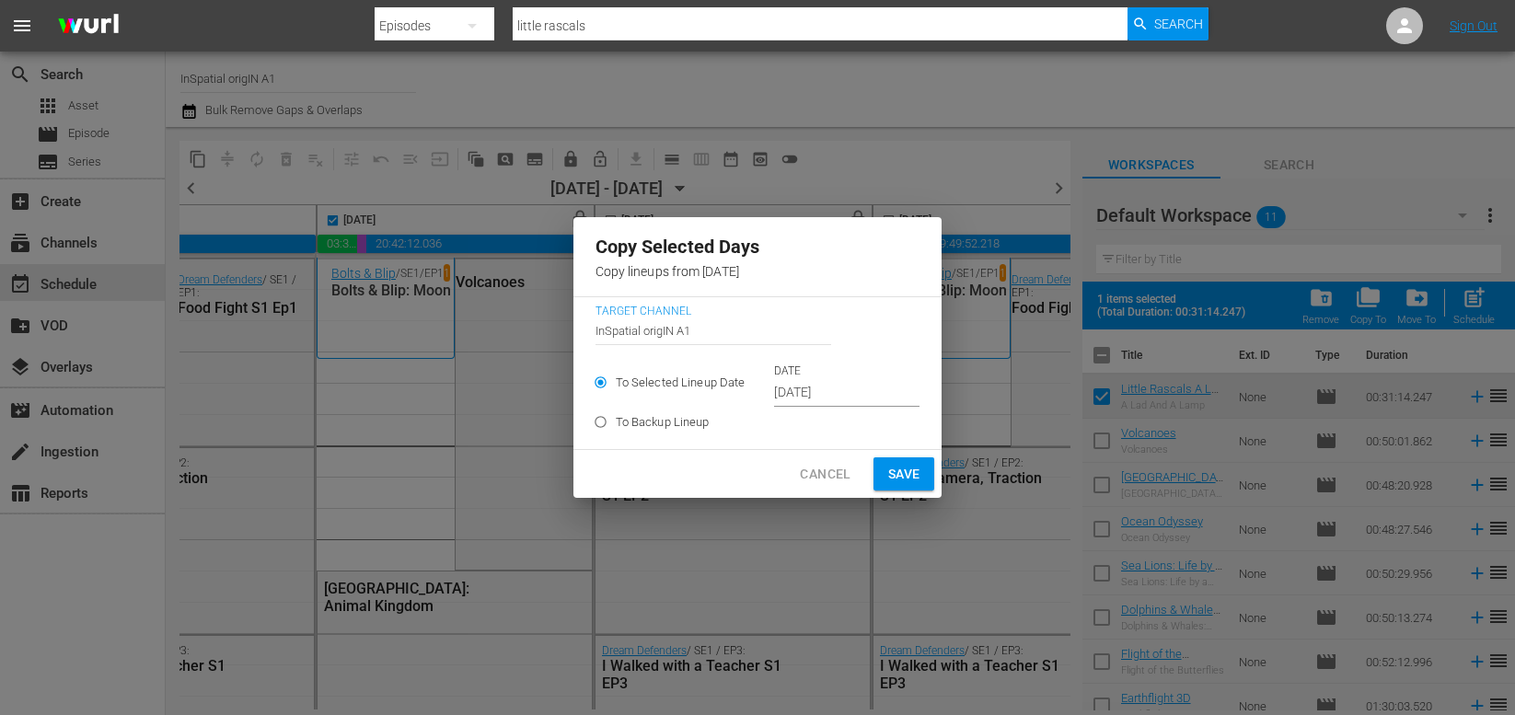
click at [804, 393] on input "[DATE]" at bounding box center [846, 393] width 145 height 28
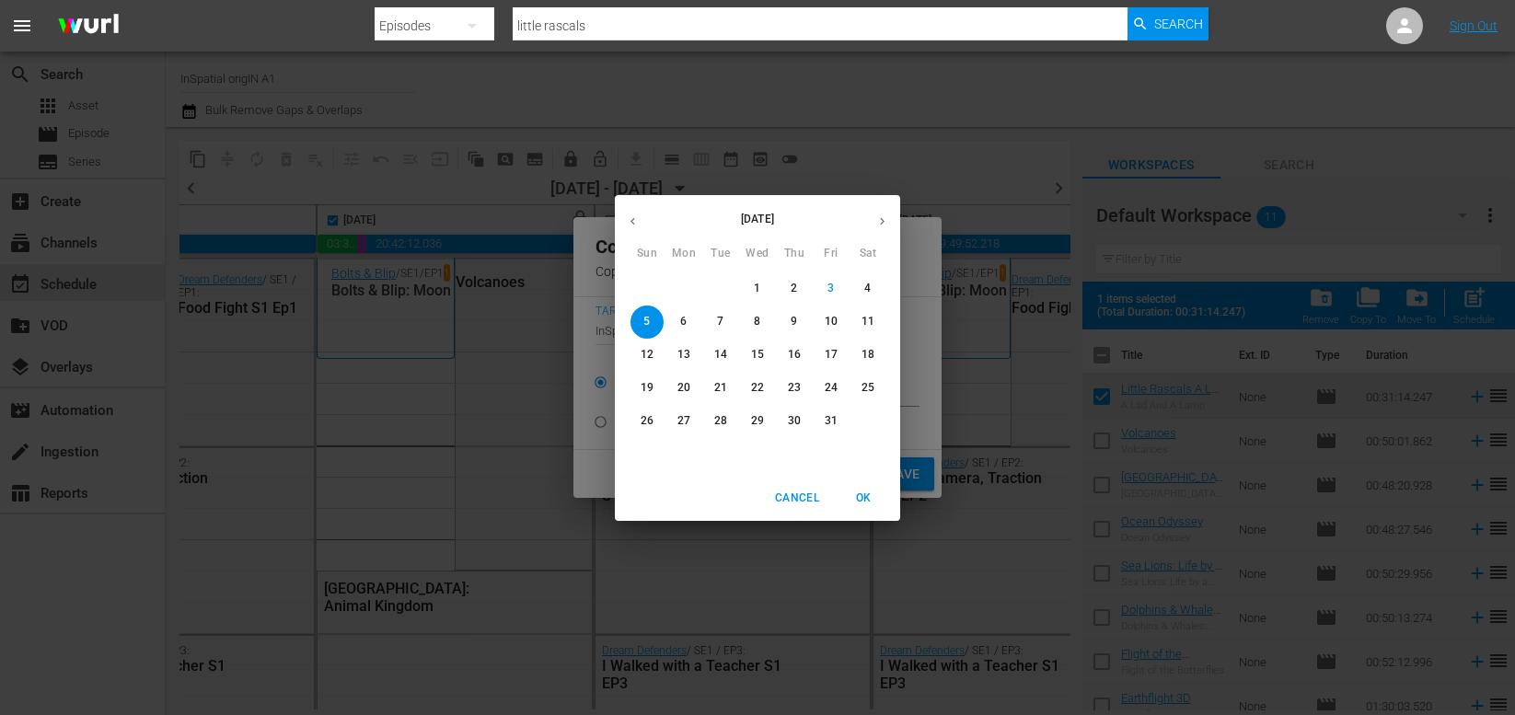
click at [684, 318] on p "6" at bounding box center [683, 322] width 6 height 16
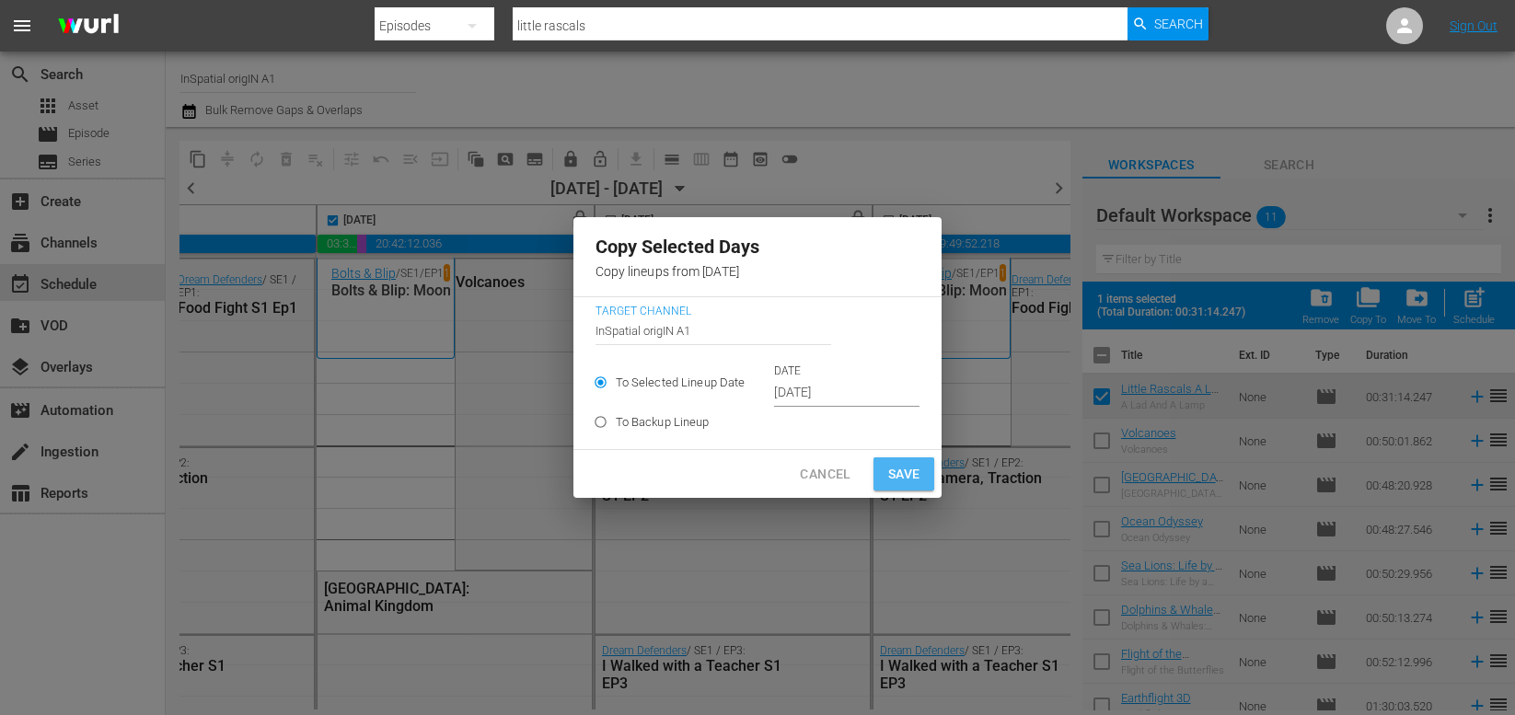
click at [895, 466] on span "Save" at bounding box center [904, 474] width 32 height 23
type input "[DATE]"
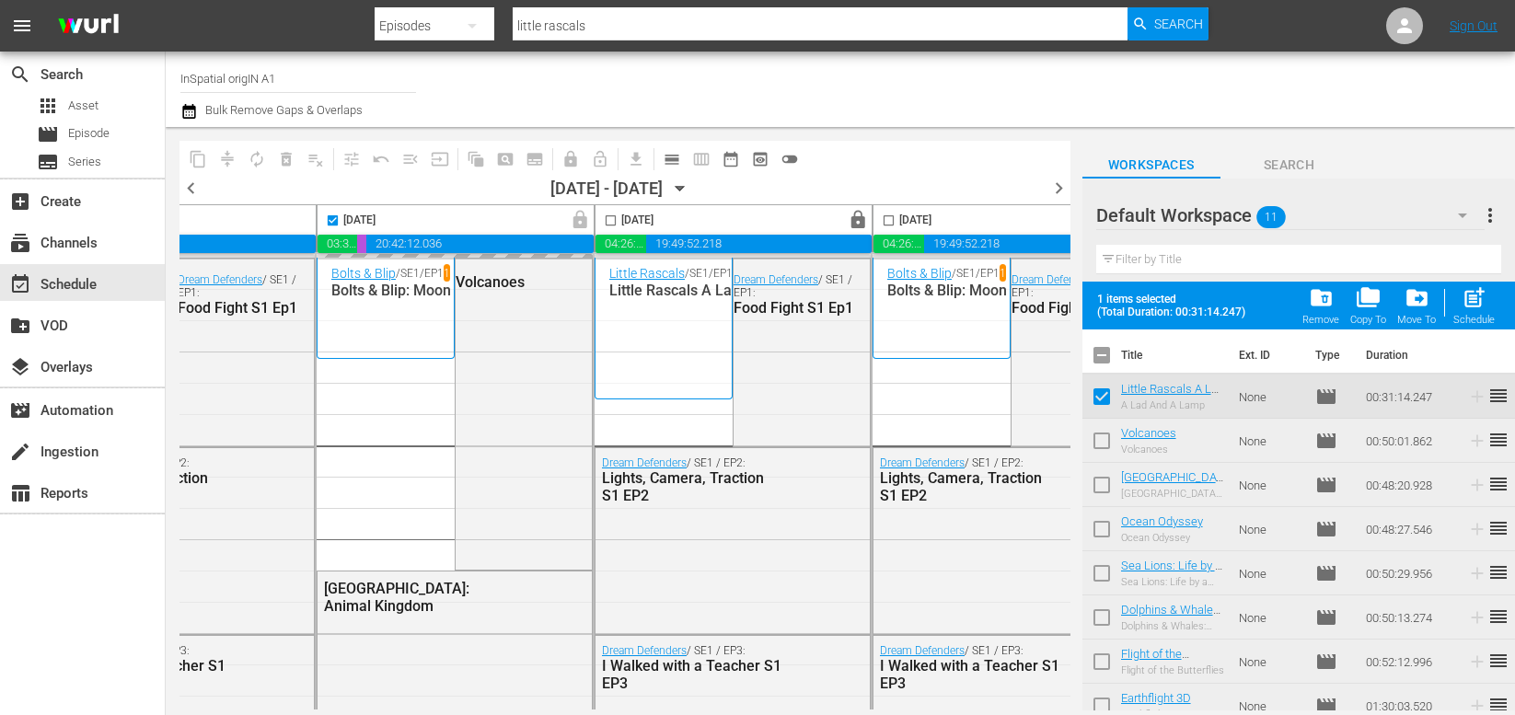
scroll to position [0, 1020]
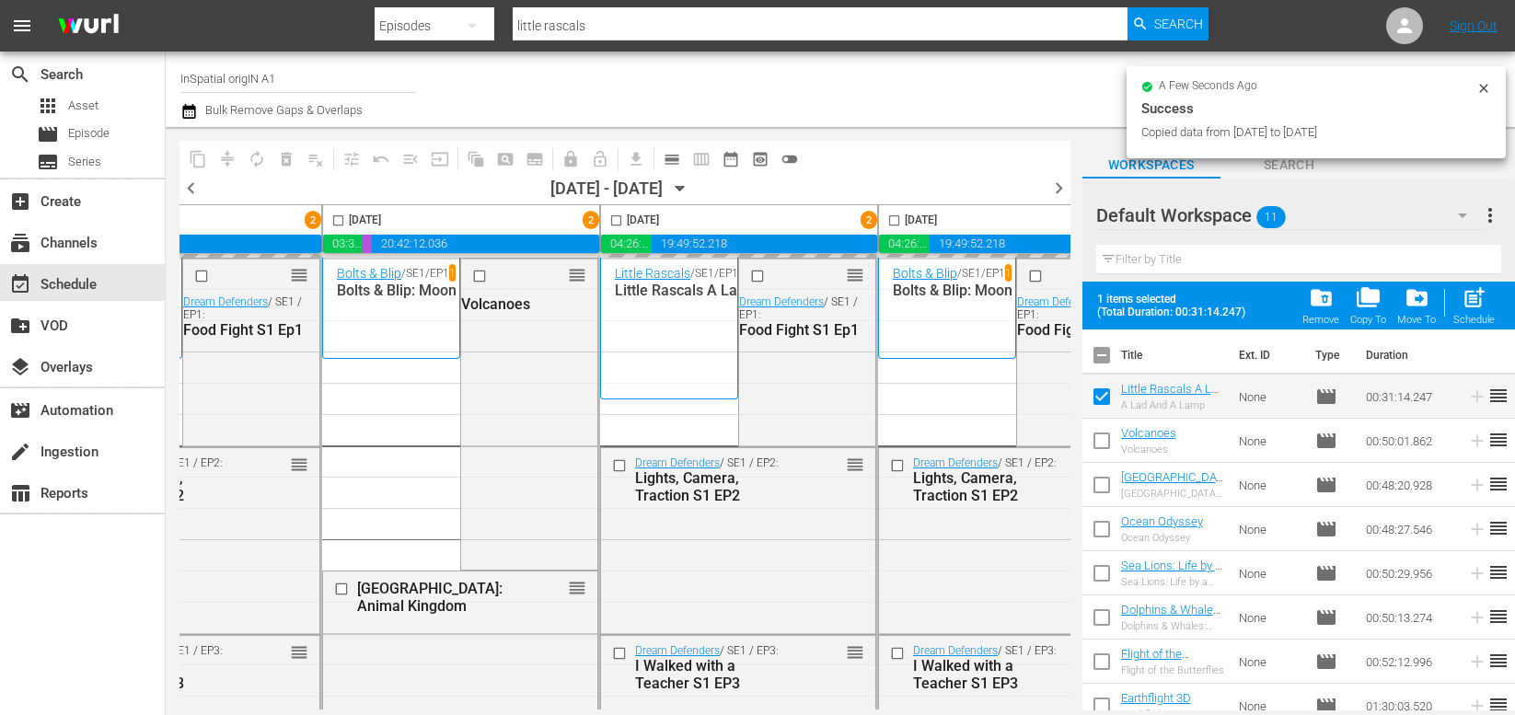
checkbox input "false"
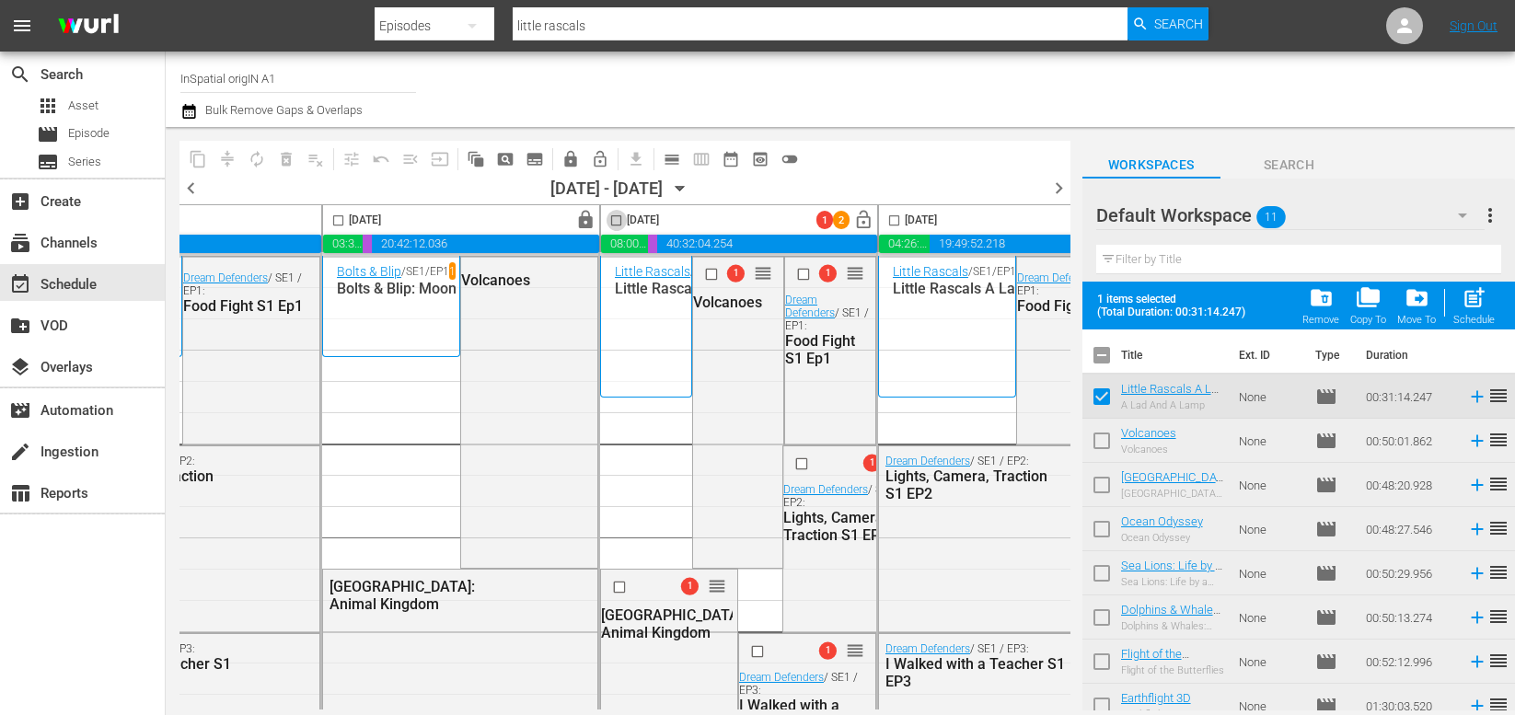
click at [620, 222] on input "checkbox" at bounding box center [616, 224] width 21 height 21
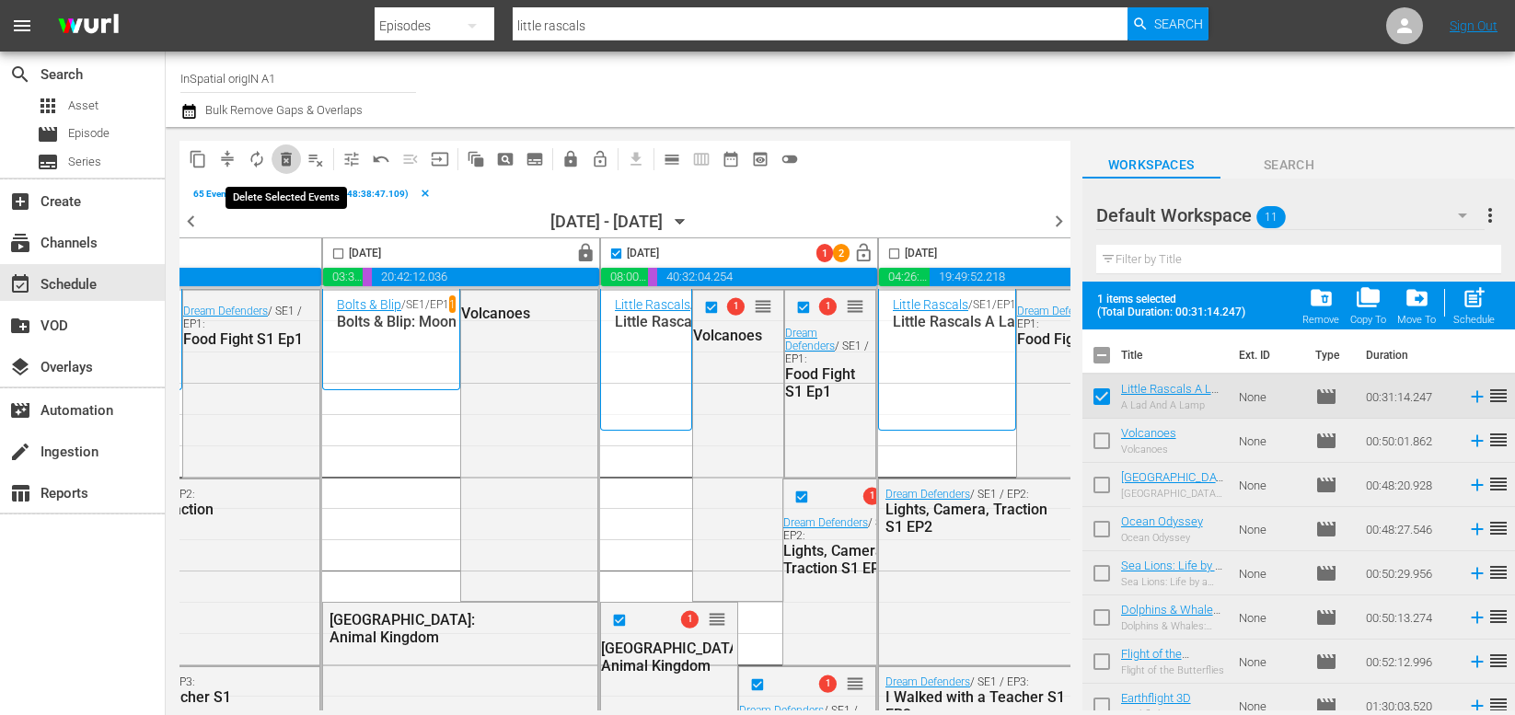
click at [285, 156] on span "delete_forever_outlined" at bounding box center [286, 159] width 18 height 18
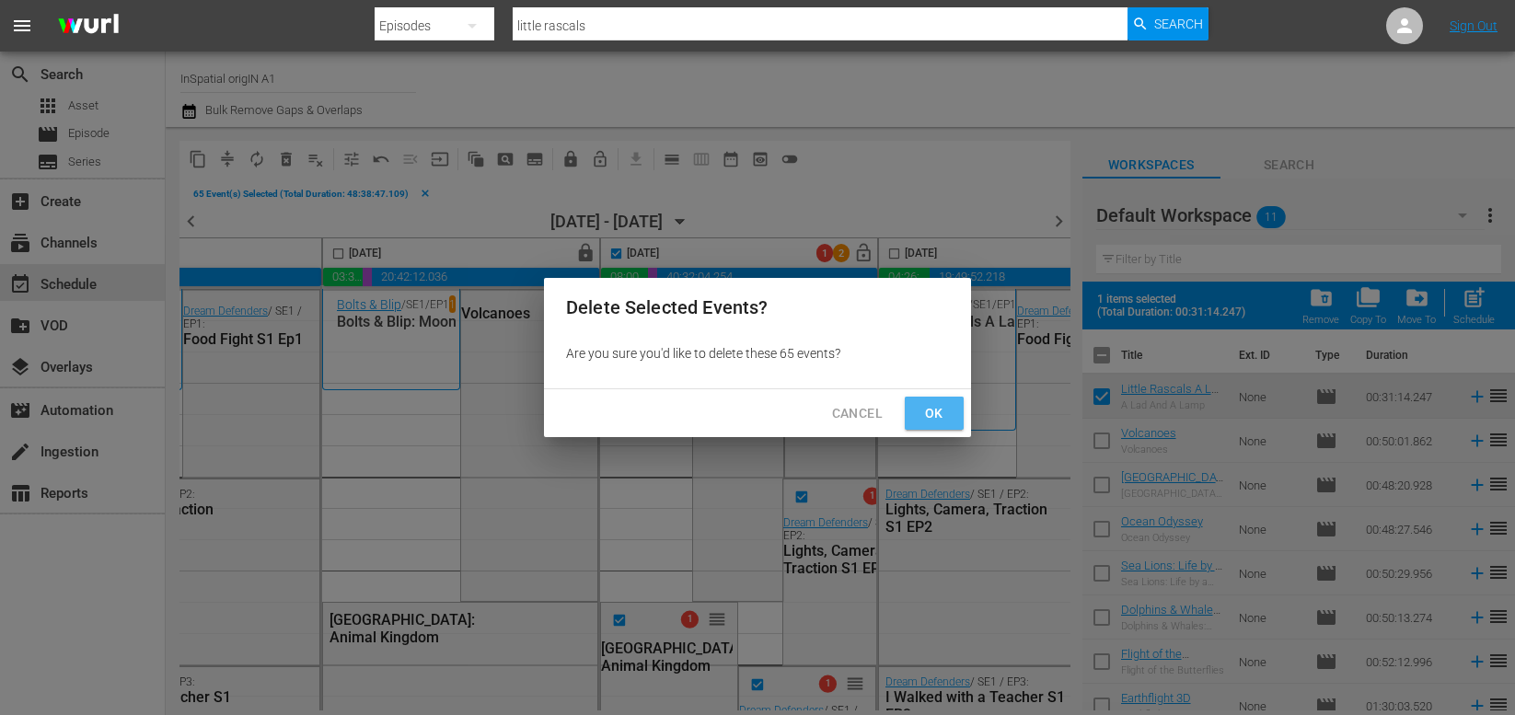
click at [928, 406] on span "Ok" at bounding box center [934, 413] width 29 height 23
checkbox input "false"
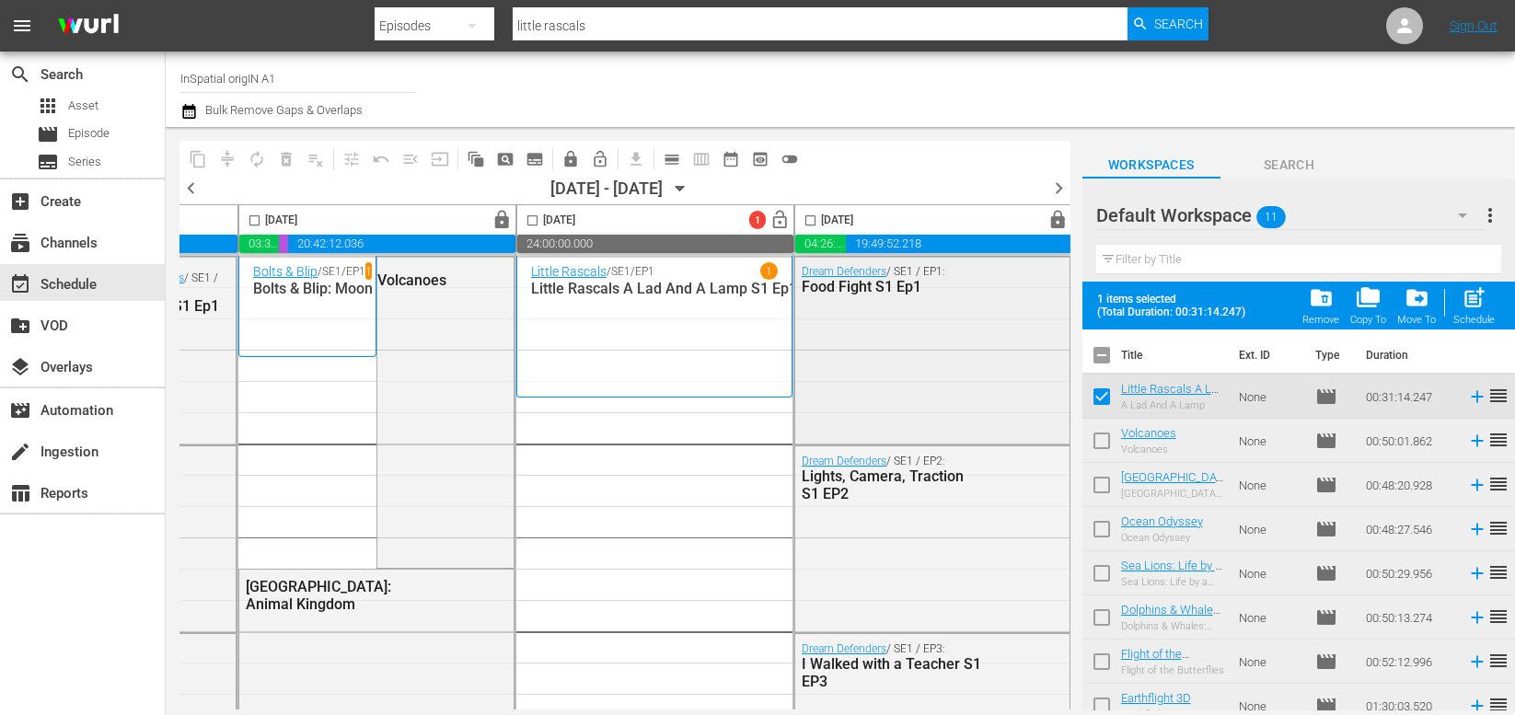
scroll to position [2, 1113]
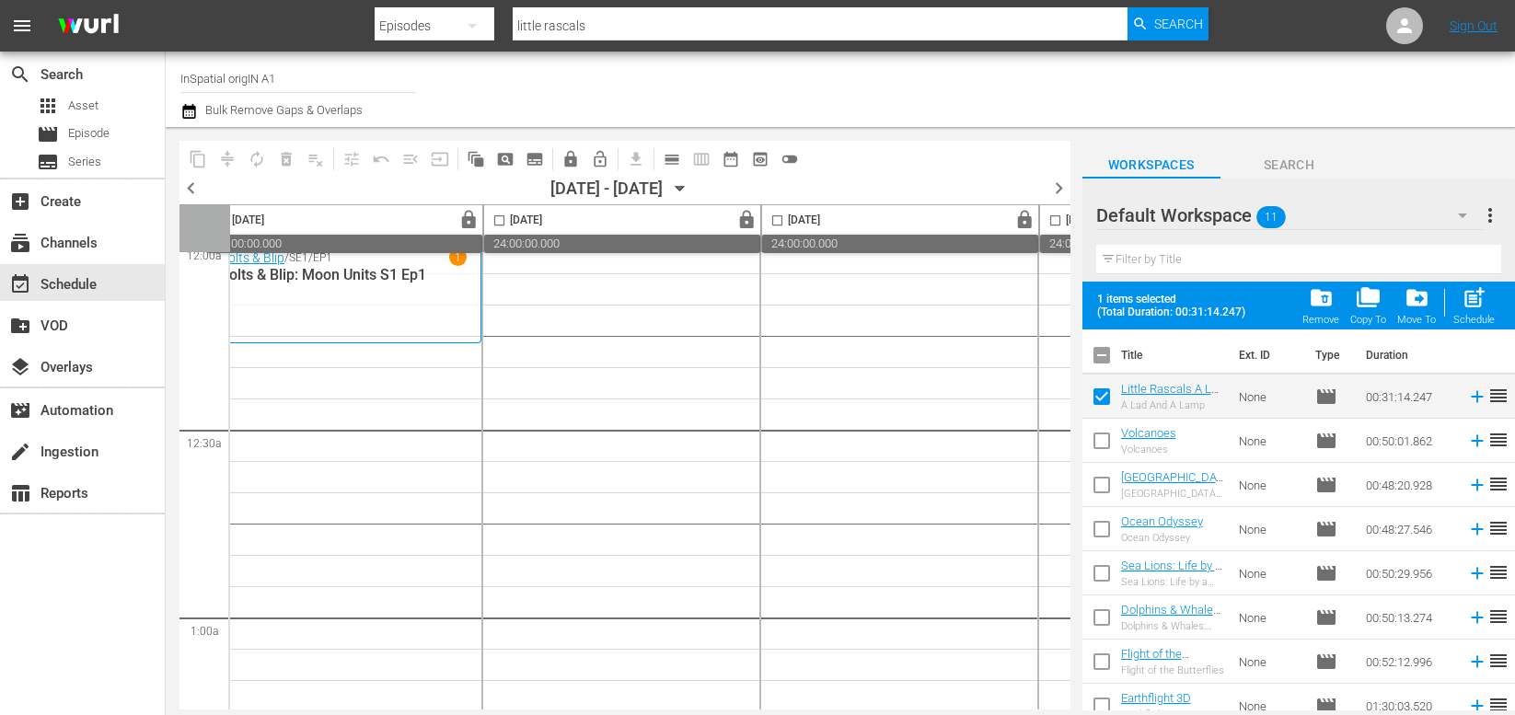
scroll to position [16, 0]
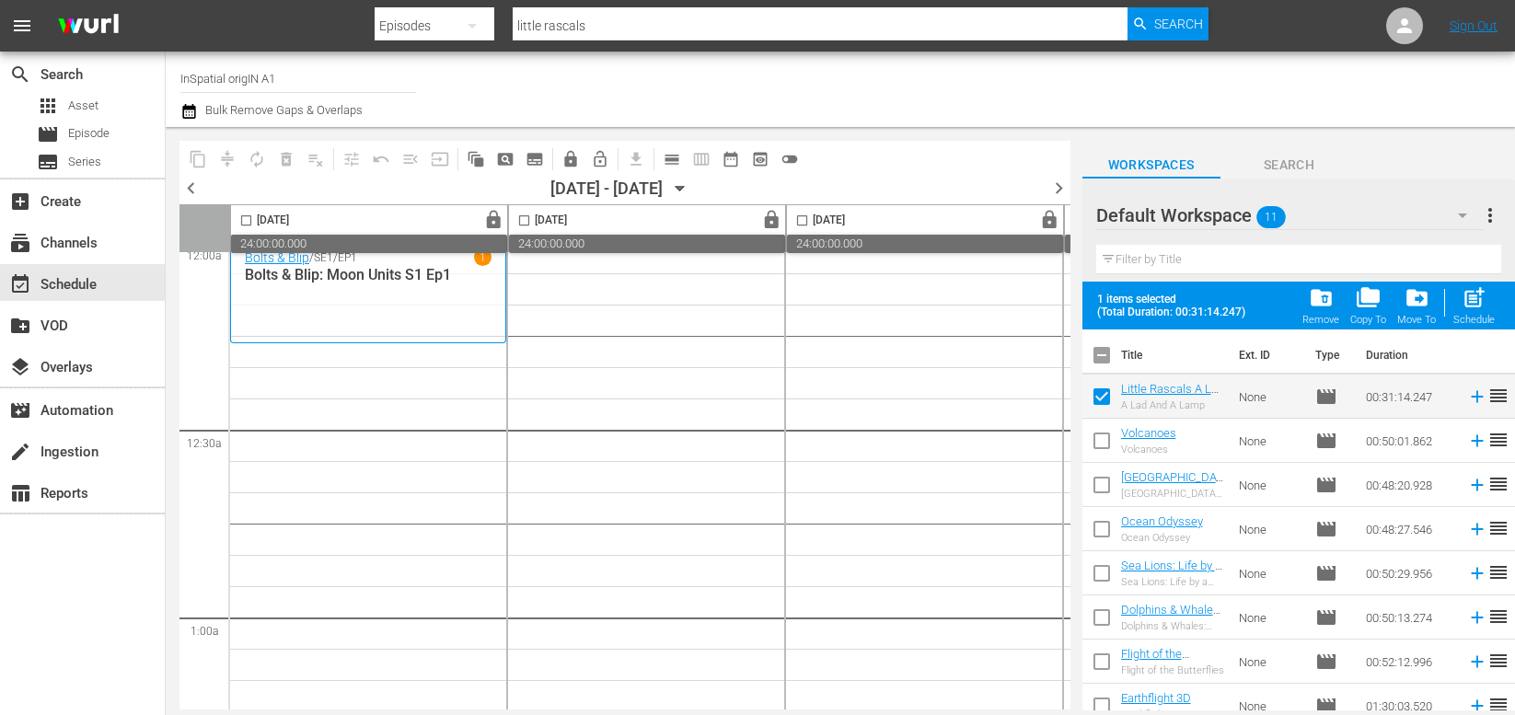
click at [194, 187] on span "chevron_left" at bounding box center [190, 188] width 23 height 23
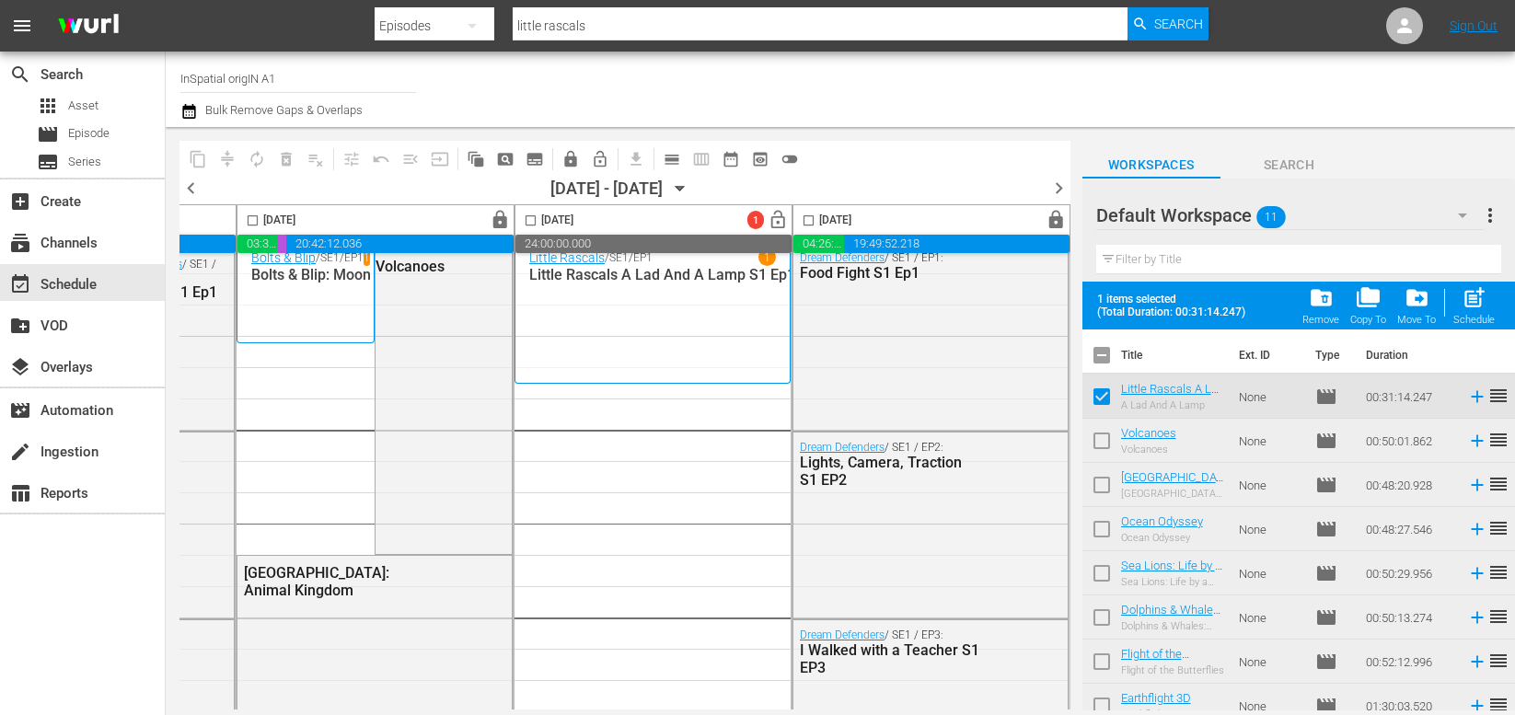
scroll to position [16, 1113]
drag, startPoint x: 801, startPoint y: 223, endPoint x: 773, endPoint y: 215, distance: 28.6
click at [801, 223] on input "checkbox" at bounding box center [808, 224] width 21 height 21
click at [1046, 217] on span "lock" at bounding box center [1056, 220] width 21 height 21
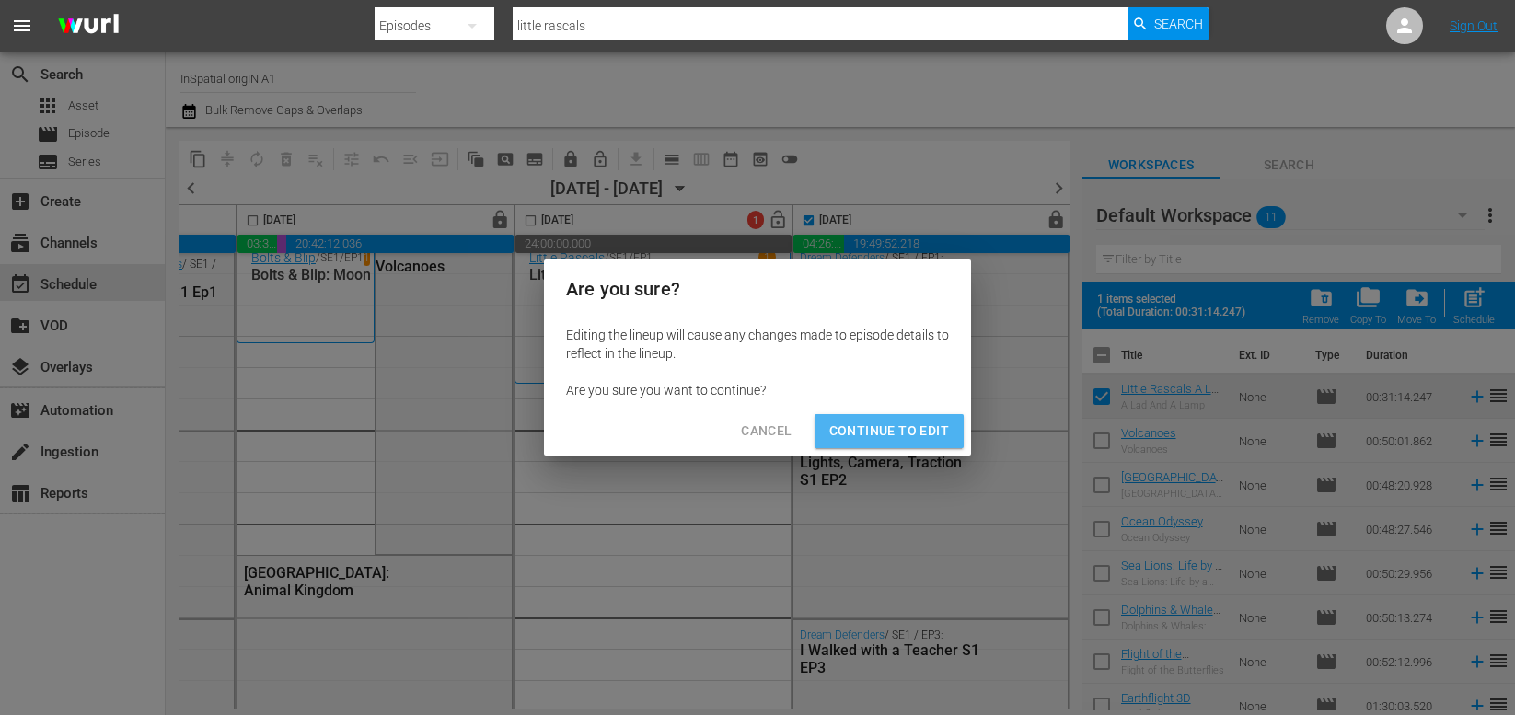
click at [891, 429] on span "Continue to Edit" at bounding box center [889, 431] width 120 height 23
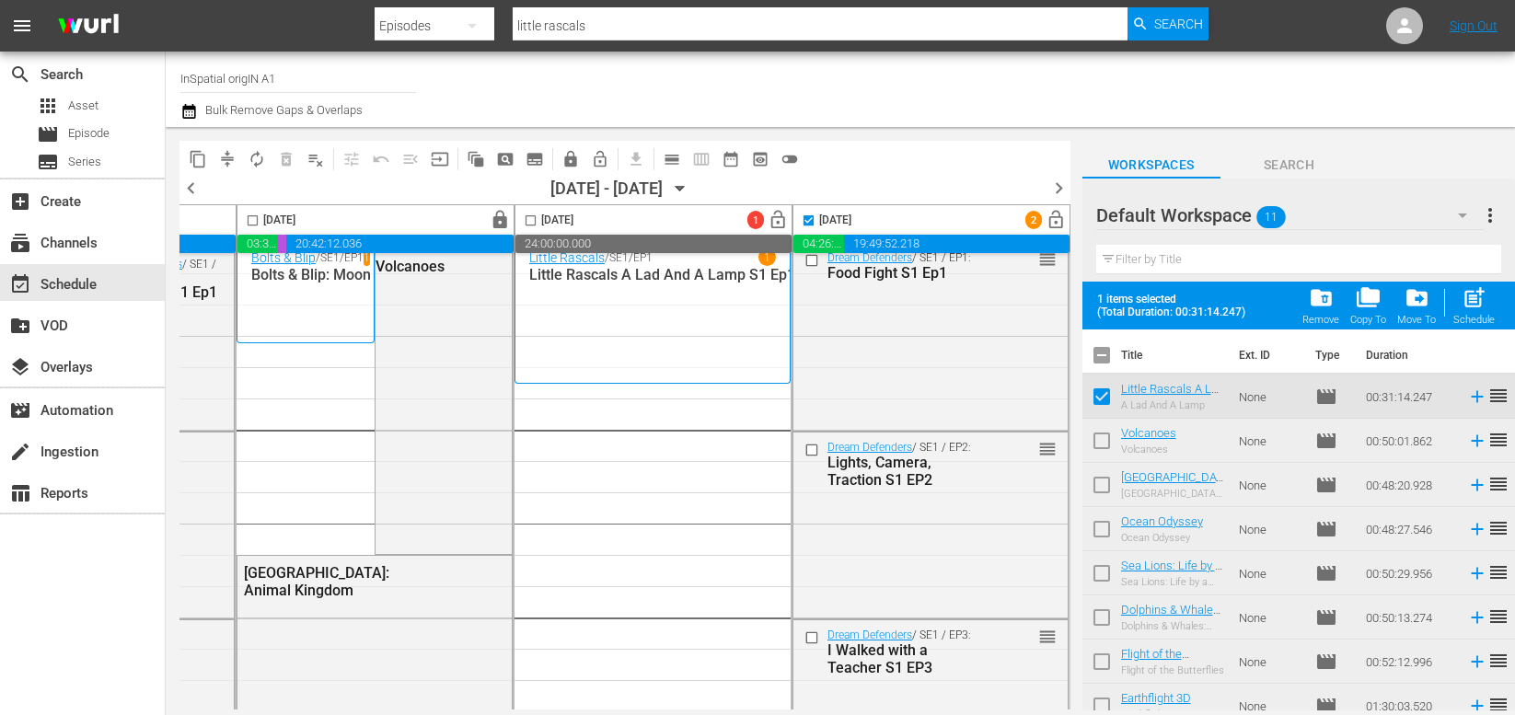
click at [798, 217] on input "checkbox" at bounding box center [808, 224] width 21 height 21
click at [802, 221] on input "checkbox" at bounding box center [808, 224] width 21 height 21
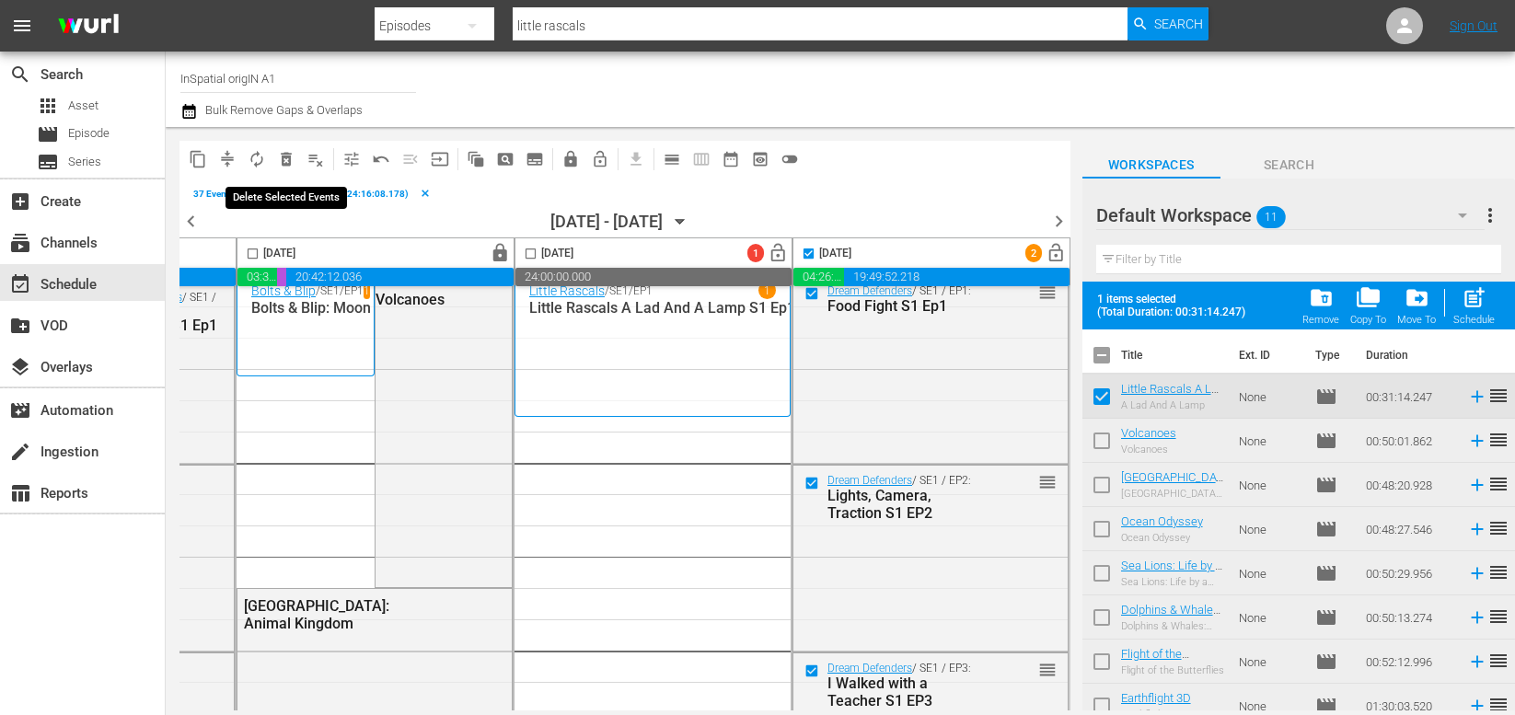
click at [286, 162] on span "delete_forever_outlined" at bounding box center [286, 159] width 18 height 18
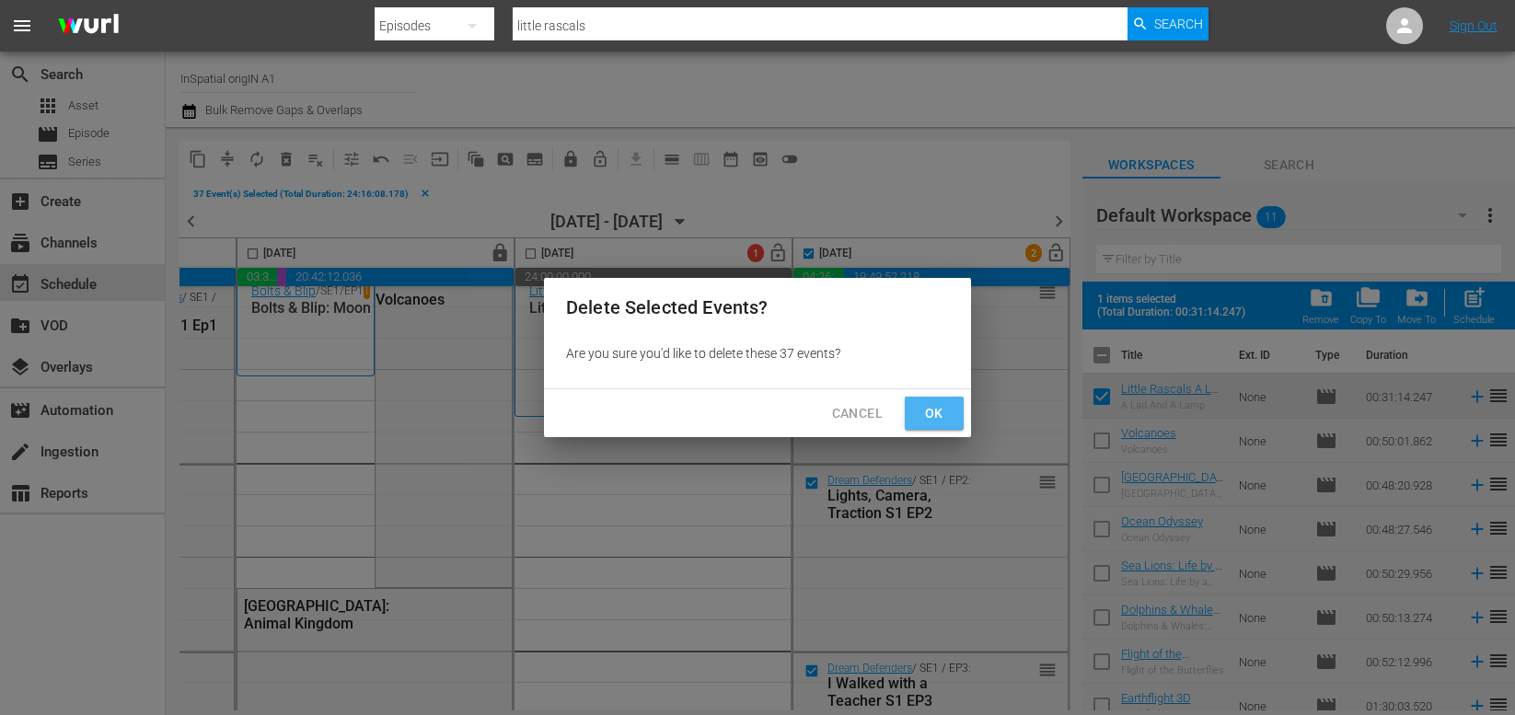
click at [933, 411] on span "Ok" at bounding box center [934, 413] width 29 height 23
checkbox input "false"
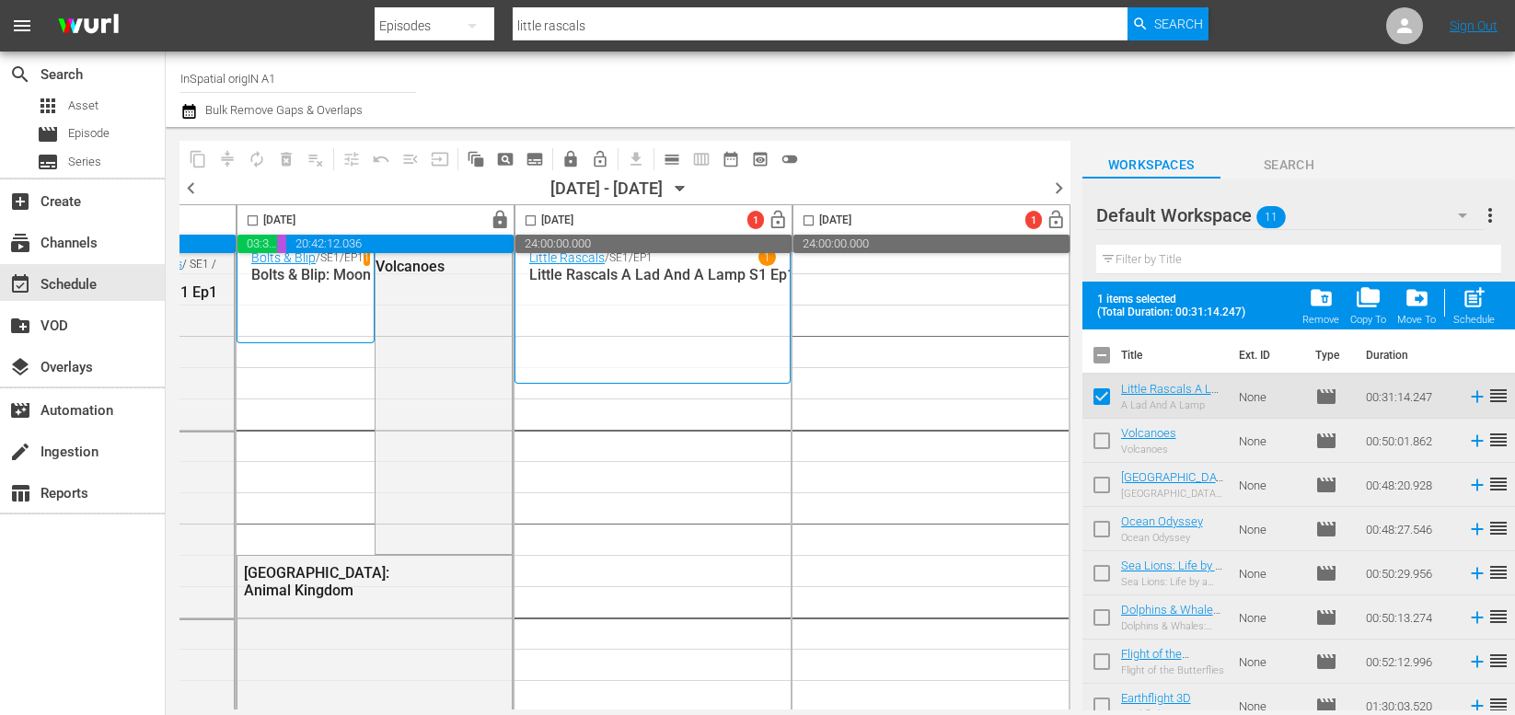
click at [245, 222] on input "checkbox" at bounding box center [252, 224] width 21 height 21
checkbox input "true"
click at [198, 156] on span "content_copy" at bounding box center [198, 159] width 18 height 18
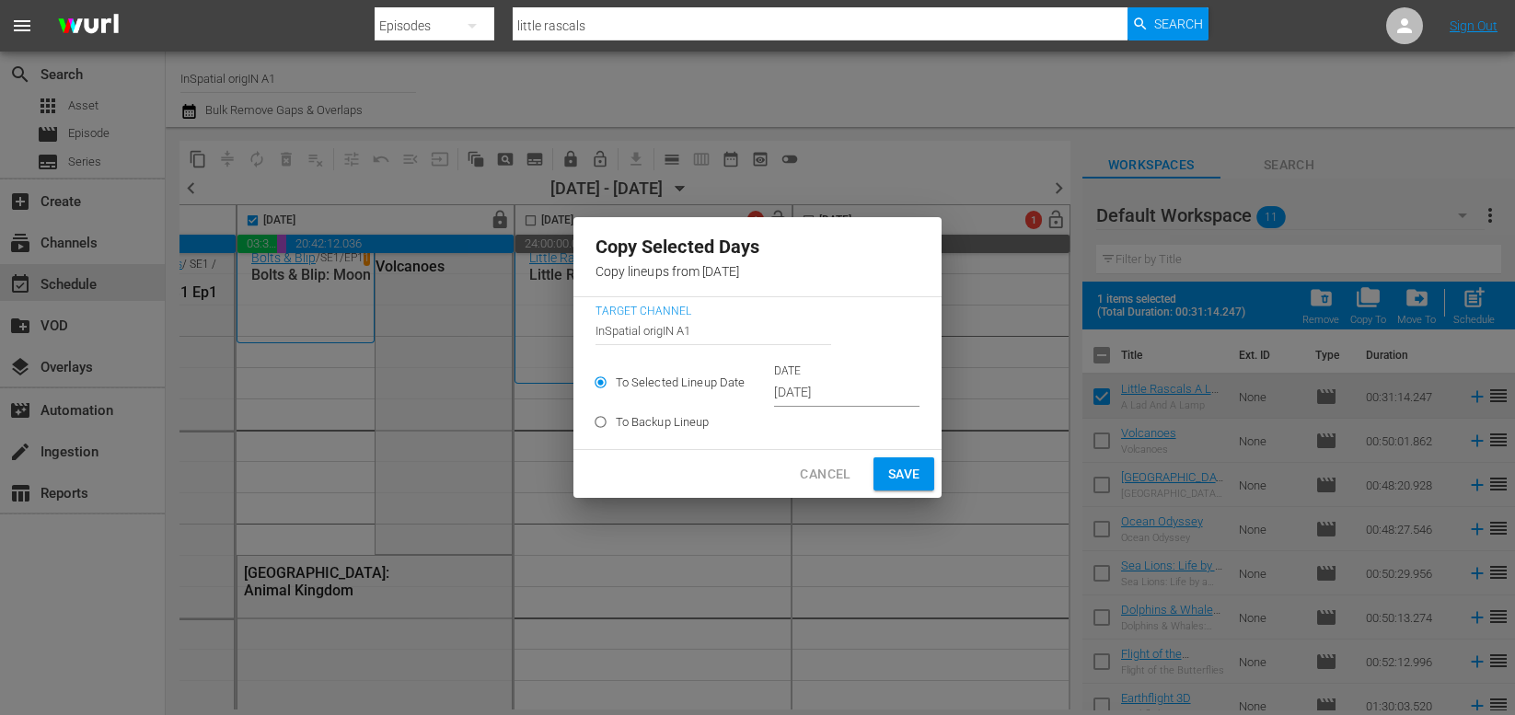
click at [790, 388] on input "[DATE]" at bounding box center [846, 393] width 145 height 28
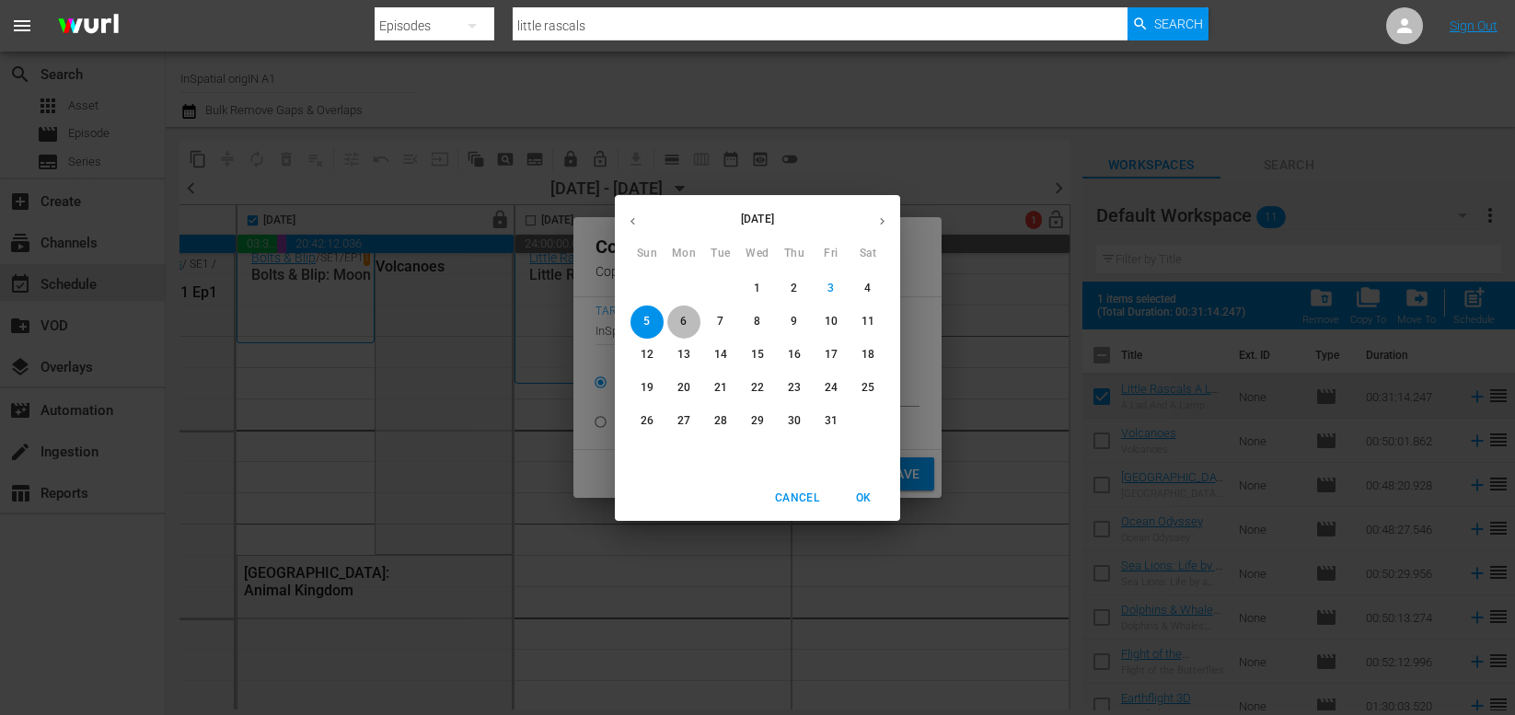
click at [681, 318] on p "6" at bounding box center [683, 322] width 6 height 16
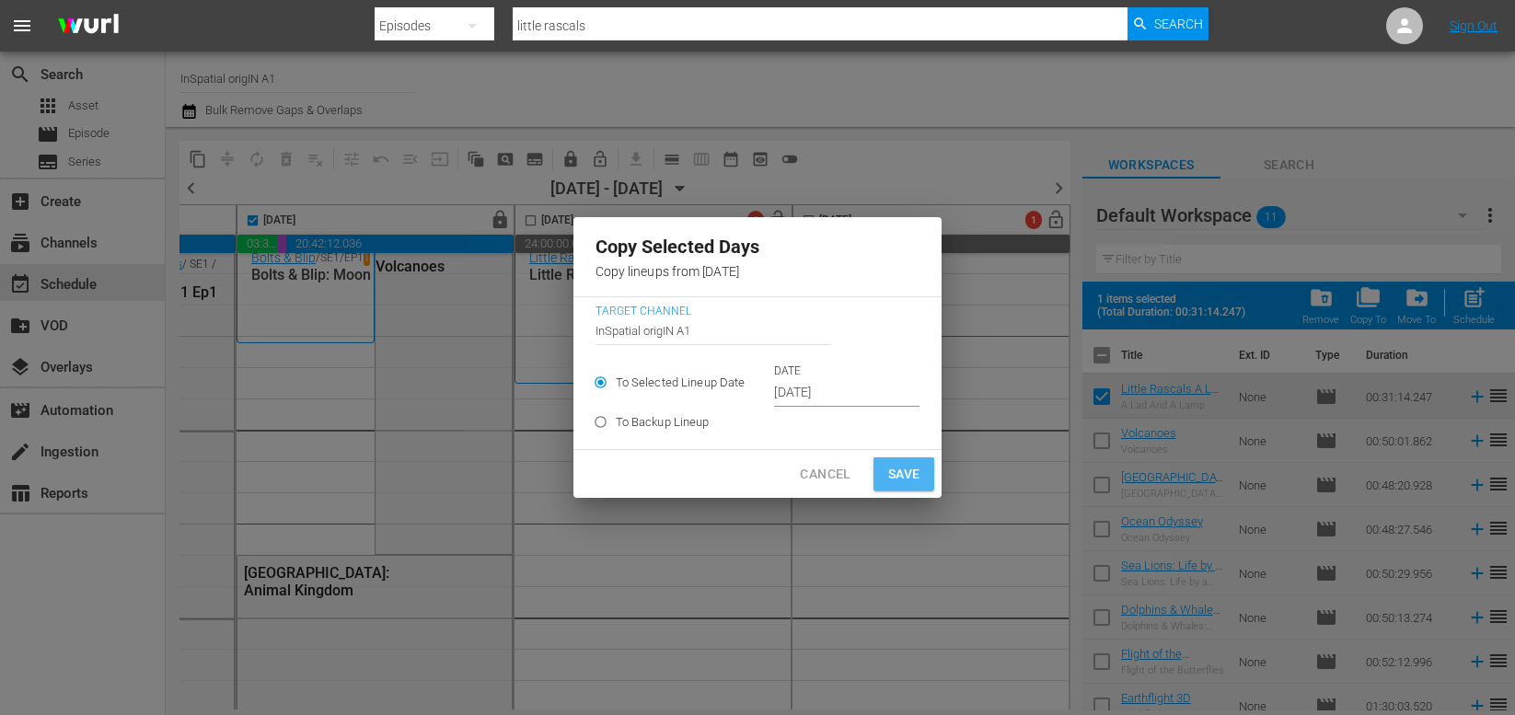
click at [897, 466] on span "Save" at bounding box center [904, 474] width 32 height 23
type input "[DATE]"
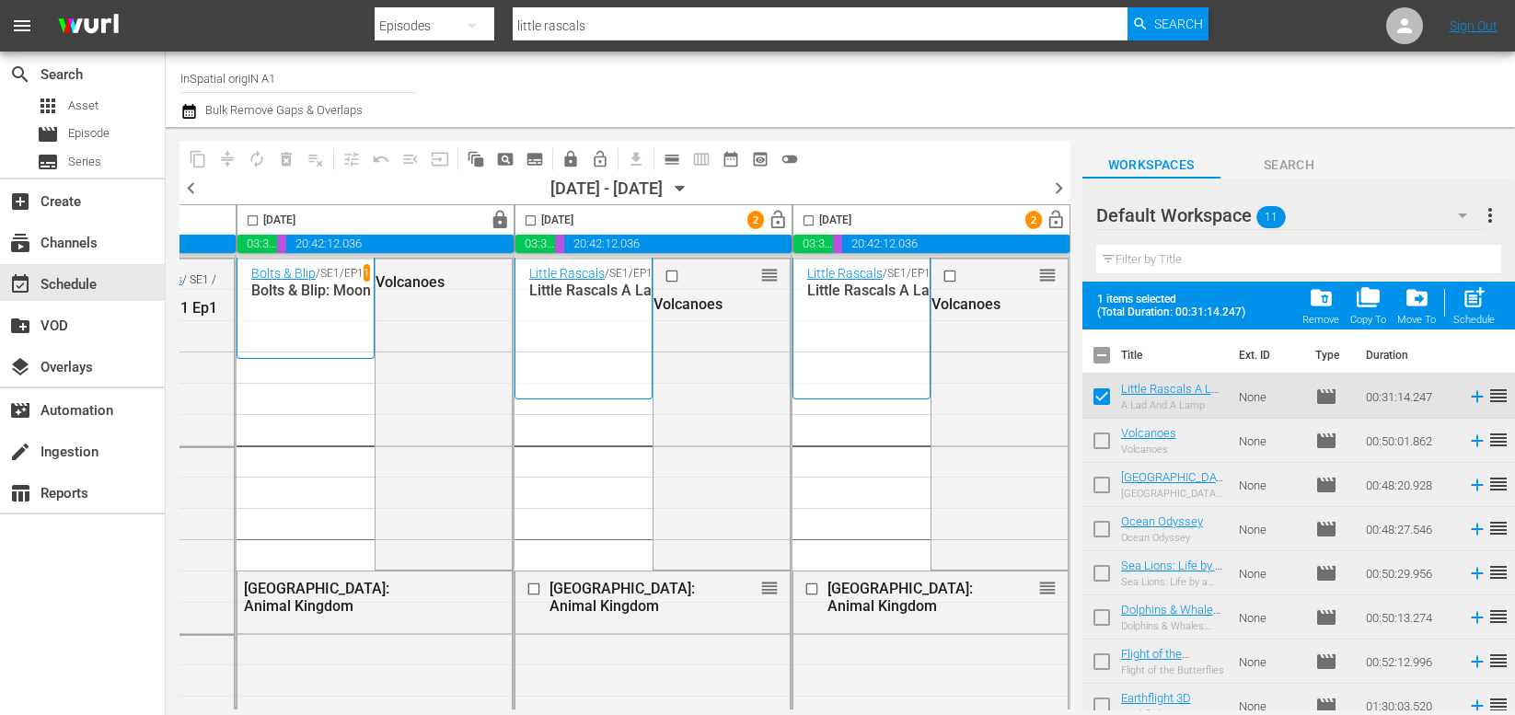
scroll to position [1, 1113]
click at [244, 219] on input "checkbox" at bounding box center [252, 224] width 21 height 21
checkbox input "true"
click at [201, 159] on span "content_copy" at bounding box center [198, 159] width 18 height 18
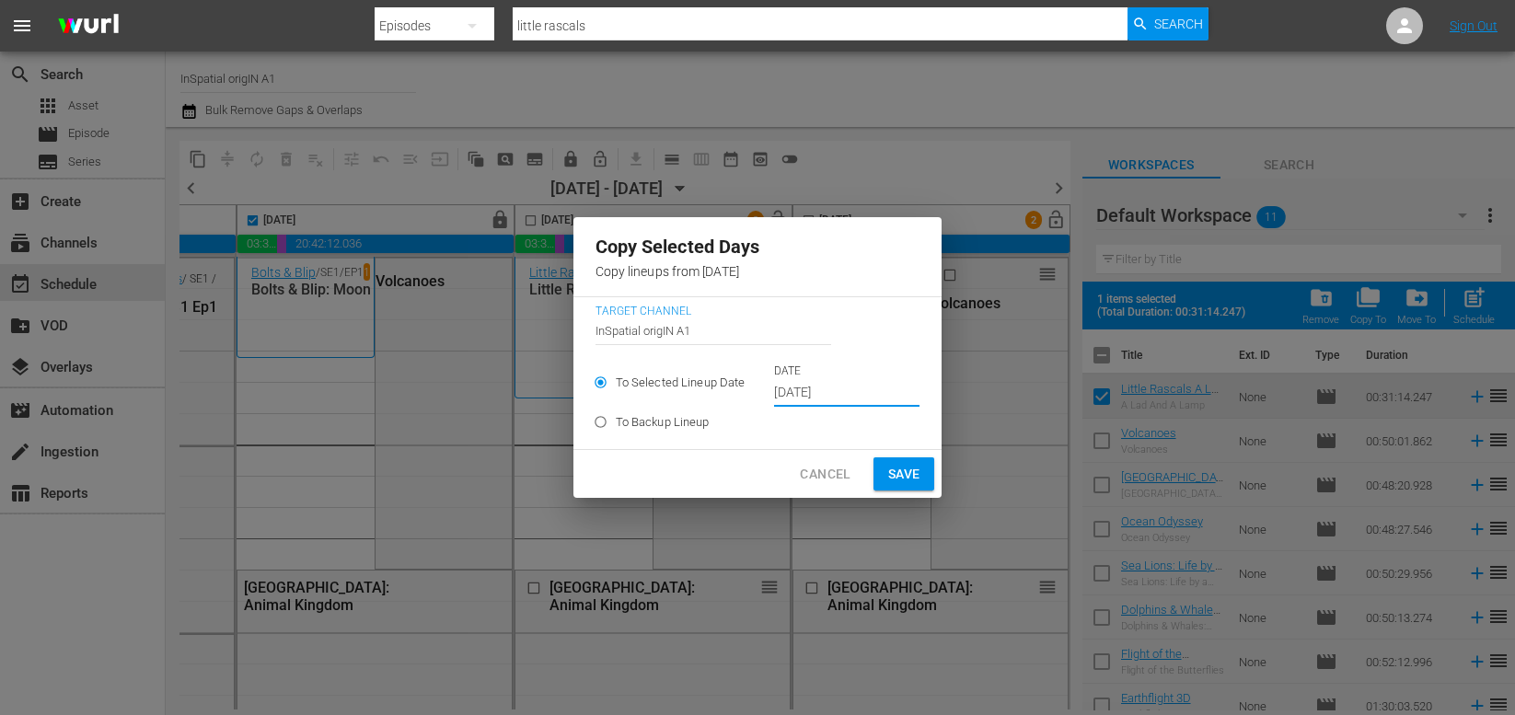
click at [812, 390] on input "[DATE]" at bounding box center [846, 393] width 145 height 28
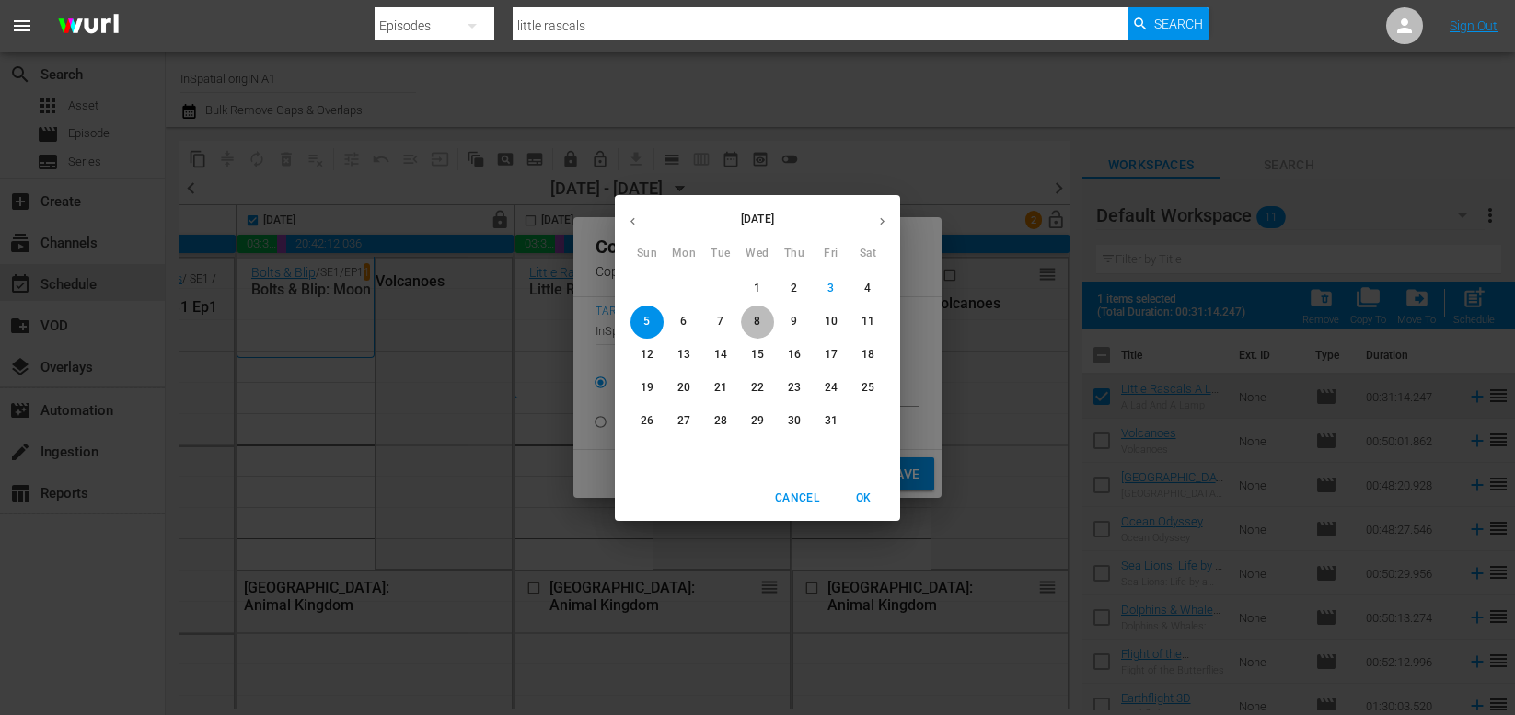
click at [758, 320] on p "8" at bounding box center [757, 322] width 6 height 16
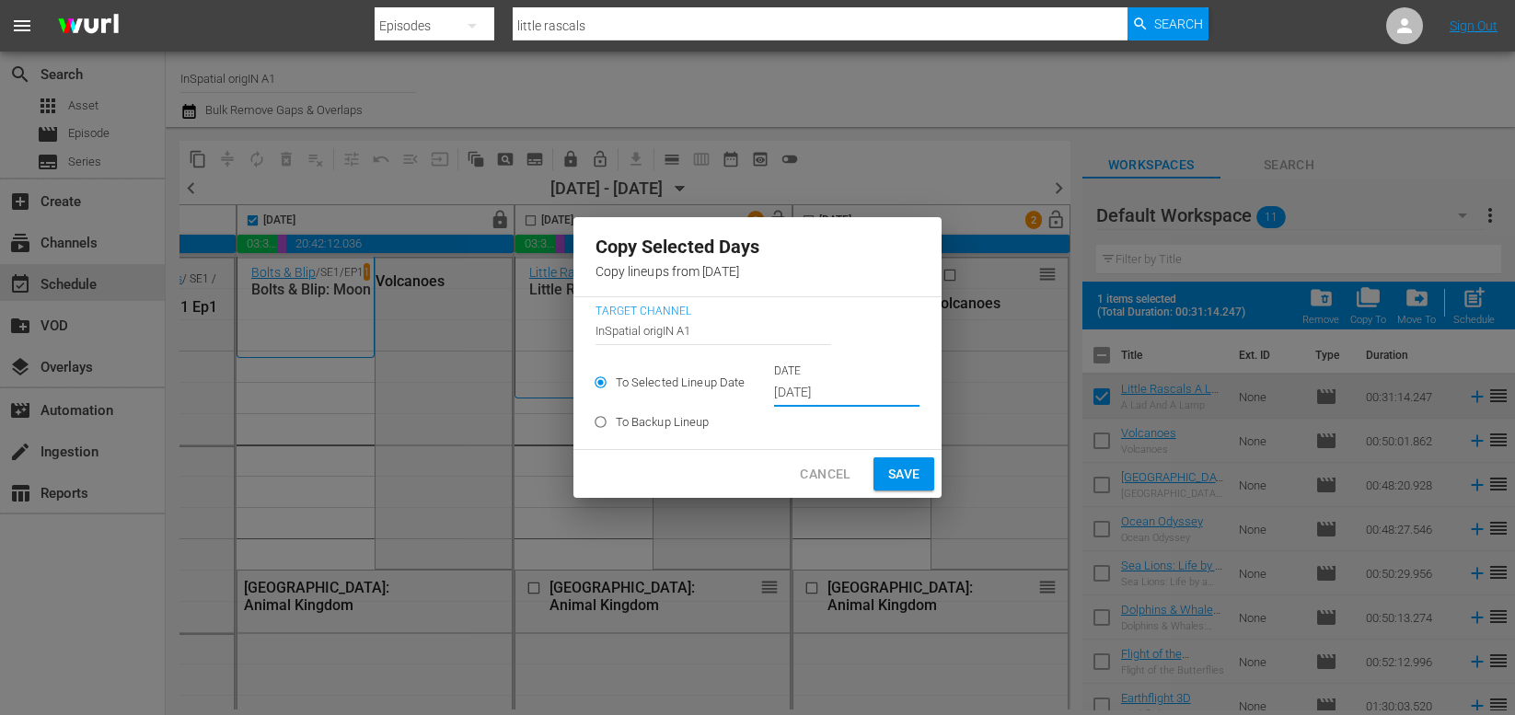
click at [888, 473] on span "Save" at bounding box center [904, 474] width 32 height 23
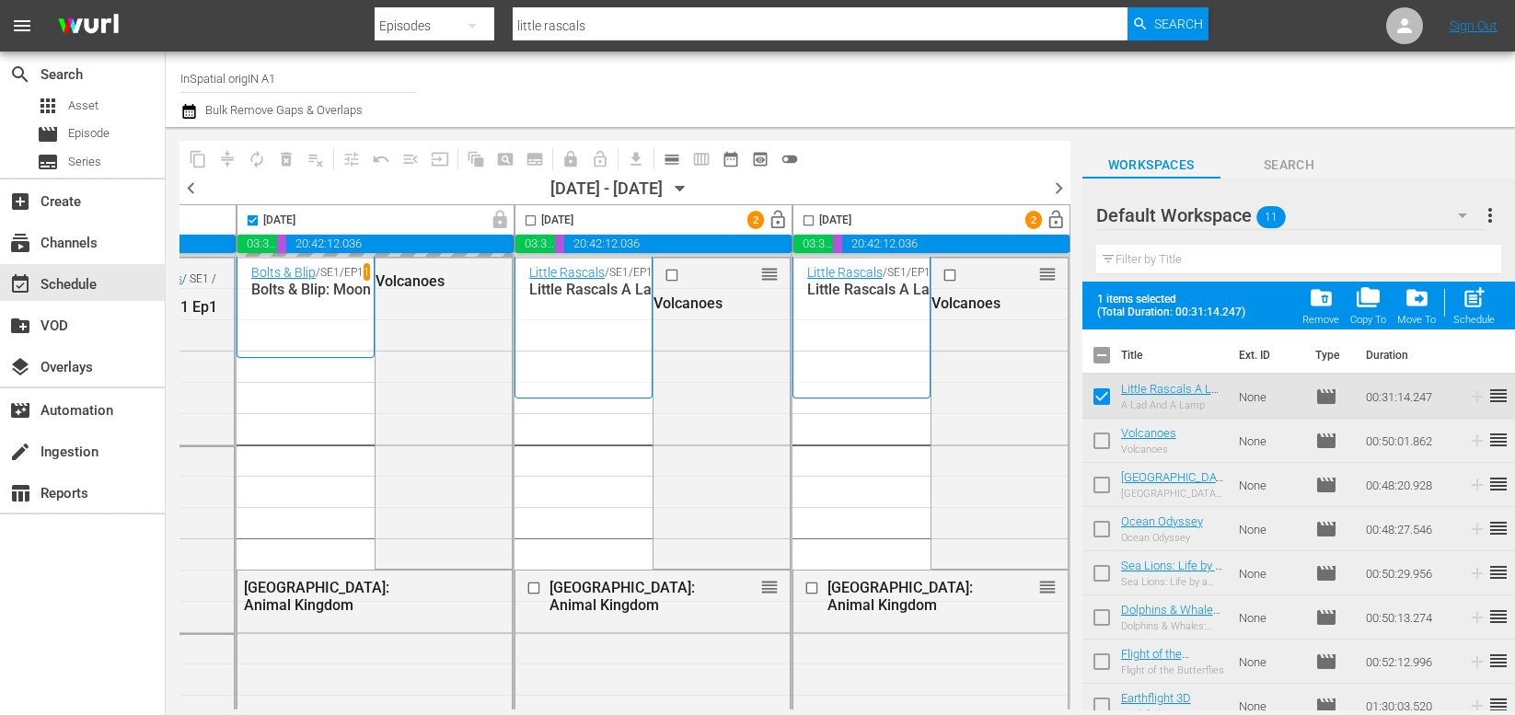
type input "[DATE]"
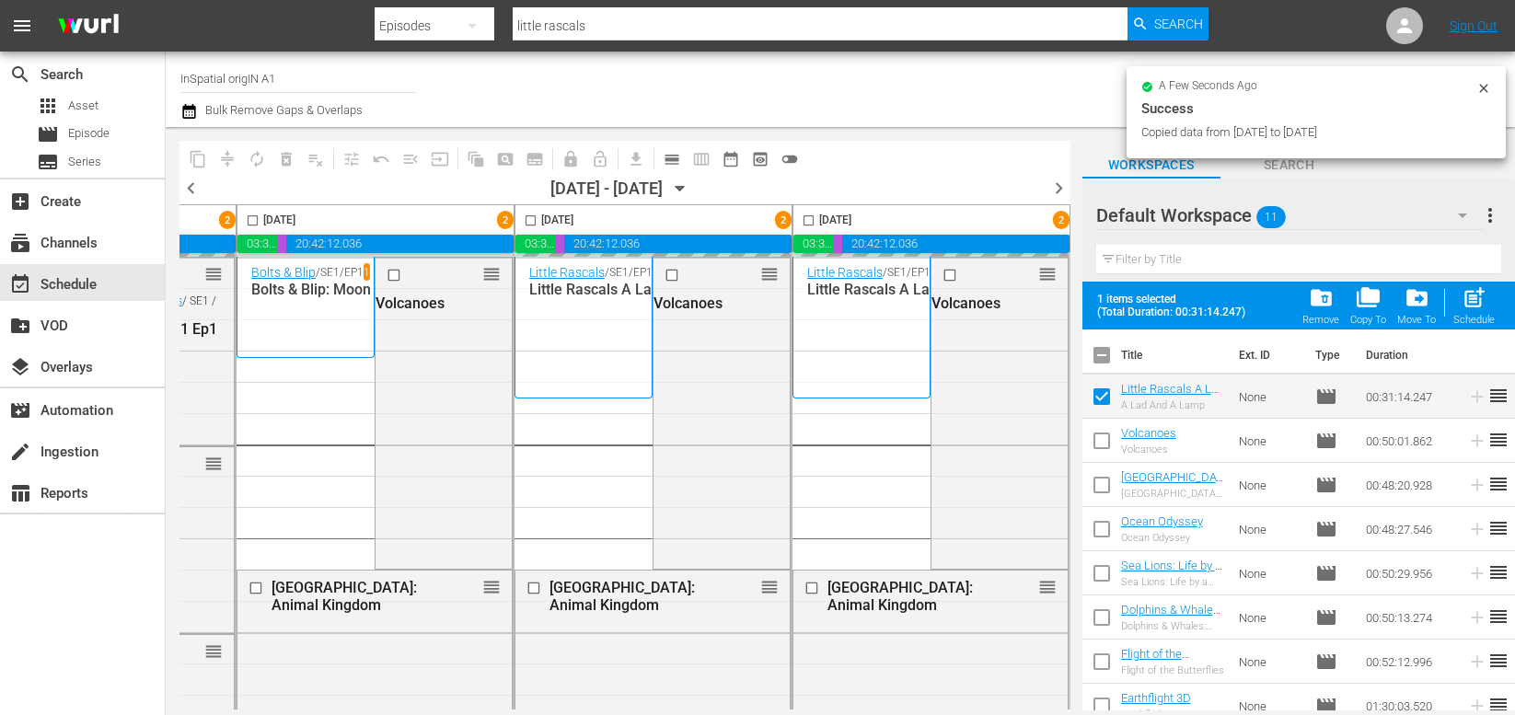
checkbox input "false"
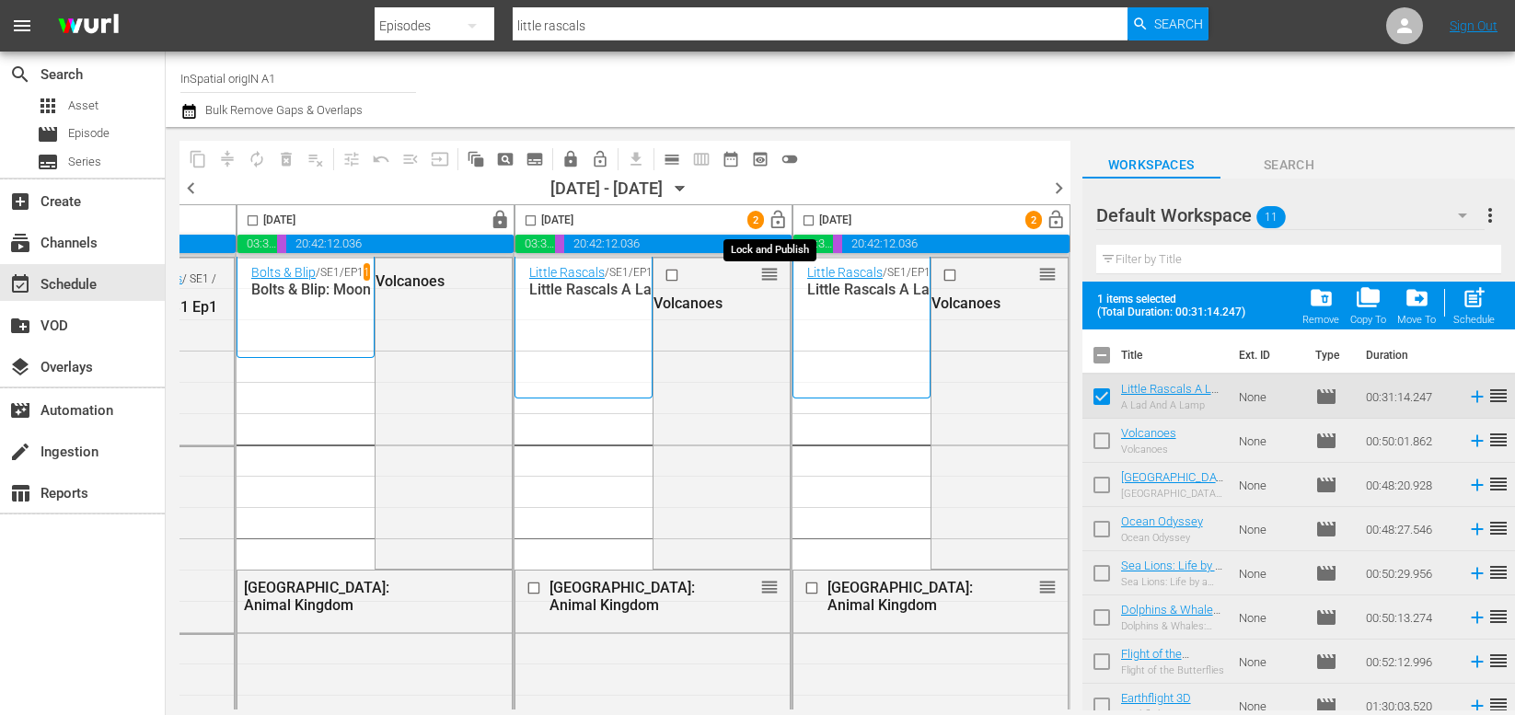
click at [770, 223] on span "lock_open" at bounding box center [778, 220] width 21 height 21
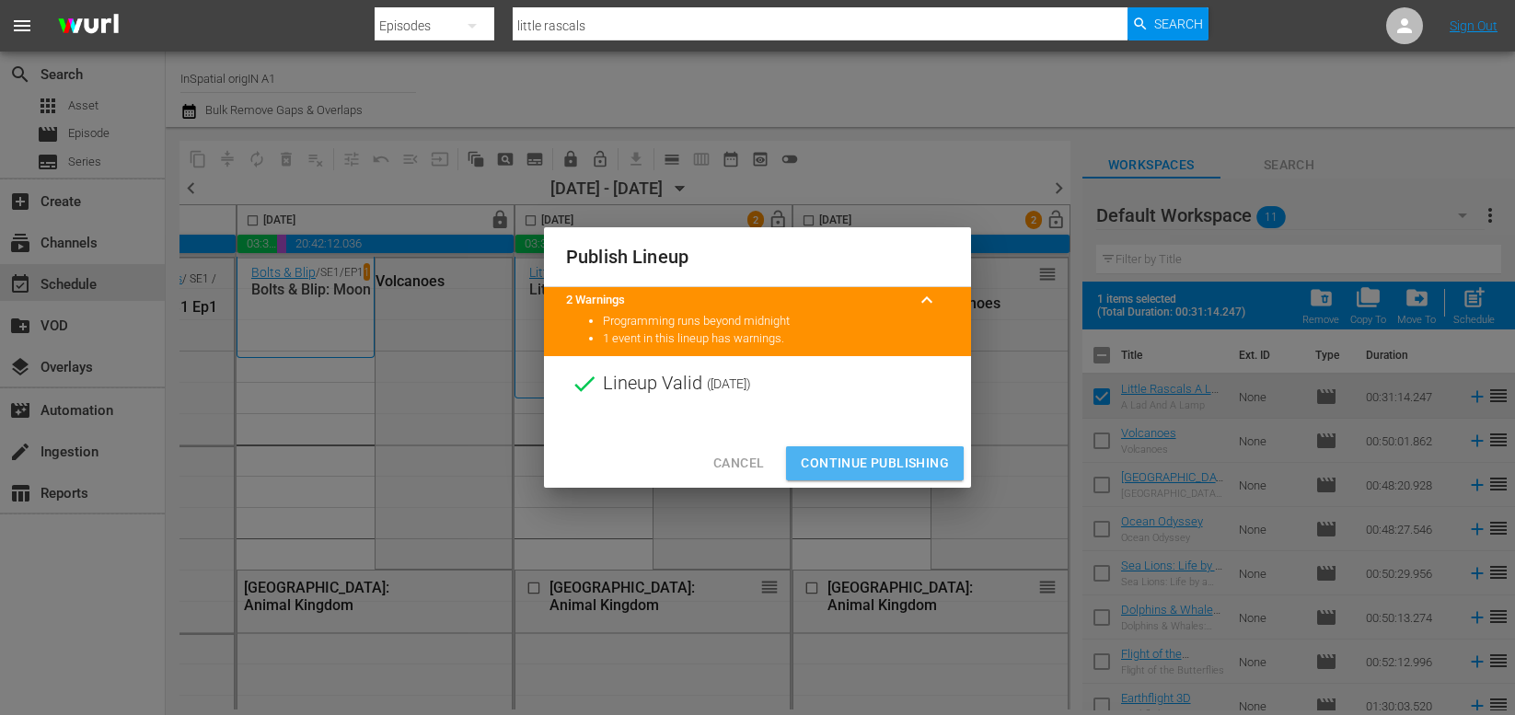
click at [861, 469] on span "Continue Publishing" at bounding box center [875, 463] width 148 height 23
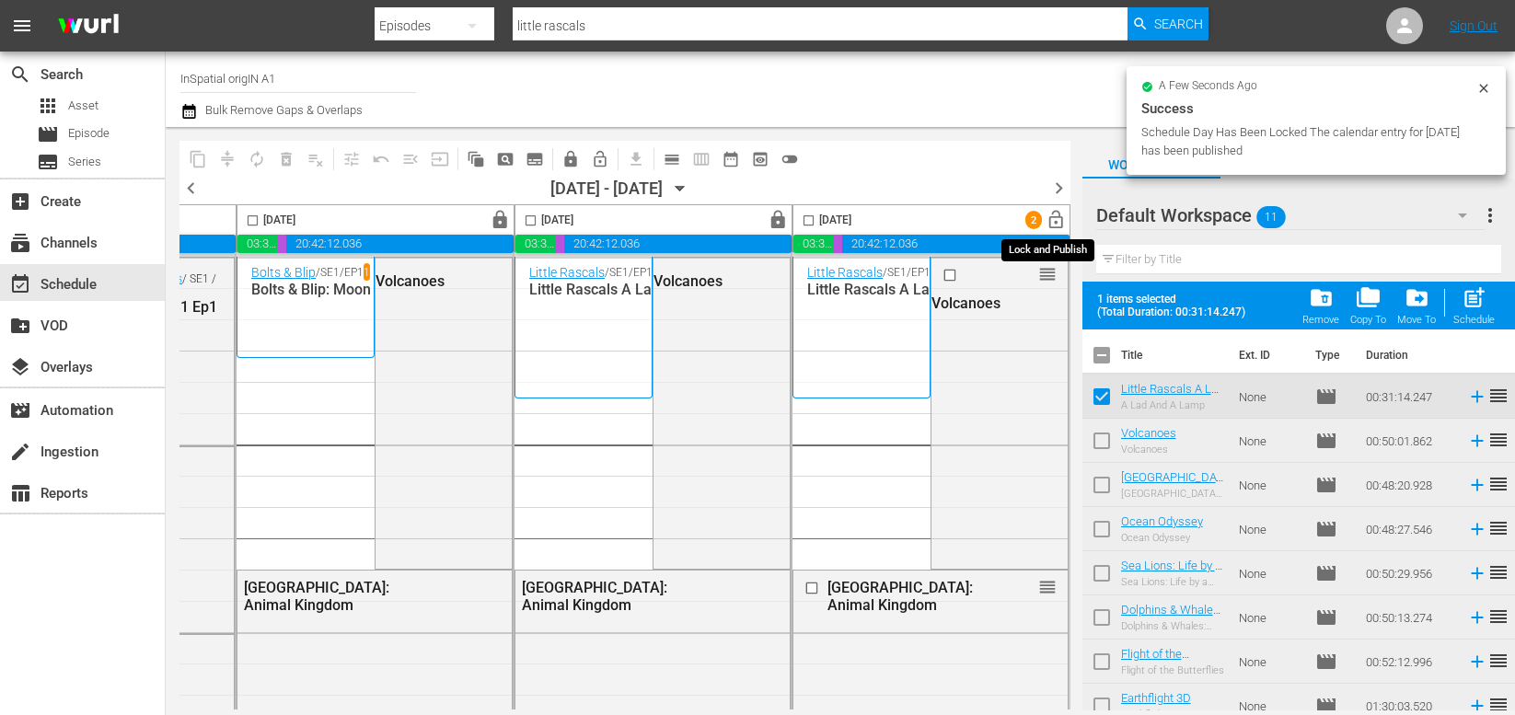
click at [1047, 219] on span "lock_open" at bounding box center [1056, 220] width 21 height 21
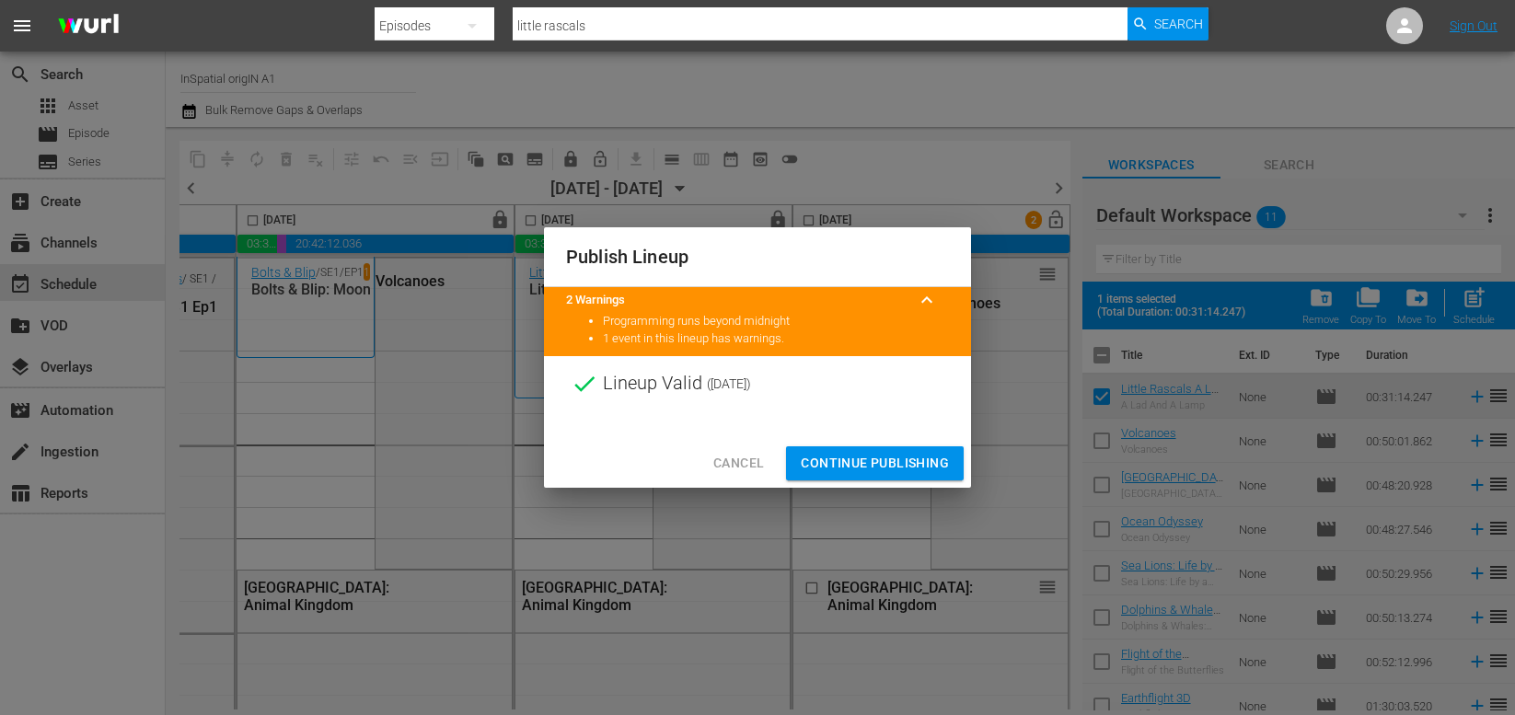
click at [860, 463] on span "Continue Publishing" at bounding box center [875, 463] width 148 height 23
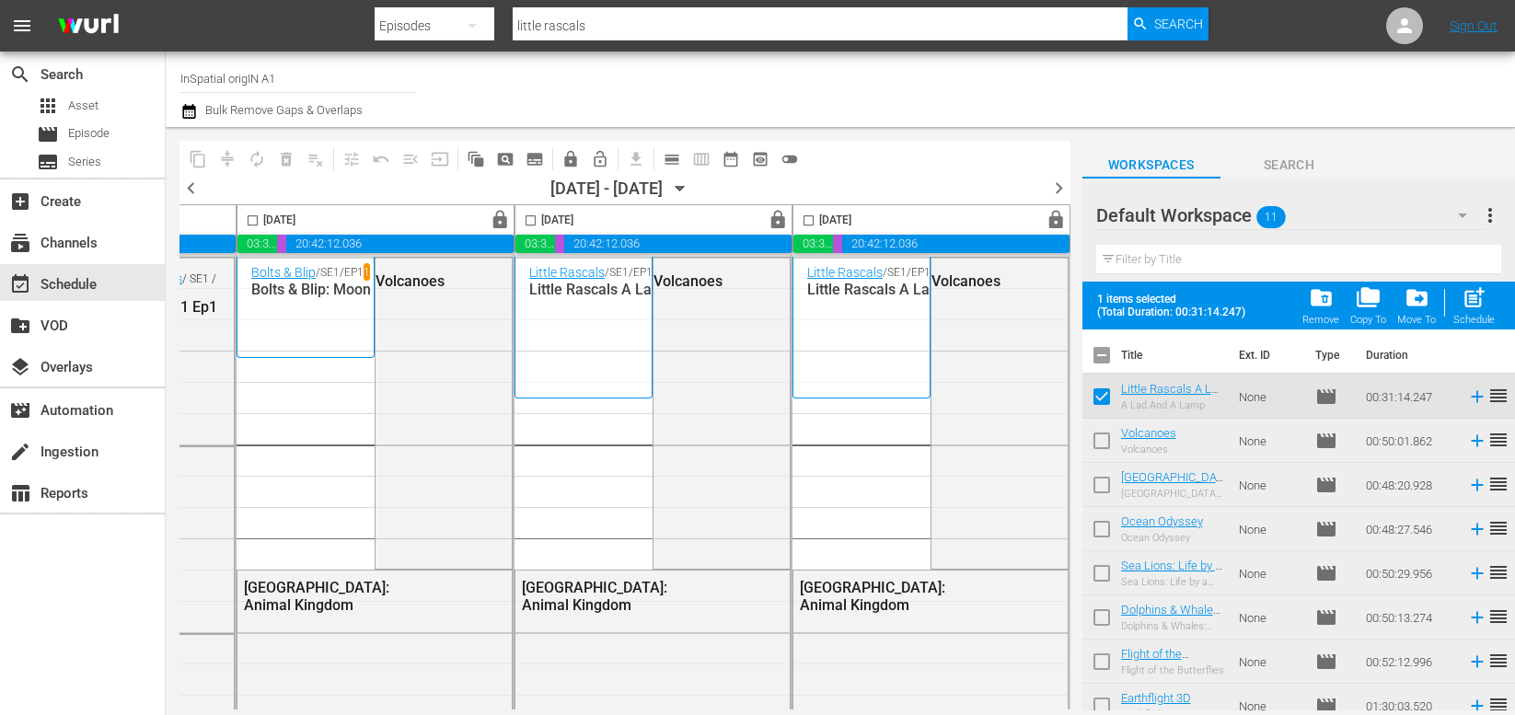
click at [1058, 185] on span "chevron_right" at bounding box center [1058, 188] width 23 height 23
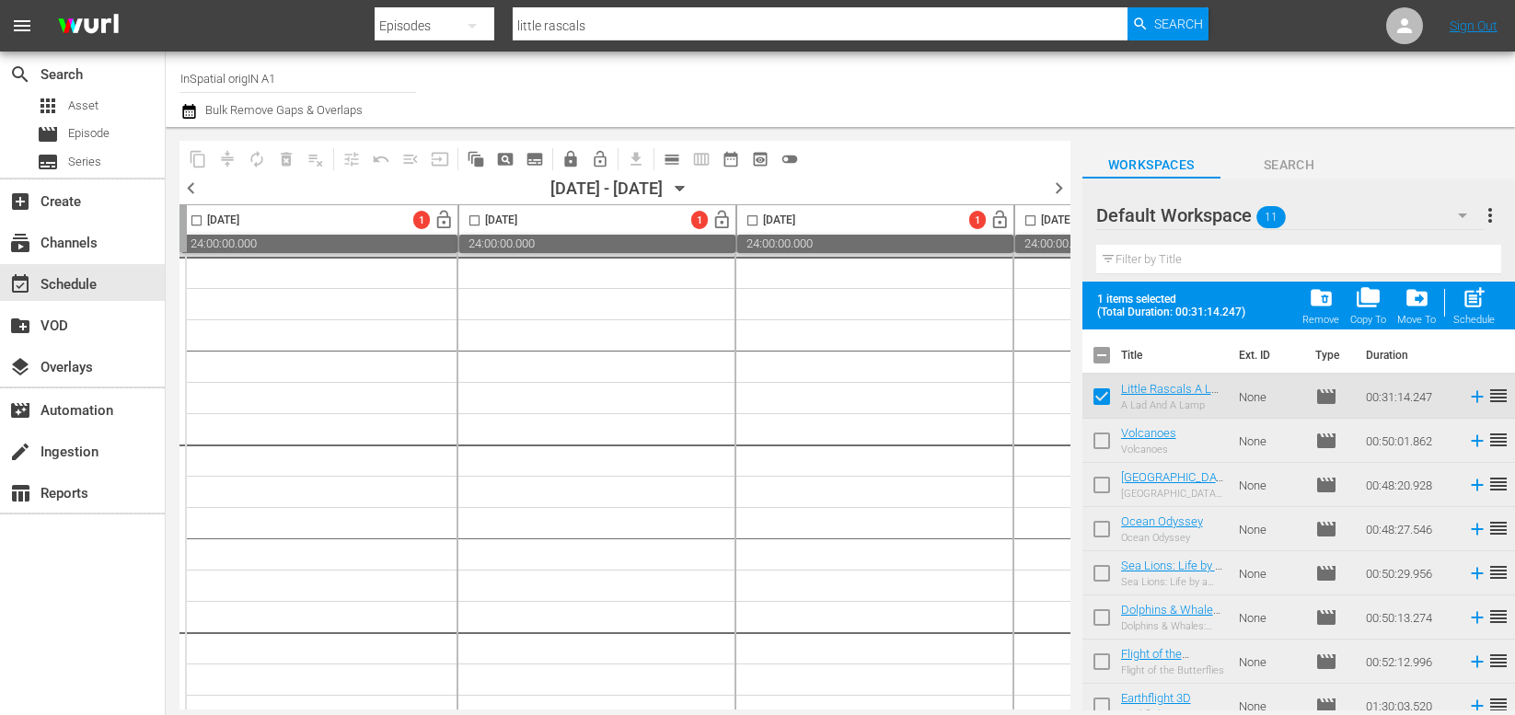
scroll to position [1, 0]
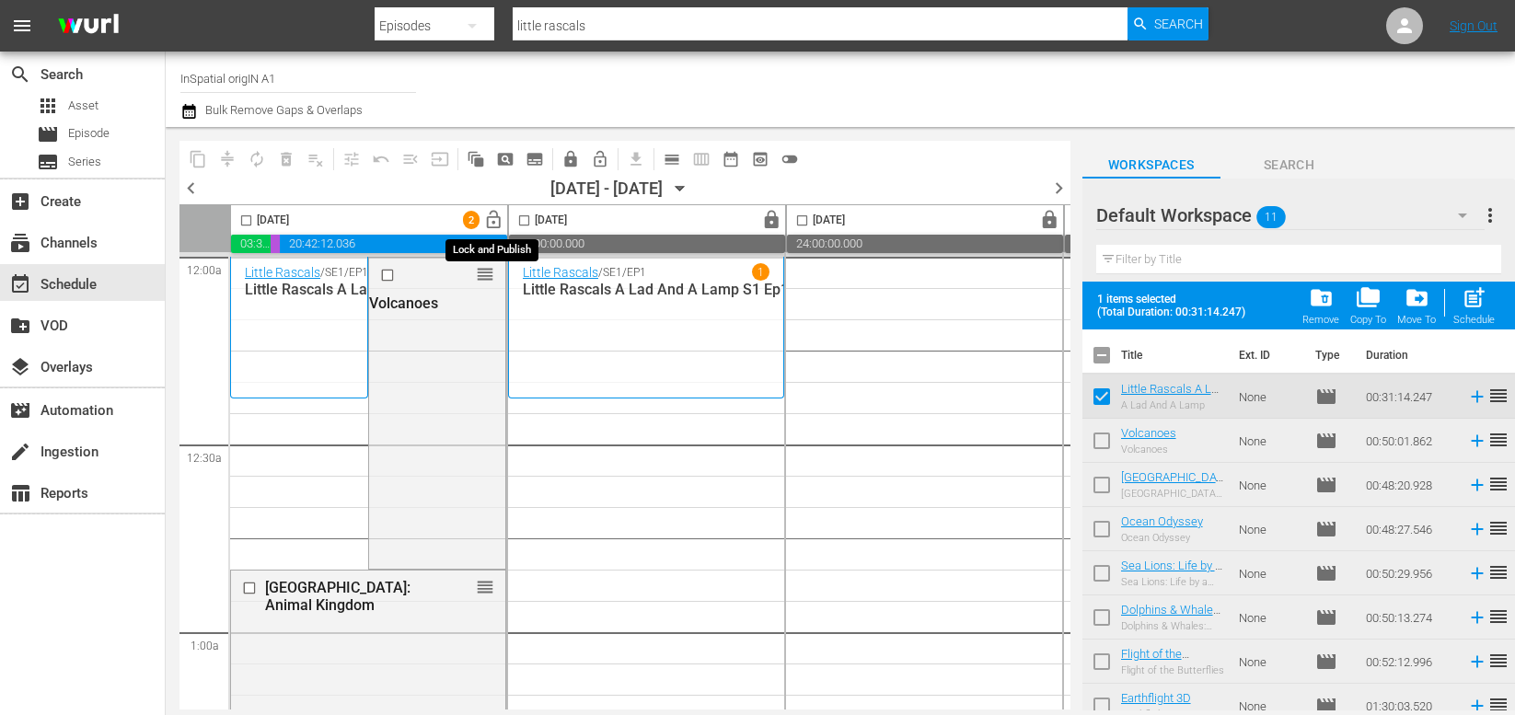
click at [490, 222] on span "lock_open" at bounding box center [493, 220] width 21 height 21
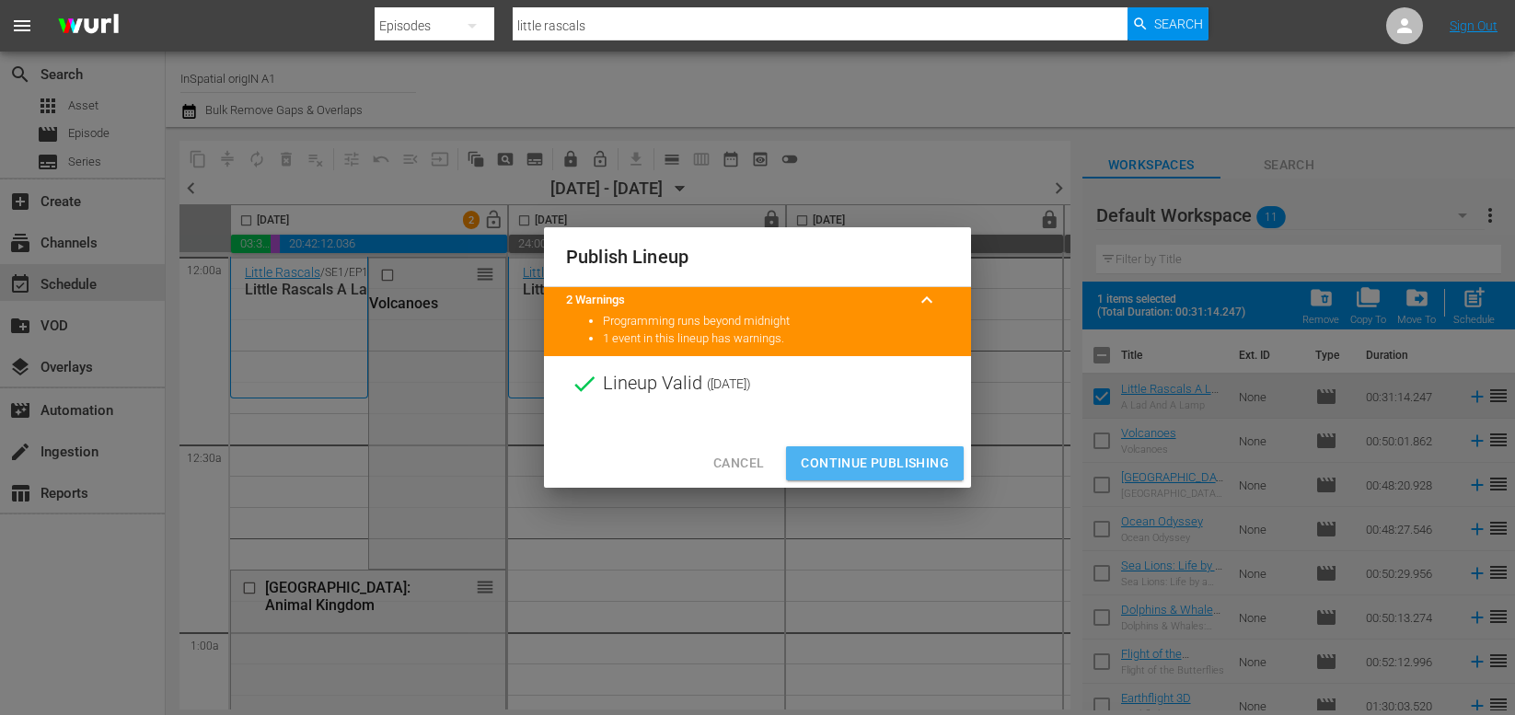
click at [874, 459] on span "Continue Publishing" at bounding box center [875, 463] width 148 height 23
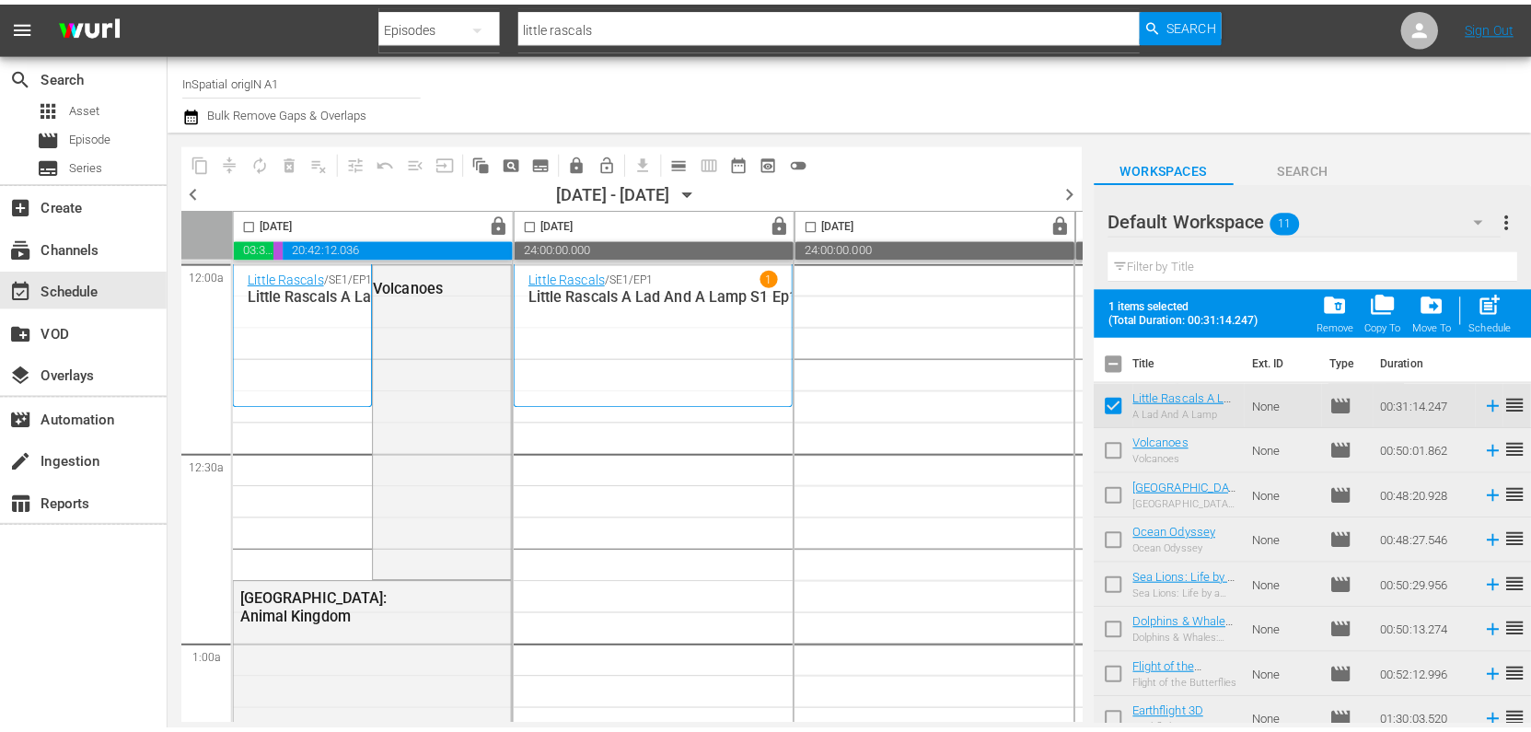
scroll to position [0, 0]
